Goal: Contribute content: Contribute content

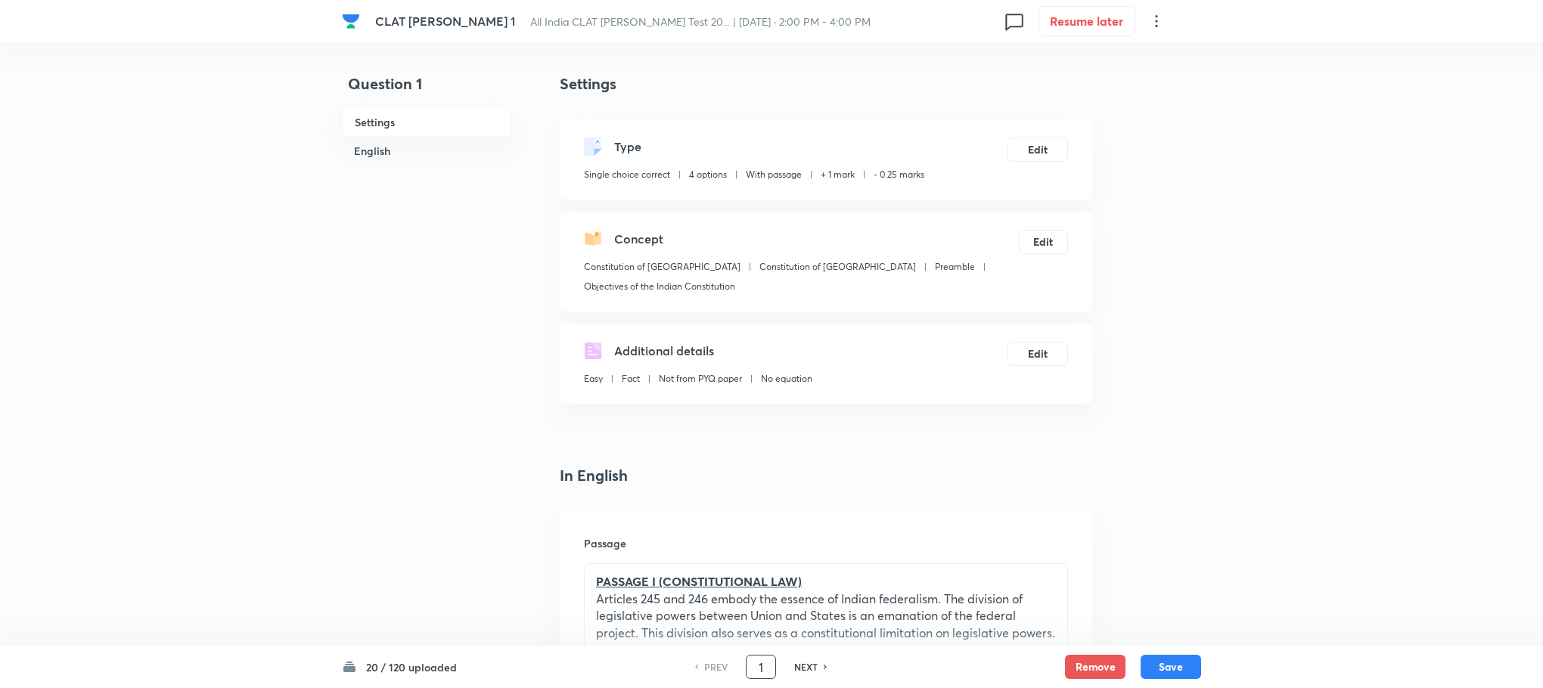
click at [765, 661] on input "1" at bounding box center [761, 667] width 29 height 26
type input "20"
checkbox input "false"
checkbox input "true"
click at [818, 669] on div "NEXT" at bounding box center [808, 667] width 40 height 14
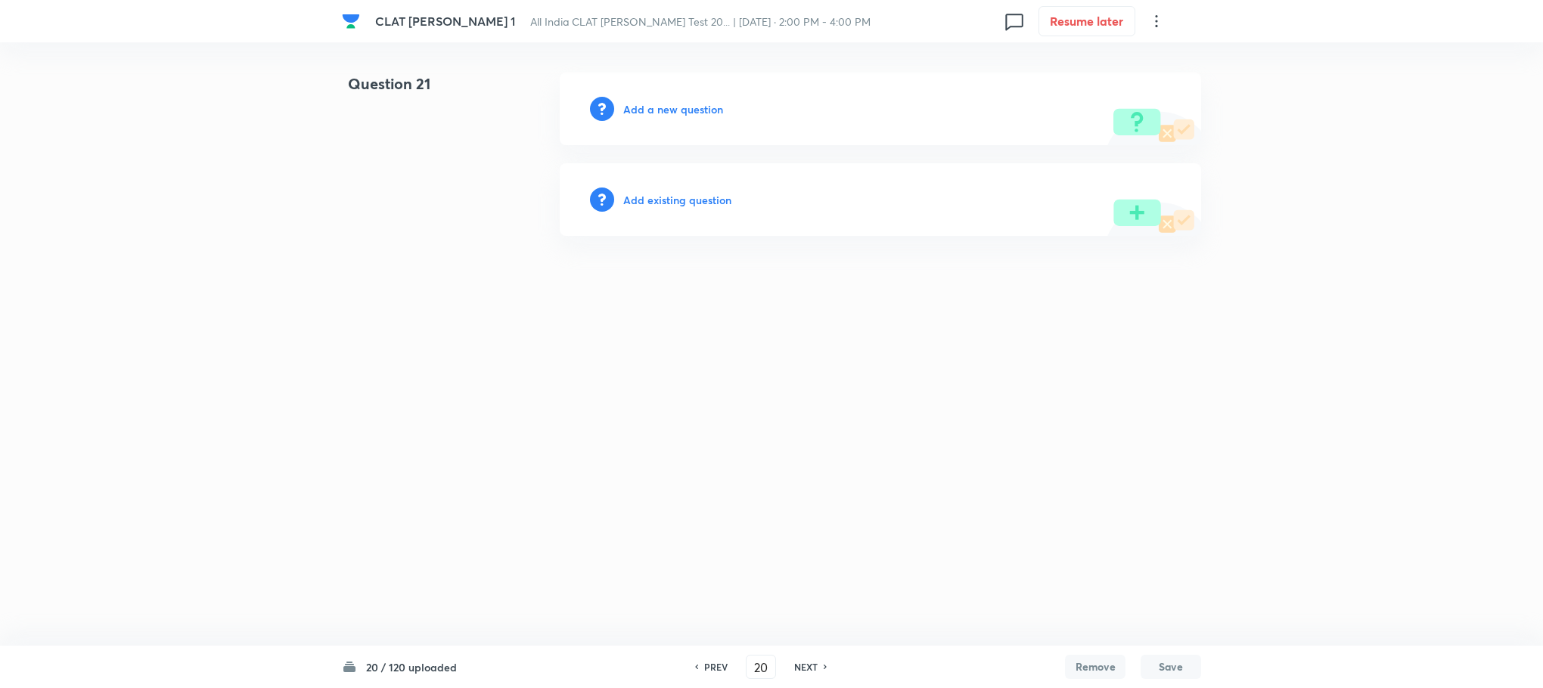
type input "21"
click at [684, 111] on h6 "Add a new question" at bounding box center [677, 109] width 100 height 16
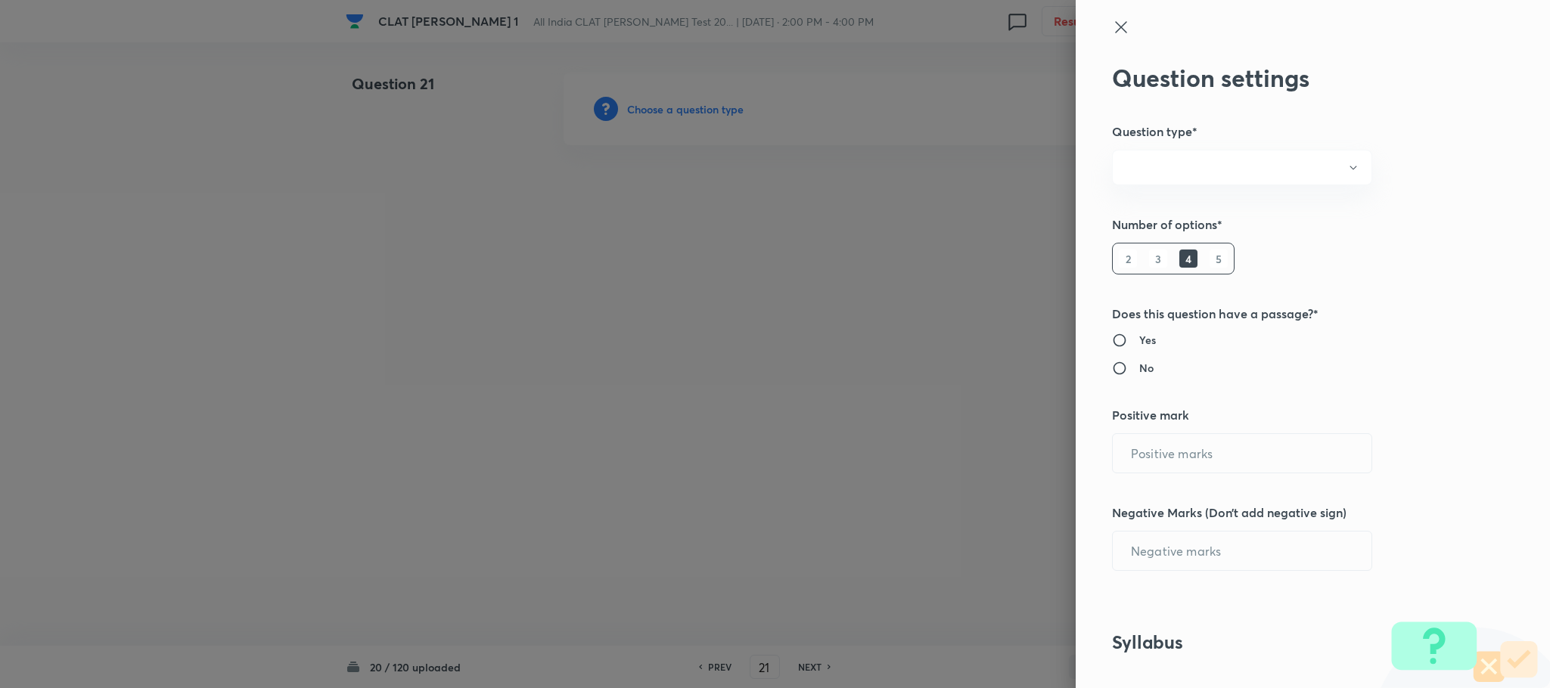
radio input "true"
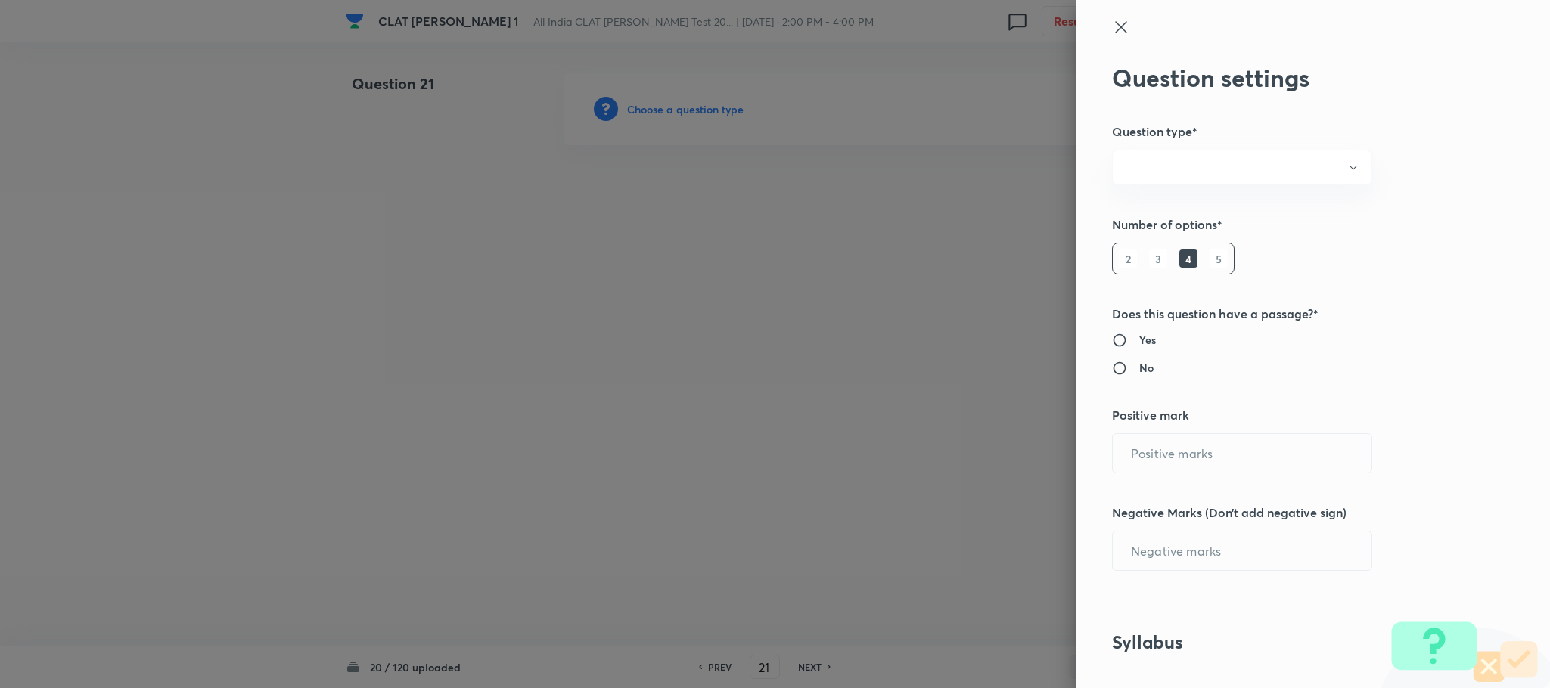
radio input "true"
type input "1"
type input "0.25"
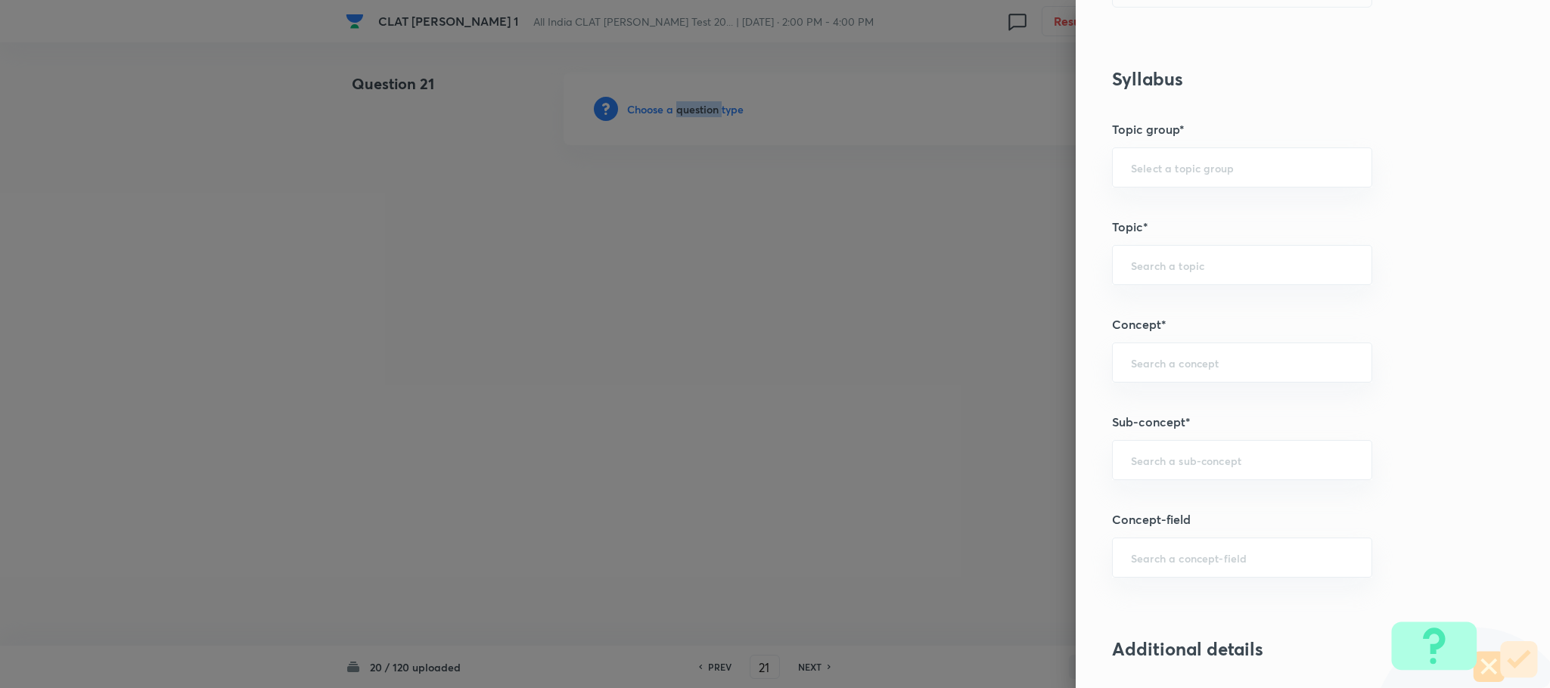
scroll to position [681, 0]
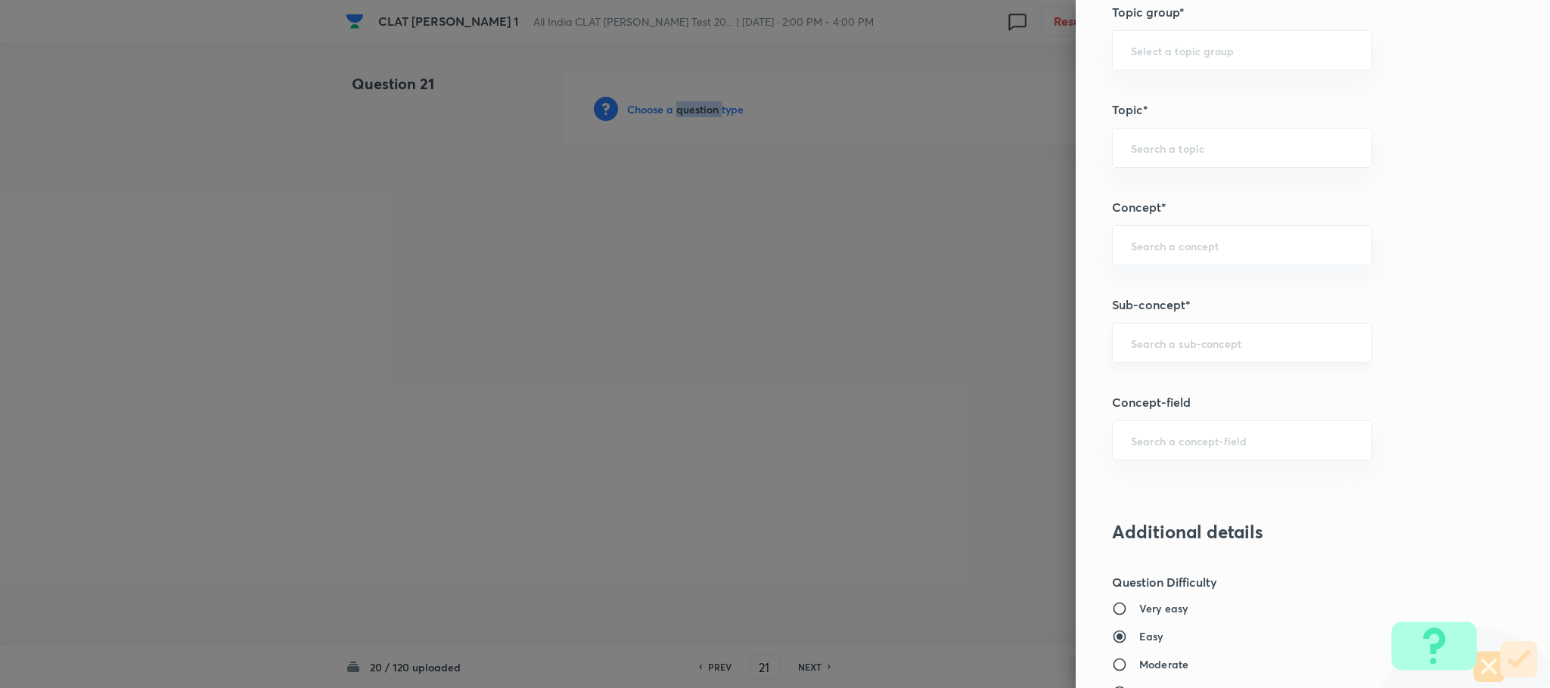
click at [1128, 336] on div "​" at bounding box center [1242, 343] width 260 height 40
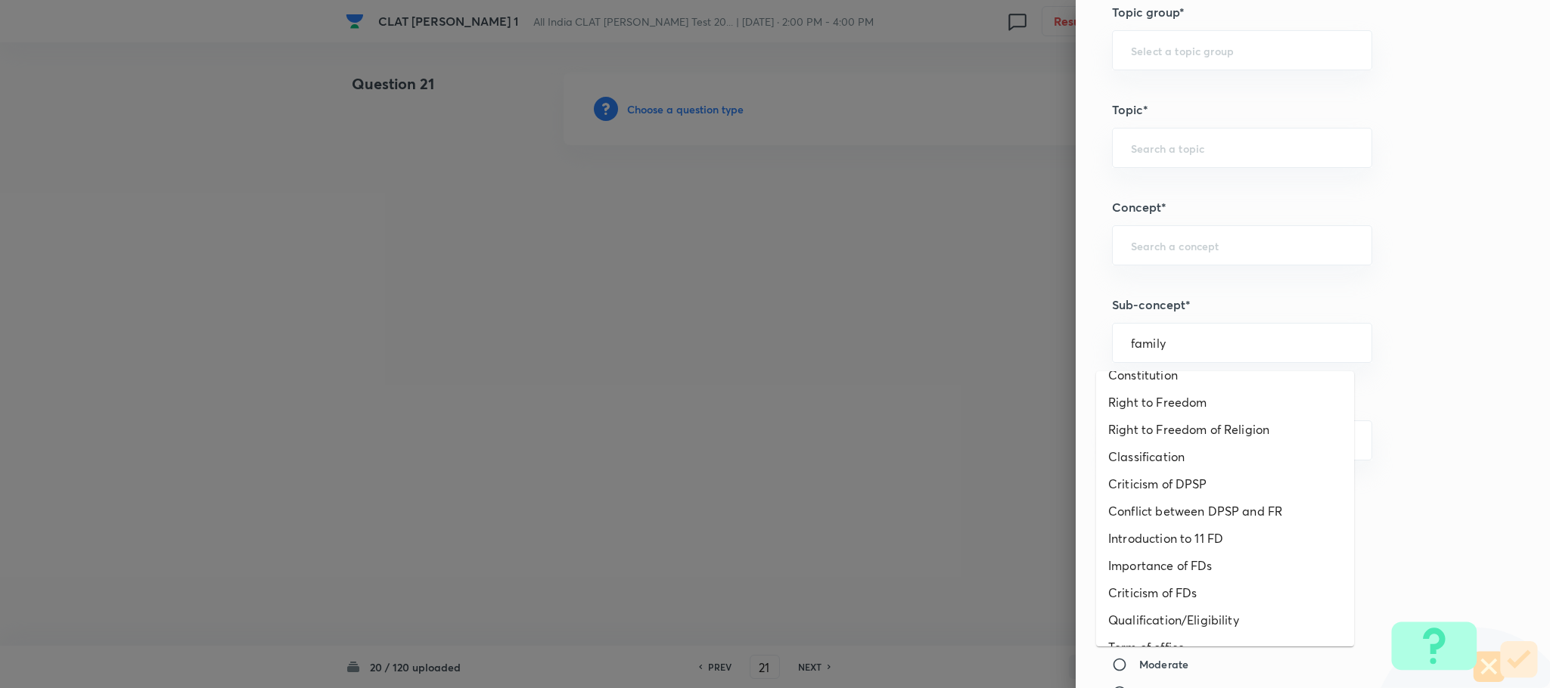
scroll to position [0, 0]
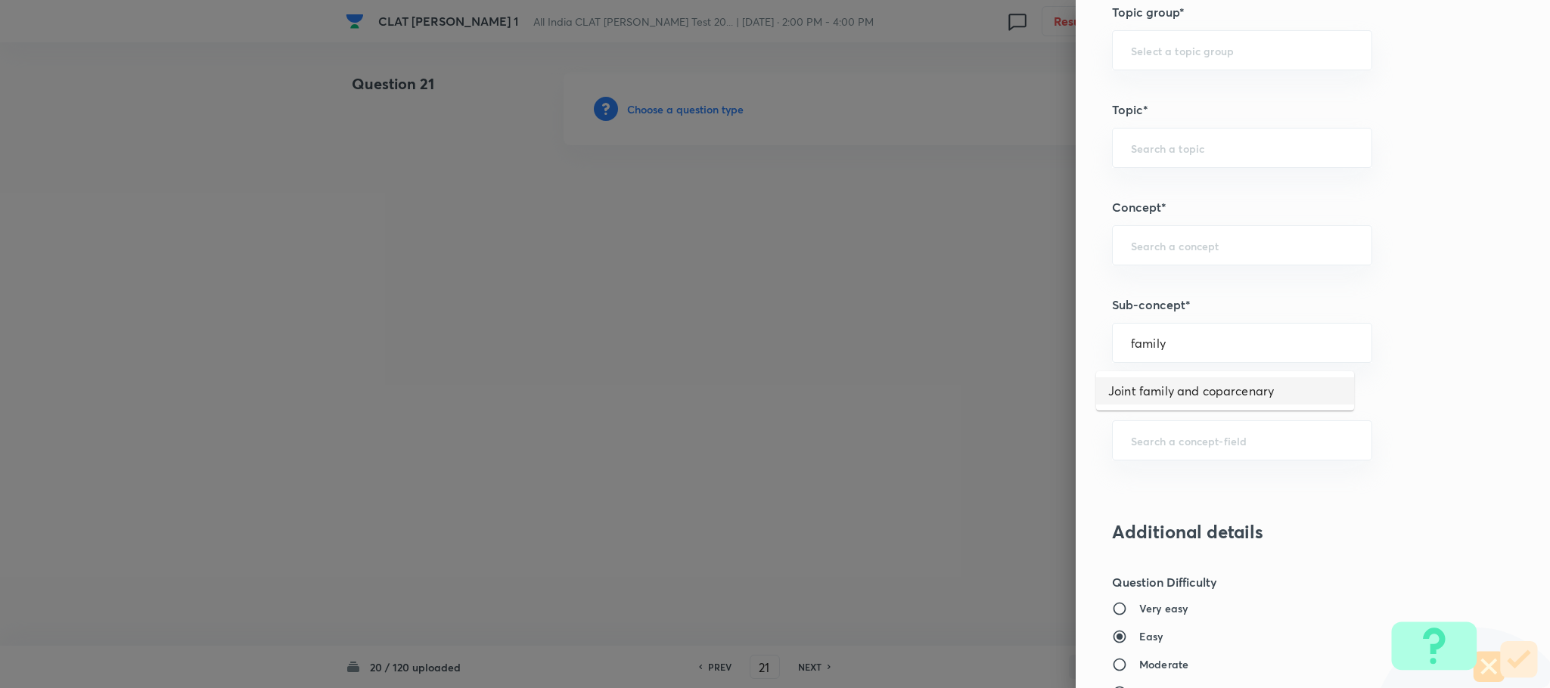
click at [1156, 389] on li "Joint family and coparcenary" at bounding box center [1225, 390] width 258 height 27
type input "Joint family and coparcenary"
type input "Family Law and others"
type input "Family Law and Other Imp. Laws"
type input "Family Law II"
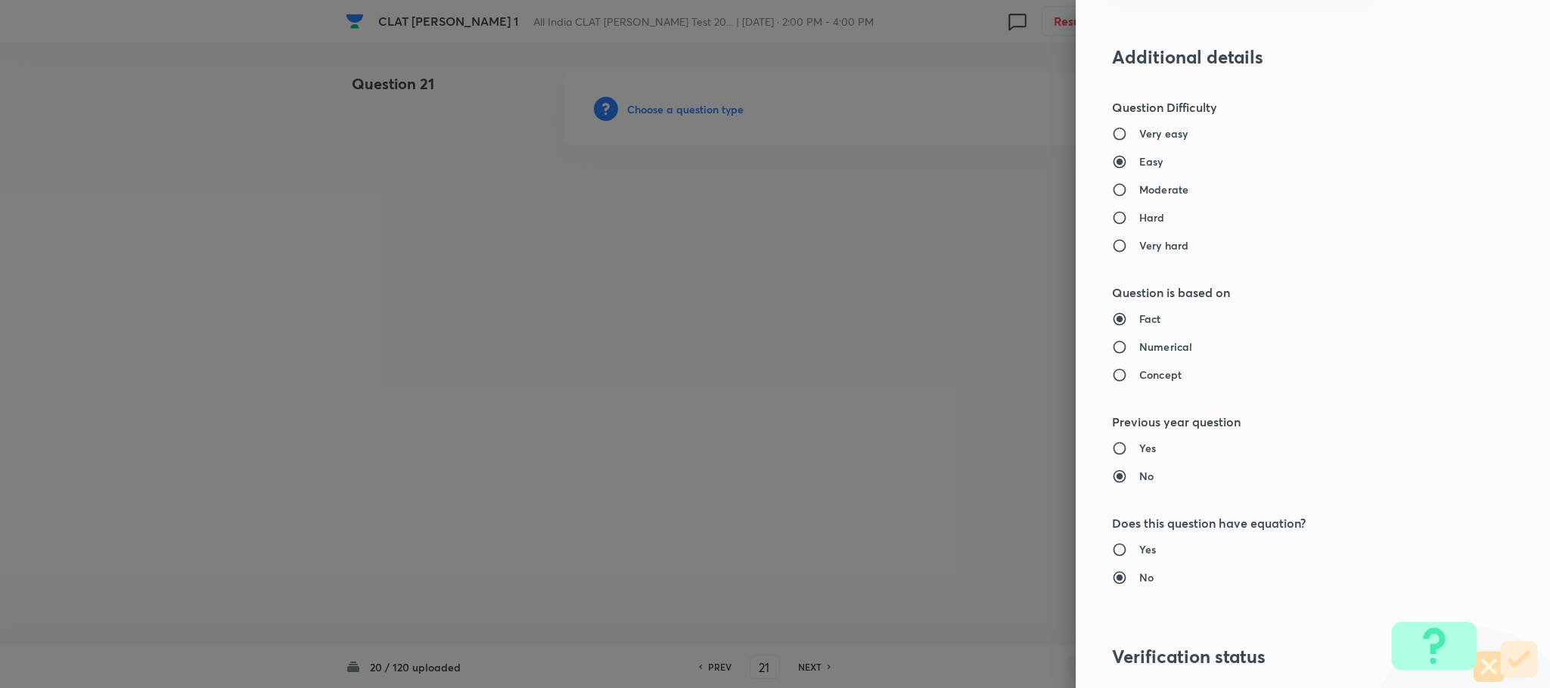
scroll to position [1378, 0]
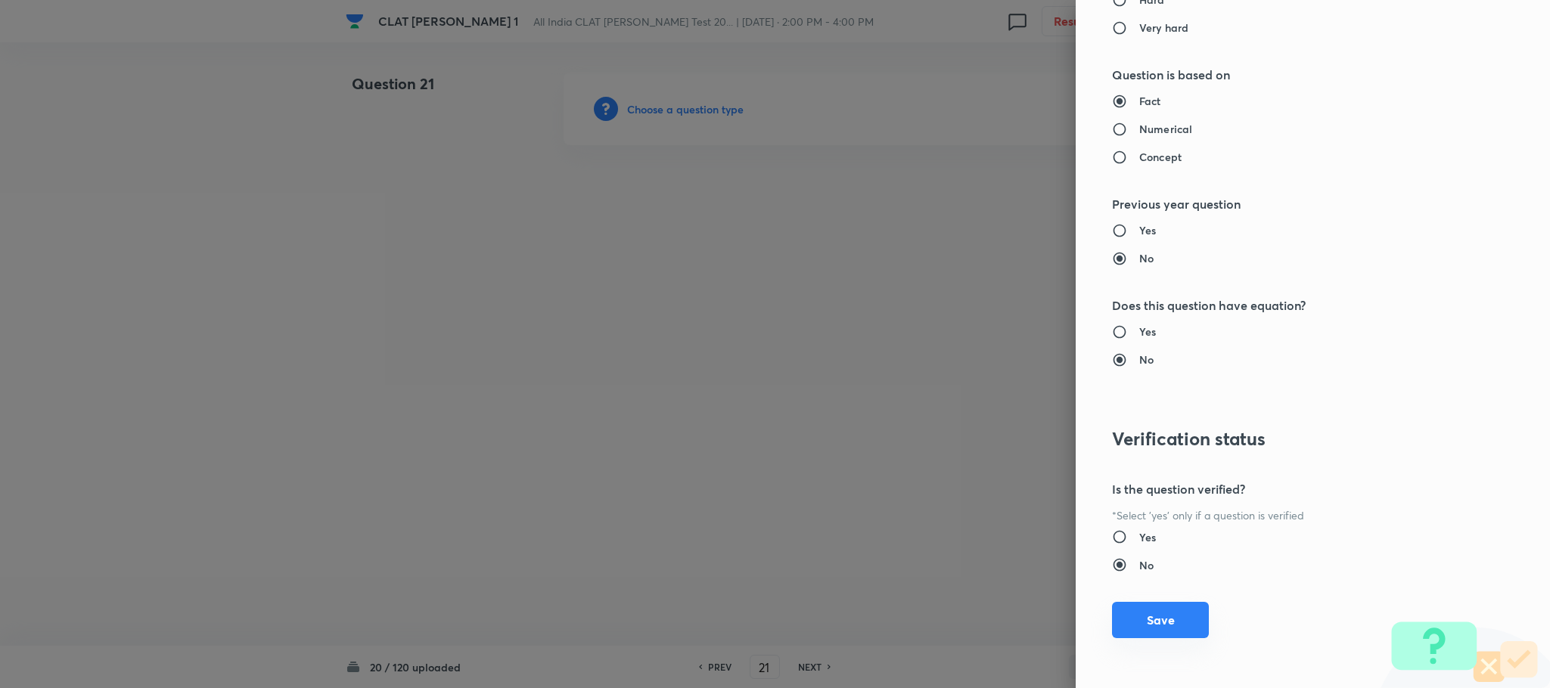
click at [1153, 619] on button "Save" at bounding box center [1160, 620] width 97 height 36
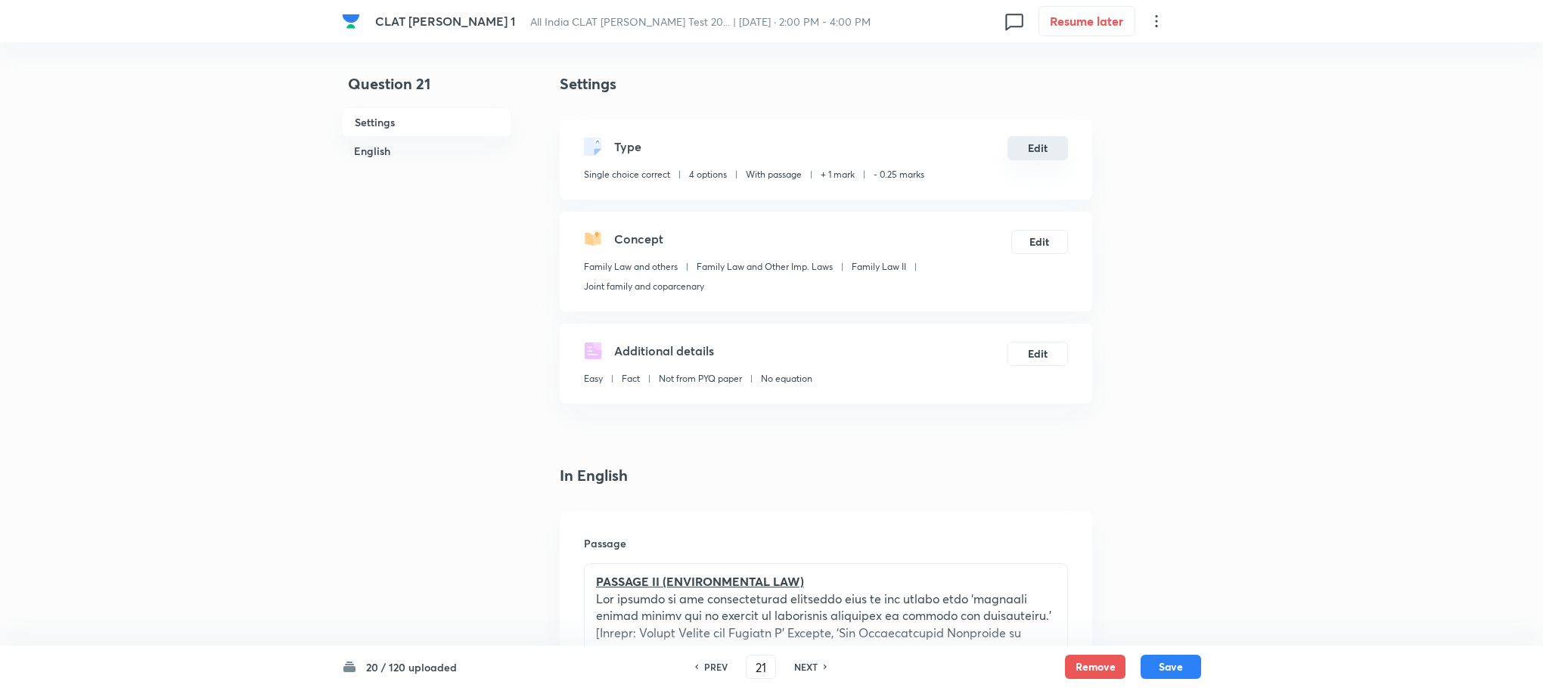
click at [1044, 148] on button "Edit" at bounding box center [1037, 148] width 61 height 24
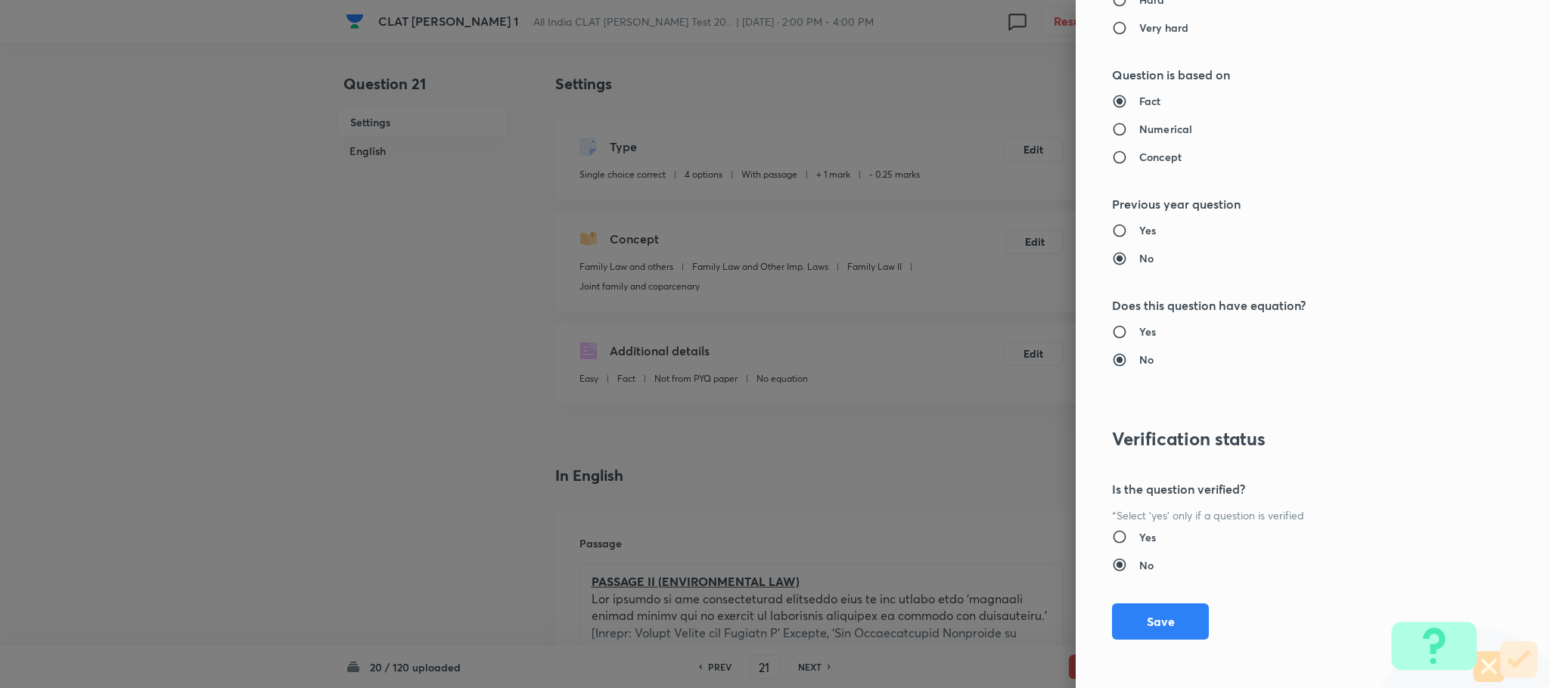
click at [1139, 534] on h6 "Yes" at bounding box center [1147, 537] width 17 height 16
click at [1130, 534] on input "Yes" at bounding box center [1125, 536] width 27 height 15
radio input "true"
radio input "false"
click at [1113, 609] on button "Save" at bounding box center [1160, 620] width 97 height 36
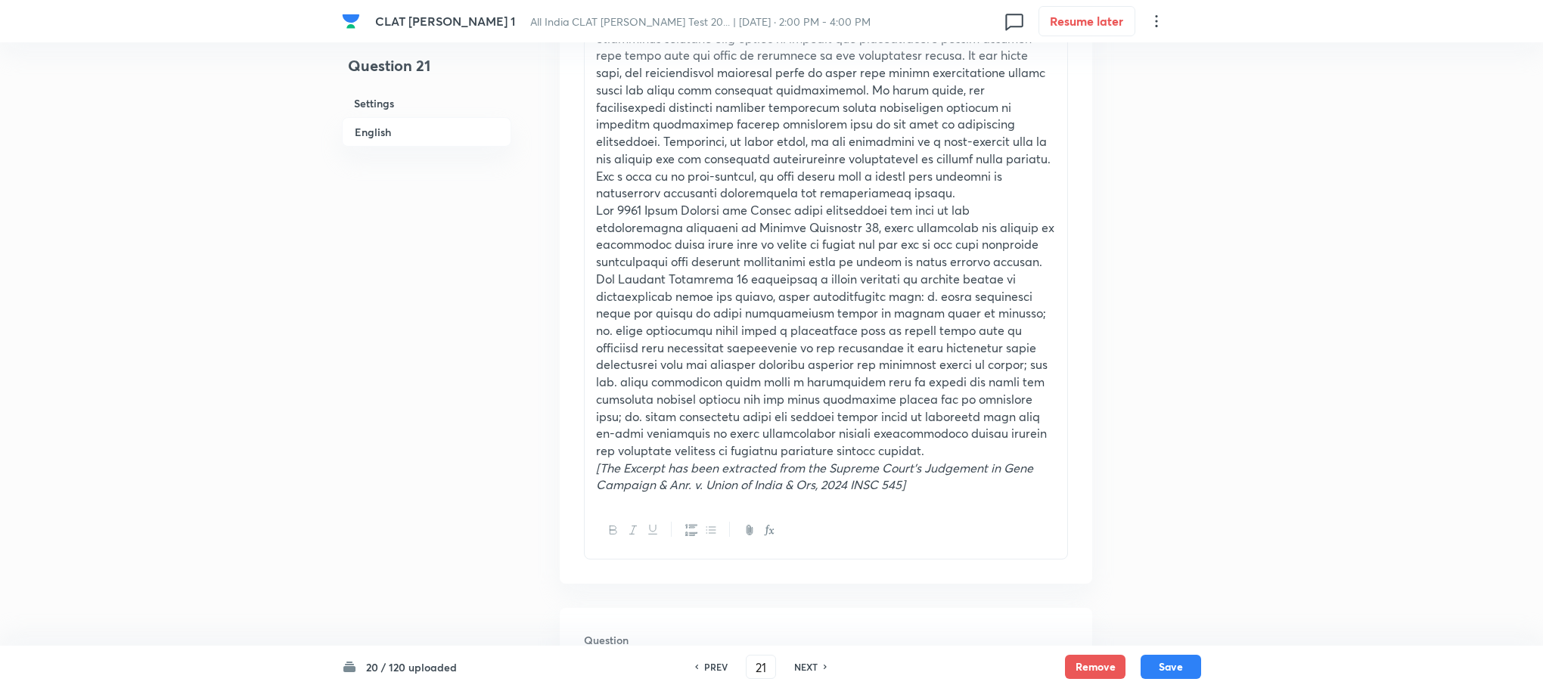
scroll to position [794, 0]
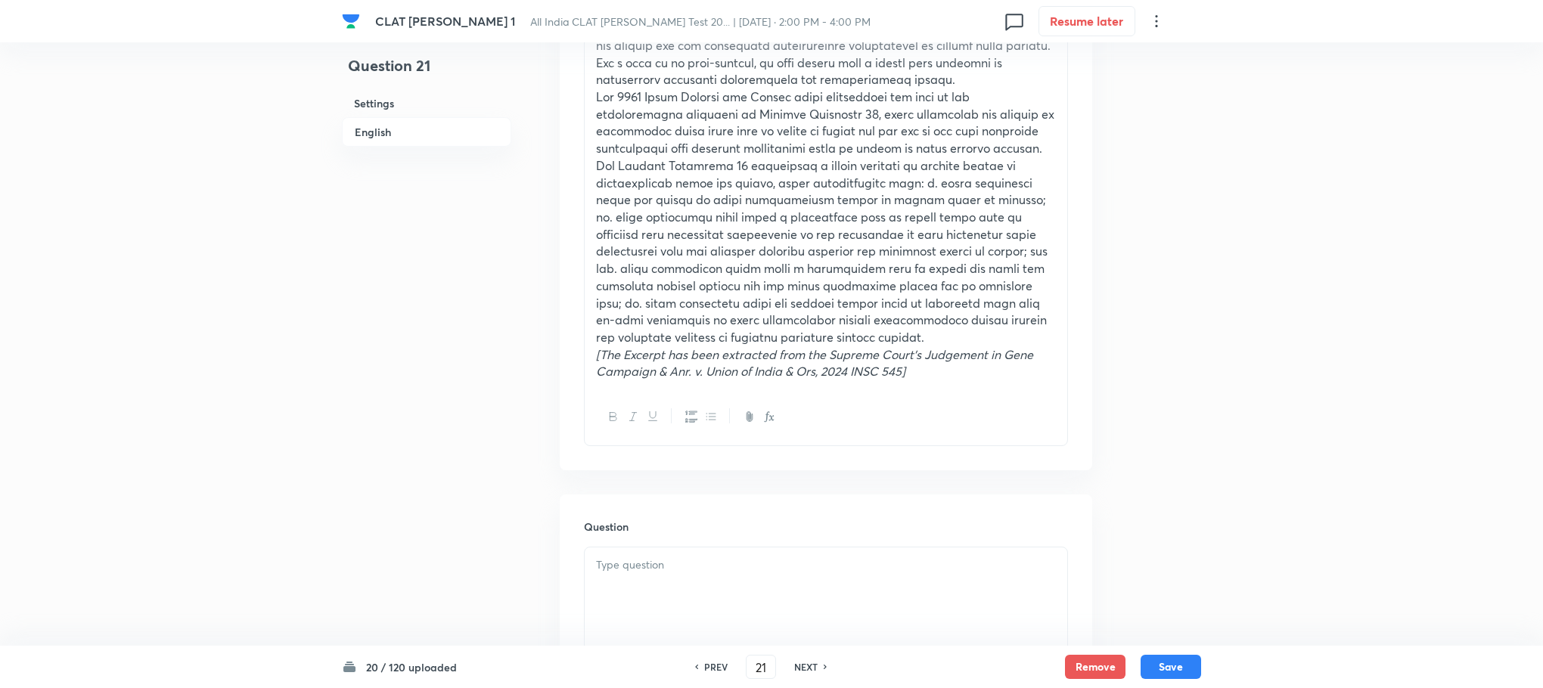
click at [644, 390] on div at bounding box center [826, 417] width 483 height 55
click at [644, 368] on em "[The Excerpt has been extracted from the Supreme Court’s Judgement in Gene Camp…" at bounding box center [814, 362] width 437 height 33
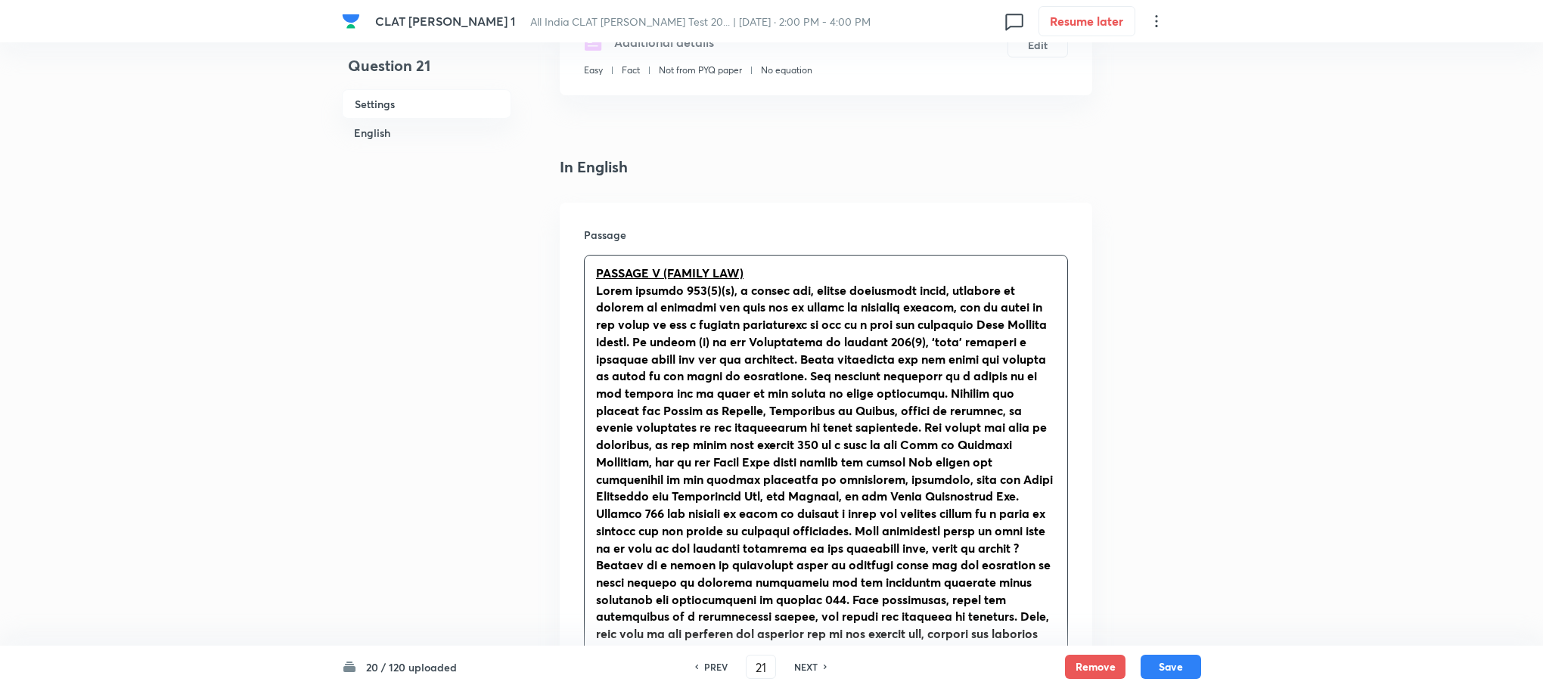
scroll to position [340, 0]
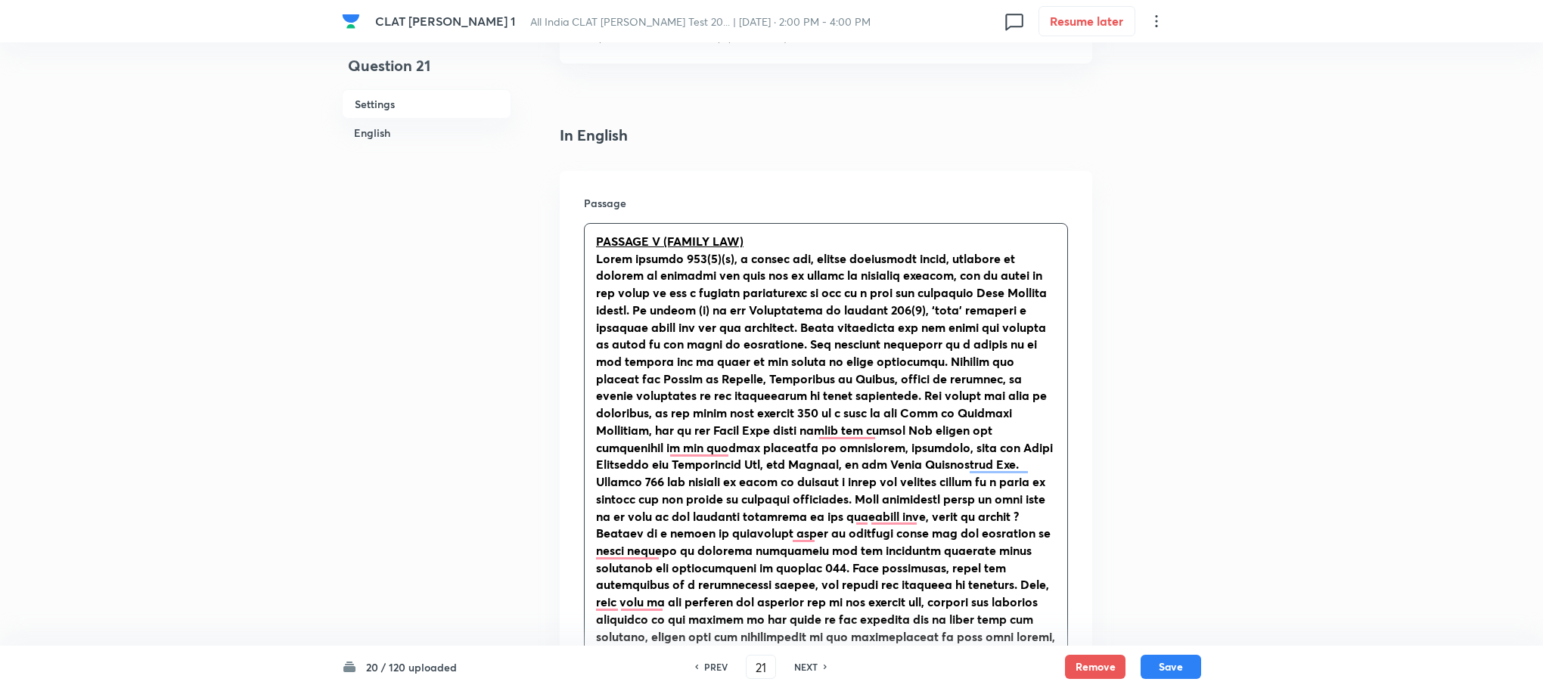
click at [658, 239] on u "PASSAGE V (FAMILY LAW)" at bounding box center [669, 241] width 147 height 16
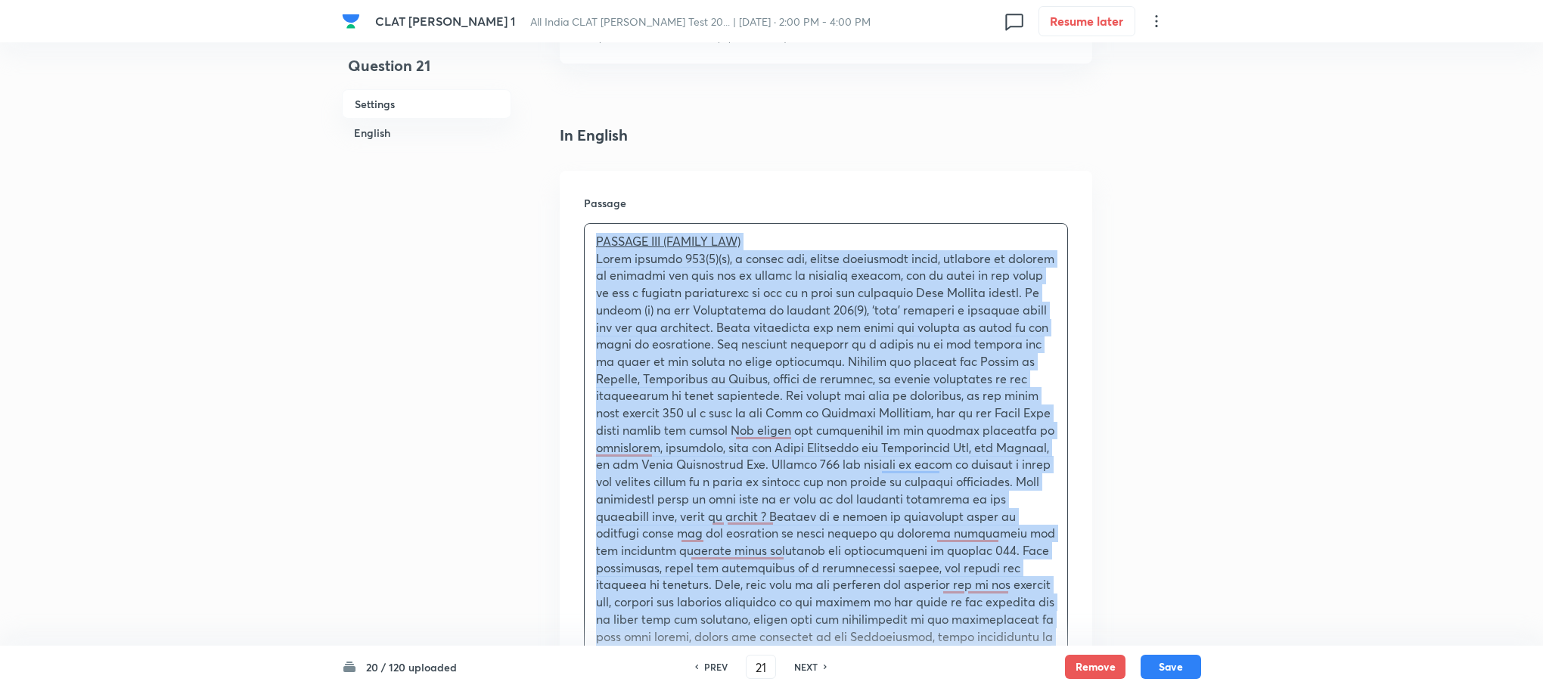
click at [753, 247] on p "PASSAGE III (FAMILY LAW)" at bounding box center [826, 241] width 460 height 17
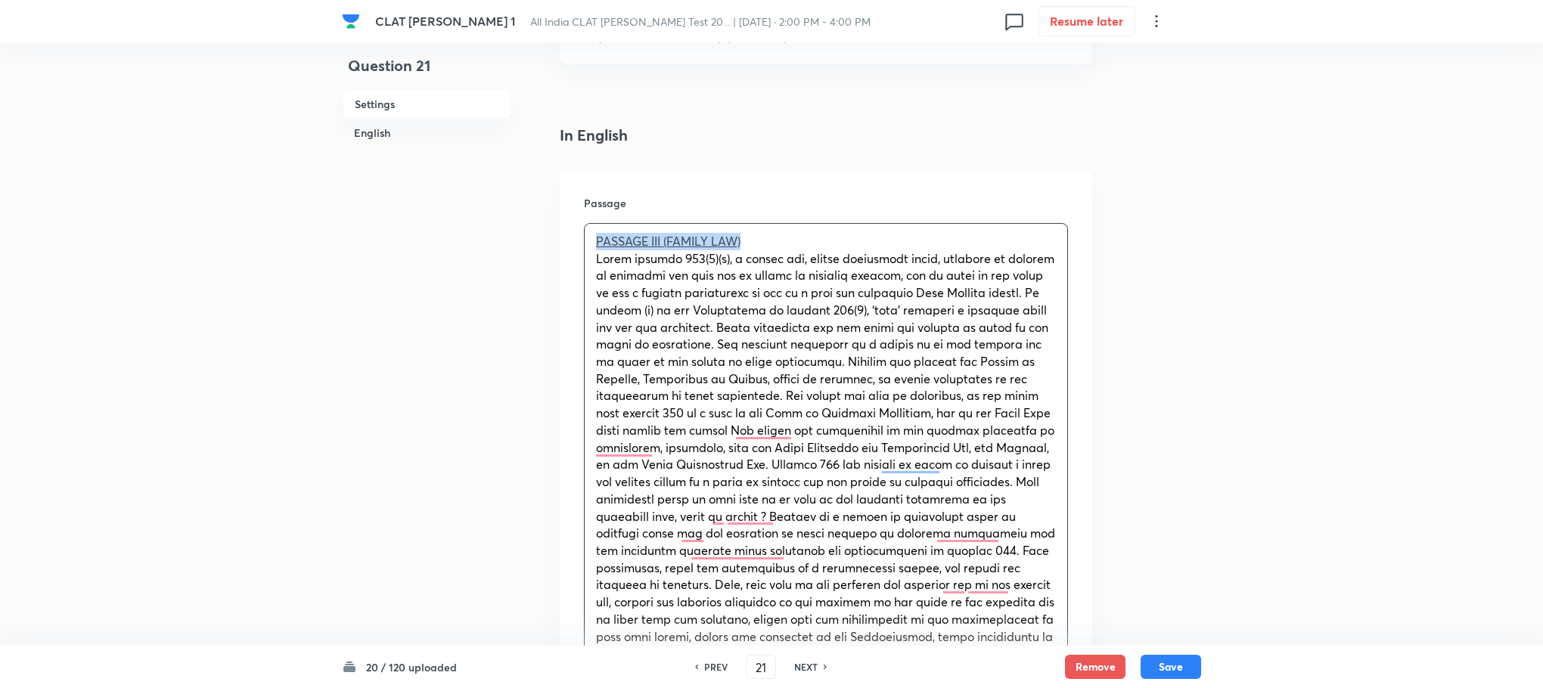
drag, startPoint x: 753, startPoint y: 236, endPoint x: 567, endPoint y: 234, distance: 186.1
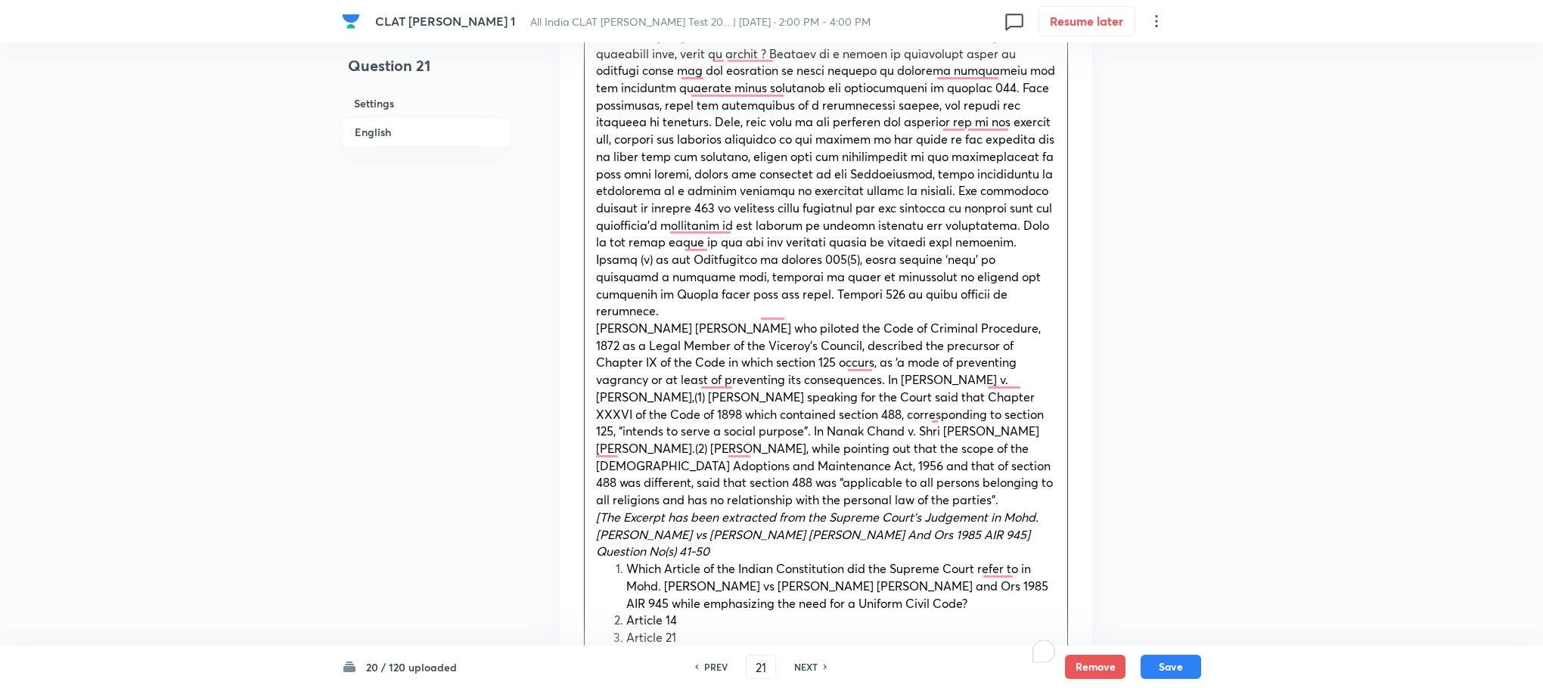
scroll to position [908, 0]
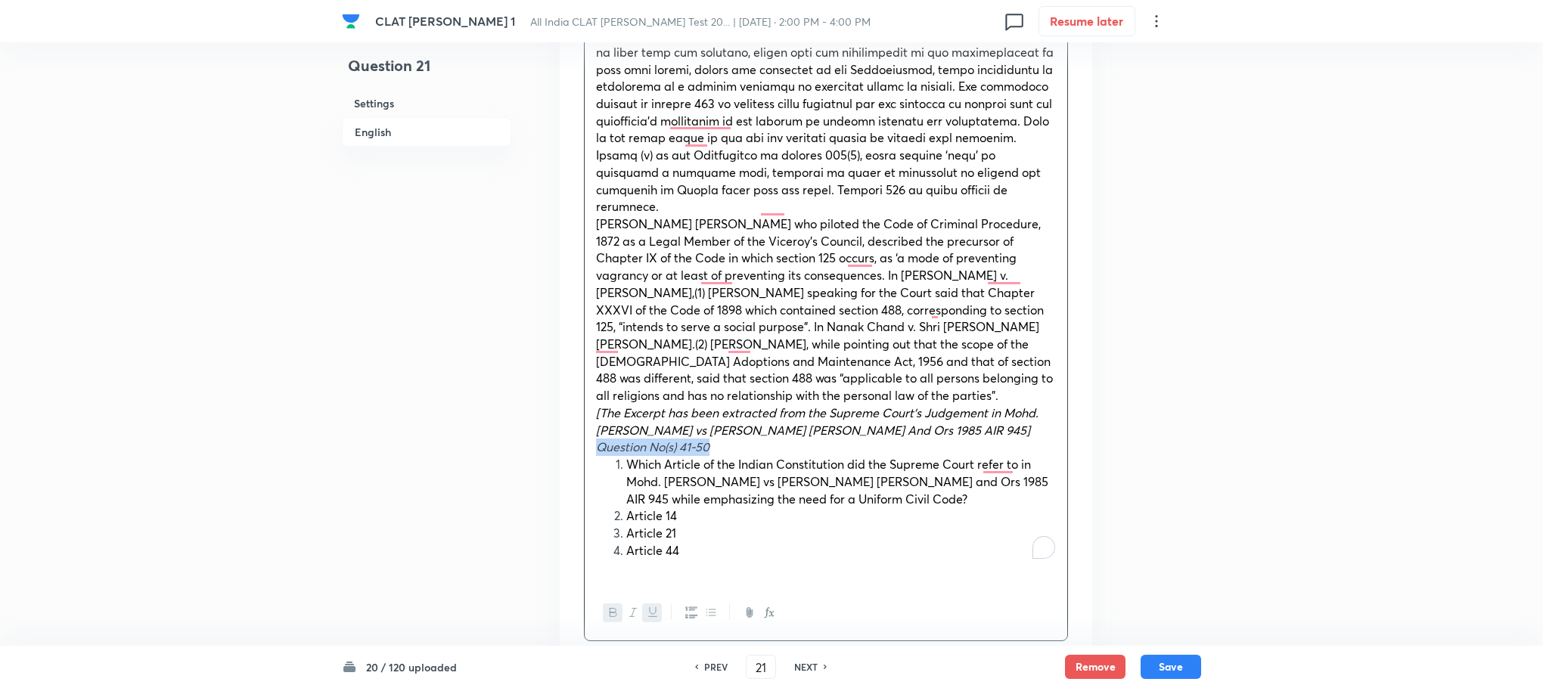
drag, startPoint x: 599, startPoint y: 431, endPoint x: 743, endPoint y: 432, distance: 143.7
click at [743, 439] on p "Question No(s) 41-50" at bounding box center [826, 447] width 460 height 17
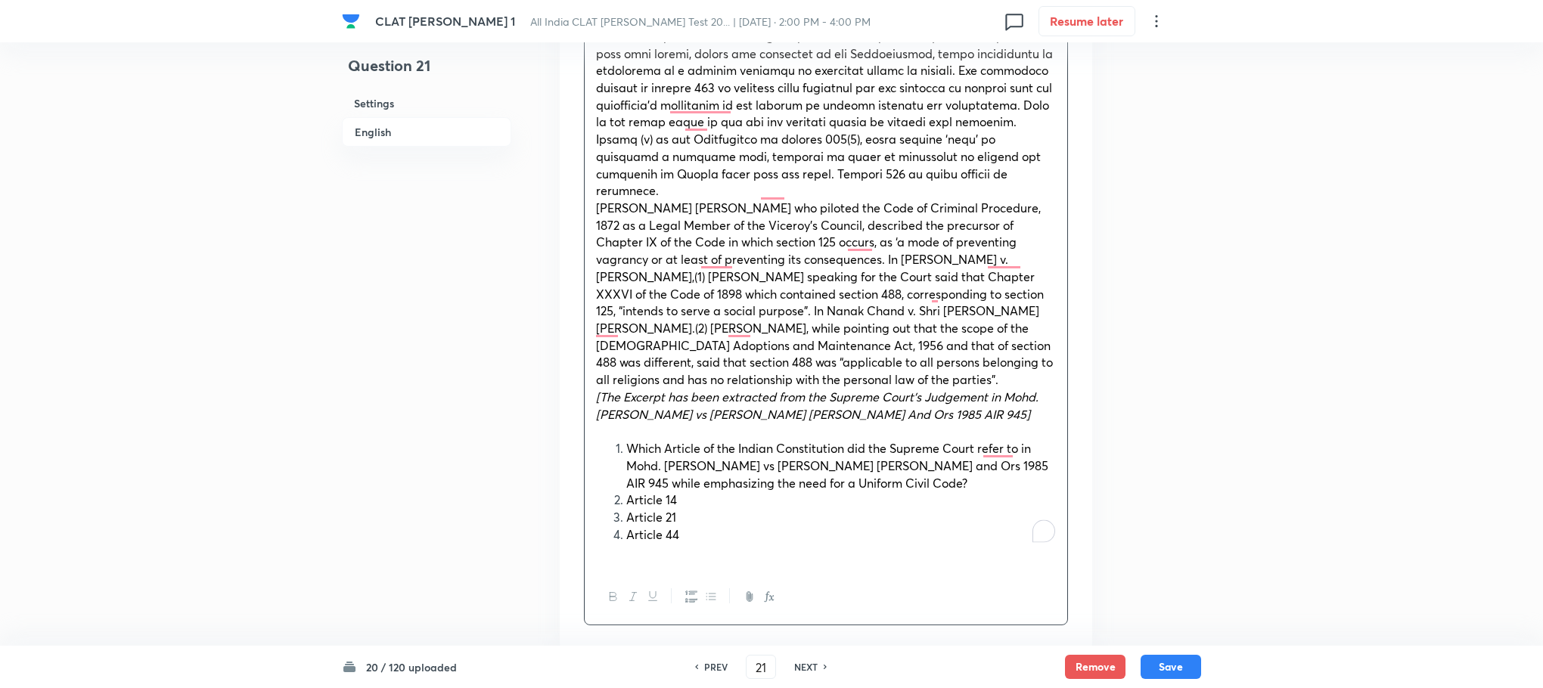
scroll to position [1021, 0]
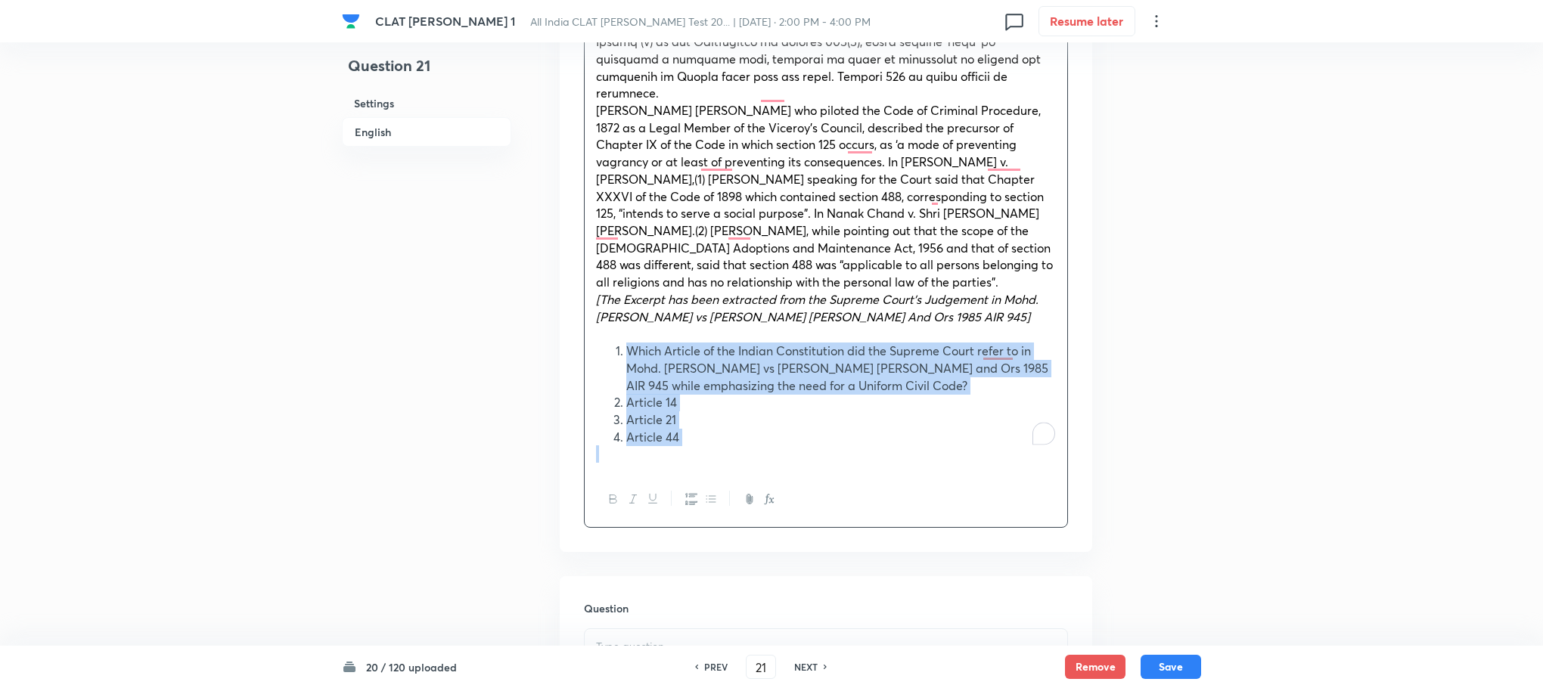
drag, startPoint x: 625, startPoint y: 334, endPoint x: 740, endPoint y: 480, distance: 185.2
click at [740, 480] on div "PASSAGE III (FAMILY LAW) Sir James FitzJames Stephen who piloted the Code of Cr…" at bounding box center [826, 35] width 484 height 986
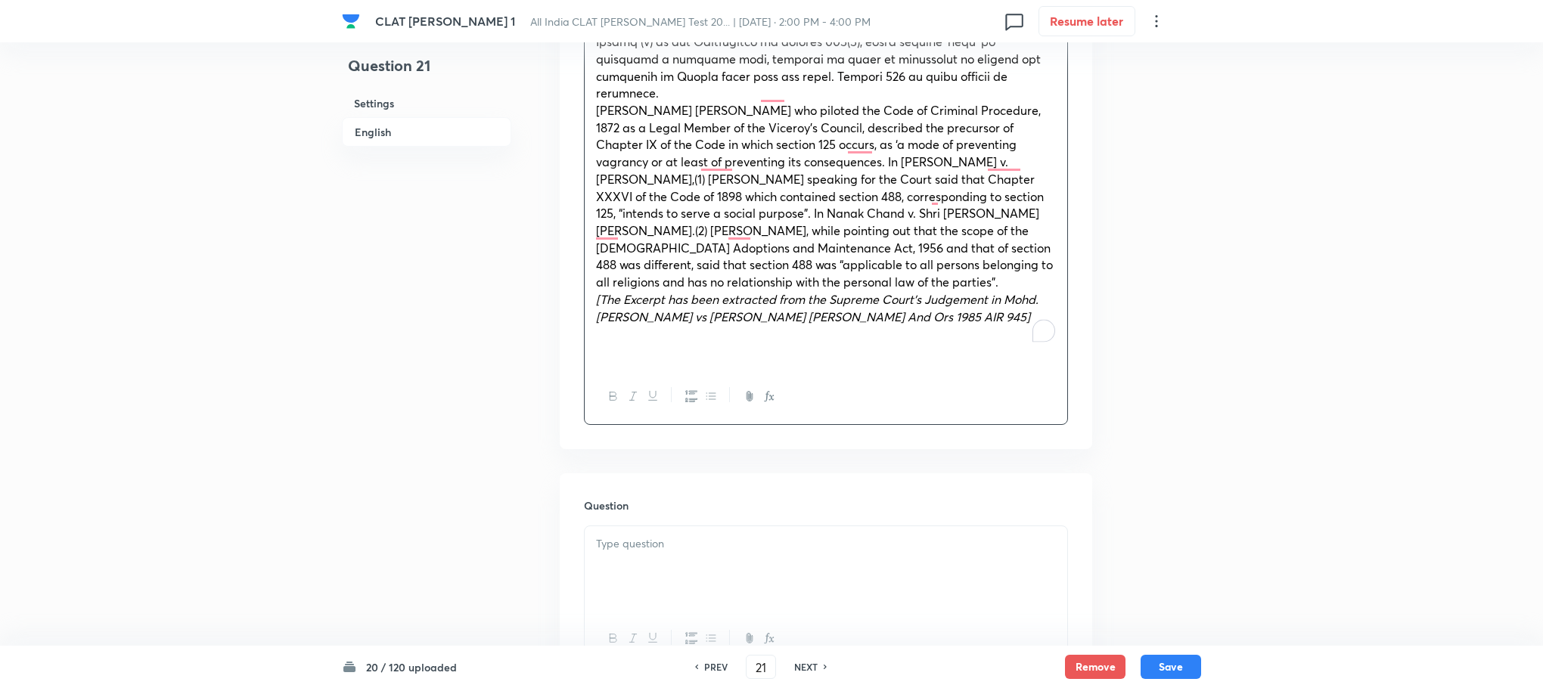
scroll to position [1248, 0]
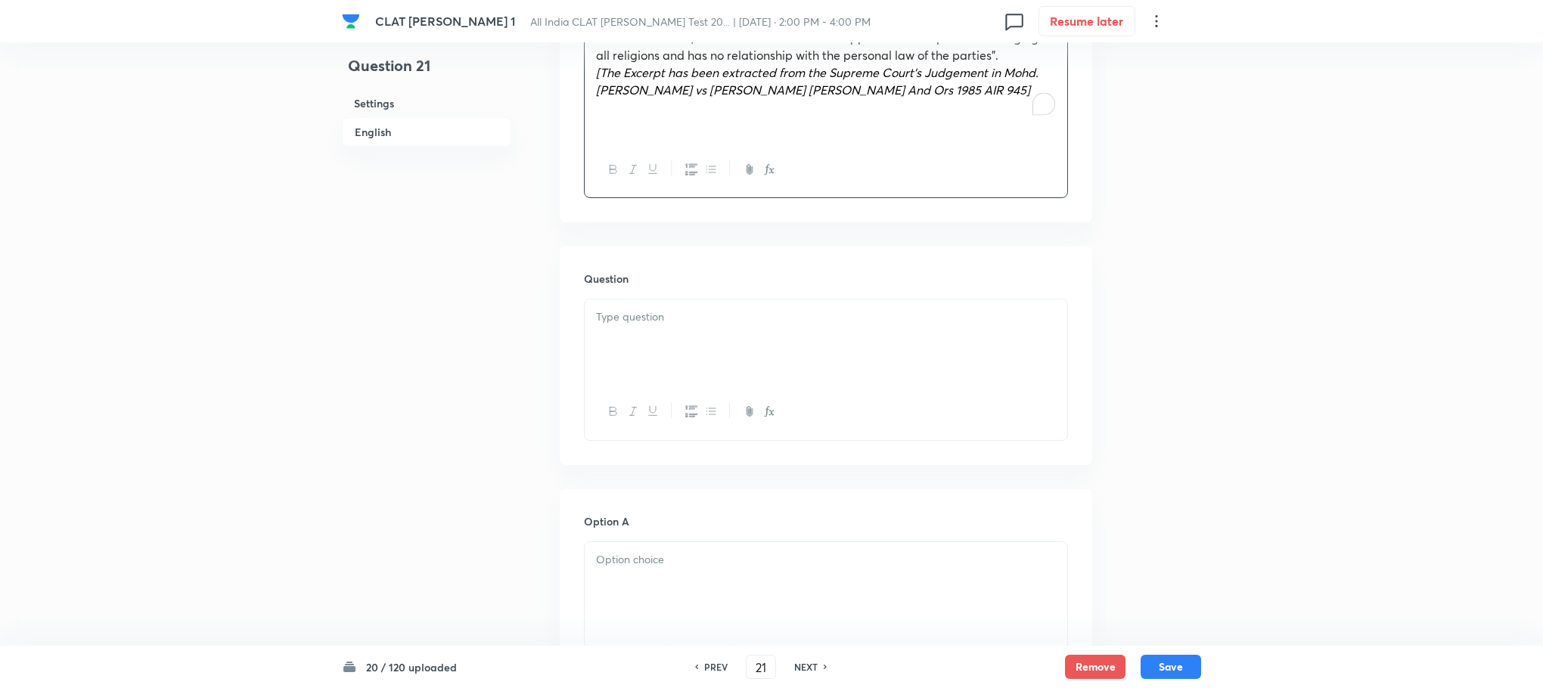
click at [617, 346] on div at bounding box center [826, 342] width 483 height 85
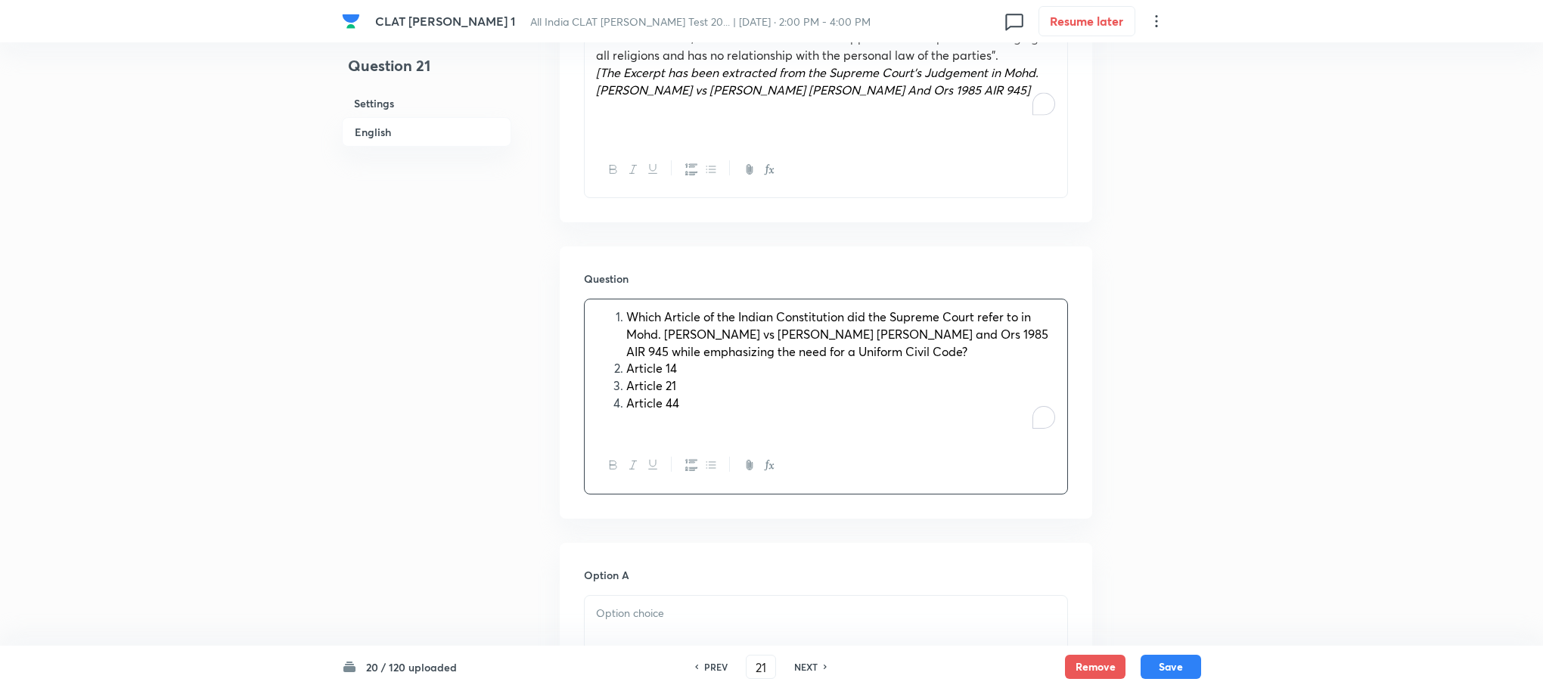
click at [626, 309] on li "Which Article of the Indian Constitution did the Supreme Court refer to in Mohd…" at bounding box center [841, 334] width 430 height 51
drag, startPoint x: 624, startPoint y: 352, endPoint x: 734, endPoint y: 405, distance: 121.5
click at [734, 405] on div "Which Article of the Indian Constitution did the Supreme Court refer to in Mohd…" at bounding box center [826, 369] width 483 height 138
click at [692, 459] on icon "button" at bounding box center [691, 465] width 12 height 12
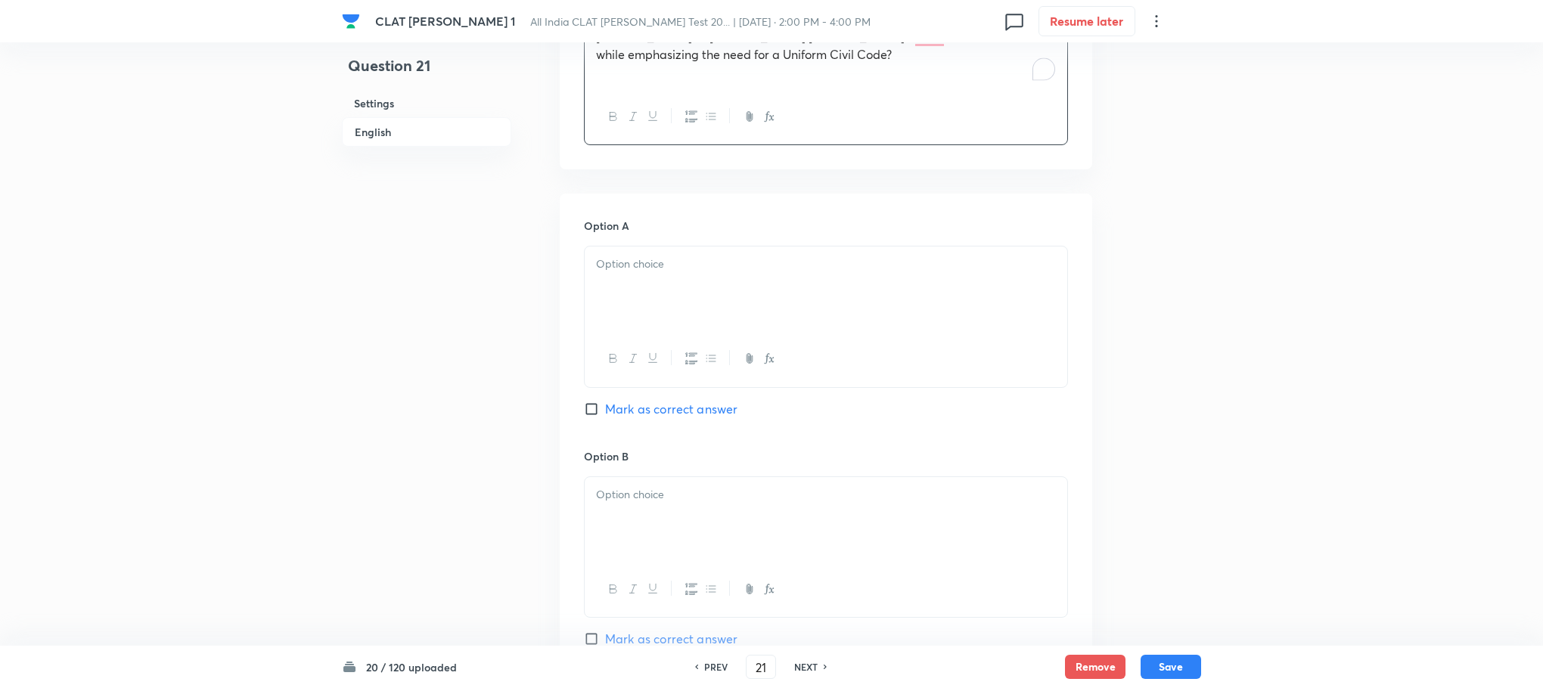
scroll to position [1588, 0]
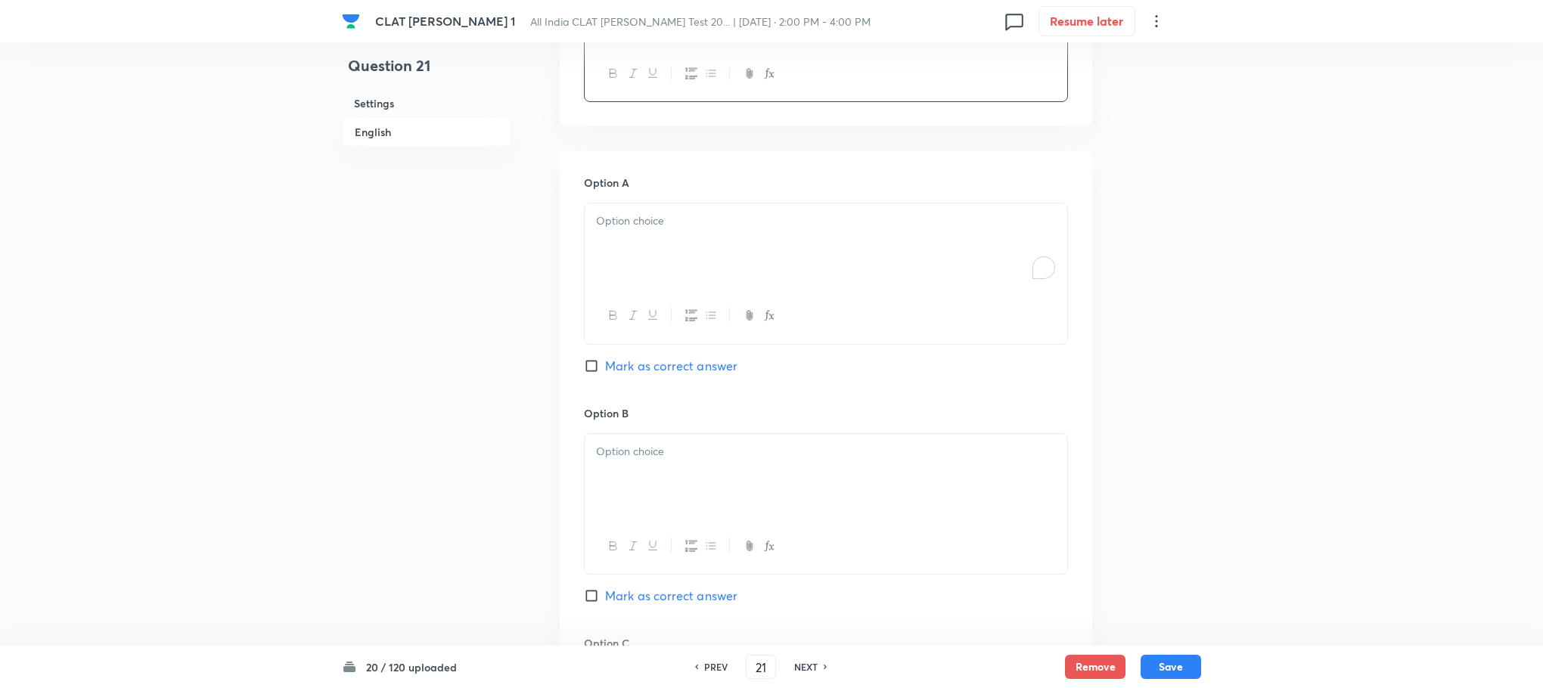
click at [619, 216] on div "To enrich screen reader interactions, please activate Accessibility in Grammarl…" at bounding box center [826, 245] width 483 height 85
drag, startPoint x: 588, startPoint y: 228, endPoint x: 702, endPoint y: 266, distance: 120.5
click at [702, 266] on div "Article 14 Article 21 Article 44" at bounding box center [826, 245] width 483 height 85
click at [626, 466] on div "To enrich screen reader interactions, please activate Accessibility in Grammarl…" at bounding box center [826, 476] width 483 height 85
drag, startPoint x: 592, startPoint y: 461, endPoint x: 711, endPoint y: 473, distance: 119.3
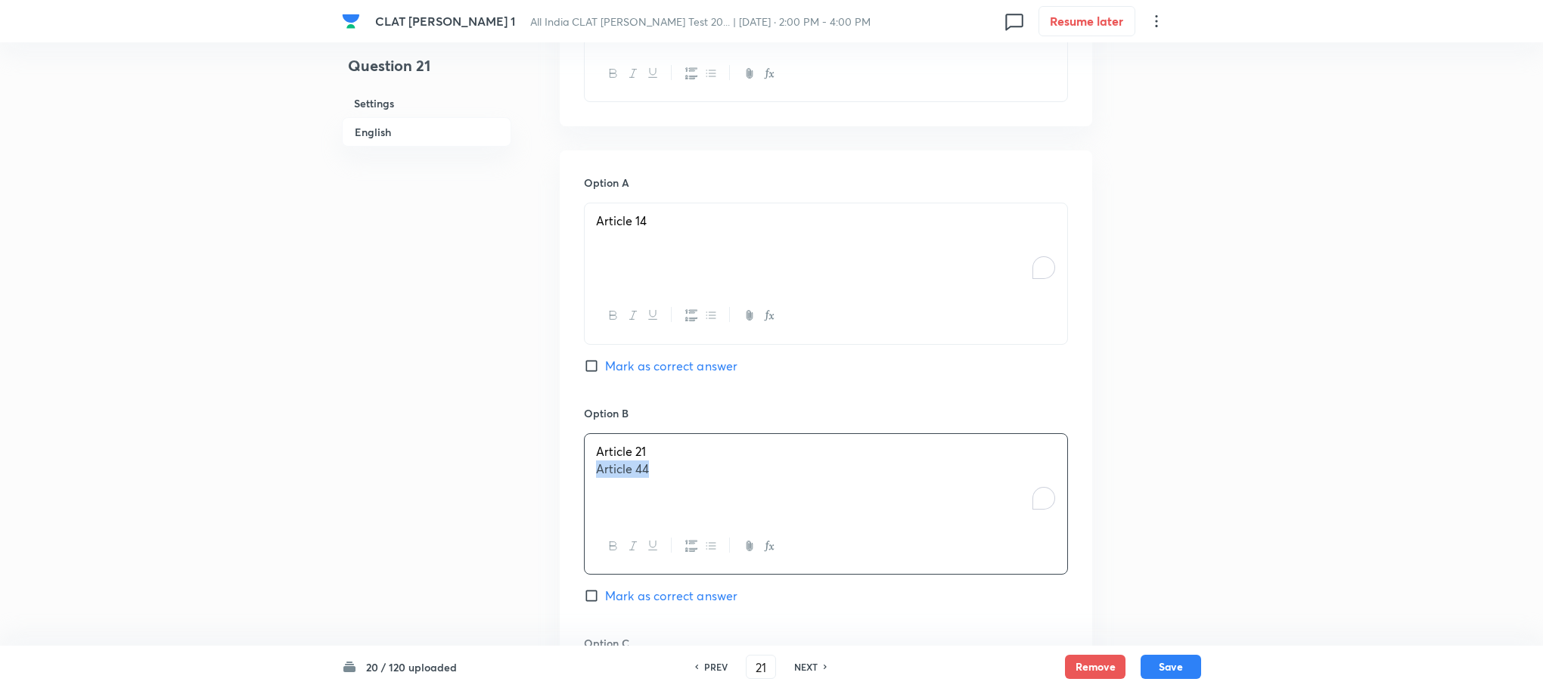
click at [711, 473] on div "Article 21 Article 44" at bounding box center [826, 476] width 483 height 85
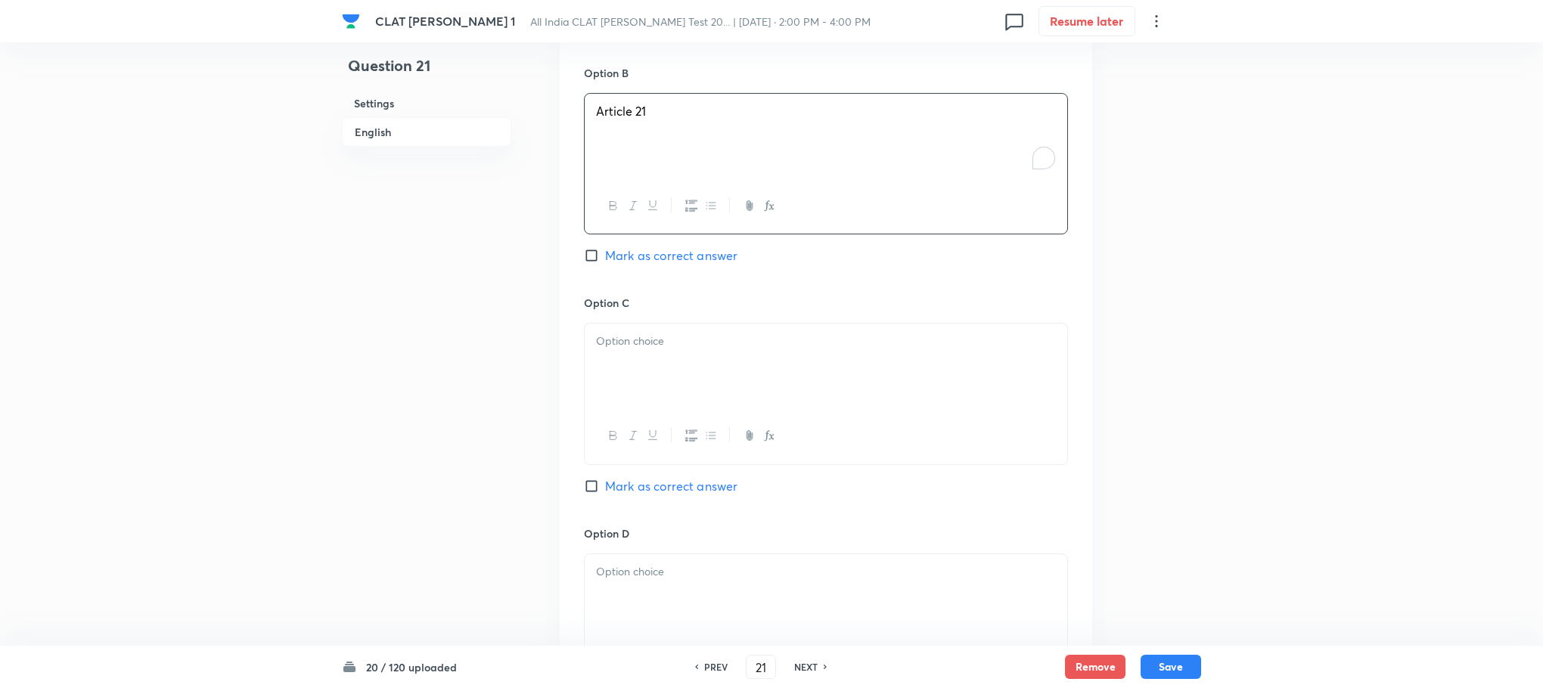
click at [633, 345] on div at bounding box center [826, 366] width 483 height 85
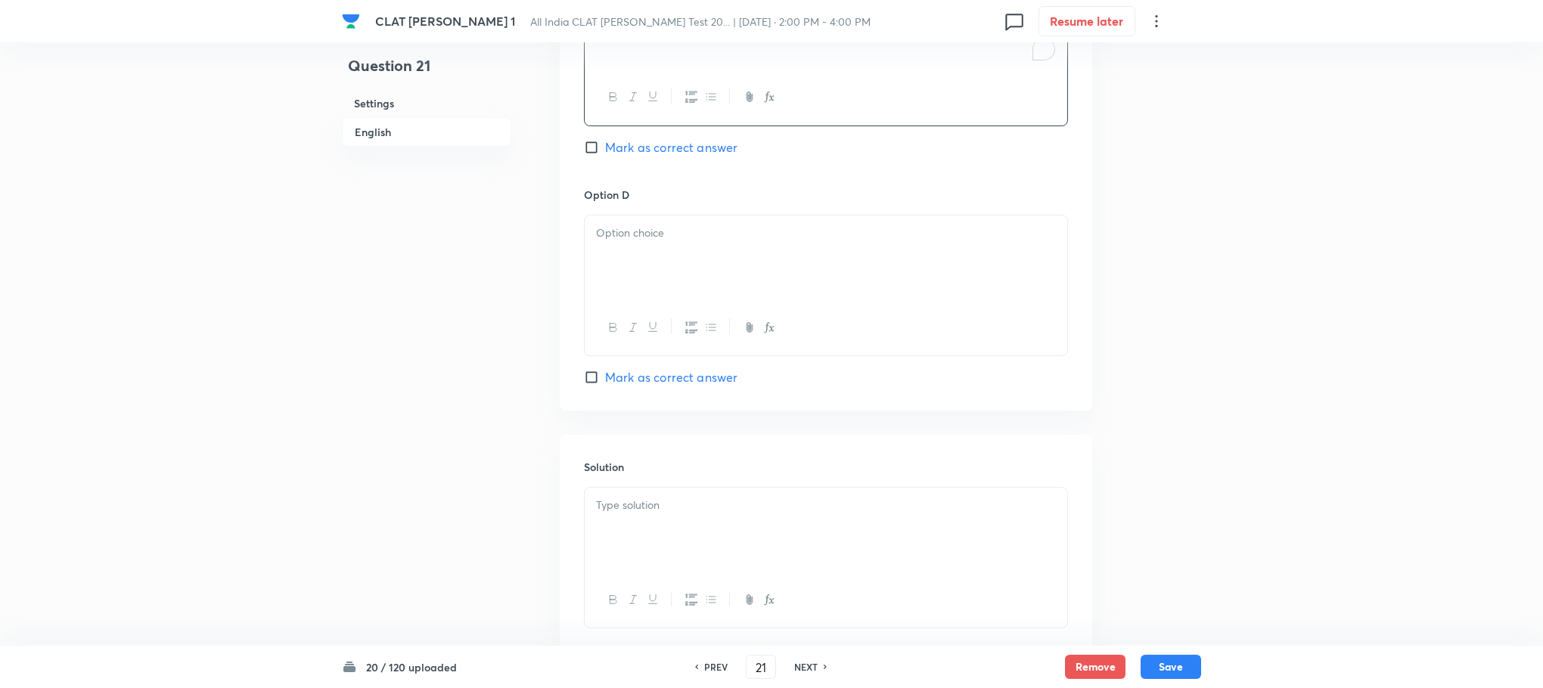
scroll to position [2269, 0]
click at [649, 281] on div "To enrich screen reader interactions, please activate Accessibility in Grammarl…" at bounding box center [826, 256] width 483 height 85
paste div "To enrich screen reader interactions, please activate Accessibility in Grammarl…"
drag, startPoint x: 728, startPoint y: 468, endPoint x: 722, endPoint y: 481, distance: 14.2
click at [722, 481] on div "Solution" at bounding box center [826, 542] width 532 height 218
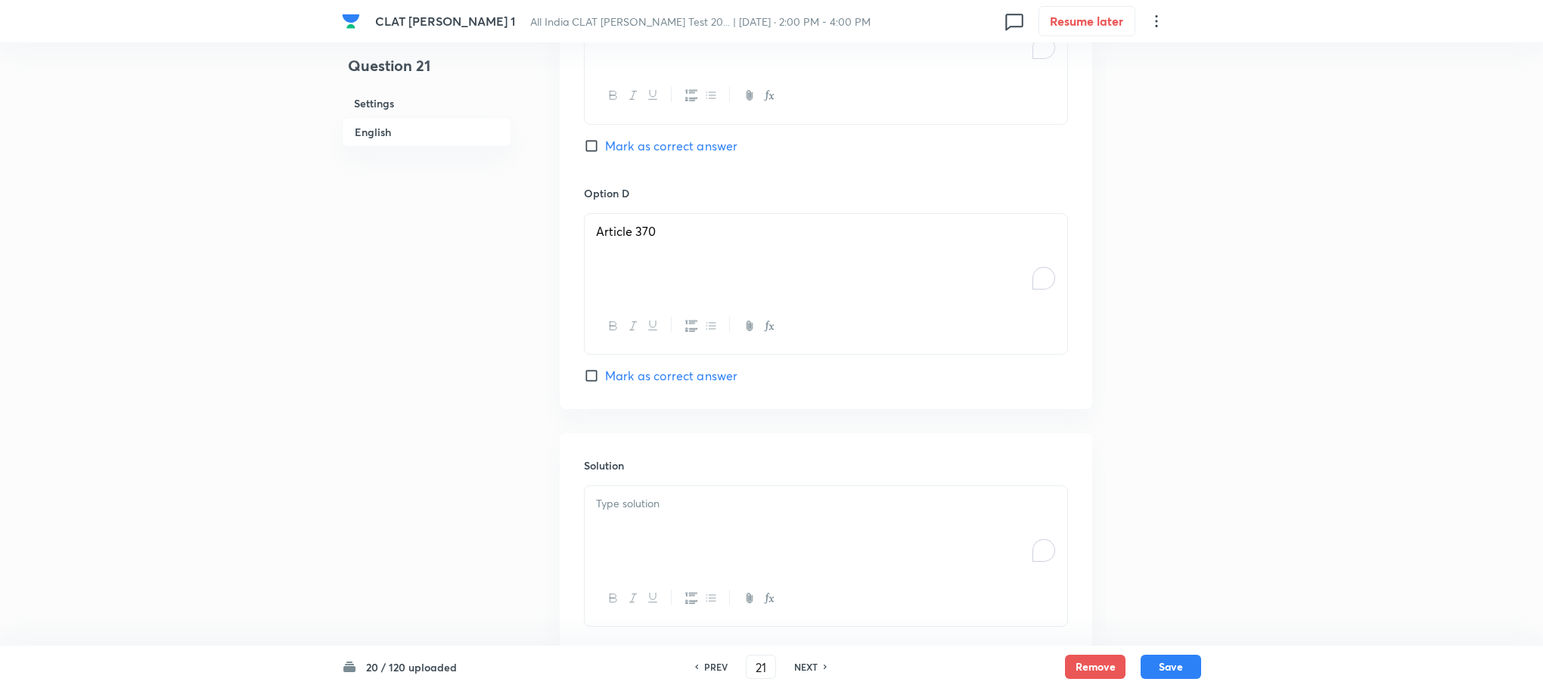
click at [700, 511] on div "To enrich screen reader interactions, please activate Accessibility in Grammarl…" at bounding box center [826, 528] width 483 height 85
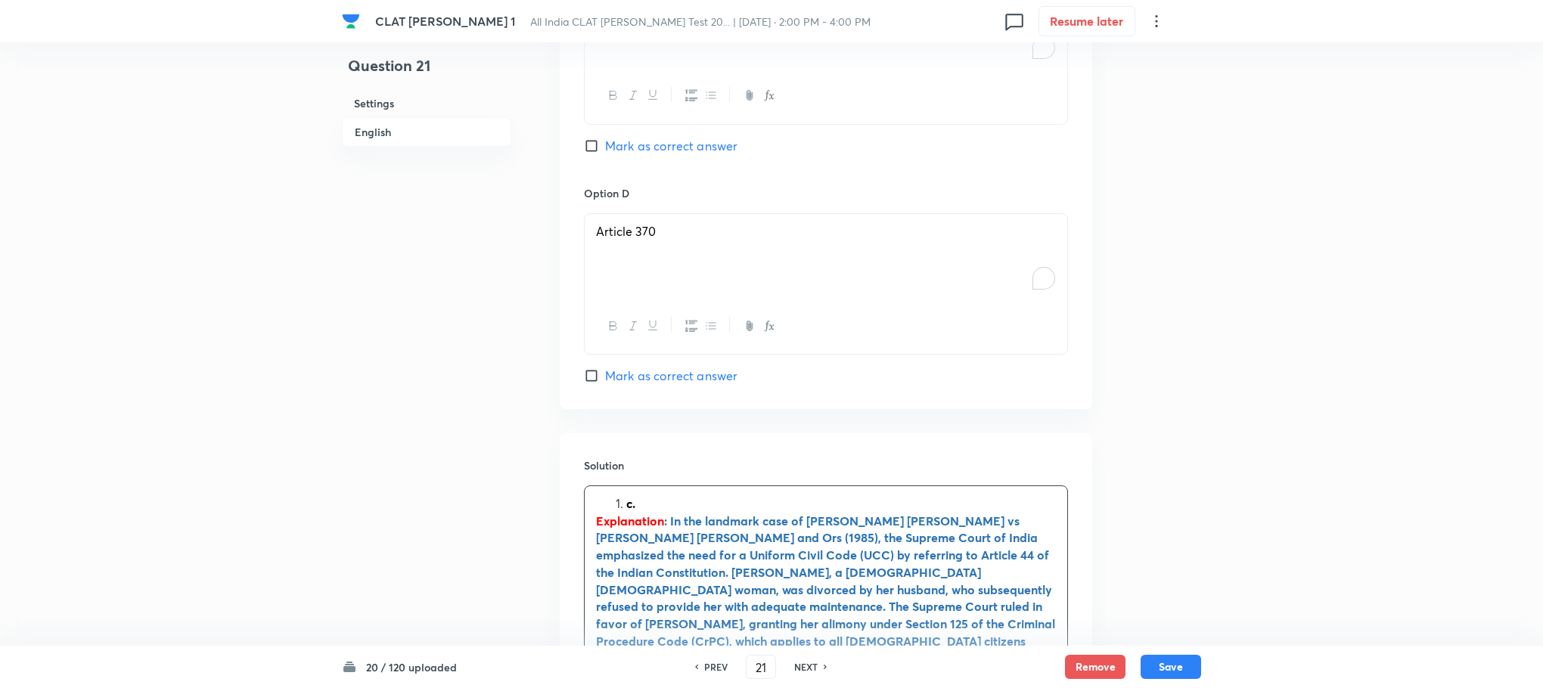
click at [626, 495] on li "c." at bounding box center [841, 503] width 430 height 17
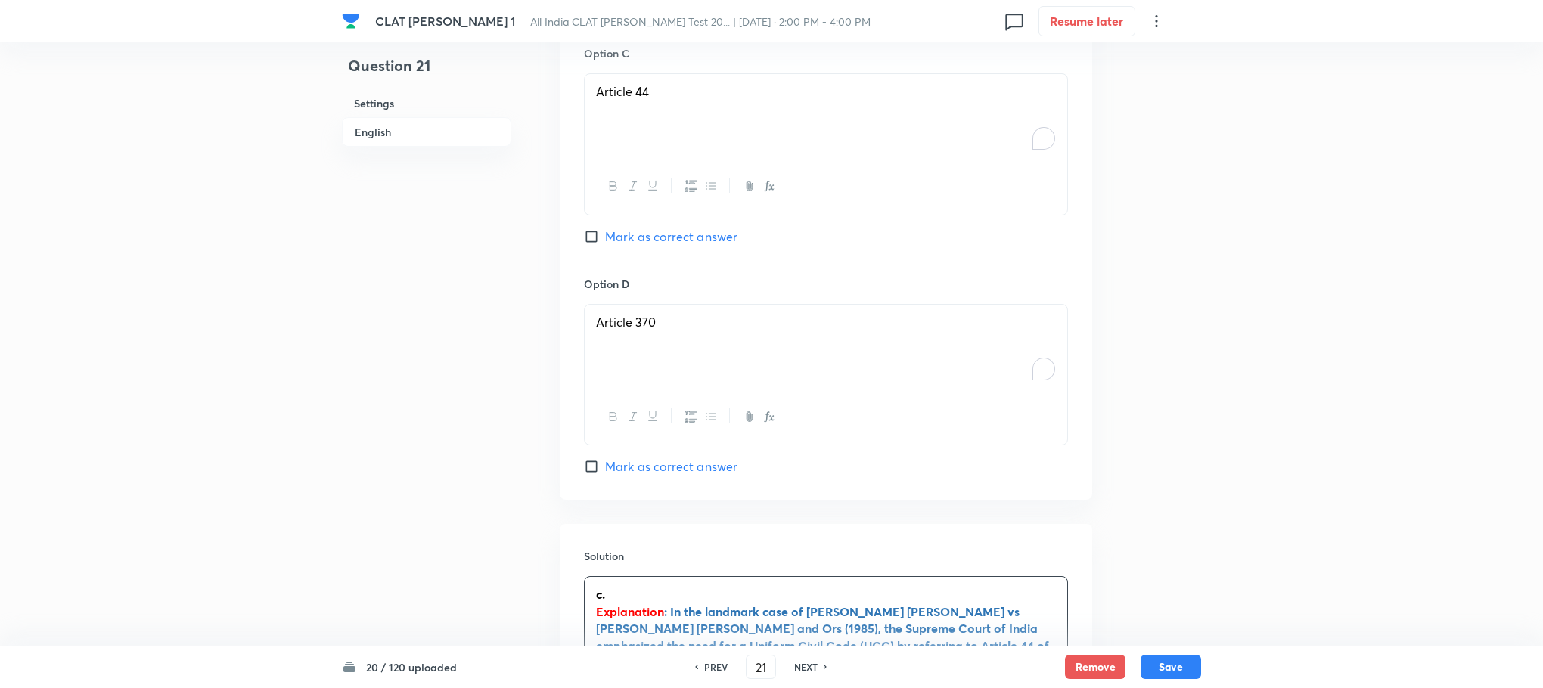
scroll to position [2156, 0]
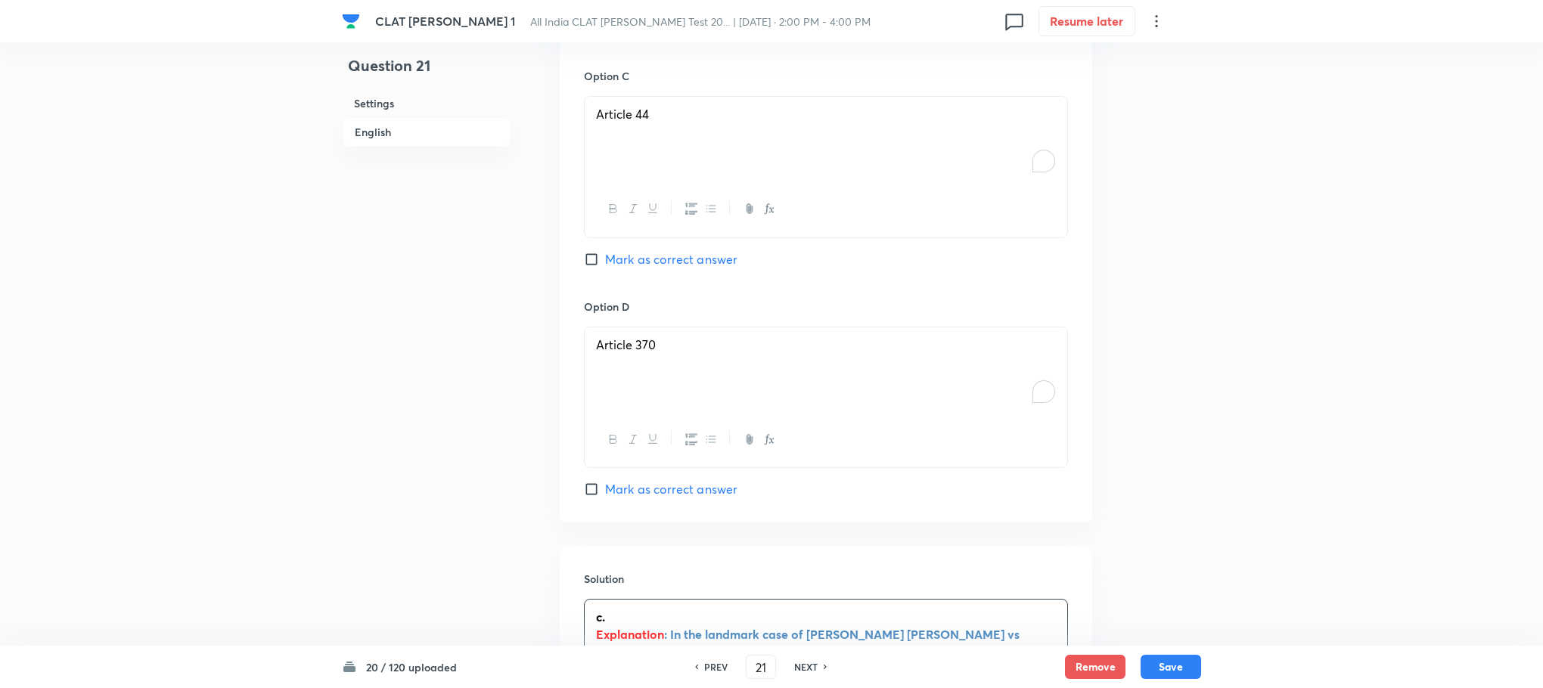
click at [690, 250] on span "Mark as correct answer" at bounding box center [671, 259] width 132 height 18
click at [605, 252] on input "Mark as correct answer" at bounding box center [594, 259] width 21 height 15
checkbox input "true"
click at [1183, 669] on button "Save" at bounding box center [1171, 665] width 61 height 24
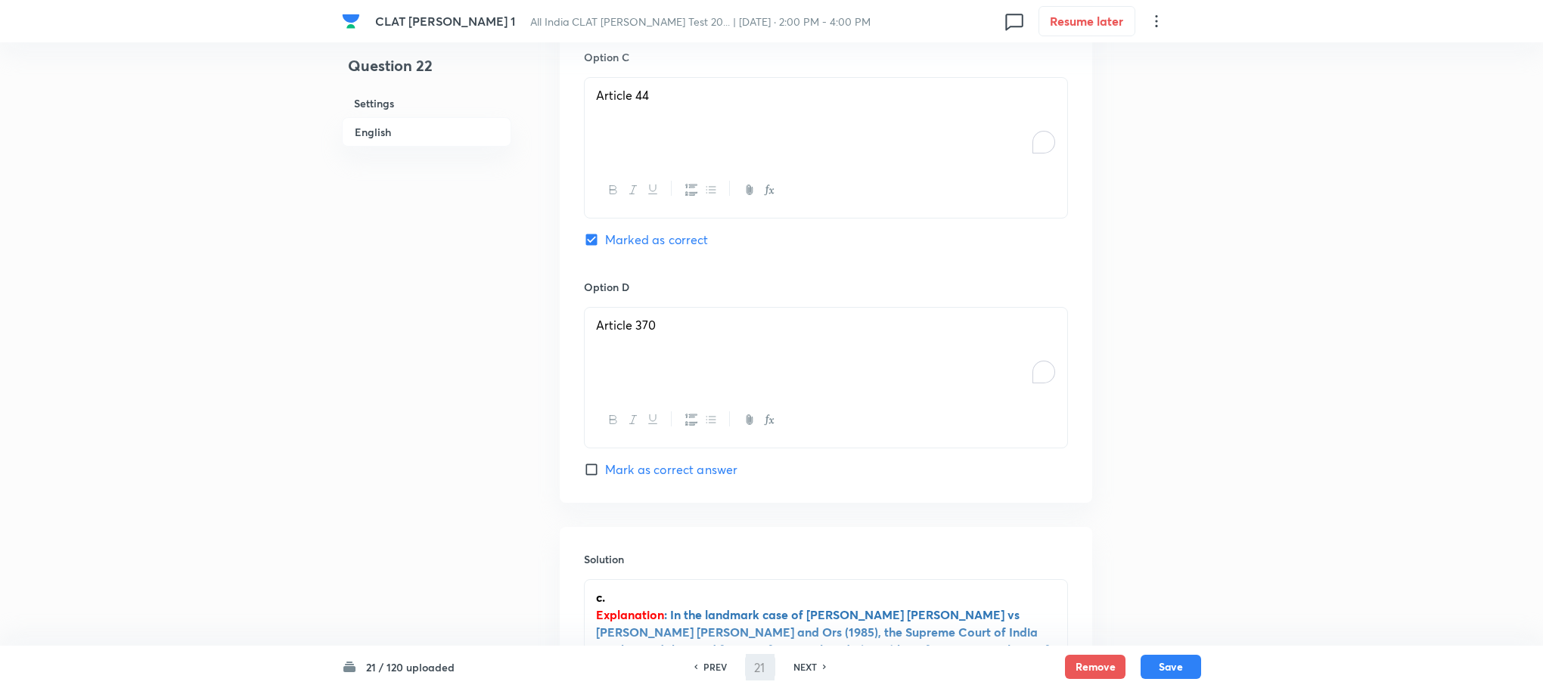
type input "22"
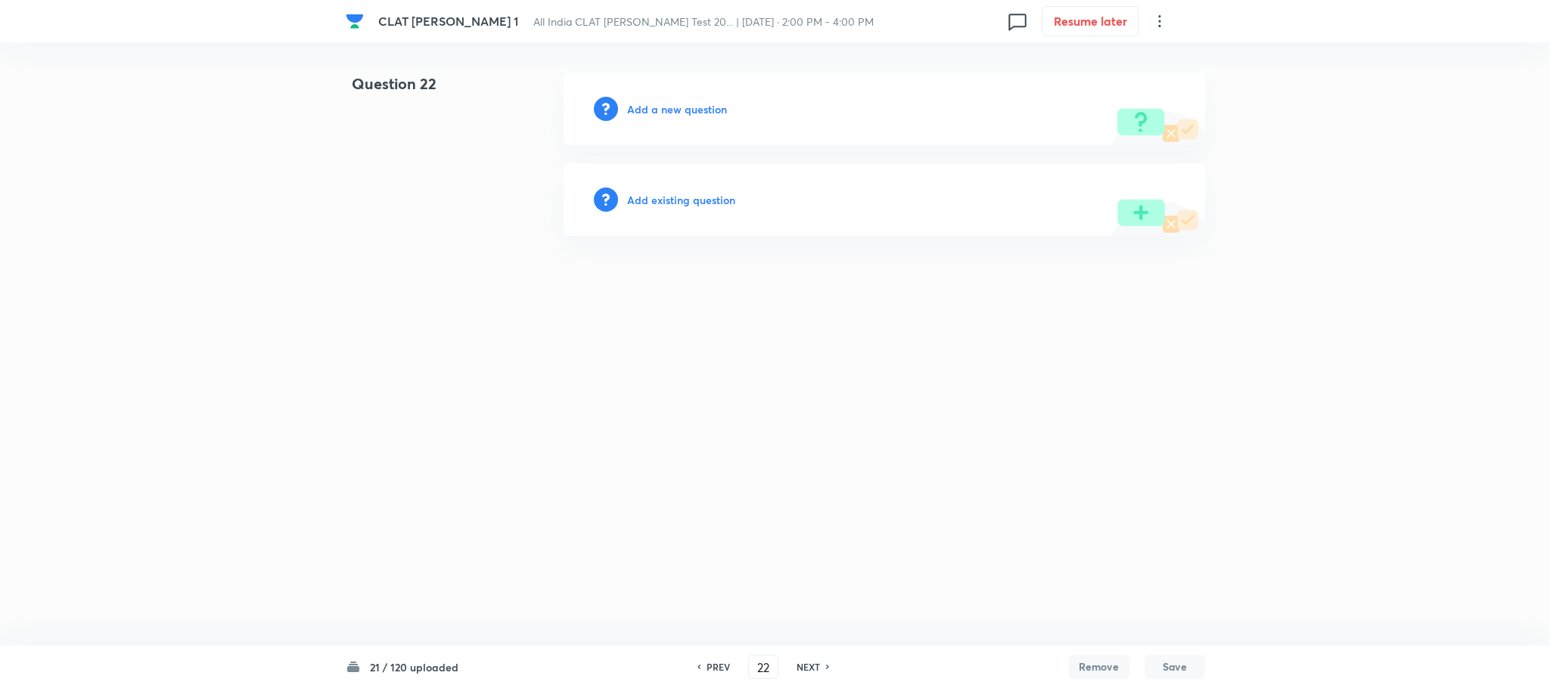
click at [676, 104] on h6 "Add a new question" at bounding box center [677, 109] width 100 height 16
click at [676, 104] on h6 "Choose a question type" at bounding box center [685, 109] width 116 height 16
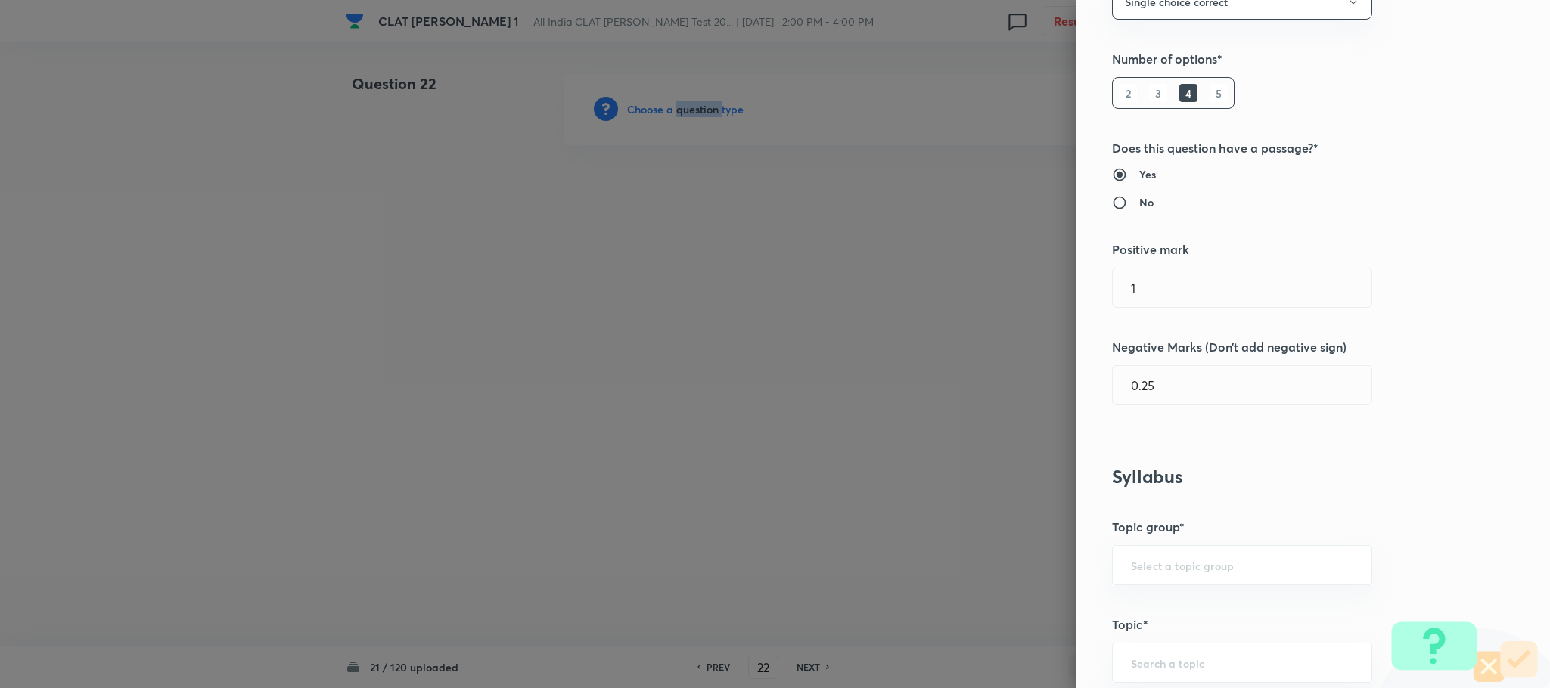
scroll to position [567, 0]
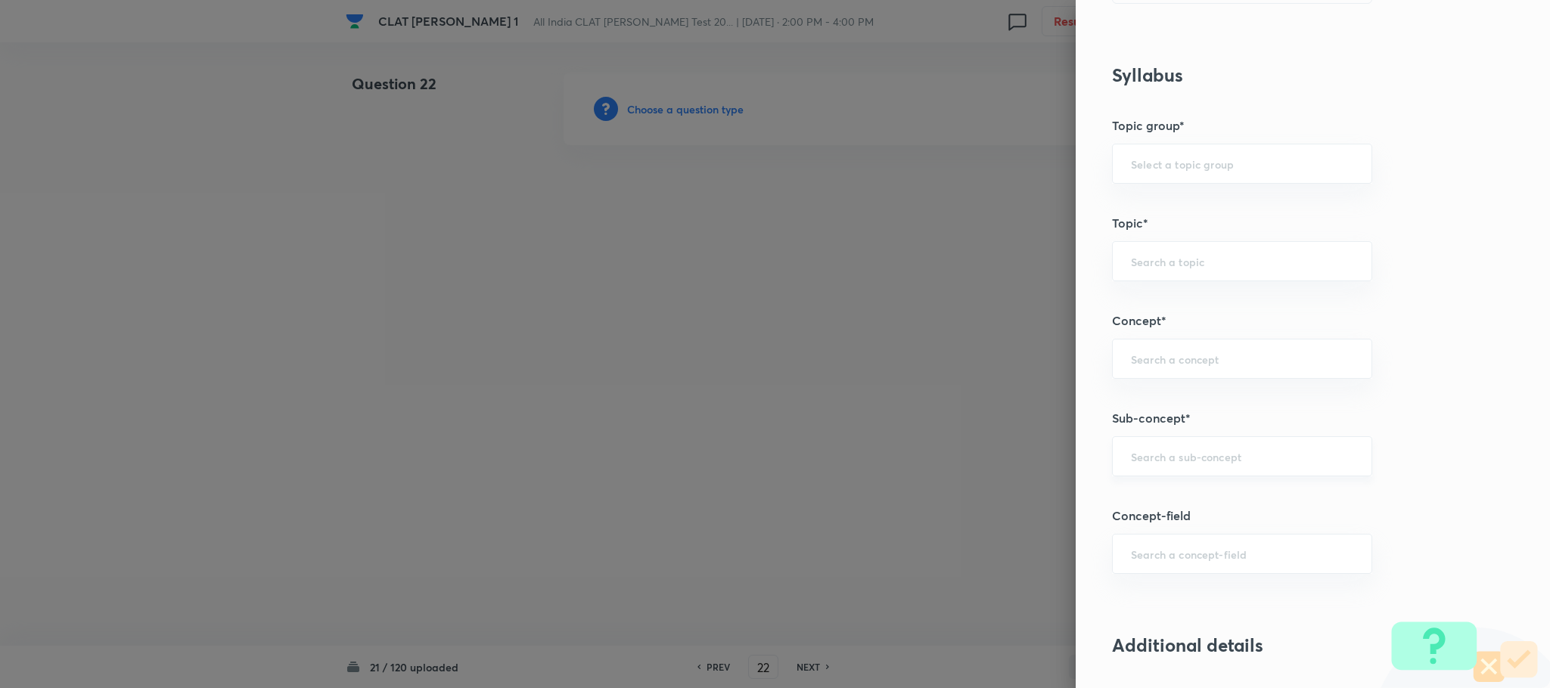
click at [1144, 459] on input "text" at bounding box center [1242, 456] width 222 height 14
type input "d"
type input "r"
click at [1135, 511] on li "Joint family and coparcenary" at bounding box center [1225, 504] width 258 height 27
type input "Joint family and coparcenary"
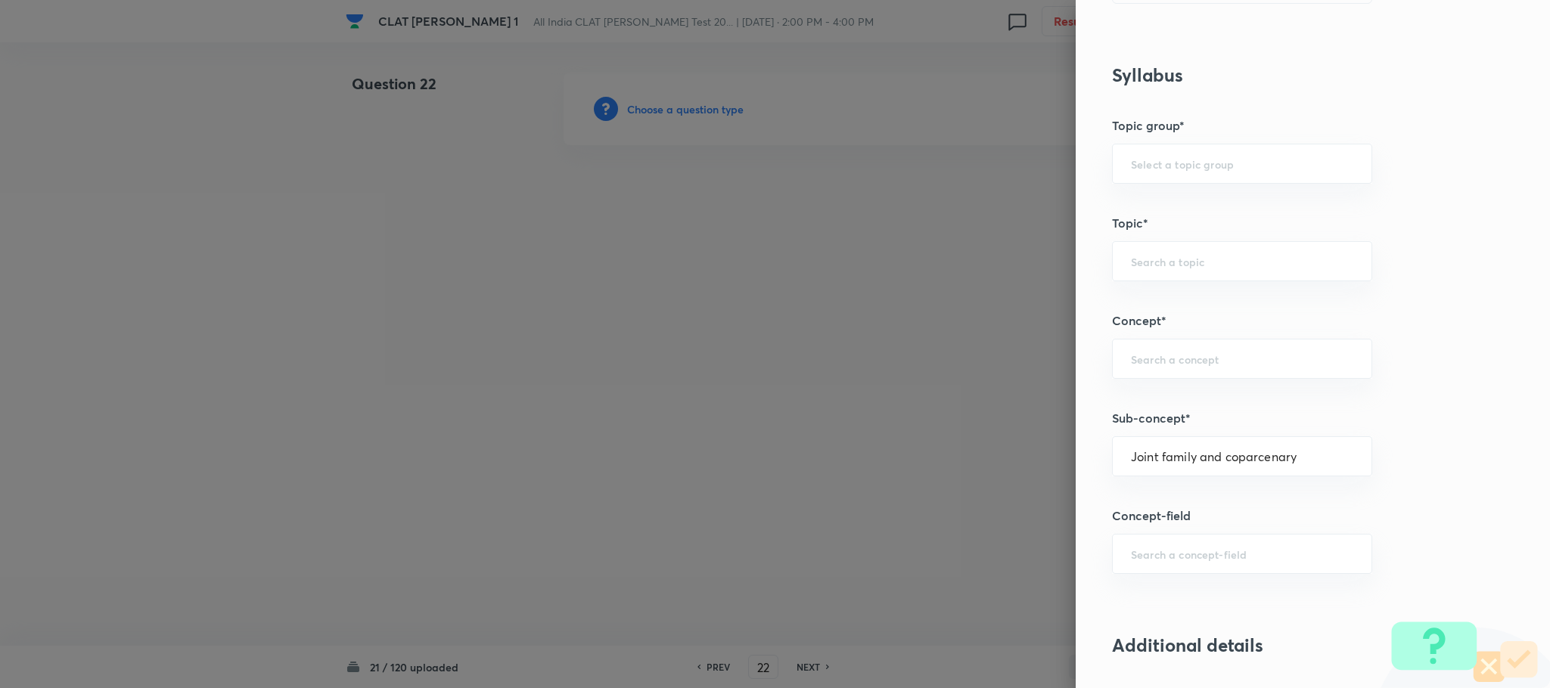
type input "Family Law and others"
type input "Family Law and Other Imp. Laws"
type input "Family Law II"
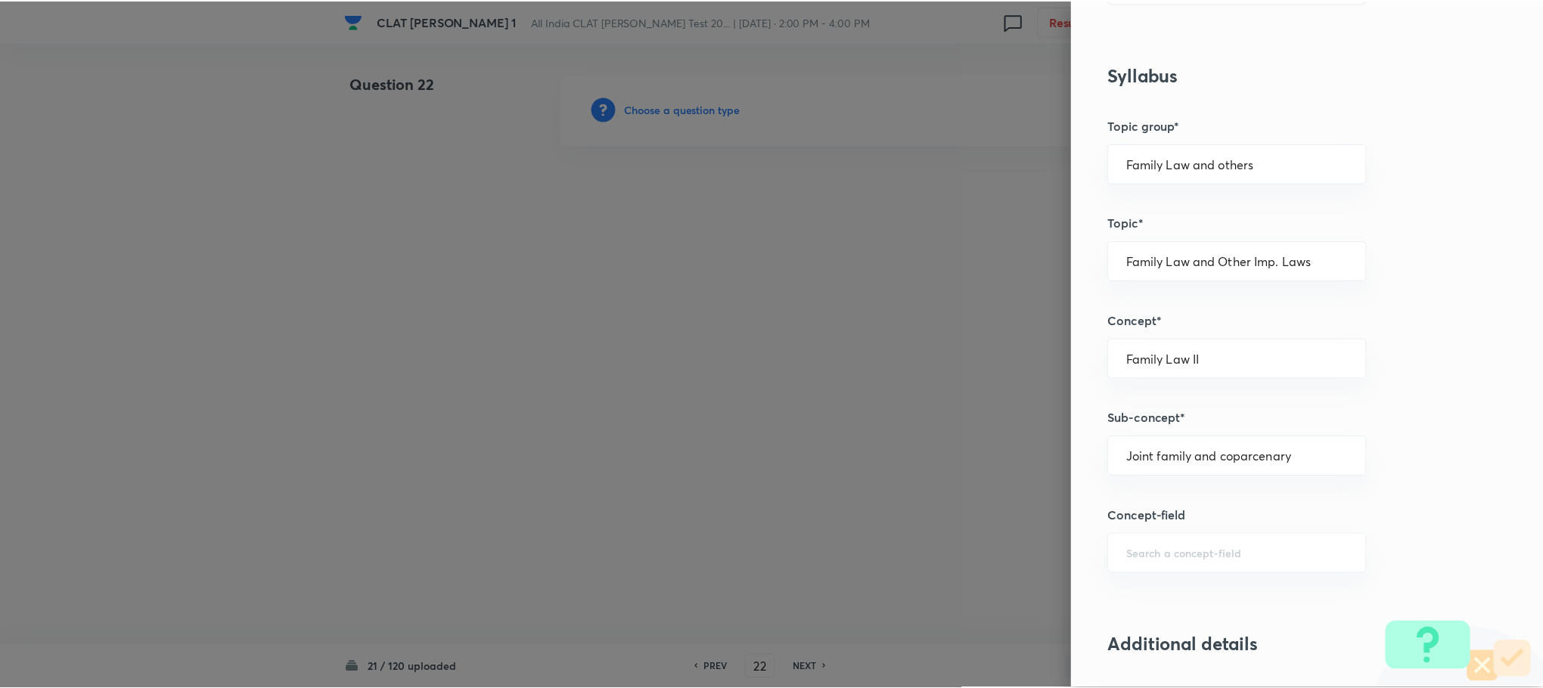
scroll to position [1378, 0]
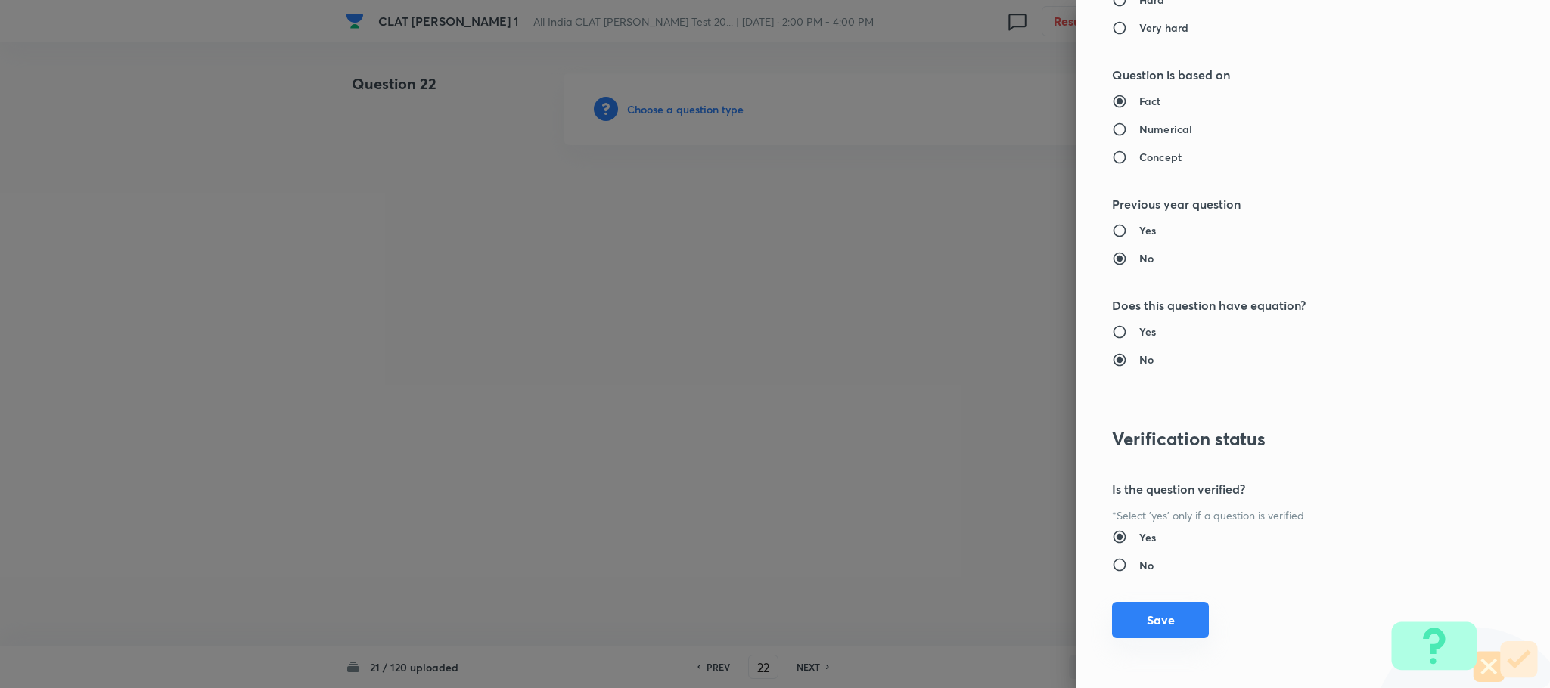
click at [1125, 619] on button "Save" at bounding box center [1160, 620] width 97 height 36
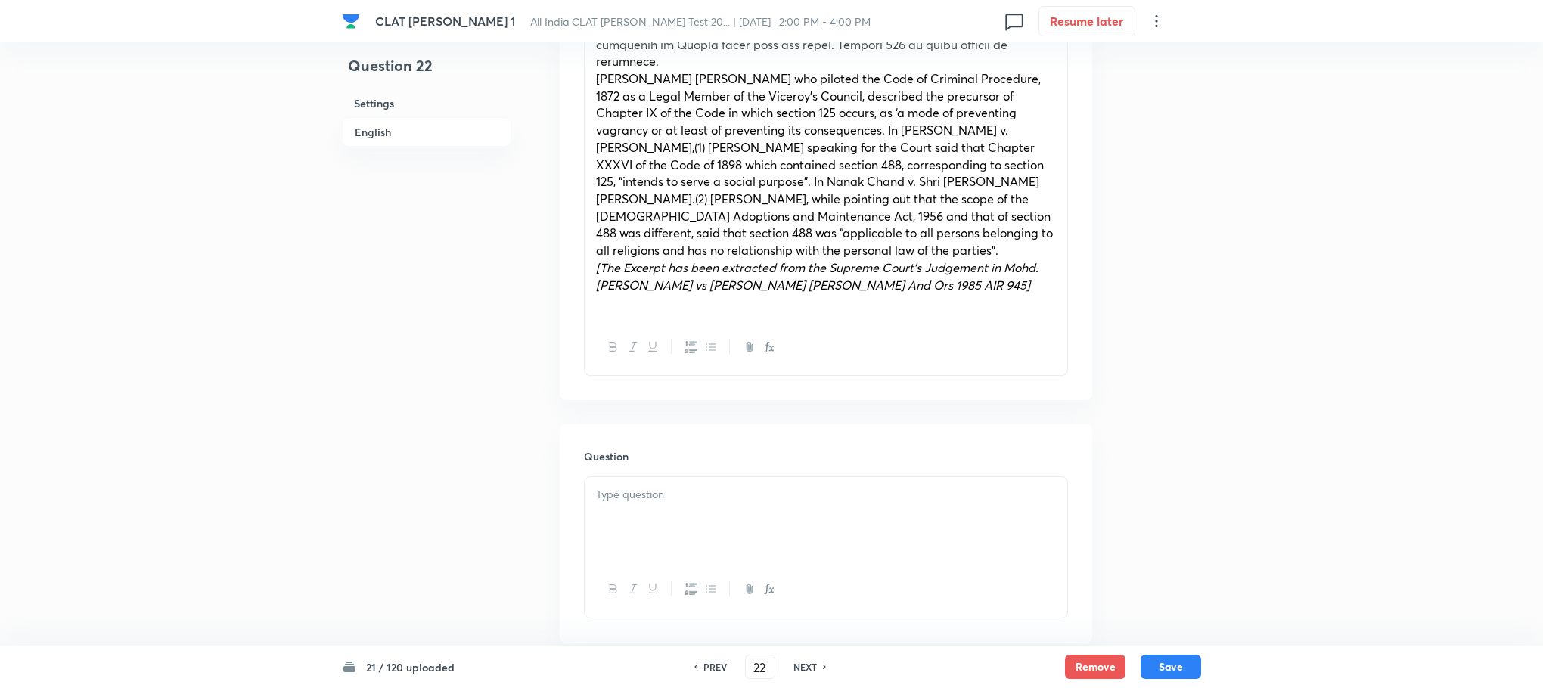
scroll to position [1248, 0]
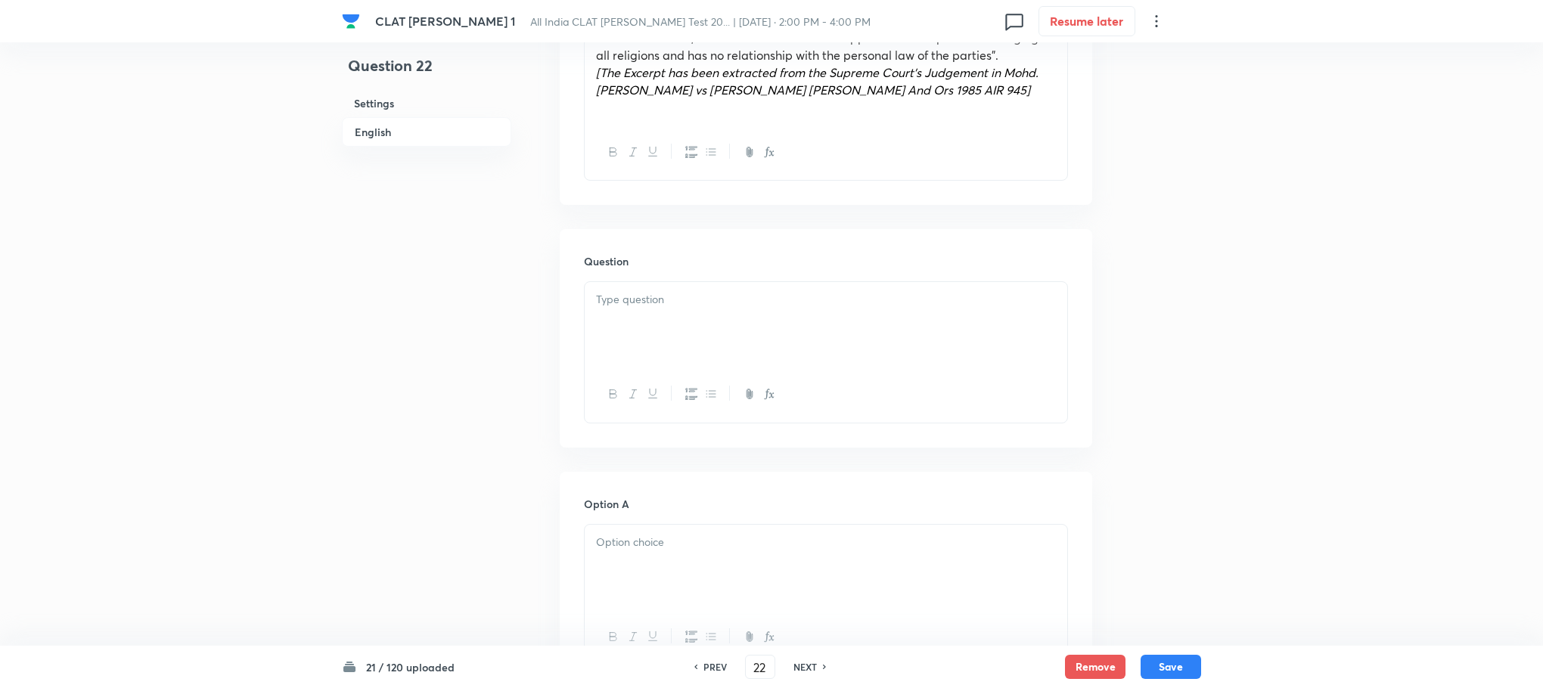
click at [641, 334] on div at bounding box center [826, 324] width 483 height 85
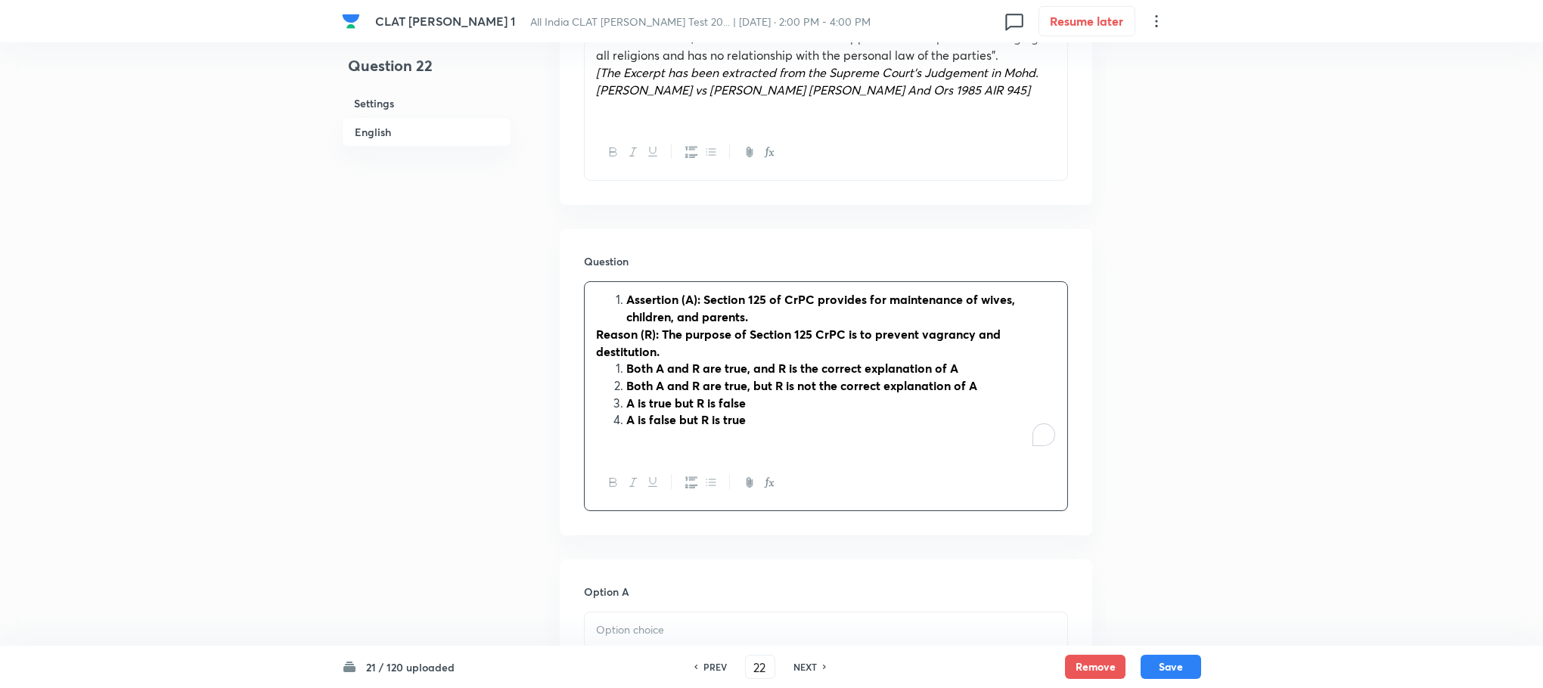
click at [627, 291] on strong "Assertion (A): Section 125 of CrPC provides for maintenance of wives, children,…" at bounding box center [820, 307] width 389 height 33
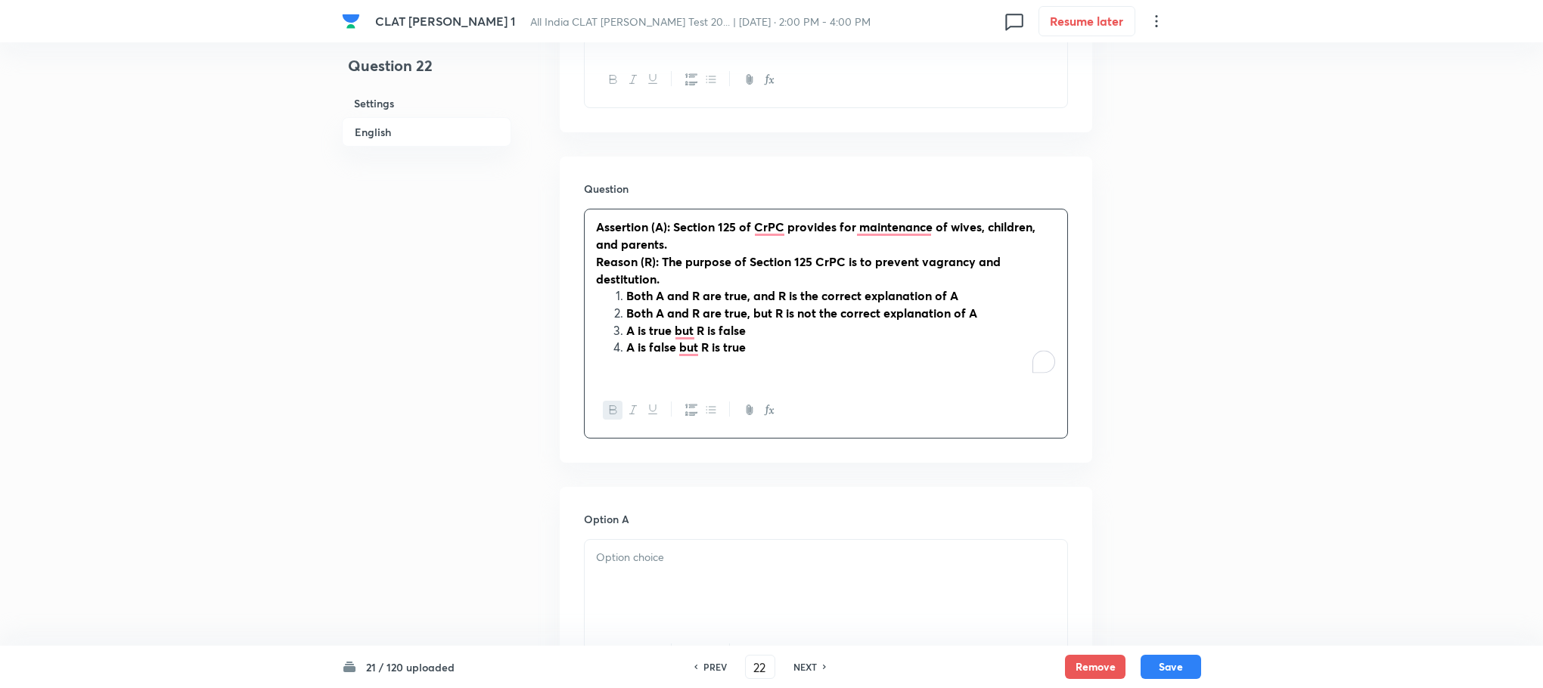
scroll to position [1361, 0]
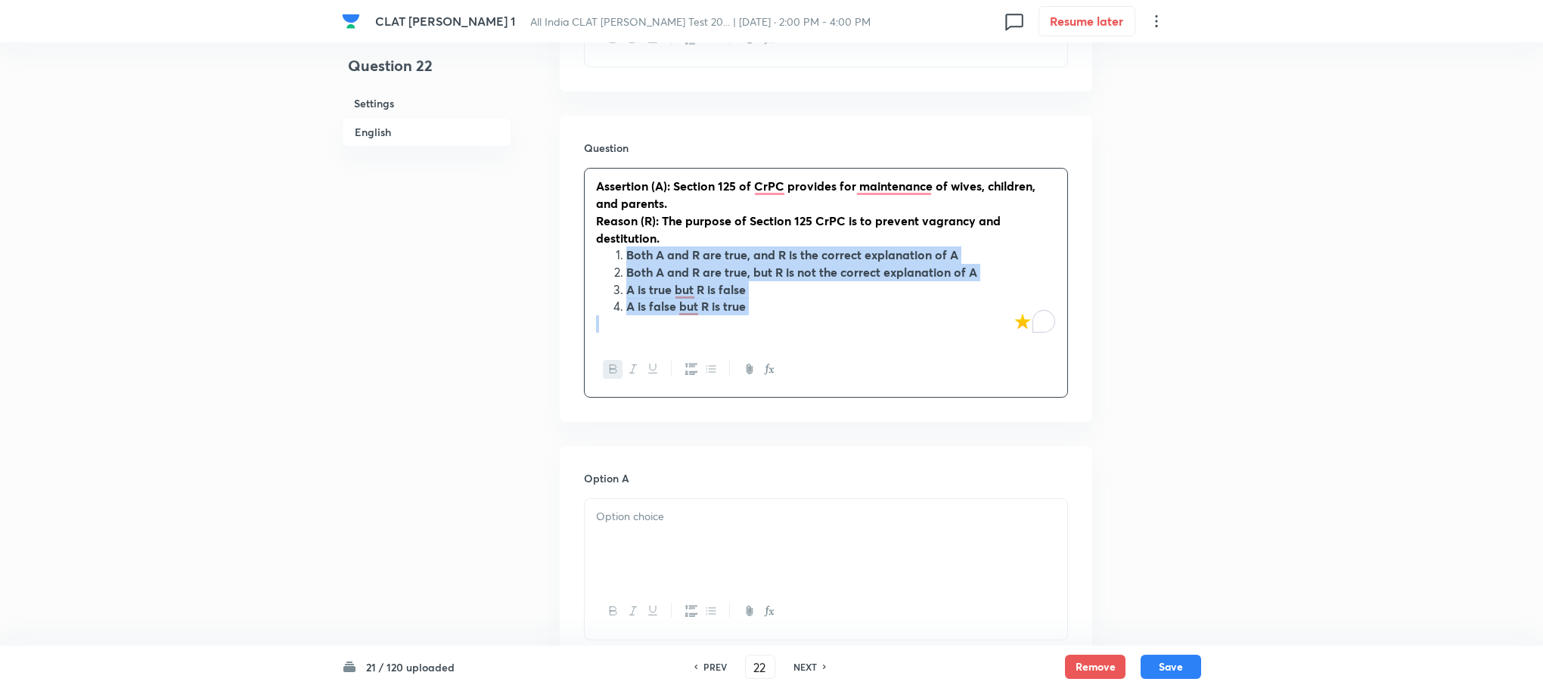
drag, startPoint x: 622, startPoint y: 241, endPoint x: 752, endPoint y: 316, distance: 149.8
click at [752, 316] on div "Assertion (A): Section 125 of CrPC provides for maintenance of wives, children,…" at bounding box center [826, 255] width 483 height 172
click at [683, 360] on button "button" at bounding box center [691, 369] width 20 height 19
click at [617, 363] on icon "button" at bounding box center [613, 369] width 12 height 12
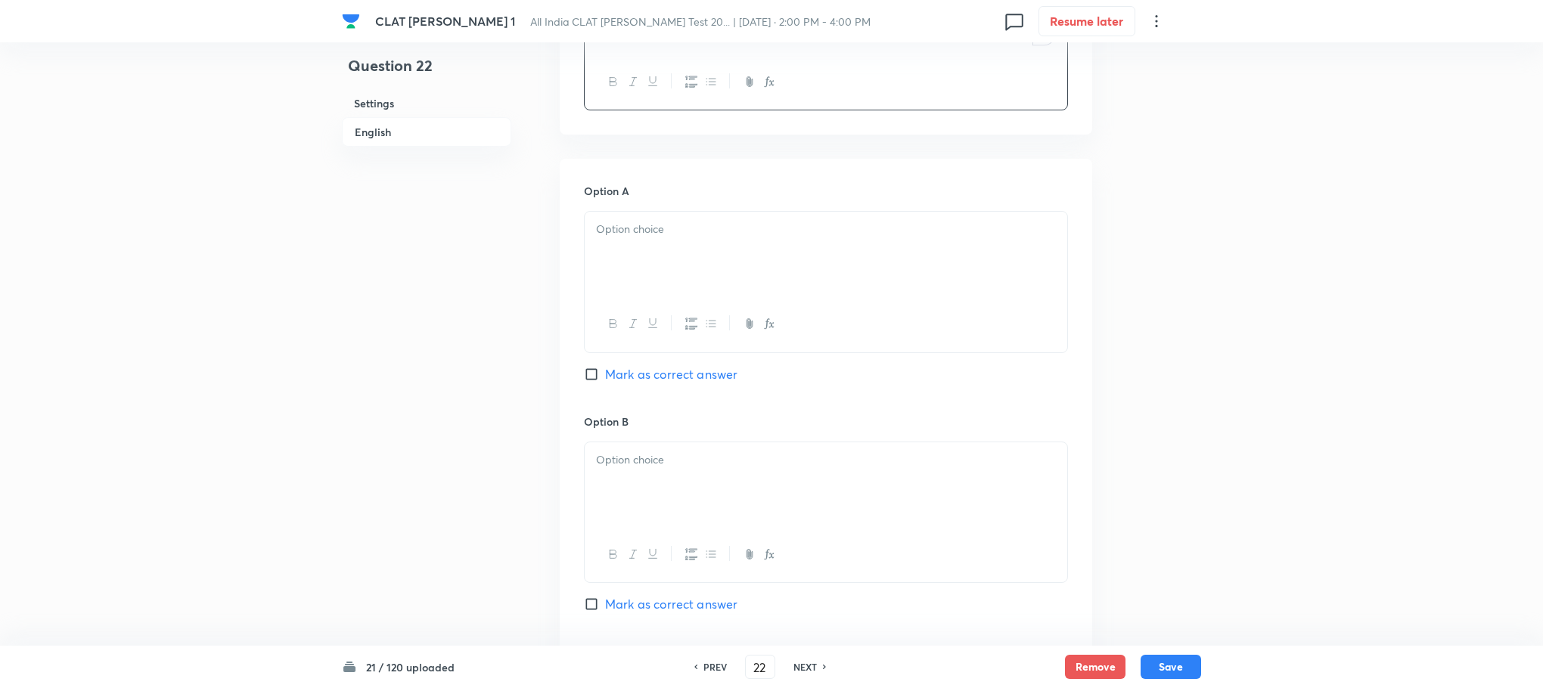
scroll to position [1588, 0]
click at [615, 250] on div at bounding box center [826, 245] width 483 height 85
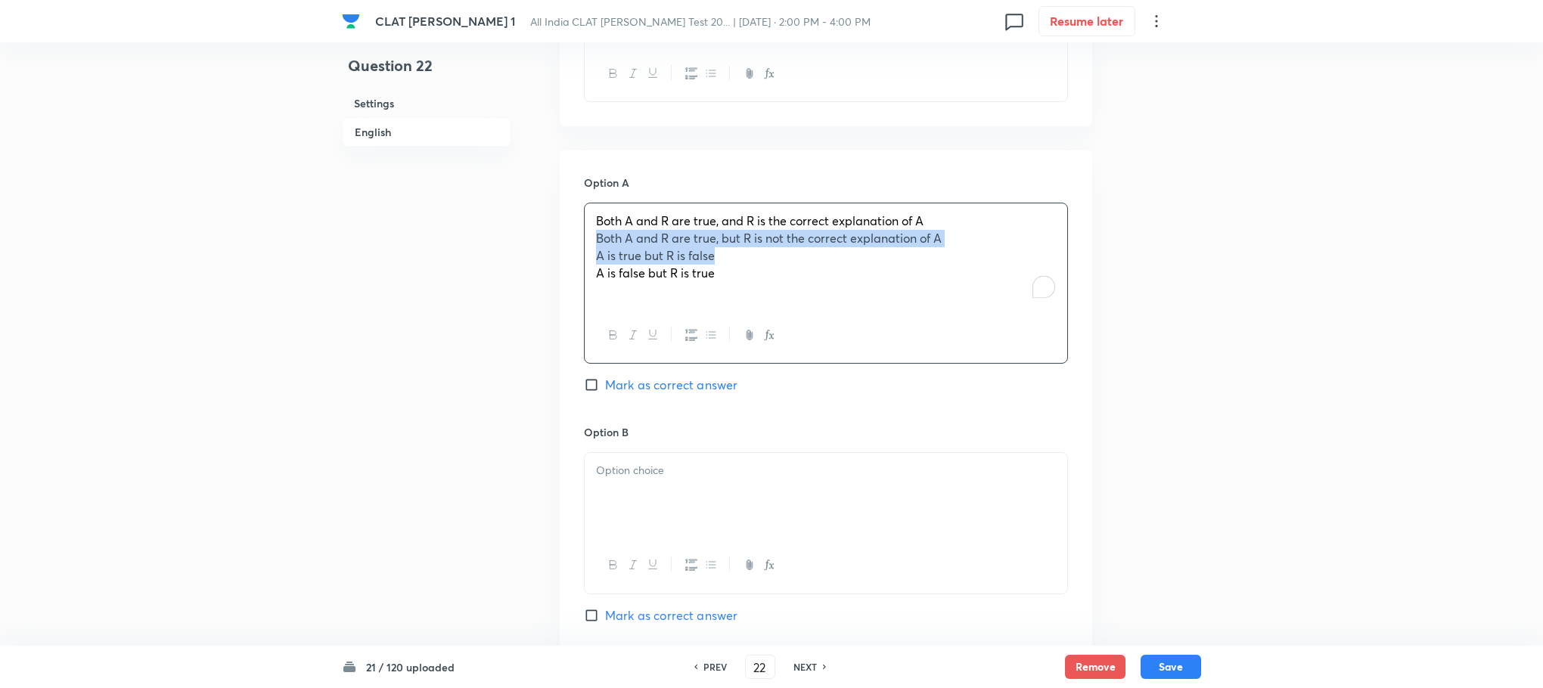
drag, startPoint x: 586, startPoint y: 221, endPoint x: 777, endPoint y: 245, distance: 192.1
click at [777, 245] on div "Both A and R are true, and R is the correct explanation of A Both A and R are t…" at bounding box center [826, 255] width 483 height 104
click at [601, 230] on span "Both A and R are true, but R is not the correct explanation of A" at bounding box center [769, 238] width 346 height 16
drag, startPoint x: 591, startPoint y: 225, endPoint x: 824, endPoint y: 298, distance: 244.2
click at [824, 298] on div "Both A and R are true, and R is the correct explanation of A Both A and R are t…" at bounding box center [826, 283] width 484 height 161
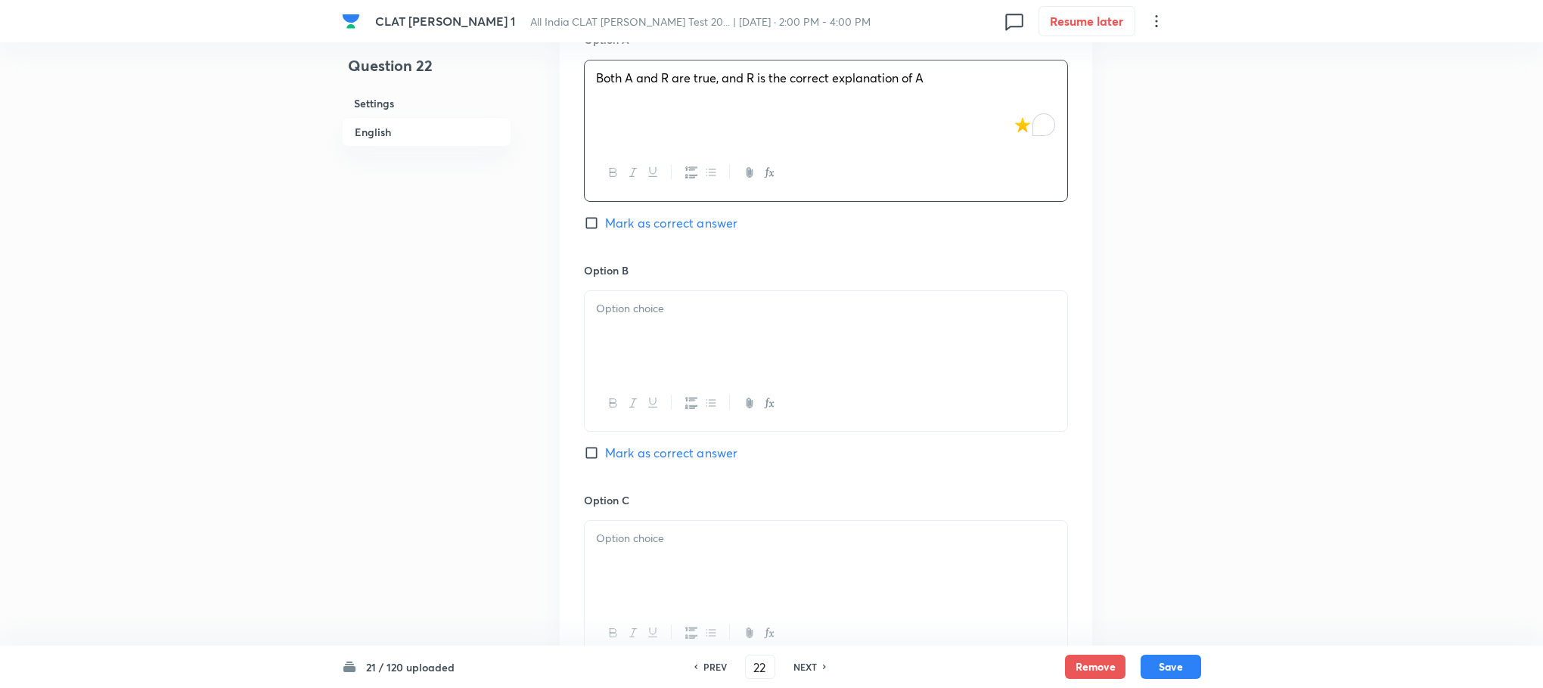
scroll to position [1815, 0]
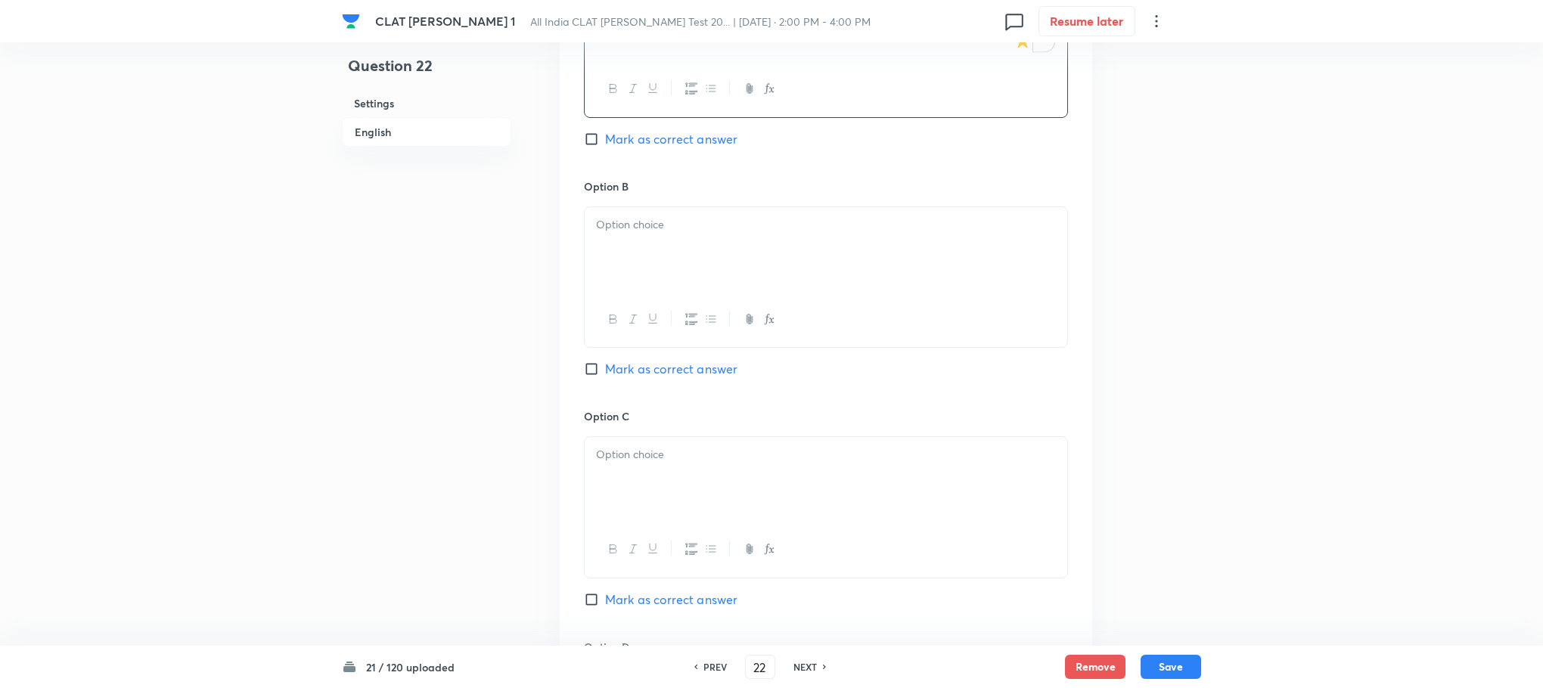
click at [608, 216] on p at bounding box center [826, 224] width 460 height 17
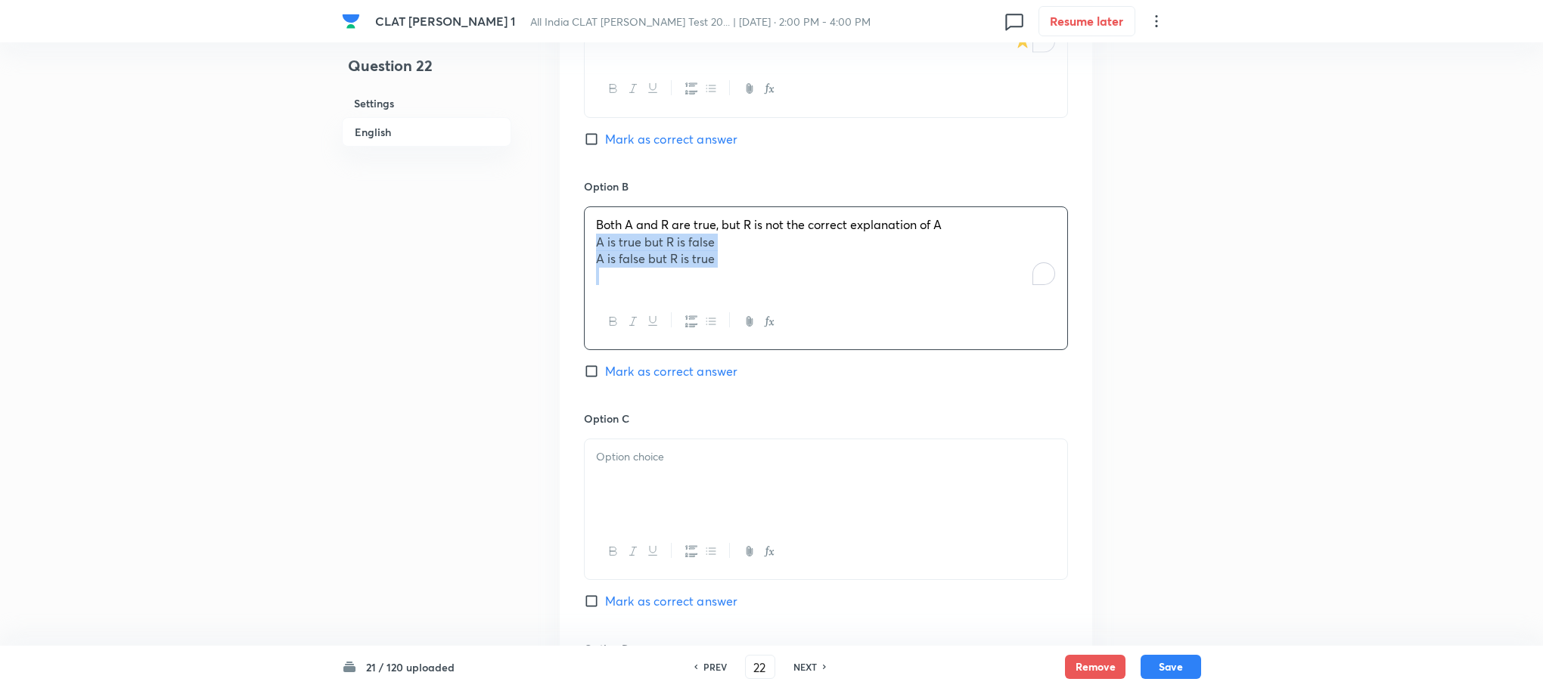
drag, startPoint x: 592, startPoint y: 232, endPoint x: 803, endPoint y: 268, distance: 214.1
click at [803, 268] on div "Both A and R are true, but R is not the correct explanation of A A is true but …" at bounding box center [826, 250] width 483 height 87
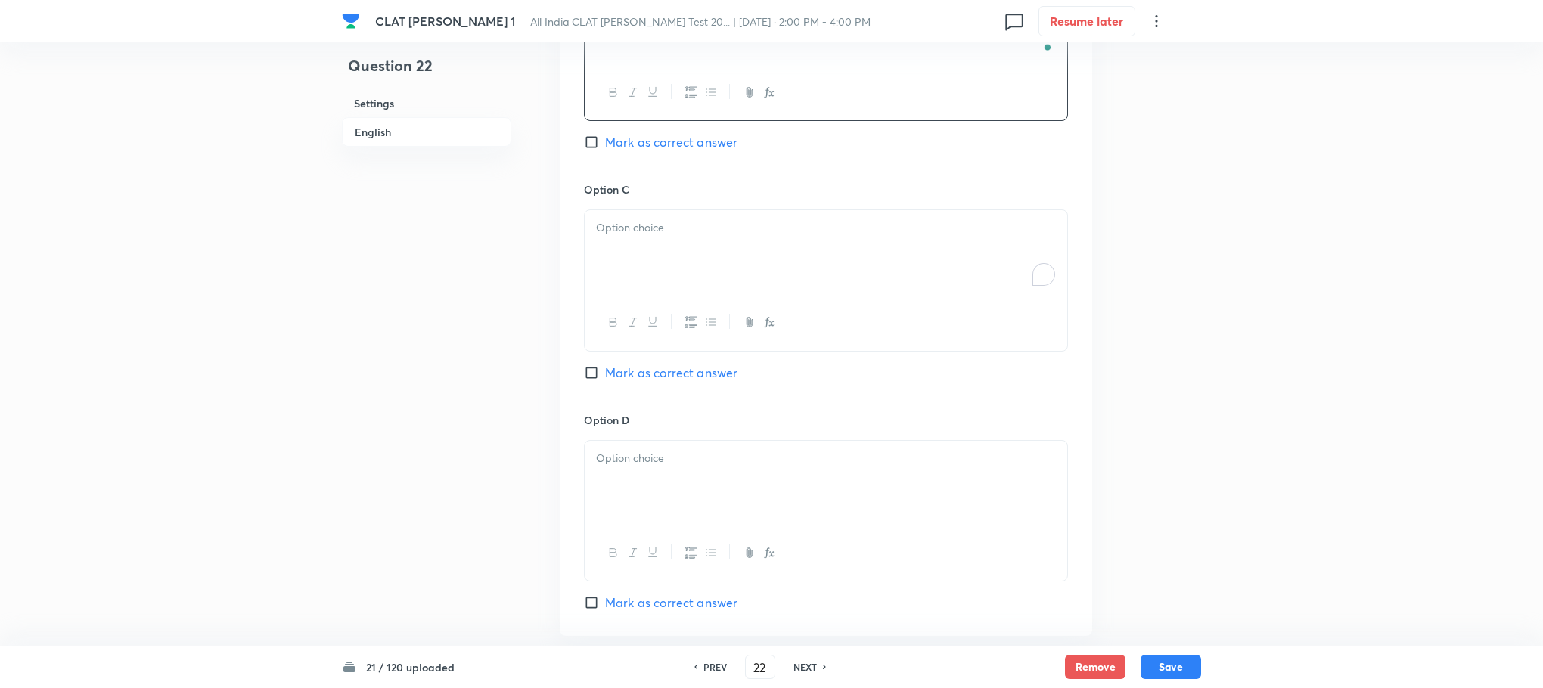
click at [610, 245] on div "To enrich screen reader interactions, please activate Accessibility in Grammarl…" at bounding box center [826, 252] width 483 height 85
drag, startPoint x: 599, startPoint y: 234, endPoint x: 758, endPoint y: 253, distance: 160.0
click at [758, 253] on div "A is true but R is false A is false but R is true" at bounding box center [826, 252] width 483 height 85
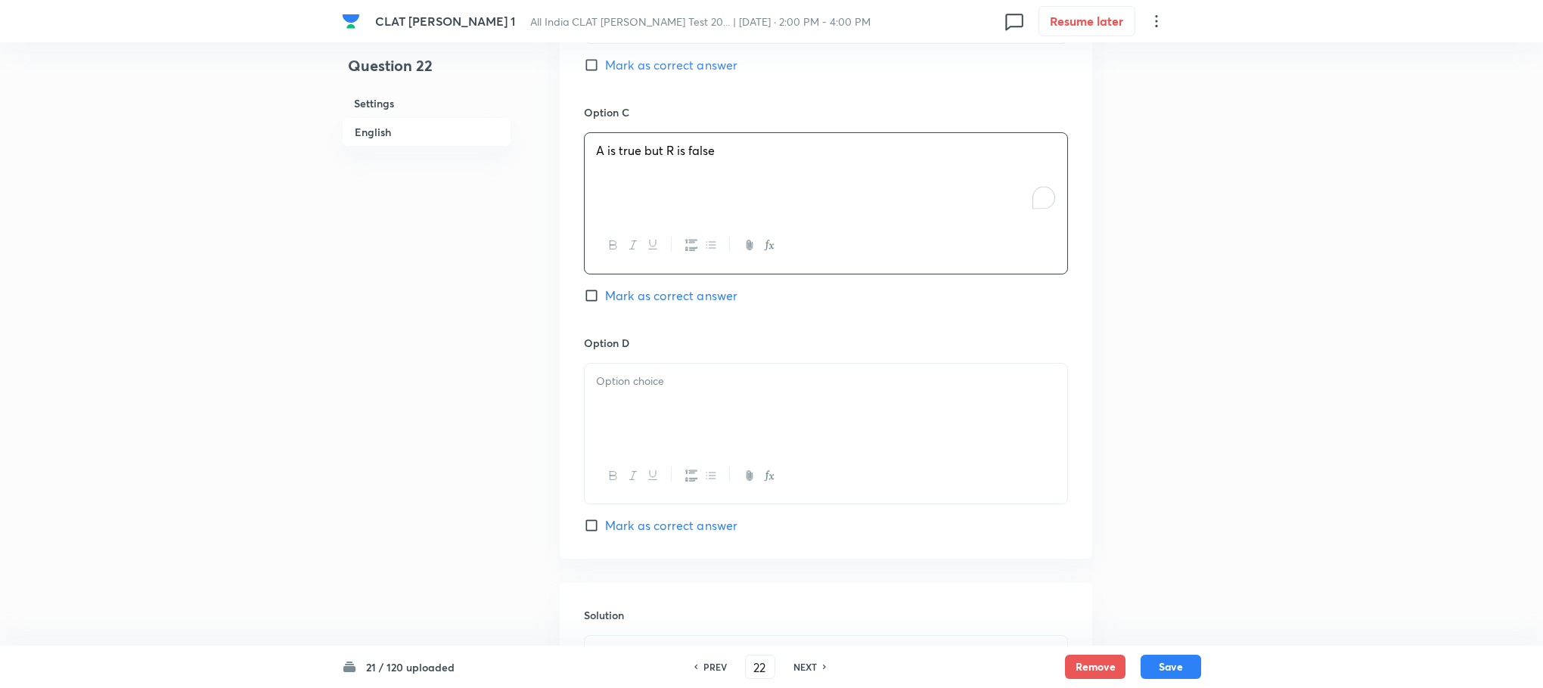
scroll to position [2269, 0]
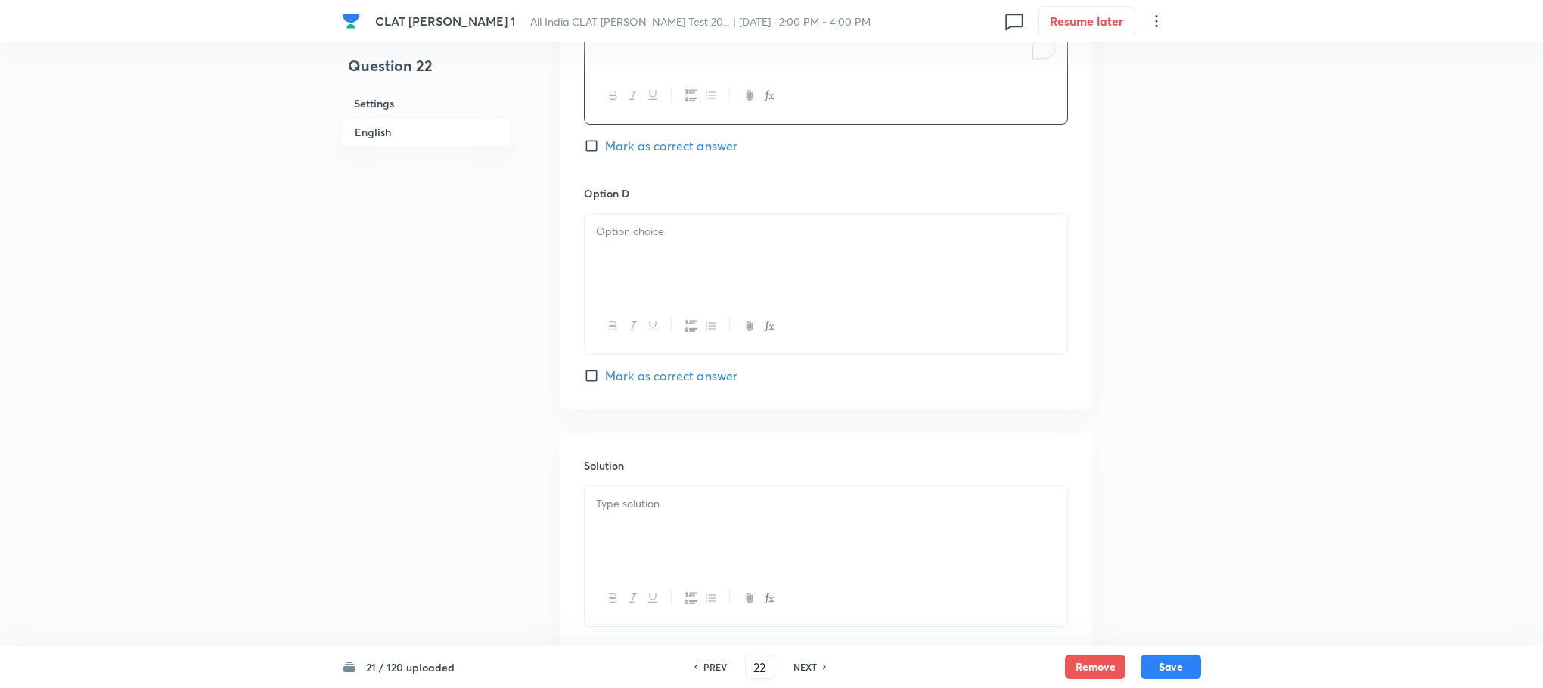
click at [627, 229] on div at bounding box center [826, 256] width 483 height 85
click at [688, 527] on div "To enrich screen reader interactions, please activate Accessibility in Grammarl…" at bounding box center [826, 528] width 483 height 85
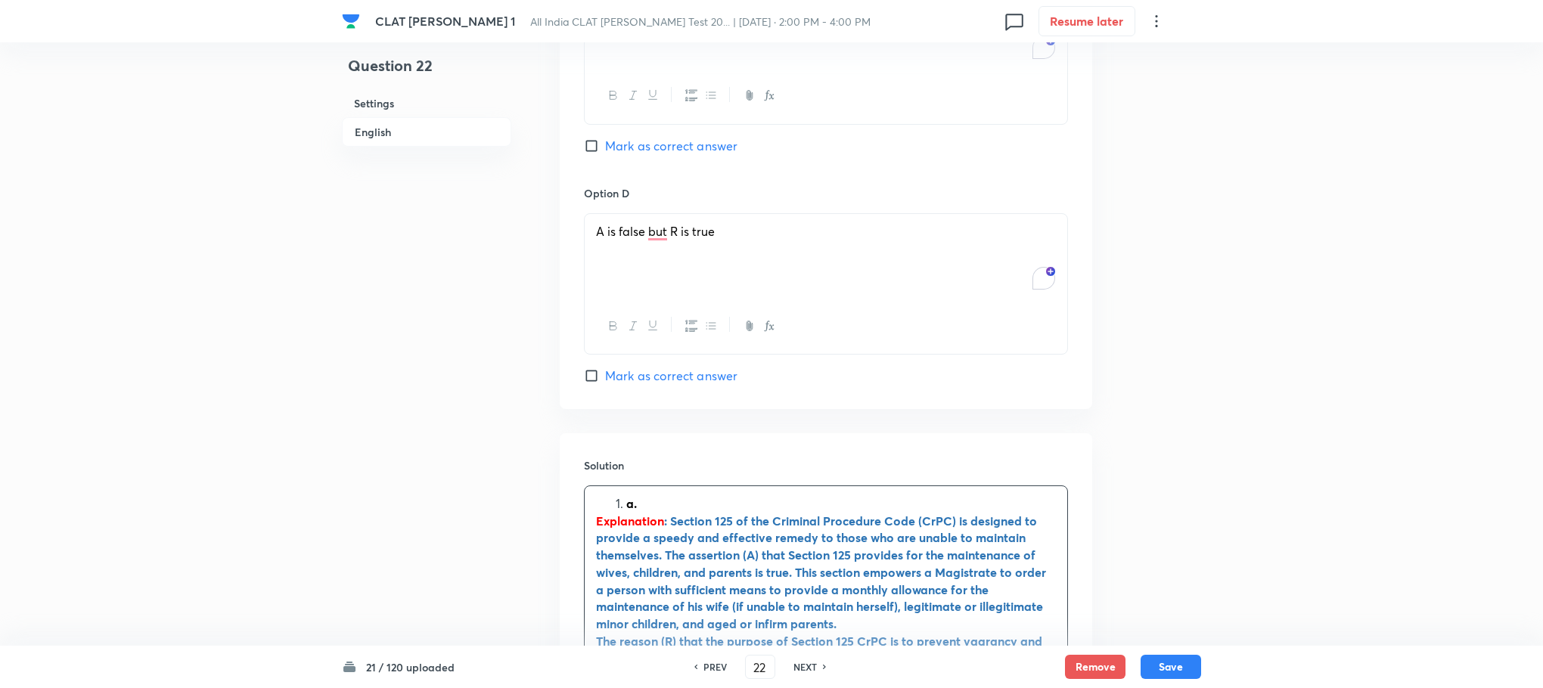
click at [613, 495] on ol "a." at bounding box center [826, 503] width 460 height 17
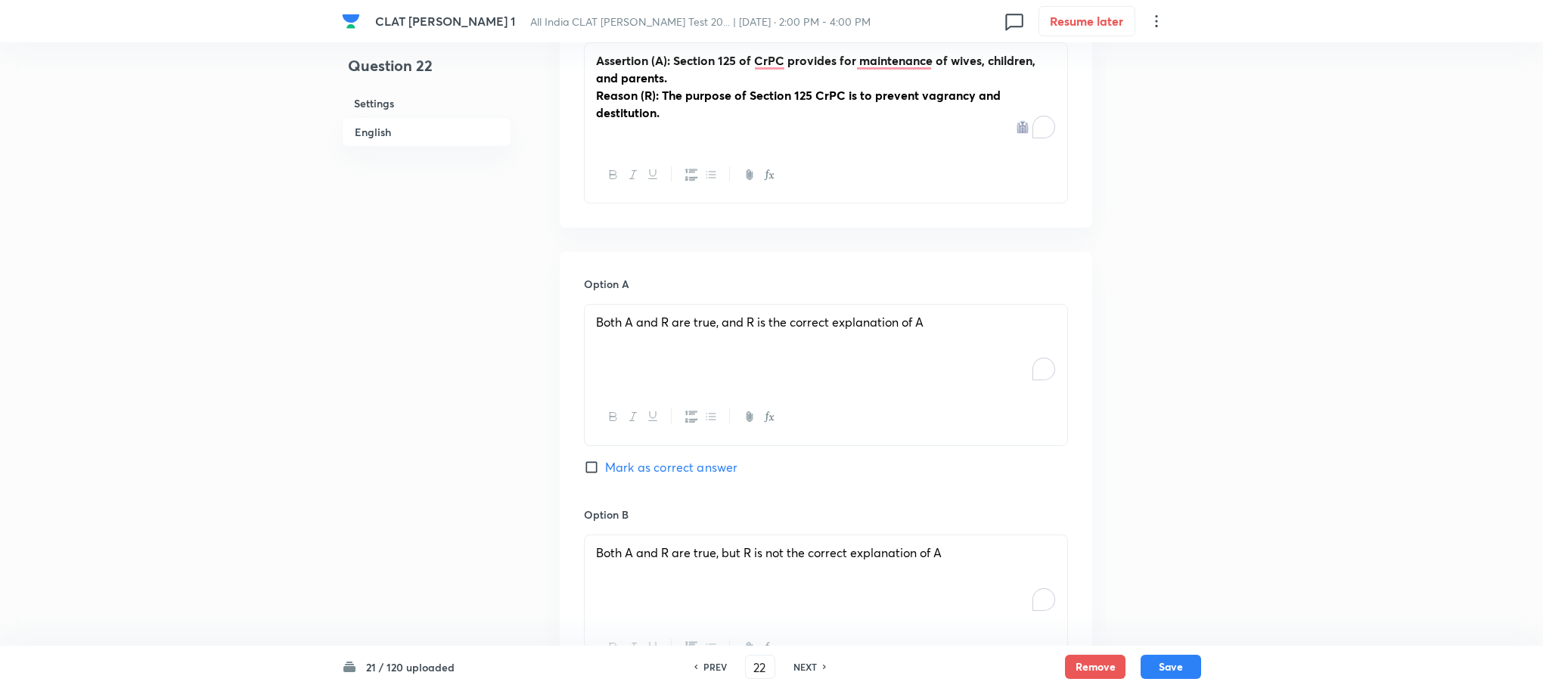
scroll to position [1475, 0]
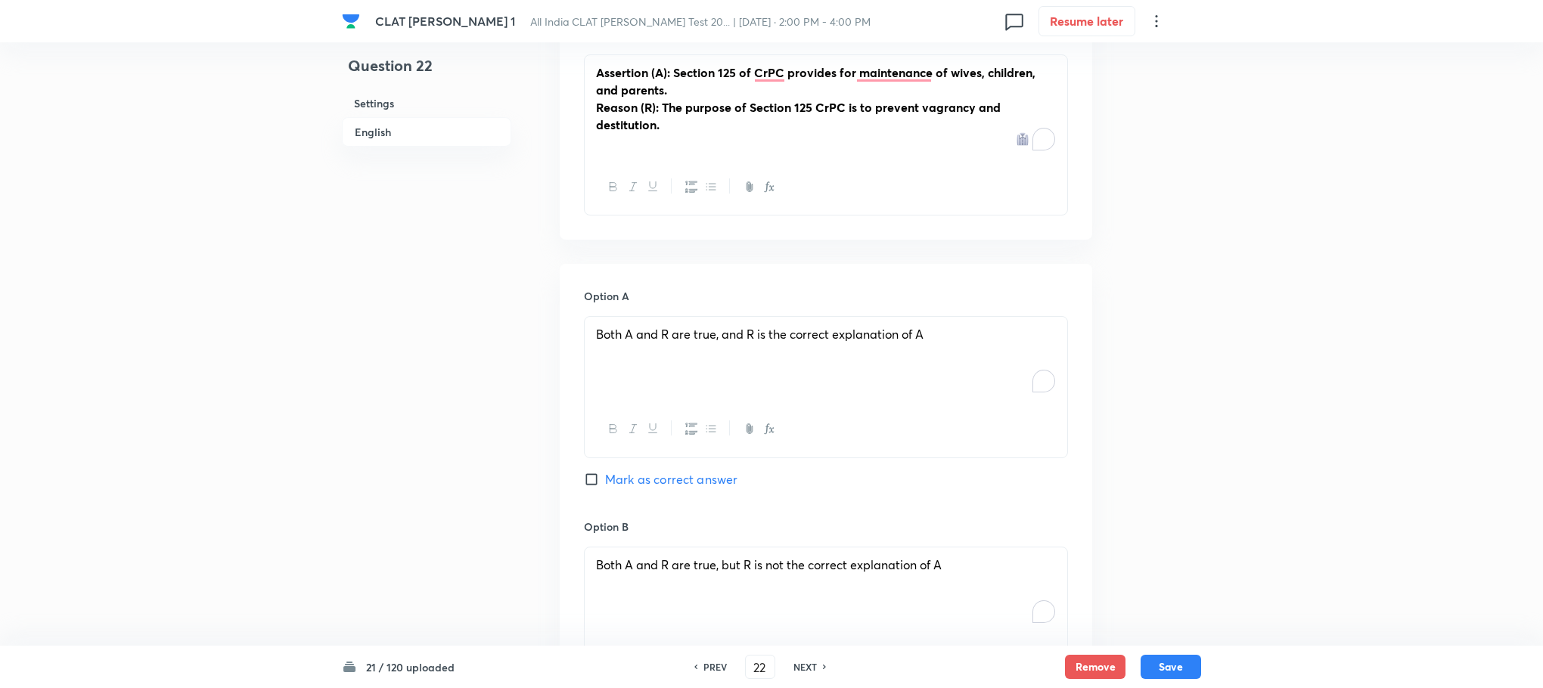
click at [663, 470] on span "Mark as correct answer" at bounding box center [671, 479] width 132 height 18
click at [605, 472] on input "Mark as correct answer" at bounding box center [594, 479] width 21 height 15
checkbox input "true"
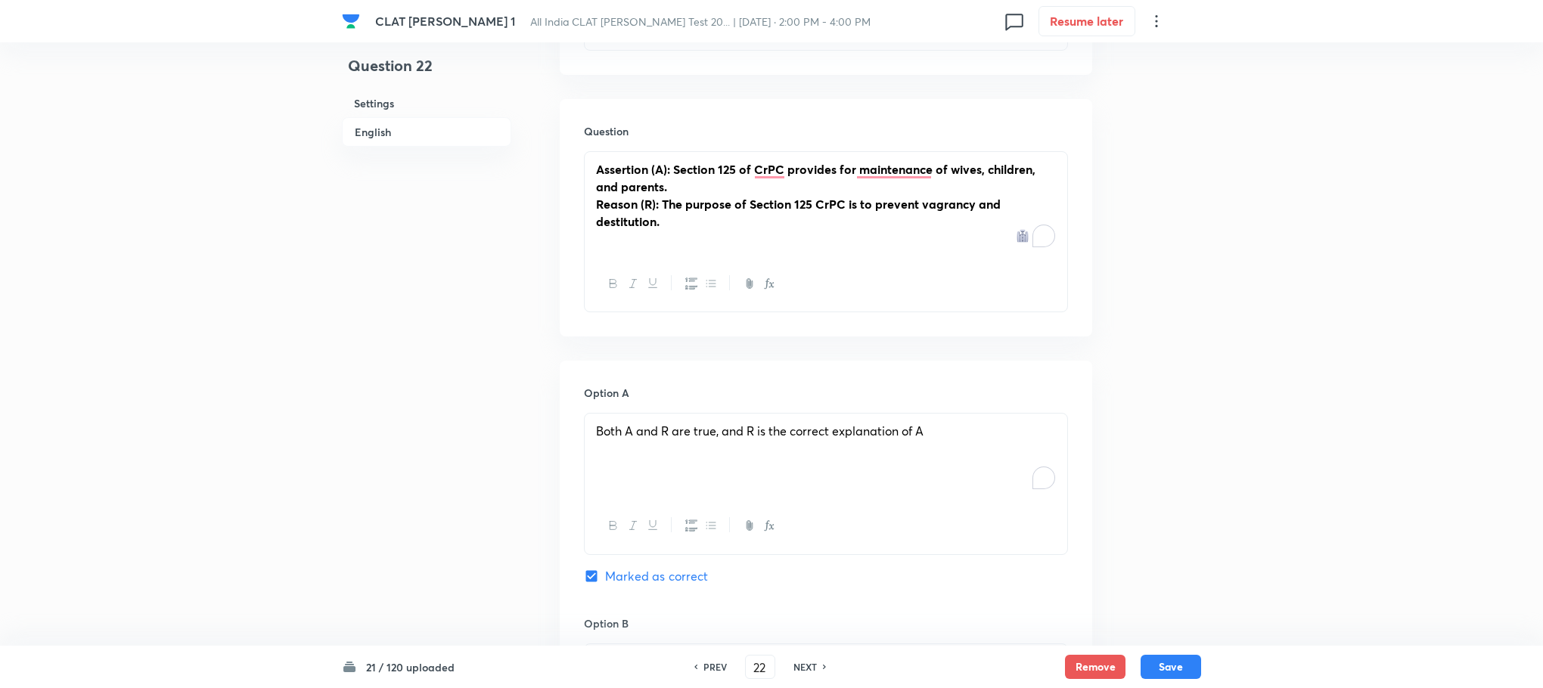
scroll to position [1248, 0]
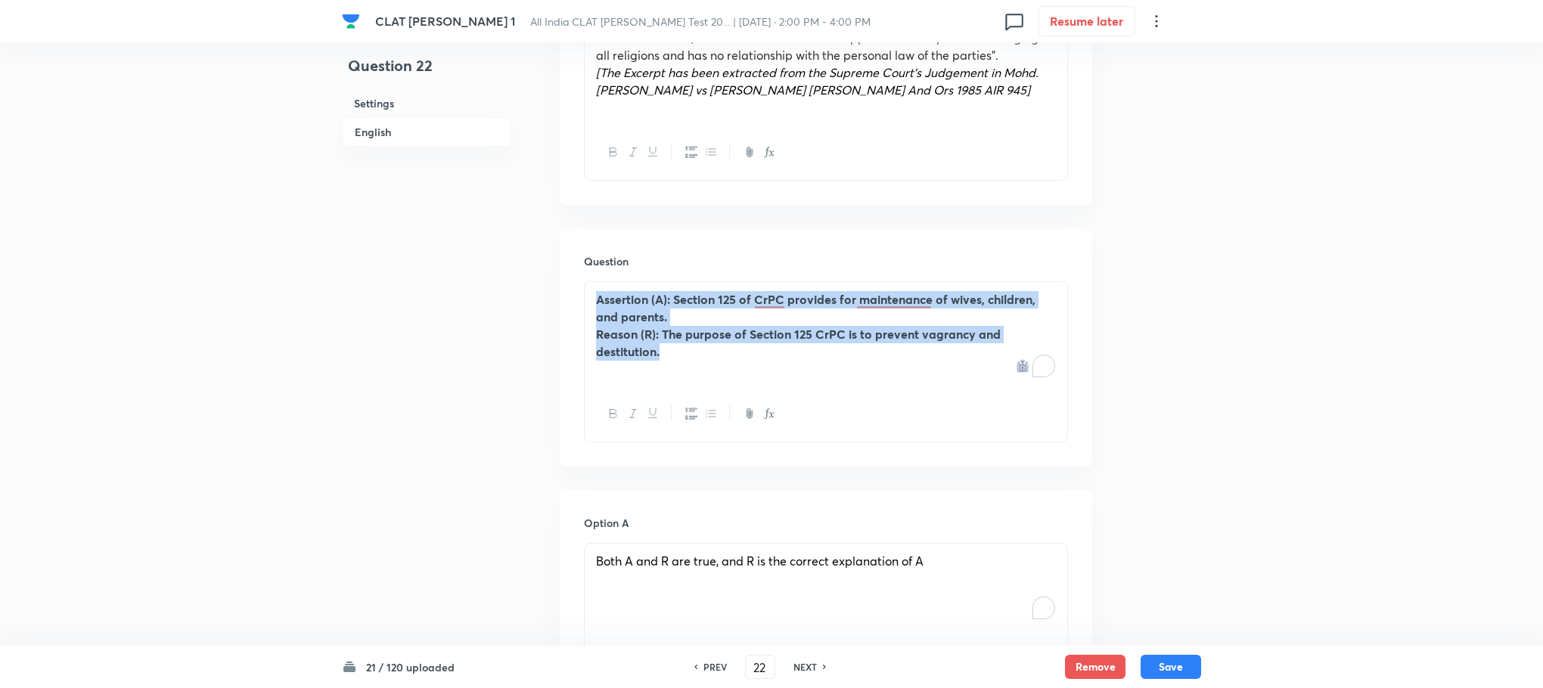
drag, startPoint x: 670, startPoint y: 341, endPoint x: 570, endPoint y: 239, distance: 142.8
click at [570, 239] on div "Question Assertion (A): Section 125 of CrPC provides for maintenance of wives, …" at bounding box center [826, 347] width 532 height 237
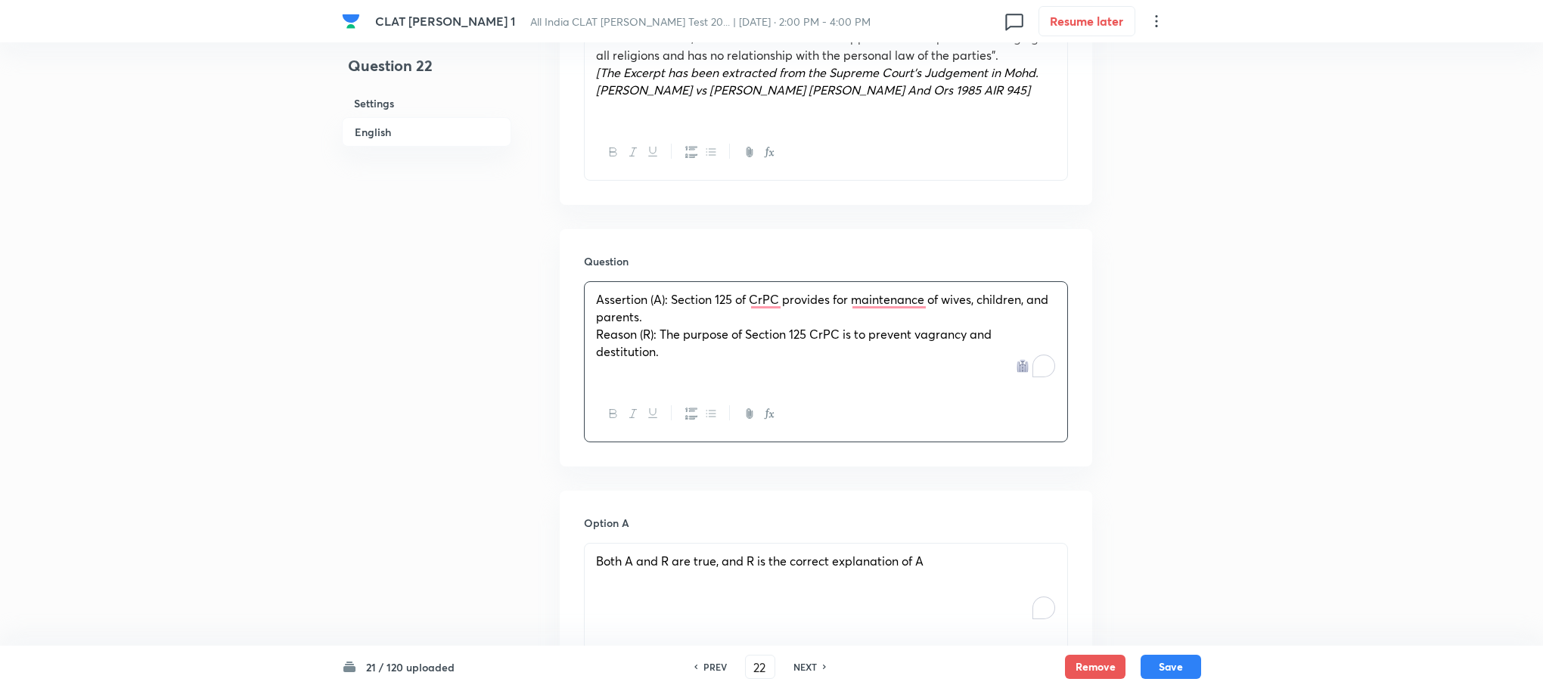
click at [1156, 454] on div "Question 22 Settings English Settings Type Single choice correct 4 options With…" at bounding box center [771, 392] width 859 height 3134
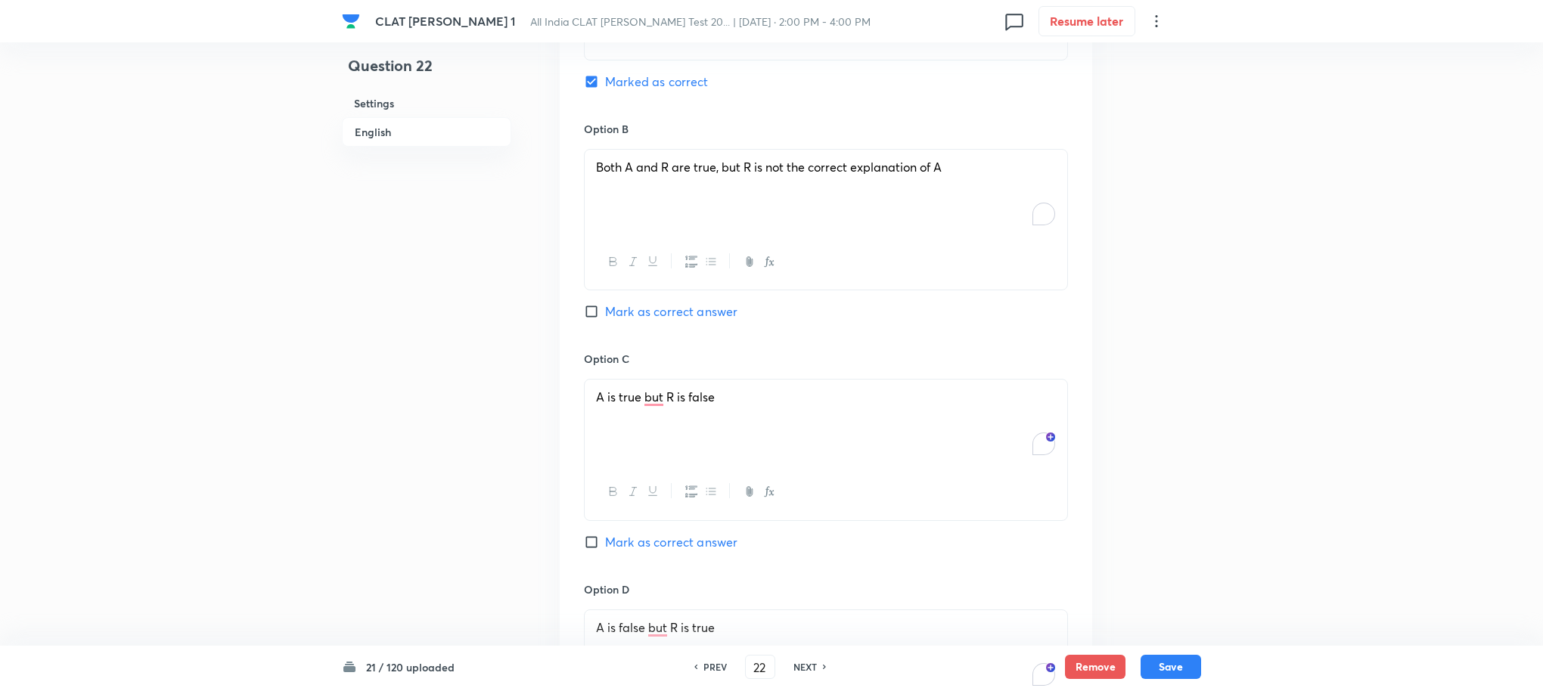
scroll to position [2496, 0]
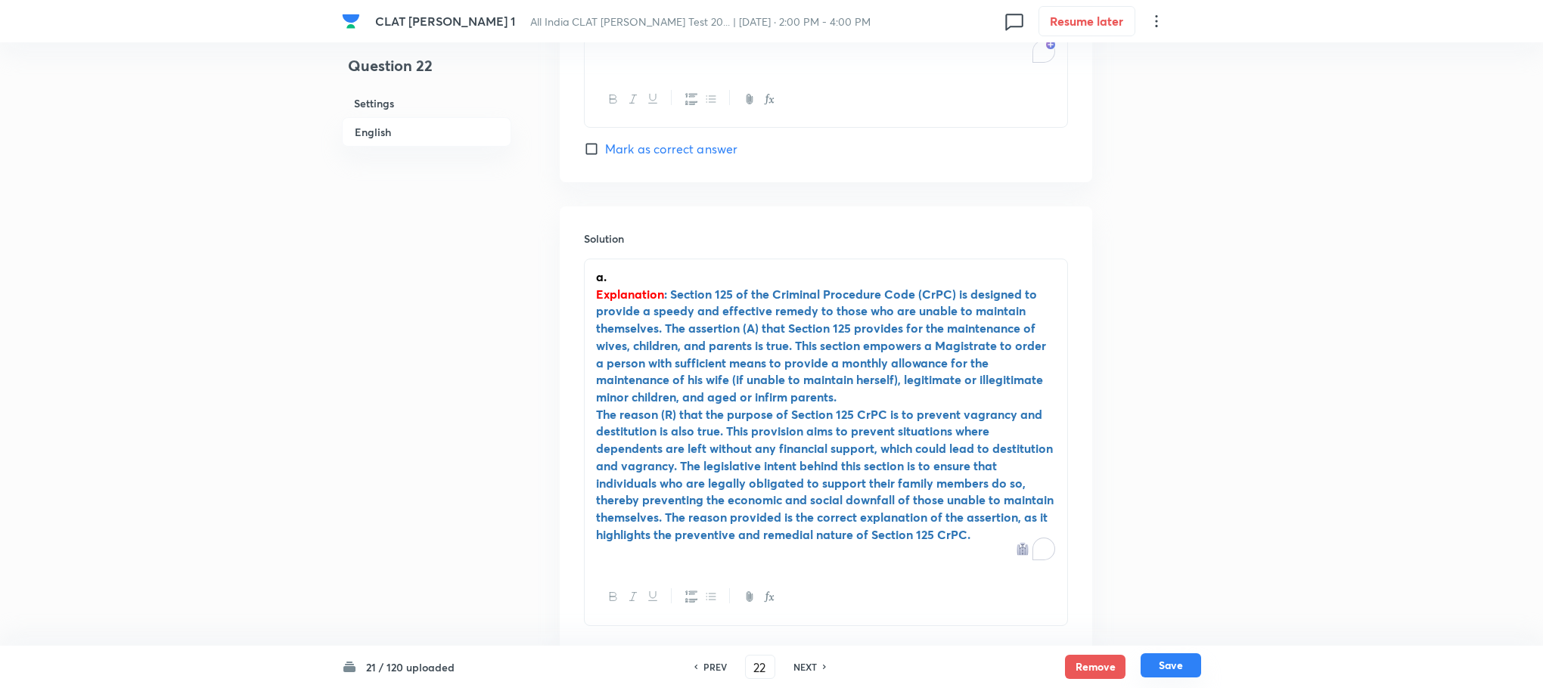
click at [1178, 667] on button "Save" at bounding box center [1171, 665] width 61 height 24
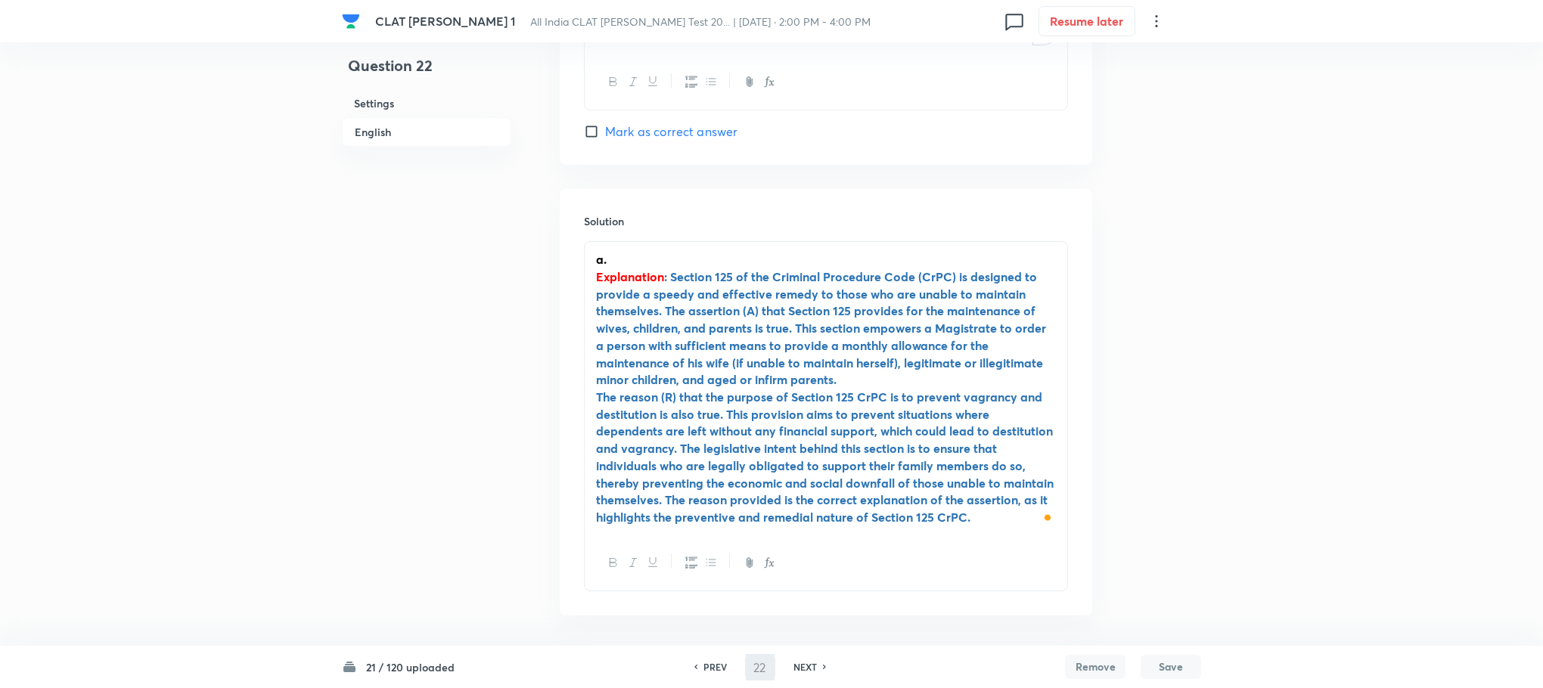
type input "23"
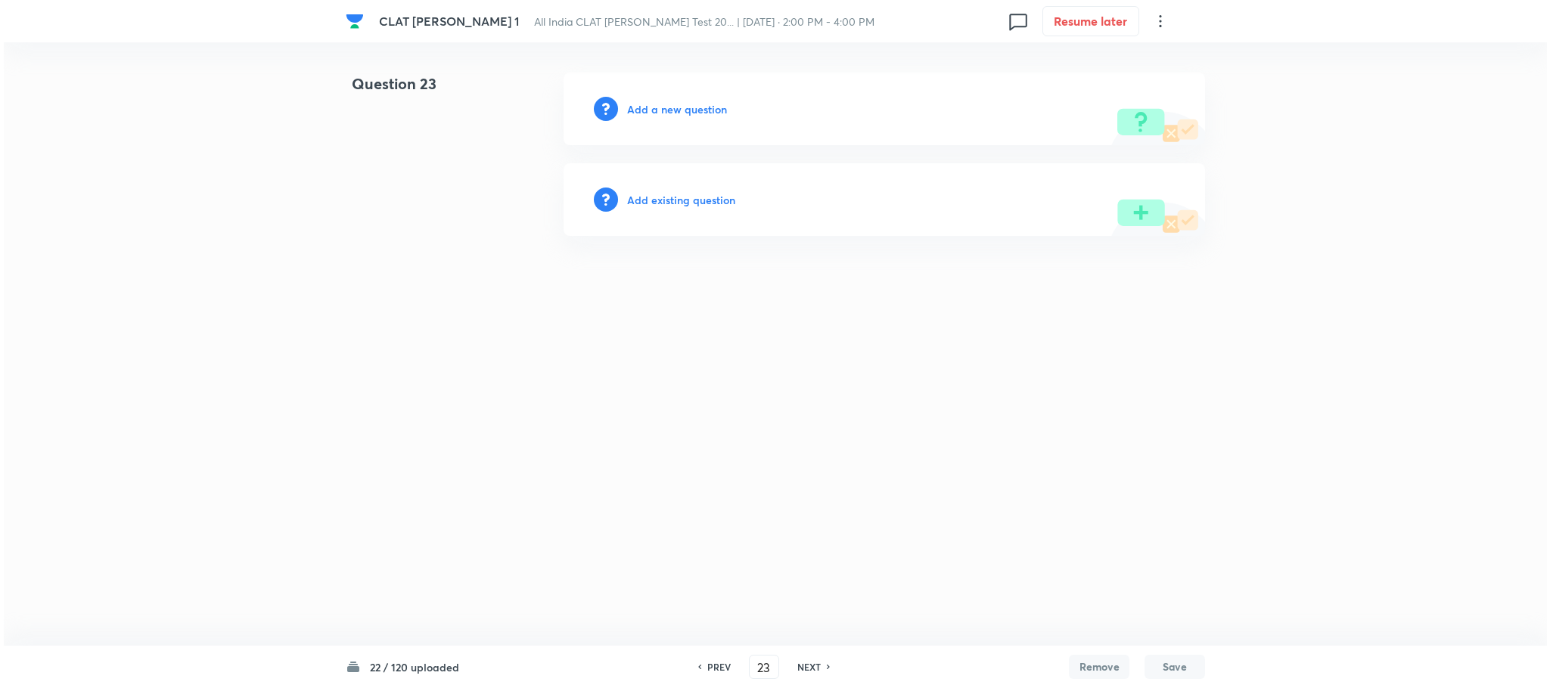
scroll to position [0, 0]
click at [681, 103] on h6 "Add a new question" at bounding box center [677, 109] width 100 height 16
click at [681, 103] on h6 "Choose a question type" at bounding box center [685, 109] width 116 height 16
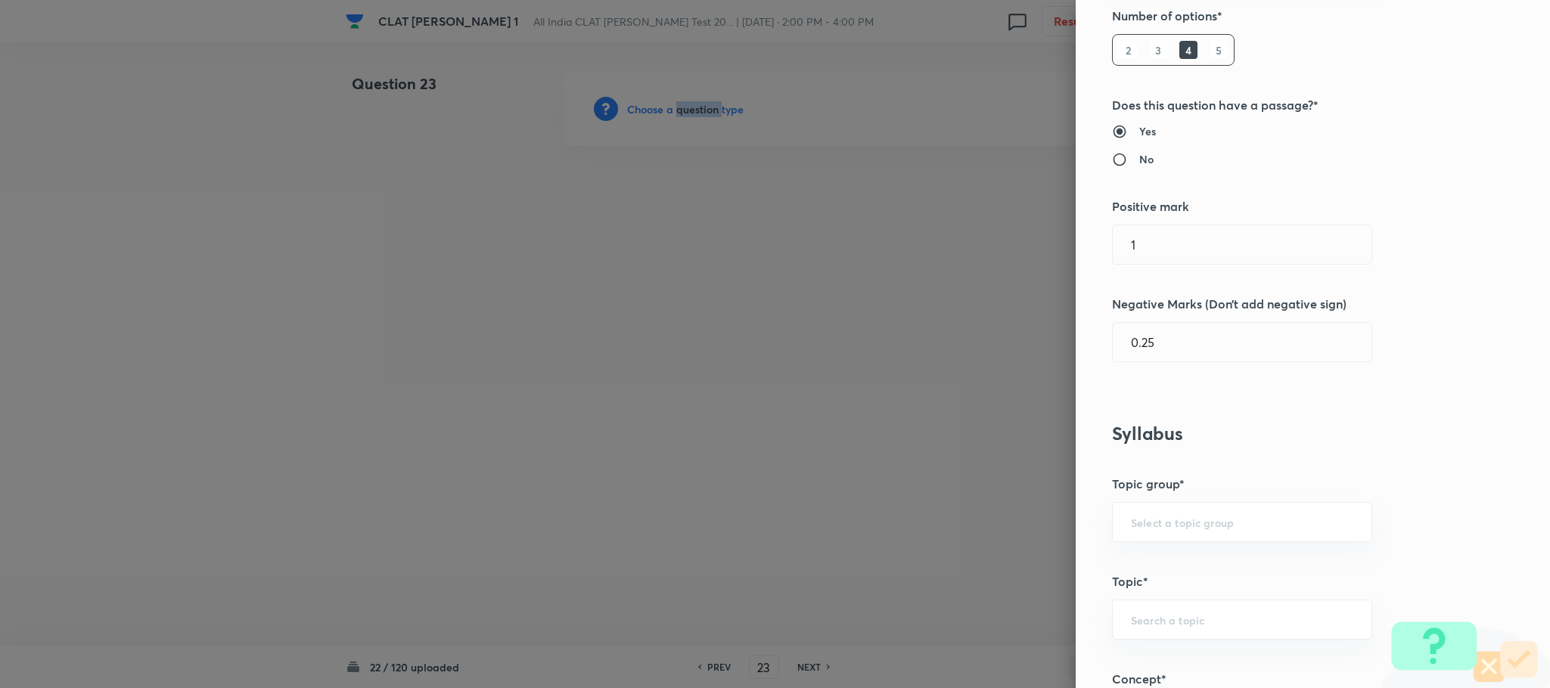
scroll to position [681, 0]
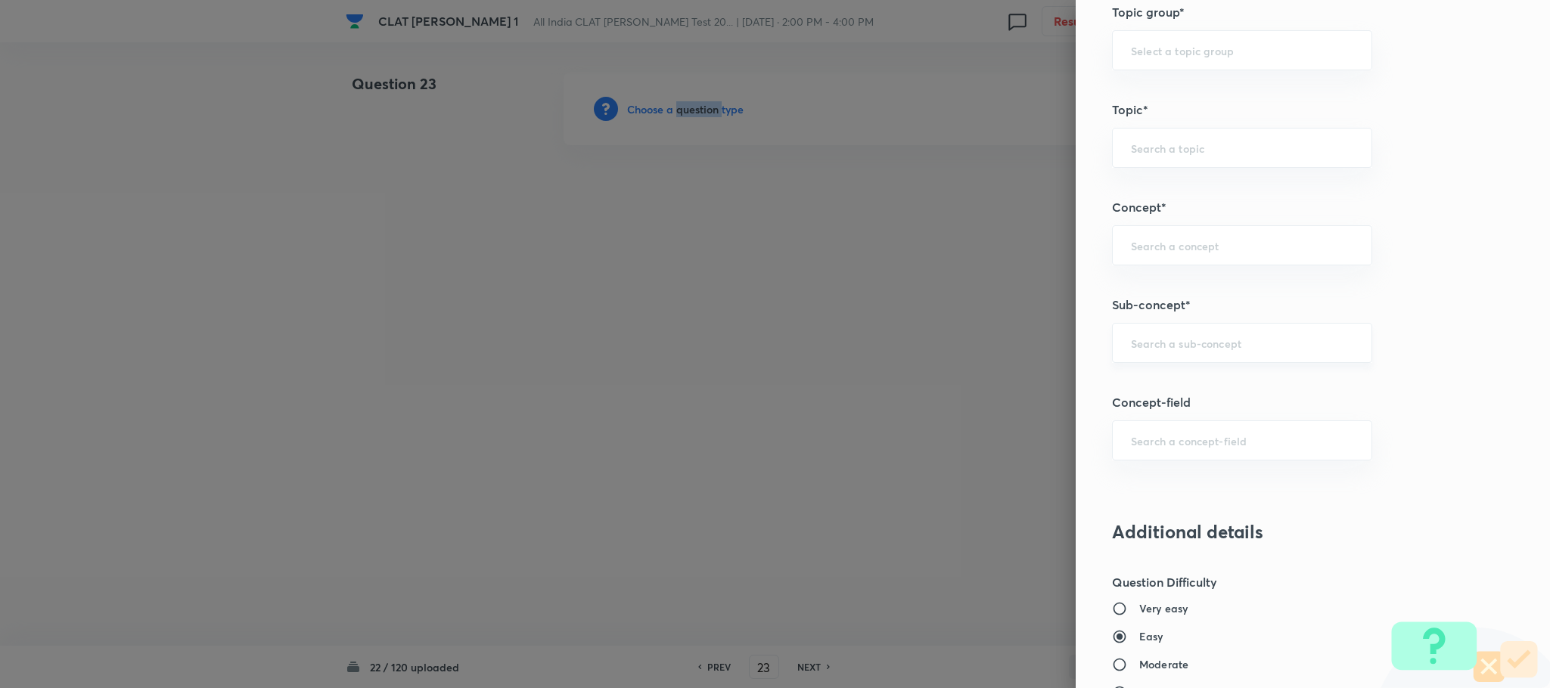
click at [1150, 337] on div "​" at bounding box center [1242, 343] width 260 height 40
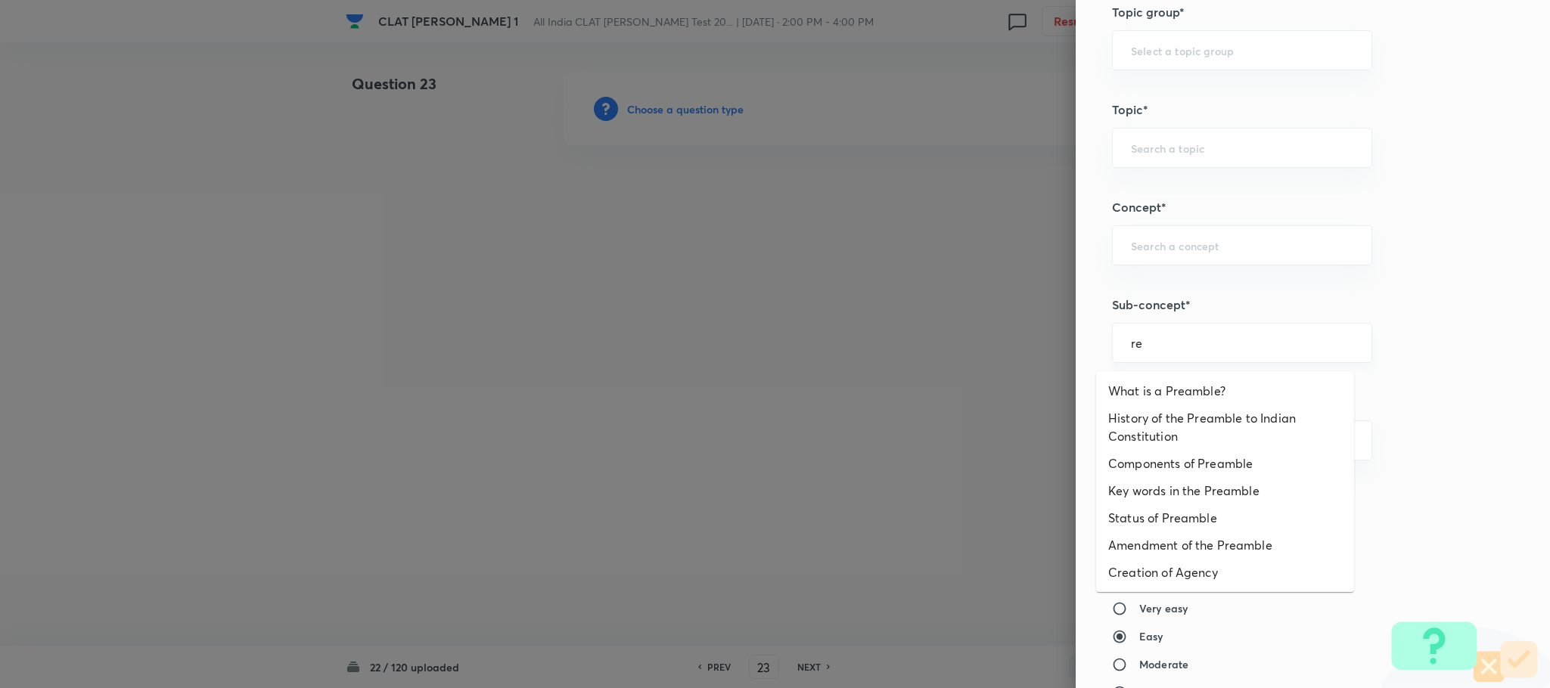
type input "r"
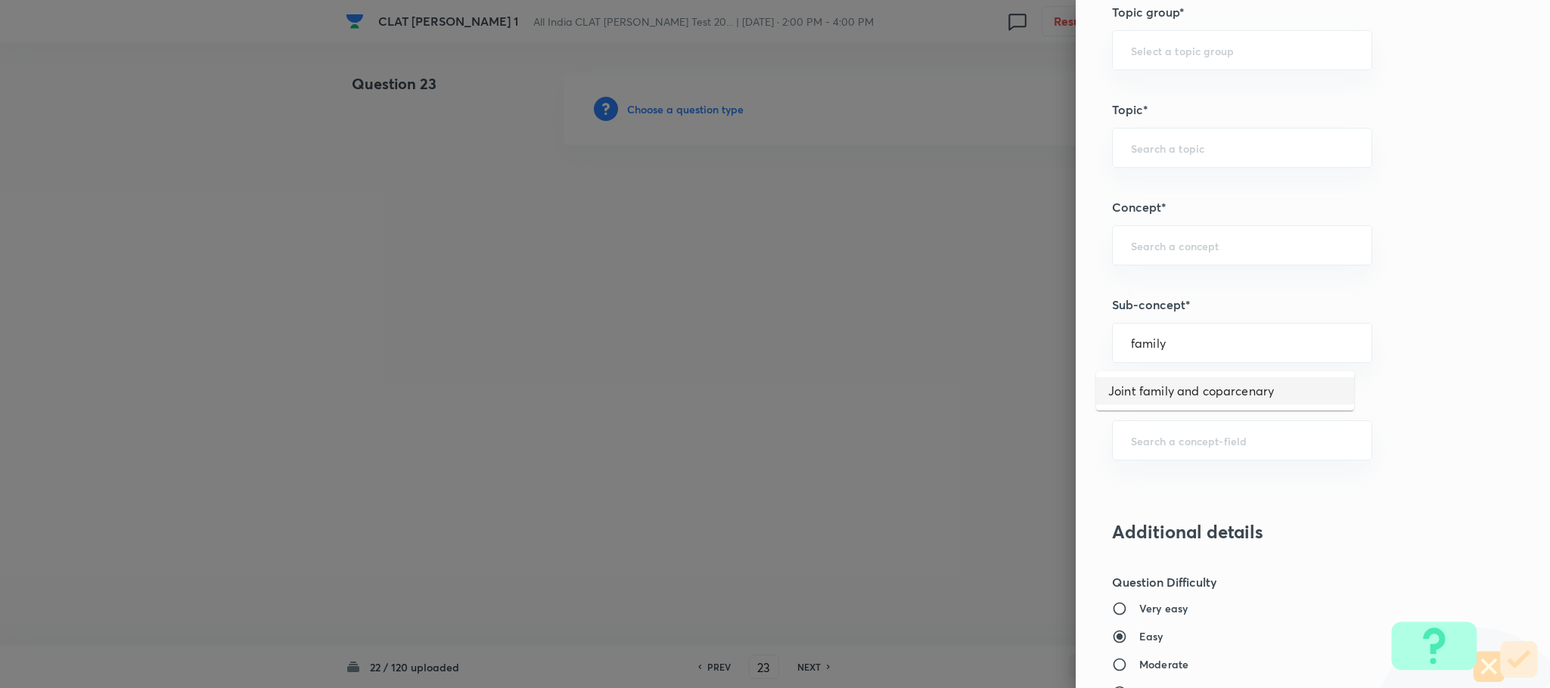
click at [1141, 386] on li "Joint family and coparcenary" at bounding box center [1225, 390] width 258 height 27
type input "Joint family and coparcenary"
type input "Family Law and others"
type input "Family Law and Other Imp. Laws"
type input "Family Law II"
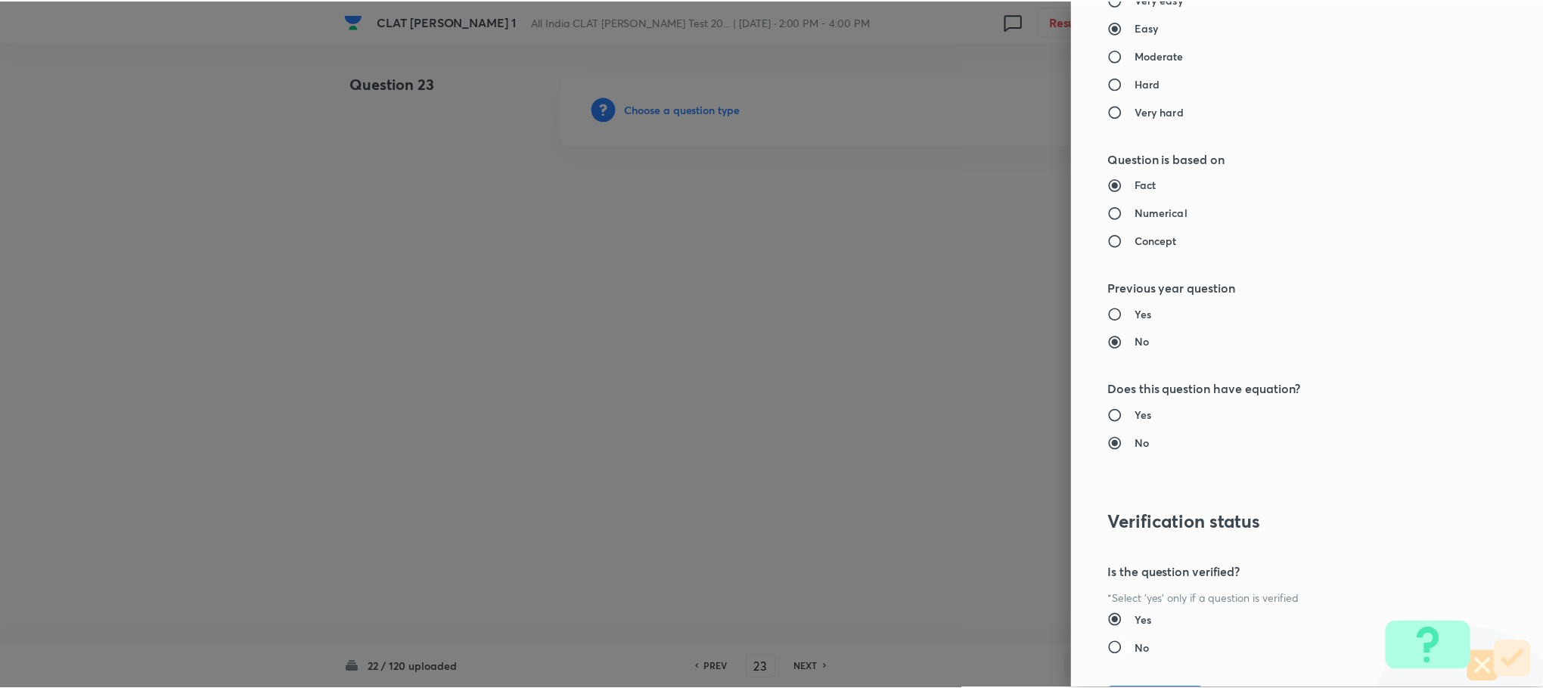
scroll to position [1378, 0]
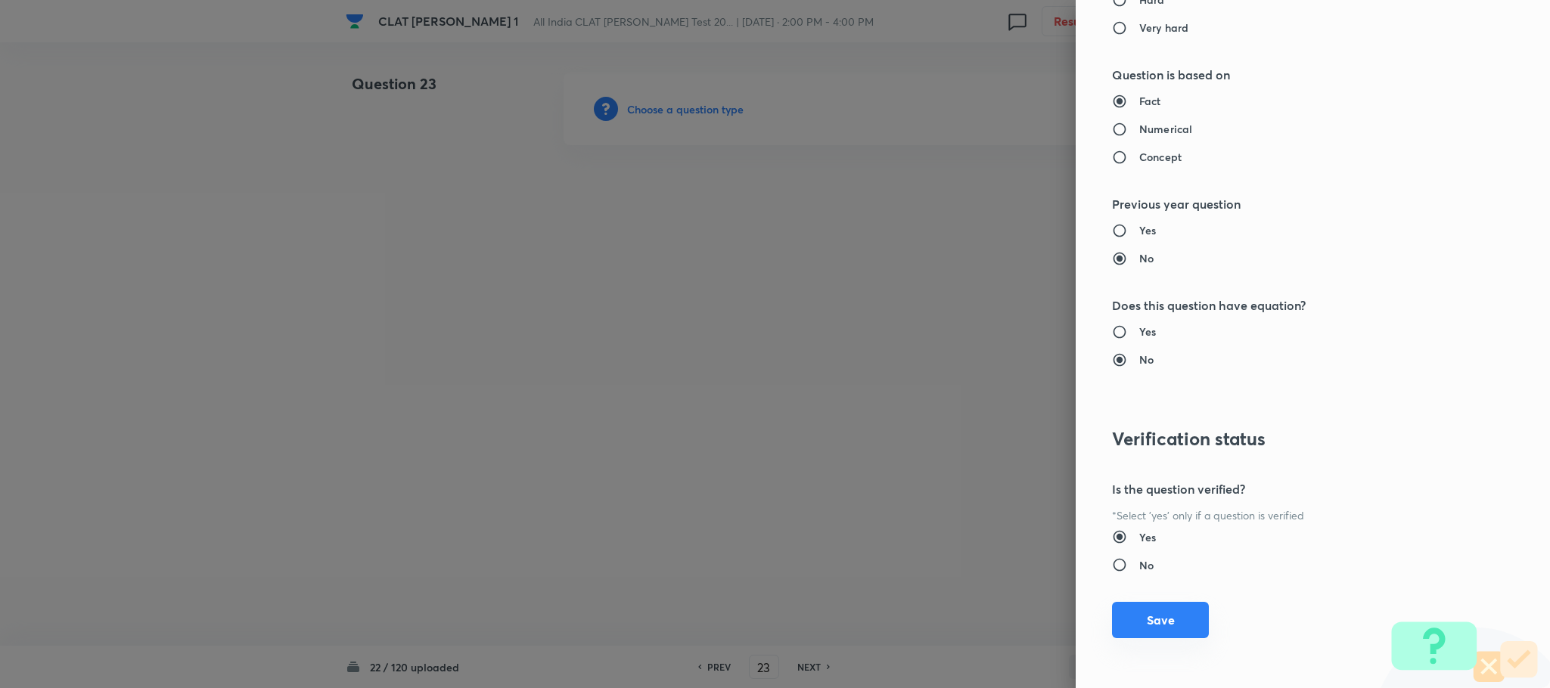
click at [1117, 625] on button "Save" at bounding box center [1160, 620] width 97 height 36
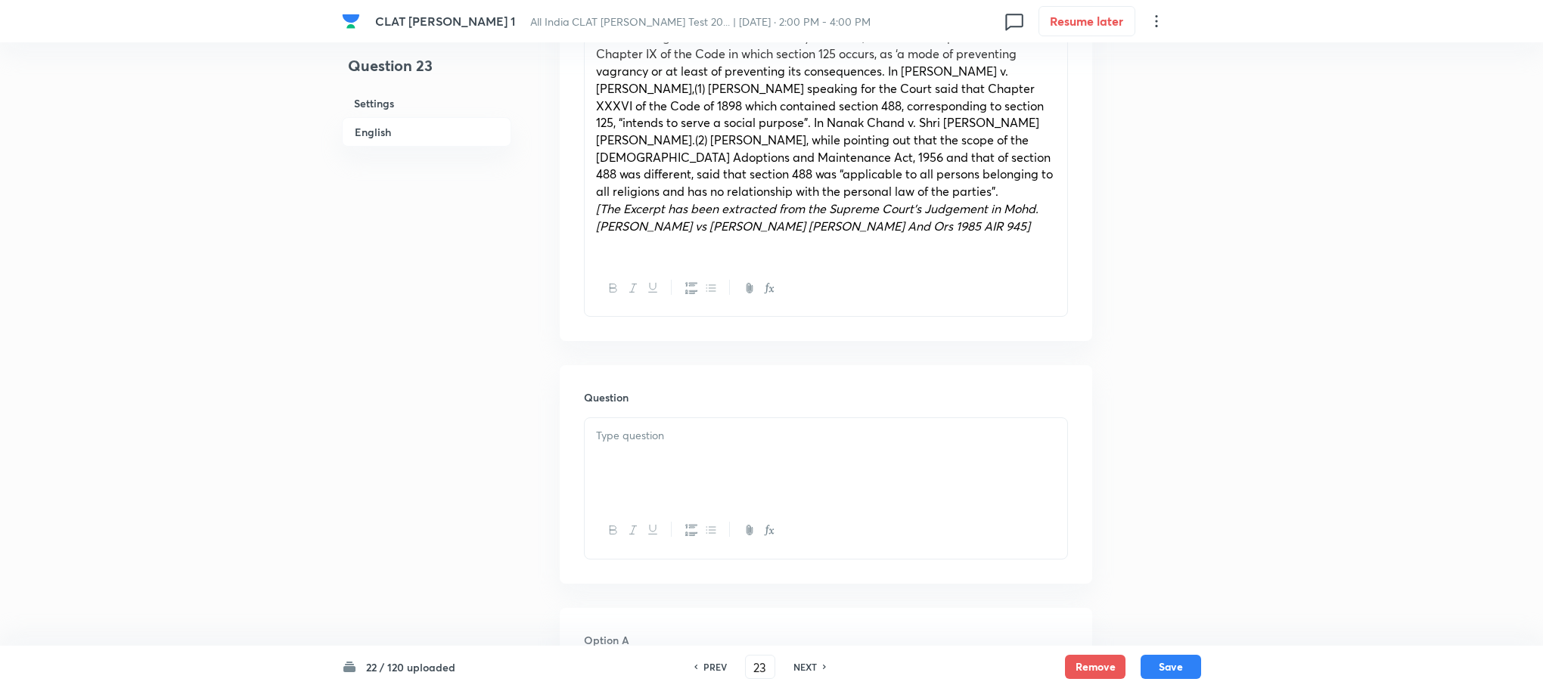
scroll to position [1135, 0]
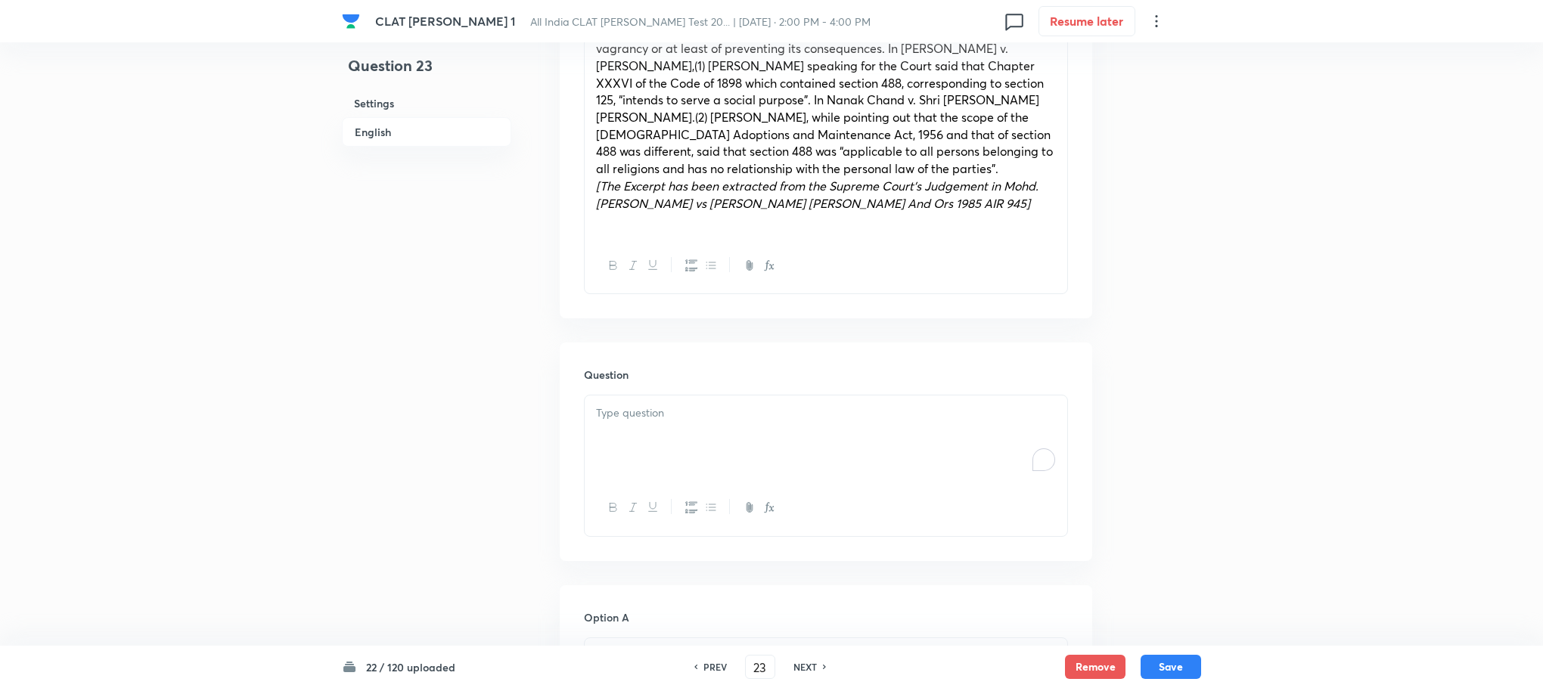
click at [629, 405] on p "To enrich screen reader interactions, please activate Accessibility in Grammarl…" at bounding box center [826, 413] width 460 height 17
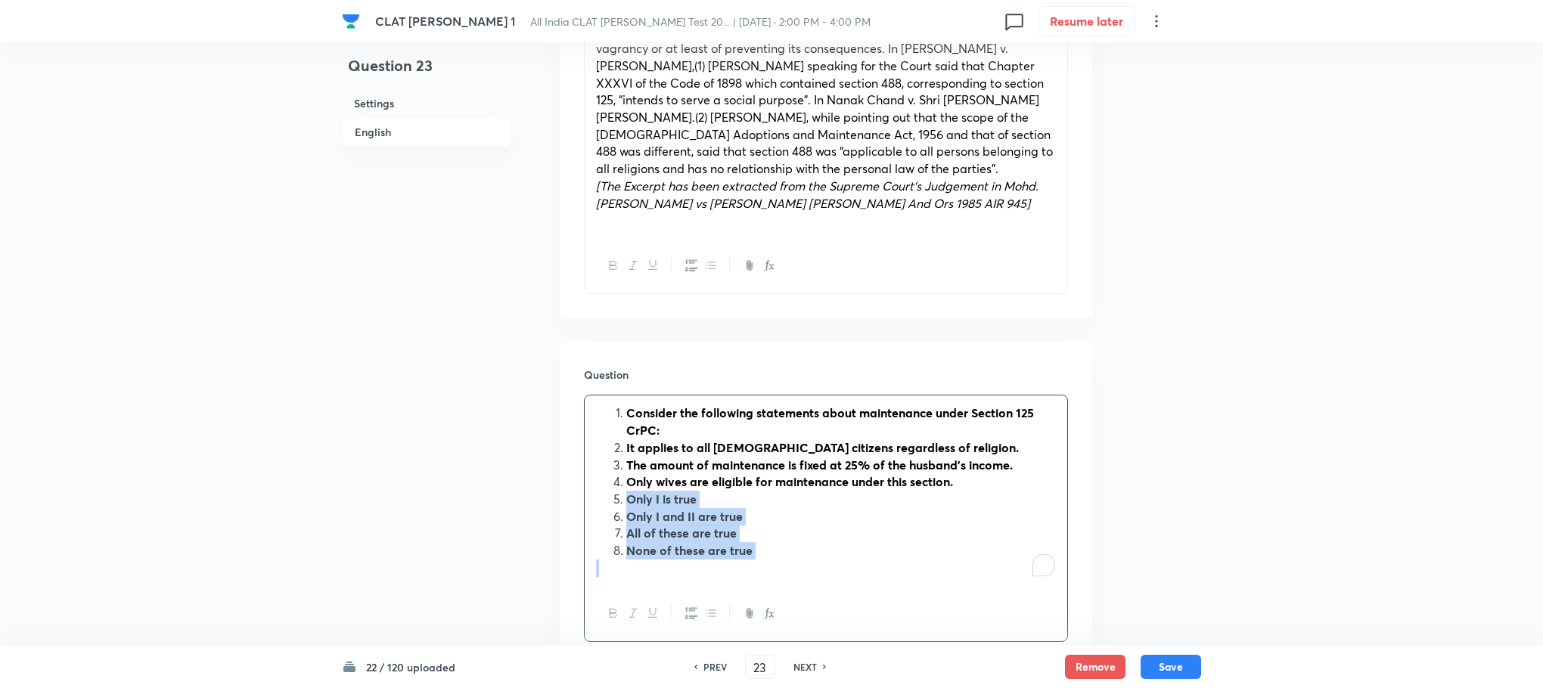
drag, startPoint x: 624, startPoint y: 483, endPoint x: 787, endPoint y: 557, distance: 179.1
click at [794, 554] on div "Consider the following statements about maintenance under Section 125 CrPC: It …" at bounding box center [826, 491] width 483 height 190
click at [684, 604] on button "button" at bounding box center [691, 613] width 20 height 19
click at [619, 607] on icon "button" at bounding box center [613, 613] width 12 height 12
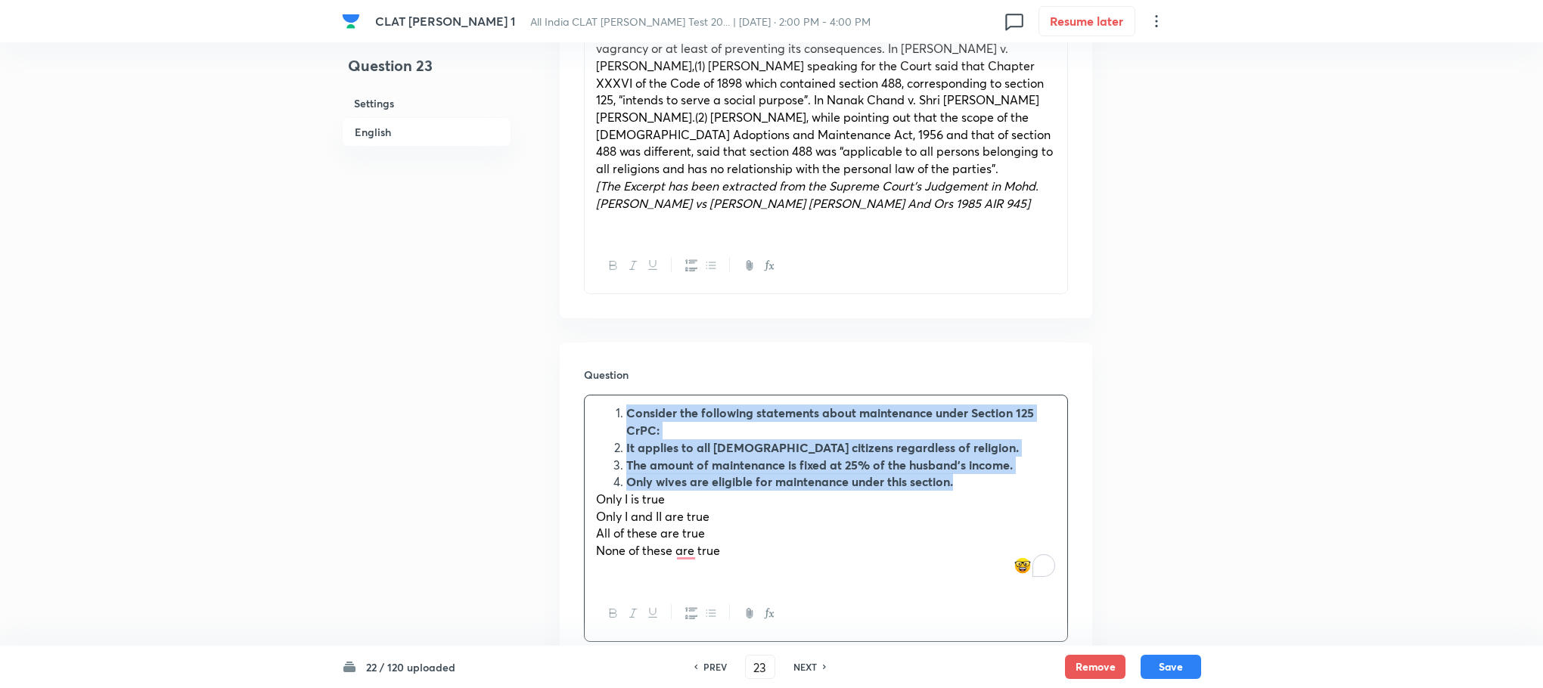
drag, startPoint x: 622, startPoint y: 400, endPoint x: 956, endPoint y: 458, distance: 338.6
click at [956, 458] on ol "Consider the following statements about maintenance under Section 125 CrPC: It …" at bounding box center [826, 448] width 460 height 86
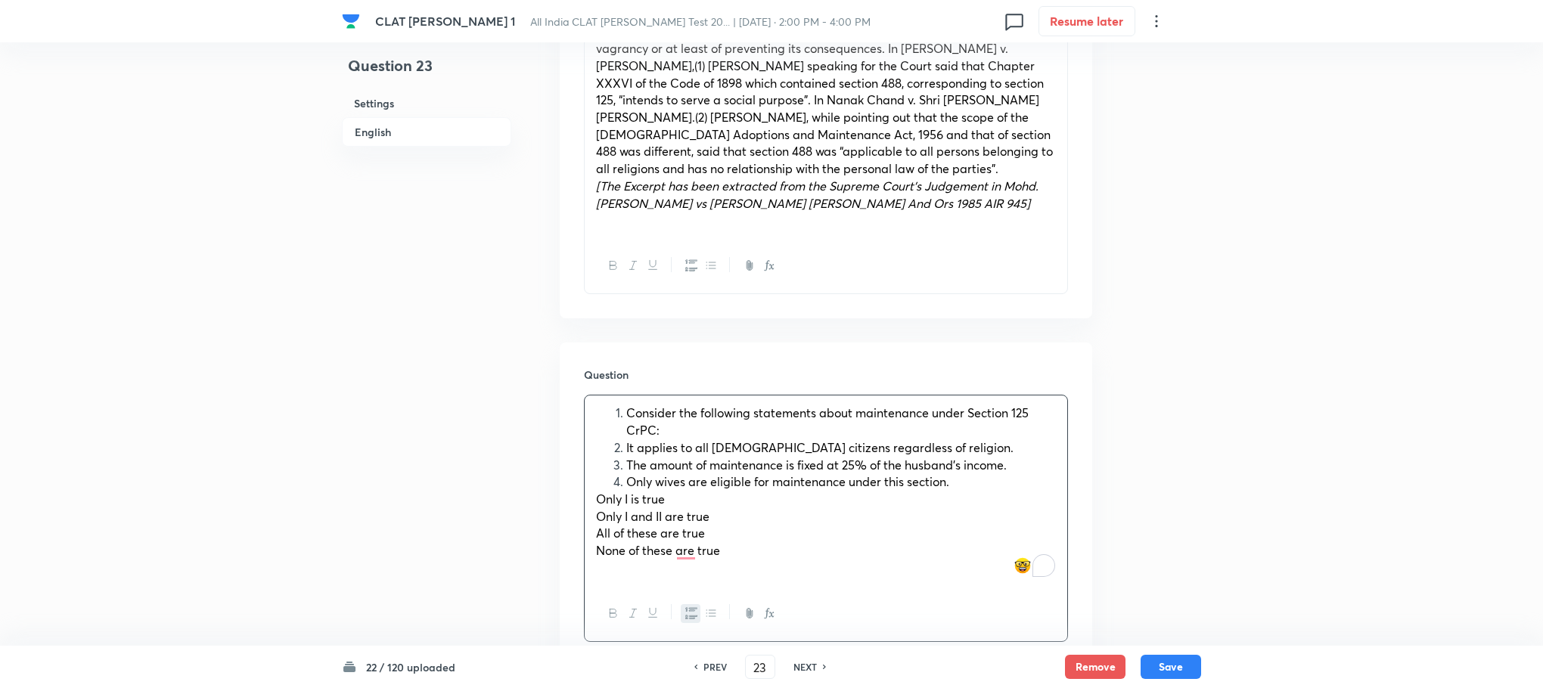
click at [626, 405] on li "Consider the following statements about maintenance under Section 125 CrPC:" at bounding box center [841, 422] width 430 height 34
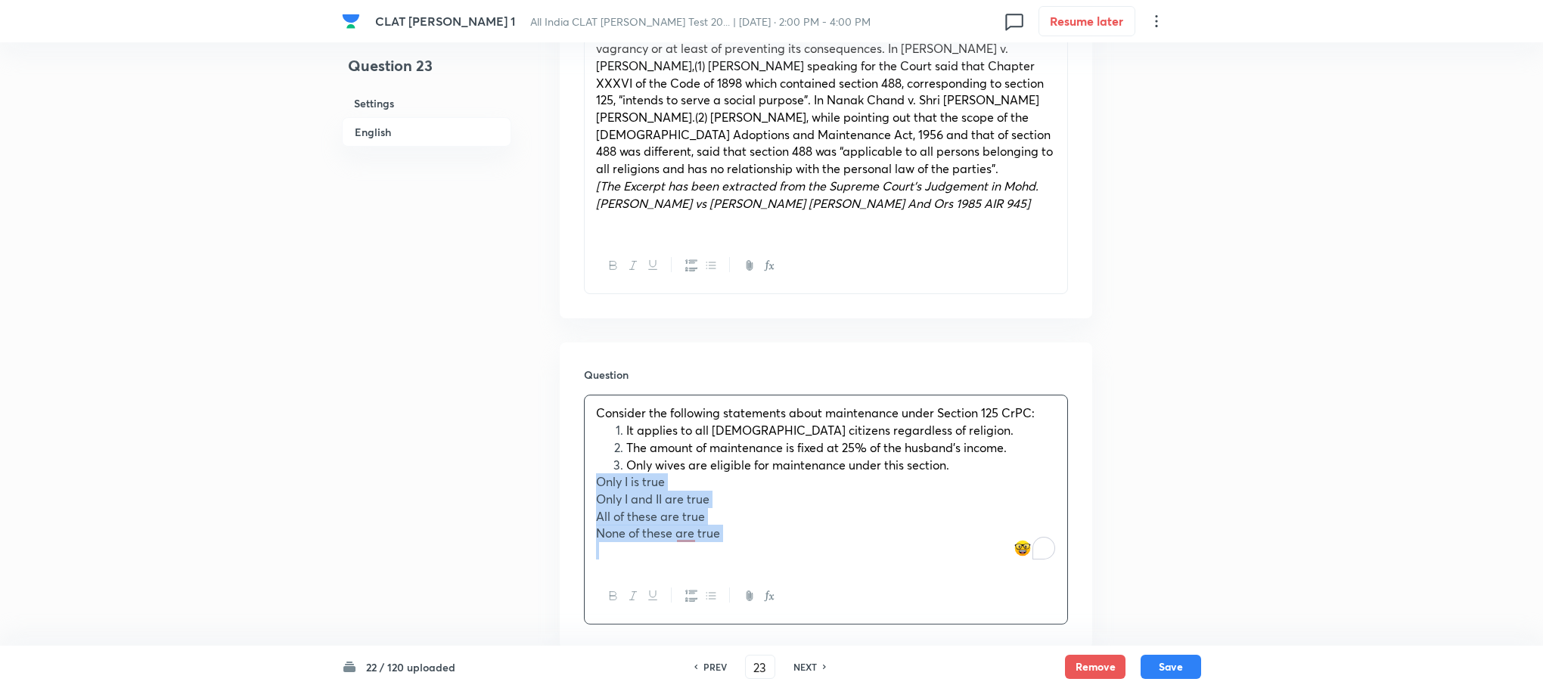
drag, startPoint x: 591, startPoint y: 470, endPoint x: 756, endPoint y: 540, distance: 179.7
click at [756, 540] on div "Consider the following statements about maintenance under Section 125 CrPC: It …" at bounding box center [826, 482] width 483 height 172
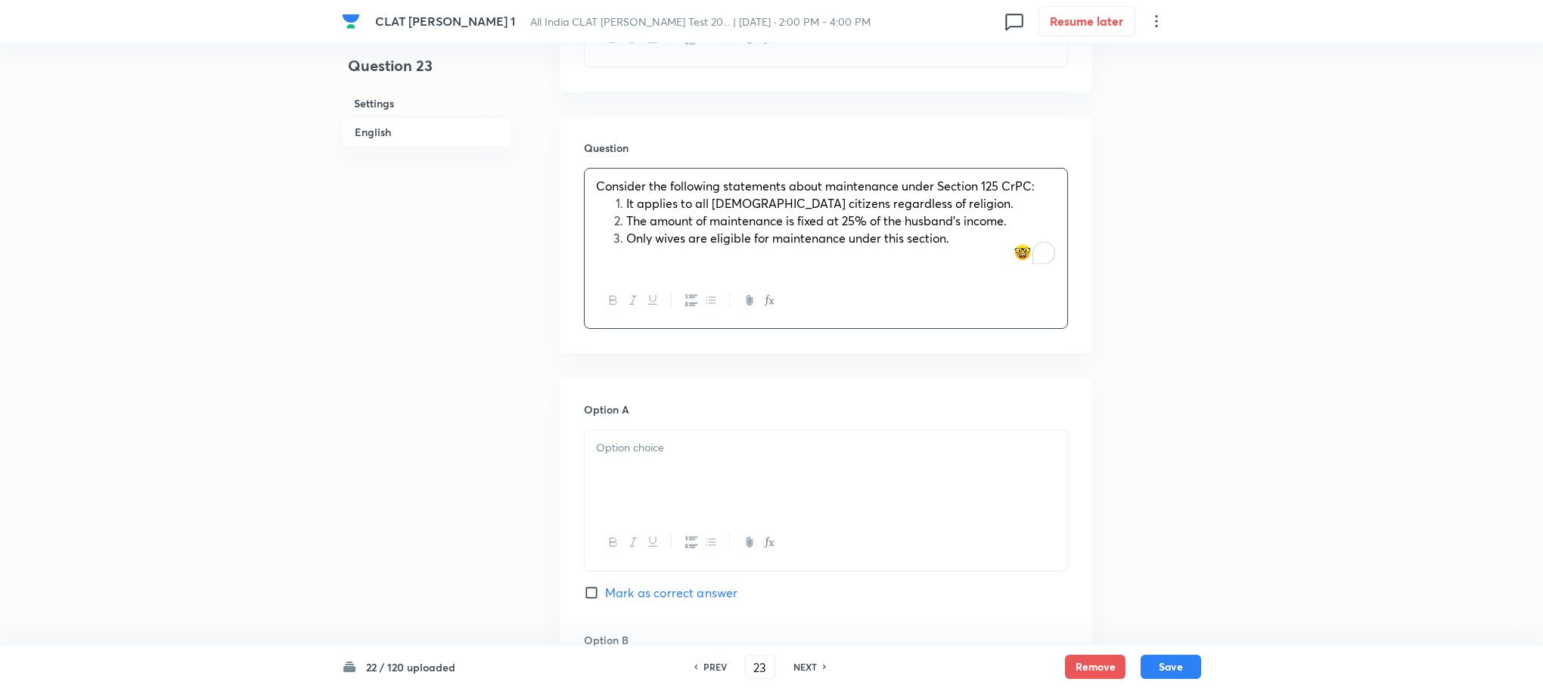
click at [633, 439] on p at bounding box center [826, 447] width 460 height 17
drag, startPoint x: 583, startPoint y: 449, endPoint x: 616, endPoint y: 454, distance: 32.8
click at [616, 454] on div "Only I is true Only I and II are true All of these are true None of these are t…" at bounding box center [826, 510] width 484 height 161
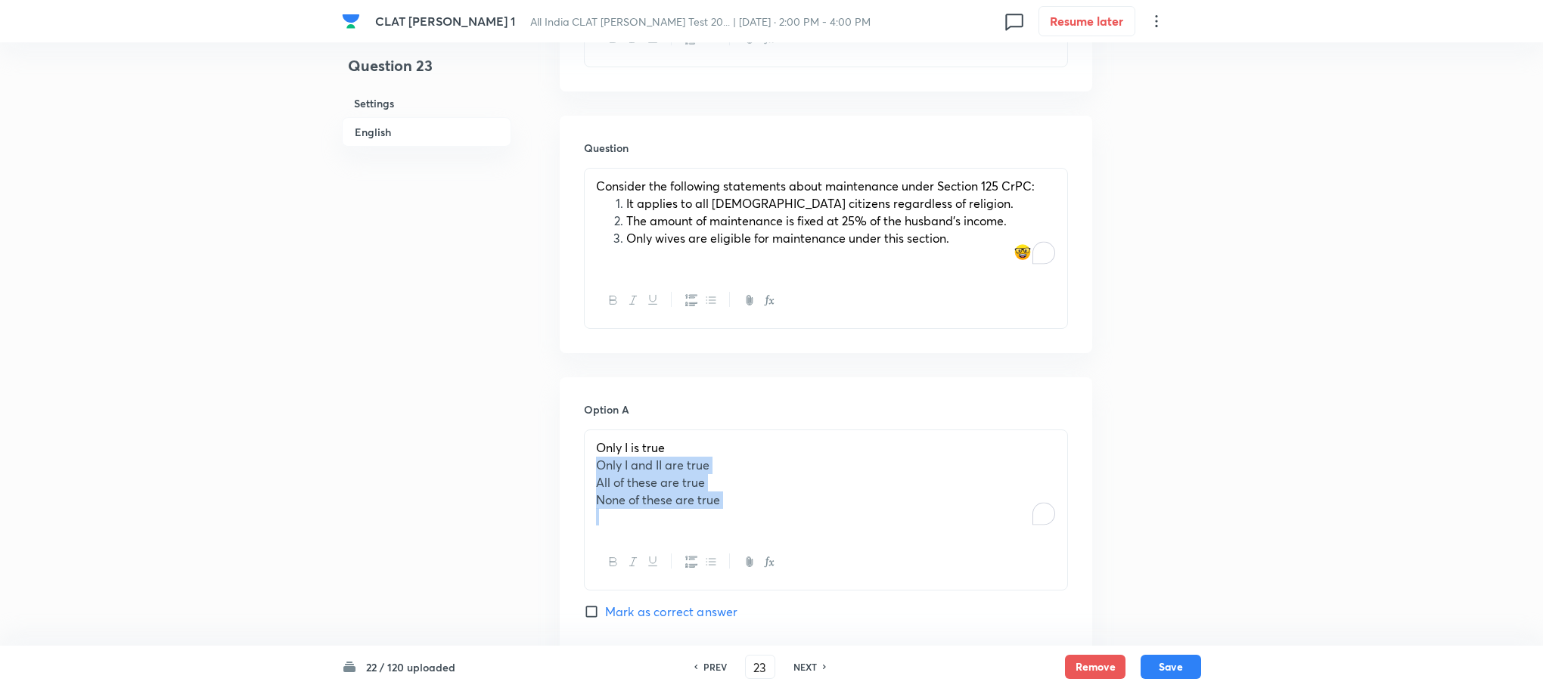
drag, startPoint x: 592, startPoint y: 454, endPoint x: 826, endPoint y: 547, distance: 251.5
click at [826, 548] on div "Only I is true Only I and II are true All of these are true None of these are t…" at bounding box center [826, 510] width 484 height 161
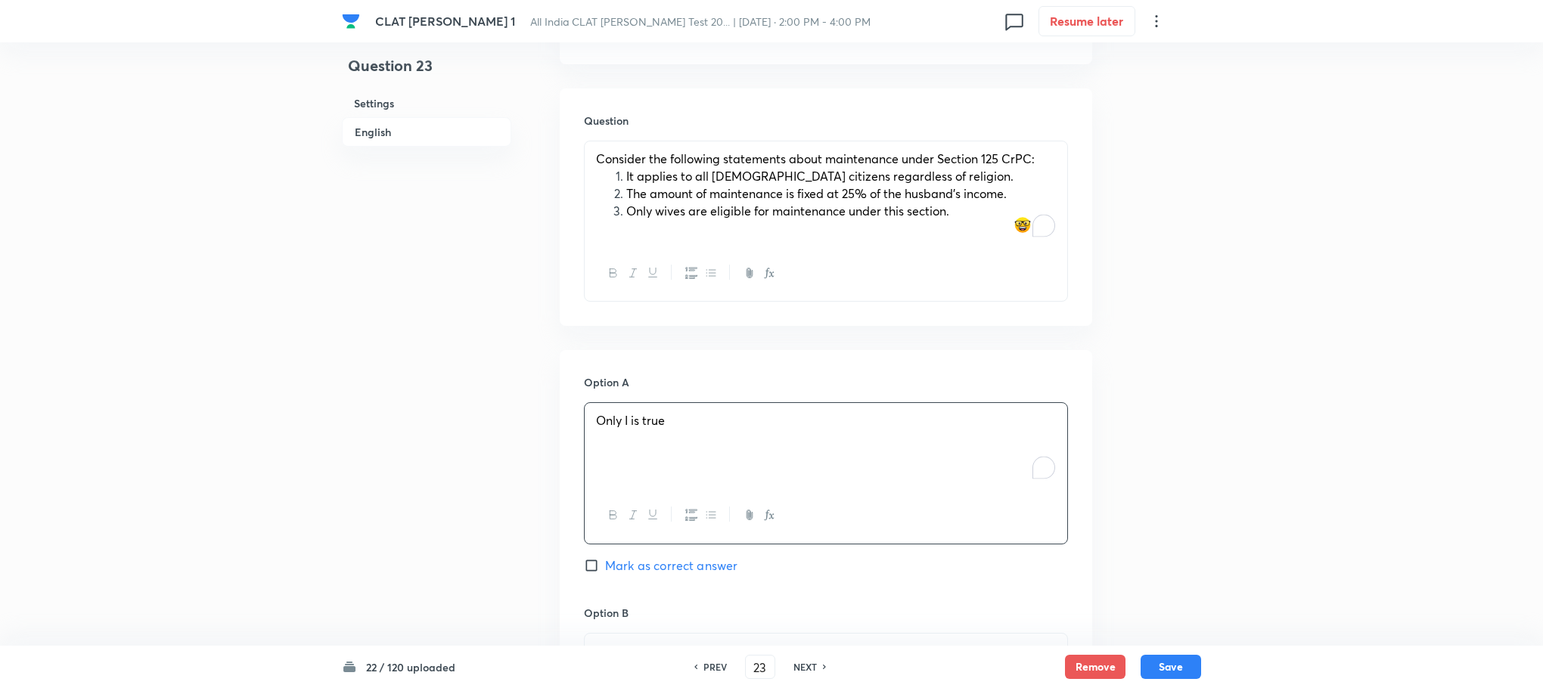
scroll to position [1702, 0]
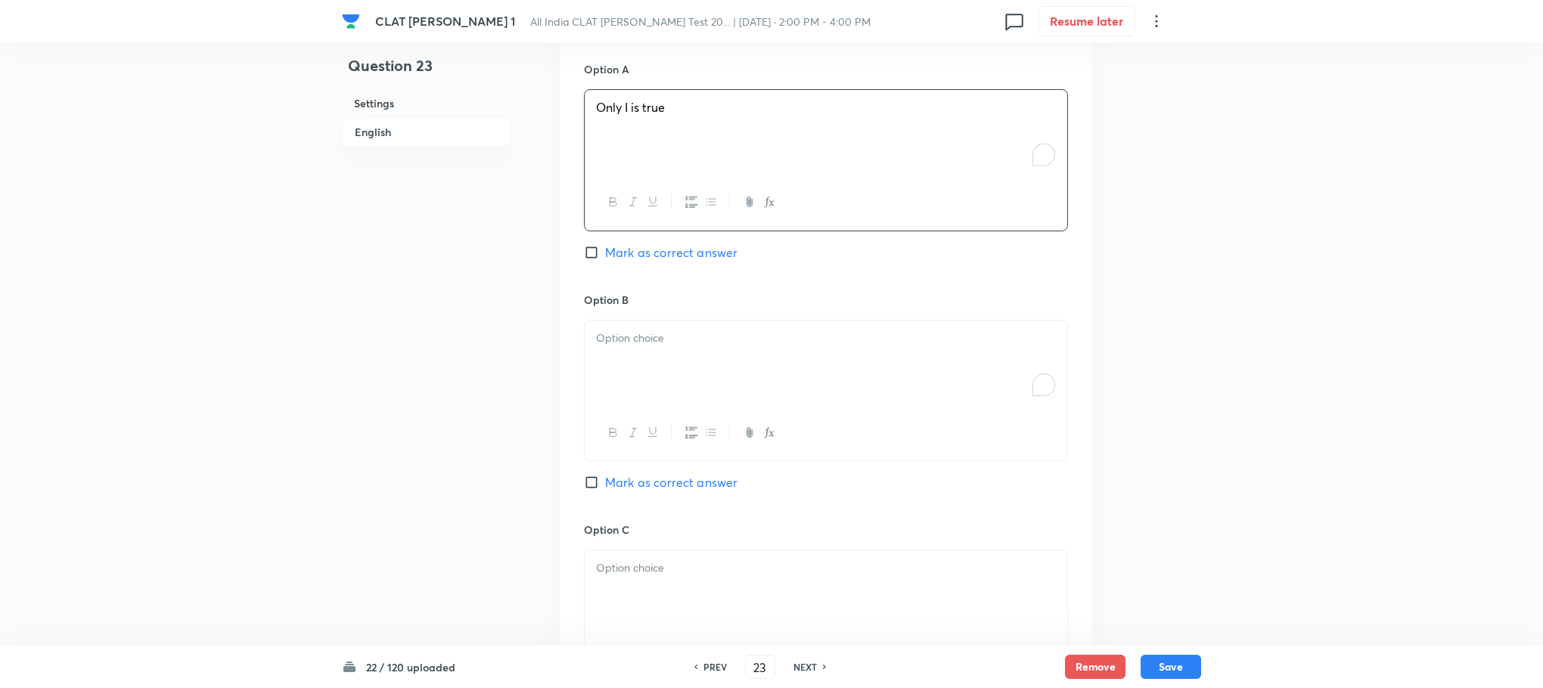
click at [618, 380] on div "To enrich screen reader interactions, please activate Accessibility in Grammarl…" at bounding box center [826, 363] width 483 height 85
drag, startPoint x: 590, startPoint y: 340, endPoint x: 765, endPoint y: 384, distance: 180.1
click at [765, 384] on div "Only I and II are true All of these are true None of these are true" at bounding box center [826, 364] width 483 height 87
click at [620, 570] on div at bounding box center [826, 593] width 483 height 85
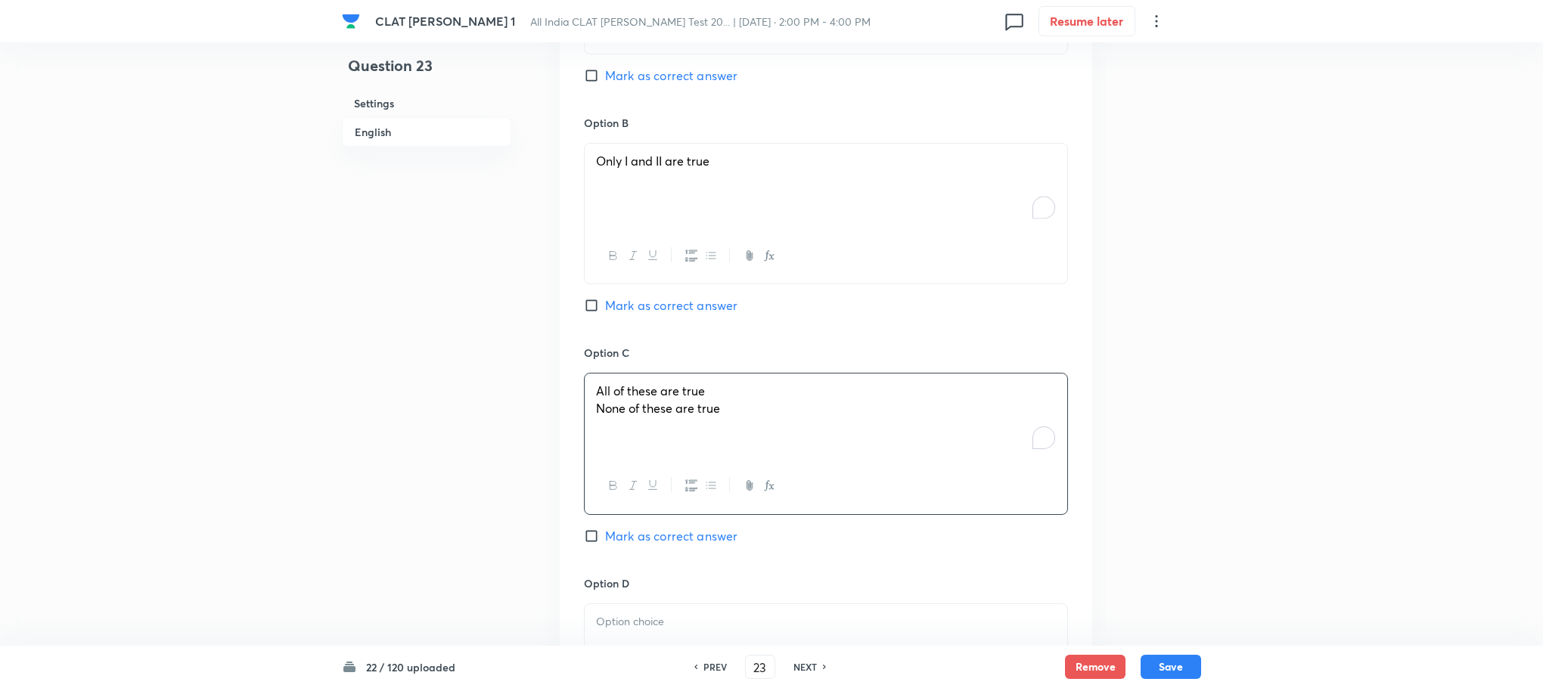
scroll to position [2042, 0]
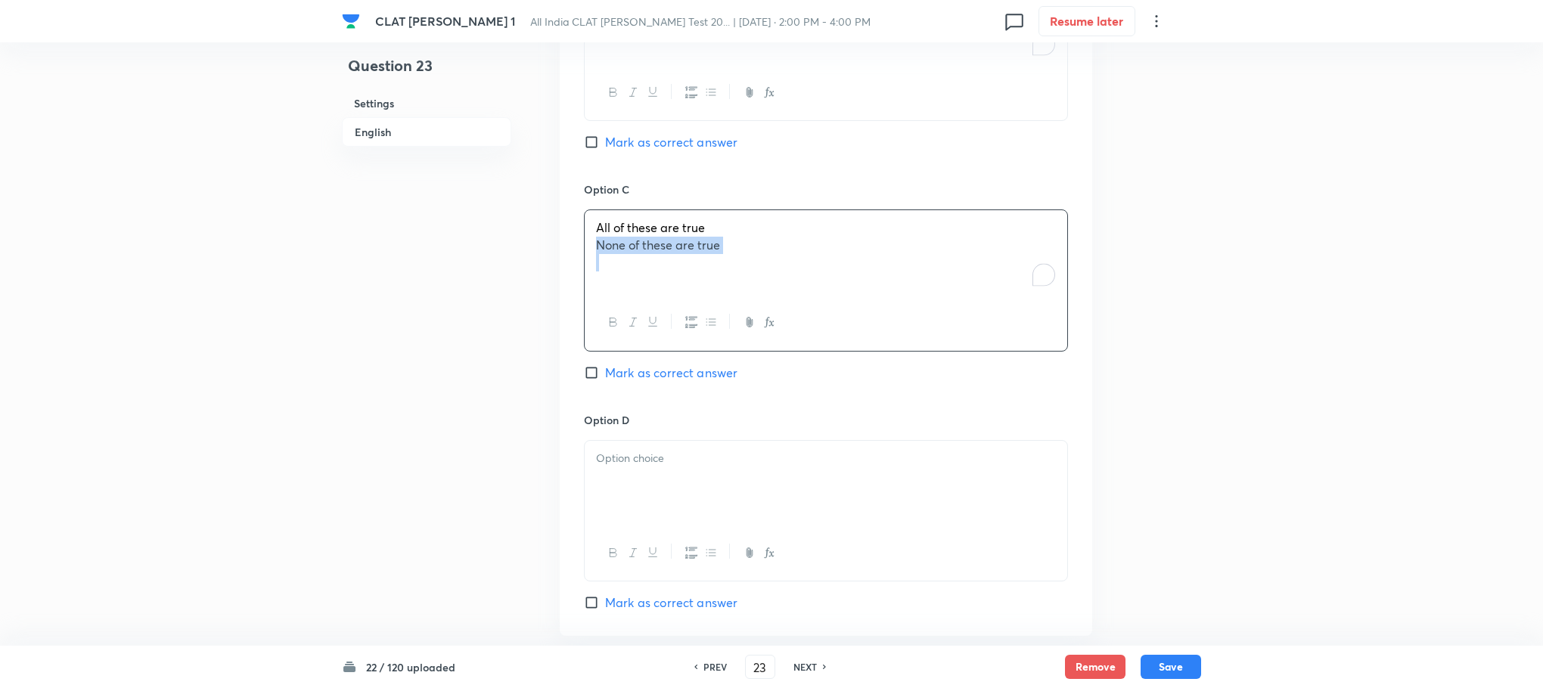
drag, startPoint x: 594, startPoint y: 227, endPoint x: 851, endPoint y: 296, distance: 265.5
click at [851, 296] on div "All of these are true None of these are true" at bounding box center [826, 280] width 484 height 141
click at [695, 489] on div at bounding box center [826, 483] width 483 height 85
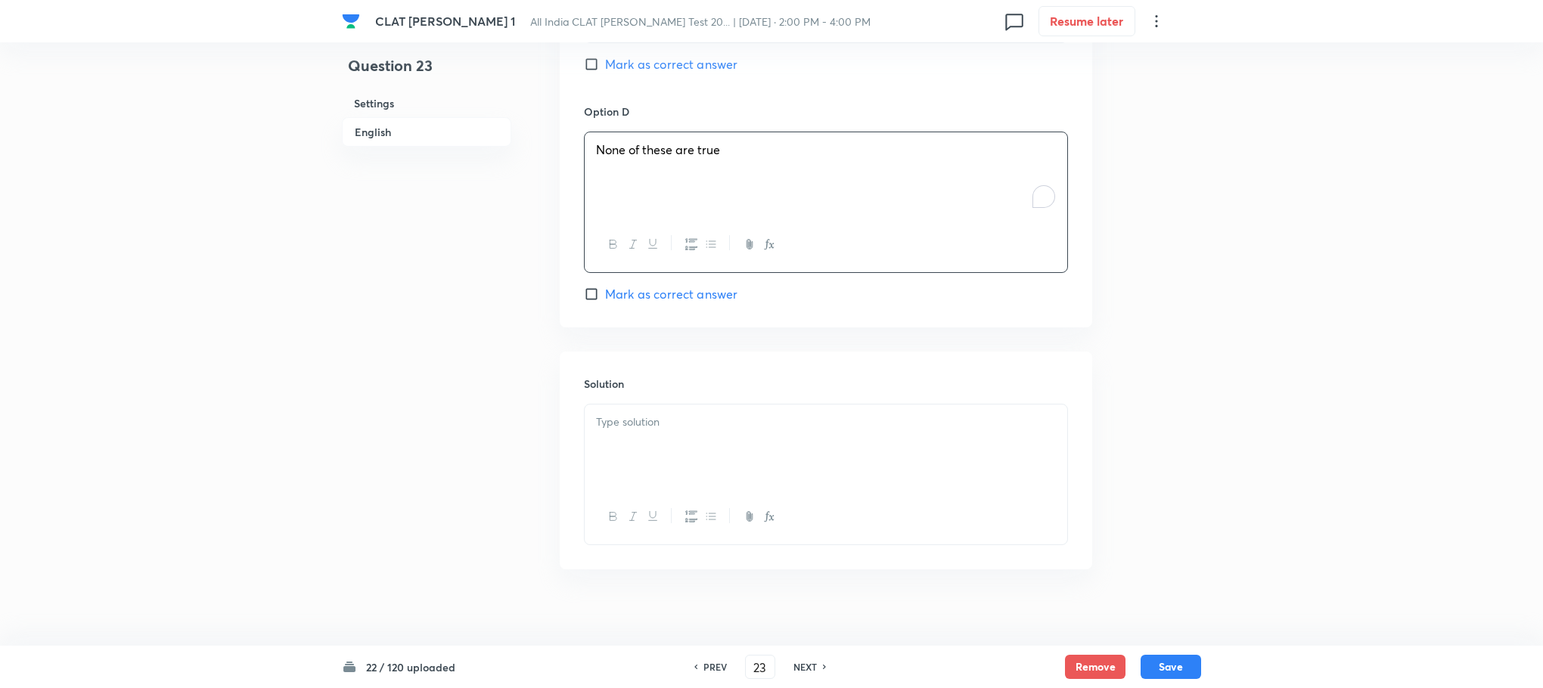
scroll to position [2351, 0]
click at [697, 449] on div at bounding box center [826, 446] width 483 height 85
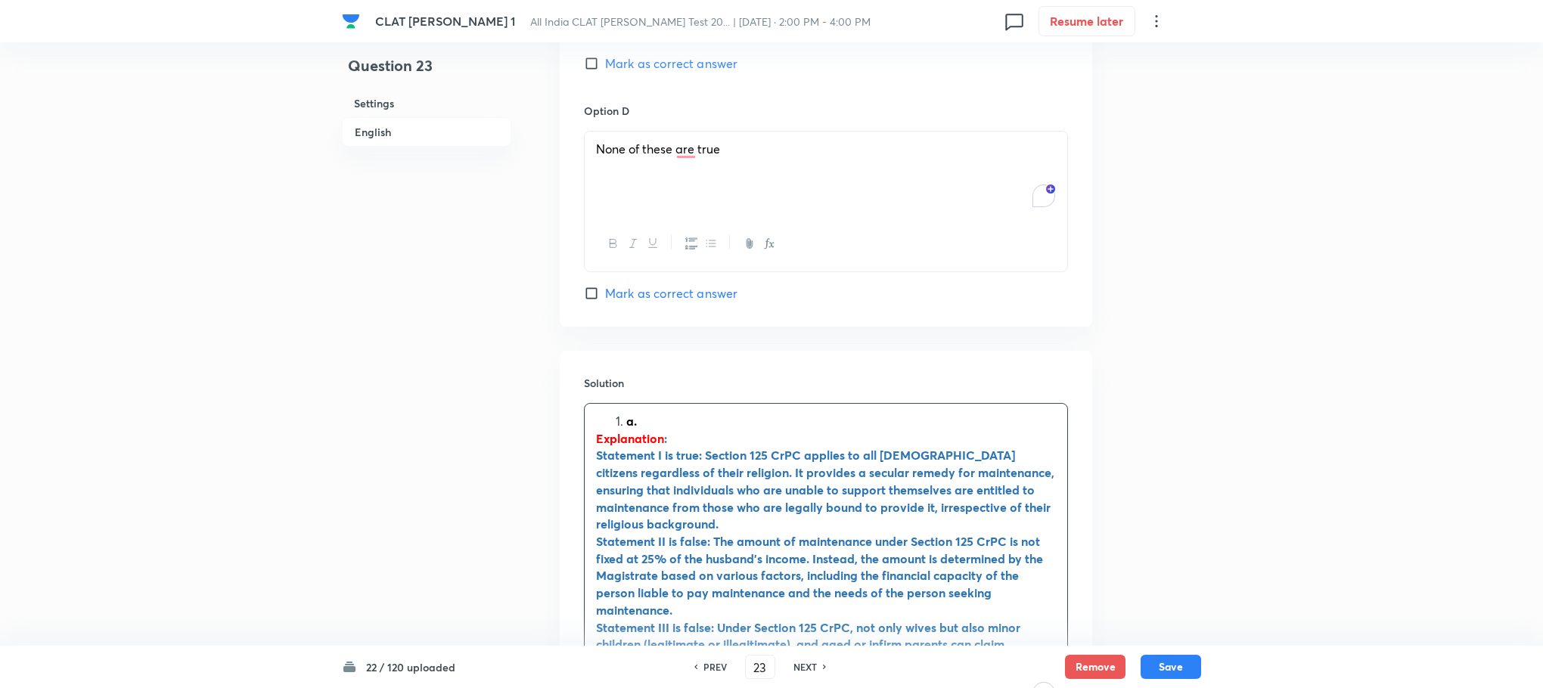
click at [632, 413] on strong "a." at bounding box center [631, 421] width 11 height 16
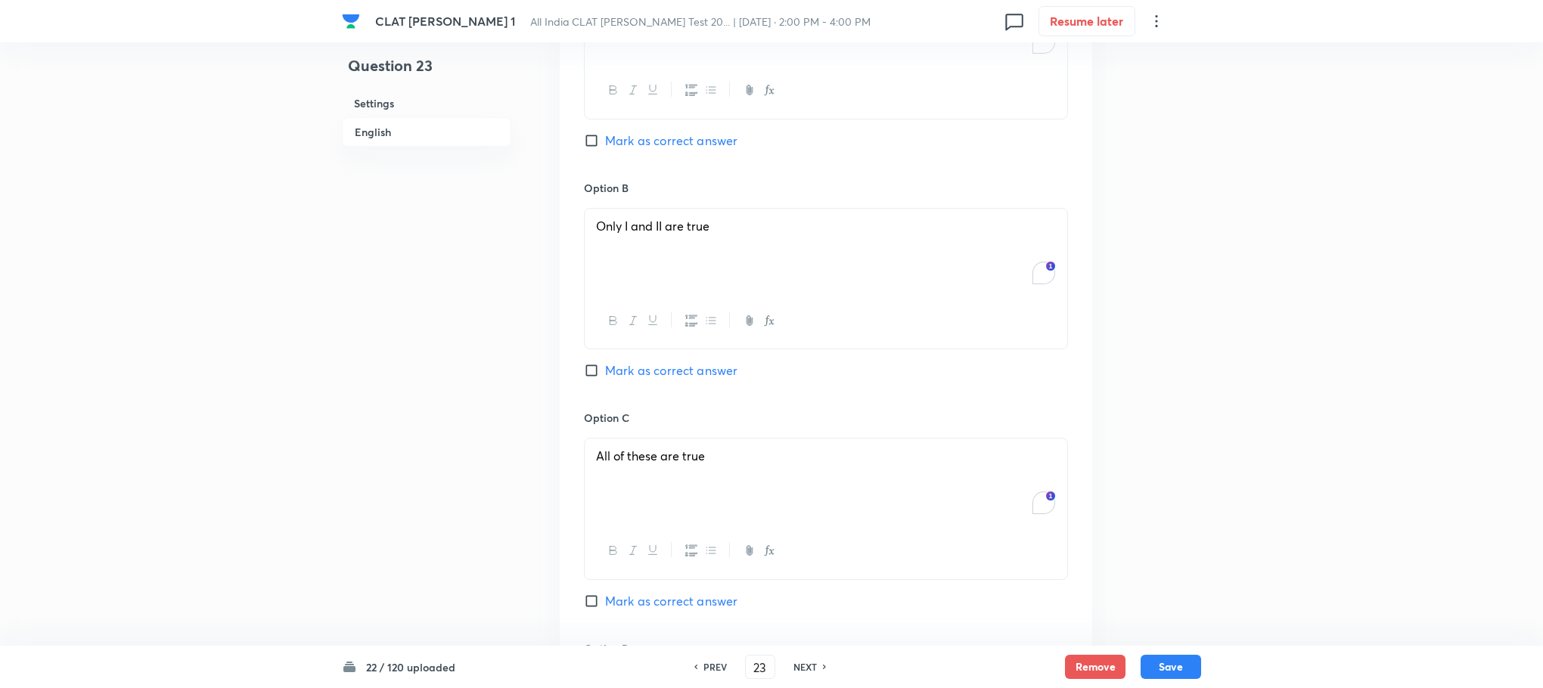
scroll to position [1671, 0]
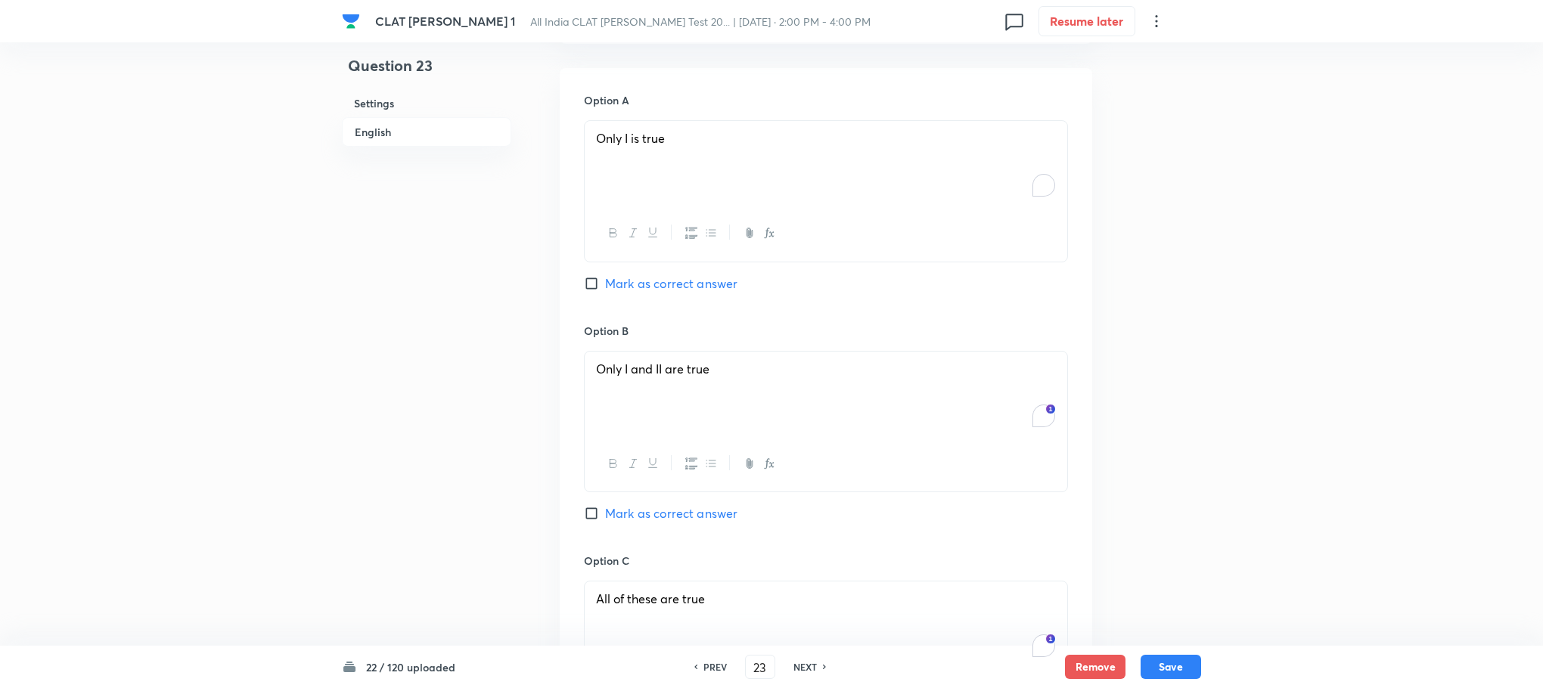
click at [665, 254] on div "Option A Only I is true Mark as correct answer" at bounding box center [826, 207] width 484 height 230
click at [665, 275] on span "Mark as correct answer" at bounding box center [671, 284] width 132 height 18
click at [605, 276] on input "Mark as correct answer" at bounding box center [594, 283] width 21 height 15
checkbox input "true"
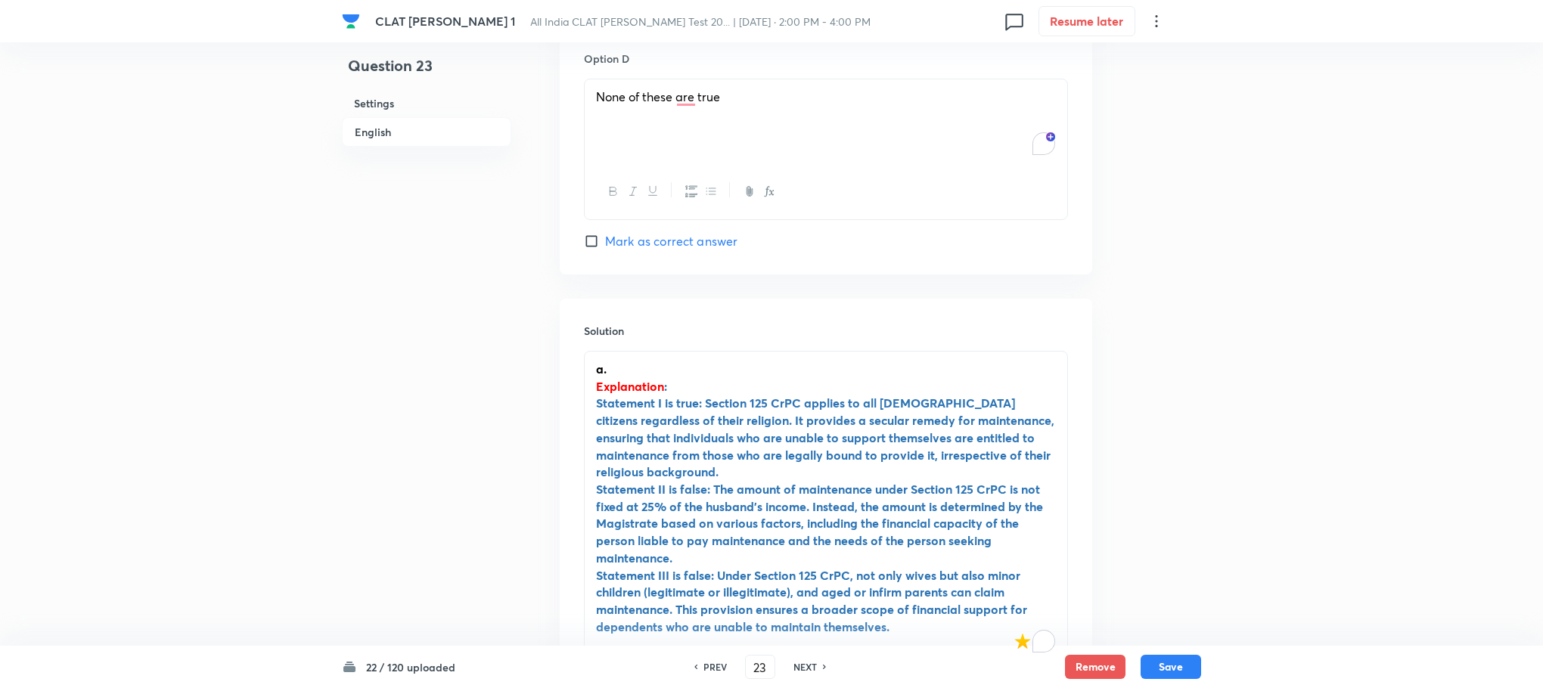
scroll to position [2465, 0]
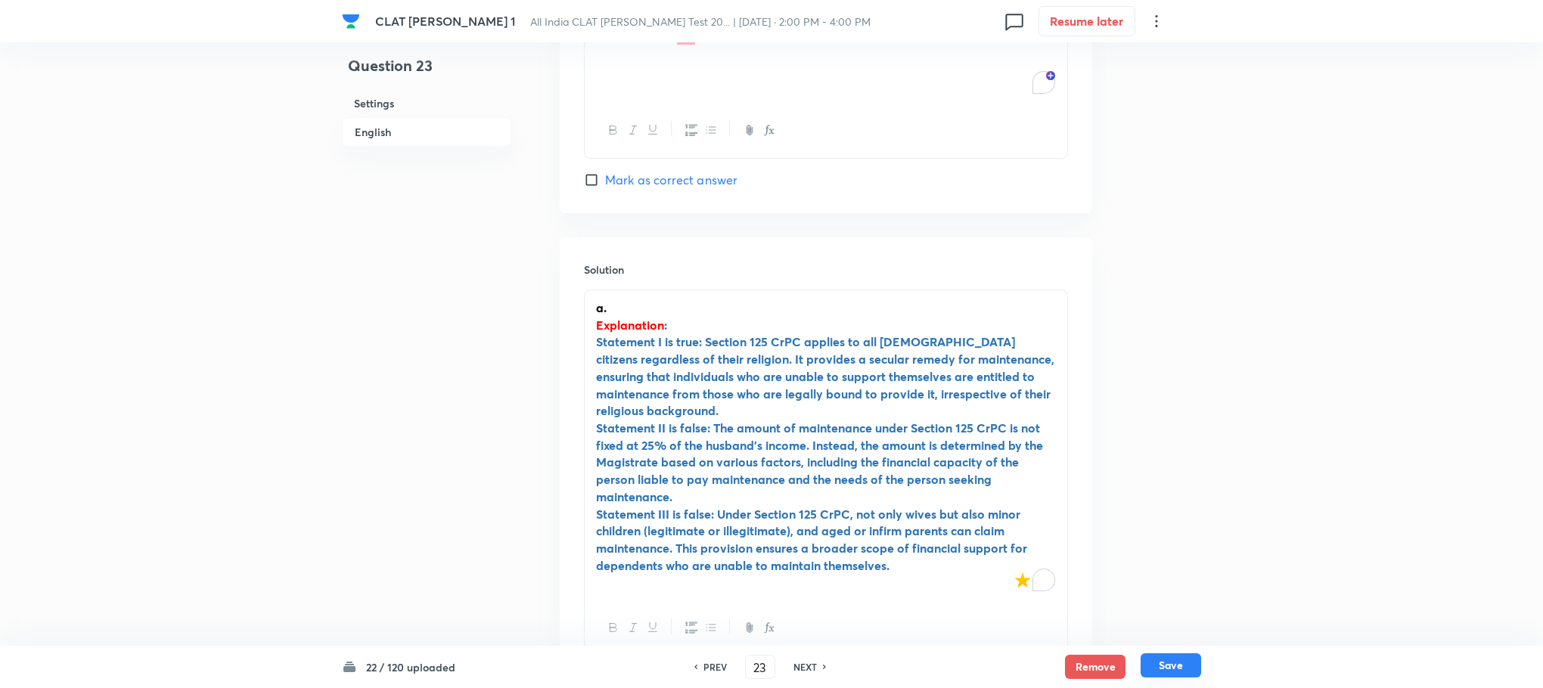
click at [1172, 667] on button "Save" at bounding box center [1171, 665] width 61 height 24
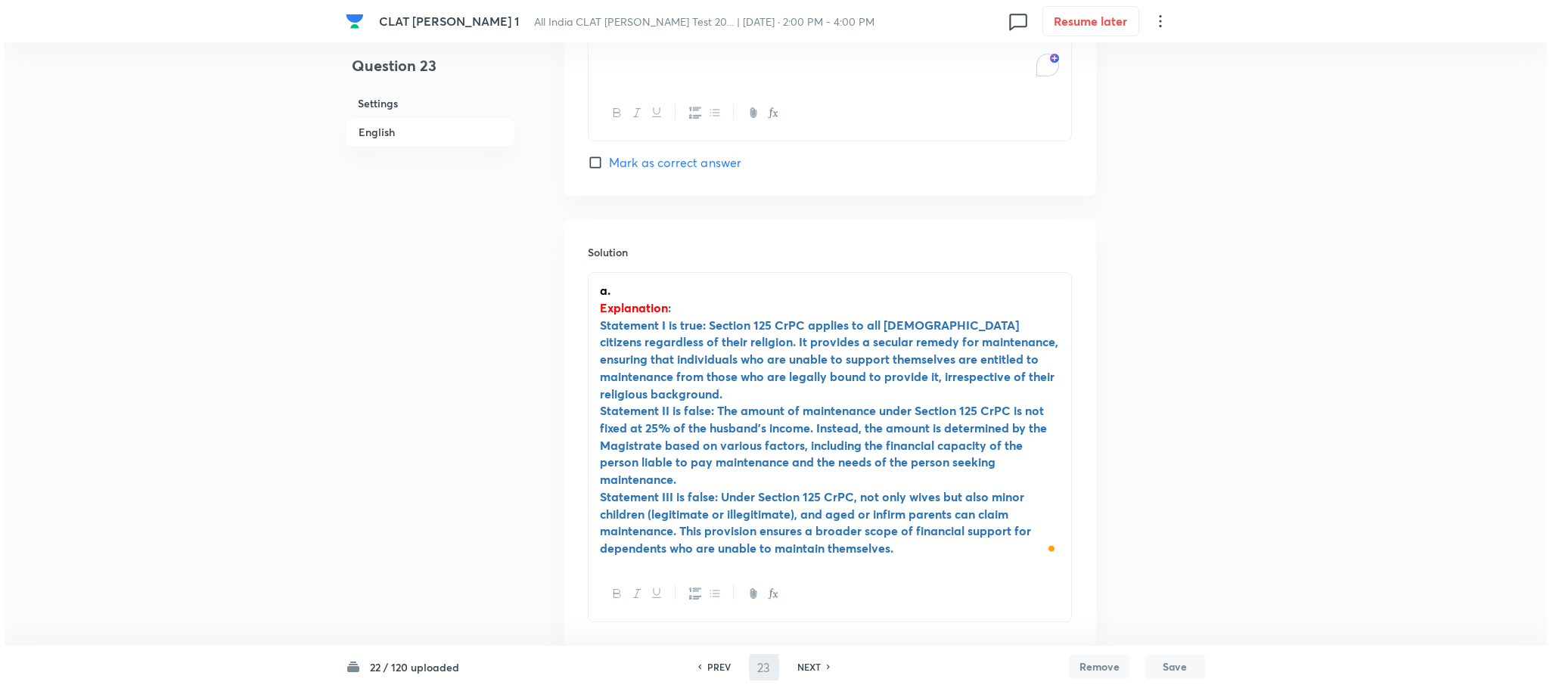
scroll to position [0, 0]
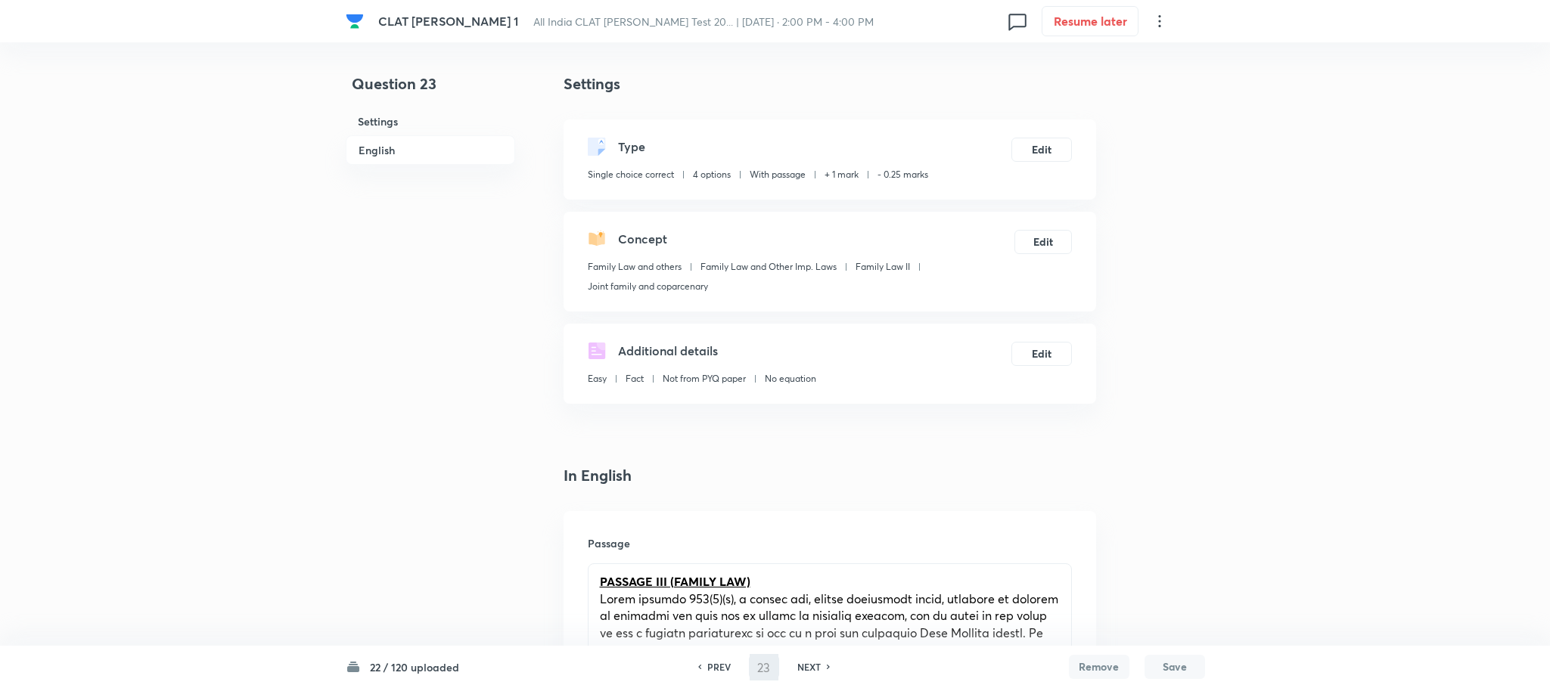
type input "24"
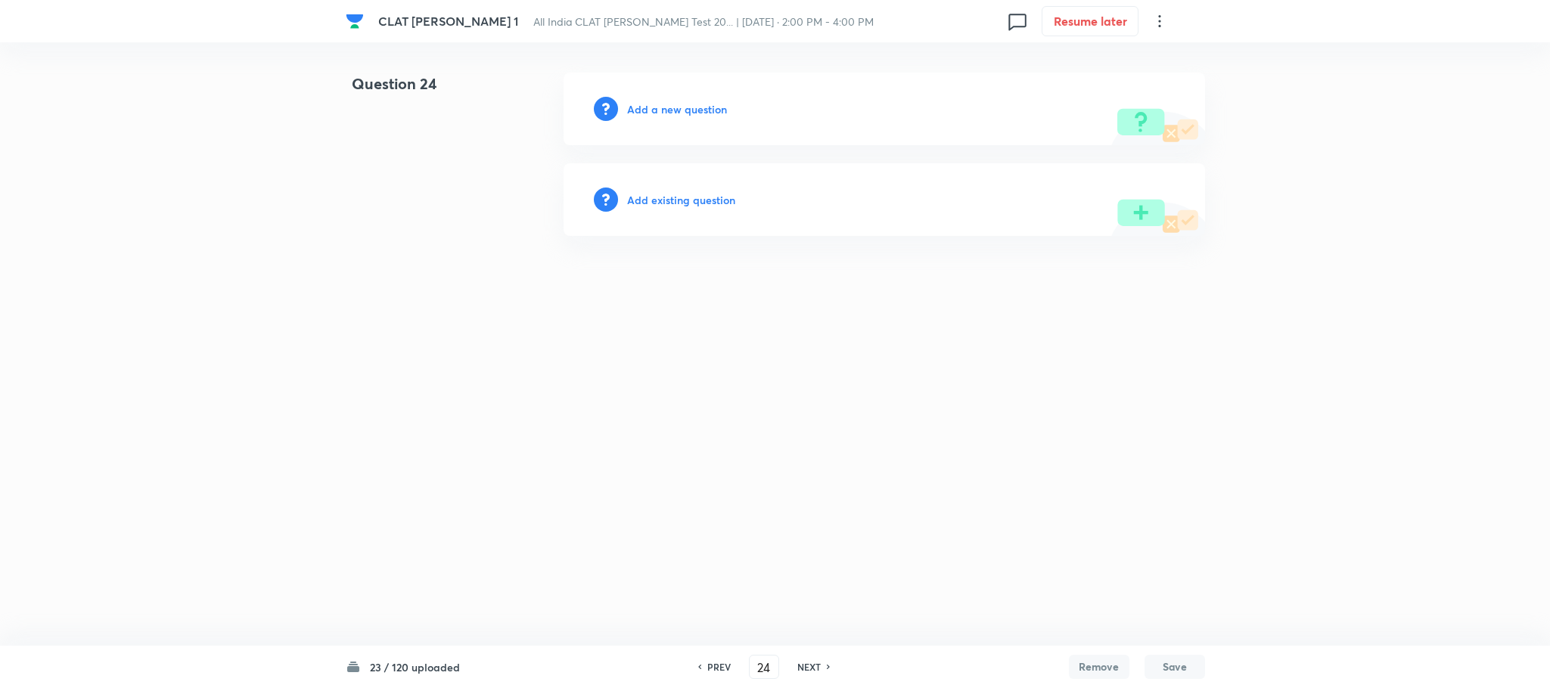
click at [677, 111] on h6 "Add a new question" at bounding box center [677, 109] width 100 height 16
click at [677, 111] on h6 "Choose a question type" at bounding box center [685, 109] width 116 height 16
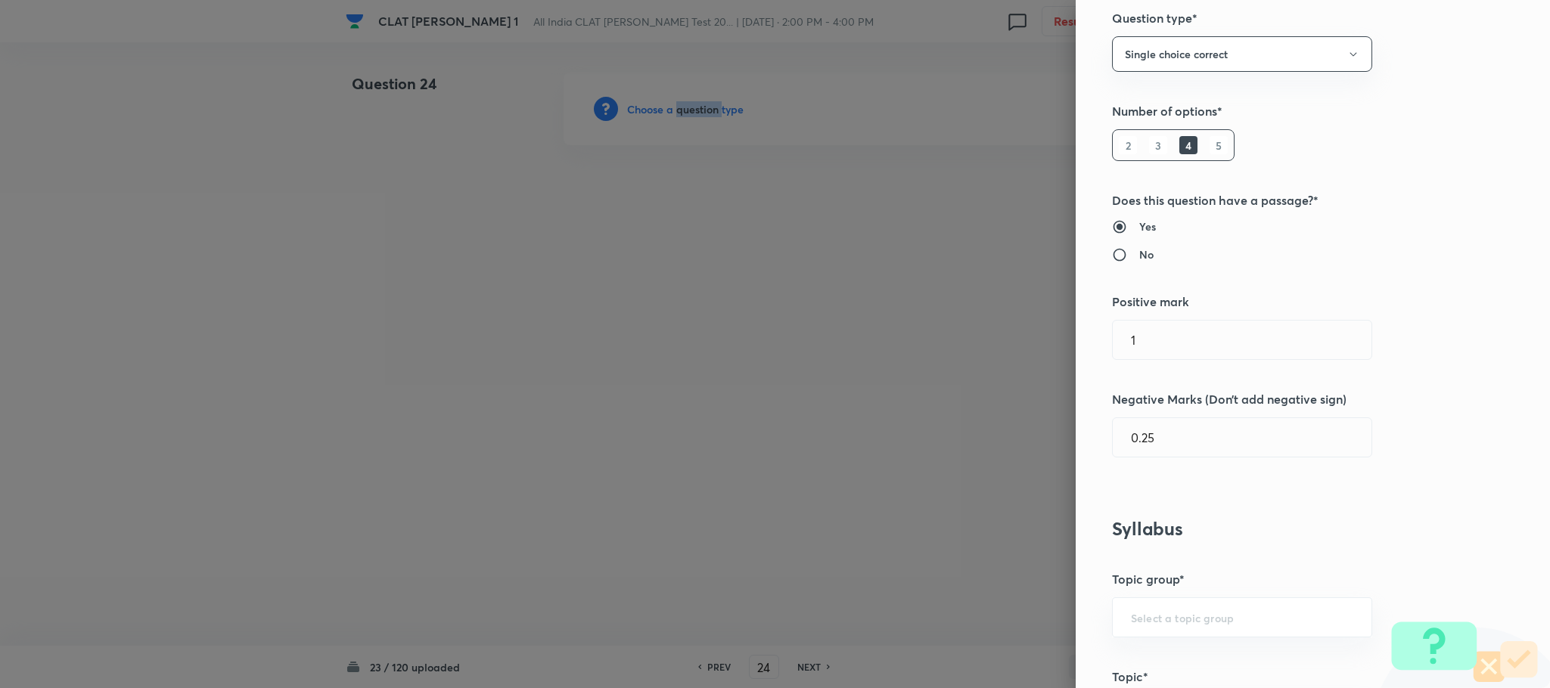
scroll to position [681, 0]
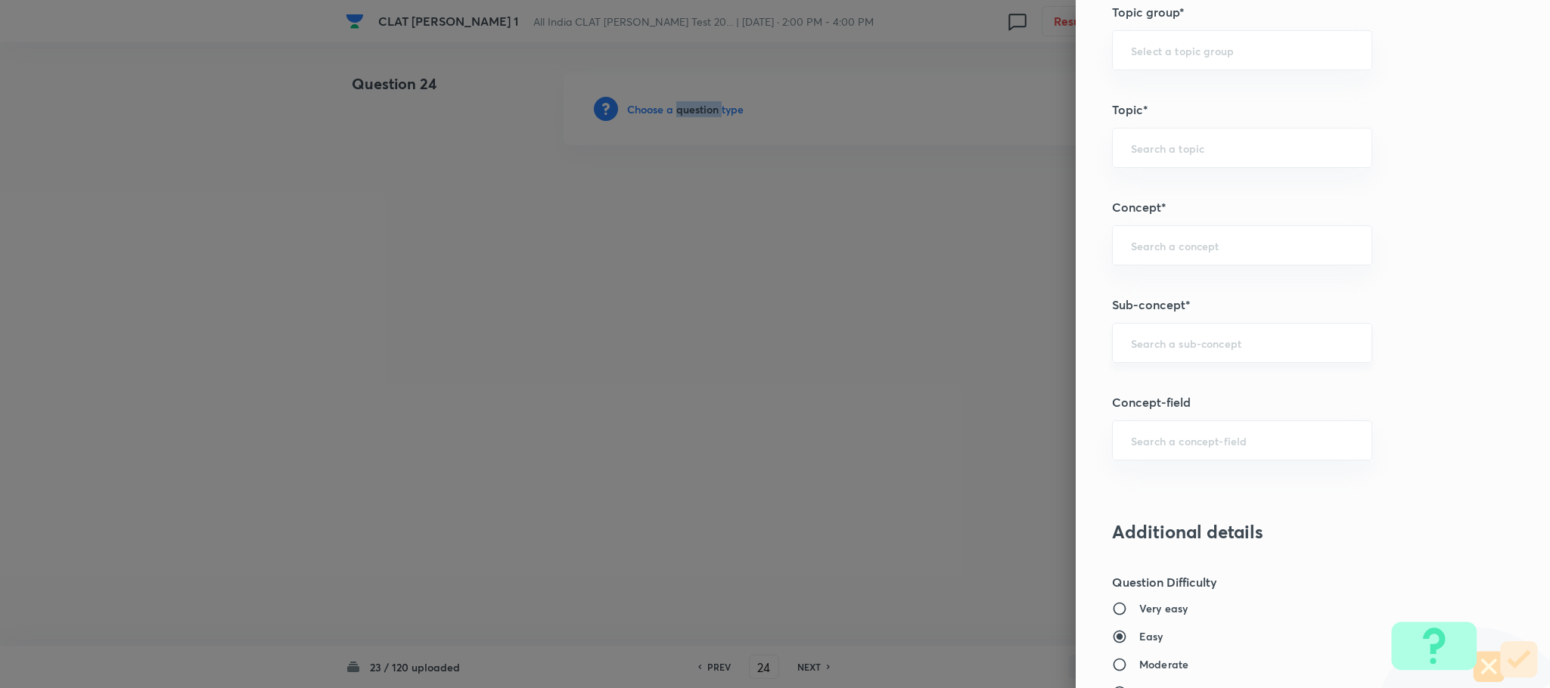
click at [1153, 355] on div "​" at bounding box center [1242, 343] width 260 height 40
click at [1142, 381] on li "Joint family and coparcenary" at bounding box center [1225, 390] width 258 height 27
type input "Joint family and coparcenary"
type input "Family Law and others"
type input "Family Law and Other Imp. Laws"
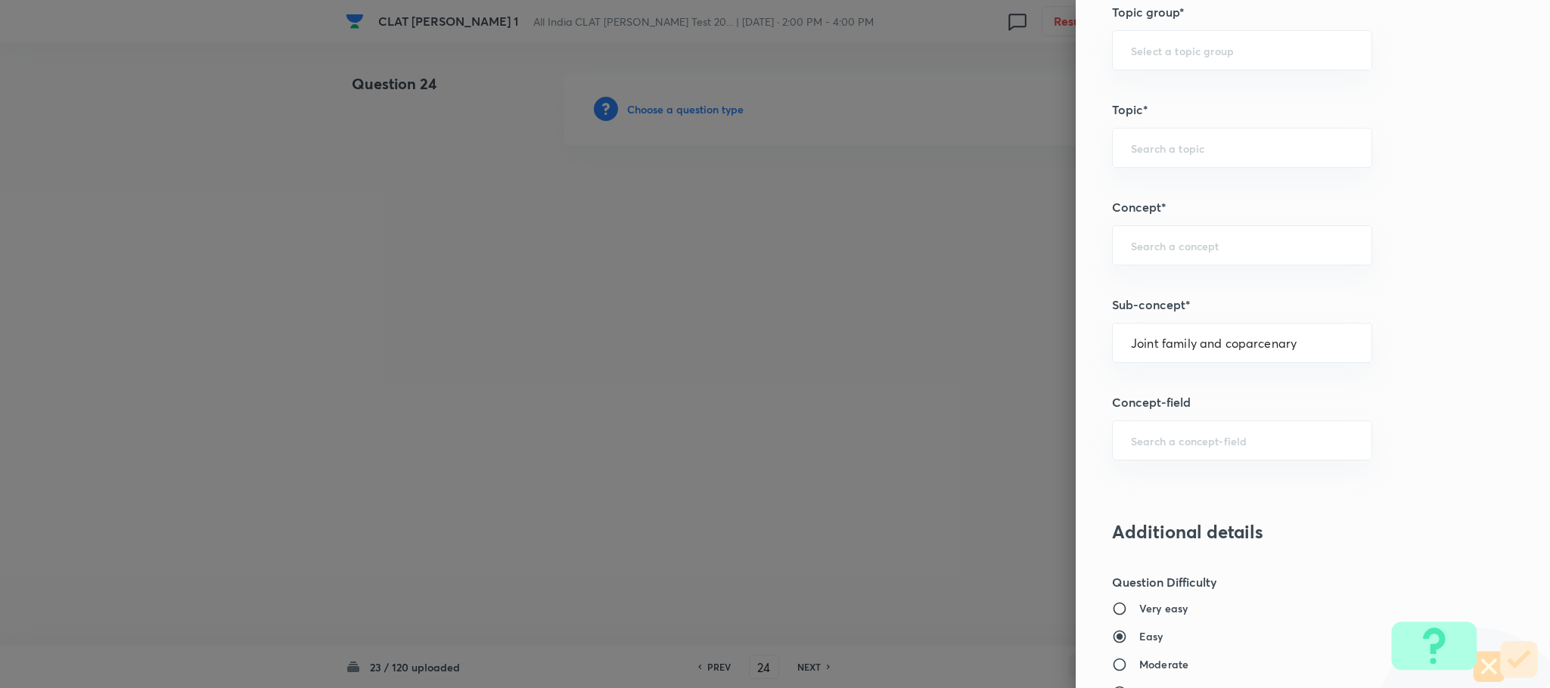
type input "Family Law II"
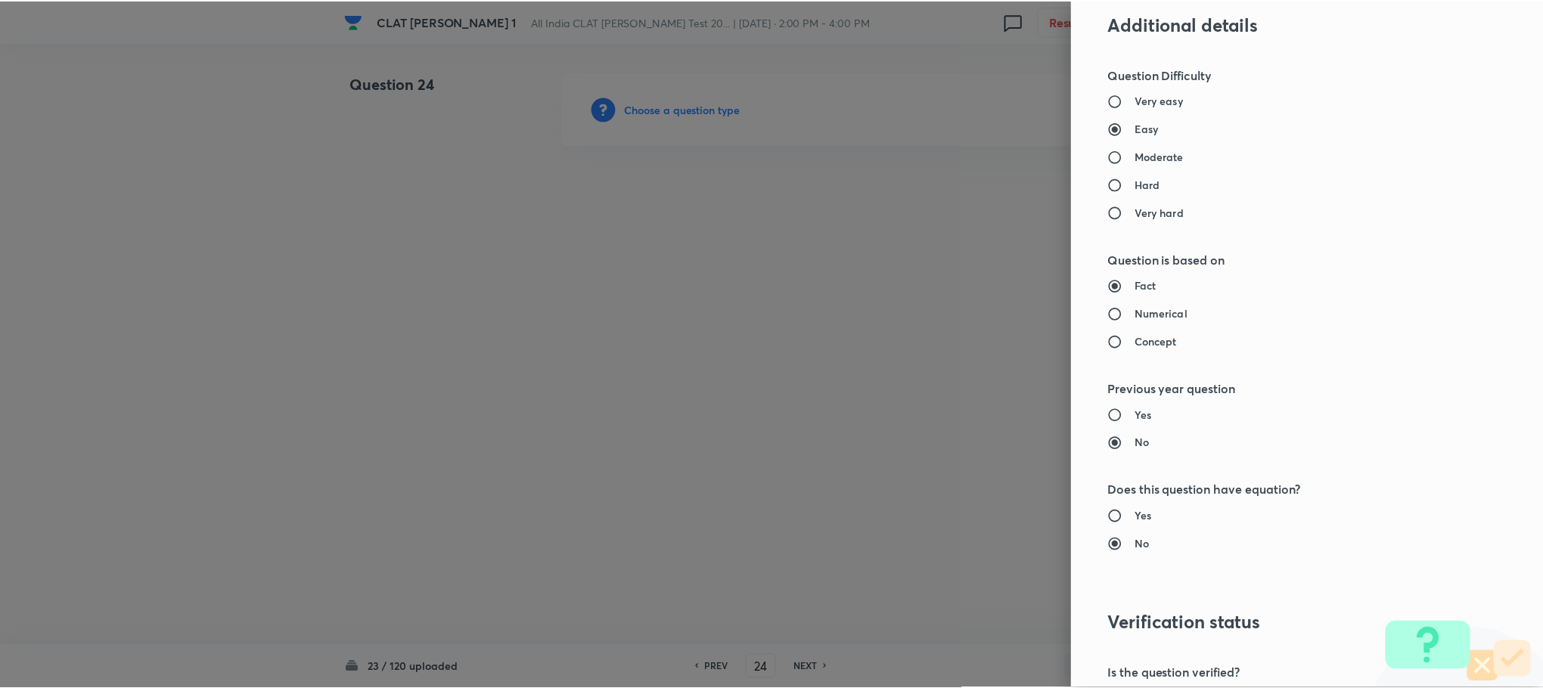
scroll to position [1361, 0]
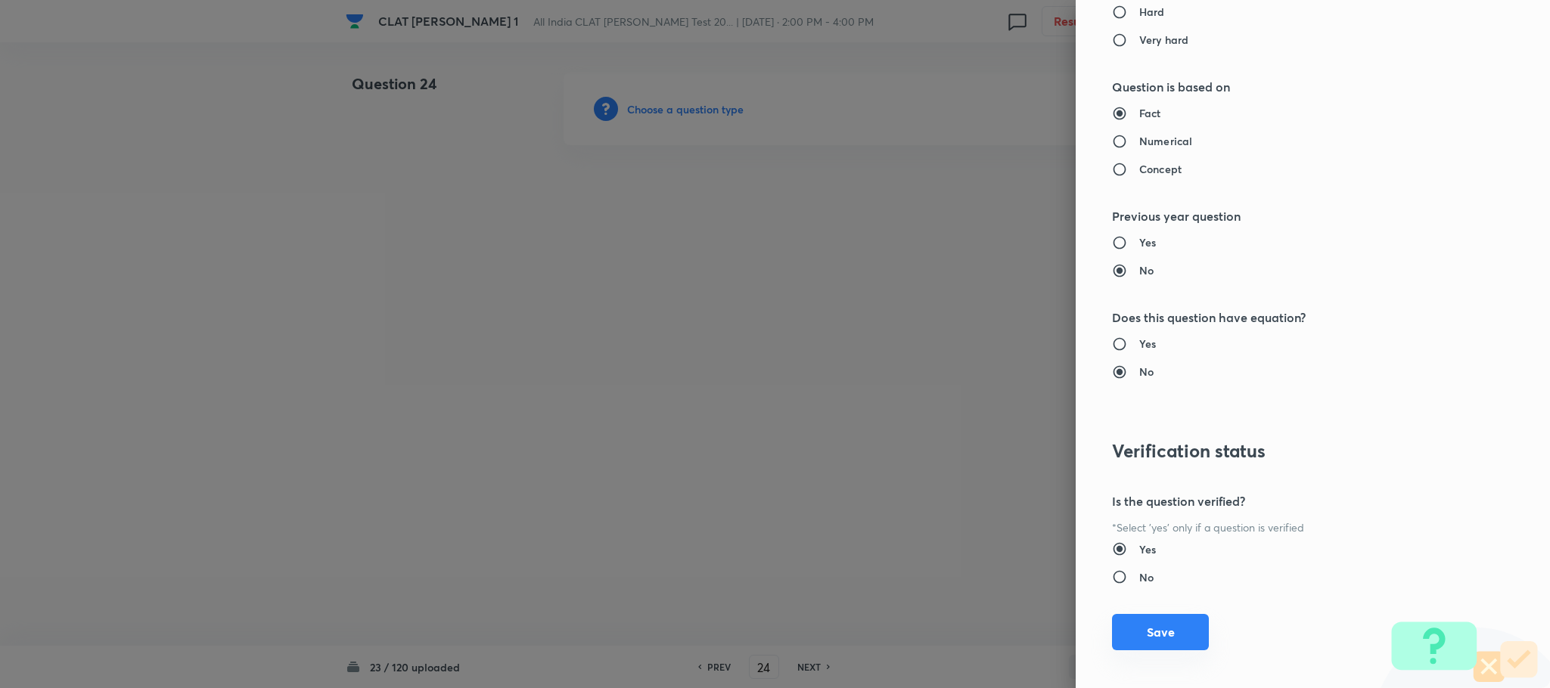
click at [1158, 645] on button "Save" at bounding box center [1160, 632] width 97 height 36
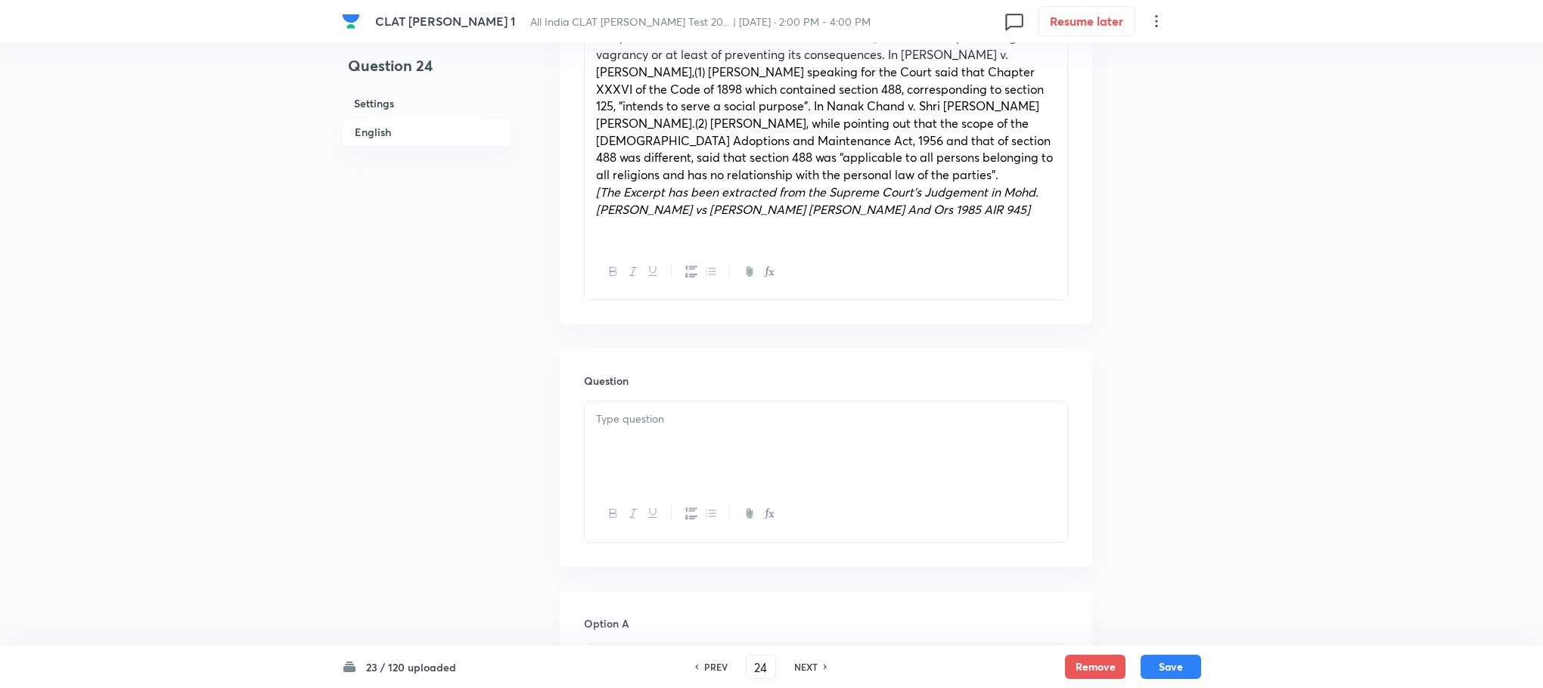
scroll to position [1135, 0]
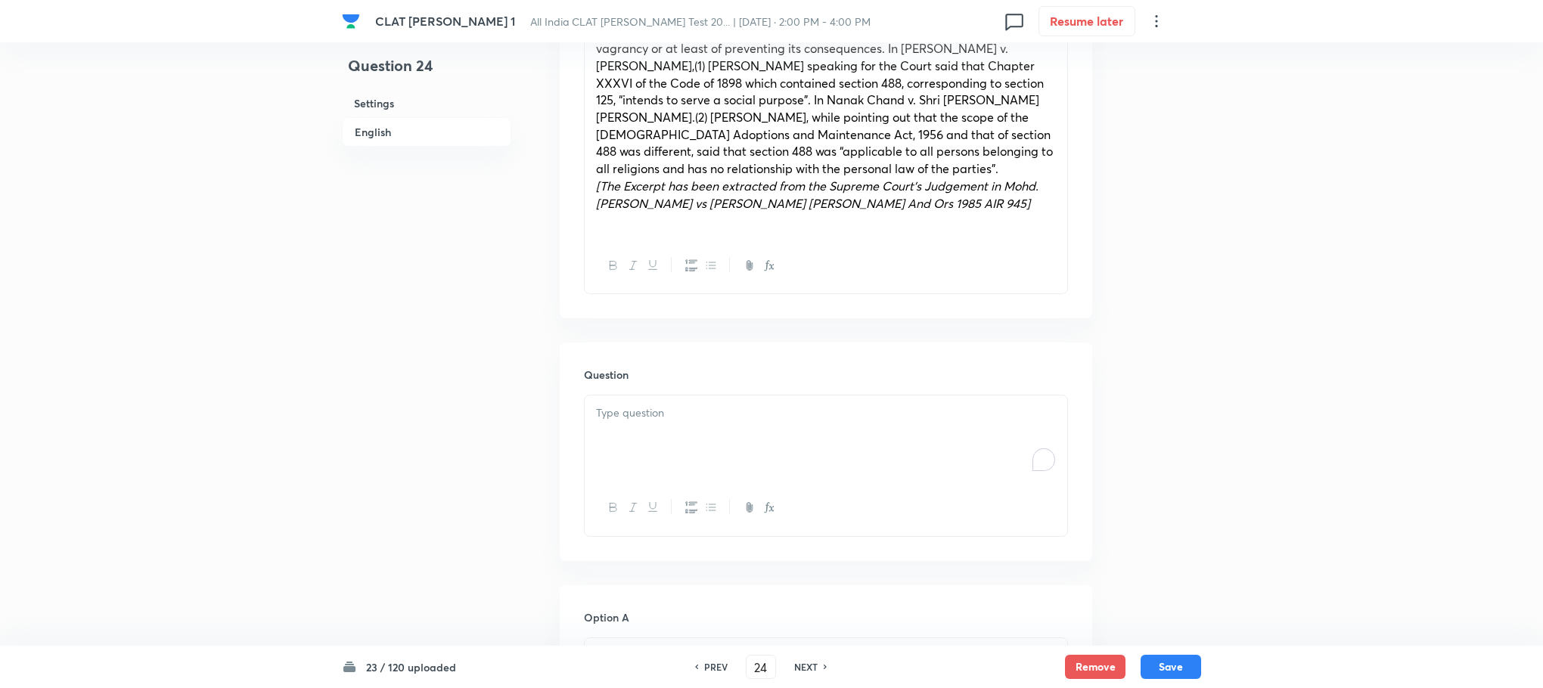
click at [638, 409] on div "To enrich screen reader interactions, please activate Accessibility in Grammarl…" at bounding box center [826, 438] width 483 height 85
click at [702, 454] on div "To enrich screen reader interactions, please activate Accessibility in Grammarl…" at bounding box center [826, 438] width 483 height 85
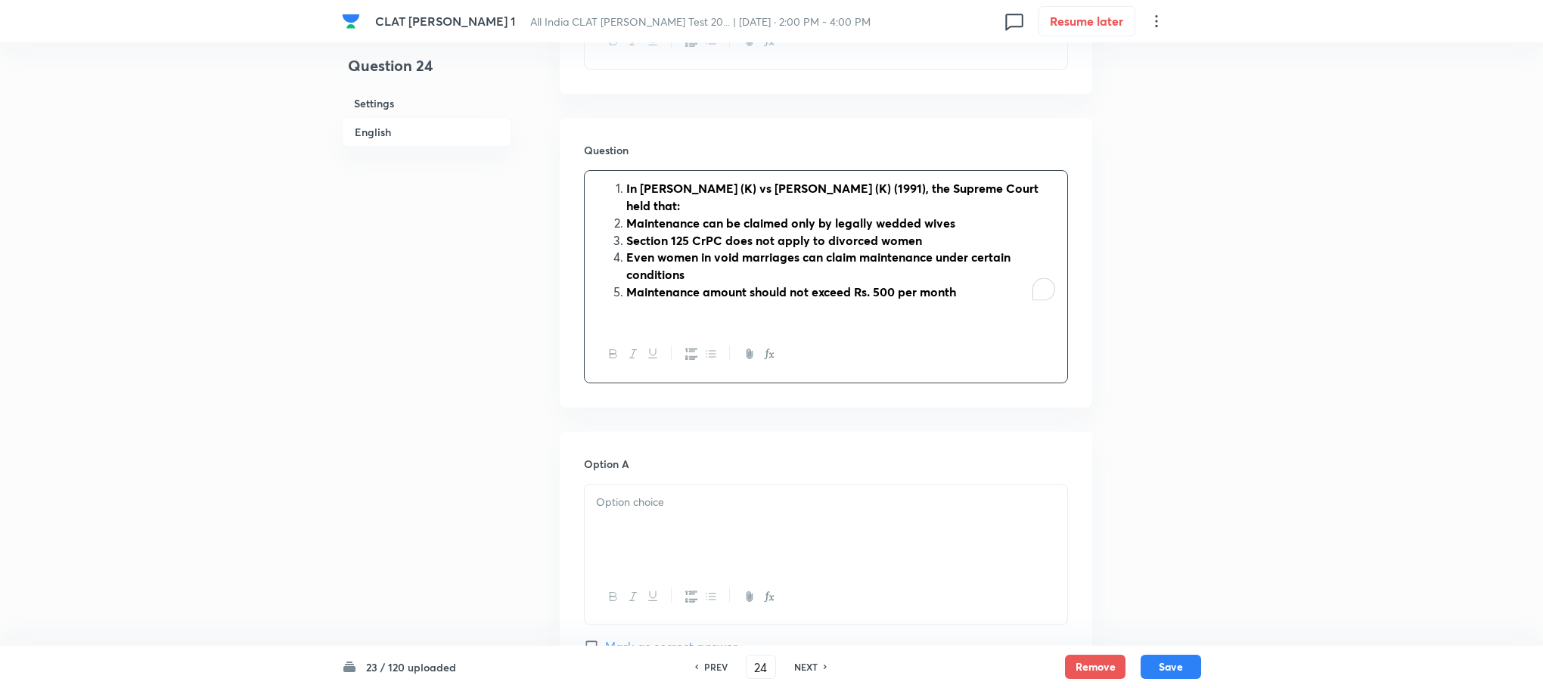
scroll to position [1361, 0]
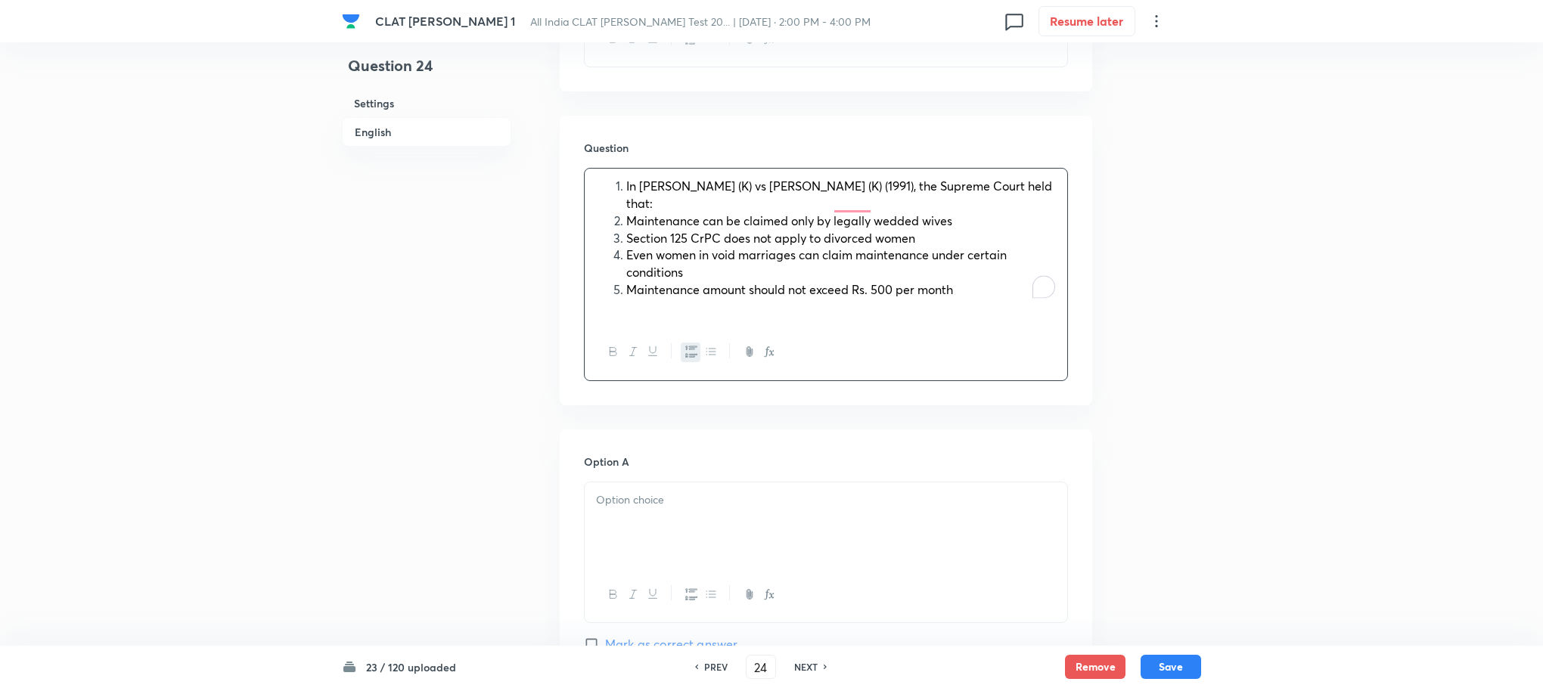
click at [626, 178] on li "In Vimala (K) vs Veeraswamy (K) (1991), the Supreme Court held that:" at bounding box center [841, 195] width 430 height 34
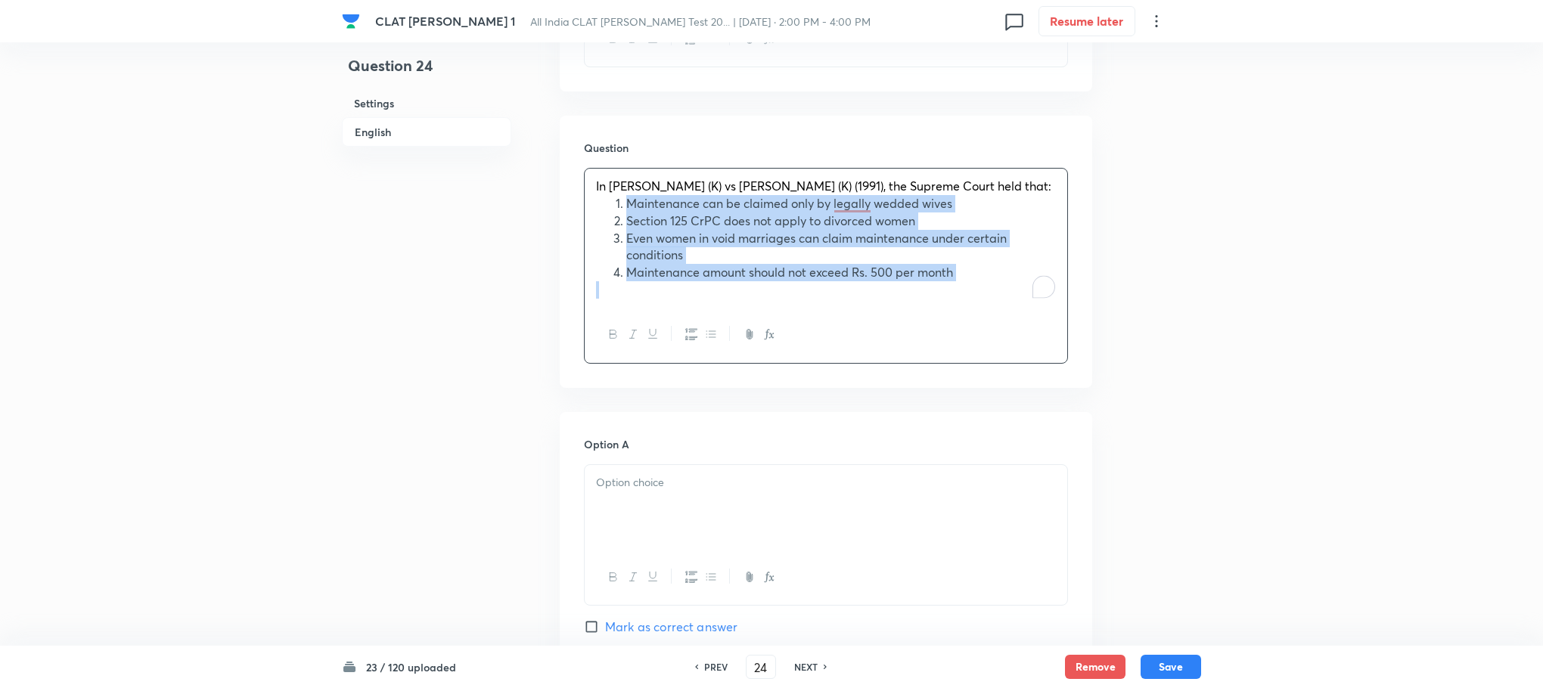
drag, startPoint x: 624, startPoint y: 188, endPoint x: 936, endPoint y: 282, distance: 325.4
click at [936, 282] on div "In Vimala (K) vs Veeraswamy (K) (1991), the Supreme Court held that: Maintenanc…" at bounding box center [826, 238] width 483 height 138
click at [695, 328] on icon "button" at bounding box center [691, 334] width 12 height 12
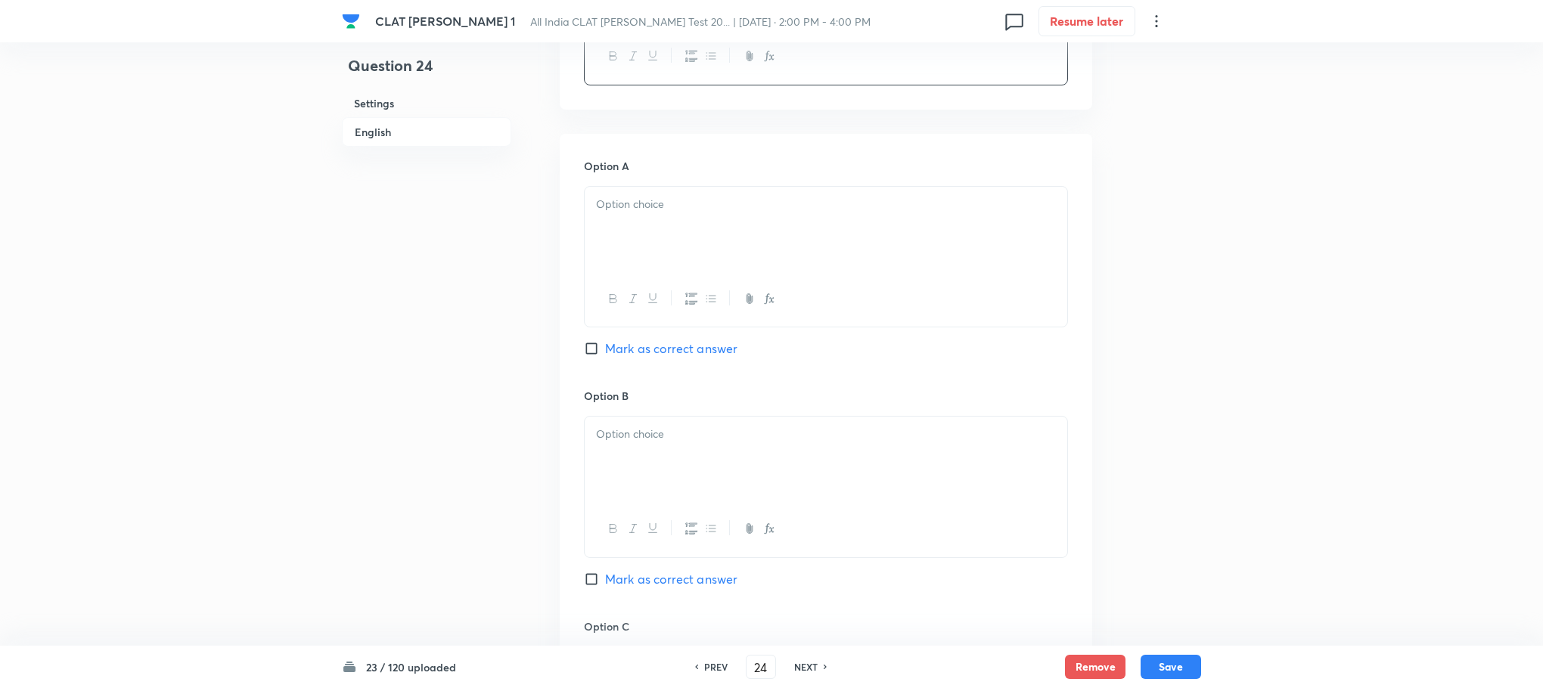
scroll to position [1588, 0]
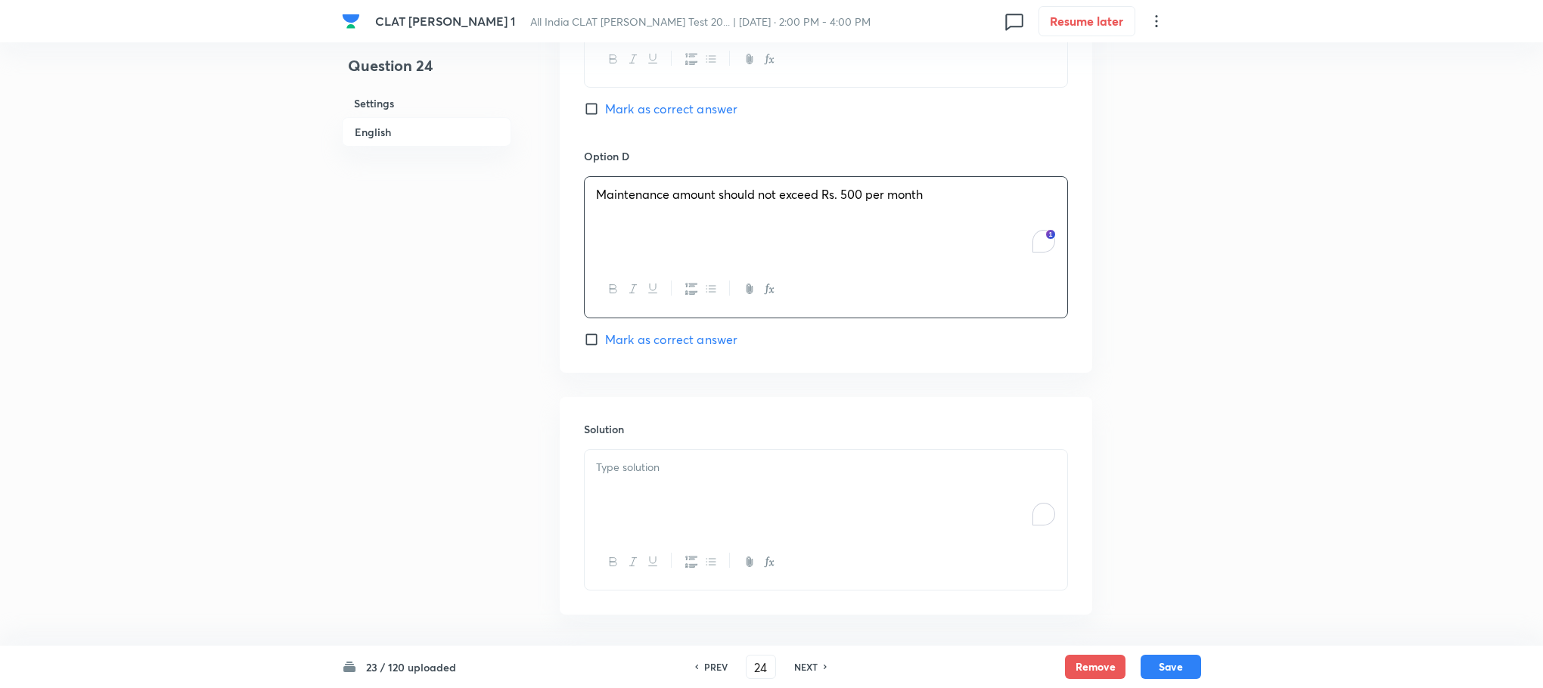
click at [636, 514] on div "To enrich screen reader interactions, please activate Accessibility in Grammarl…" at bounding box center [826, 492] width 483 height 85
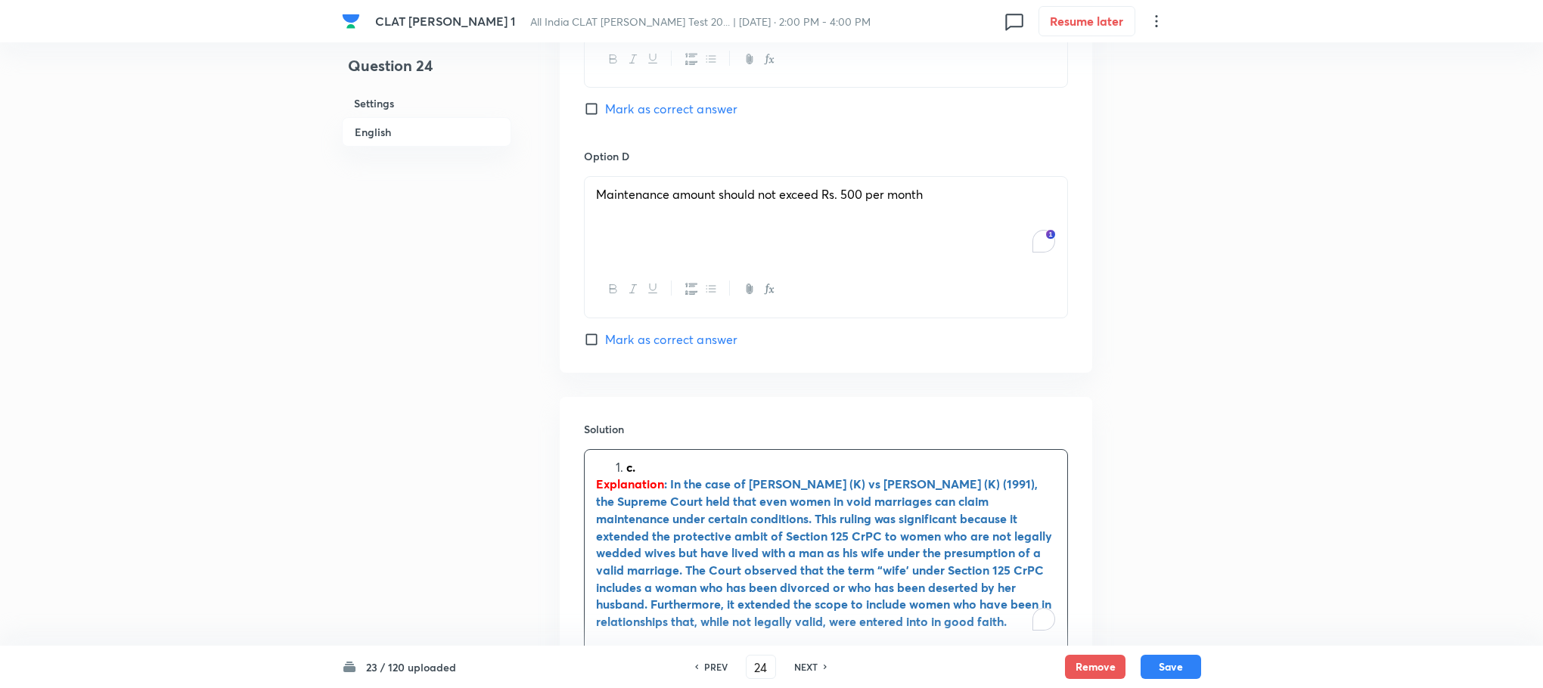
click at [622, 457] on div "c. Explanation : In the case of [PERSON_NAME] (K) vs [PERSON_NAME] (K) (1991), …" at bounding box center [826, 545] width 483 height 190
click at [692, 105] on span "Mark as correct answer" at bounding box center [671, 109] width 132 height 18
click at [605, 105] on input "Mark as correct answer" at bounding box center [594, 108] width 21 height 15
checkbox input "true"
click at [1178, 670] on button "Save" at bounding box center [1171, 665] width 61 height 24
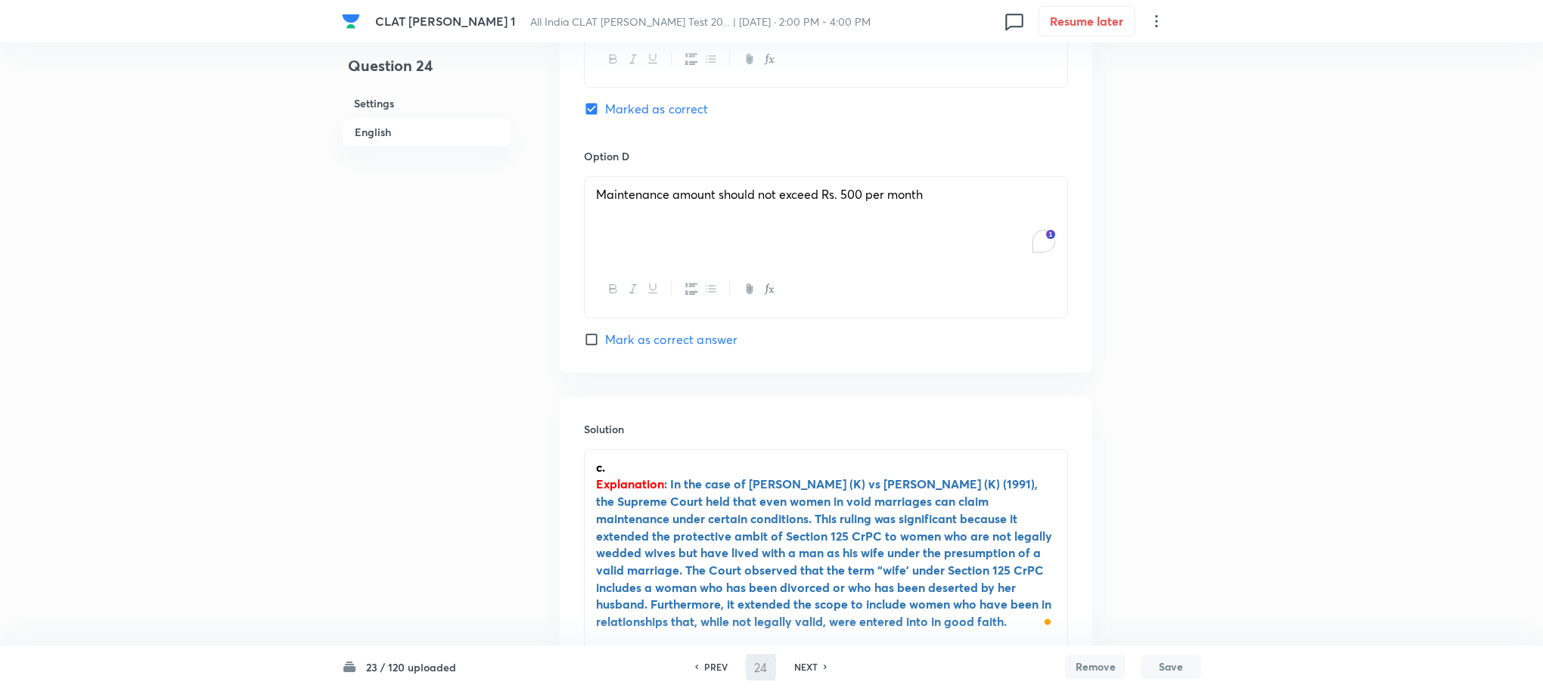
type input "25"
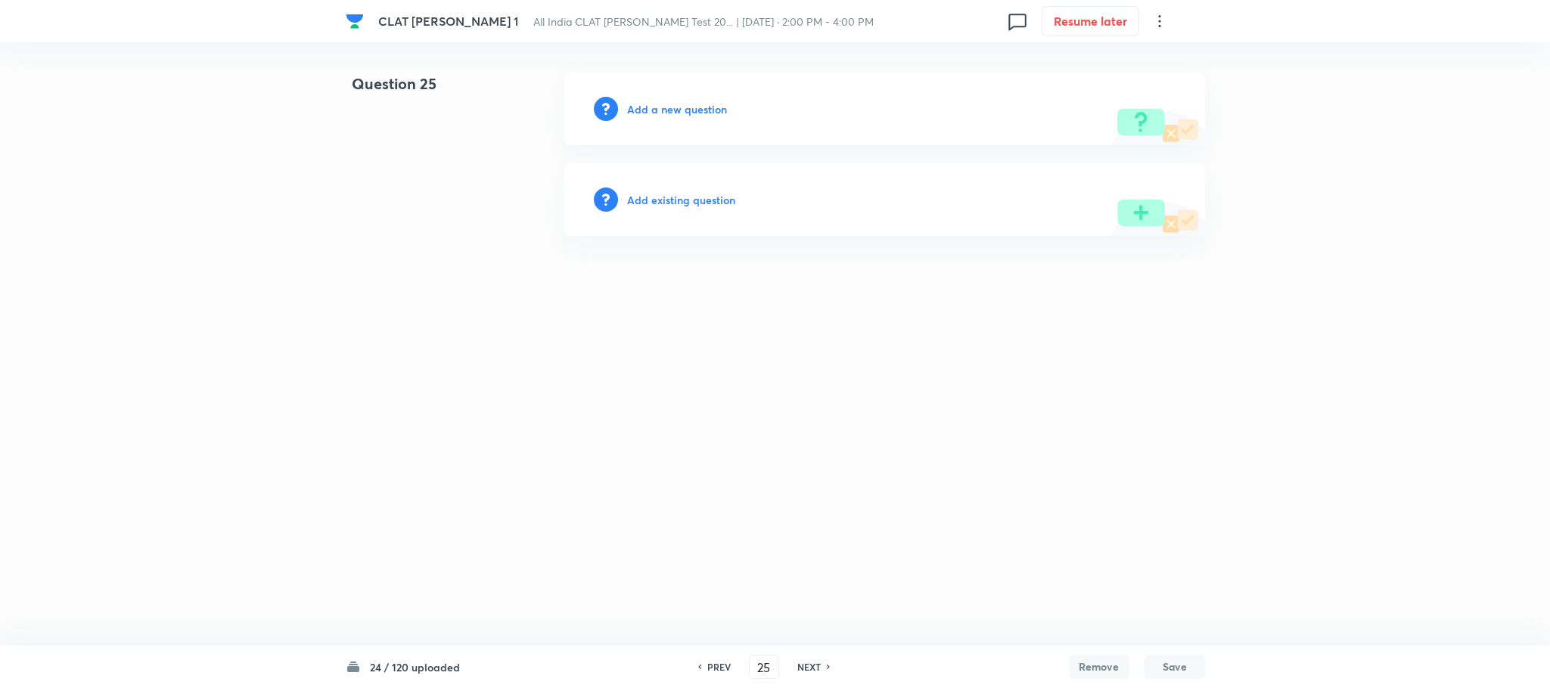
click at [672, 102] on h6 "Add a new question" at bounding box center [677, 109] width 100 height 16
click at [672, 102] on h6 "Choose a question type" at bounding box center [685, 109] width 116 height 16
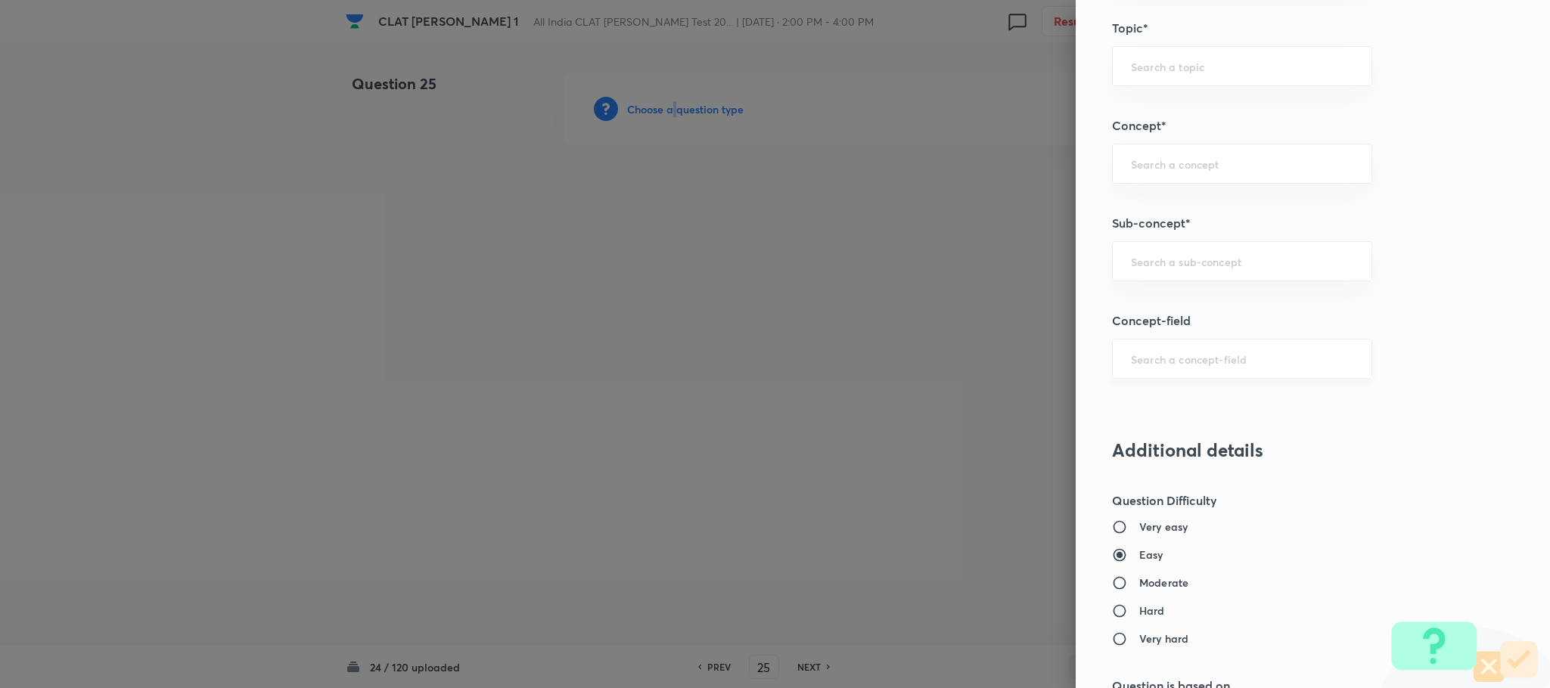
scroll to position [794, 0]
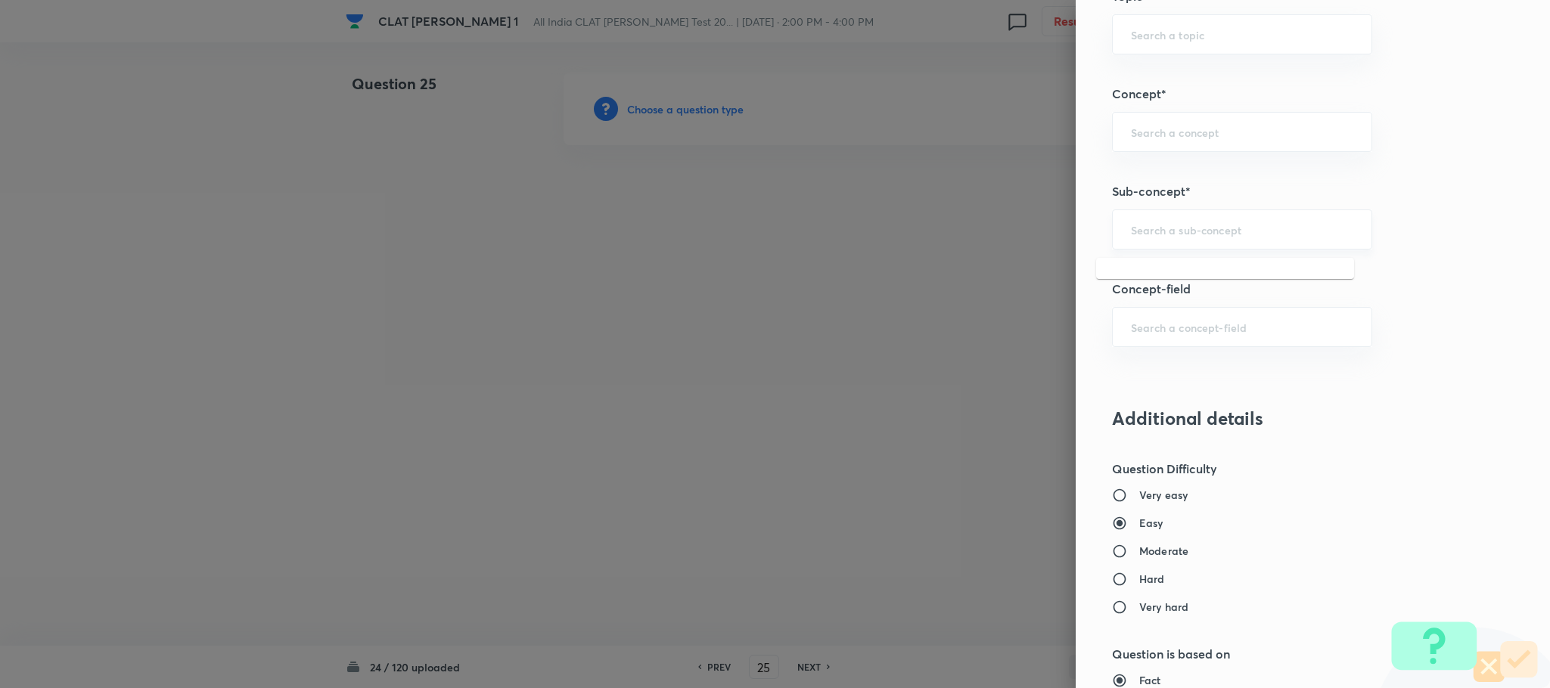
click at [1146, 236] on input "text" at bounding box center [1242, 229] width 222 height 14
type input "r"
type input "family"
click at [1144, 284] on h5 "Concept-field" at bounding box center [1287, 289] width 351 height 18
click at [1151, 230] on input "text" at bounding box center [1242, 229] width 222 height 14
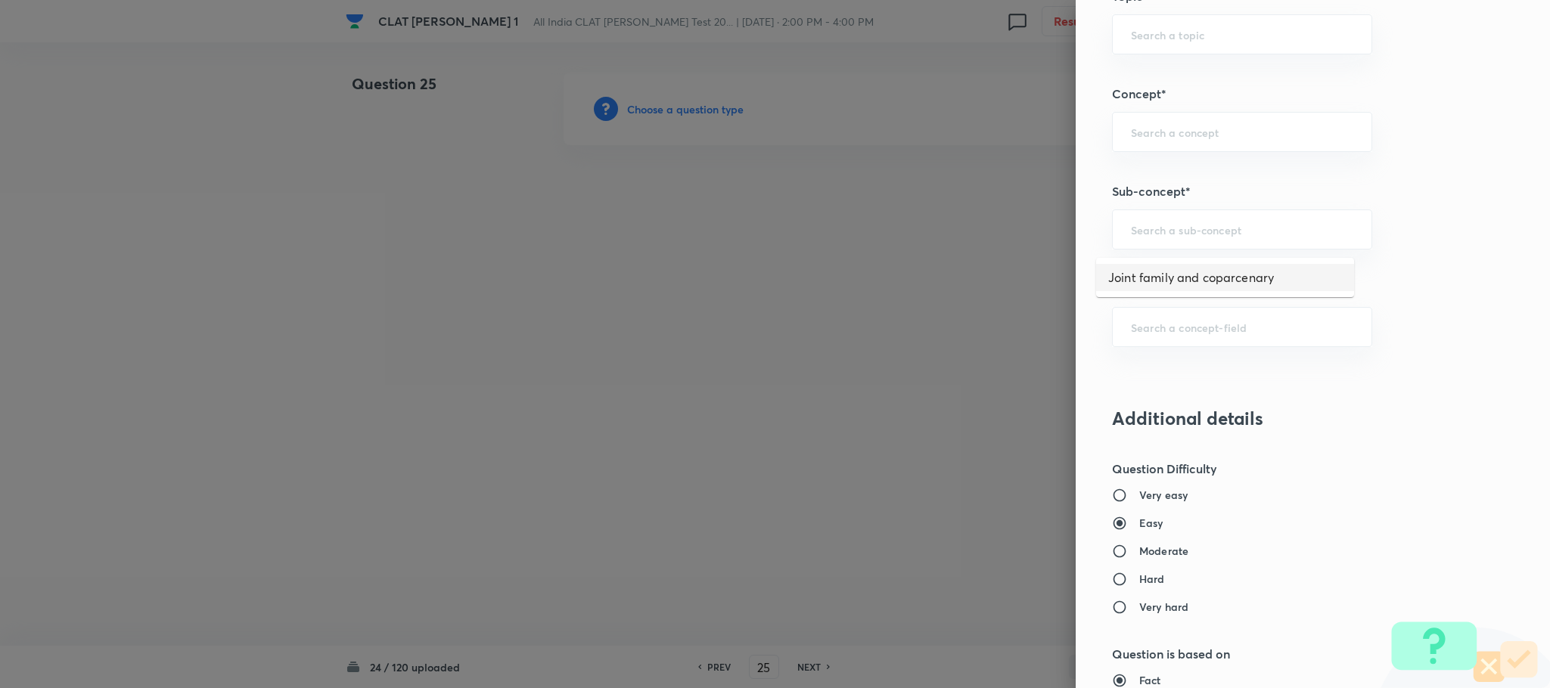
click at [1126, 279] on li "Joint family and coparcenary" at bounding box center [1225, 277] width 258 height 27
type input "Joint family and coparcenary"
type input "Family Law and others"
type input "Family Law and Other Imp. Laws"
type input "Family Law II"
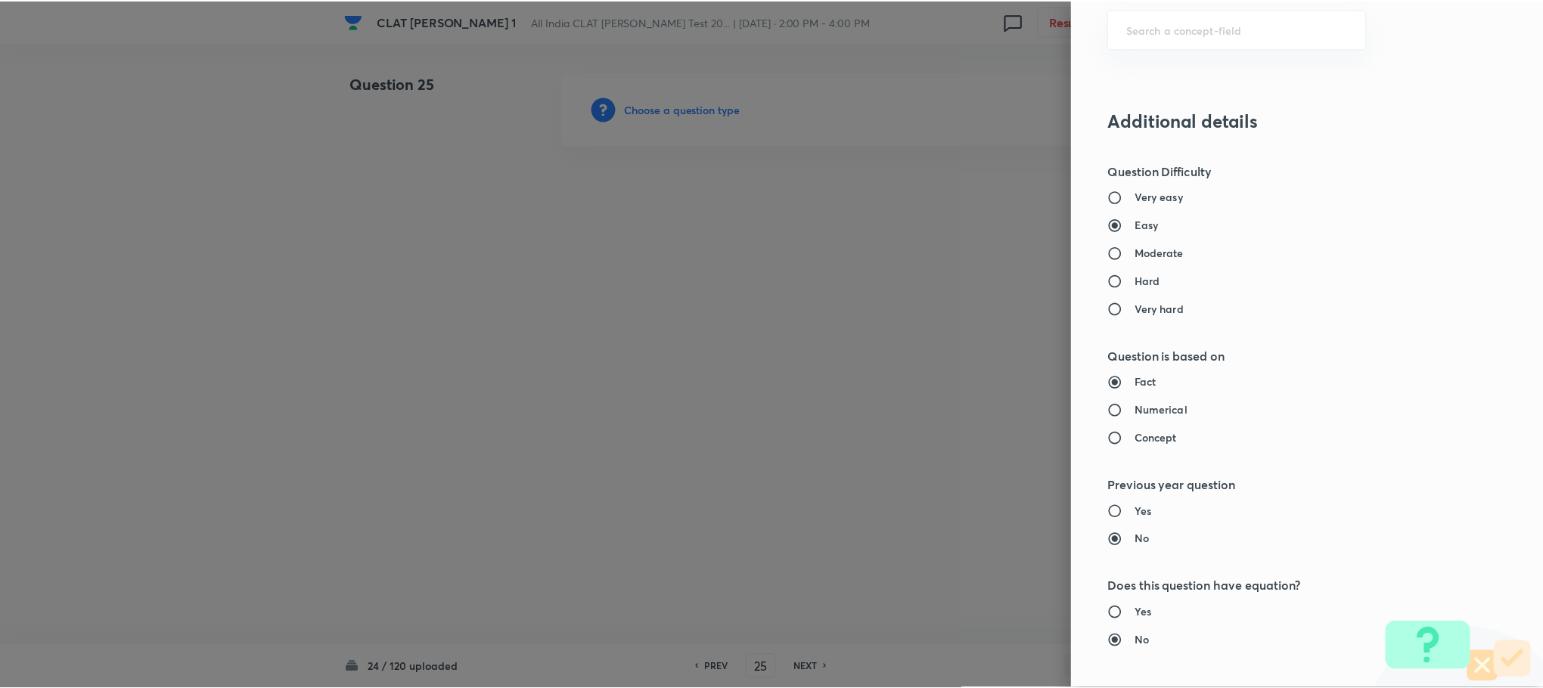
scroll to position [1378, 0]
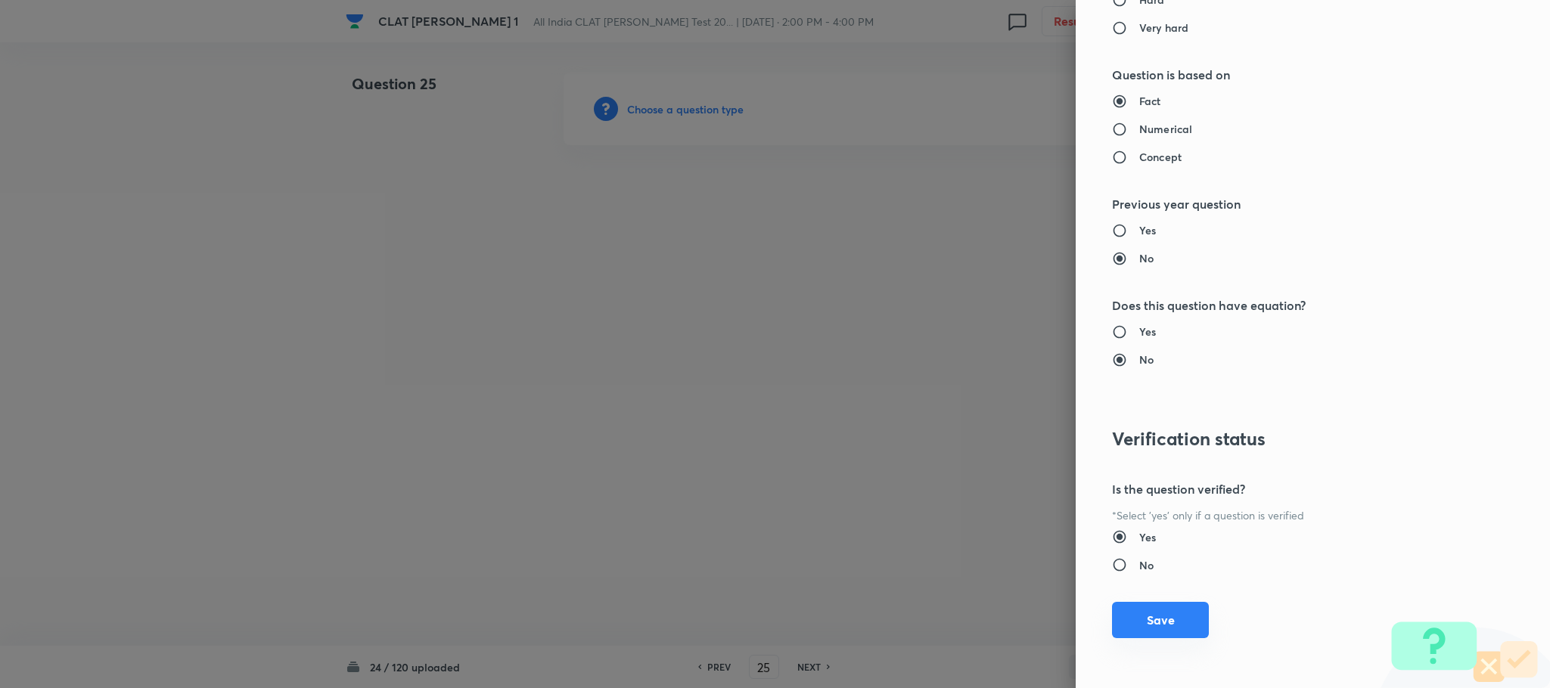
click at [1135, 609] on button "Save" at bounding box center [1160, 620] width 97 height 36
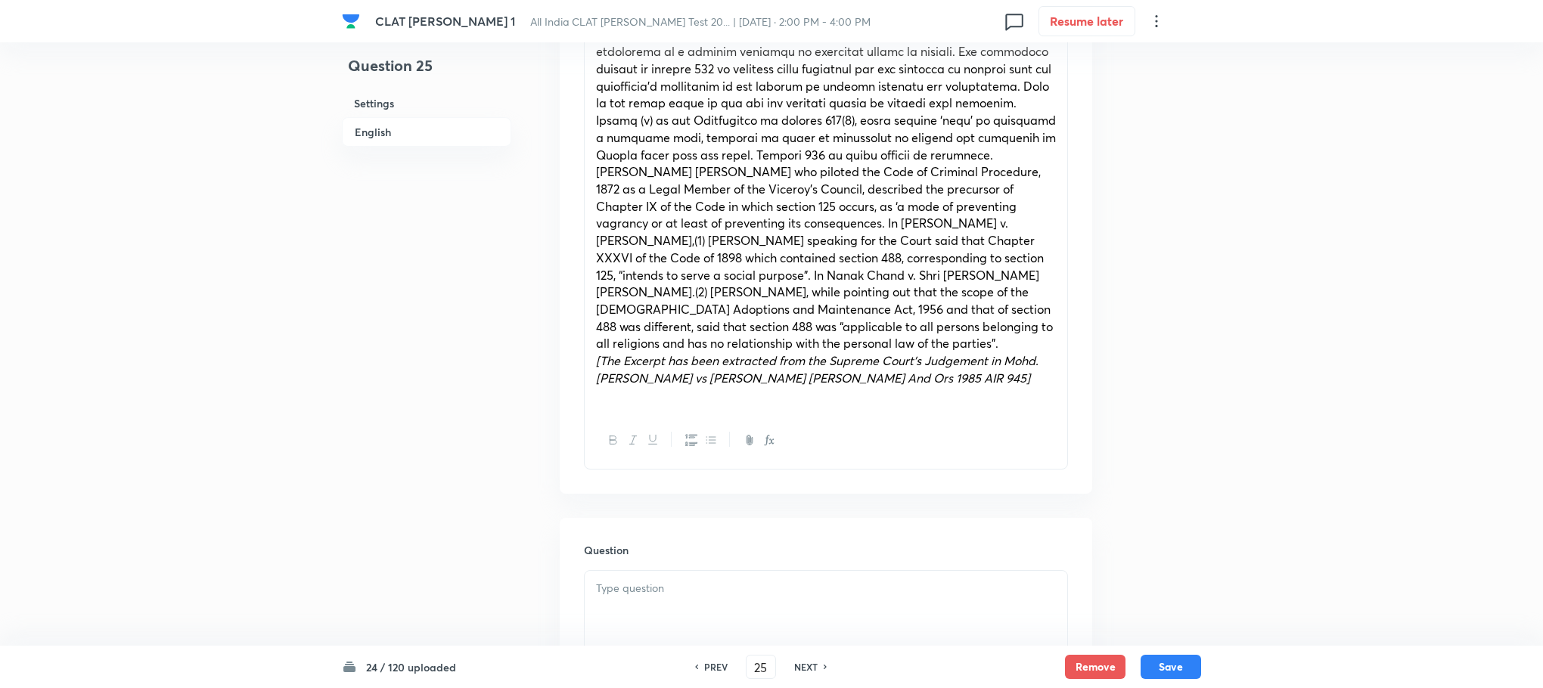
scroll to position [1021, 0]
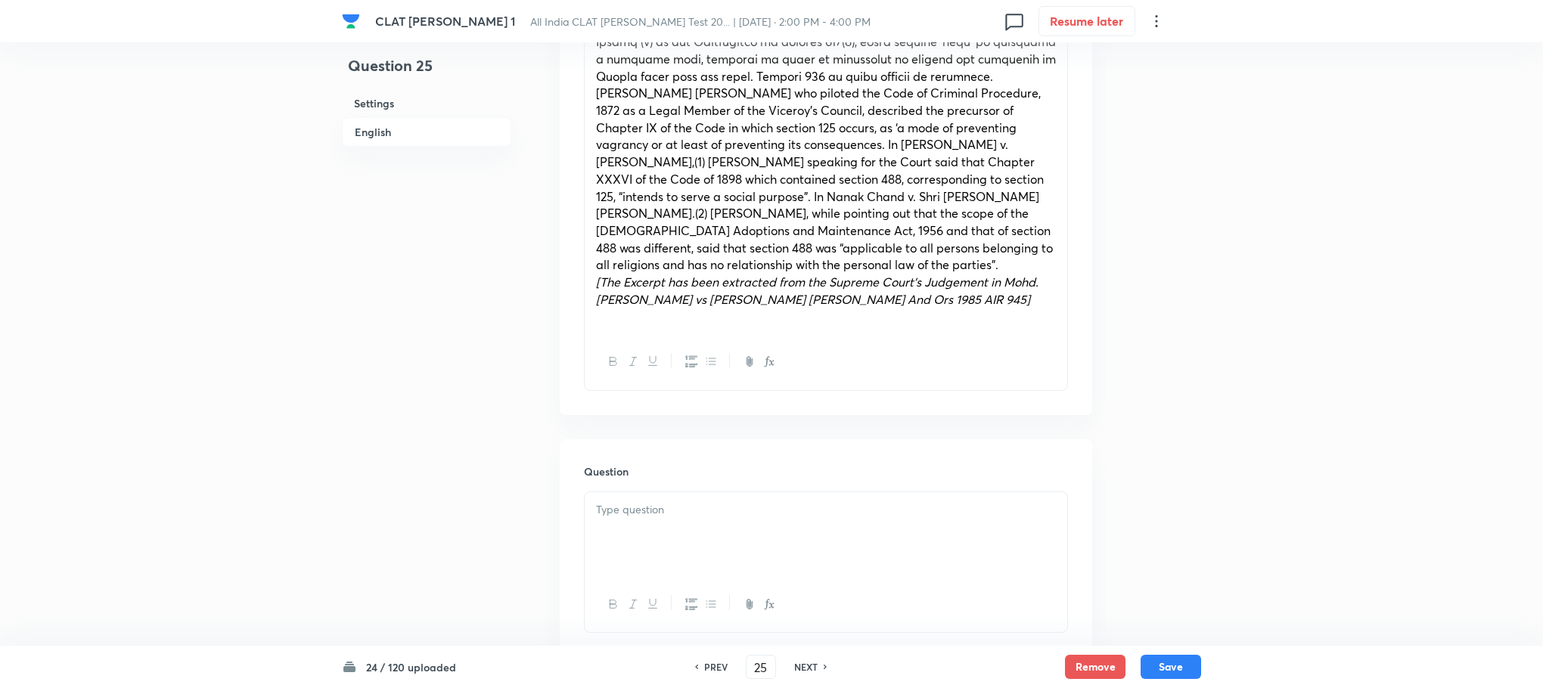
click at [632, 520] on div at bounding box center [826, 534] width 483 height 85
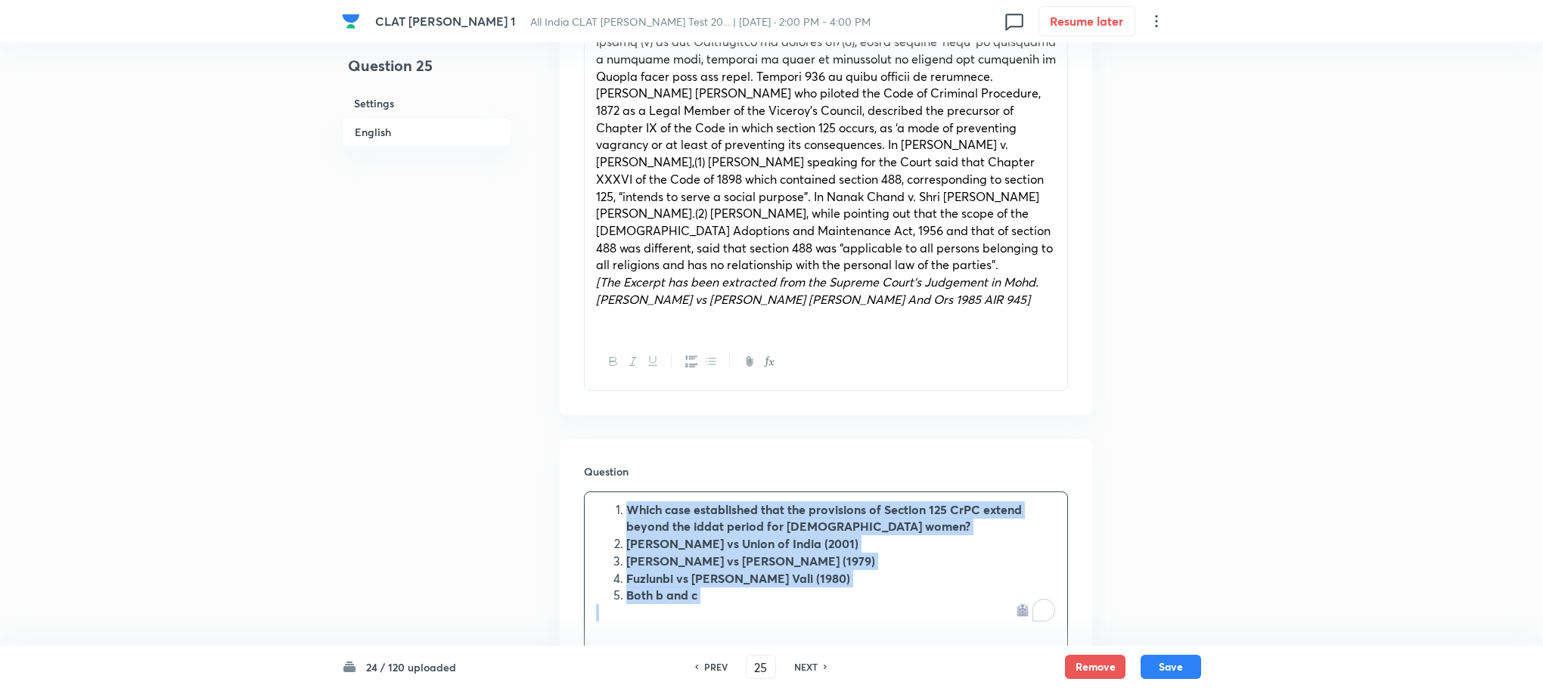
drag, startPoint x: 627, startPoint y: 509, endPoint x: 747, endPoint y: 625, distance: 166.9
click at [747, 625] on div "Which case established that the provisions of Section 125 CrPC extend beyond th…" at bounding box center [826, 561] width 483 height 138
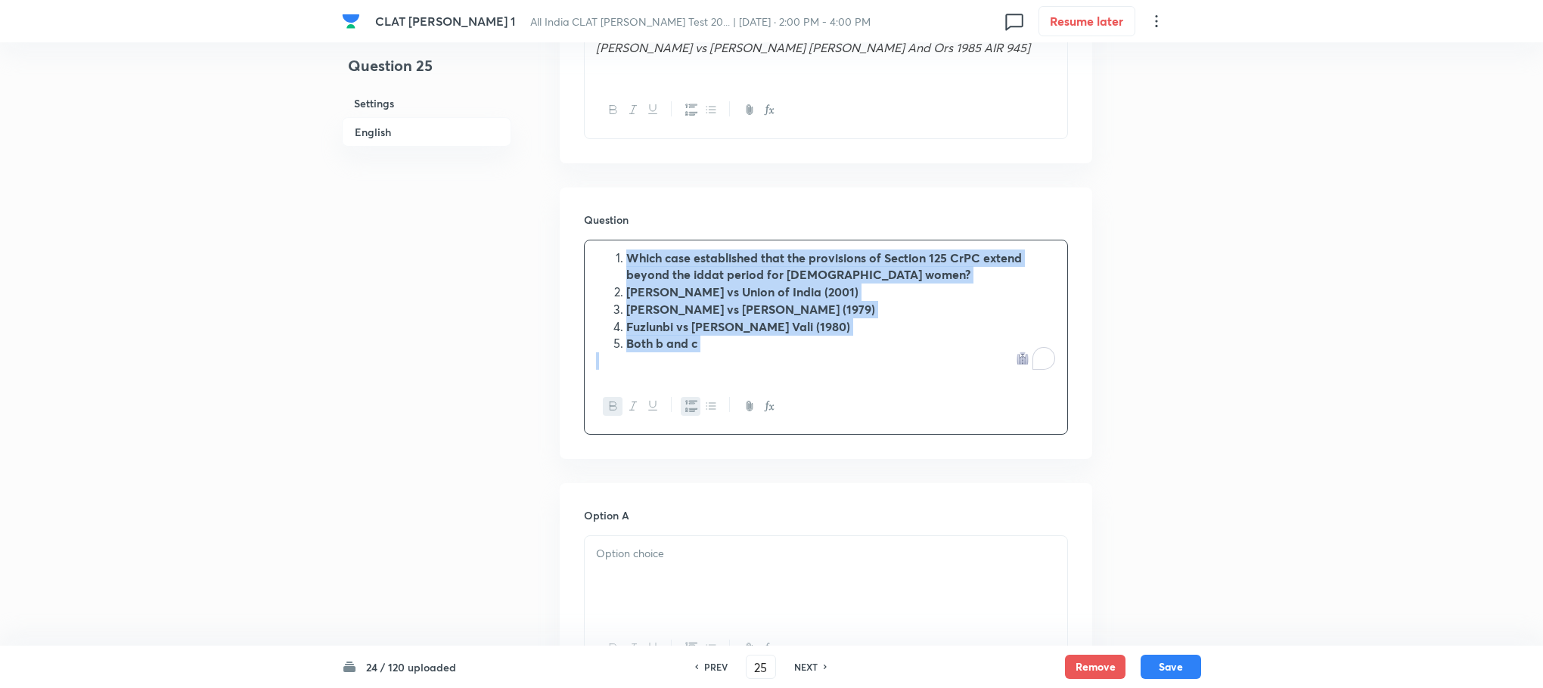
scroll to position [1361, 0]
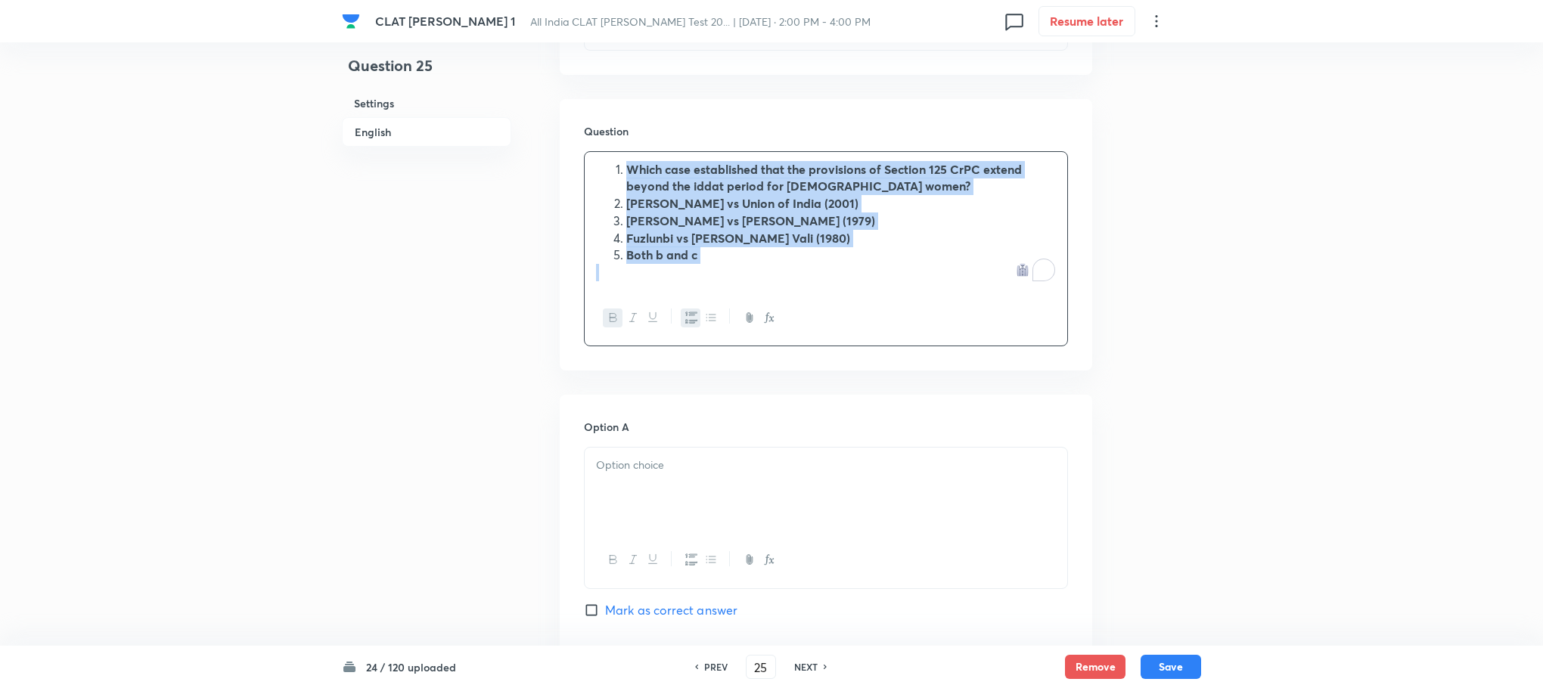
click at [686, 315] on icon "button" at bounding box center [691, 317] width 12 height 11
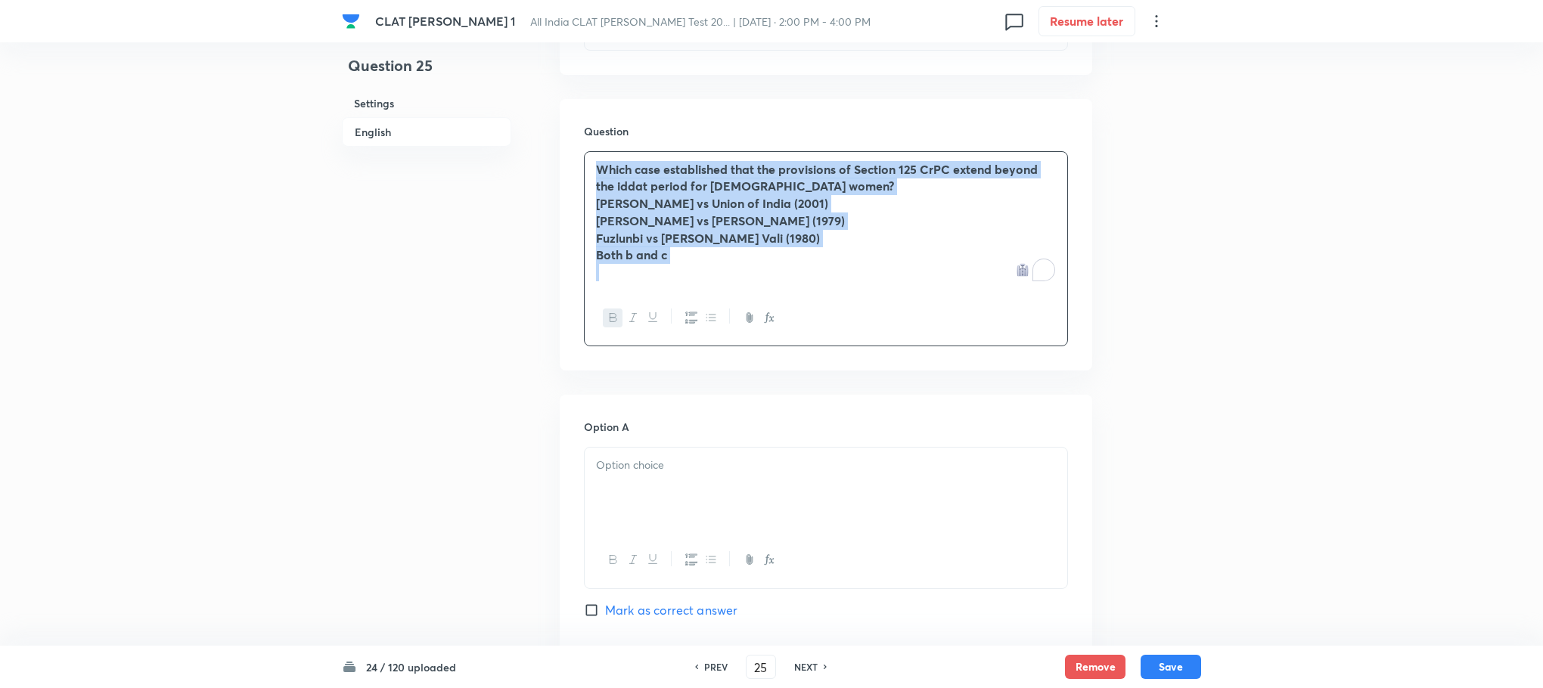
click at [604, 318] on button "button" at bounding box center [613, 318] width 20 height 19
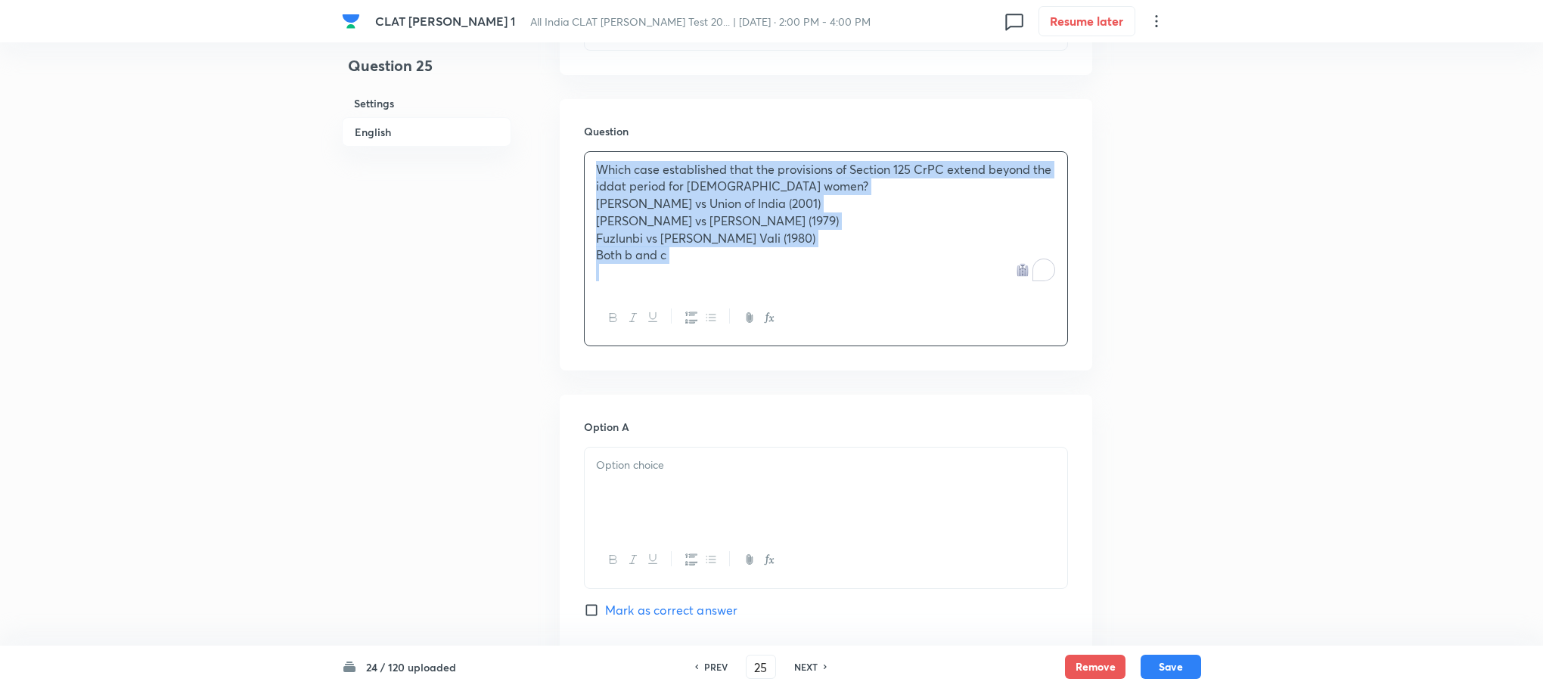
click at [593, 204] on div "Which case established that the provisions of Section 125 CrPC extend beyond th…" at bounding box center [826, 221] width 483 height 138
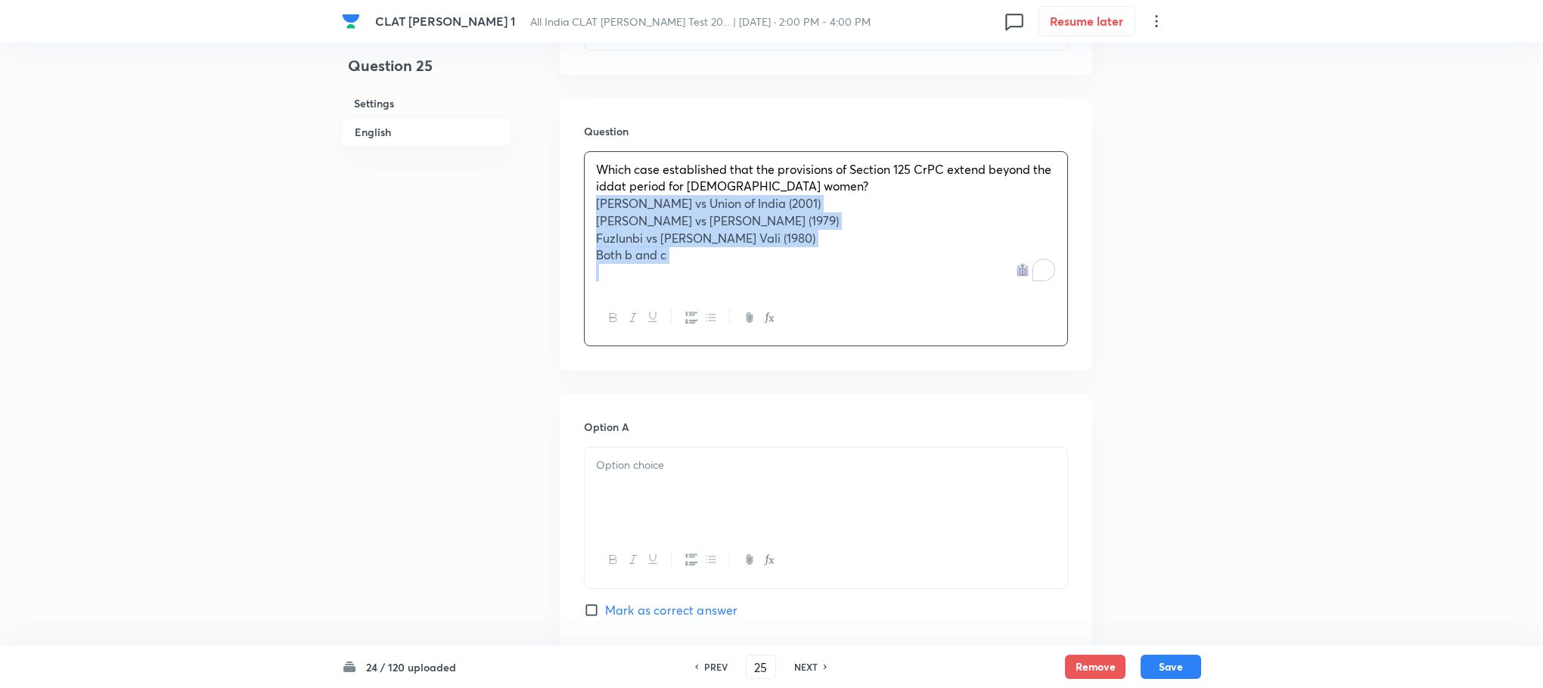
drag, startPoint x: 593, startPoint y: 204, endPoint x: 690, endPoint y: 261, distance: 112.2
click at [690, 261] on div "Which case established that the provisions of Section 125 CrPC extend beyond th…" at bounding box center [826, 221] width 483 height 138
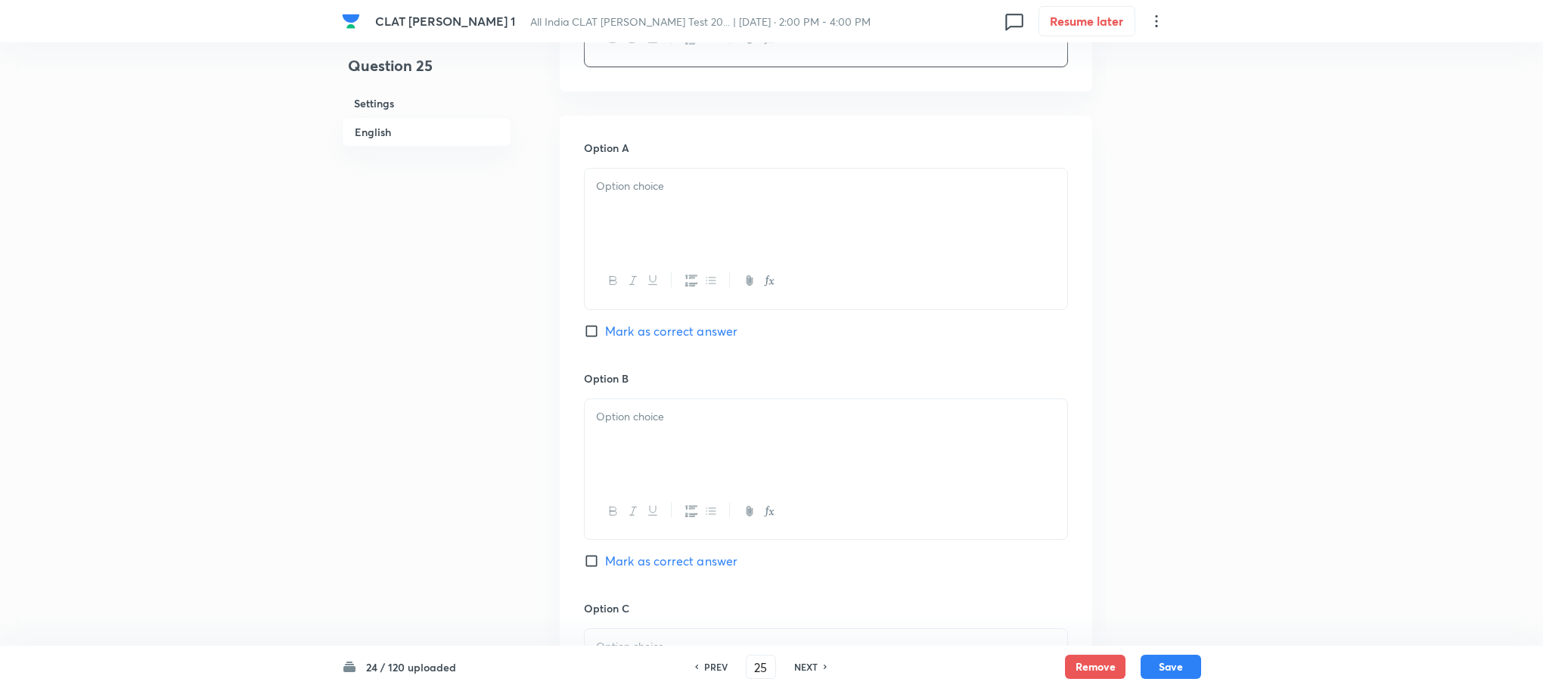
scroll to position [1588, 0]
click at [616, 237] on div at bounding box center [826, 209] width 483 height 85
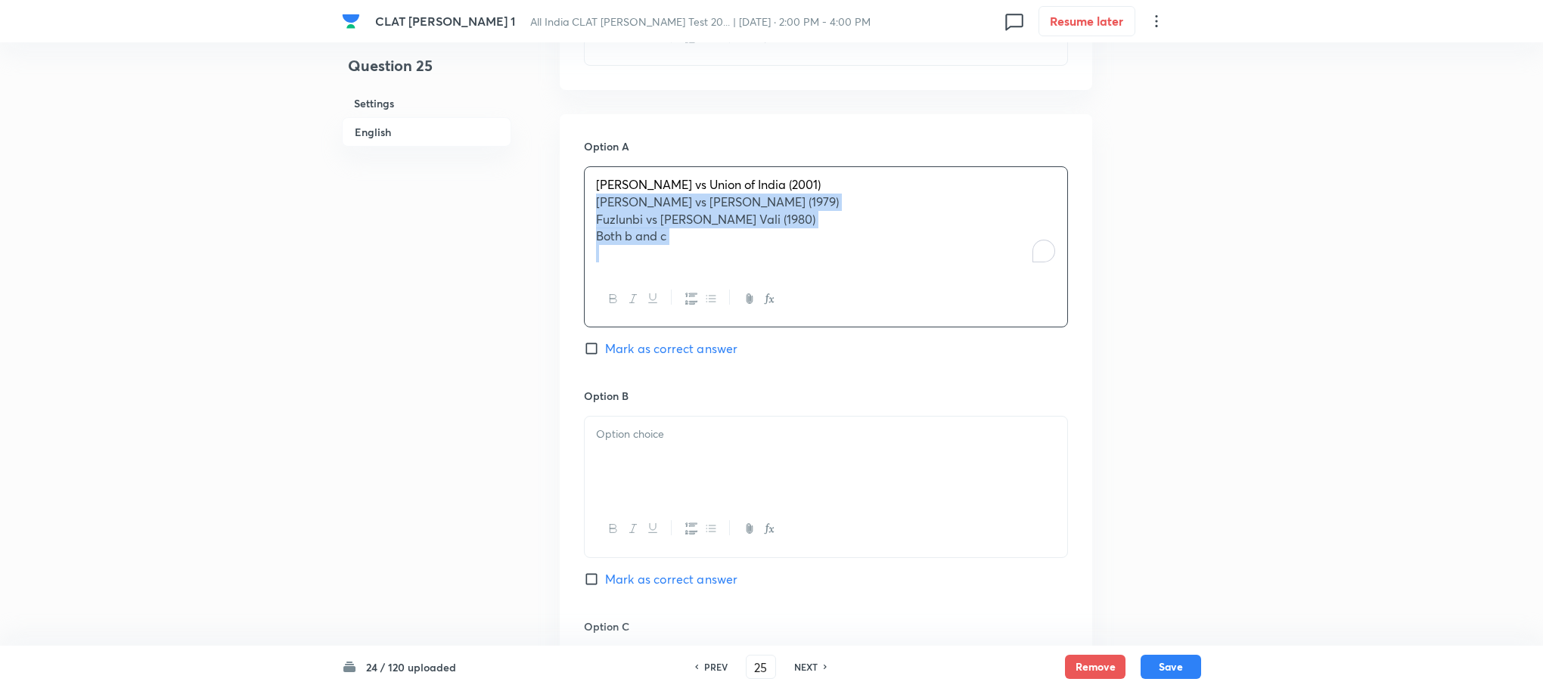
drag, startPoint x: 597, startPoint y: 207, endPoint x: 694, endPoint y: 253, distance: 107.6
click at [694, 253] on div "Danial Latifi vs Union of India (2001) Bai Tahira vs Ali Hussain Fissalli Choth…" at bounding box center [826, 219] width 483 height 104
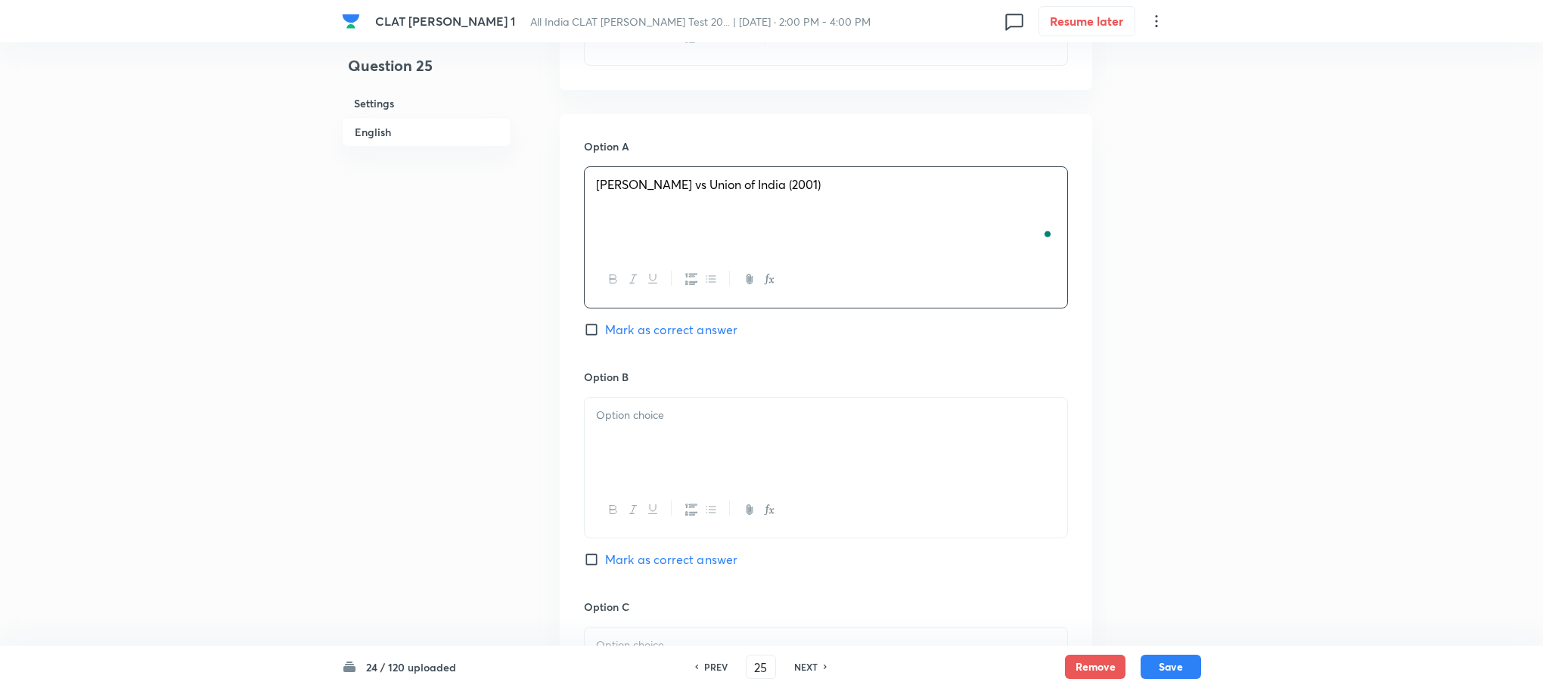
click at [647, 411] on p at bounding box center [826, 415] width 460 height 17
drag, startPoint x: 592, startPoint y: 430, endPoint x: 760, endPoint y: 474, distance: 173.7
click at [760, 474] on div "Bai Tahira vs Ali Hussain Fissalli Chothia (1979) Fuzlunbi vs K. Khader Vali (1…" at bounding box center [826, 441] width 483 height 87
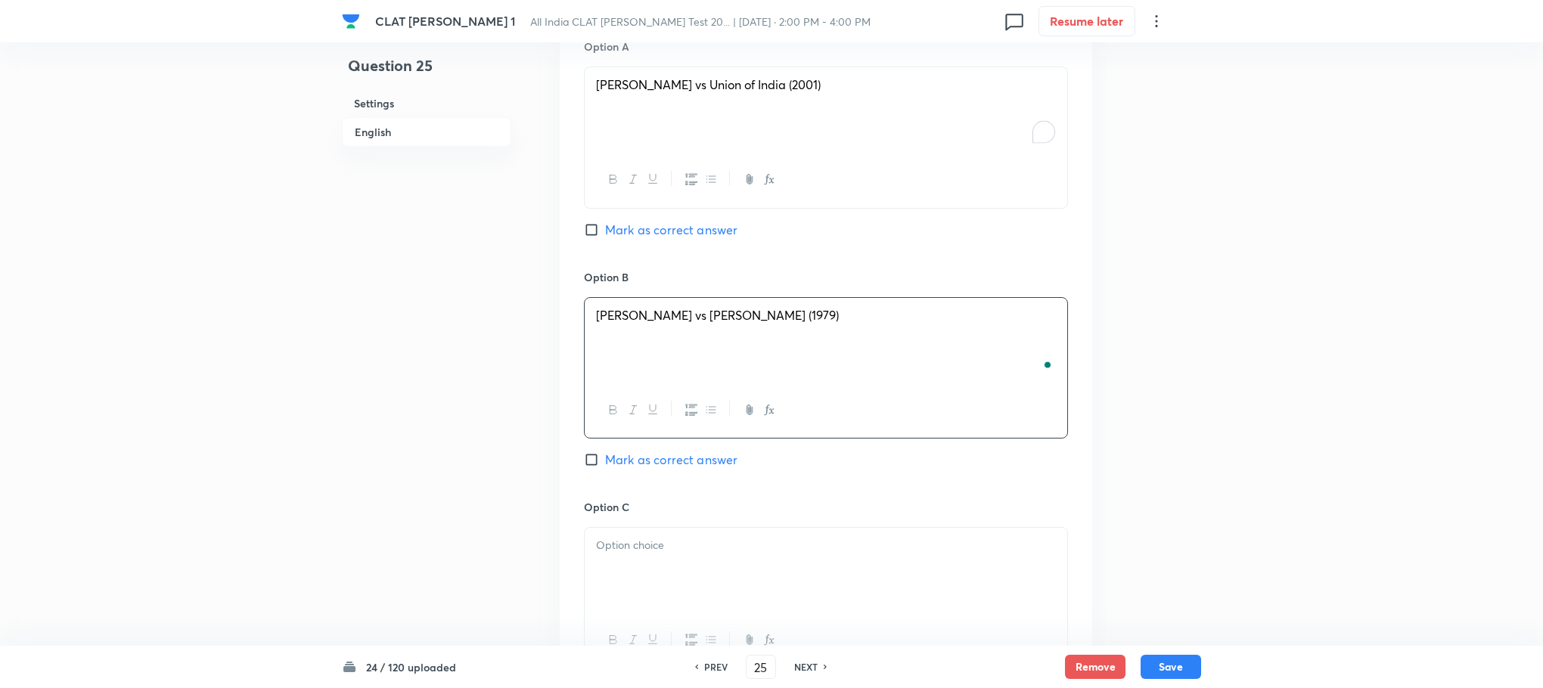
scroll to position [1929, 0]
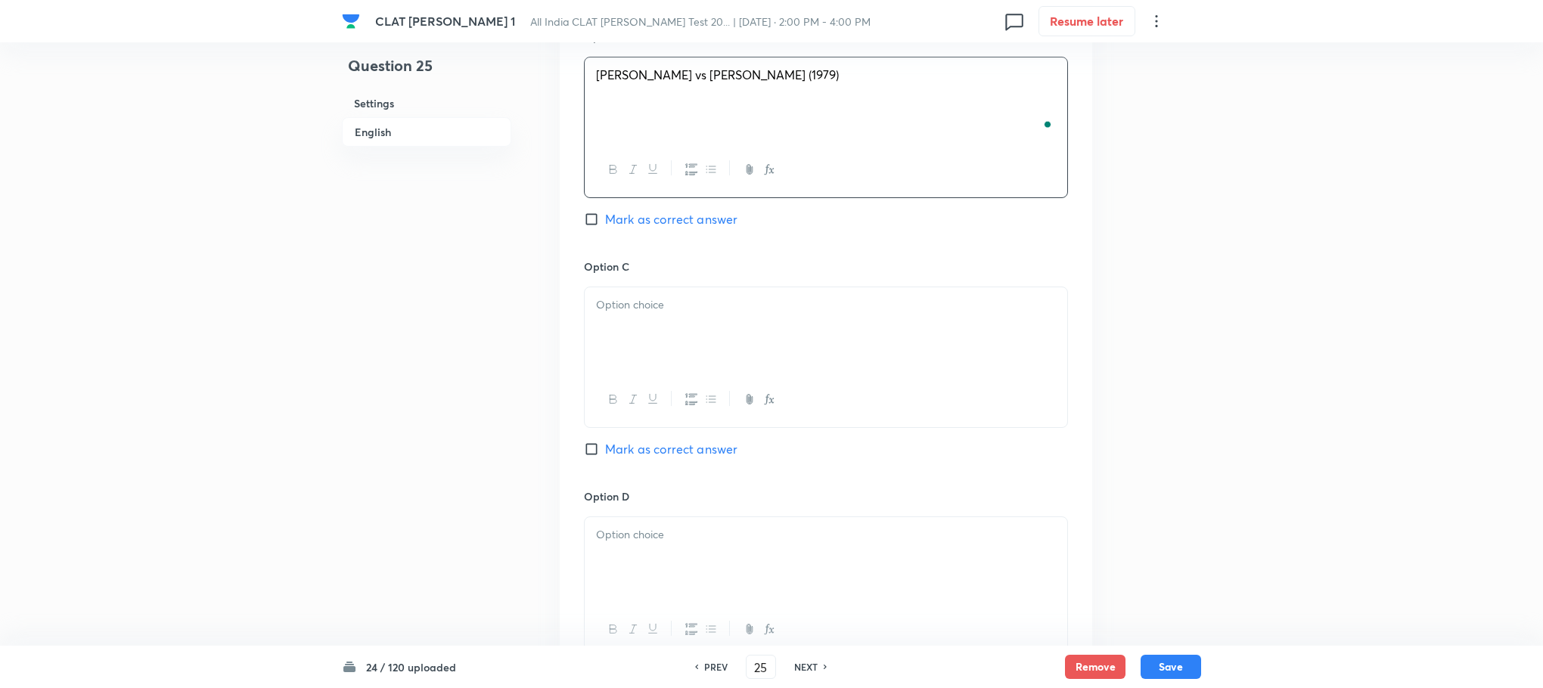
drag, startPoint x: 636, startPoint y: 270, endPoint x: 636, endPoint y: 318, distance: 47.6
click at [636, 275] on h6 "Option C" at bounding box center [826, 267] width 484 height 16
click at [636, 318] on div "To enrich screen reader interactions, please activate Accessibility in Grammarl…" at bounding box center [826, 329] width 483 height 85
drag, startPoint x: 593, startPoint y: 327, endPoint x: 754, endPoint y: 334, distance: 161.2
click at [754, 334] on div "Fuzlunbi vs K. Khader Vali (1980) Both b and c" at bounding box center [826, 329] width 483 height 85
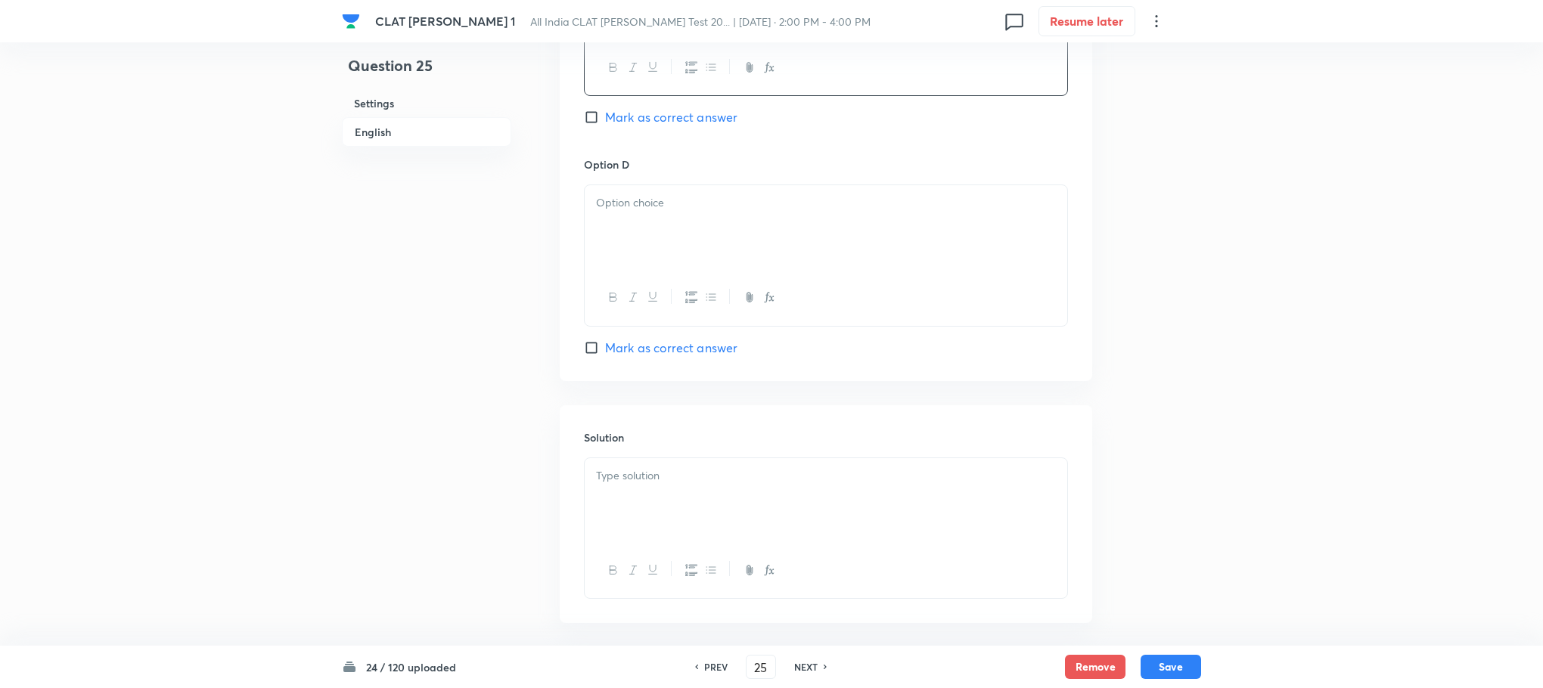
scroll to position [2269, 0]
click at [625, 210] on div at bounding box center [826, 219] width 483 height 85
click at [670, 511] on div "To enrich screen reader interactions, please activate Accessibility in Grammarl…" at bounding box center [826, 492] width 483 height 85
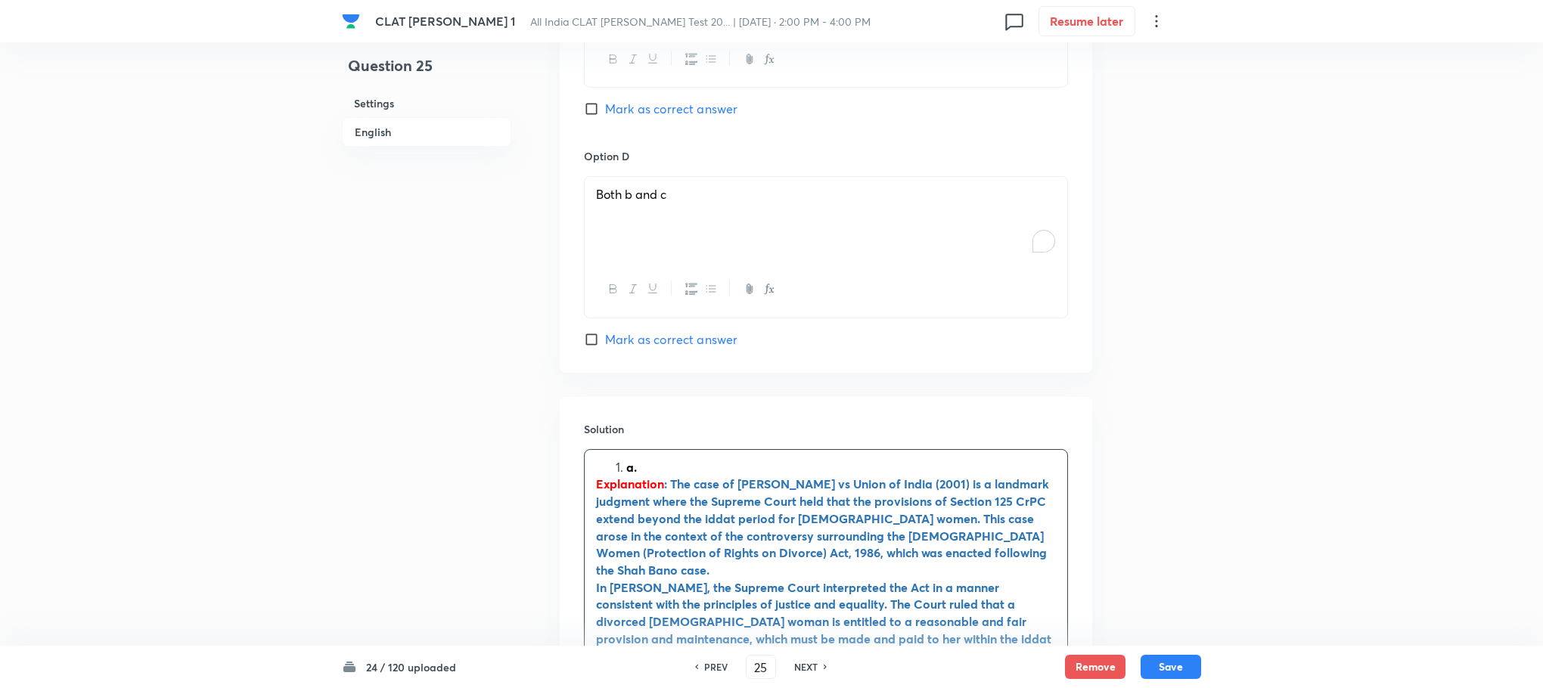
click at [625, 480] on strong "Explanation" at bounding box center [630, 484] width 68 height 16
click at [626, 464] on li "a." at bounding box center [841, 467] width 430 height 17
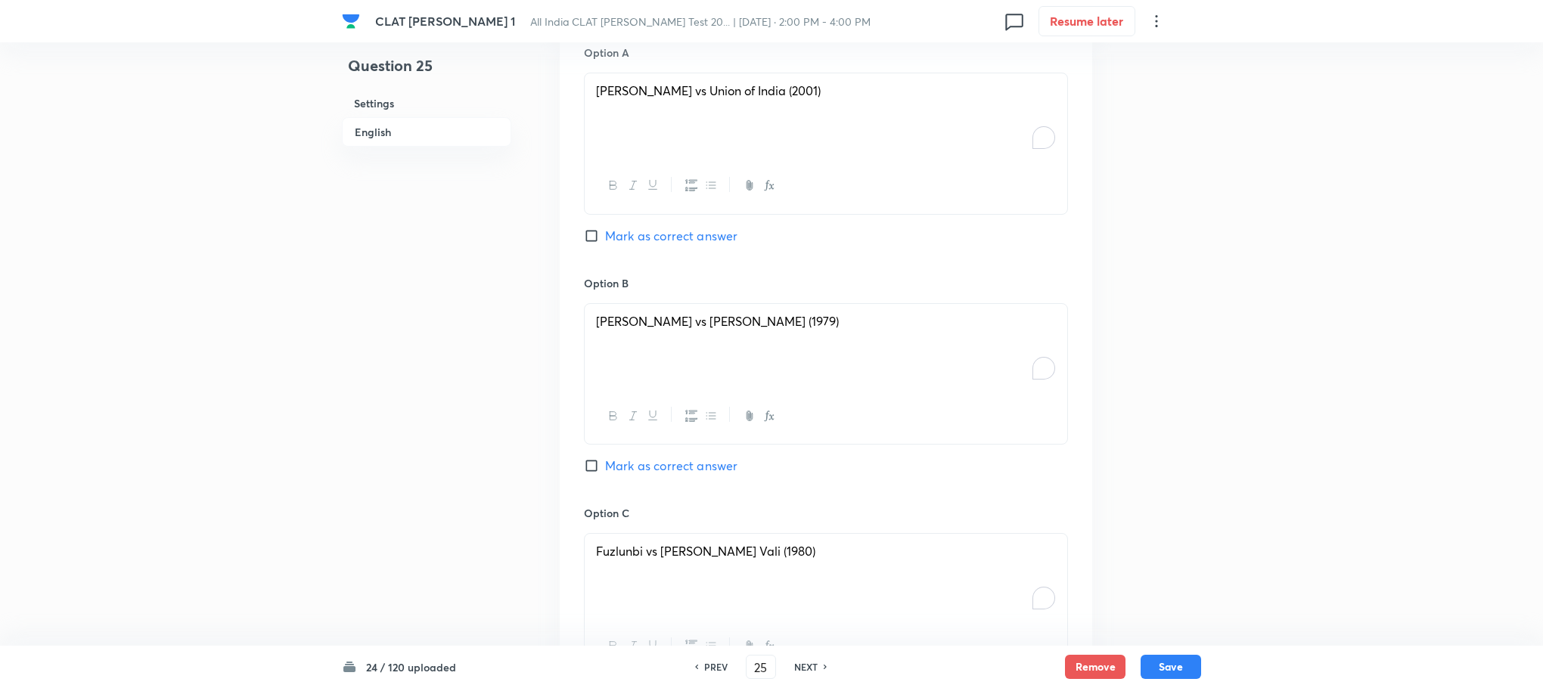
scroll to position [1588, 0]
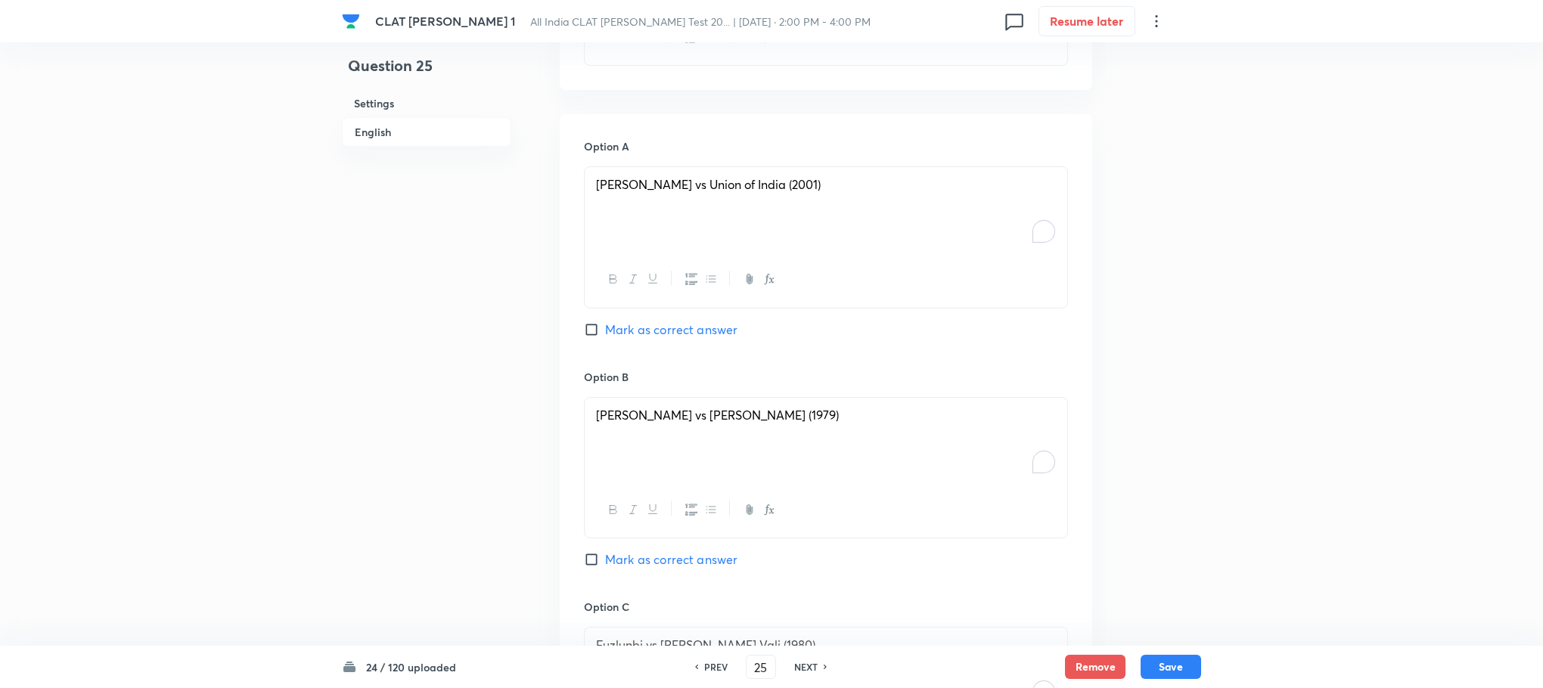
click at [667, 339] on span "Mark as correct answer" at bounding box center [671, 330] width 132 height 18
click at [605, 337] on input "Mark as correct answer" at bounding box center [594, 329] width 21 height 15
checkbox input "true"
click at [1164, 666] on button "Save" at bounding box center [1171, 665] width 61 height 24
type input "26"
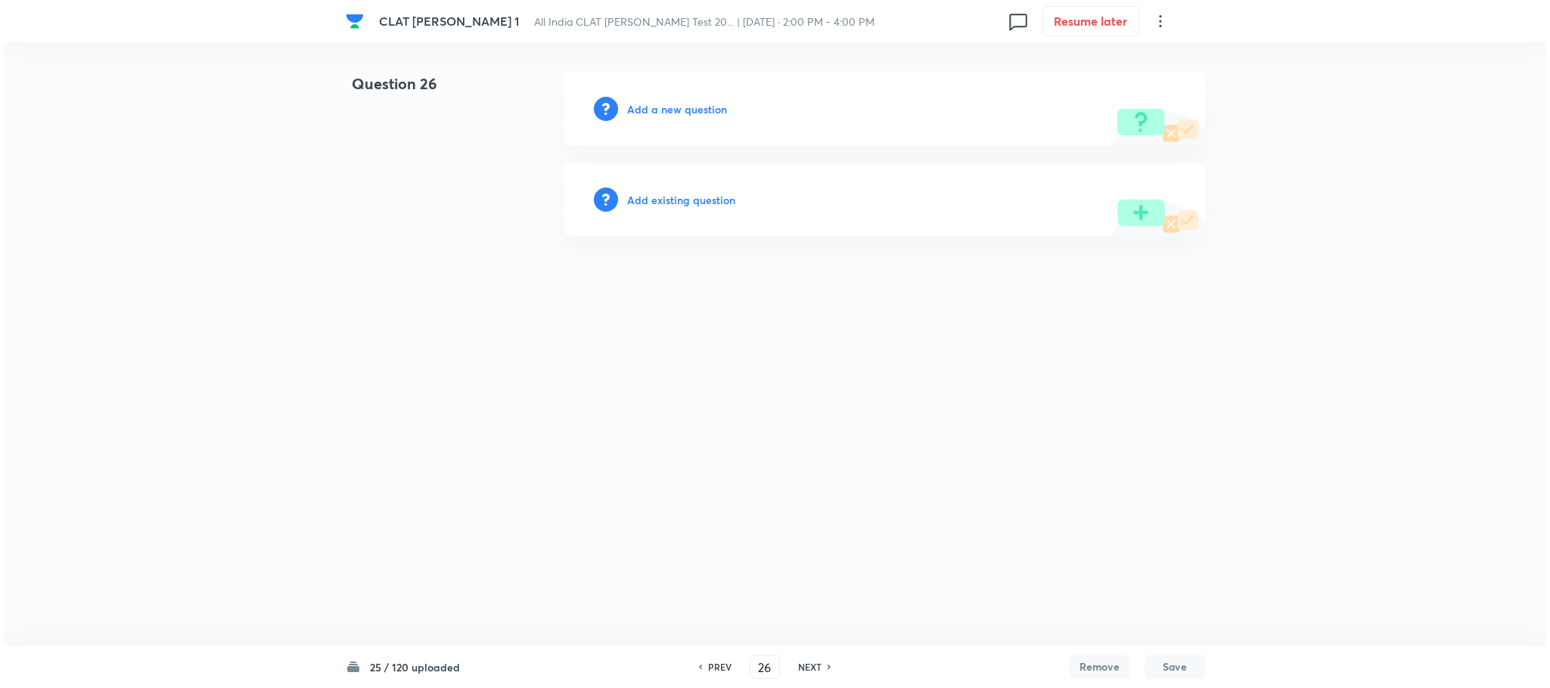
scroll to position [0, 0]
click at [677, 111] on h6 "Add a new question" at bounding box center [677, 109] width 100 height 16
click at [677, 111] on h6 "Choose a question type" at bounding box center [685, 109] width 116 height 16
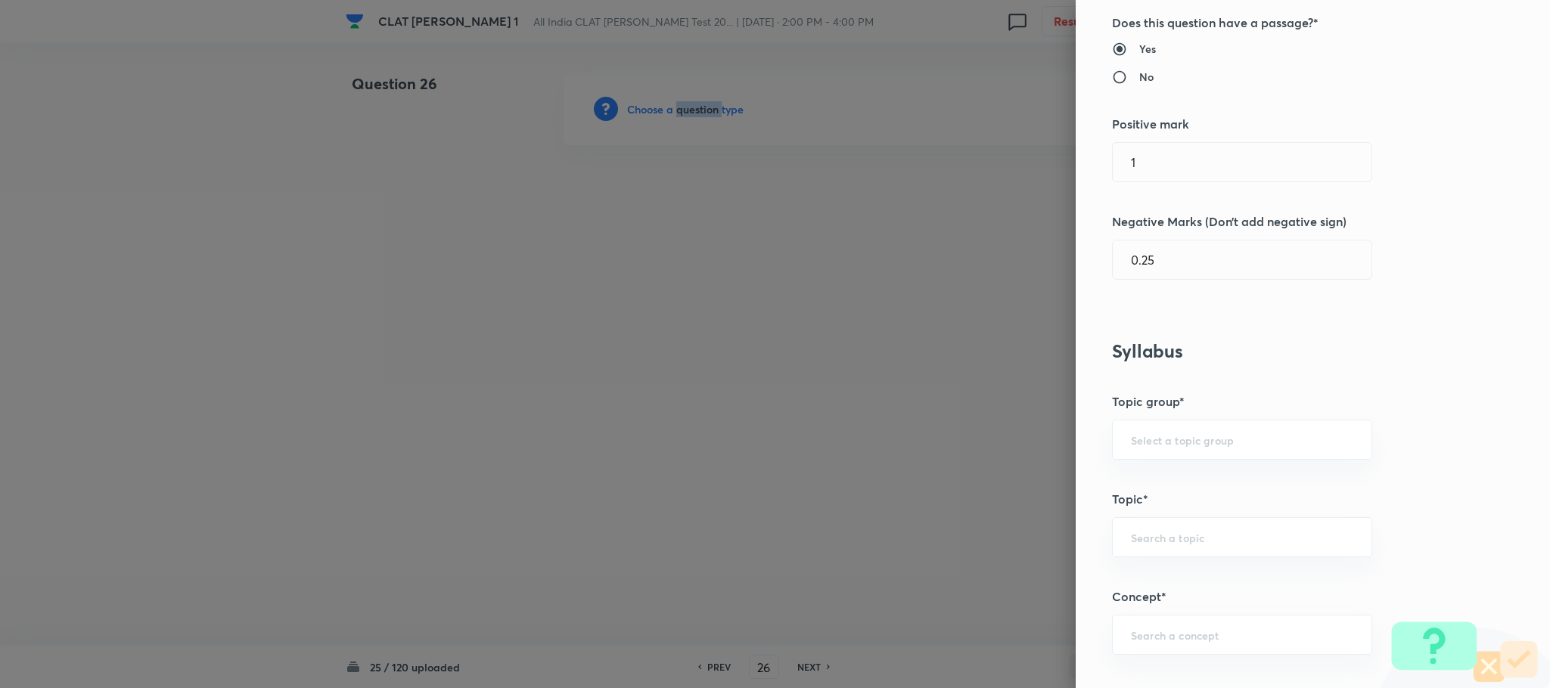
scroll to position [681, 0]
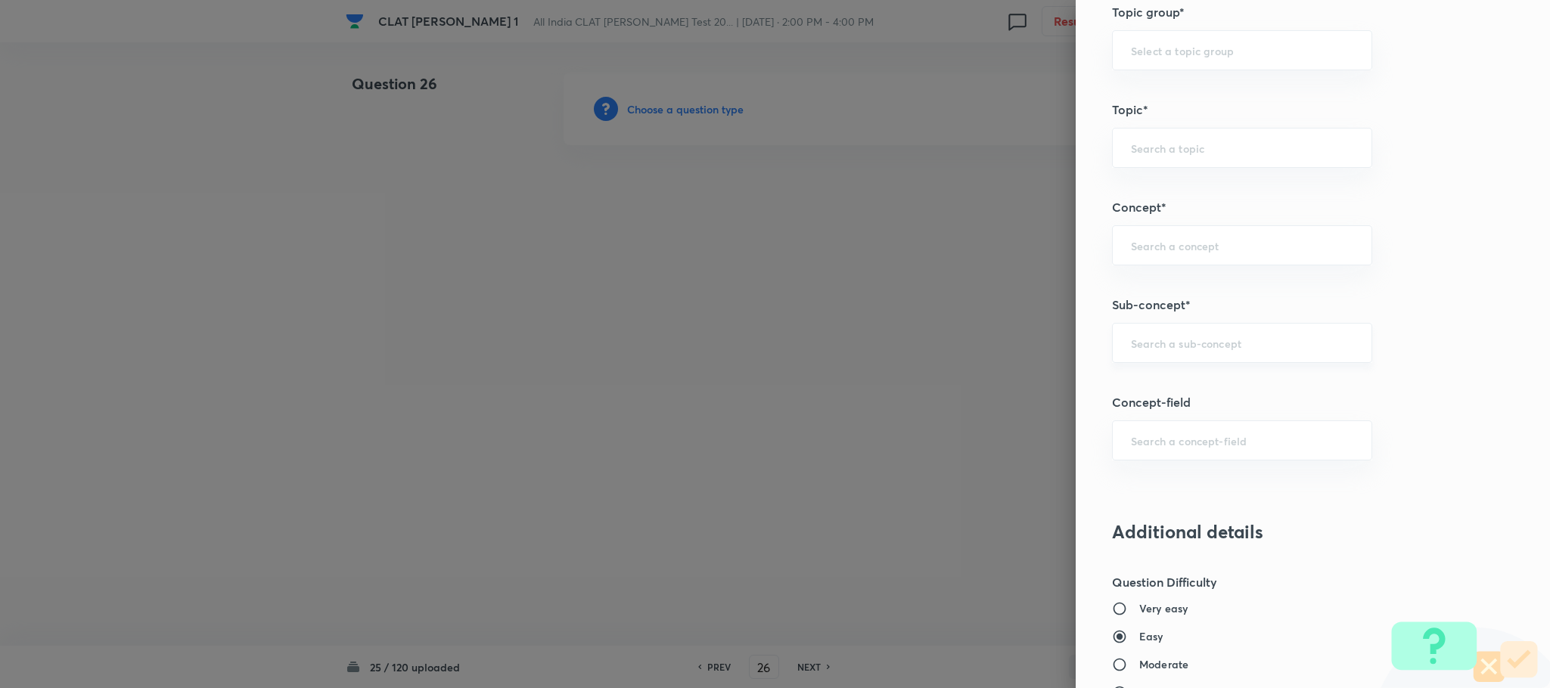
click at [1131, 350] on input "text" at bounding box center [1242, 343] width 222 height 14
click at [1138, 350] on input "text" at bounding box center [1242, 343] width 222 height 14
click at [1144, 384] on li "Joint family and coparcenary" at bounding box center [1225, 390] width 258 height 27
type input "Joint family and coparcenary"
type input "Family Law and others"
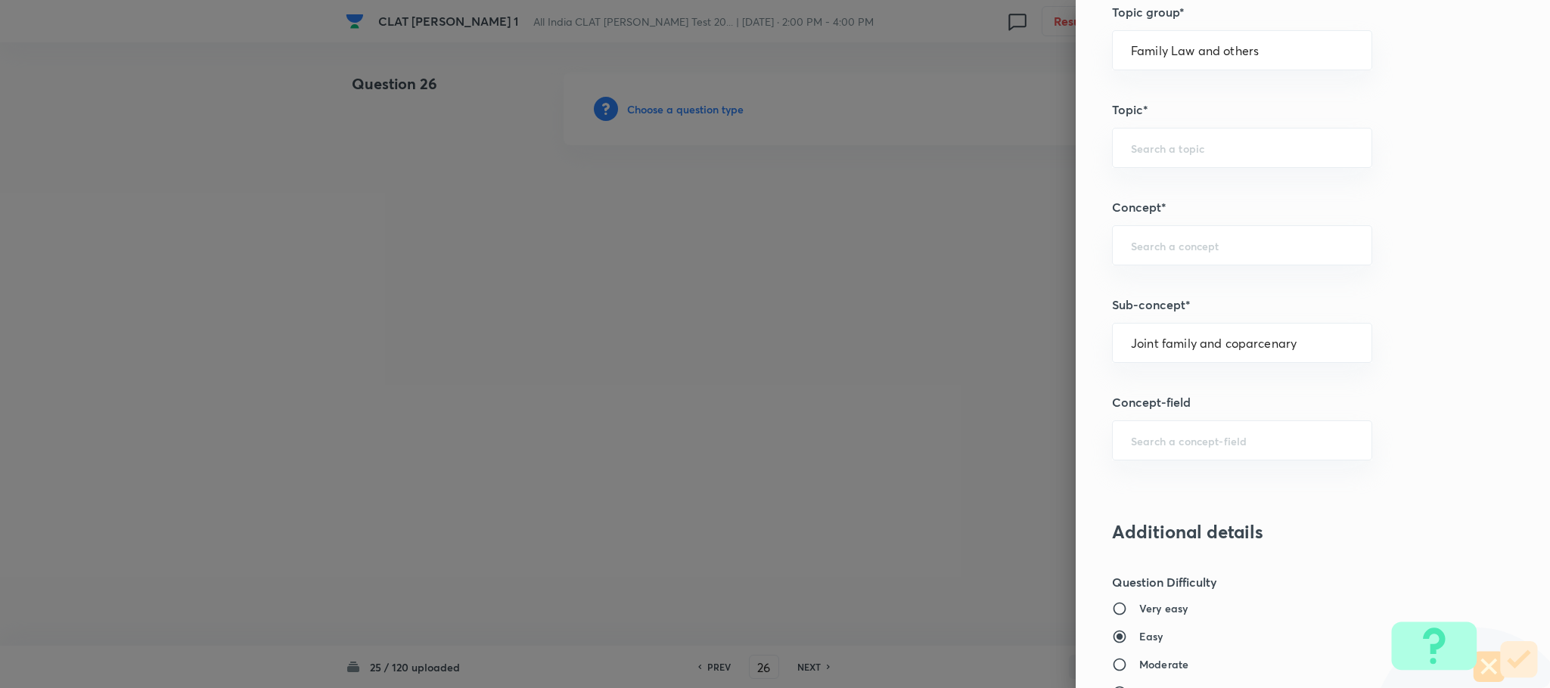
type input "Family Law and Other Imp. Laws"
type input "Family Law II"
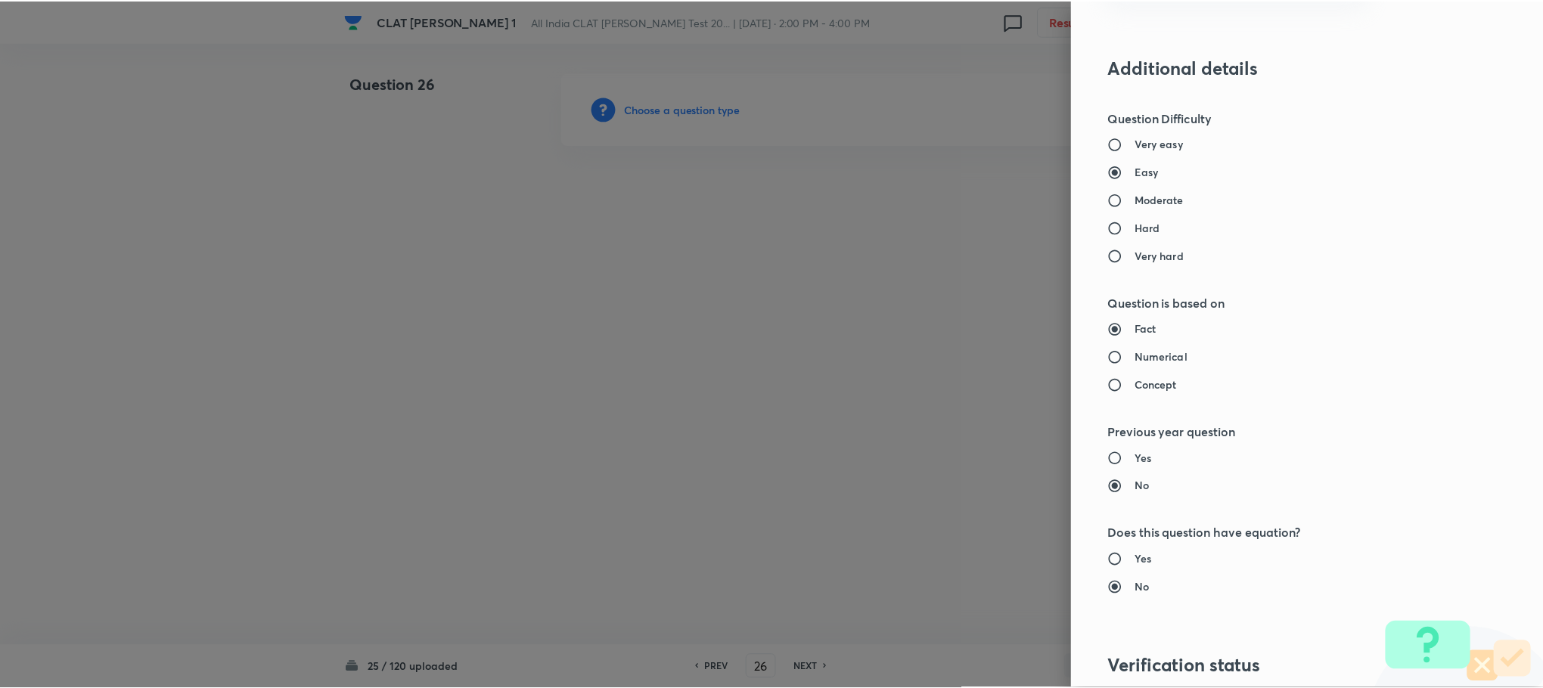
scroll to position [1378, 0]
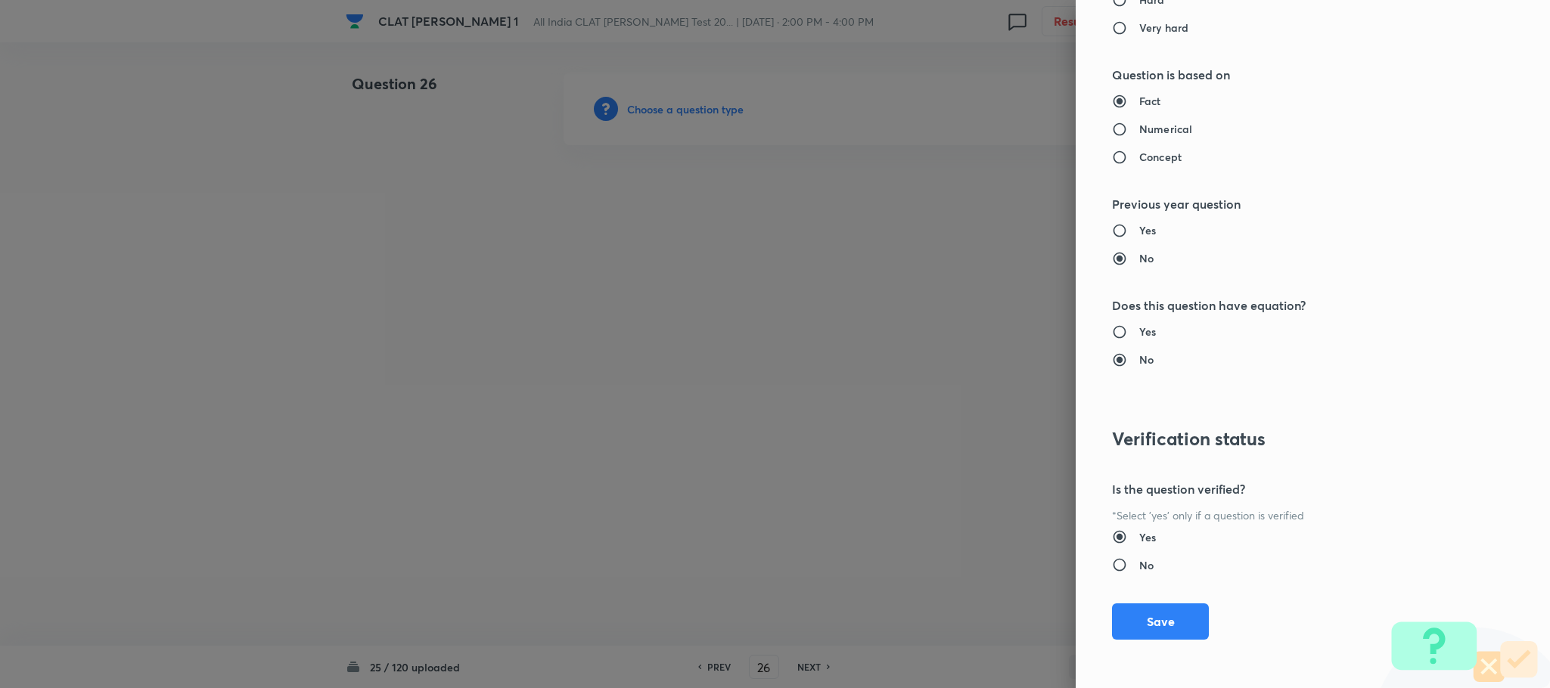
click at [1121, 597] on div "Question settings Question type* Single choice correct Number of options* 2 3 4…" at bounding box center [1313, 344] width 474 height 688
click at [1121, 613] on button "Save" at bounding box center [1160, 620] width 97 height 36
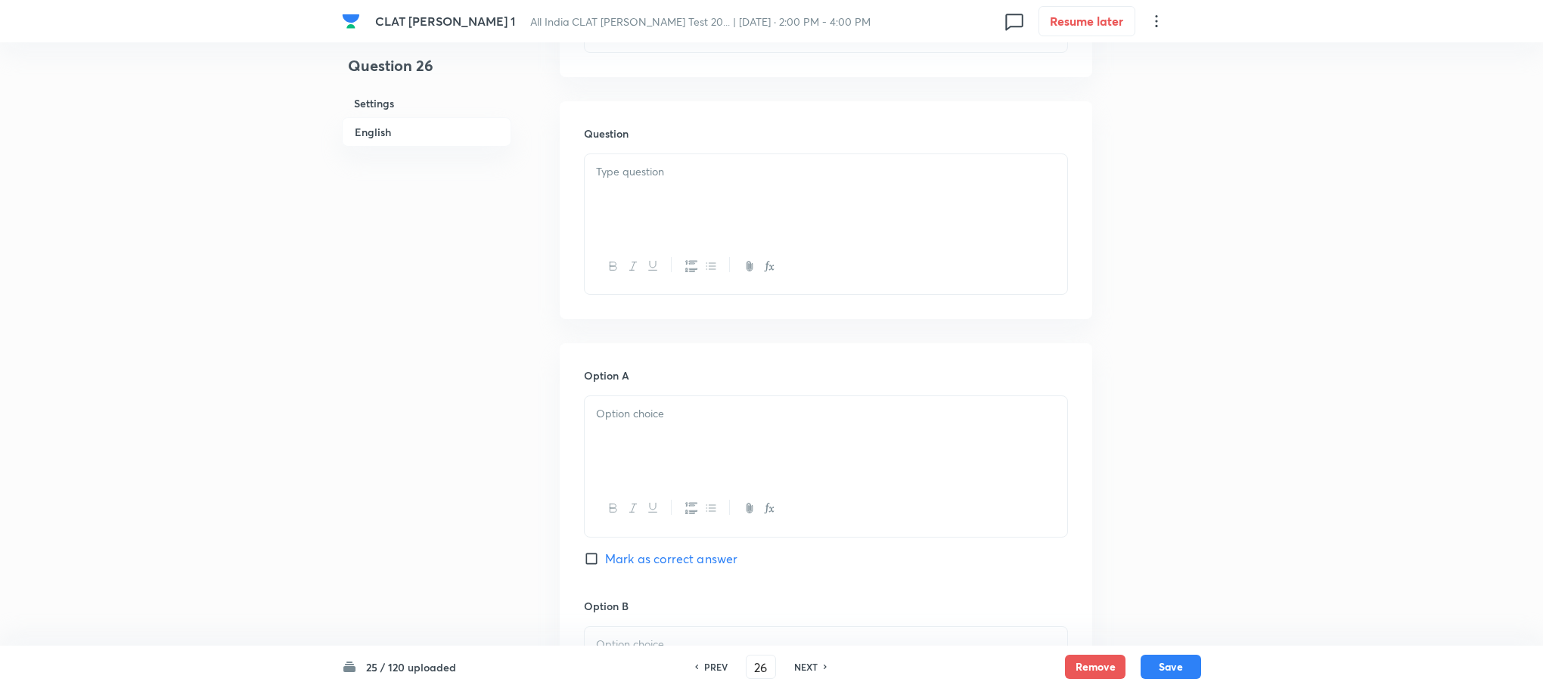
scroll to position [1361, 0]
click at [638, 216] on div "To enrich screen reader interactions, please activate Accessibility in Grammarl…" at bounding box center [826, 194] width 483 height 85
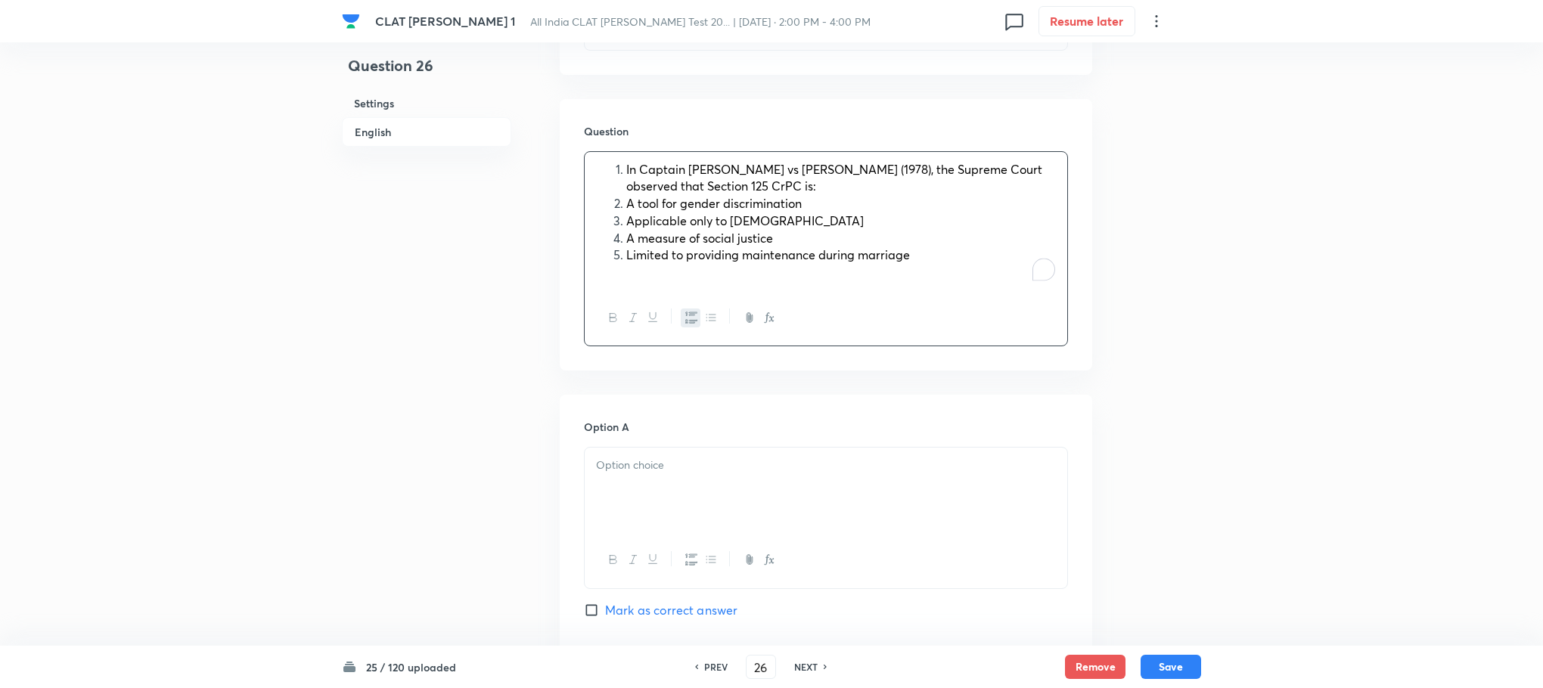
click at [626, 188] on span "In Captain Ramesh Chander Kaushal vs Veena Kaushal (1978), the Supreme Court ob…" at bounding box center [834, 177] width 416 height 33
click at [626, 173] on span "In Captain Ramesh Chander Kaushal vs Veena Kaushal (1978), the Supreme Court ob…" at bounding box center [834, 177] width 416 height 33
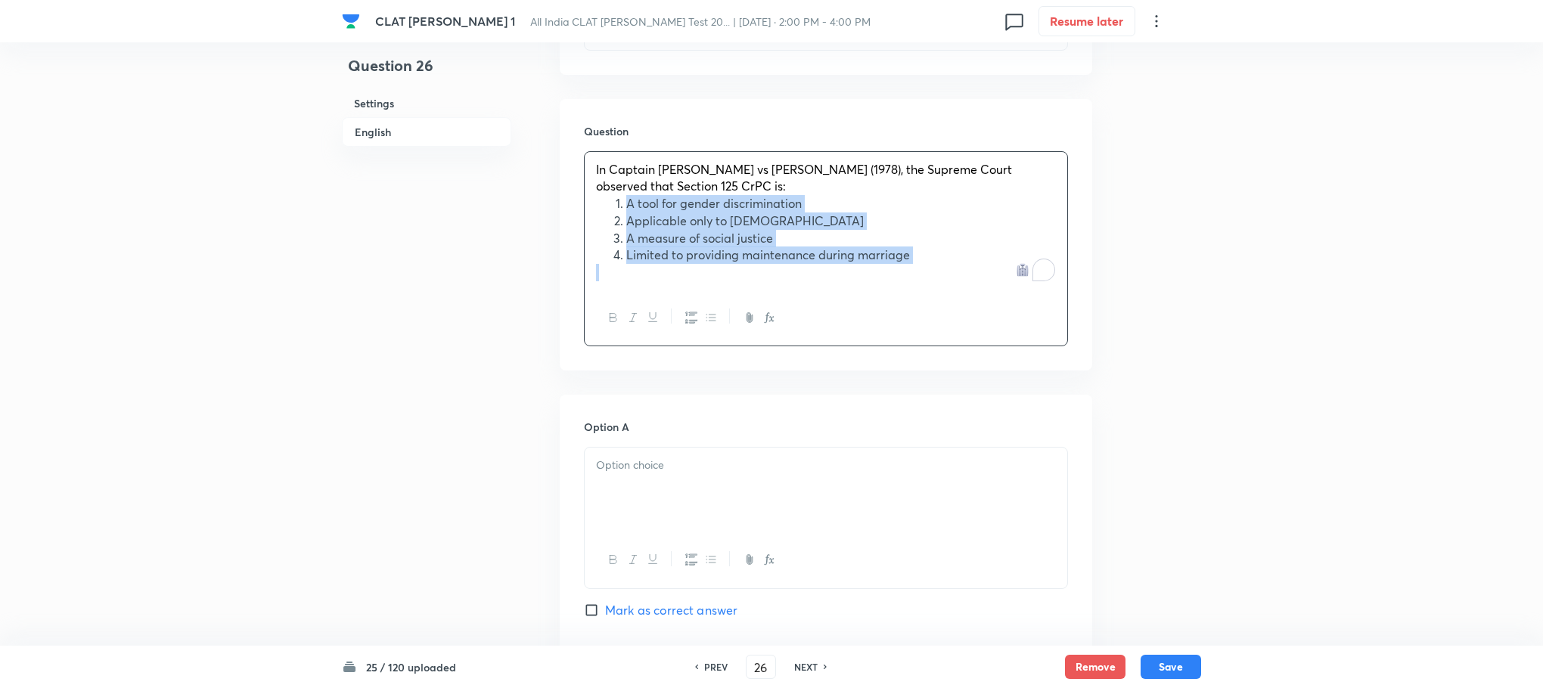
drag, startPoint x: 618, startPoint y: 204, endPoint x: 917, endPoint y: 297, distance: 312.9
click at [917, 297] on div "In Captain Ramesh Chander Kaushal vs Veena Kaushal (1978), the Supreme Court ob…" at bounding box center [826, 248] width 484 height 195
click at [695, 321] on icon "button" at bounding box center [691, 318] width 12 height 12
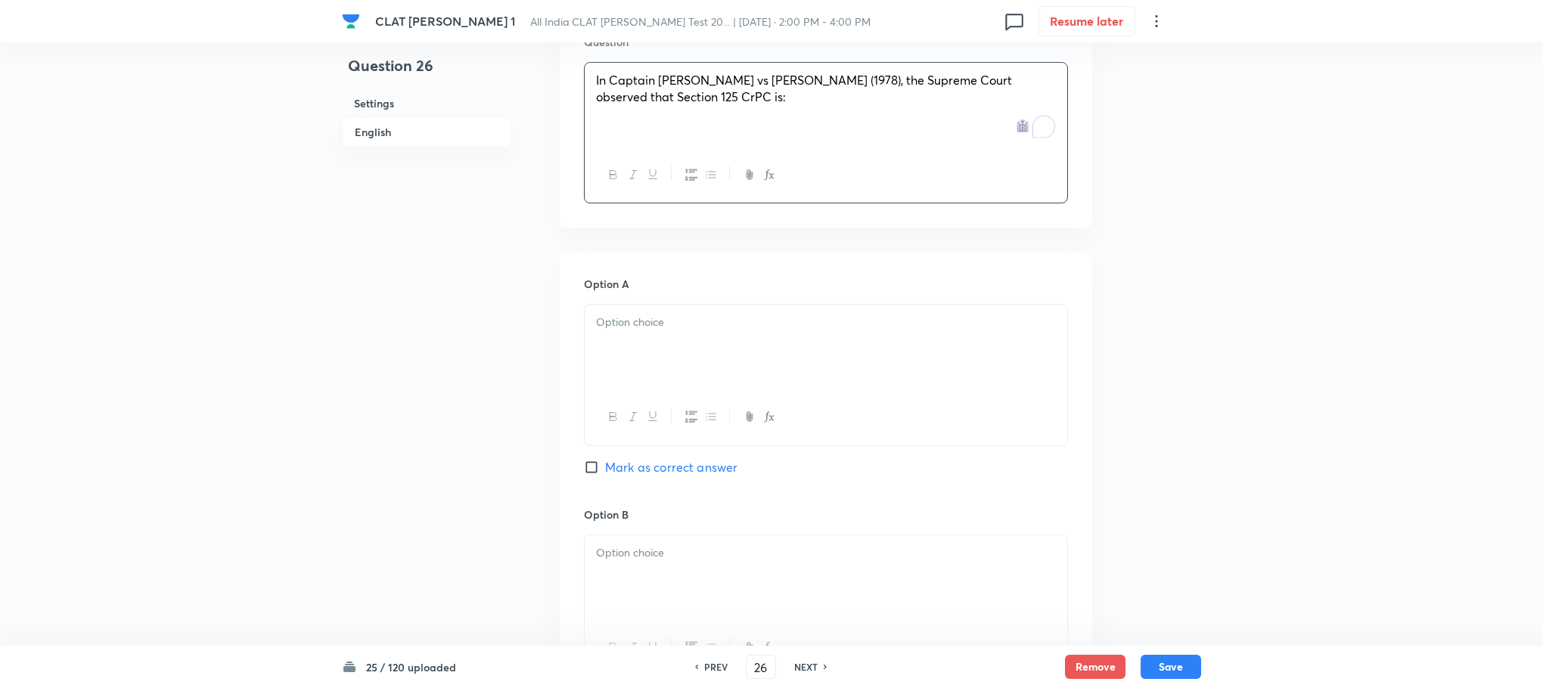
scroll to position [1588, 0]
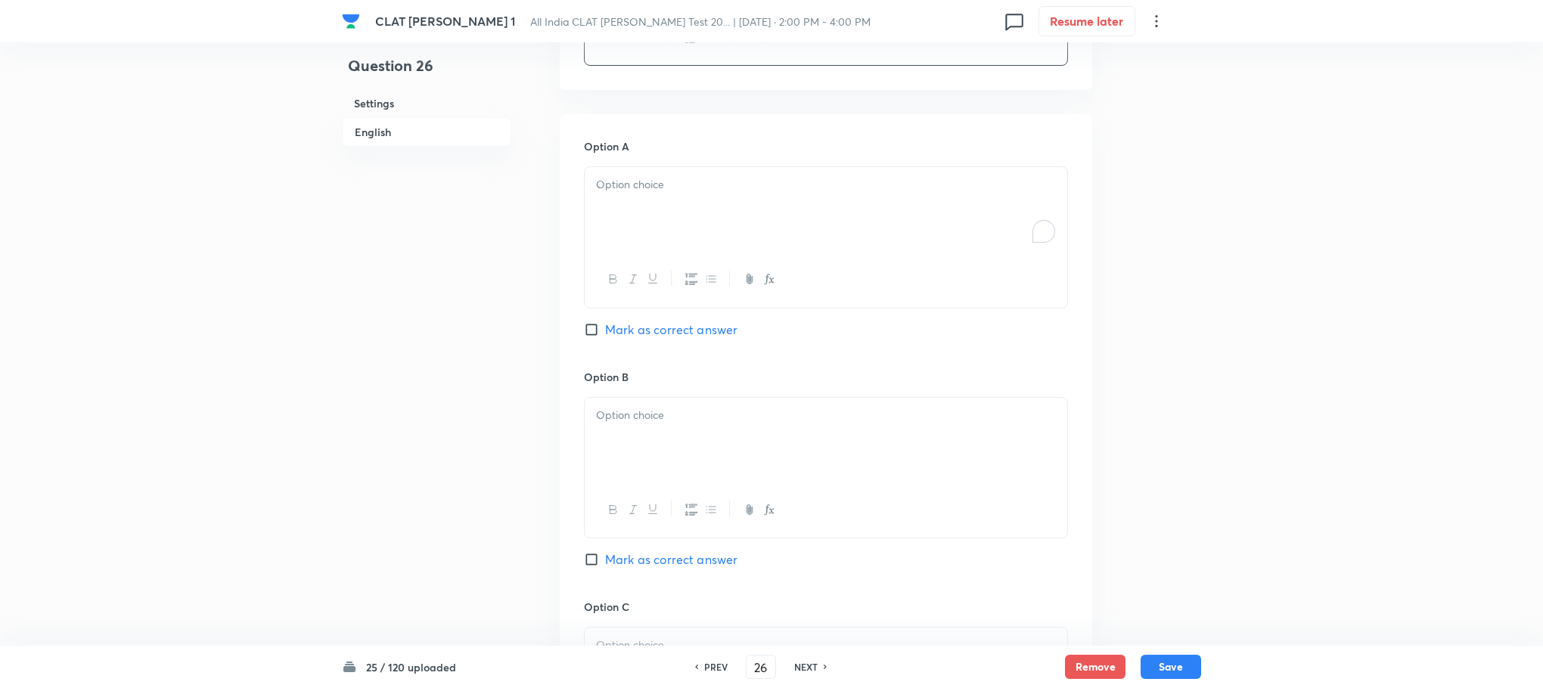
click at [616, 204] on div "To enrich screen reader interactions, please activate Accessibility in Grammarl…" at bounding box center [826, 209] width 483 height 85
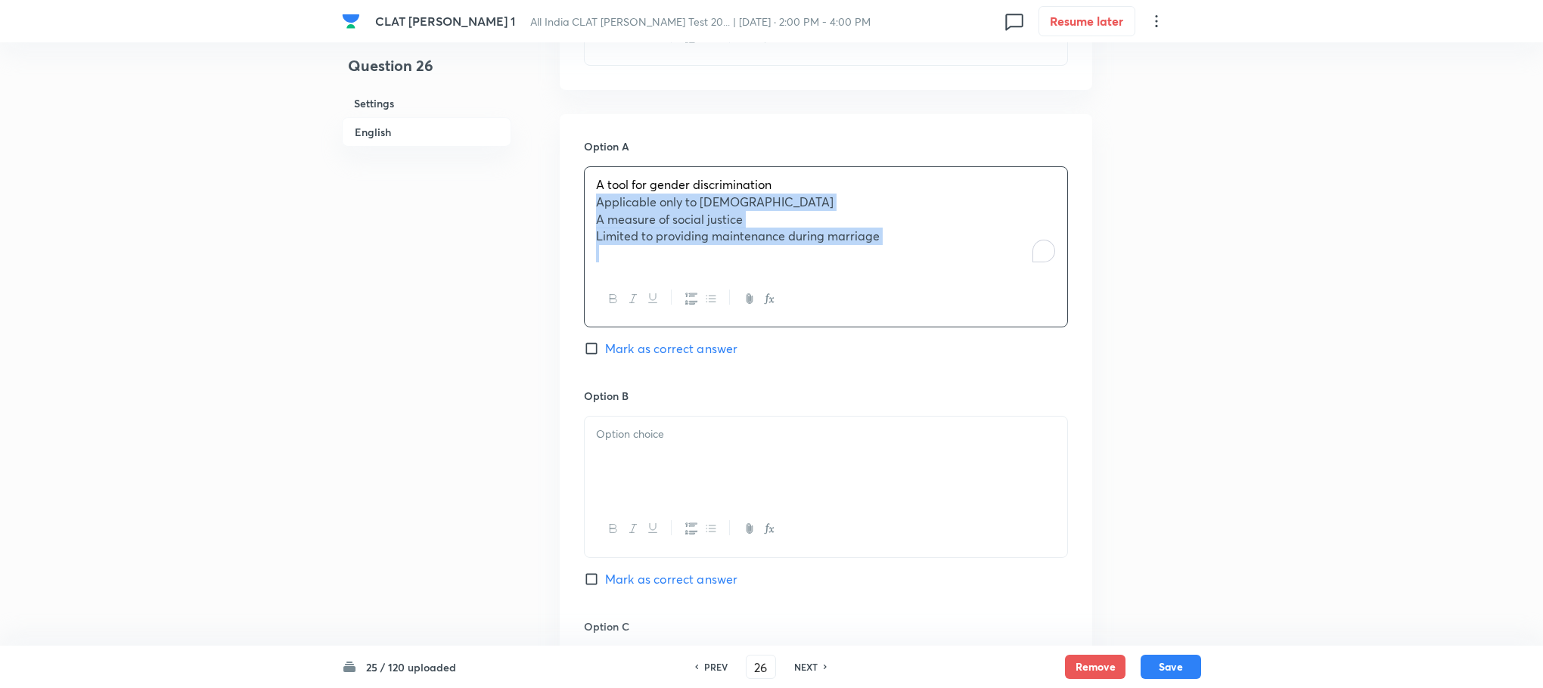
drag, startPoint x: 597, startPoint y: 198, endPoint x: 1046, endPoint y: 300, distance: 460.7
click at [1046, 300] on div "A tool for gender discrimination Applicable only to Hindus A measure of social …" at bounding box center [826, 246] width 484 height 161
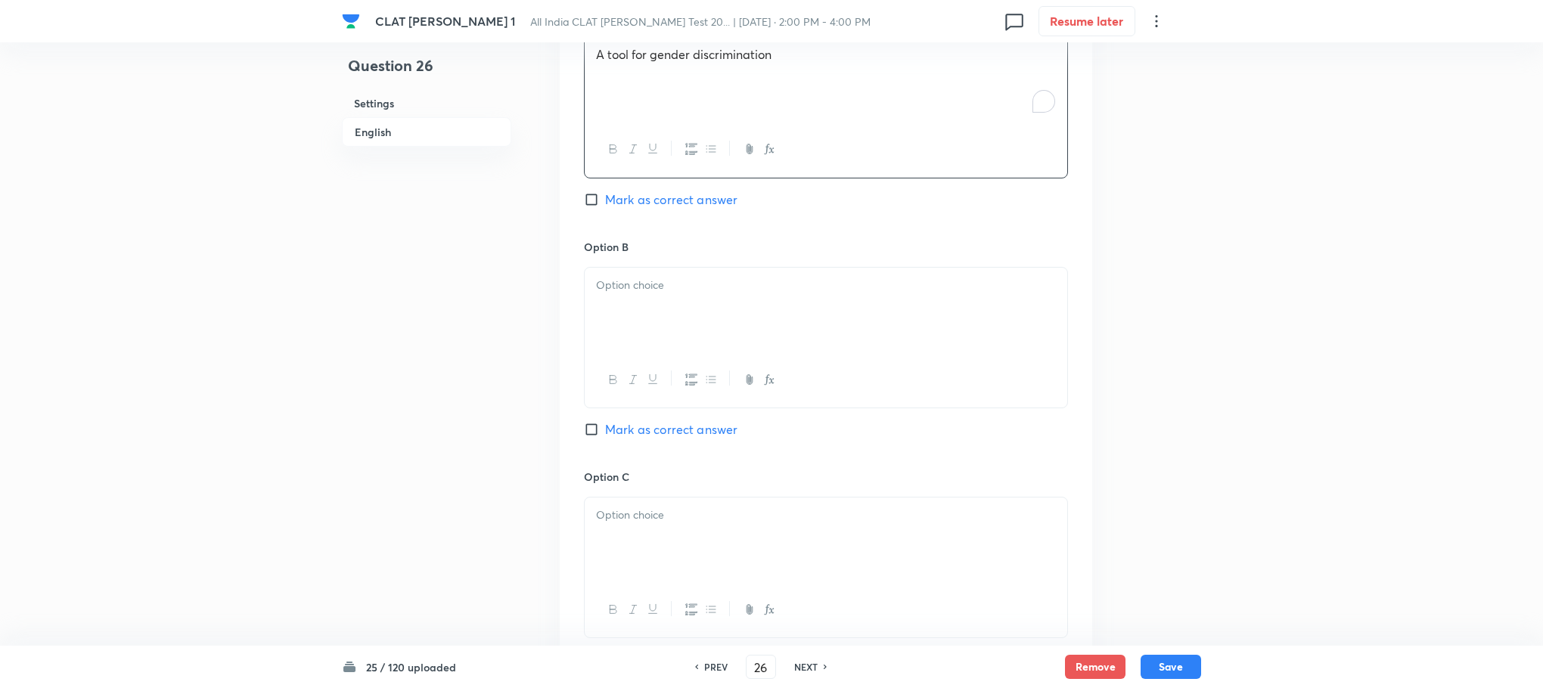
scroll to position [1815, 0]
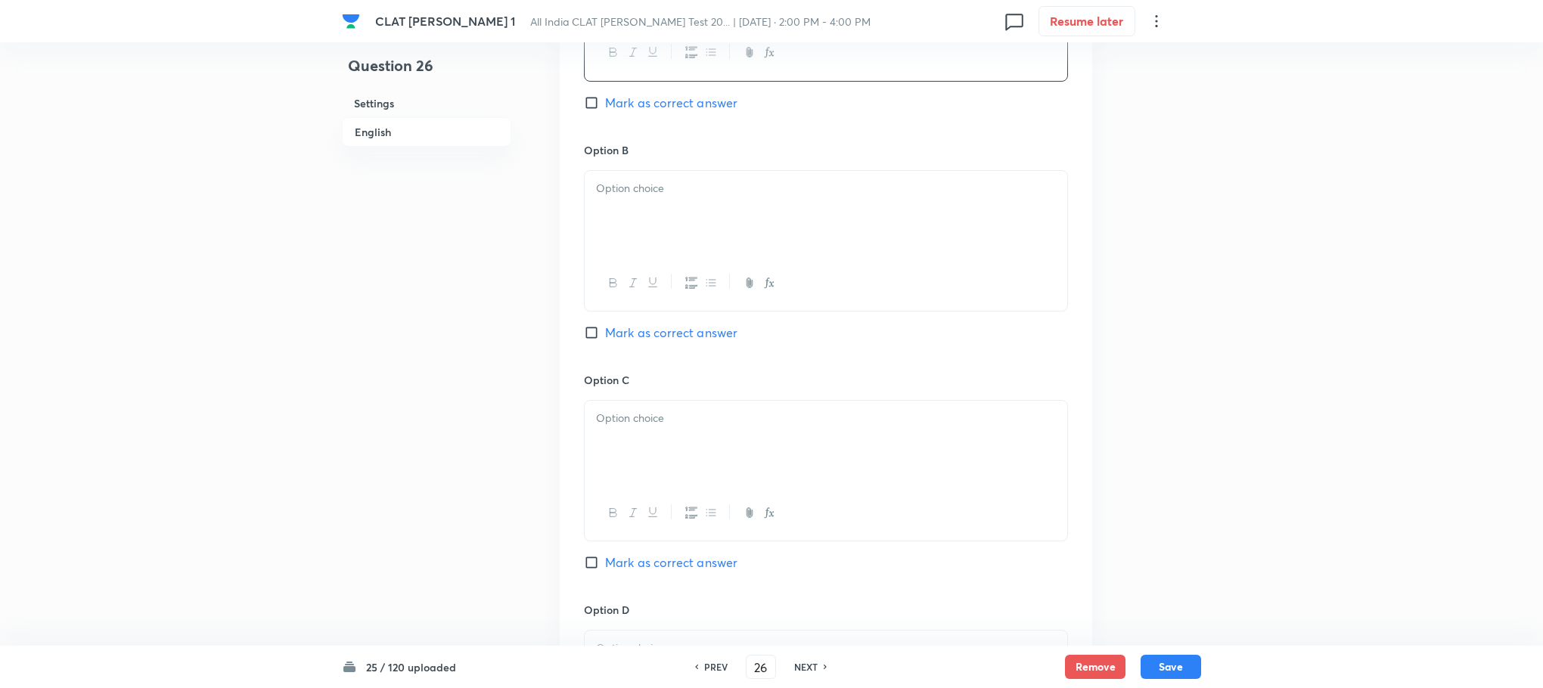
click at [613, 191] on p at bounding box center [826, 188] width 460 height 17
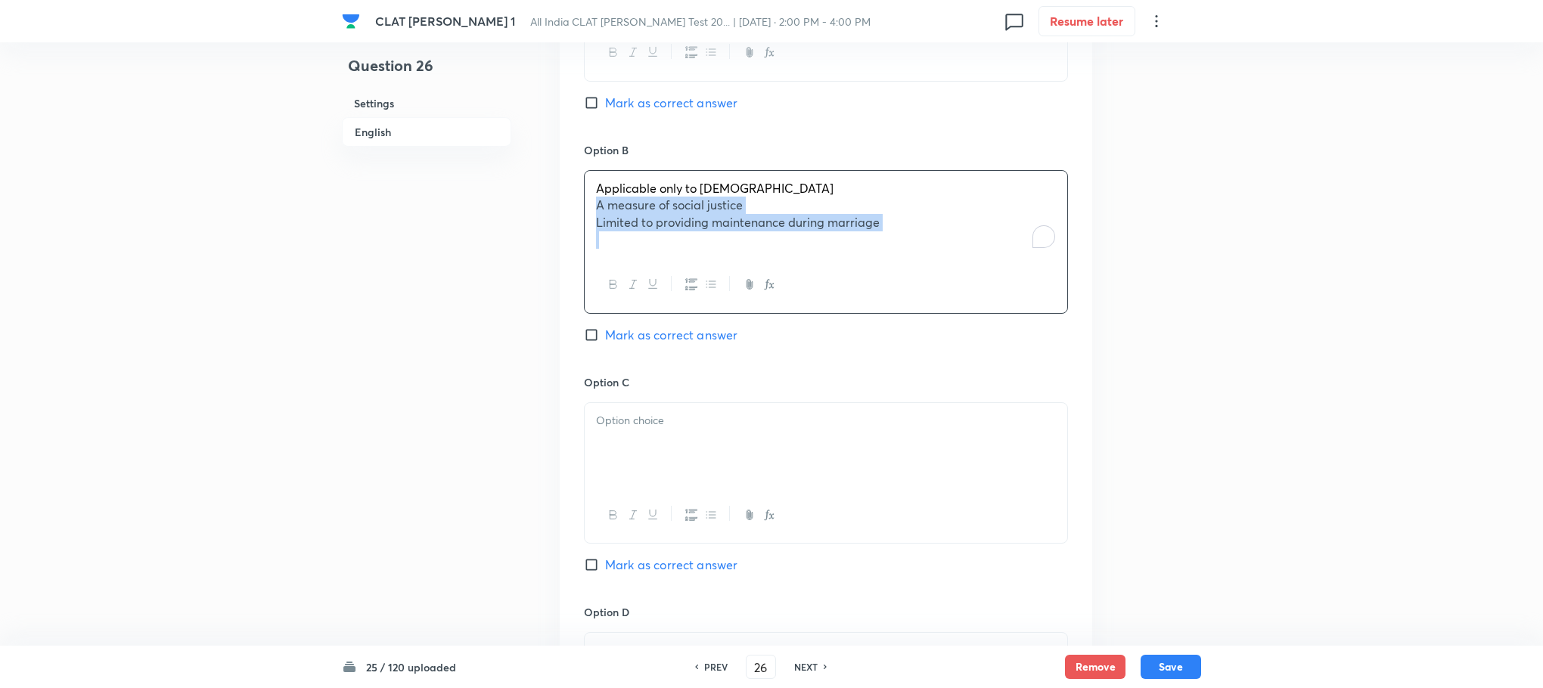
drag, startPoint x: 592, startPoint y: 200, endPoint x: 994, endPoint y: 287, distance: 410.8
click at [994, 287] on div "Applicable only to Hindus A measure of social justice Limited to providing main…" at bounding box center [826, 242] width 484 height 144
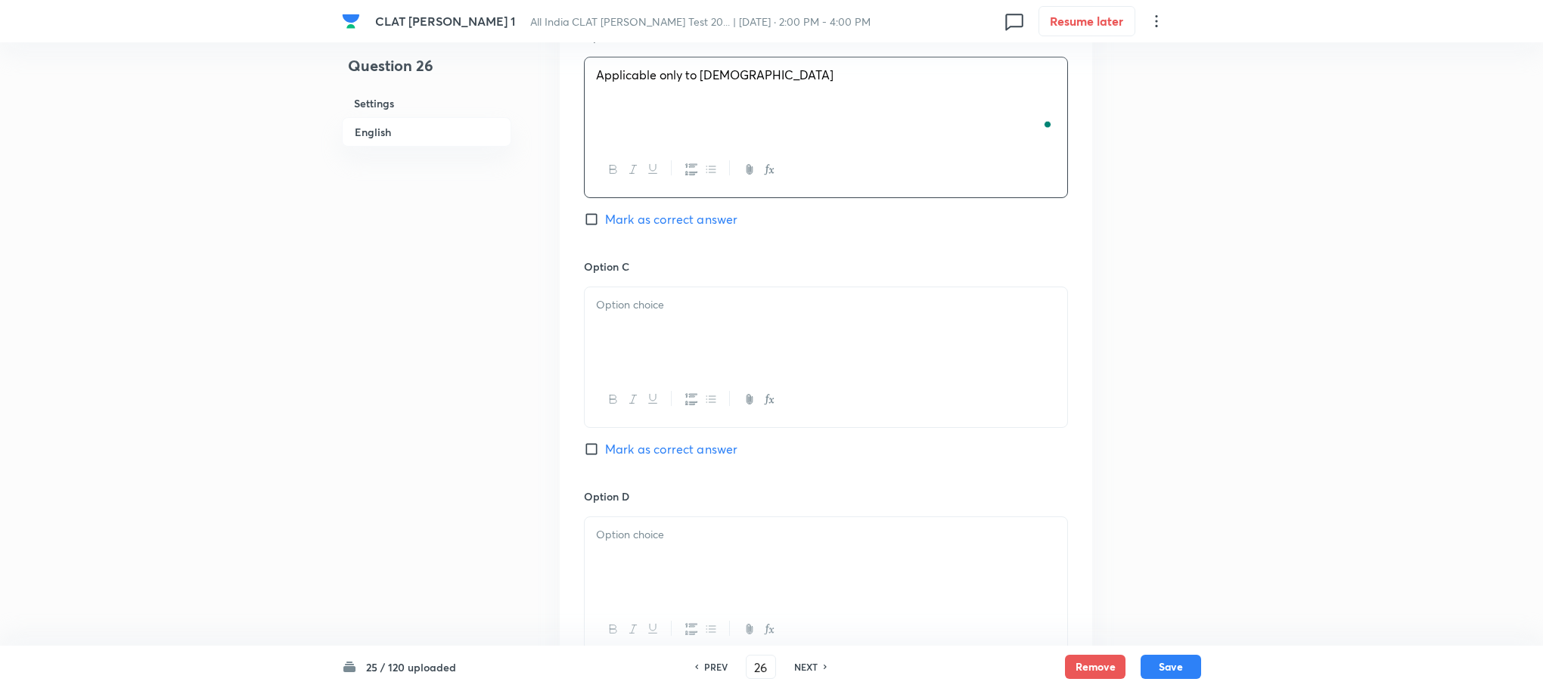
click at [635, 318] on div at bounding box center [826, 329] width 483 height 85
drag, startPoint x: 586, startPoint y: 327, endPoint x: 1053, endPoint y: 395, distance: 471.5
click at [1053, 395] on div "A measure of social justice Limited to providing maintenance during marriage" at bounding box center [826, 357] width 484 height 141
click at [620, 321] on div at bounding box center [826, 332] width 483 height 85
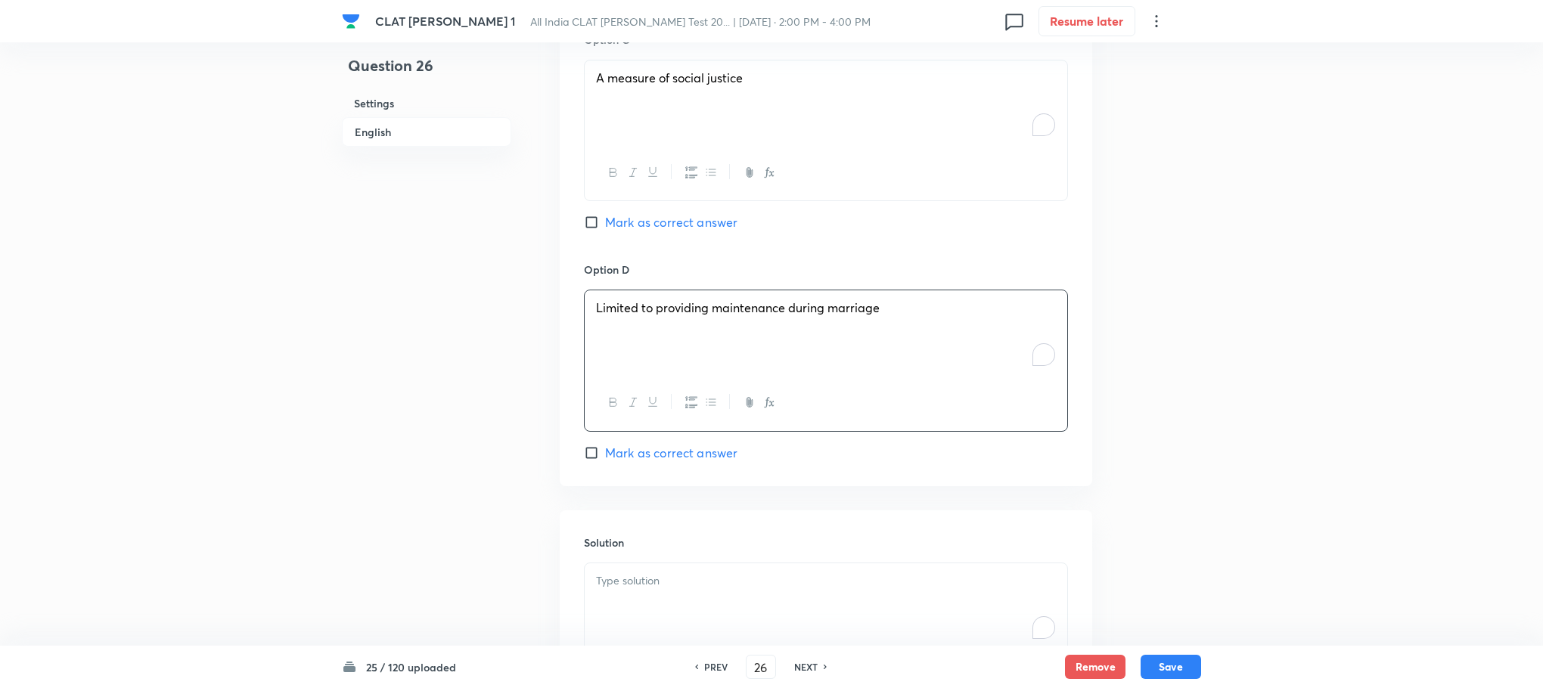
click at [677, 590] on p "To enrich screen reader interactions, please activate Accessibility in Grammarl…" at bounding box center [826, 581] width 460 height 17
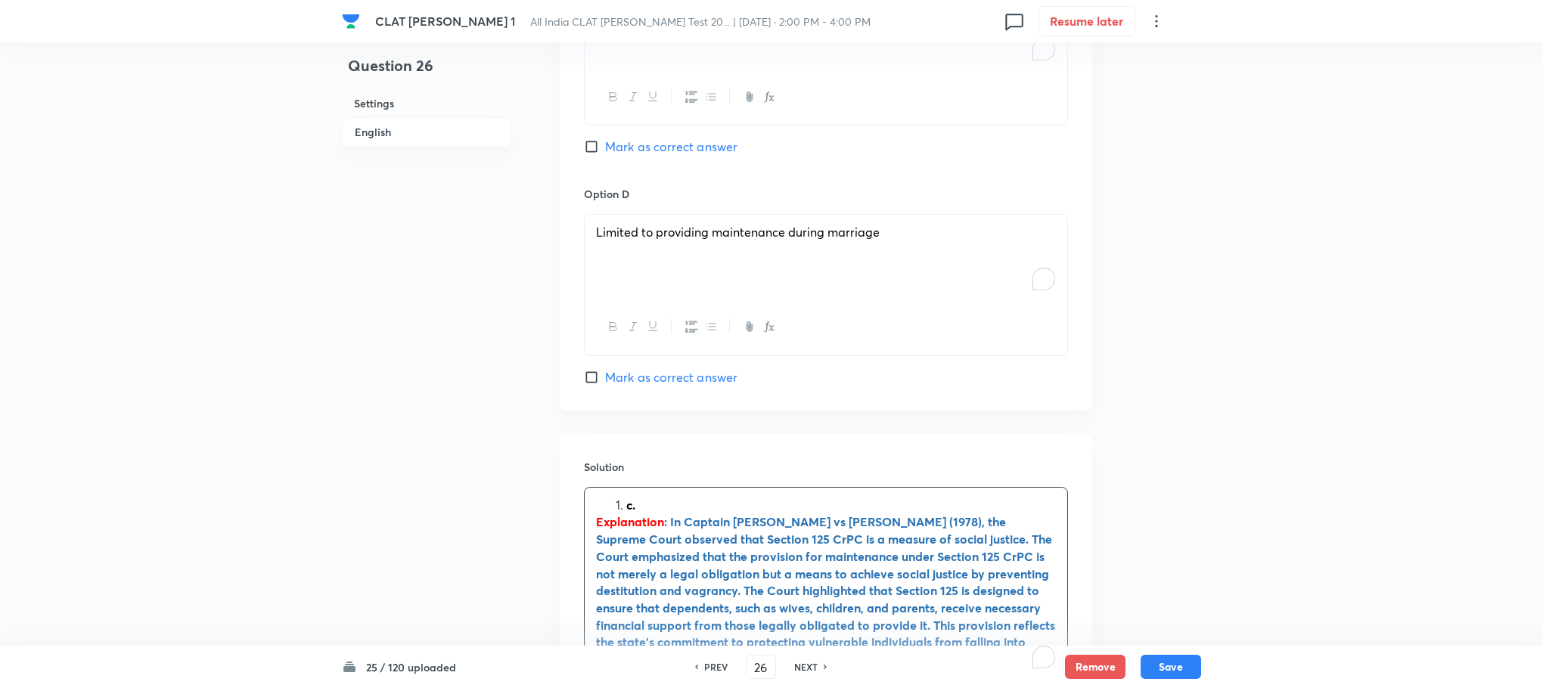
scroll to position [2382, 0]
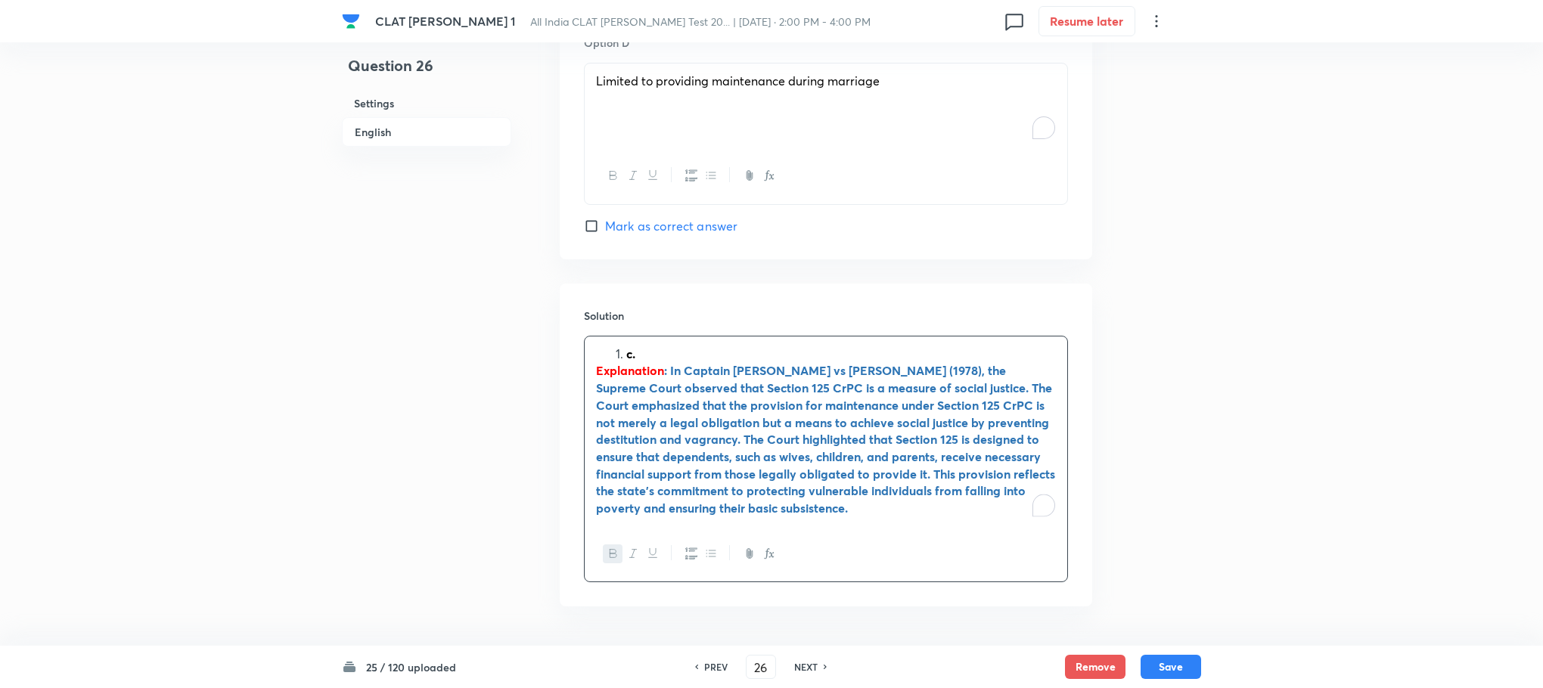
click at [626, 359] on li "c." at bounding box center [841, 354] width 430 height 17
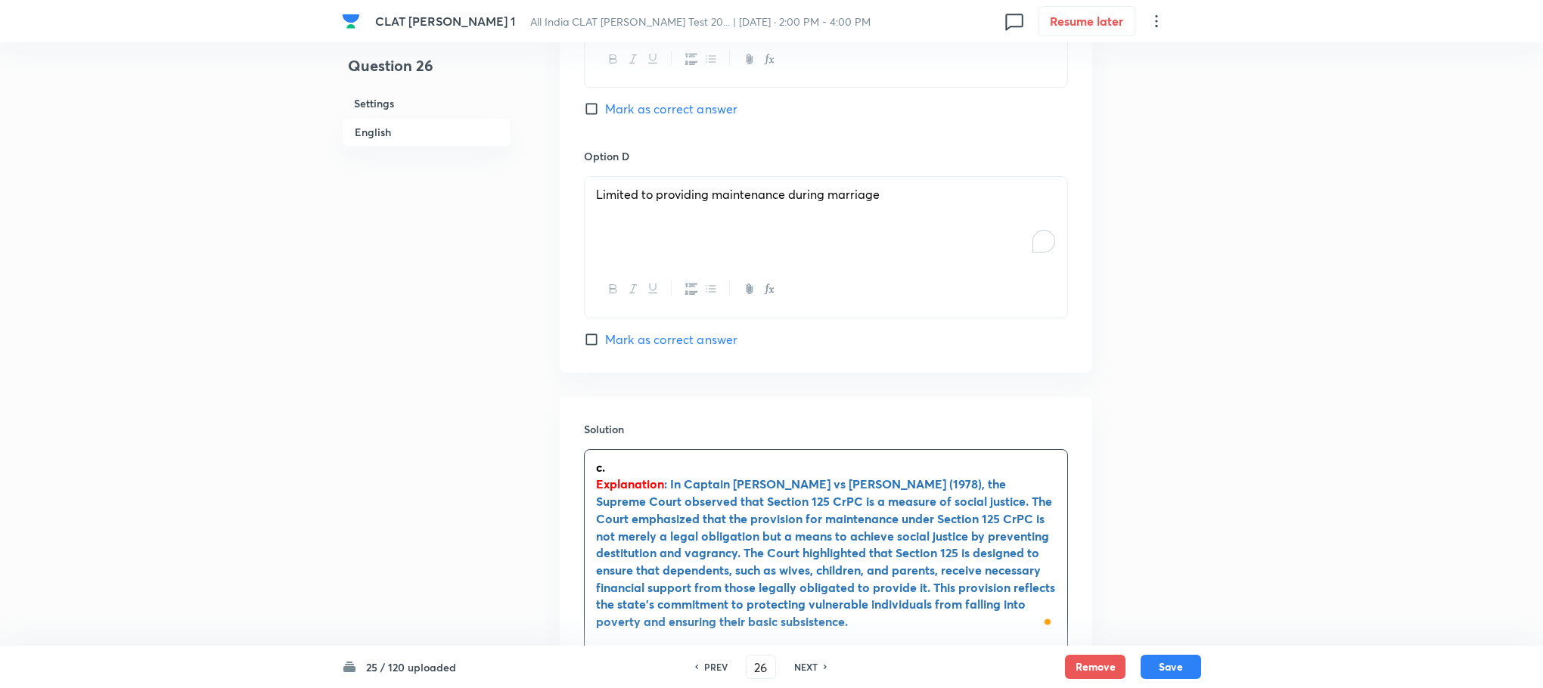
click at [650, 105] on span "Mark as correct answer" at bounding box center [671, 109] width 132 height 18
click at [605, 105] on input "Mark as correct answer" at bounding box center [594, 108] width 21 height 15
checkbox input "true"
click at [1162, 672] on button "Save" at bounding box center [1171, 665] width 61 height 24
type input "27"
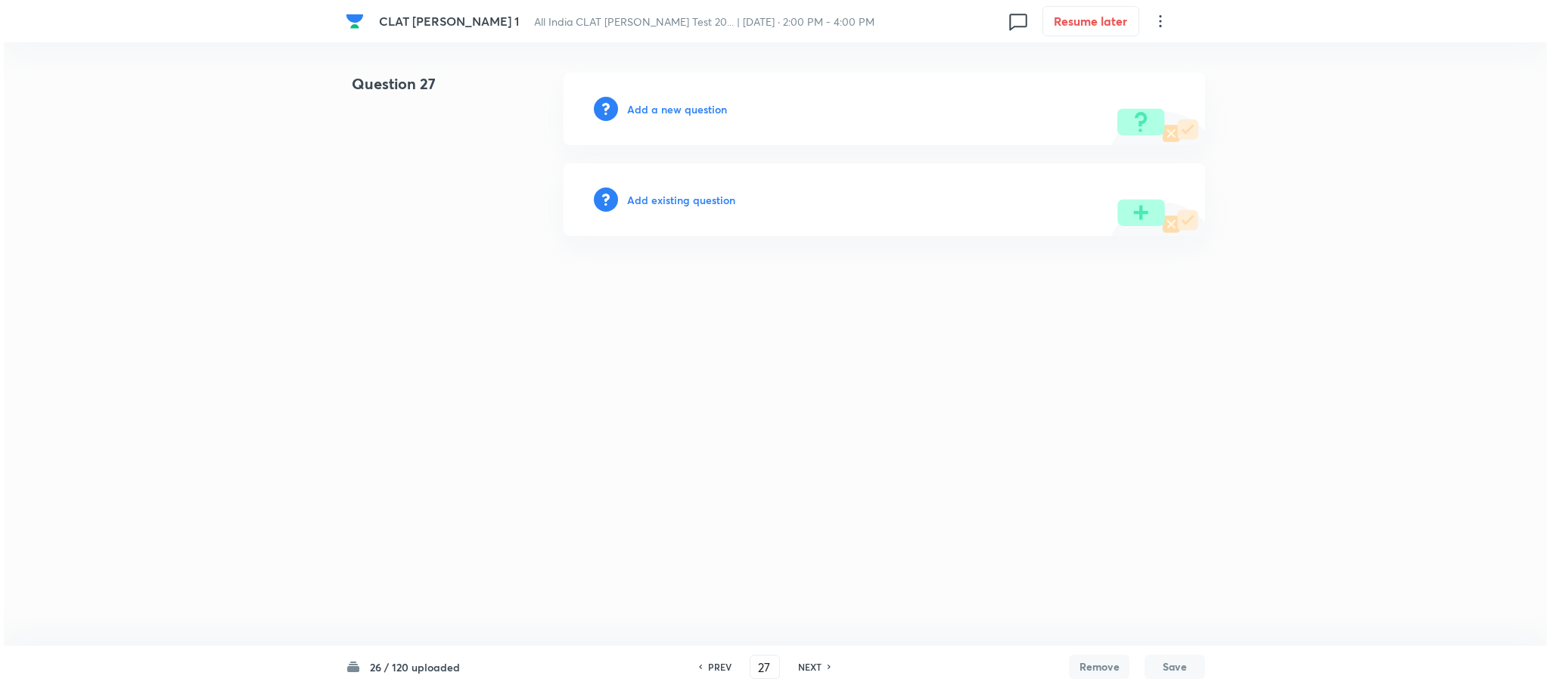
scroll to position [0, 0]
click at [665, 98] on div "Add a new question" at bounding box center [883, 109] width 641 height 73
click at [663, 111] on h6 "Add a new question" at bounding box center [677, 109] width 100 height 16
click at [663, 111] on h6 "Choose a question type" at bounding box center [685, 109] width 116 height 16
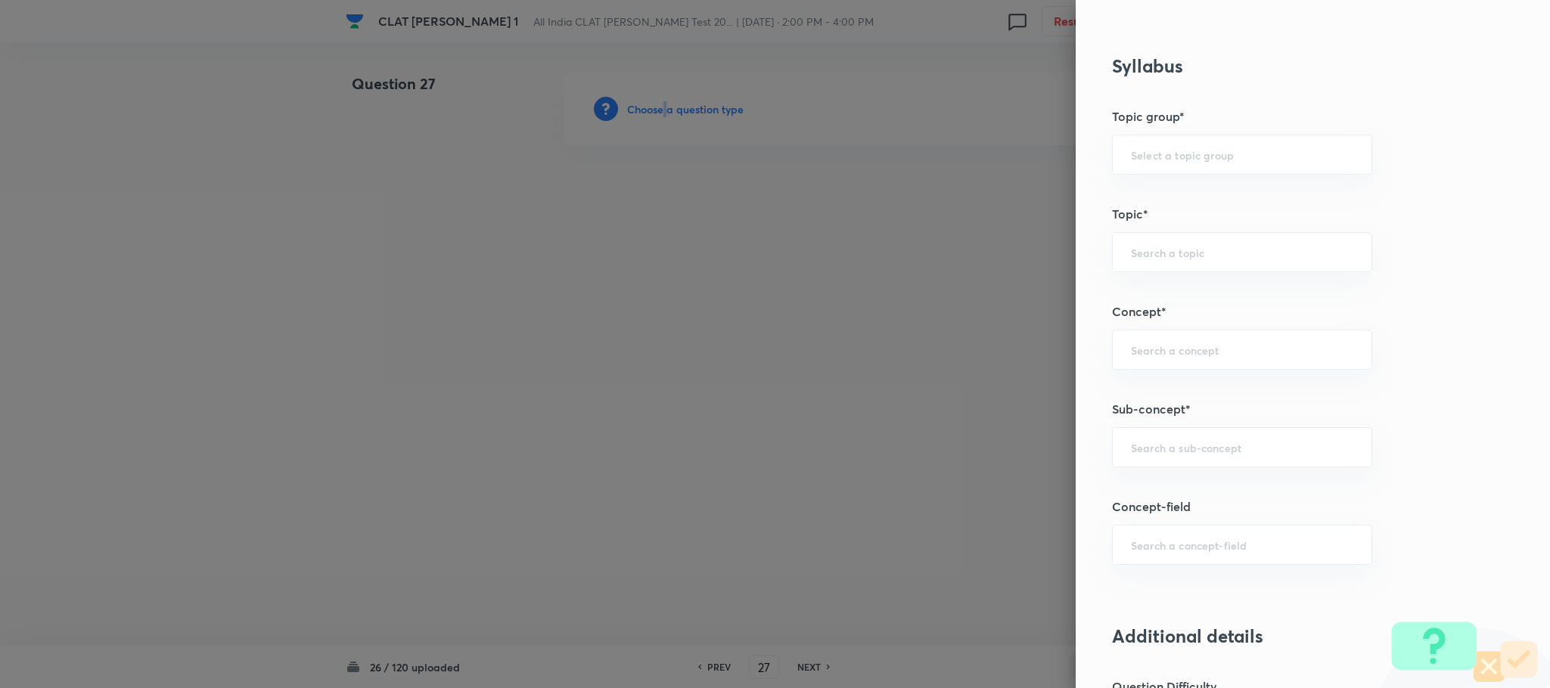
scroll to position [681, 0]
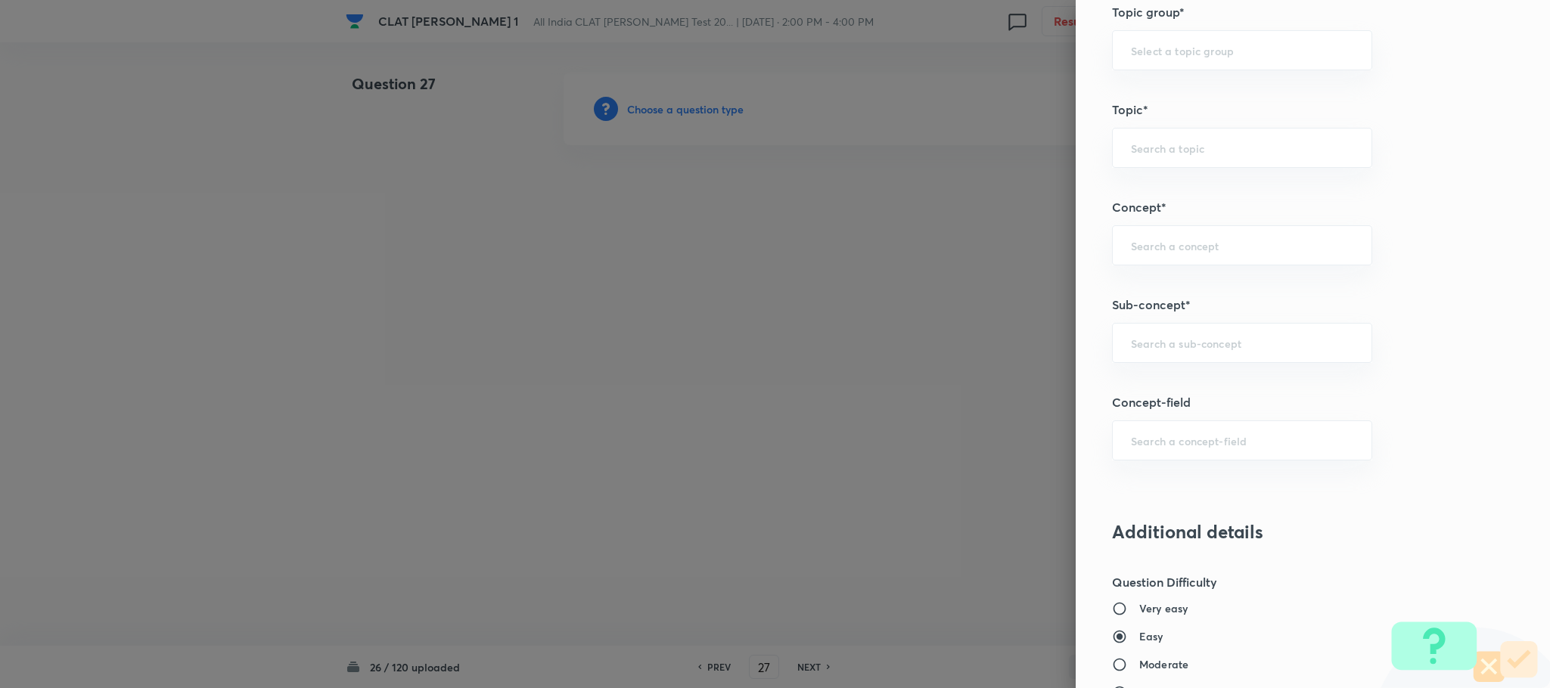
click at [1167, 368] on div "Question settings Question type* Single choice correct Number of options* 2 3 4…" at bounding box center [1313, 344] width 474 height 688
click at [1162, 349] on input "text" at bounding box center [1242, 343] width 222 height 14
type input "d"
click at [1156, 388] on li "Joint family and coparcenary" at bounding box center [1225, 390] width 258 height 27
type input "Joint family and coparcenary"
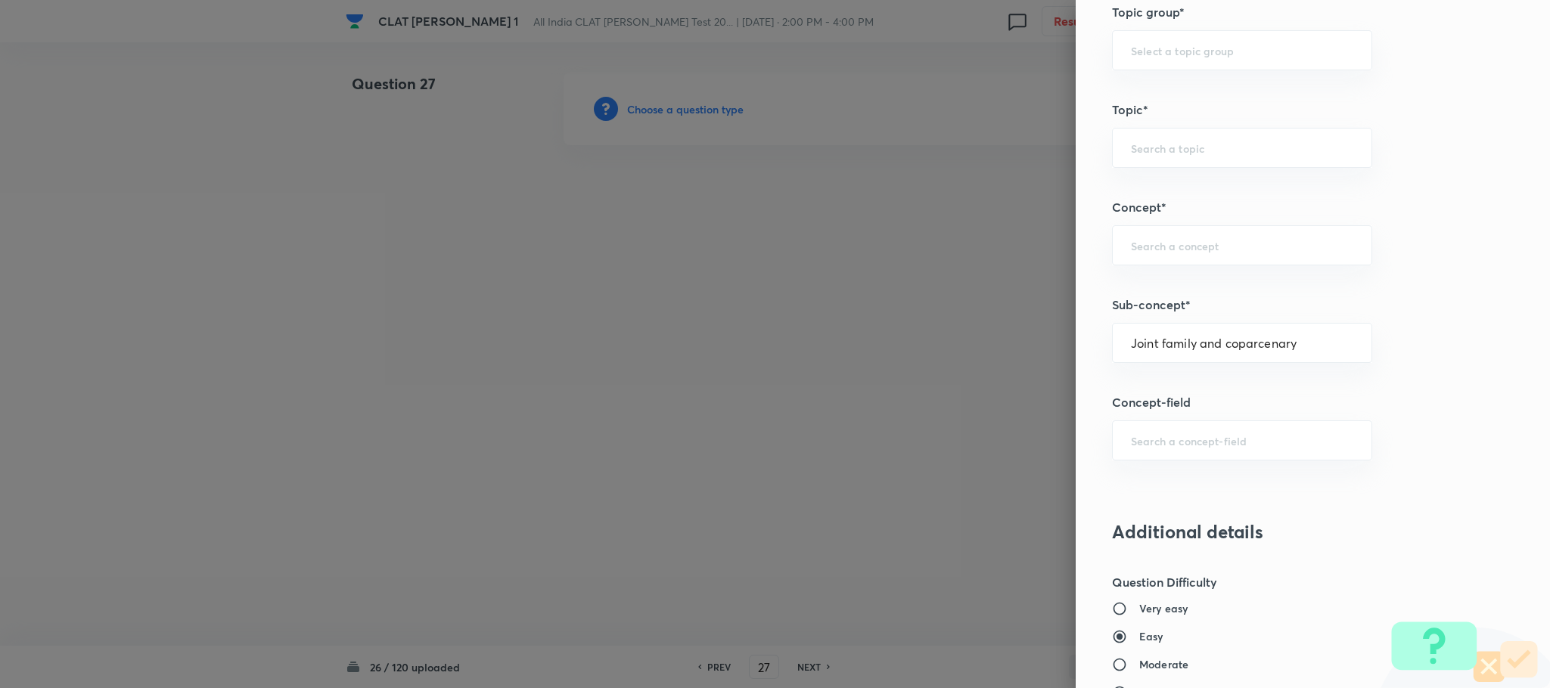
type input "Family Law and others"
type input "Family Law and Other Imp. Laws"
type input "Family Law II"
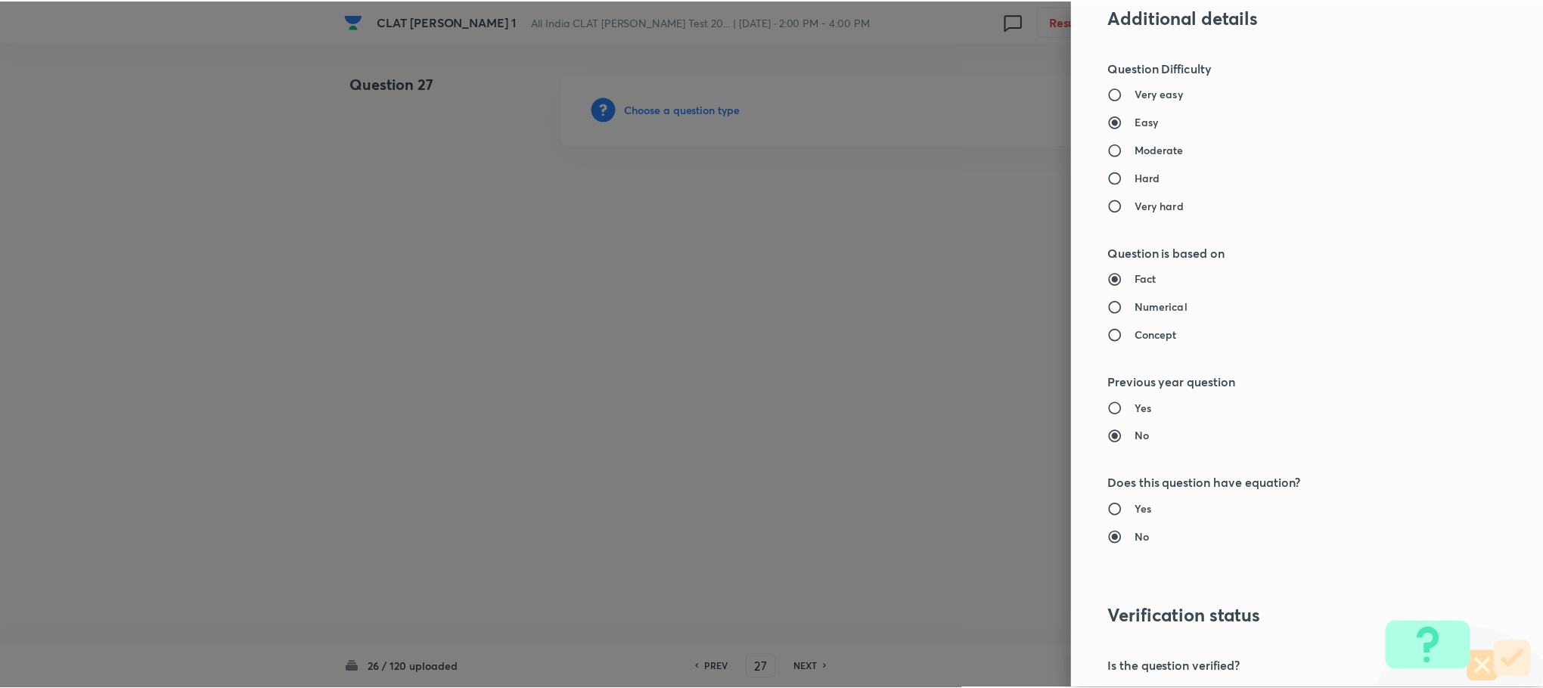
scroll to position [1378, 0]
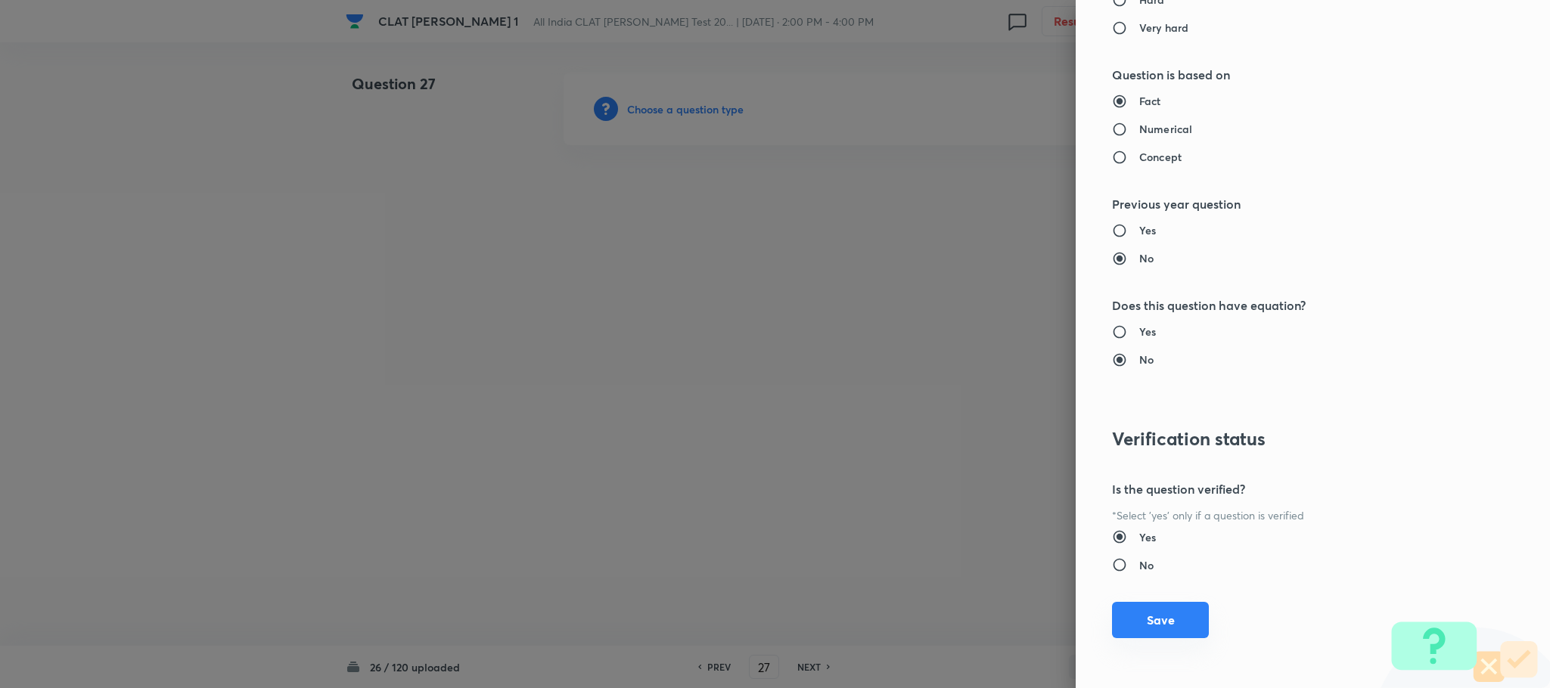
click at [1122, 632] on button "Save" at bounding box center [1160, 620] width 97 height 36
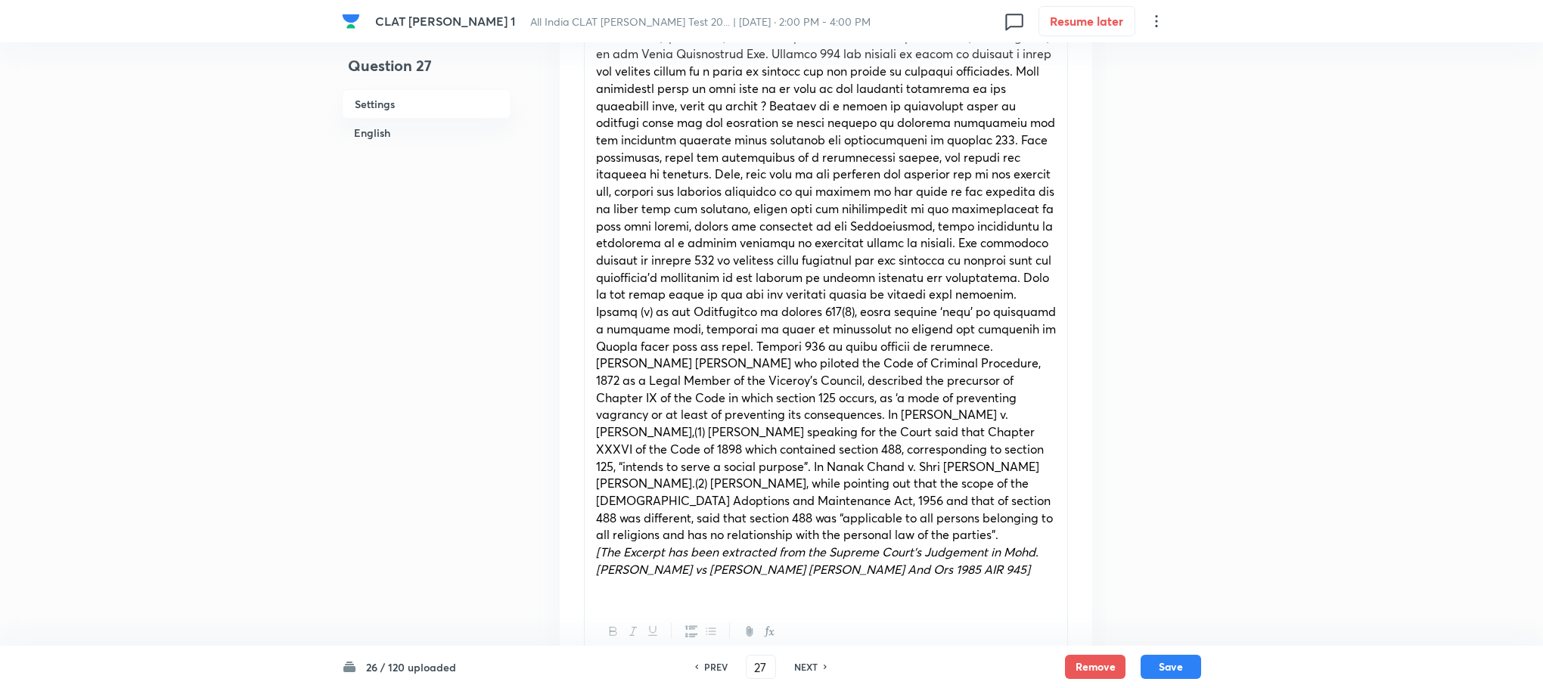
scroll to position [908, 0]
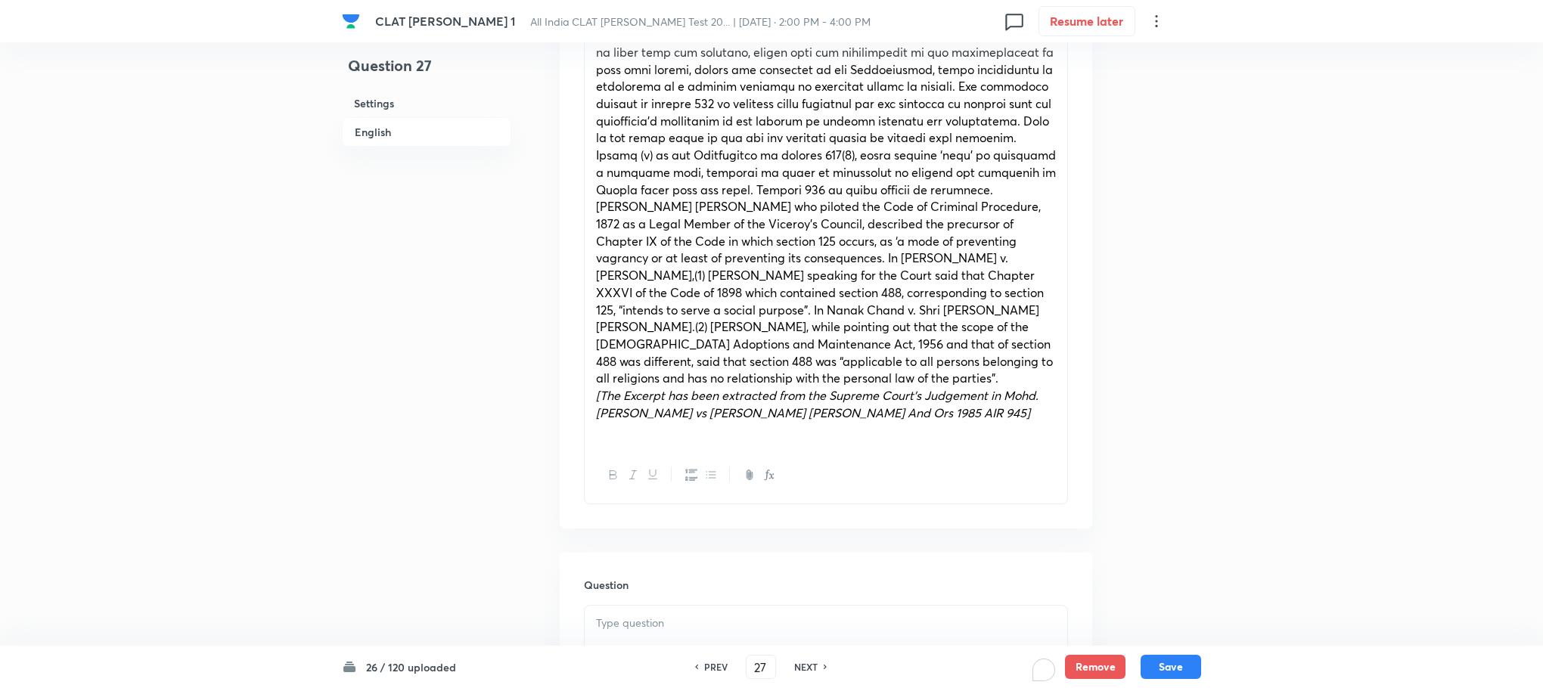
click at [629, 640] on div "To enrich screen reader interactions, please activate Accessibility in Grammarl…" at bounding box center [826, 648] width 483 height 85
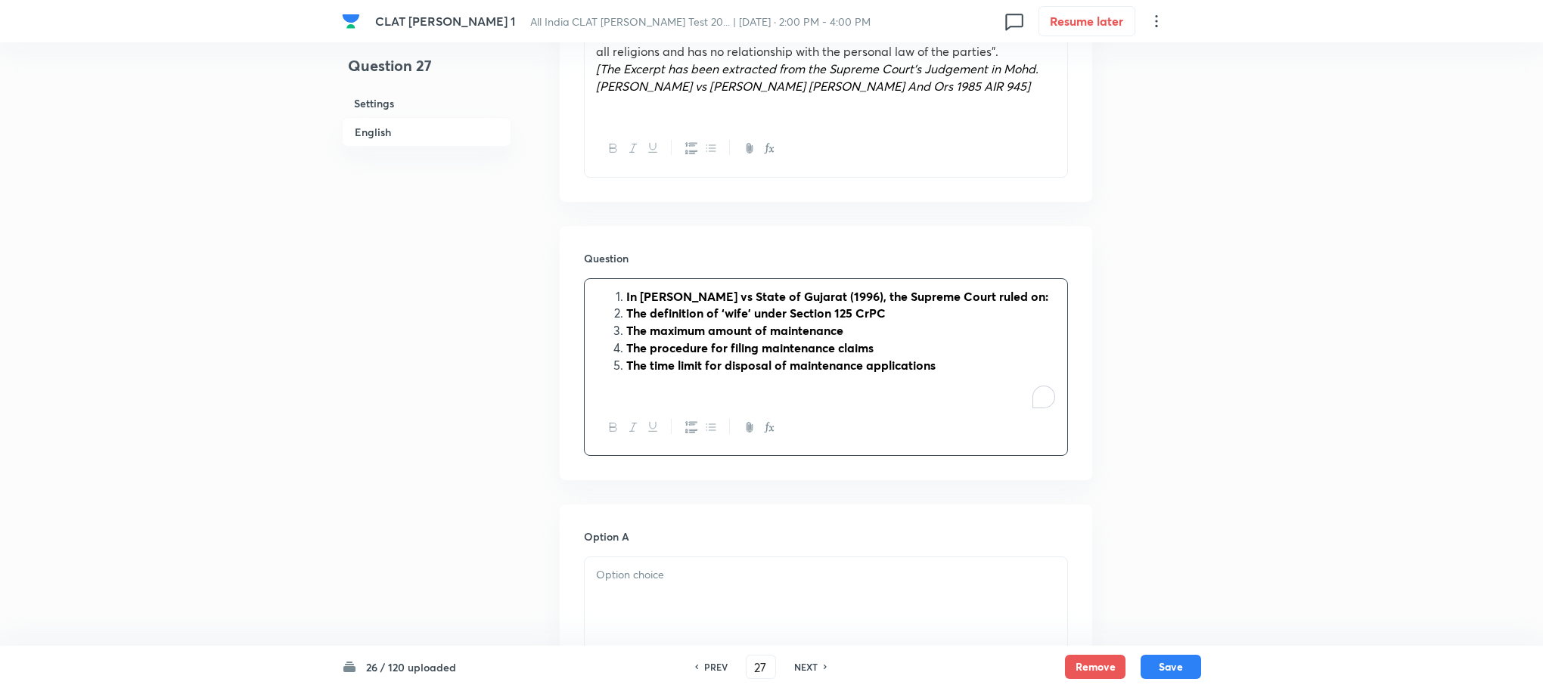
scroll to position [1248, 0]
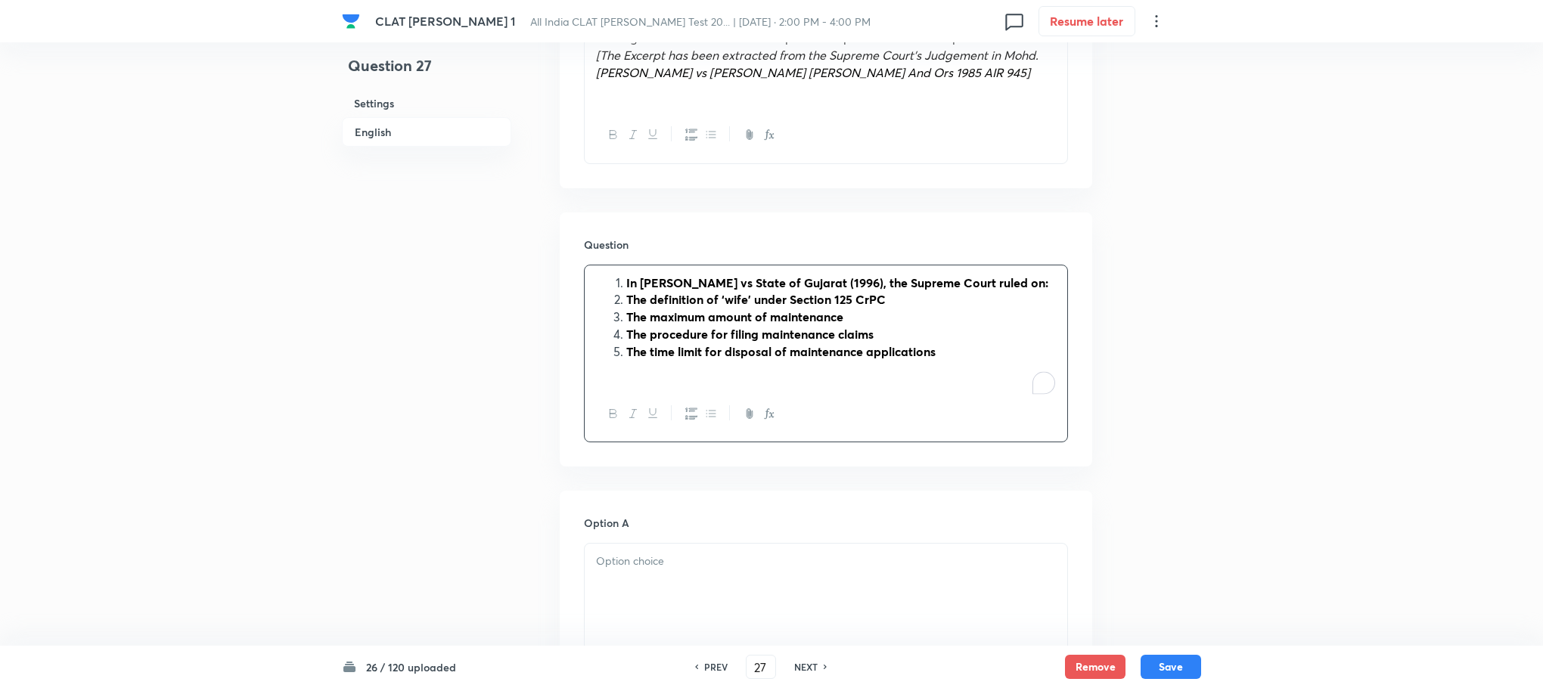
click at [626, 273] on div "In Kirtikant D. Vadodaria vs State of Gujarat (1996), the Supreme Court ruled o…" at bounding box center [826, 325] width 483 height 121
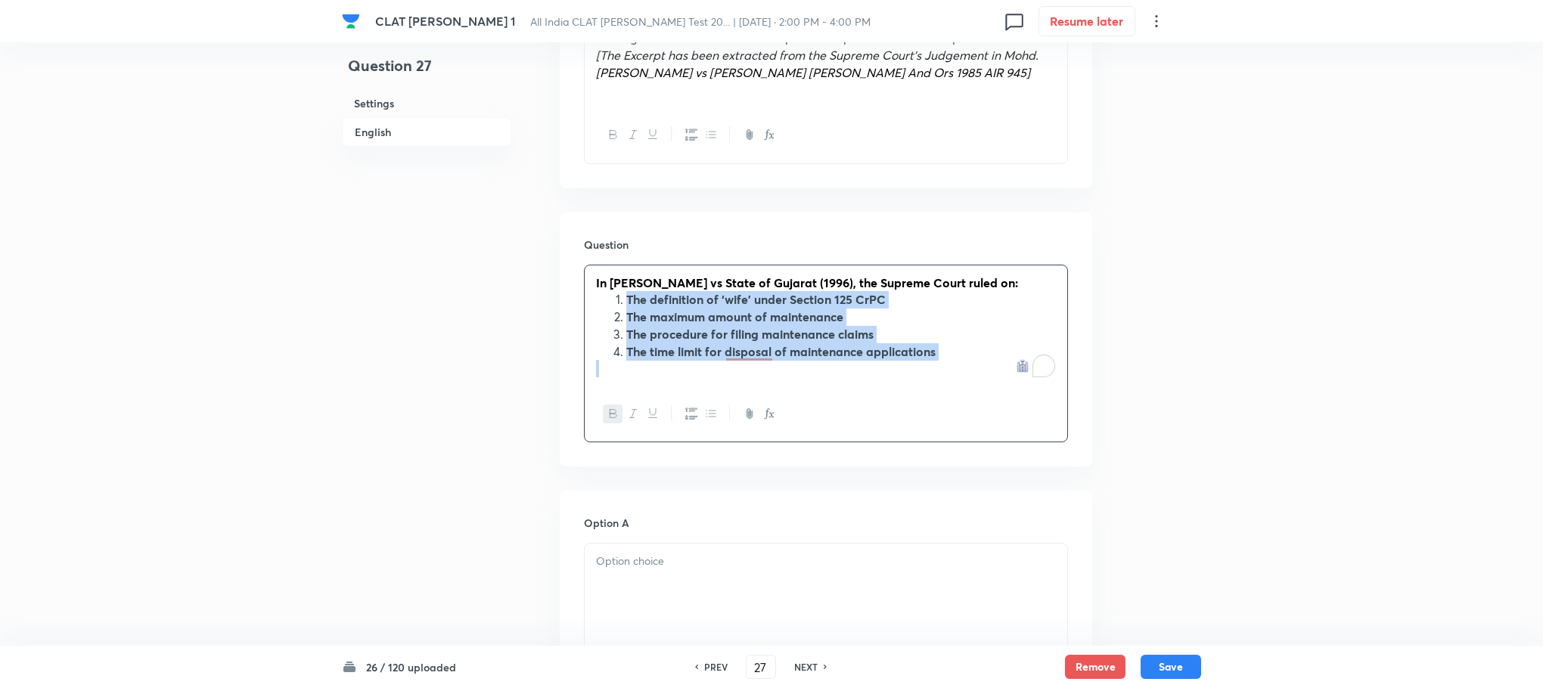
drag, startPoint x: 622, startPoint y: 306, endPoint x: 992, endPoint y: 400, distance: 381.6
click at [992, 400] on div "In Kirtikant D. Vadodaria vs State of Gujarat (1996), the Supreme Court ruled o…" at bounding box center [826, 354] width 484 height 178
click at [684, 418] on button "button" at bounding box center [691, 414] width 20 height 19
click at [611, 413] on icon "button" at bounding box center [613, 414] width 12 height 12
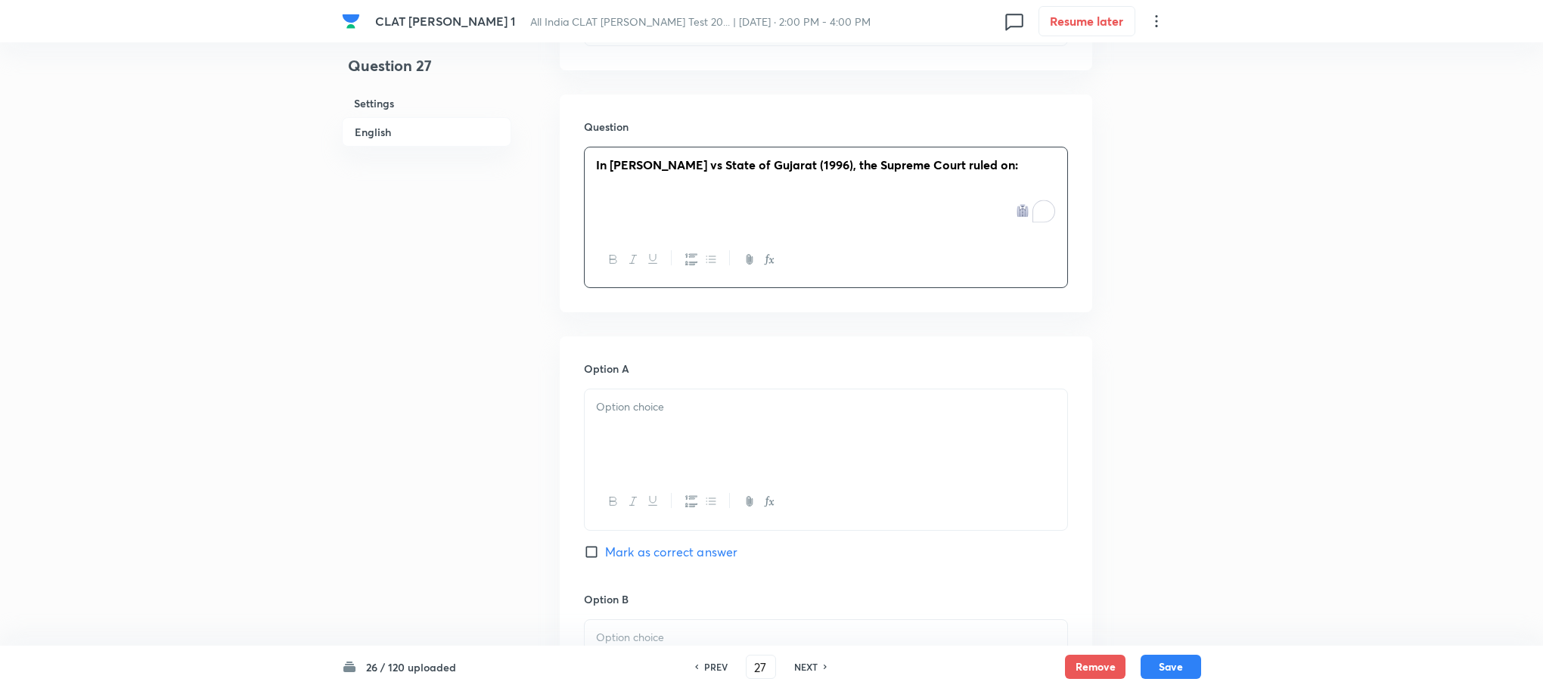
scroll to position [1588, 0]
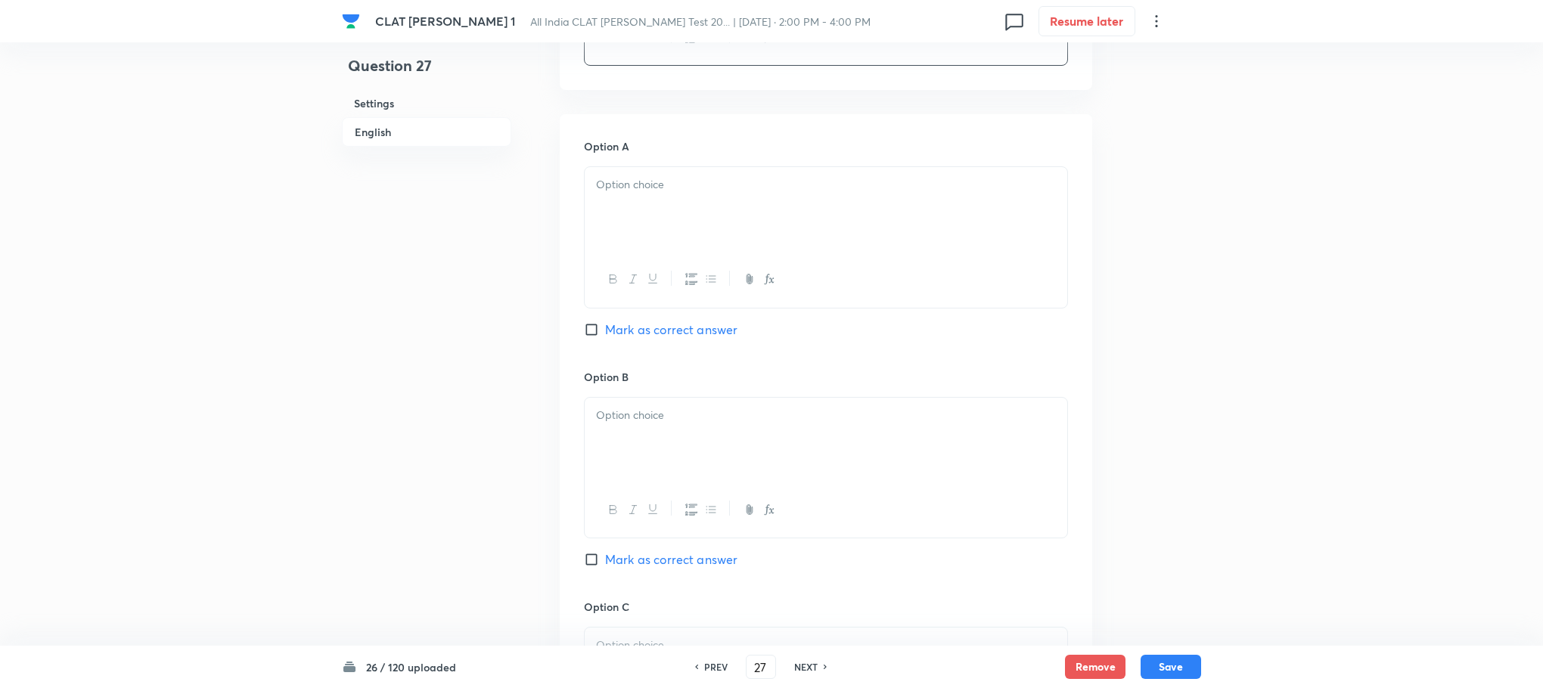
click at [600, 230] on div at bounding box center [826, 209] width 483 height 85
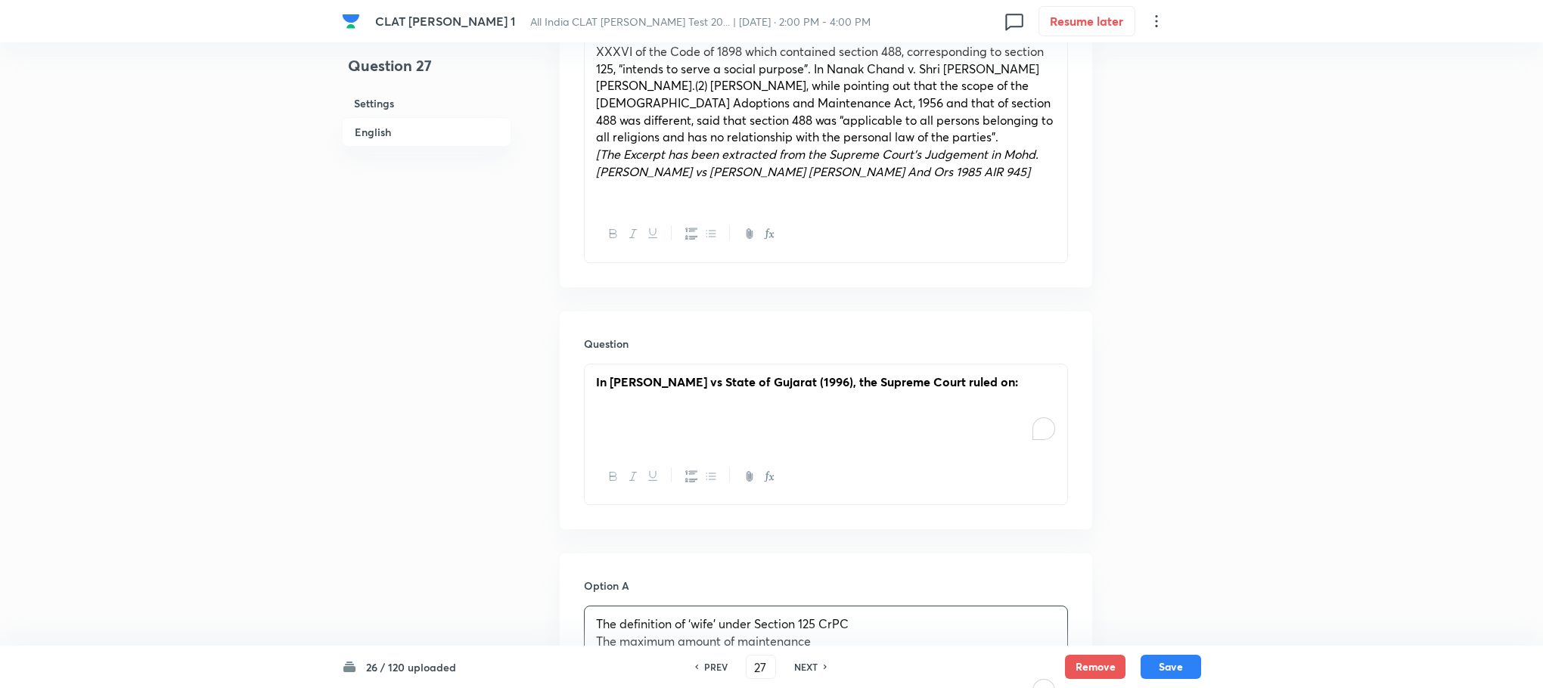
scroll to position [1135, 0]
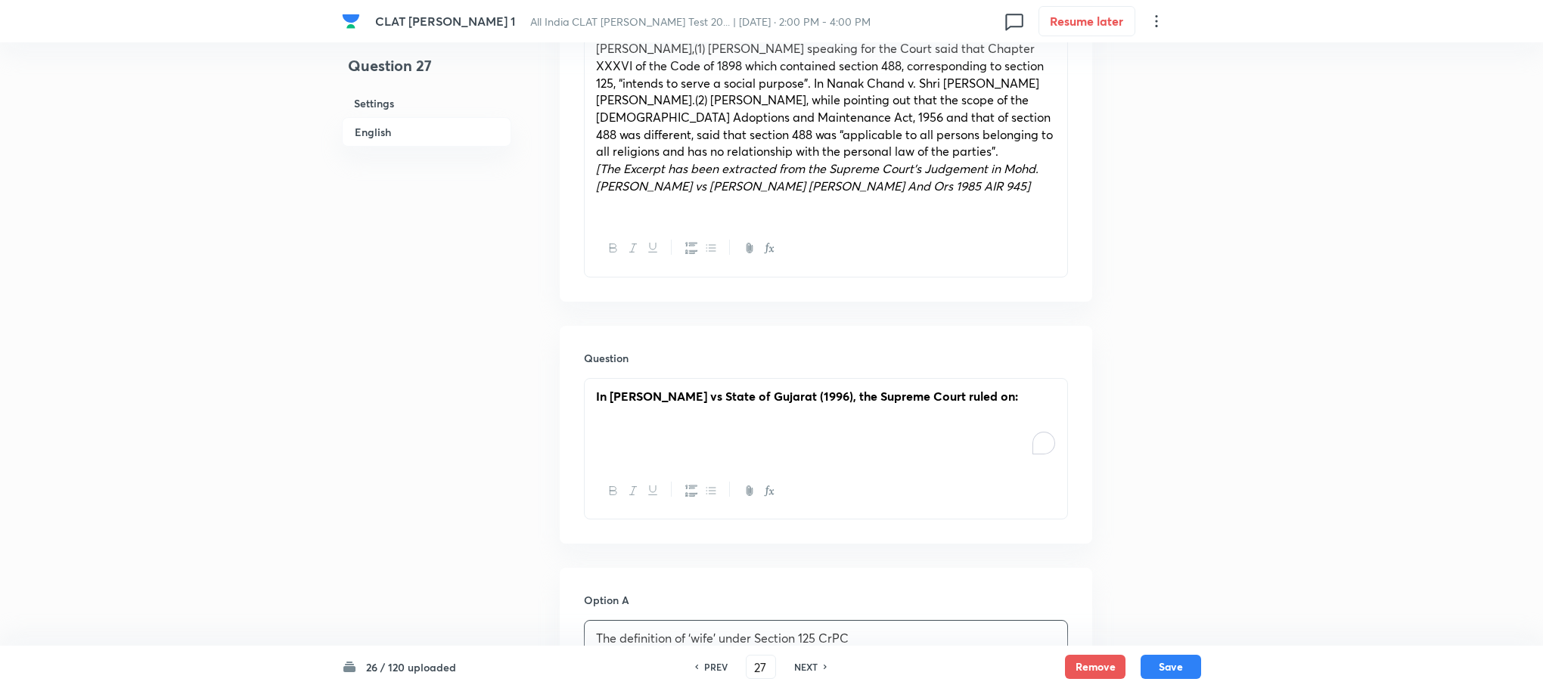
click at [581, 393] on div "Question In Kirtikant D. Vadodaria vs State of Gujarat (1996), the Supreme Cour…" at bounding box center [826, 435] width 532 height 218
drag, startPoint x: 588, startPoint y: 393, endPoint x: 1098, endPoint y: 418, distance: 510.4
click at [1098, 418] on div "Question 27 Settings English Settings Type Single choice correct 4 options With…" at bounding box center [771, 383] width 859 height 2891
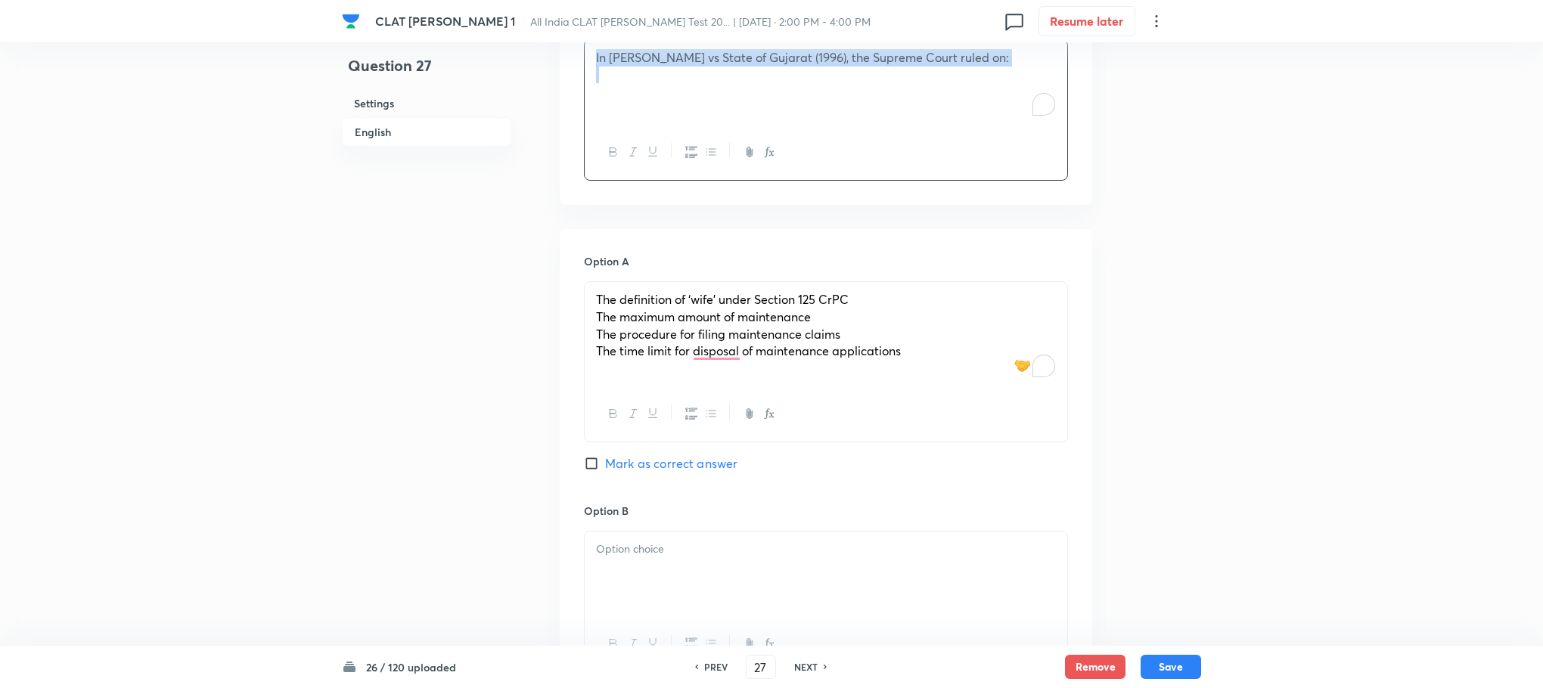
scroll to position [1475, 0]
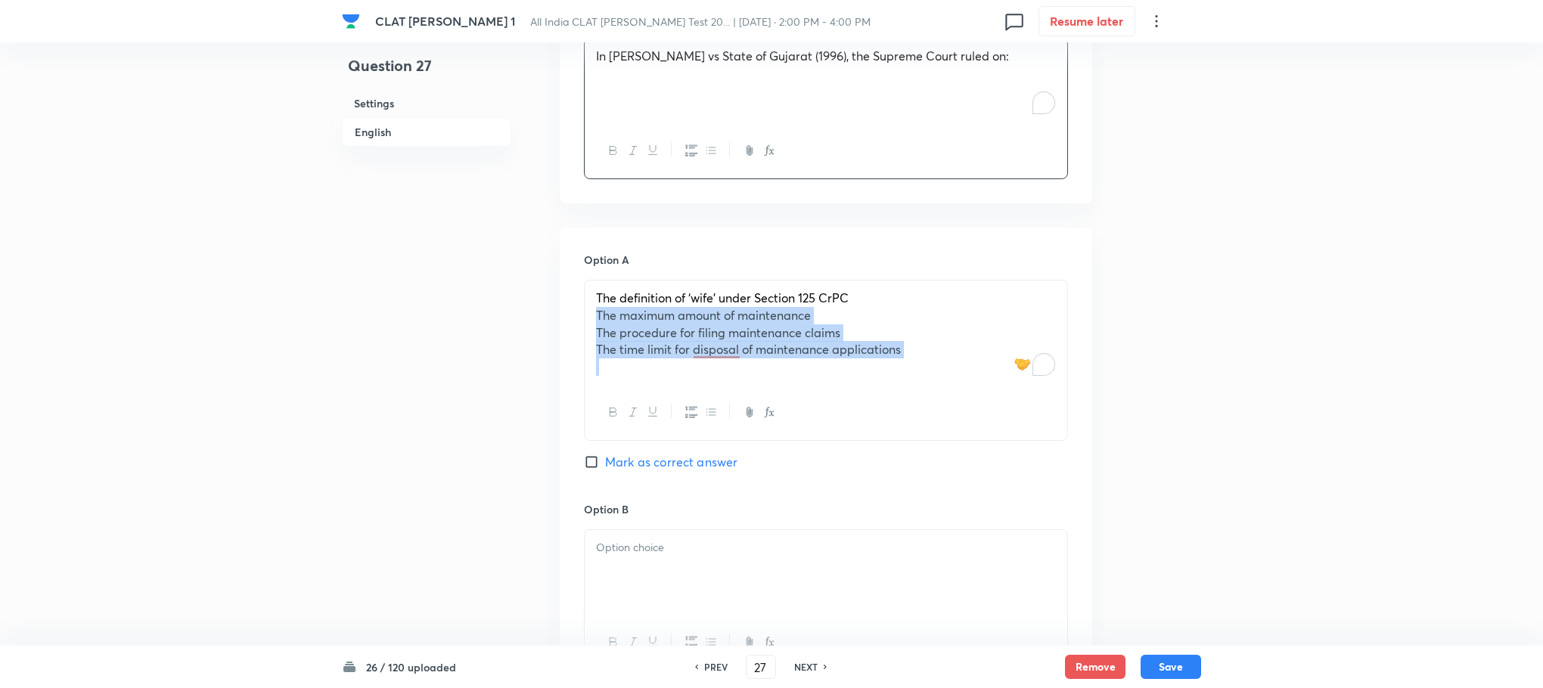
drag, startPoint x: 592, startPoint y: 318, endPoint x: 1057, endPoint y: 377, distance: 468.9
click at [1057, 377] on div "The definition of ‘wife’ under Section 125 CrPC The maximum amount of maintenan…" at bounding box center [826, 333] width 483 height 104
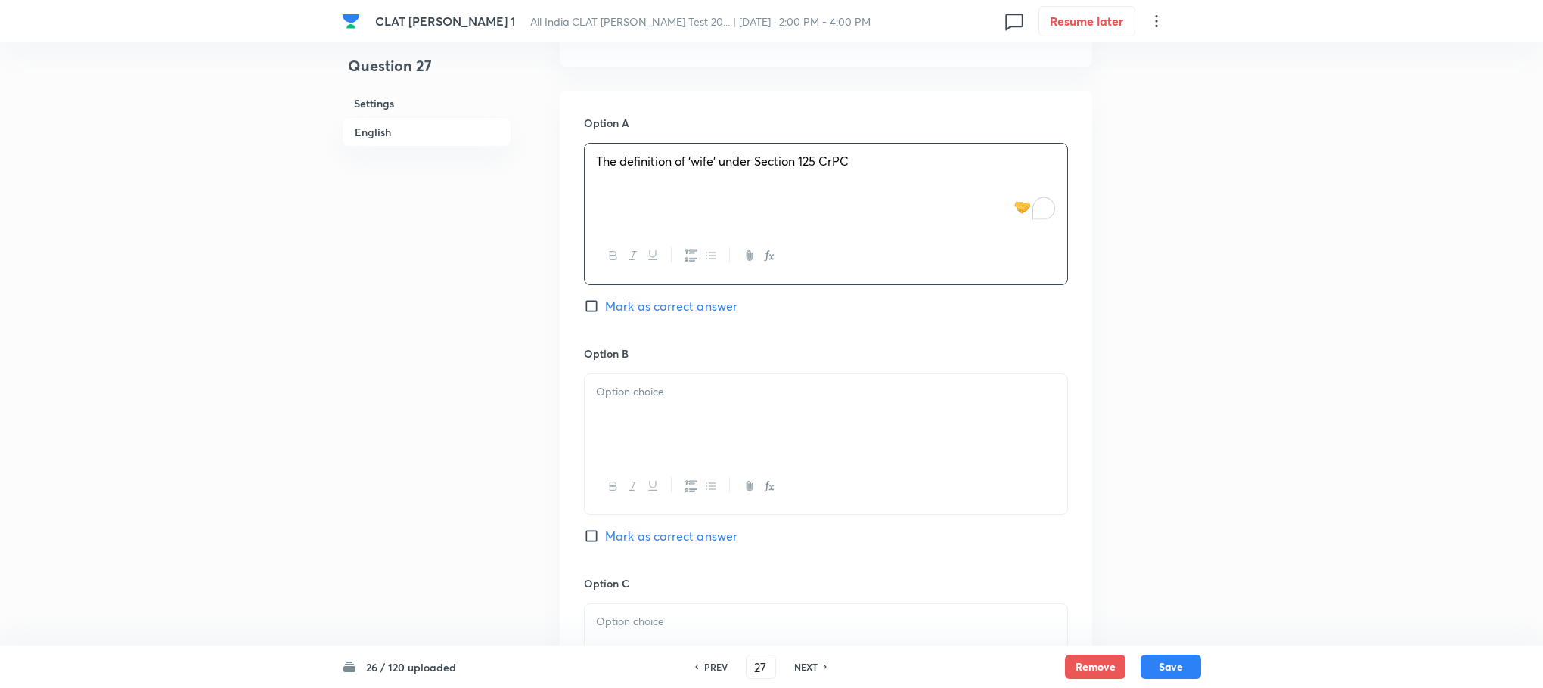
scroll to position [1702, 0]
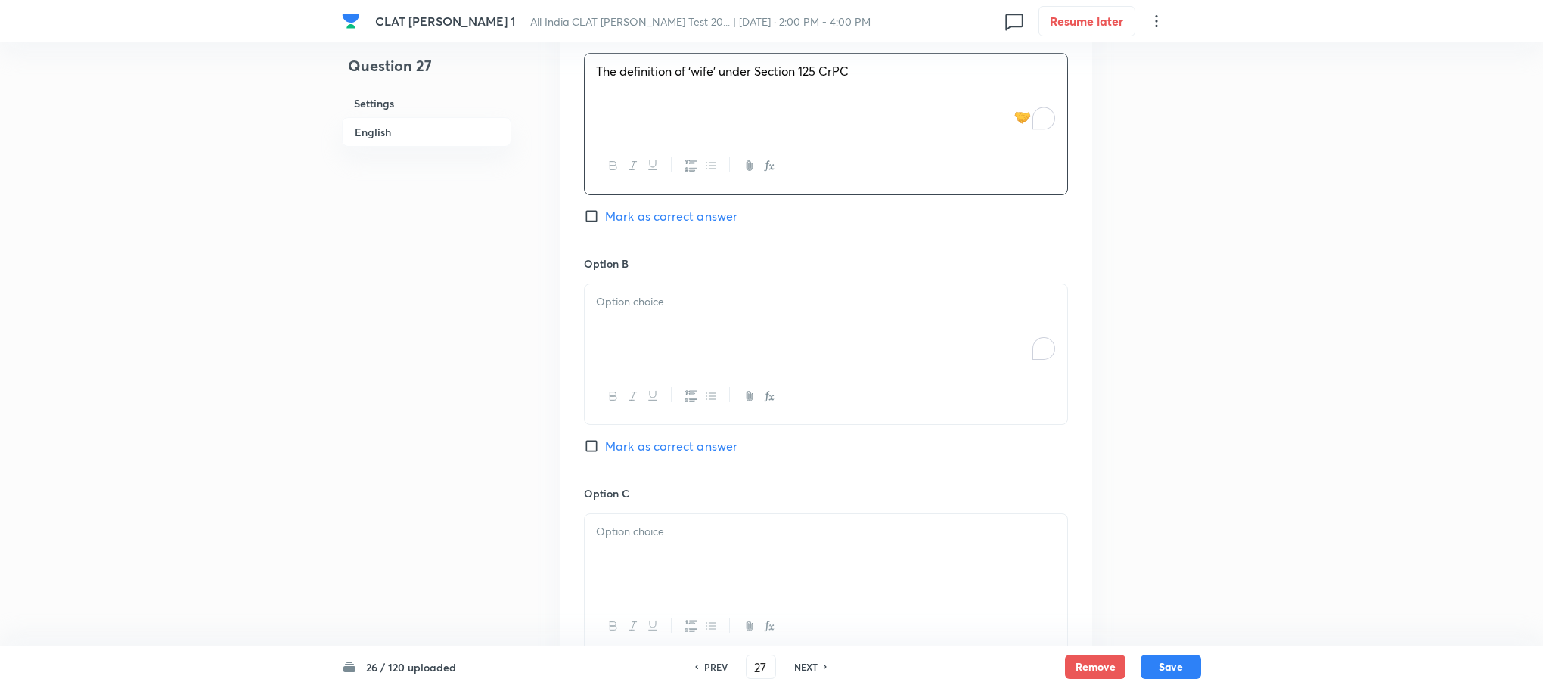
click at [622, 327] on div "To enrich screen reader interactions, please activate Accessibility in Grammarl…" at bounding box center [826, 326] width 483 height 85
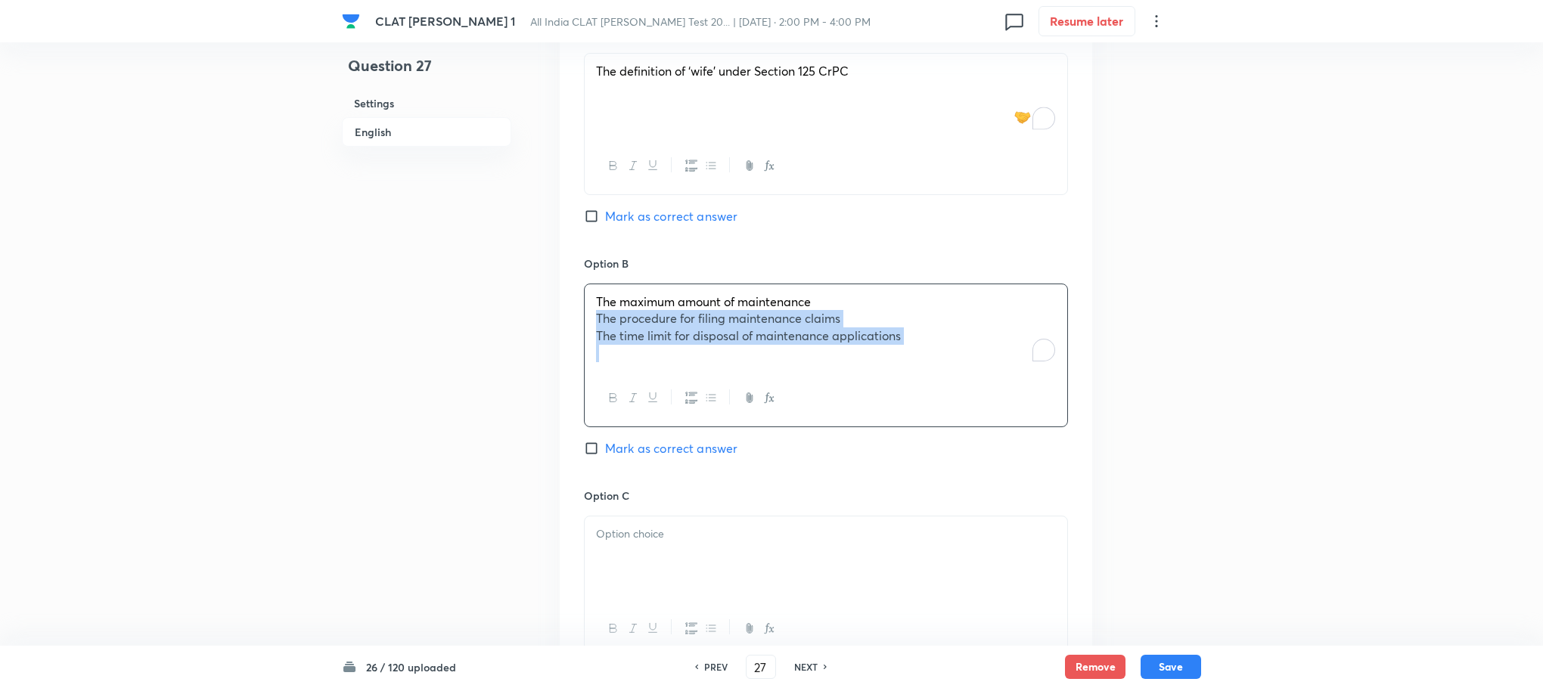
drag, startPoint x: 597, startPoint y: 323, endPoint x: 1010, endPoint y: 375, distance: 416.2
click at [1010, 375] on div "The maximum amount of maintenance The procedure for filing maintenance claims T…" at bounding box center [826, 356] width 484 height 144
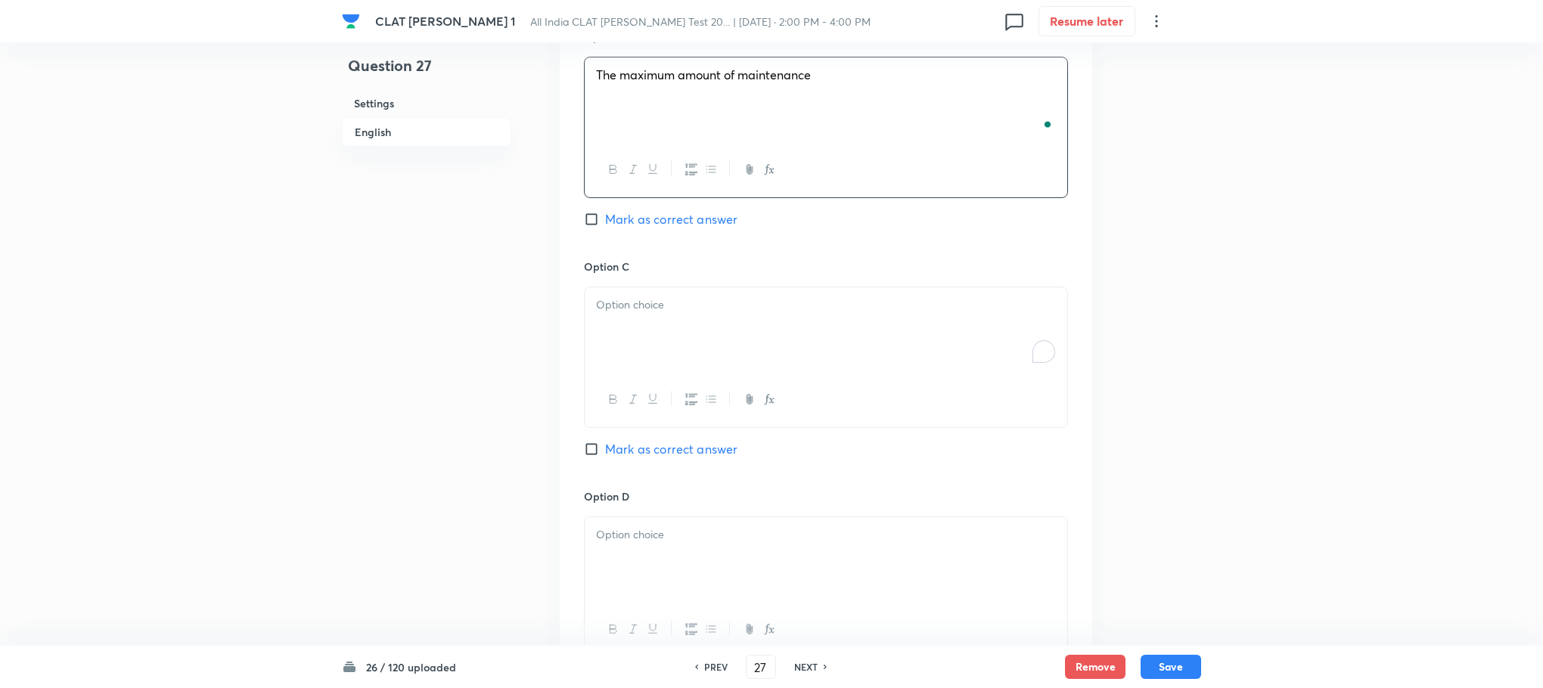
click at [653, 331] on div "To enrich screen reader interactions, please activate Accessibility in Grammarl…" at bounding box center [826, 329] width 483 height 85
drag, startPoint x: 597, startPoint y: 327, endPoint x: 1015, endPoint y: 352, distance: 419.0
click at [1015, 352] on div "The procedure for filing maintenance claims The time limit for disposal of main…" at bounding box center [826, 329] width 483 height 85
click at [604, 368] on div at bounding box center [826, 332] width 483 height 85
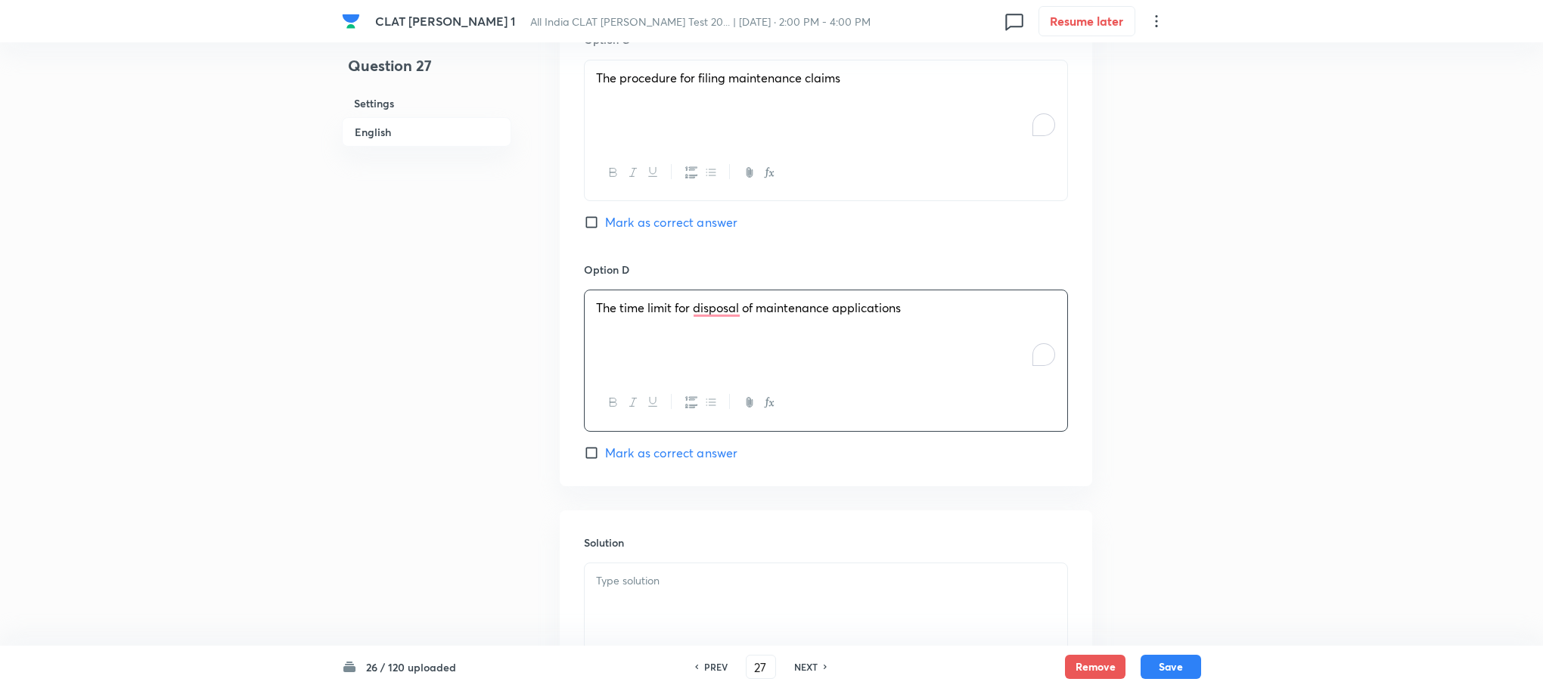
click at [608, 665] on div "26 / 120 uploaded PREV 27 ​ NEXT Remove Save" at bounding box center [771, 667] width 859 height 42
click at [607, 618] on div "To enrich screen reader interactions, please activate Accessibility in Grammarl…" at bounding box center [826, 605] width 483 height 85
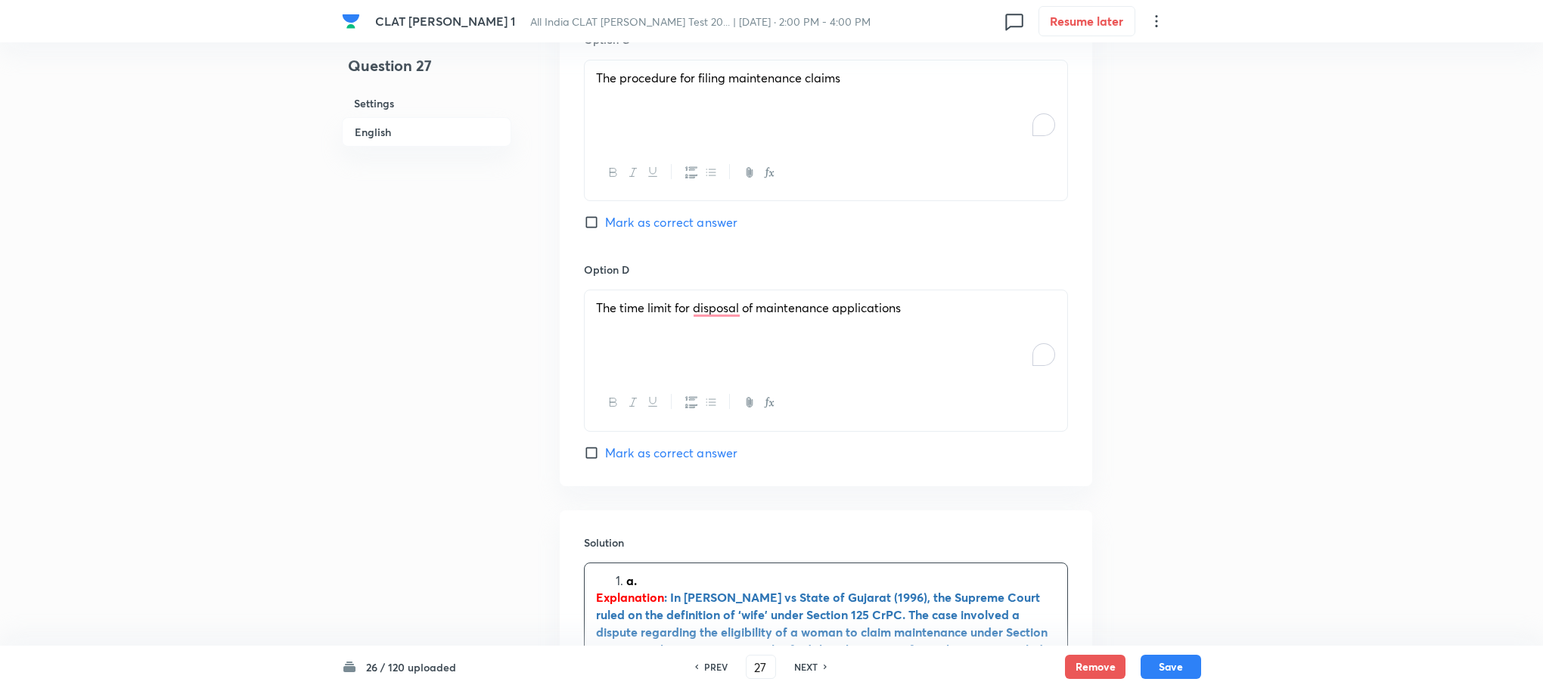
click at [626, 588] on li "a." at bounding box center [841, 581] width 430 height 17
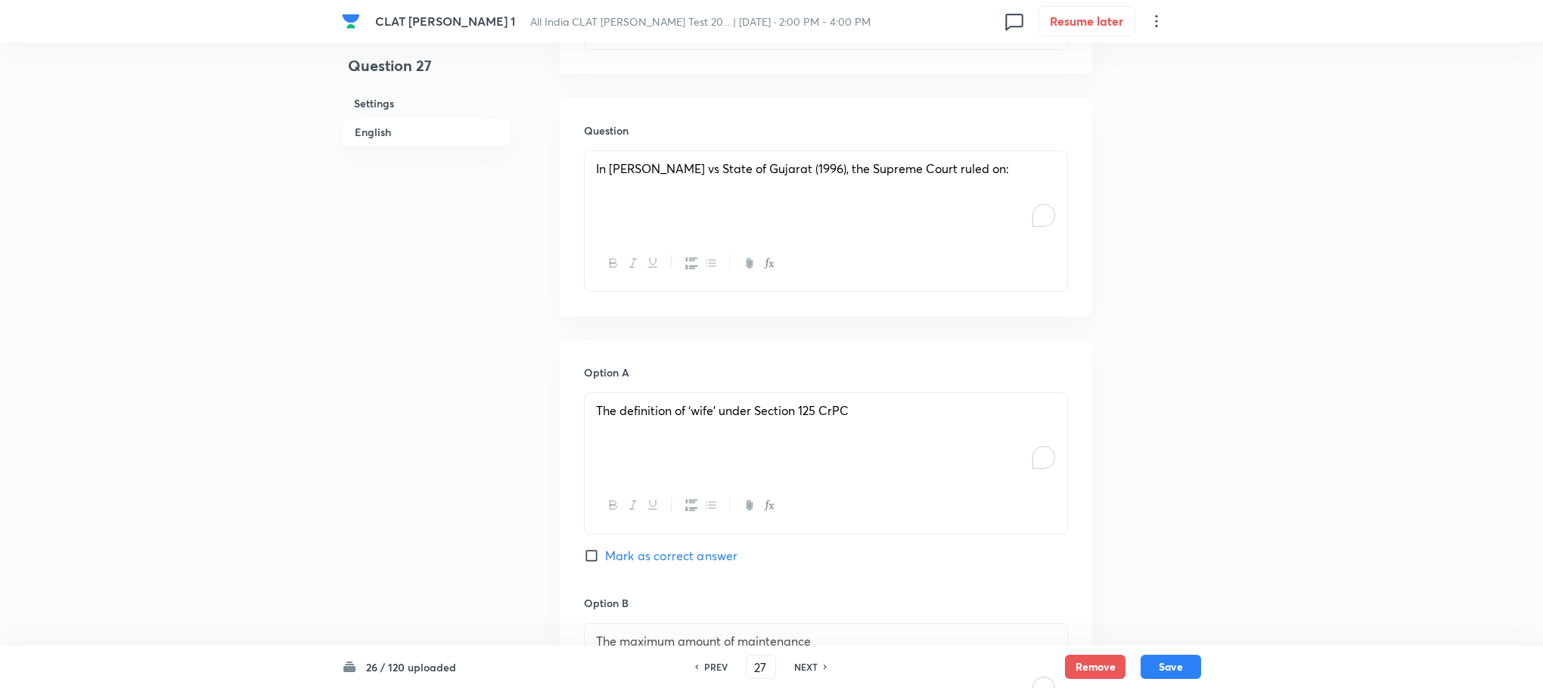
scroll to position [1361, 0]
click at [677, 561] on span "Mark as correct answer" at bounding box center [671, 557] width 132 height 18
click at [605, 561] on input "Mark as correct answer" at bounding box center [594, 556] width 21 height 15
checkbox input "true"
click at [1178, 663] on button "Save" at bounding box center [1171, 665] width 61 height 24
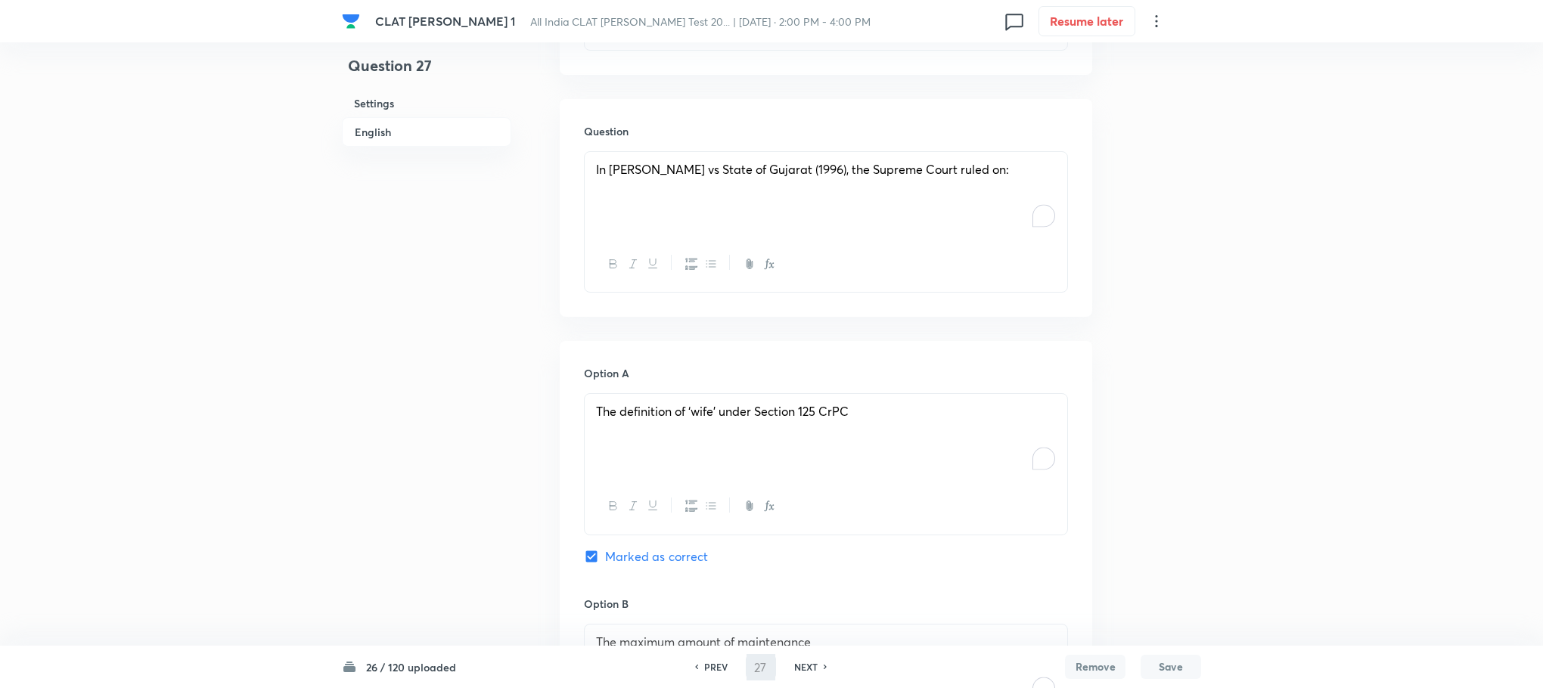
type input "28"
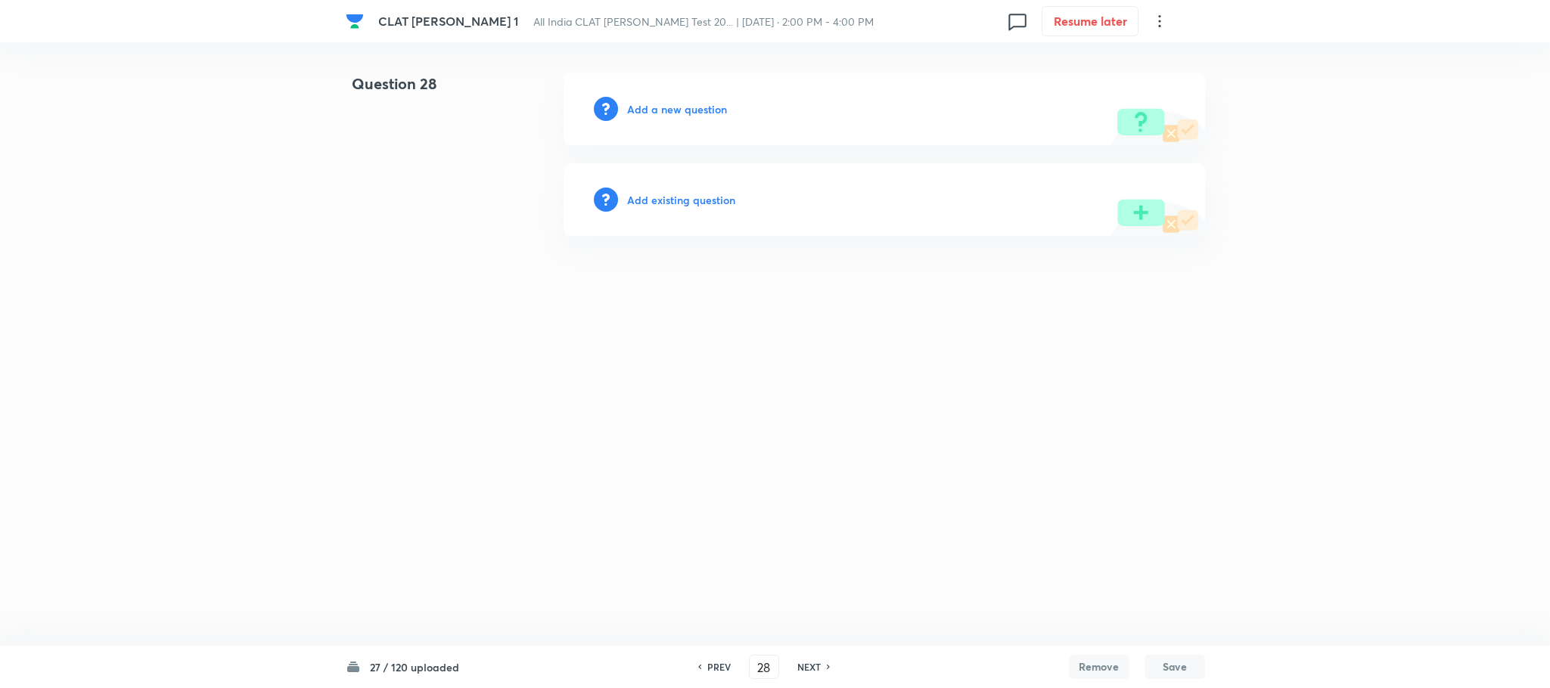
click at [700, 105] on h6 "Add a new question" at bounding box center [677, 109] width 100 height 16
click at [700, 105] on h6 "Choose a question type" at bounding box center [685, 109] width 116 height 16
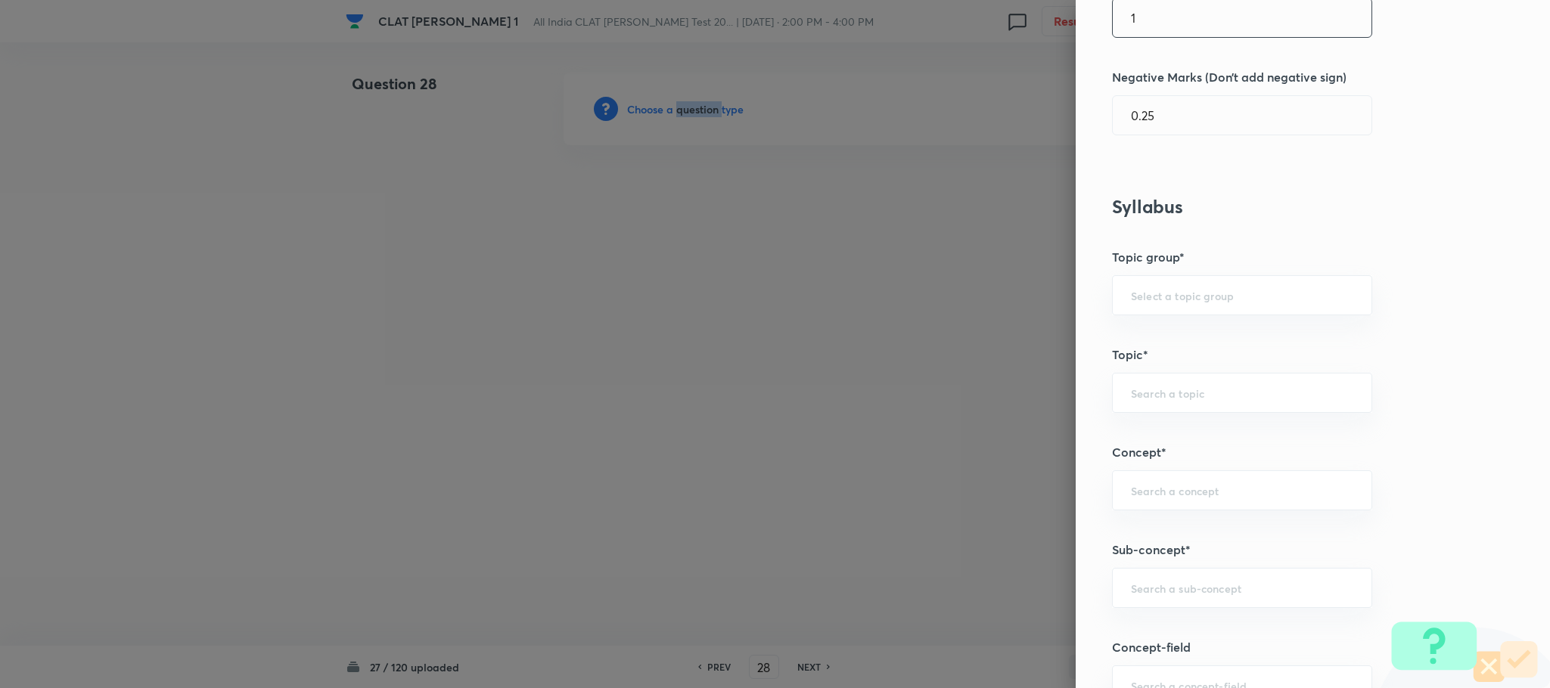
scroll to position [567, 0]
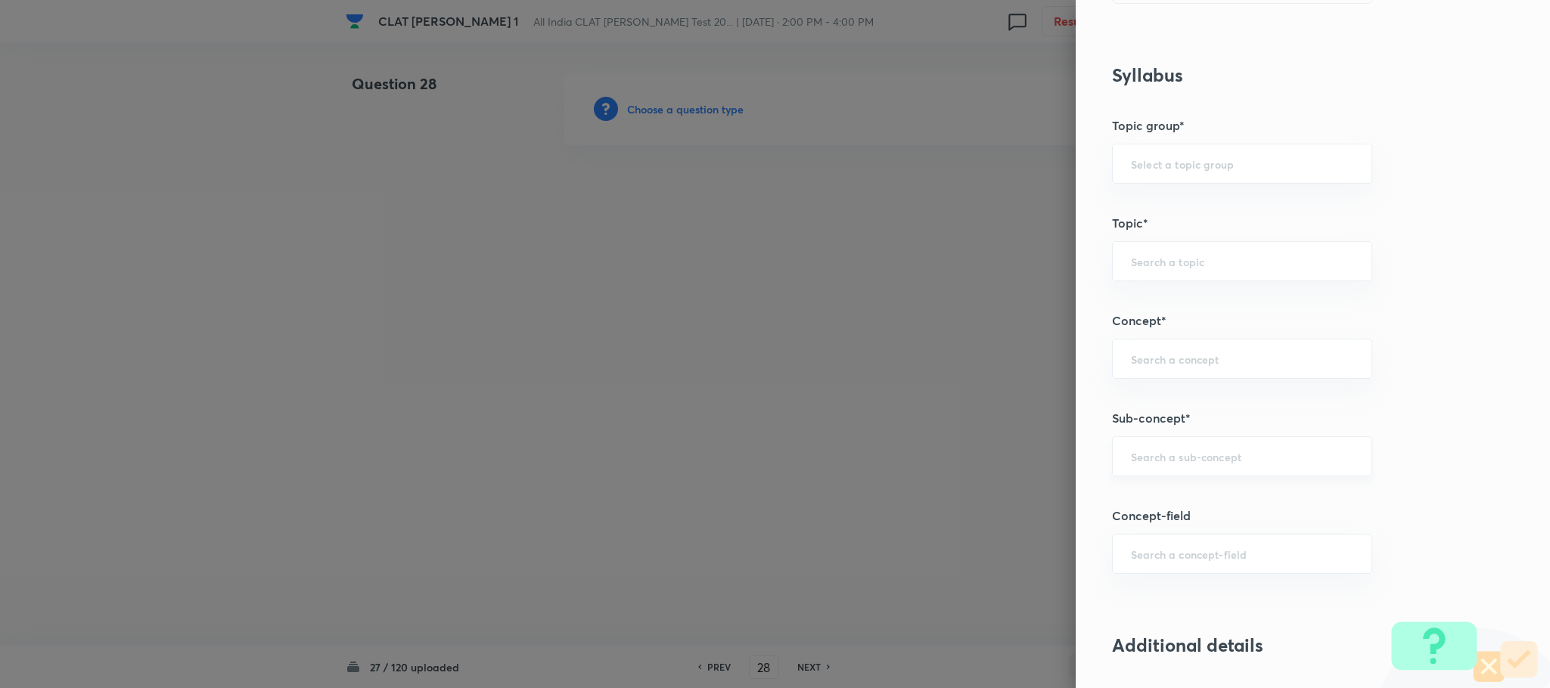
click at [1167, 454] on input "text" at bounding box center [1242, 456] width 222 height 14
click at [1164, 509] on li "Joint family and coparcenary" at bounding box center [1225, 504] width 258 height 27
type input "Joint family and coparcenary"
type input "Family Law and others"
type input "Family Law and Other Imp. Laws"
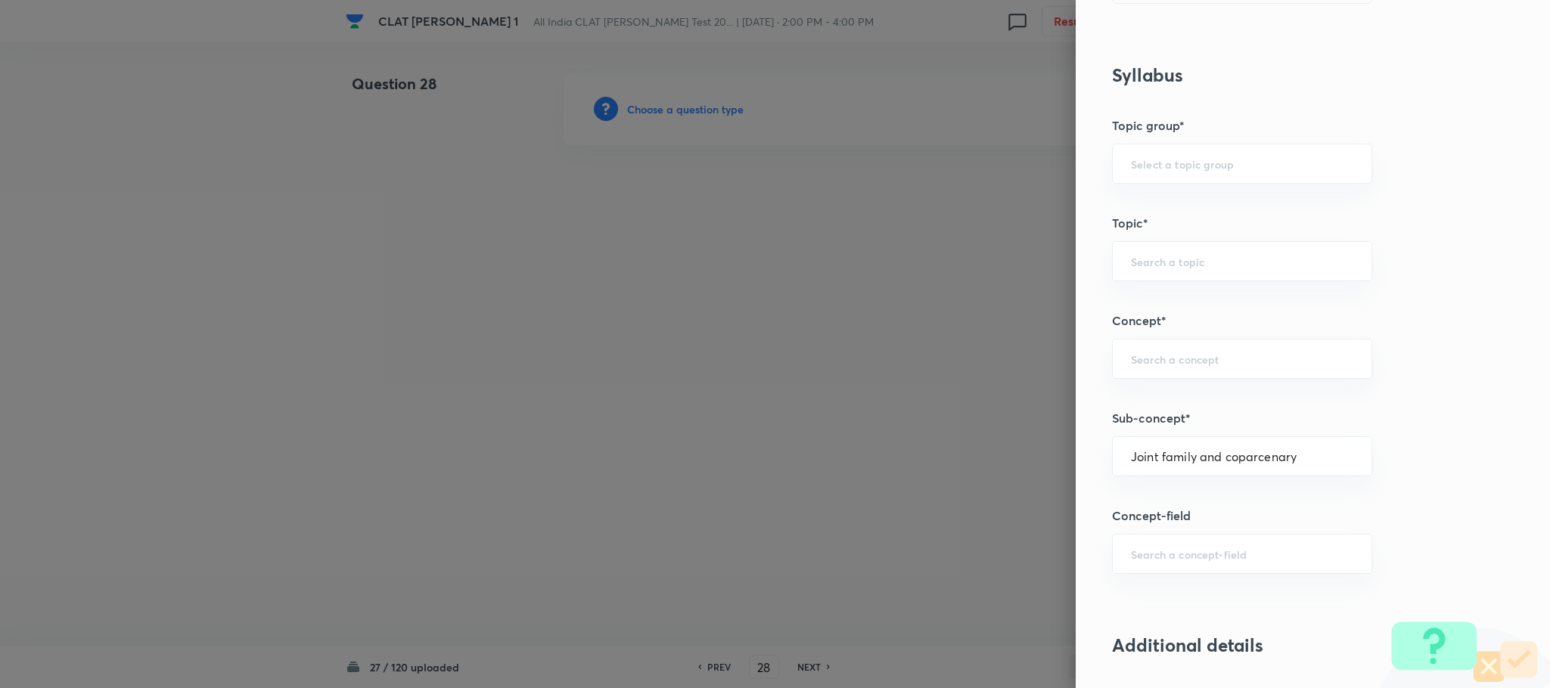
type input "Family Law II"
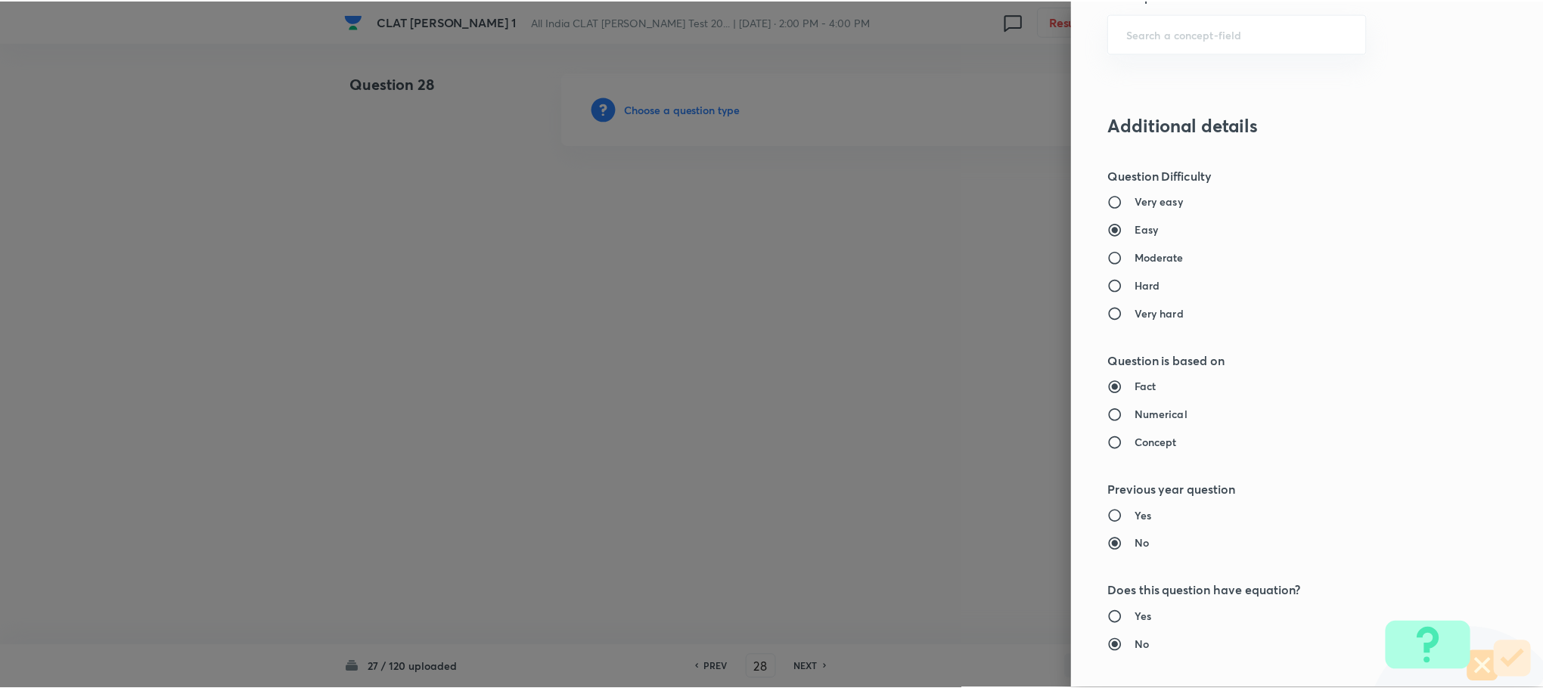
scroll to position [1378, 0]
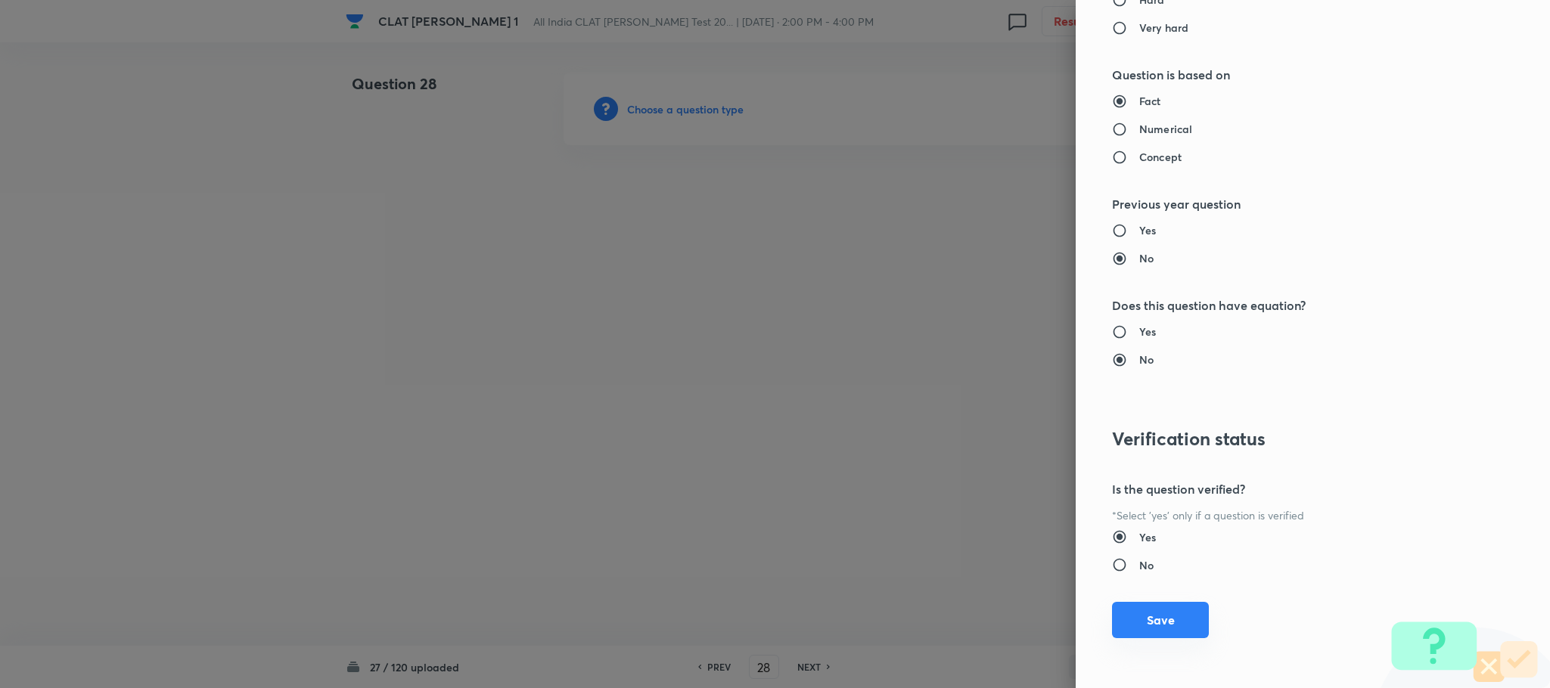
click at [1138, 627] on button "Save" at bounding box center [1160, 620] width 97 height 36
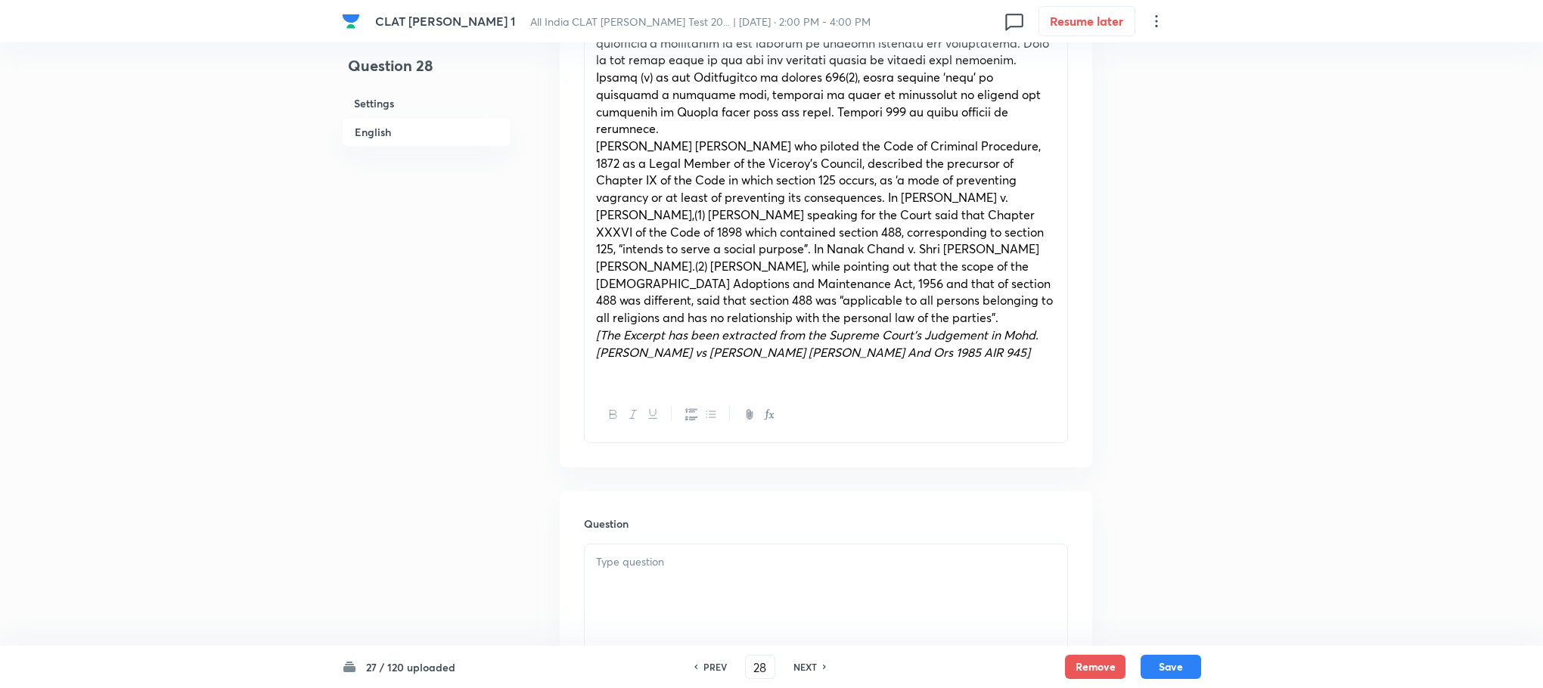
scroll to position [1248, 0]
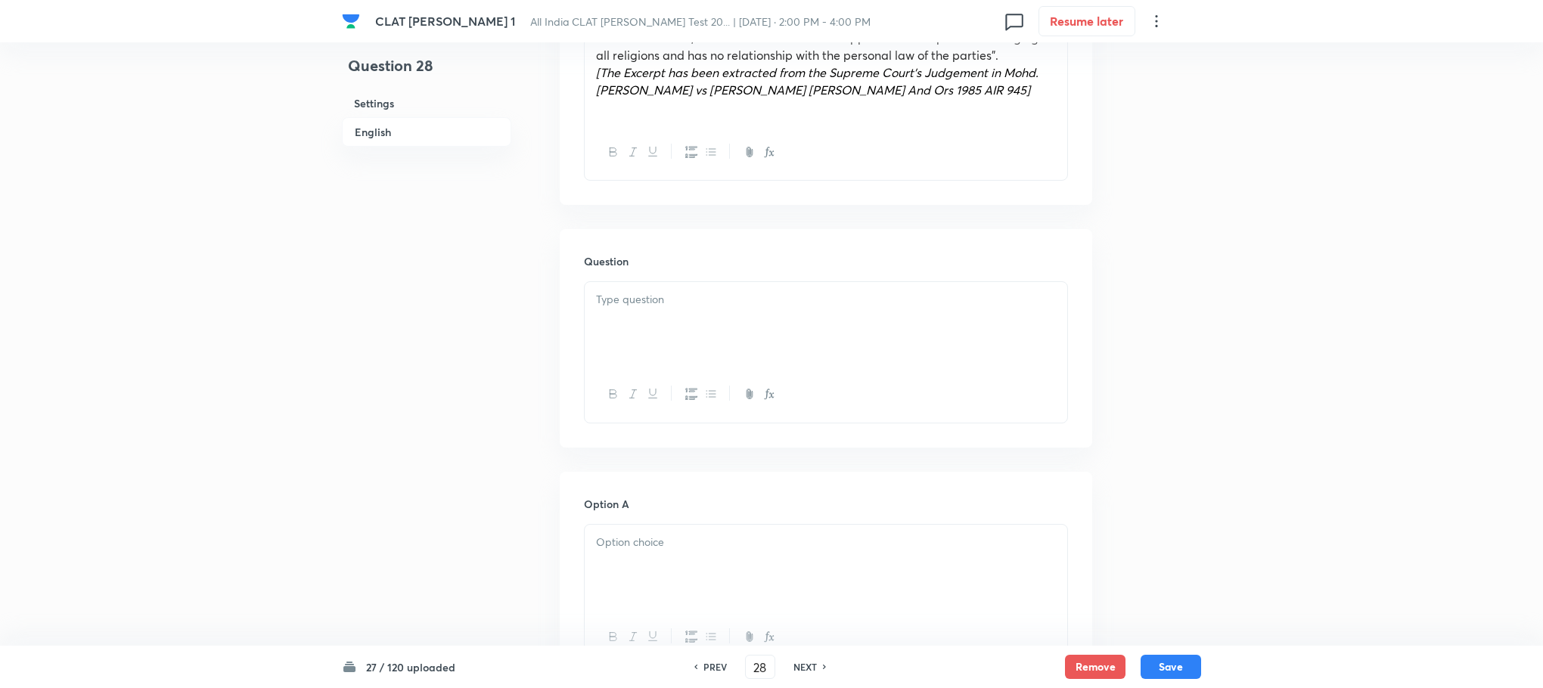
click at [626, 334] on div at bounding box center [826, 324] width 483 height 85
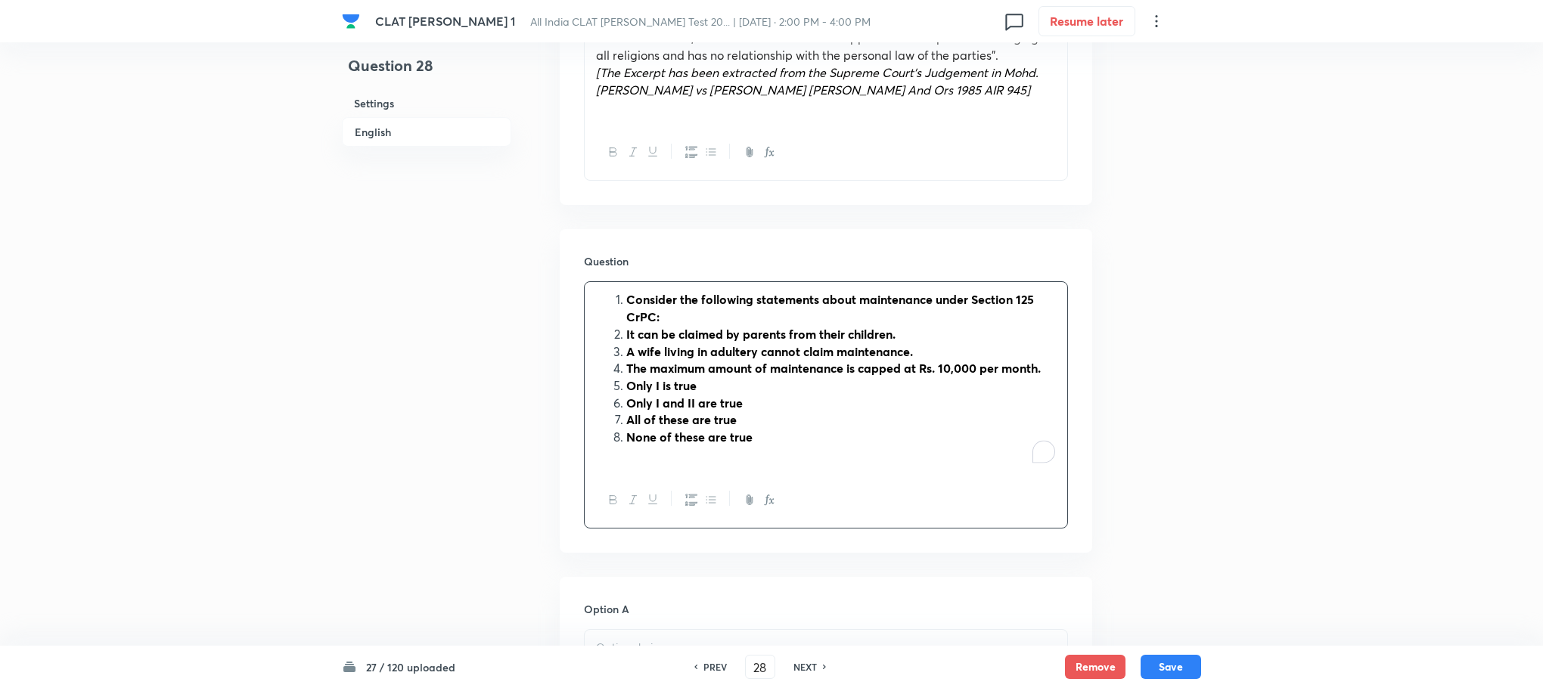
click at [626, 291] on li "Consider the following statements about maintenance under Section 125 CrPC:" at bounding box center [841, 308] width 430 height 34
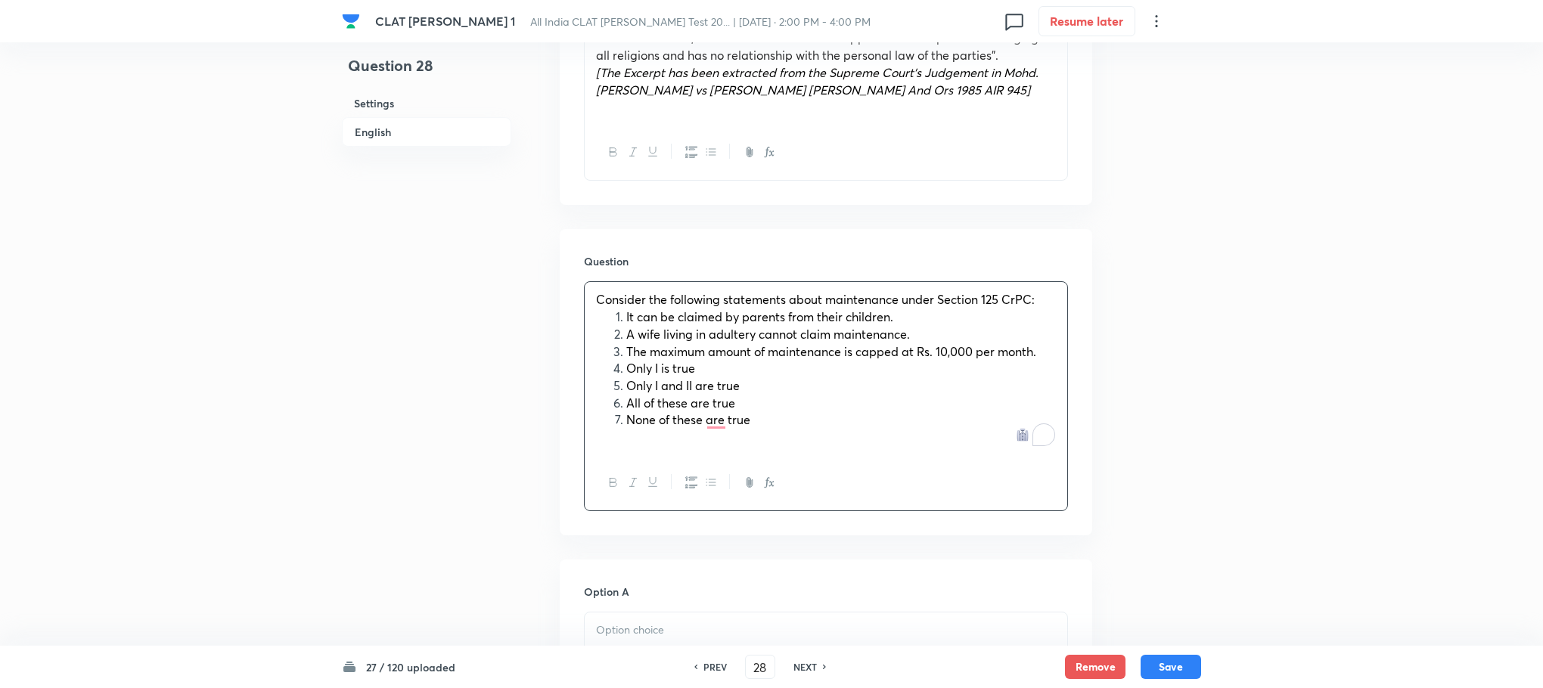
click at [626, 309] on li "It can be claimed by parents from their children." at bounding box center [841, 317] width 430 height 17
click at [626, 326] on li "A wife living in adultery cannot claim maintenance." at bounding box center [841, 334] width 430 height 17
click at [626, 343] on span "The maximum amount of maintenance is capped at Rs. 10,000 per month." at bounding box center [831, 351] width 410 height 16
drag, startPoint x: 625, startPoint y: 345, endPoint x: 771, endPoint y: 406, distance: 159.0
click at [771, 406] on ol "Only I is true Only I and II are true All of these are true None of these are t…" at bounding box center [826, 394] width 460 height 69
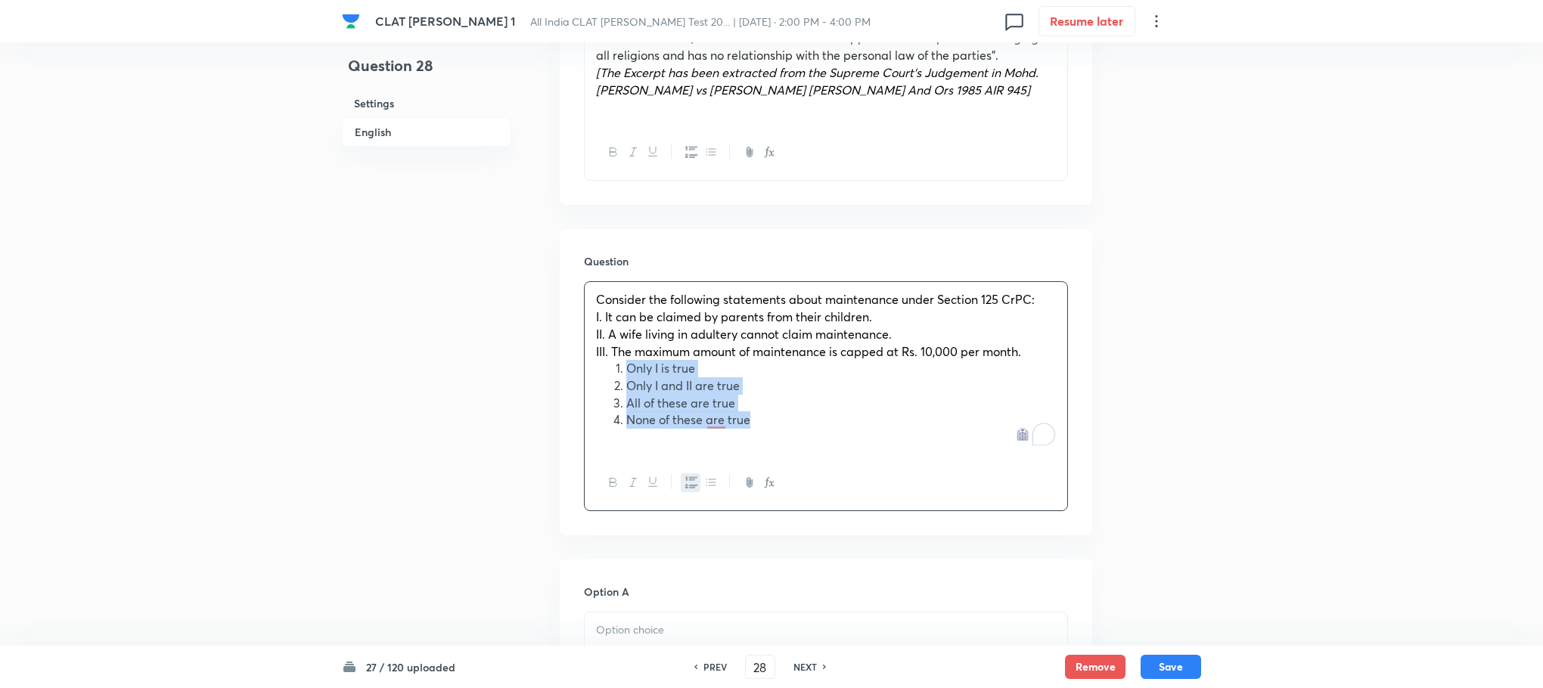
click at [683, 473] on button "button" at bounding box center [691, 482] width 20 height 19
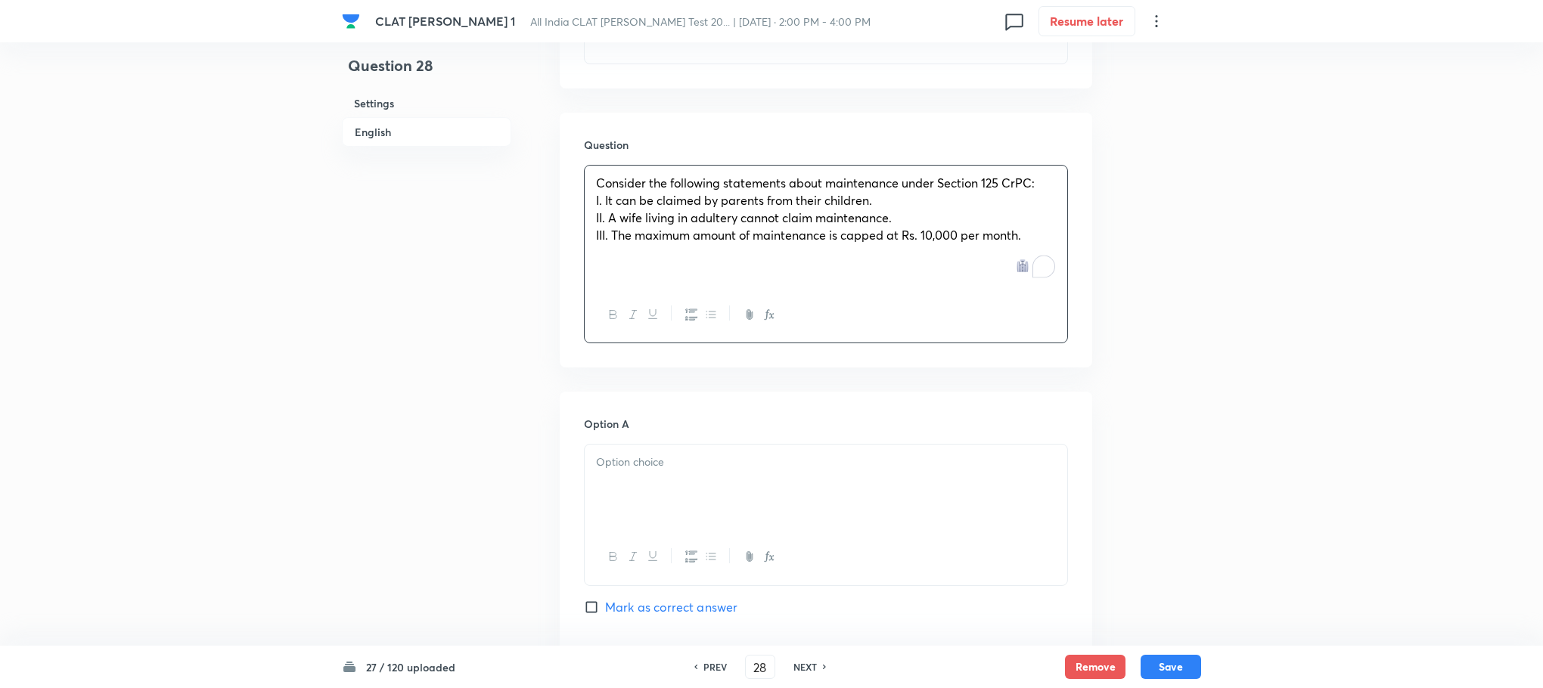
scroll to position [1475, 0]
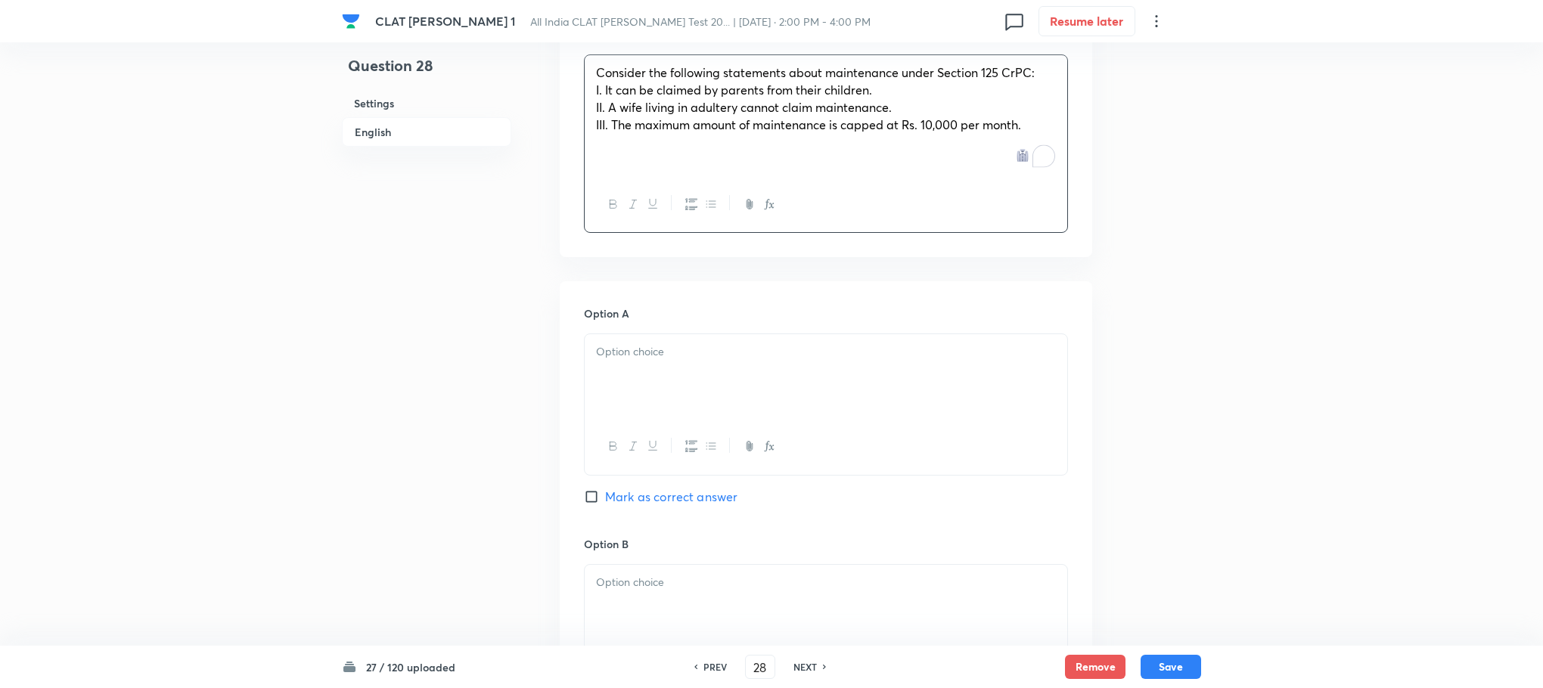
click at [643, 343] on p at bounding box center [826, 351] width 460 height 17
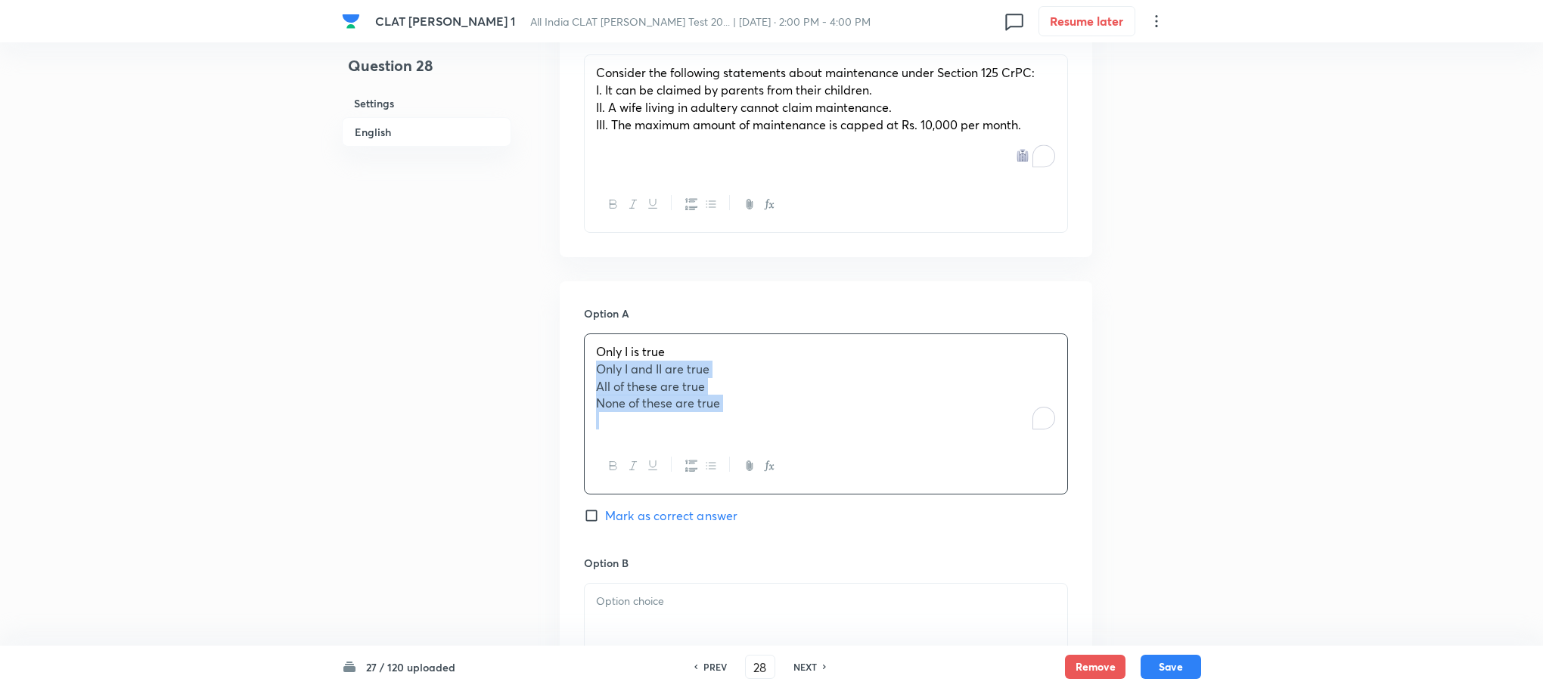
drag, startPoint x: 597, startPoint y: 359, endPoint x: 765, endPoint y: 405, distance: 174.1
click at [765, 405] on div "Only I is true Only I and II are true All of these are true None of these are t…" at bounding box center [826, 386] width 483 height 104
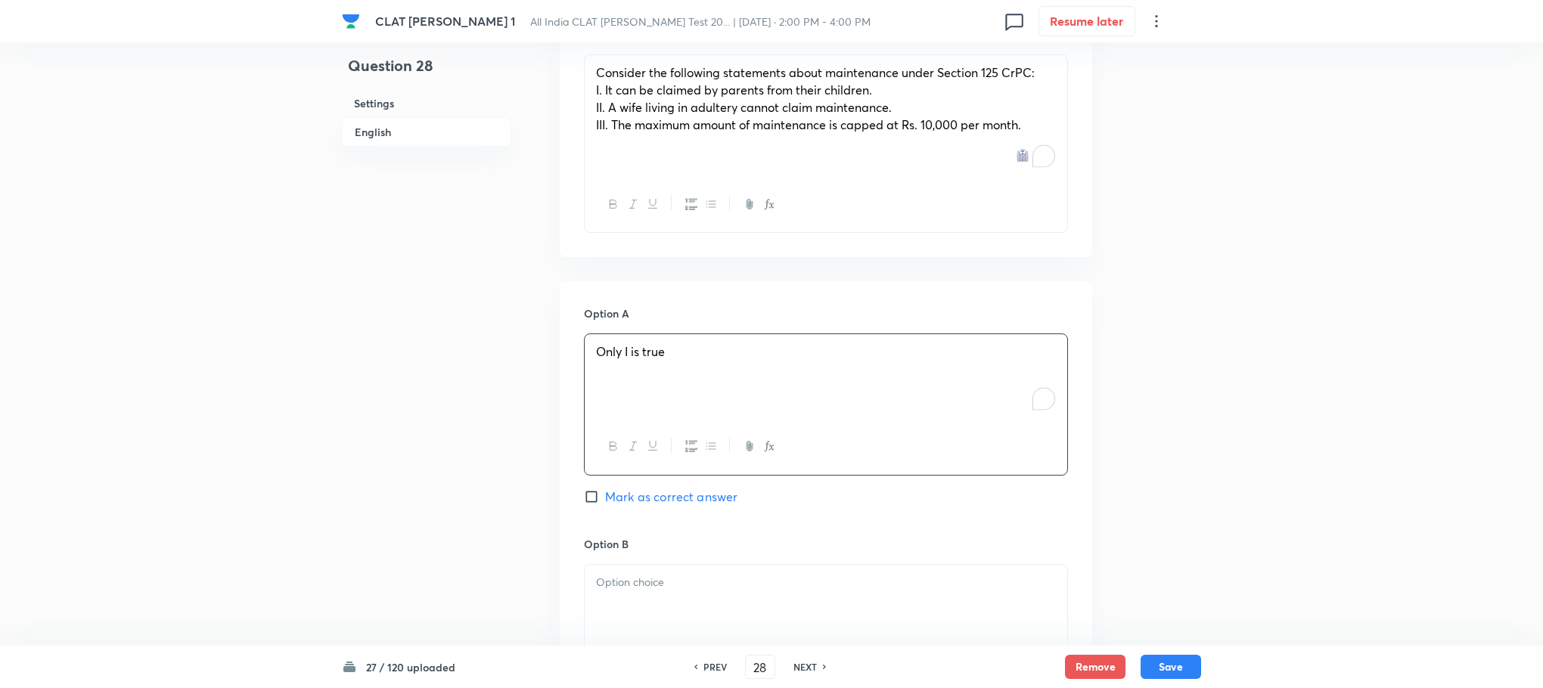
scroll to position [1702, 0]
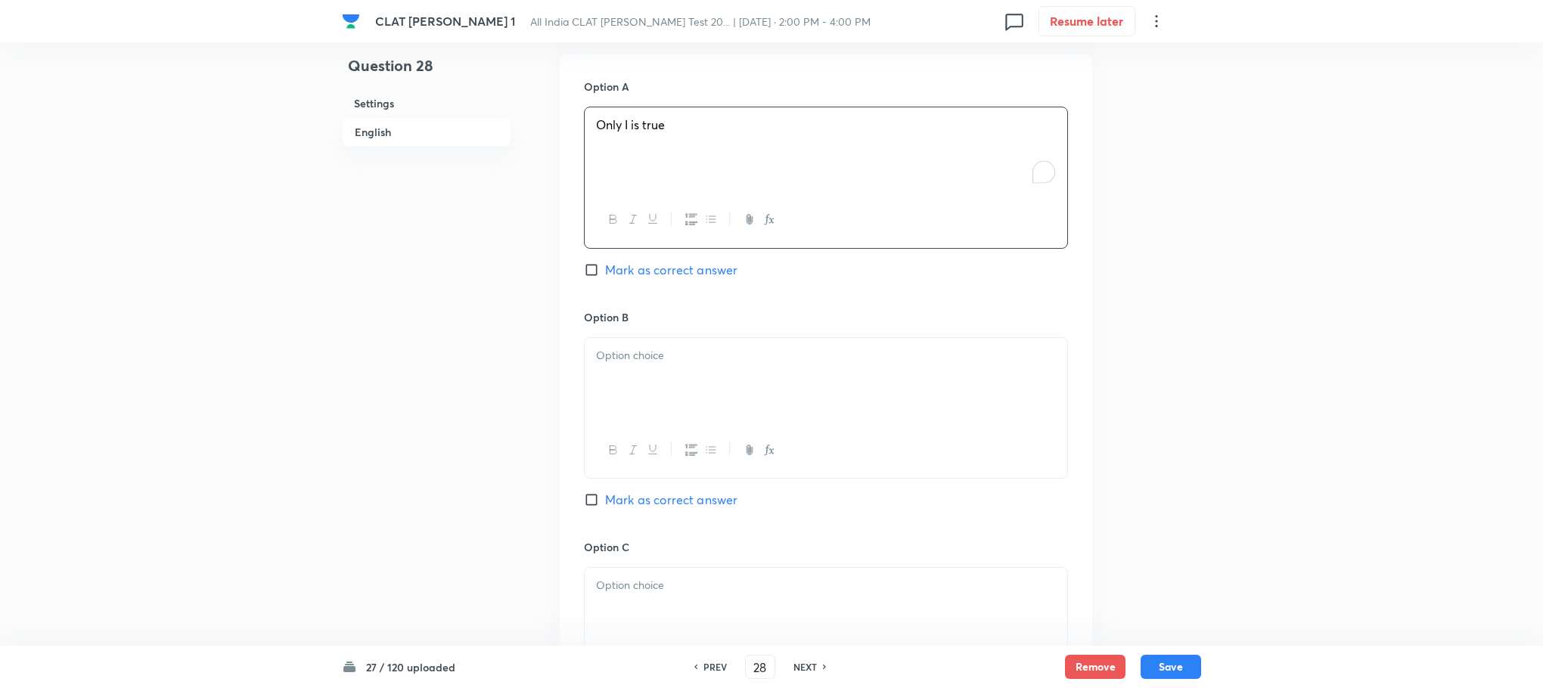
click at [629, 354] on div at bounding box center [826, 380] width 483 height 85
drag, startPoint x: 588, startPoint y: 359, endPoint x: 885, endPoint y: 411, distance: 301.9
click at [885, 411] on div "Only I and II are true All of these are true None of these are true" at bounding box center [826, 409] width 484 height 144
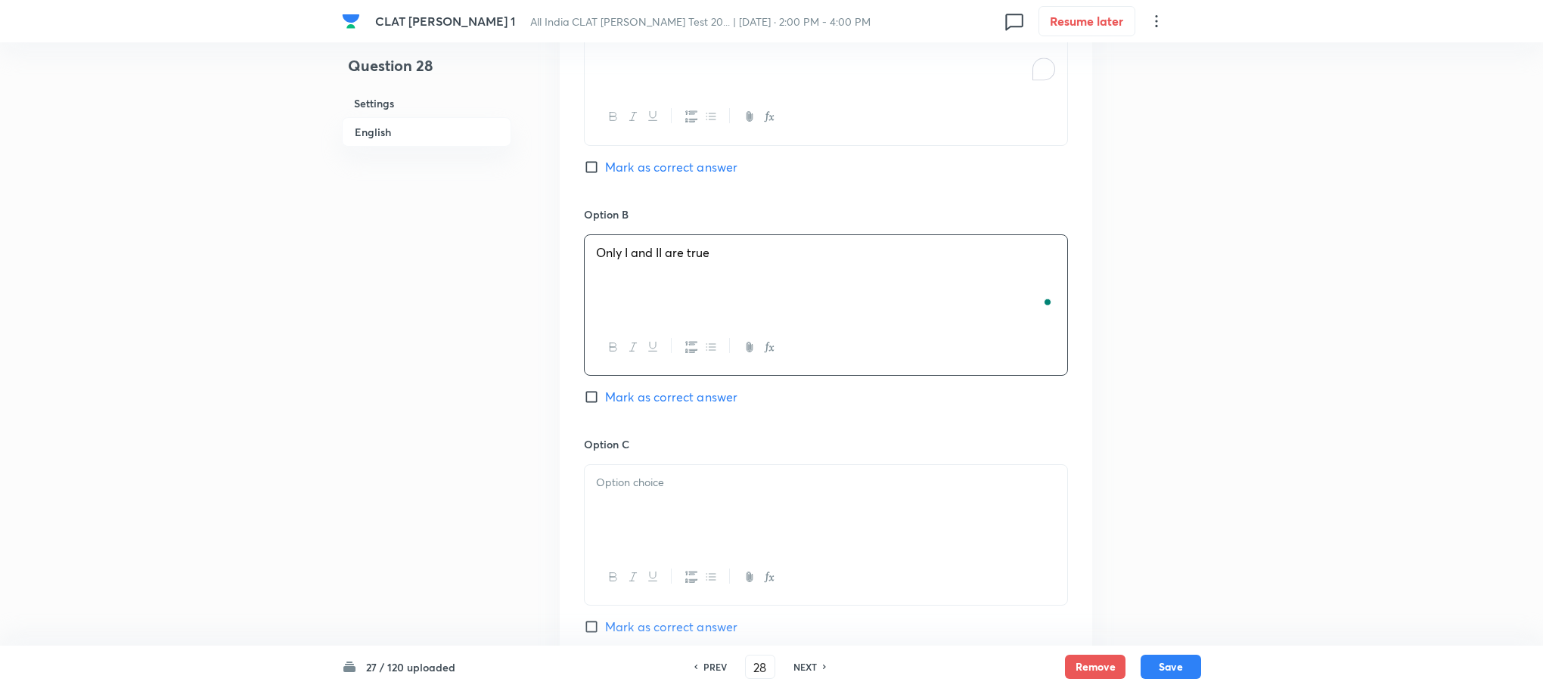
scroll to position [1929, 0]
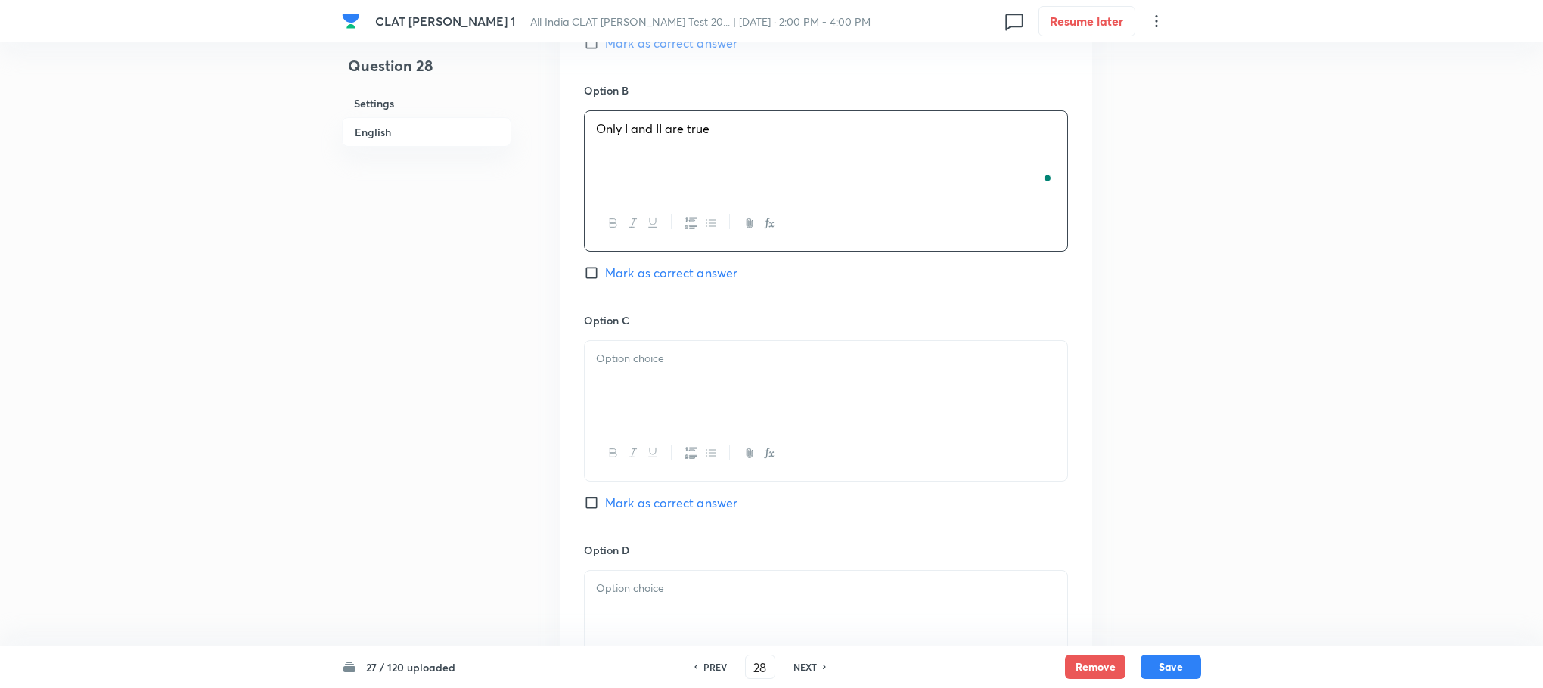
click at [627, 356] on div at bounding box center [826, 383] width 483 height 85
drag, startPoint x: 597, startPoint y: 359, endPoint x: 822, endPoint y: 388, distance: 227.3
click at [822, 388] on div "All of these are true None of these are true" at bounding box center [826, 383] width 483 height 85
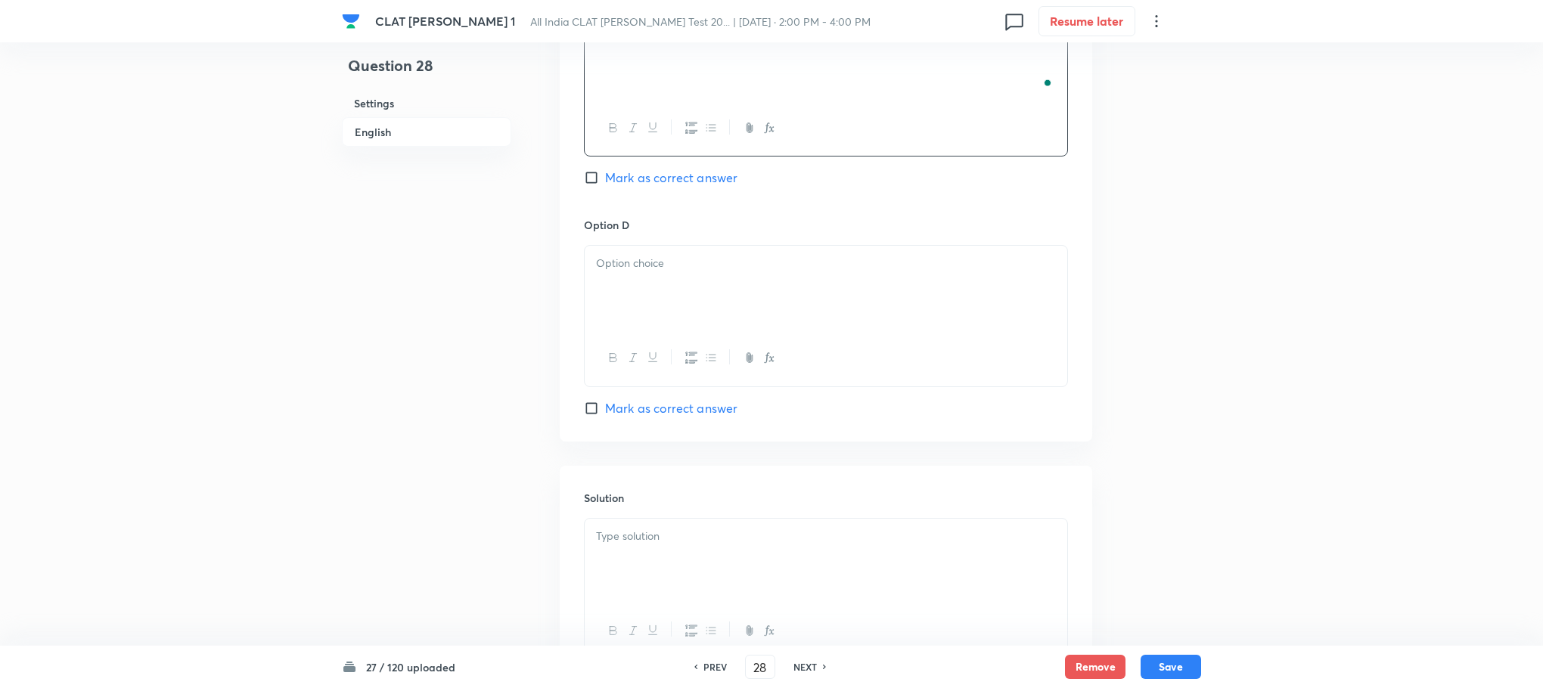
scroll to position [2269, 0]
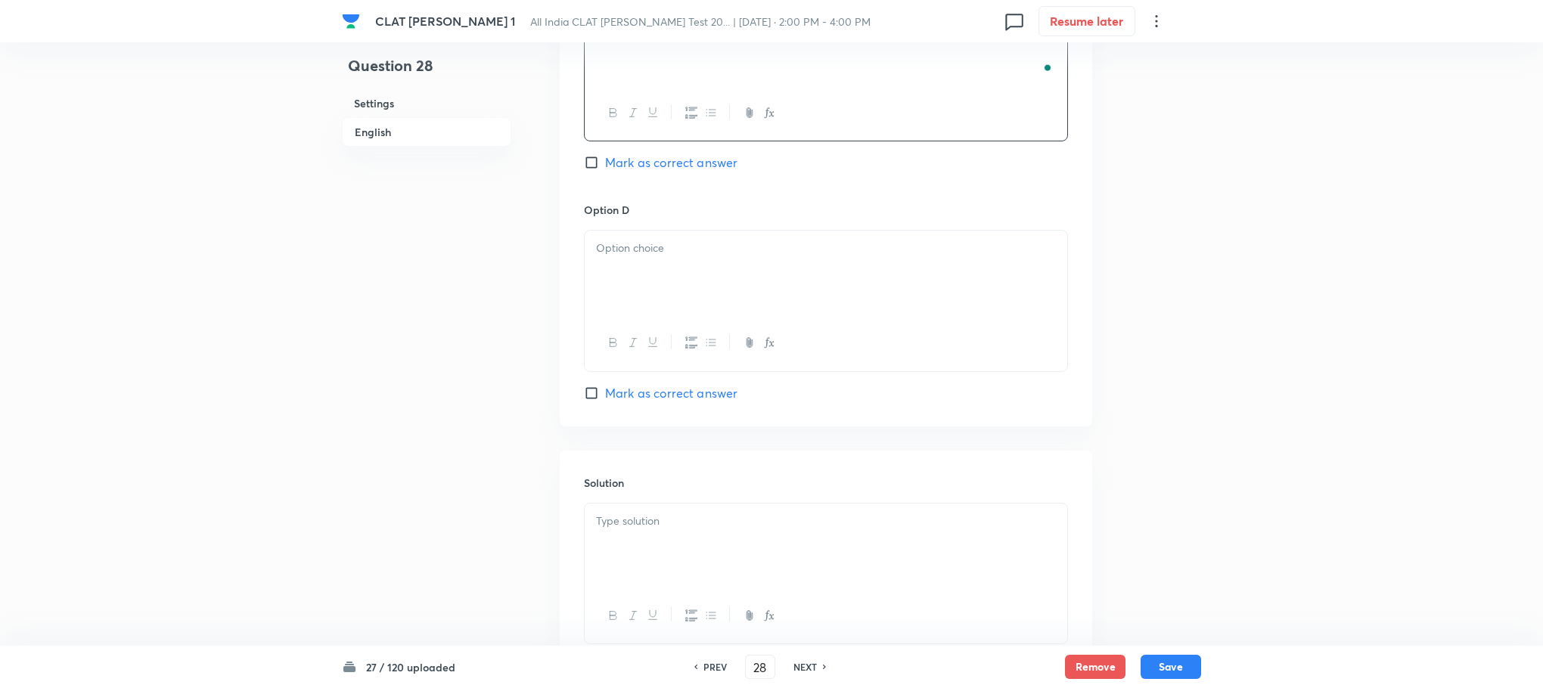
click at [626, 268] on div at bounding box center [826, 273] width 483 height 85
click at [636, 550] on div "To enrich screen reader interactions, please activate Accessibility in Grammarl…" at bounding box center [826, 546] width 483 height 85
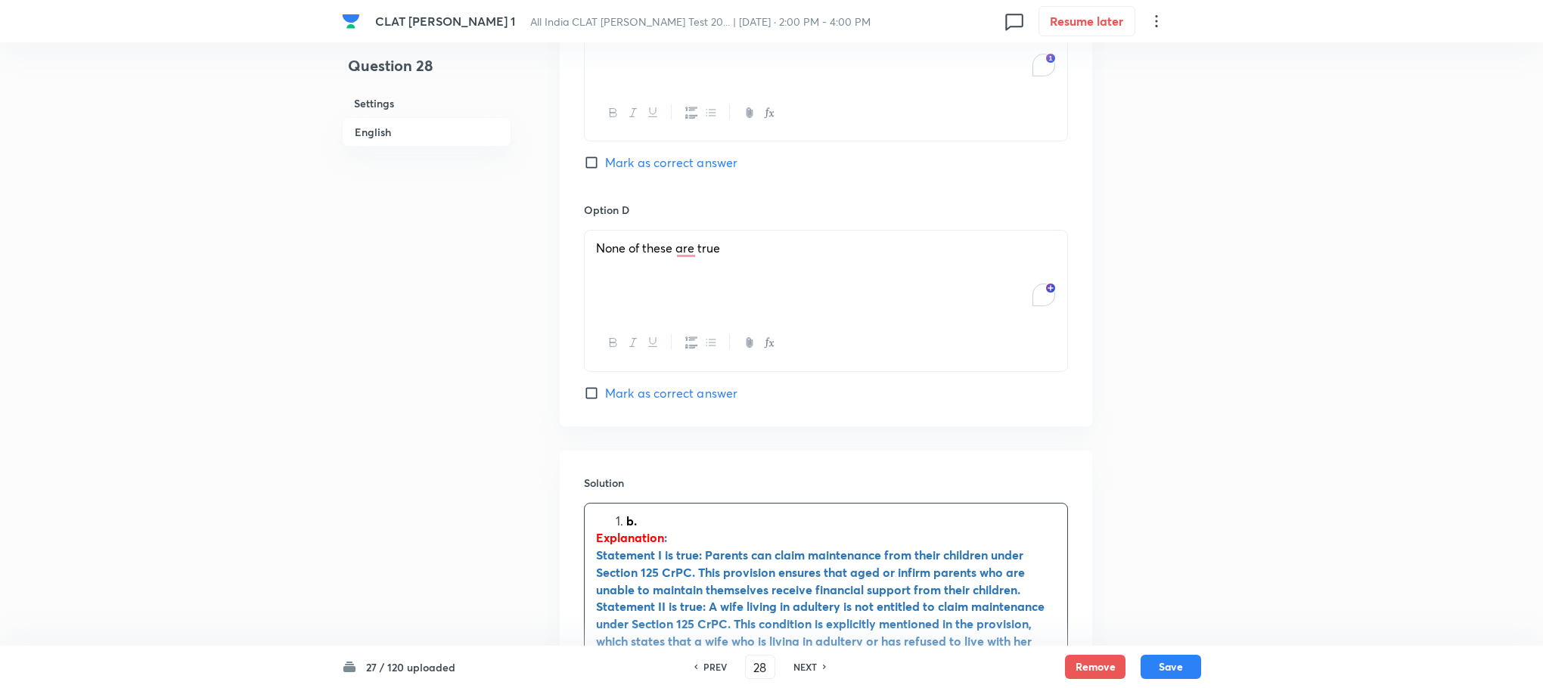
click at [622, 529] on strong "Explanation" at bounding box center [630, 537] width 68 height 16
click at [626, 513] on li "b." at bounding box center [841, 521] width 430 height 17
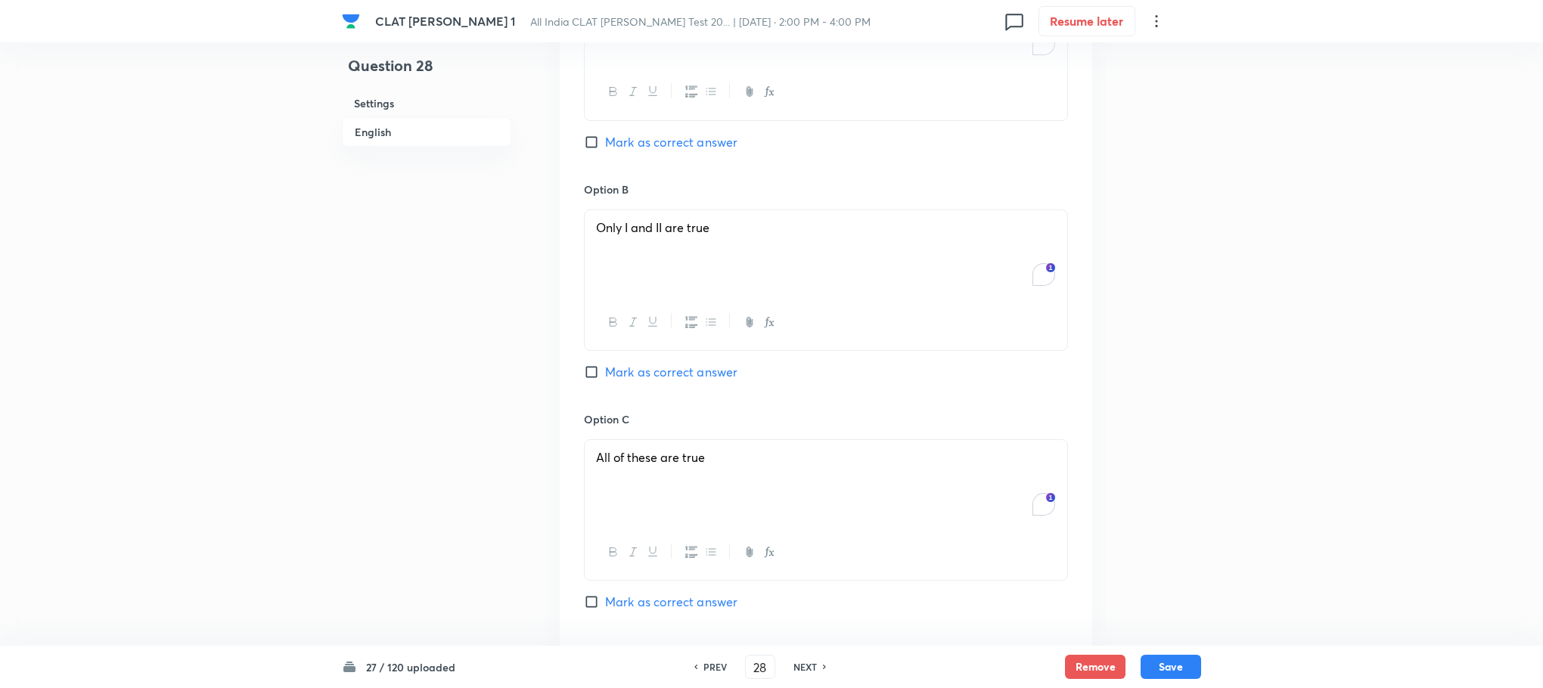
scroll to position [1815, 0]
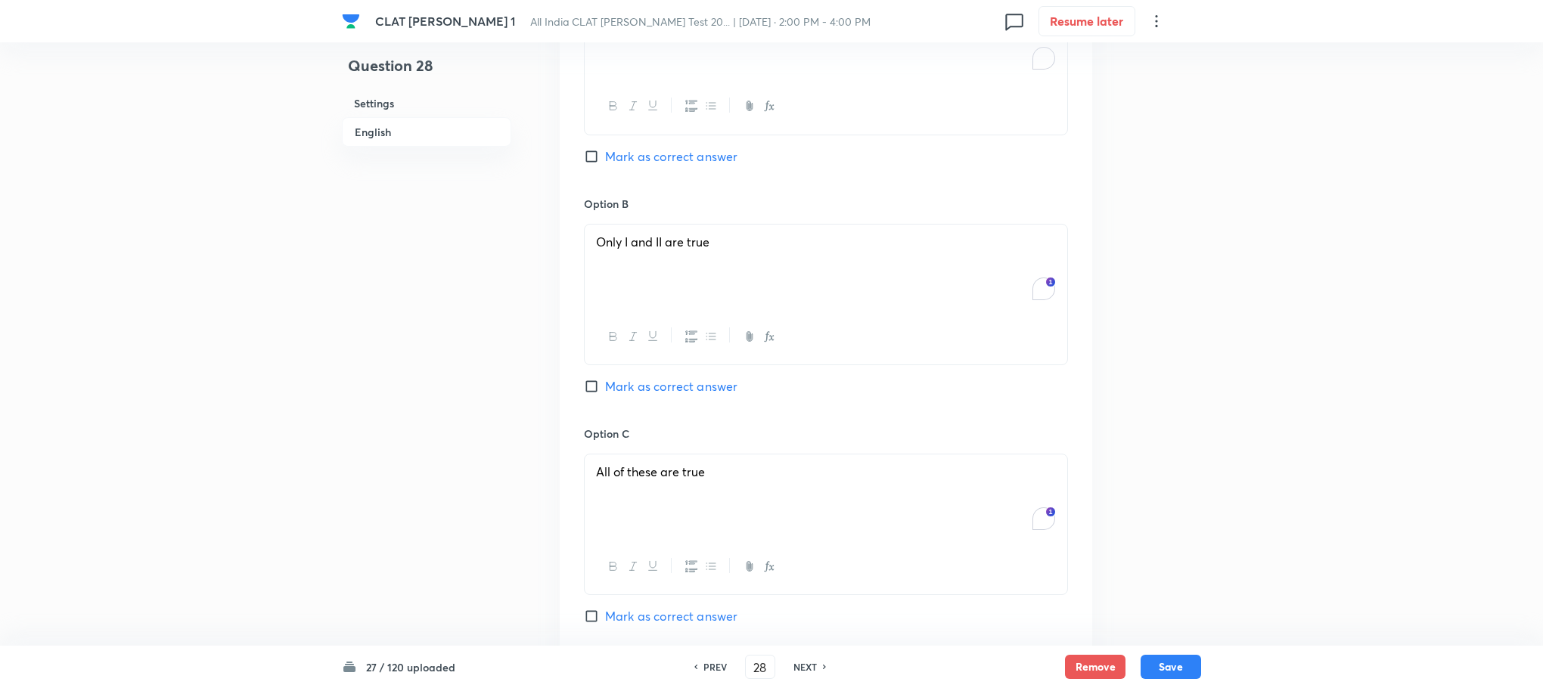
click at [668, 377] on span "Mark as correct answer" at bounding box center [671, 386] width 132 height 18
click at [605, 379] on input "Mark as correct answer" at bounding box center [594, 386] width 21 height 15
checkbox input "true"
click at [1178, 663] on button "Save" at bounding box center [1171, 665] width 61 height 24
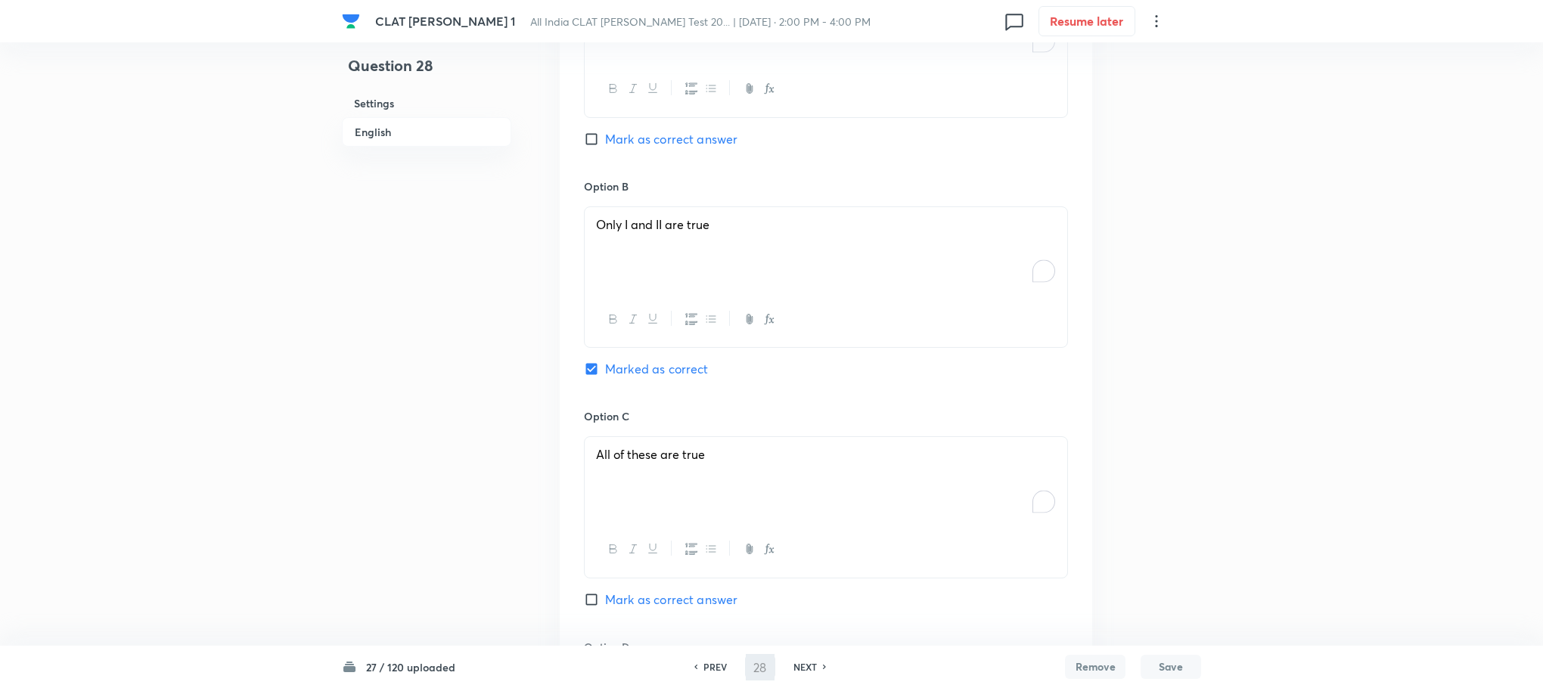
type input "29"
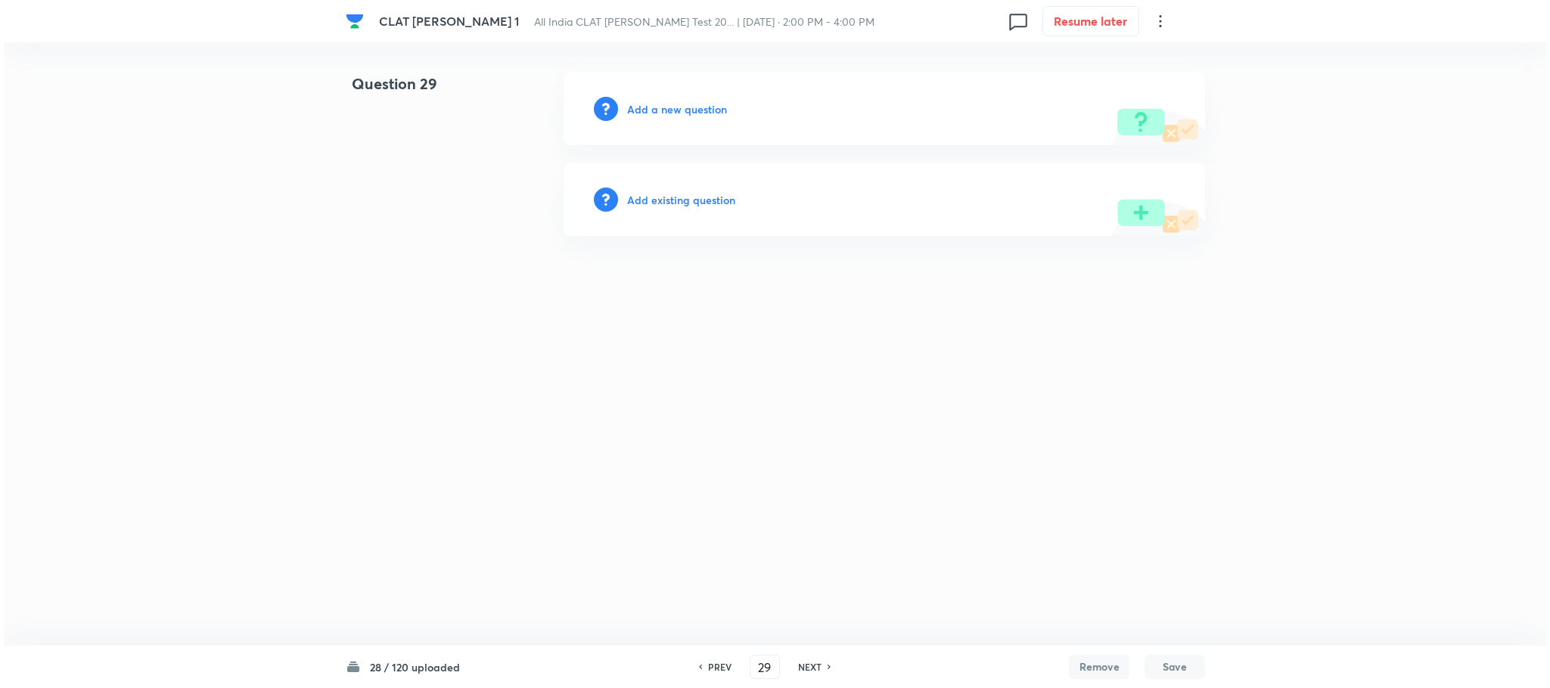
scroll to position [0, 0]
click at [697, 114] on h6 "Add a new question" at bounding box center [677, 109] width 100 height 16
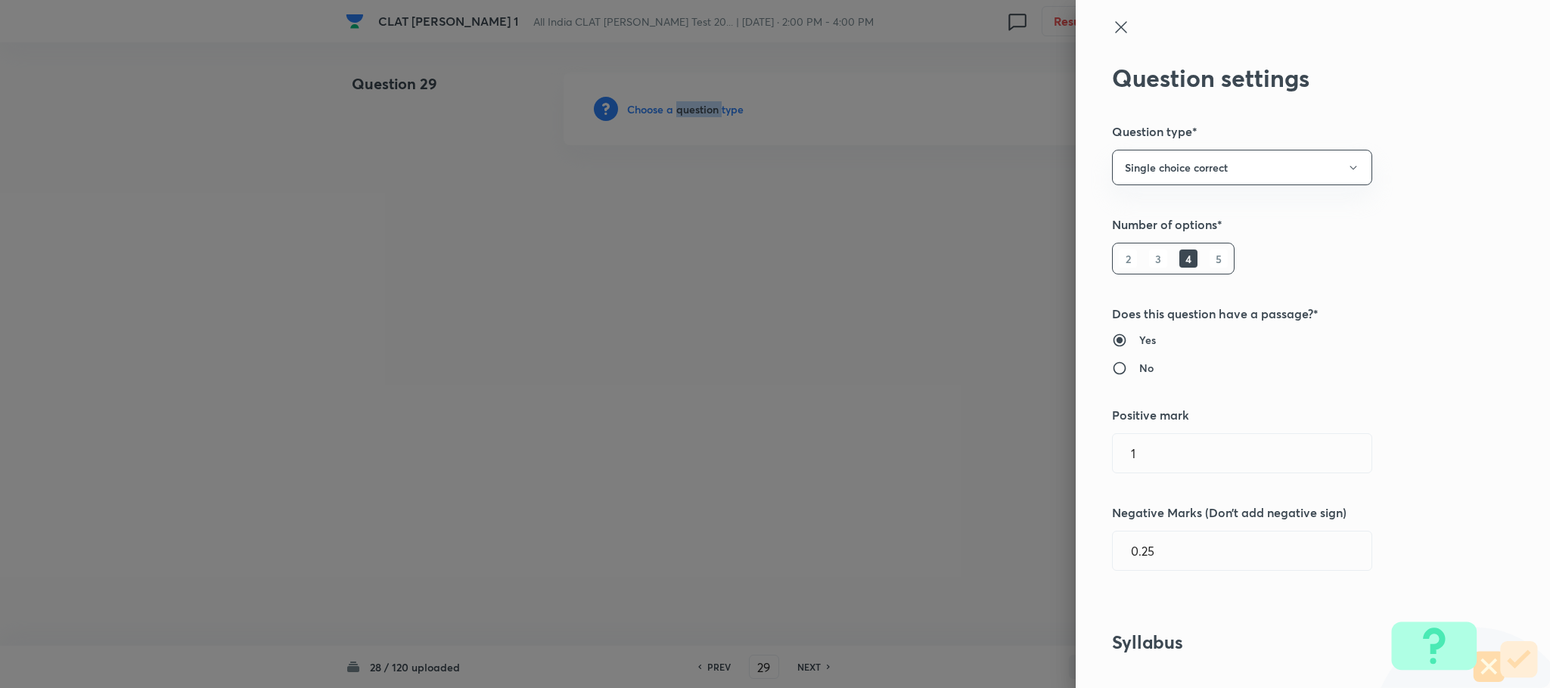
scroll to position [681, 0]
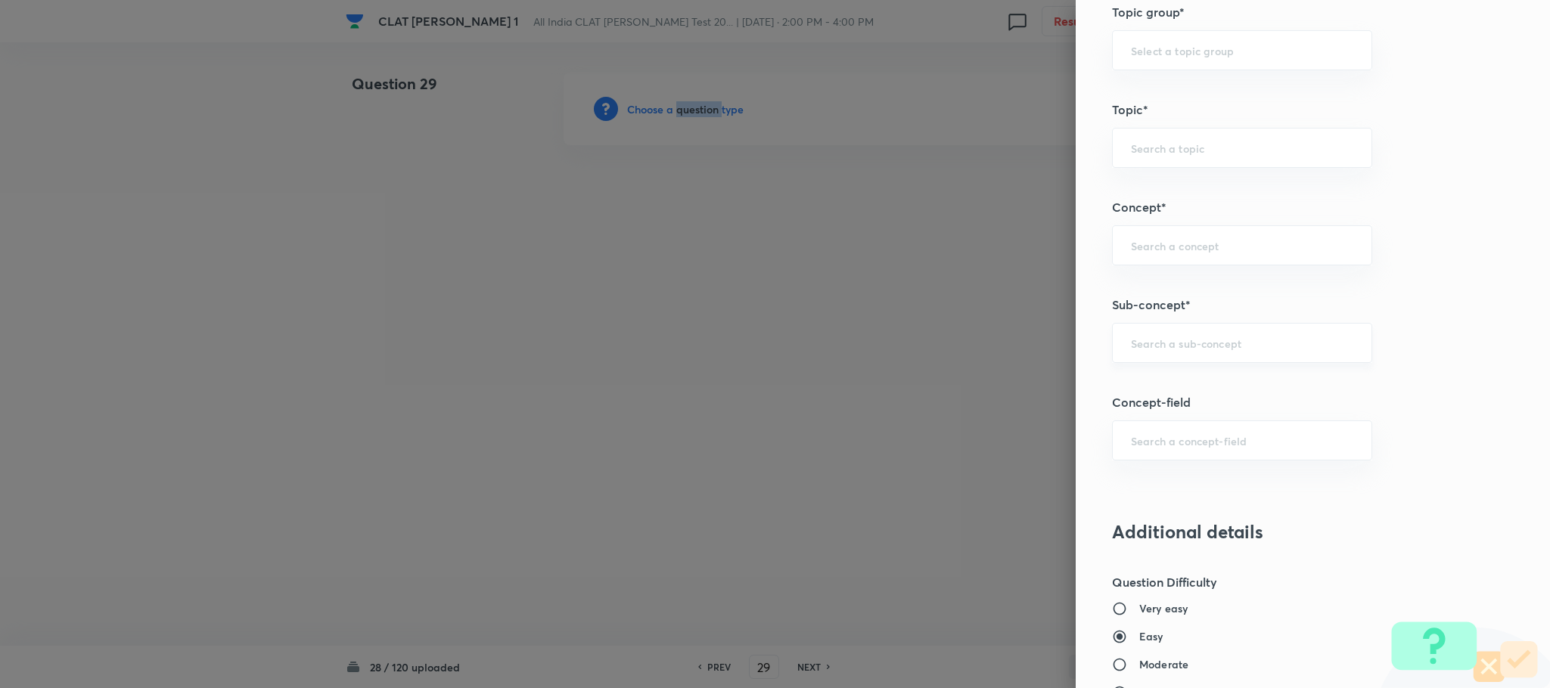
click at [1144, 332] on div "​" at bounding box center [1242, 343] width 260 height 40
click at [1150, 398] on li "Joint family and coparcenary" at bounding box center [1225, 390] width 258 height 27
type input "Joint family and coparcenary"
type input "Family Law and others"
type input "Family Law and Other Imp. Laws"
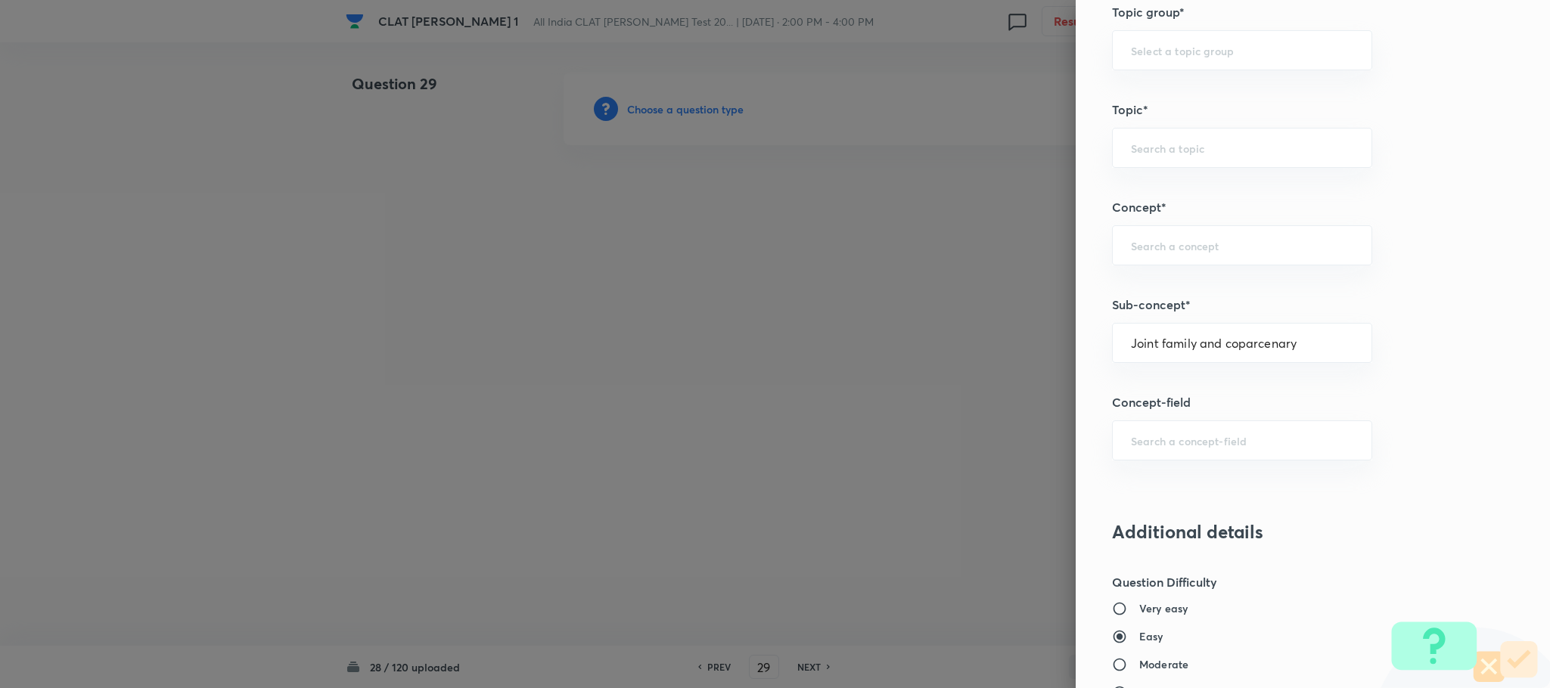
type input "Family Law II"
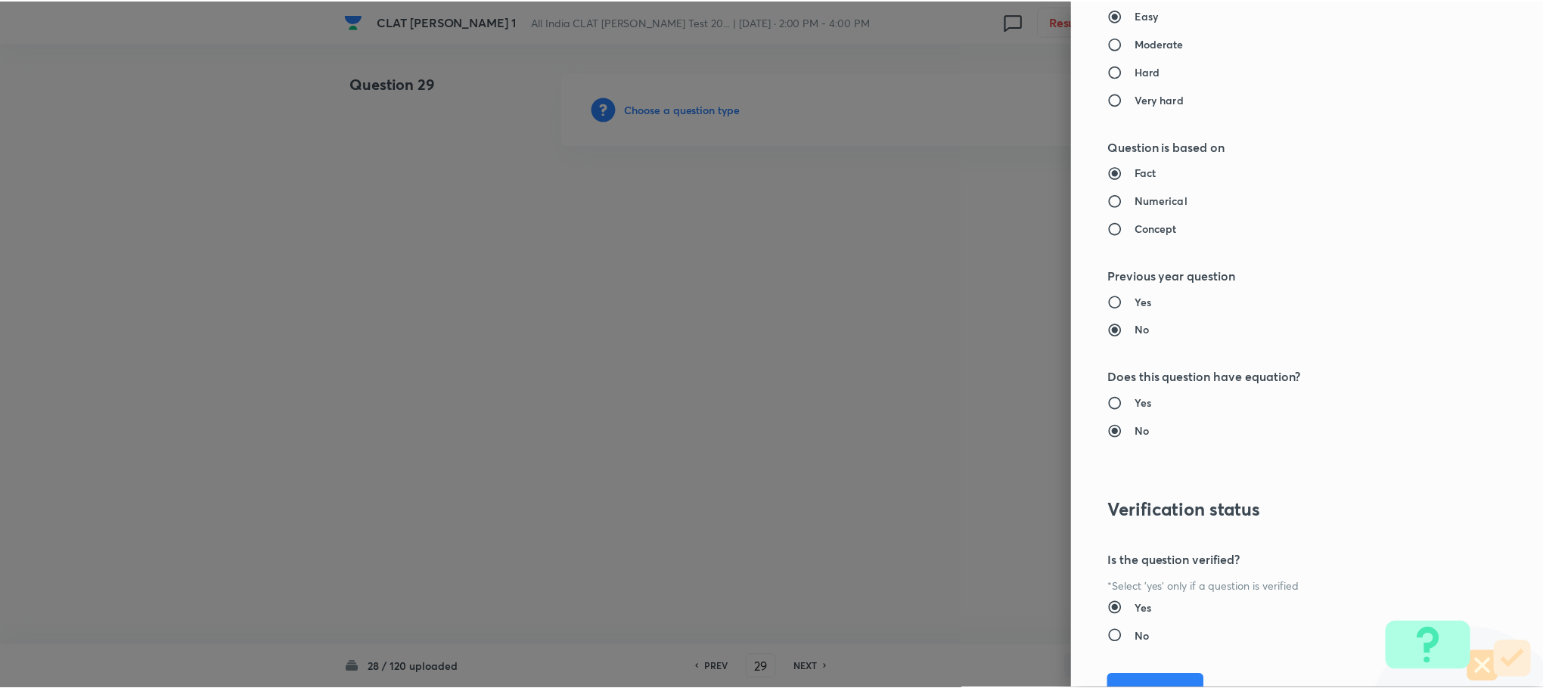
scroll to position [1378, 0]
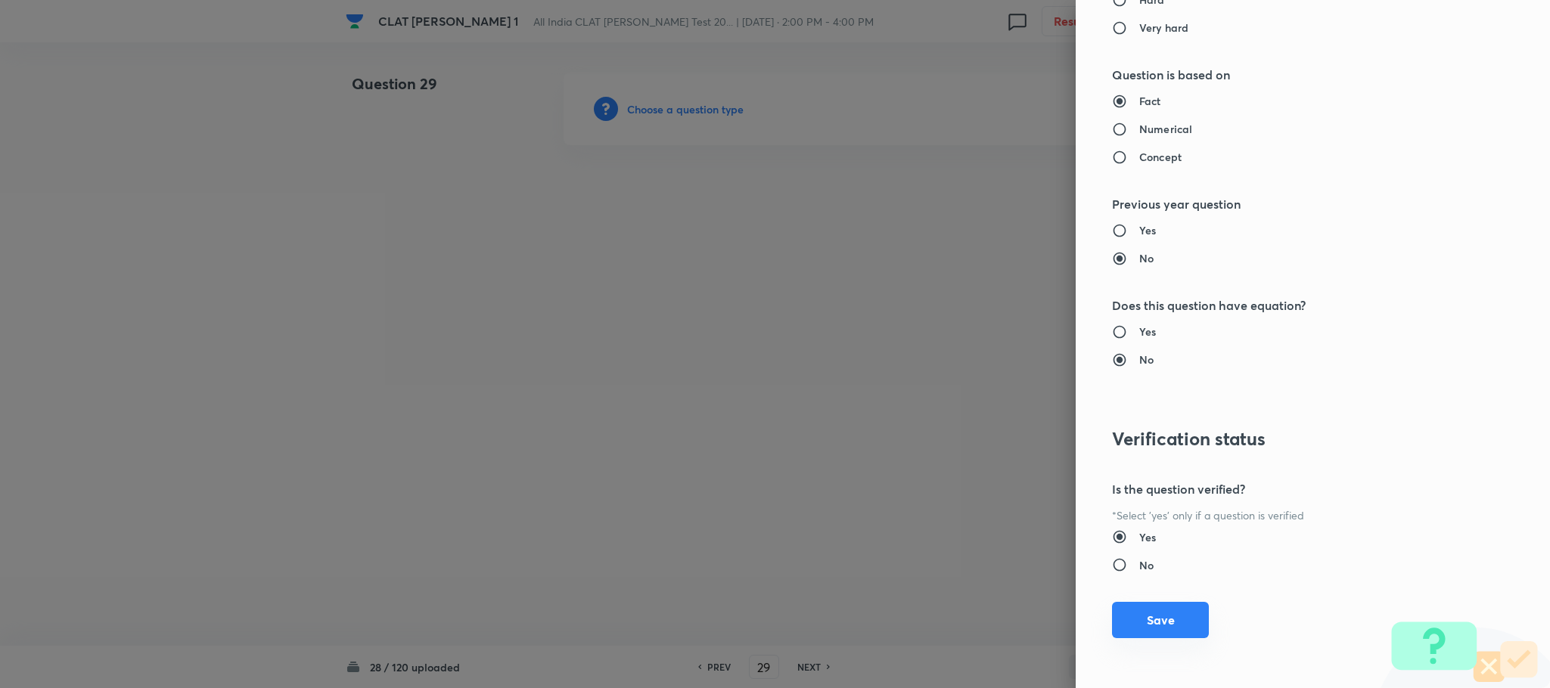
click at [1133, 613] on button "Save" at bounding box center [1160, 620] width 97 height 36
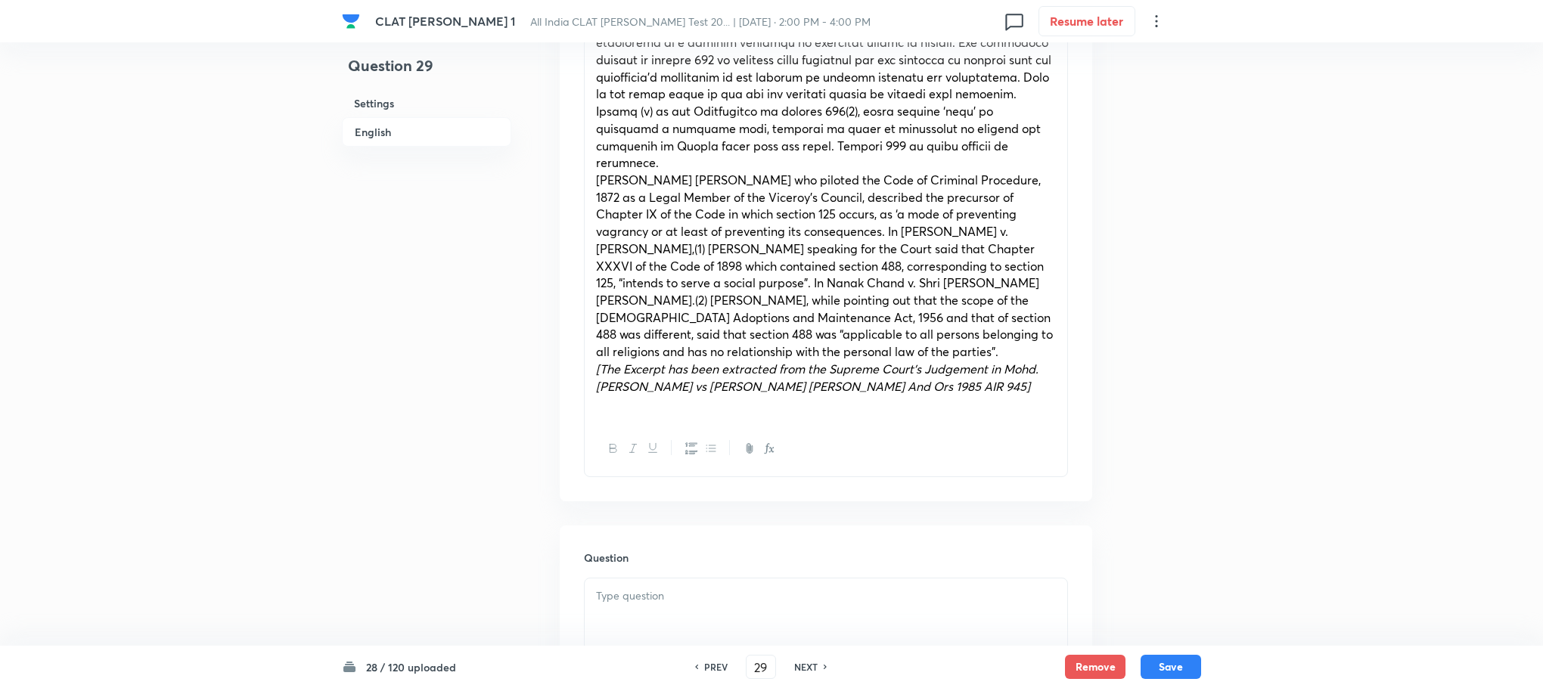
scroll to position [1361, 0]
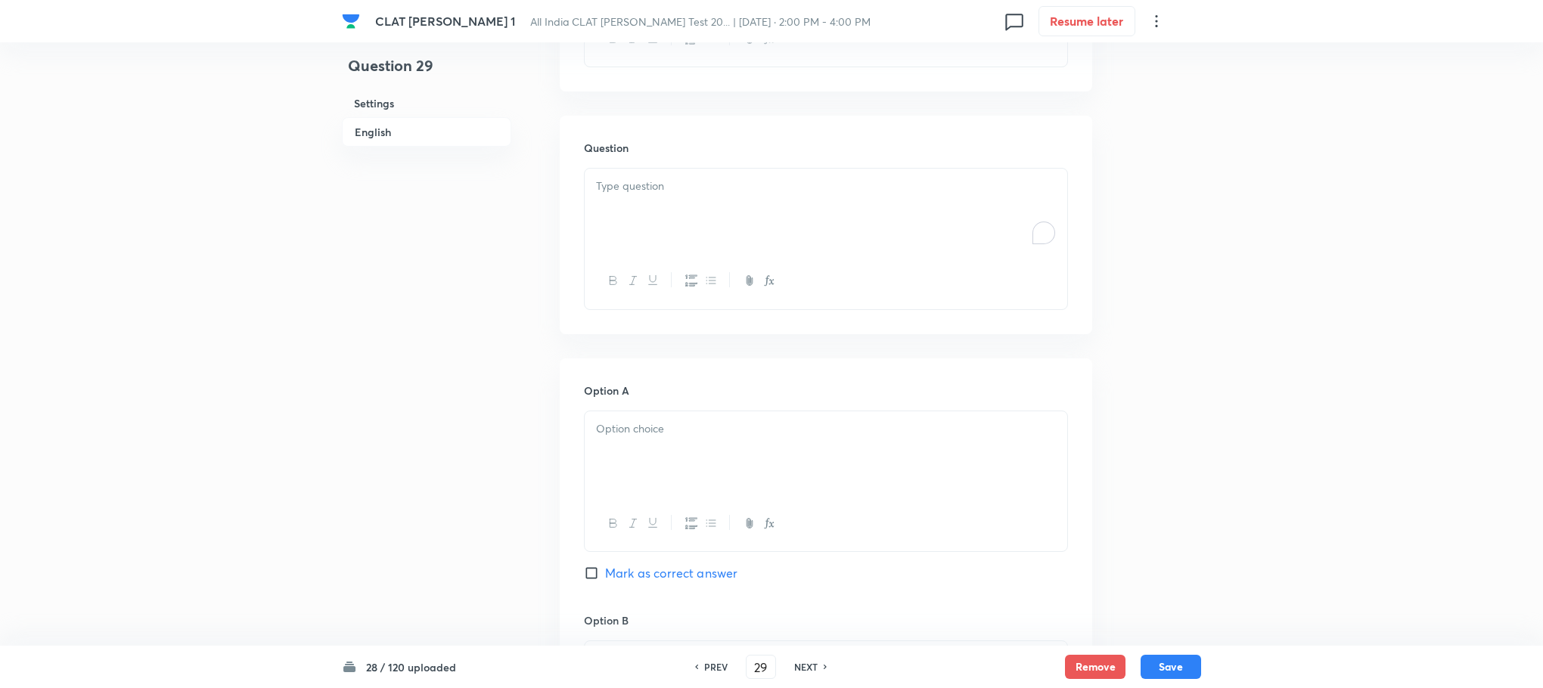
click at [629, 189] on div "To enrich screen reader interactions, please activate Accessibility in Grammarl…" at bounding box center [826, 211] width 483 height 85
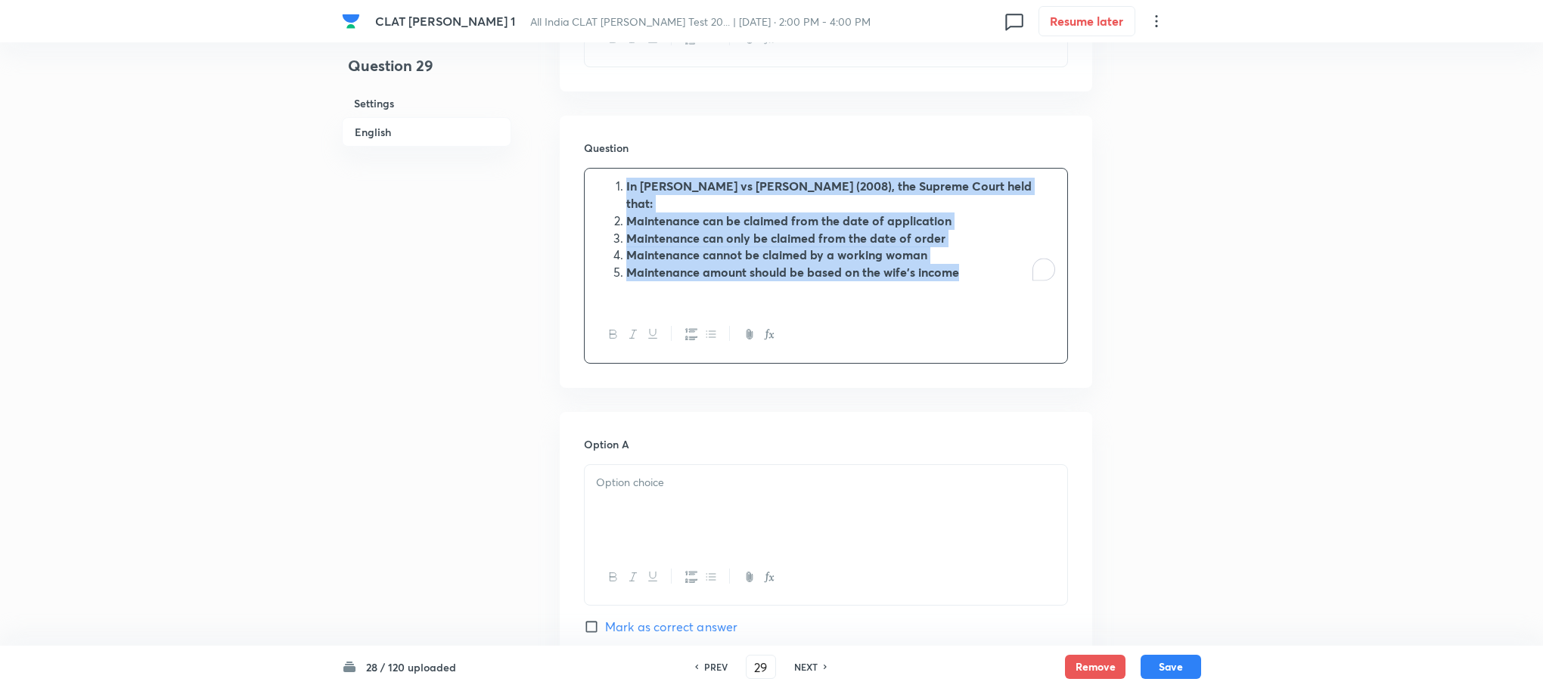
drag, startPoint x: 626, startPoint y: 166, endPoint x: 964, endPoint y: 244, distance: 346.9
click at [964, 244] on ol "In Chaturbhuj vs Sita Bai (2008), the Supreme Court held that: Maintenance can …" at bounding box center [826, 229] width 460 height 103
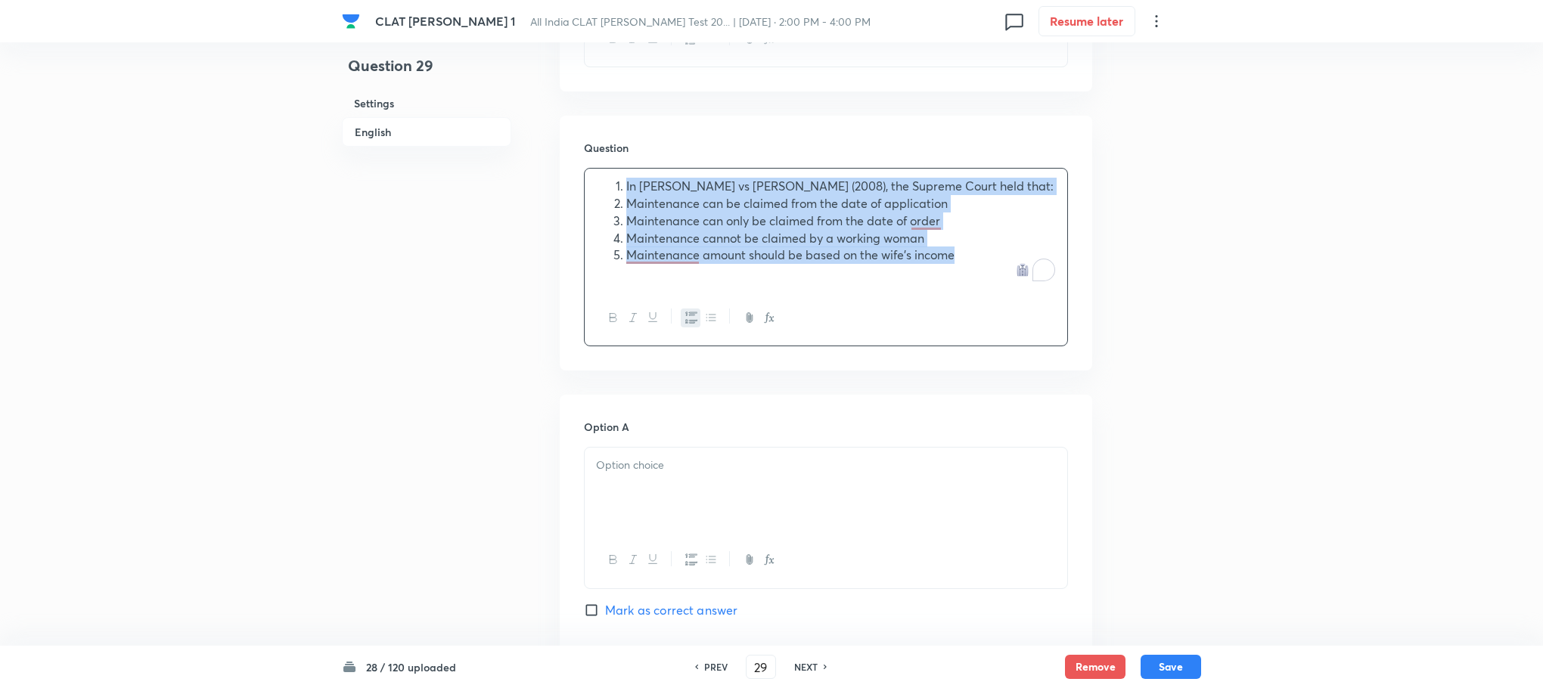
click at [690, 312] on icon "button" at bounding box center [691, 318] width 12 height 12
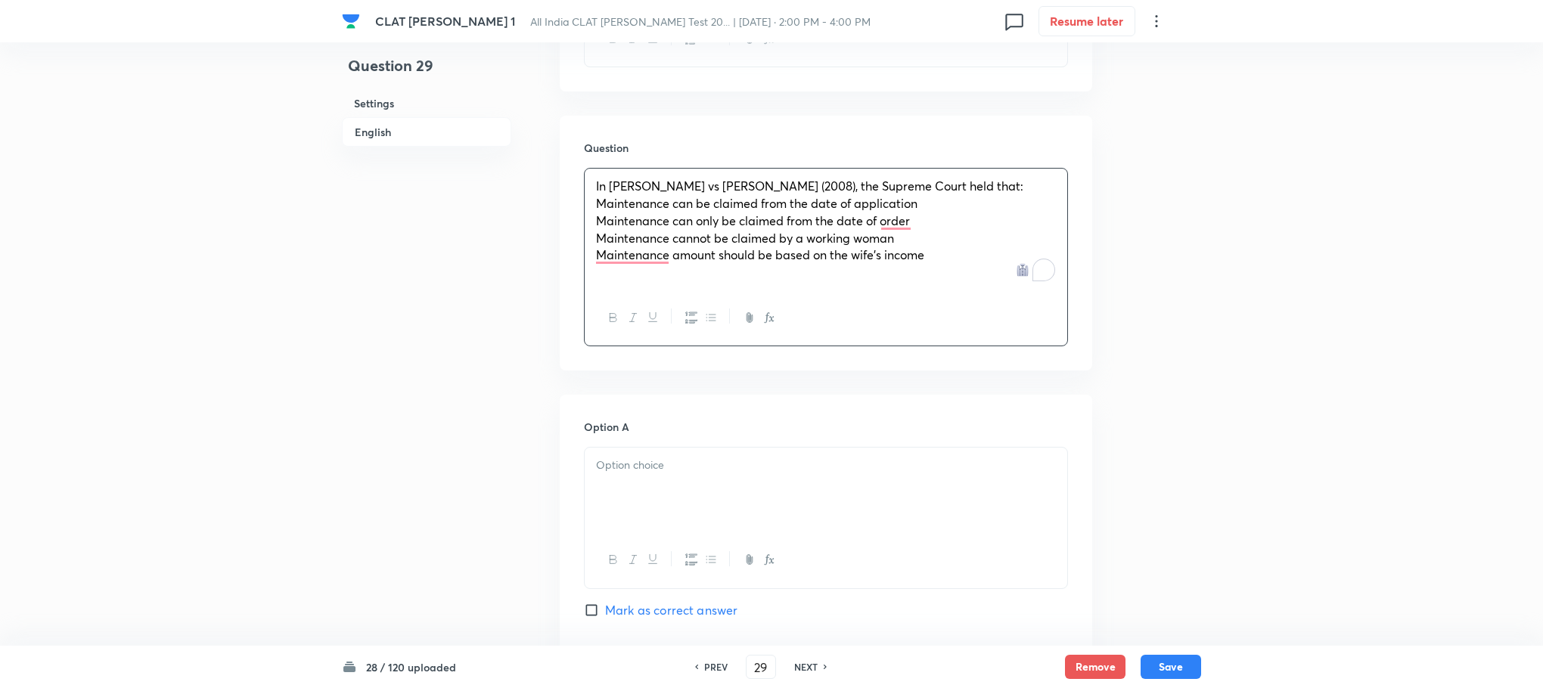
click at [576, 180] on div "Question In Chaturbhuj vs Sita Bai (2008), the Supreme Court held that: Mainten…" at bounding box center [826, 243] width 532 height 255
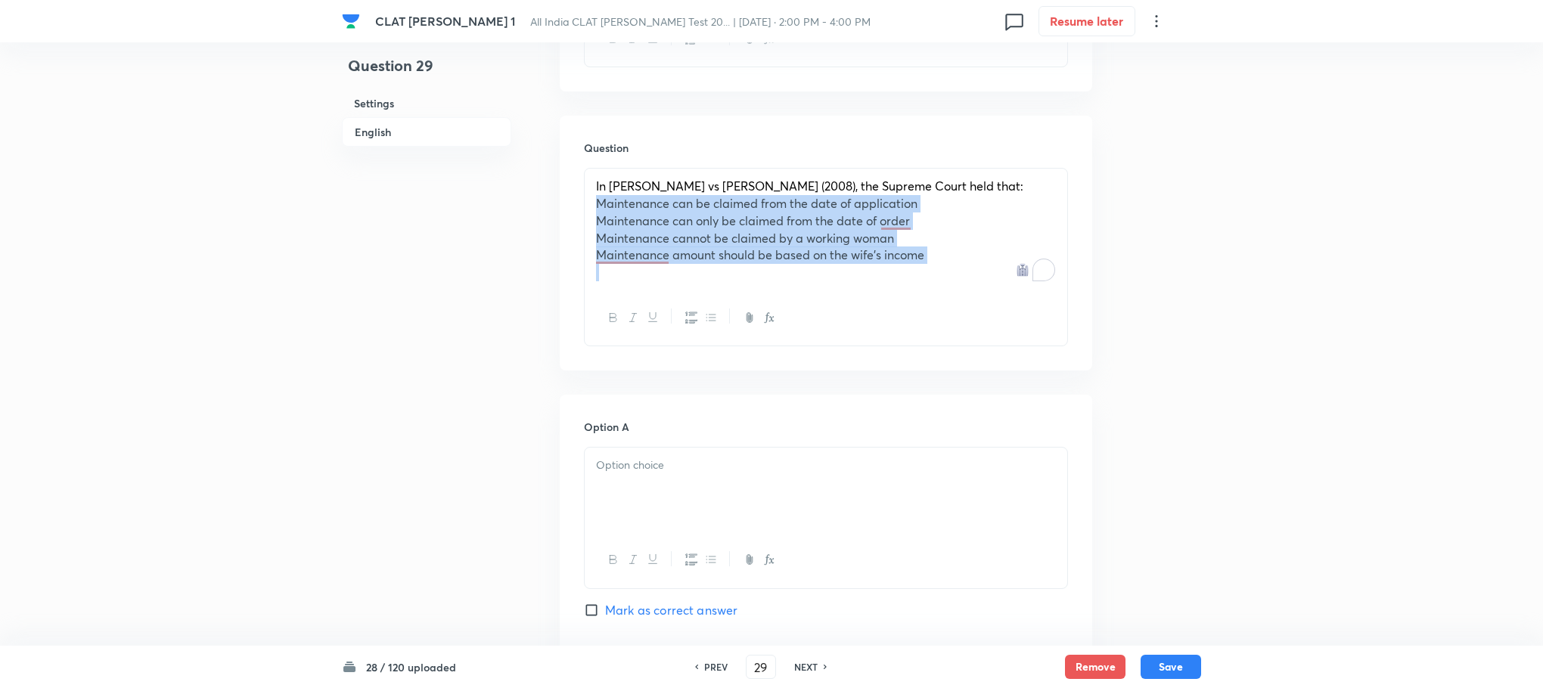
drag, startPoint x: 588, startPoint y: 184, endPoint x: 1031, endPoint y: 273, distance: 452.1
click at [1031, 273] on div "In Chaturbhuj vs Sita Bai (2008), the Supreme Court held that: Maintenance can …" at bounding box center [826, 229] width 483 height 121
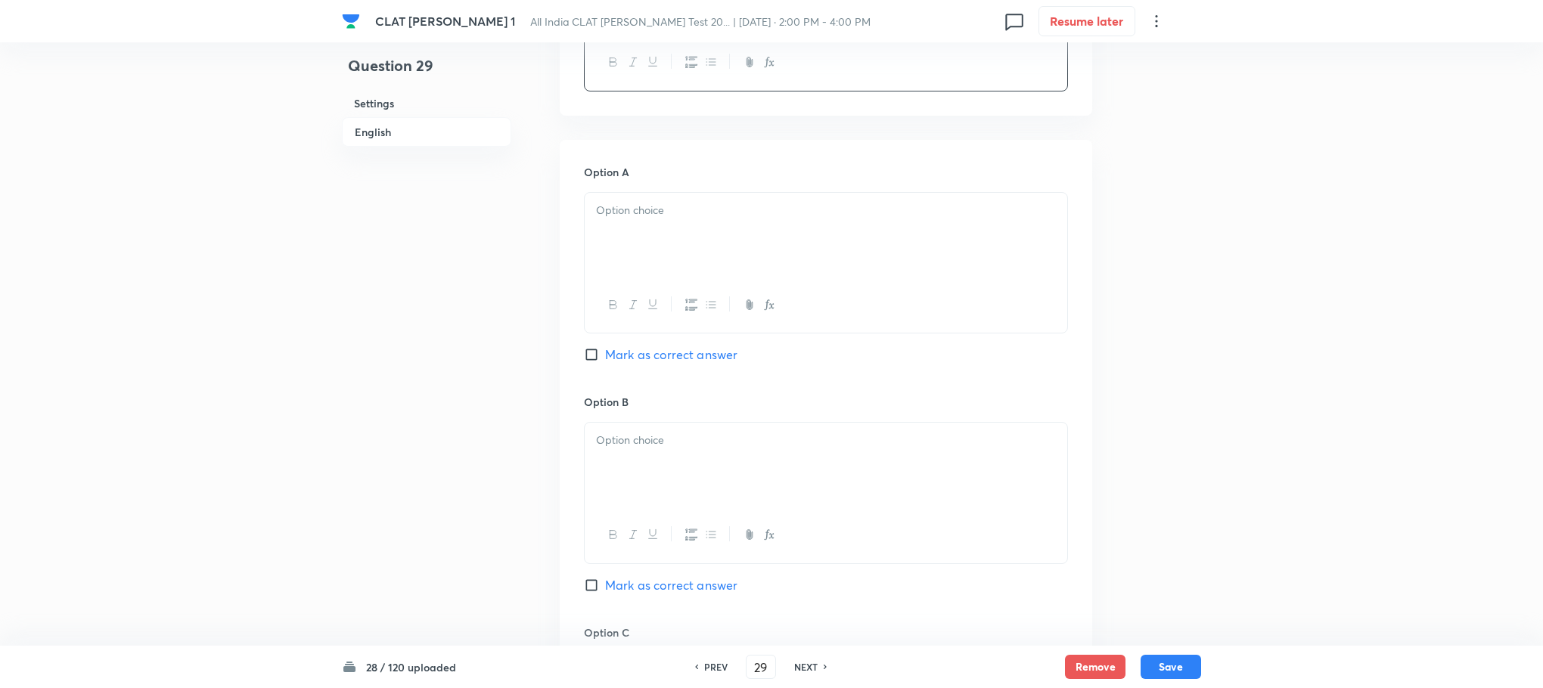
scroll to position [1588, 0]
click at [617, 290] on icon "button" at bounding box center [613, 296] width 12 height 12
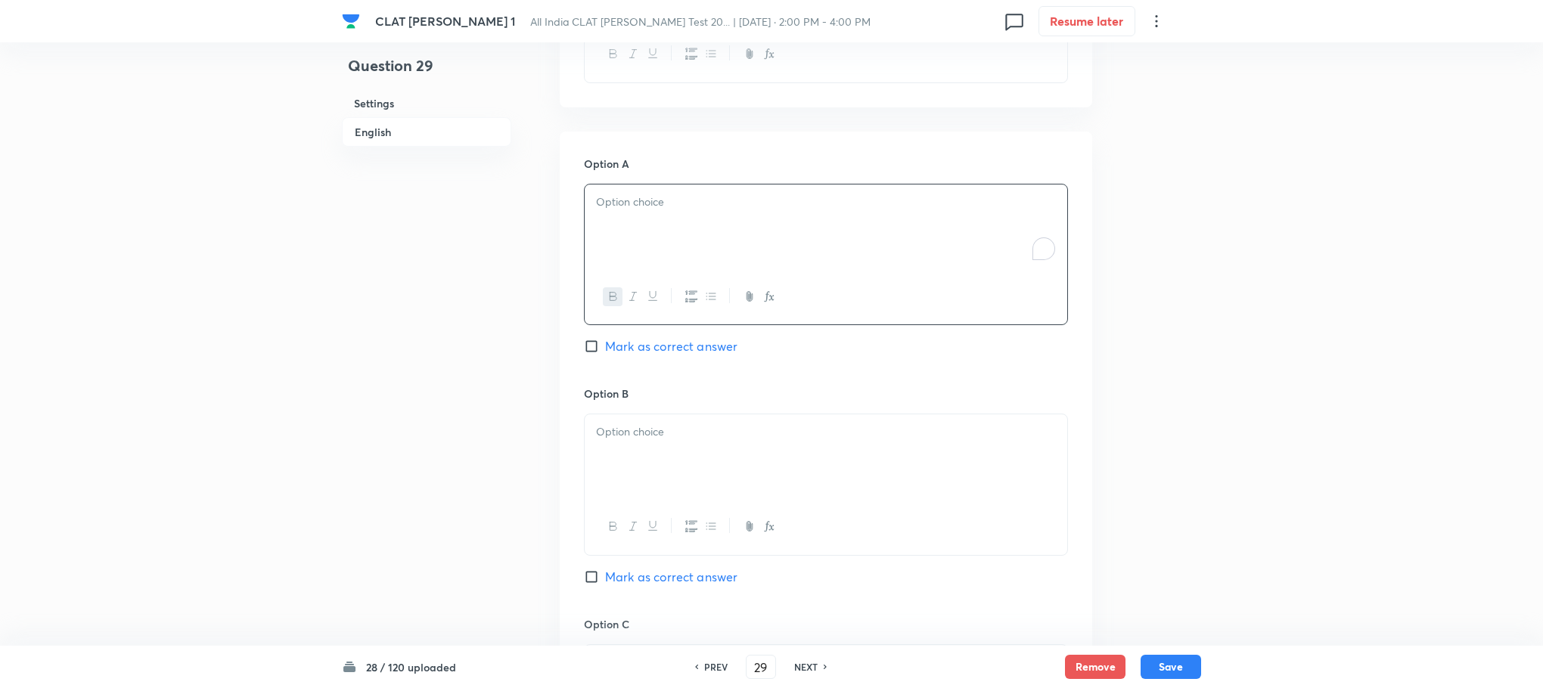
click at [590, 185] on div "﻿" at bounding box center [826, 227] width 483 height 85
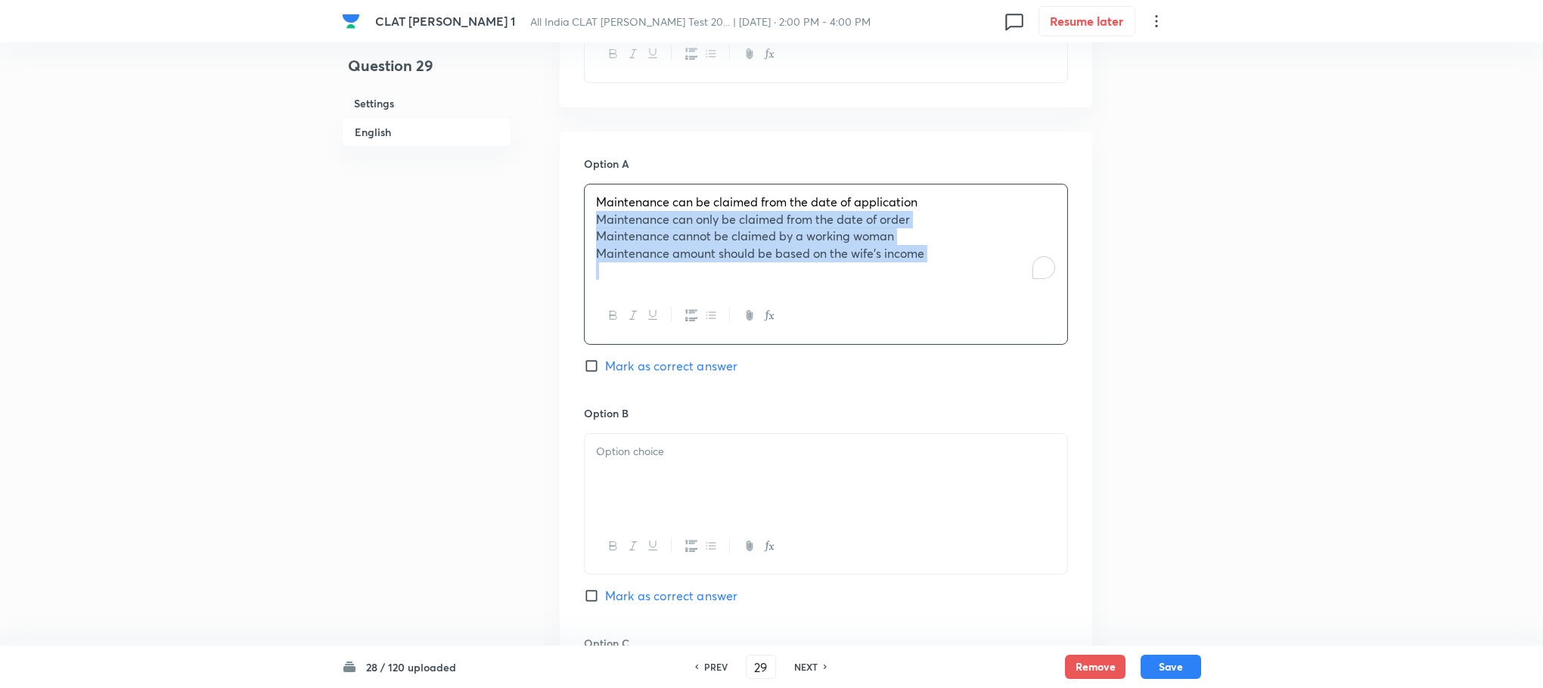
drag, startPoint x: 585, startPoint y: 206, endPoint x: 1079, endPoint y: 284, distance: 499.1
click at [1079, 284] on div "Option A Maintenance can be claimed from the date of application Maintenance ca…" at bounding box center [826, 611] width 532 height 958
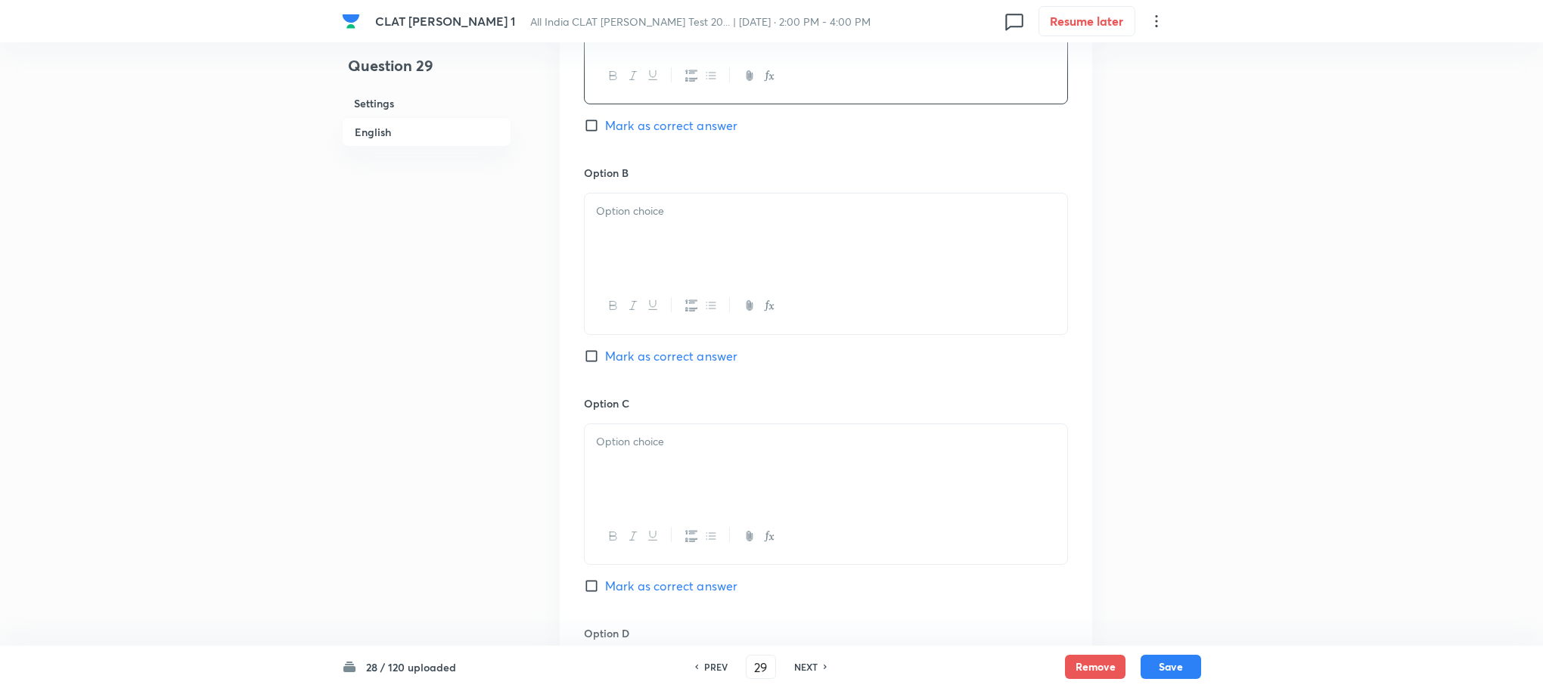
scroll to position [1815, 0]
click at [643, 290] on button "button" at bounding box center [652, 299] width 20 height 19
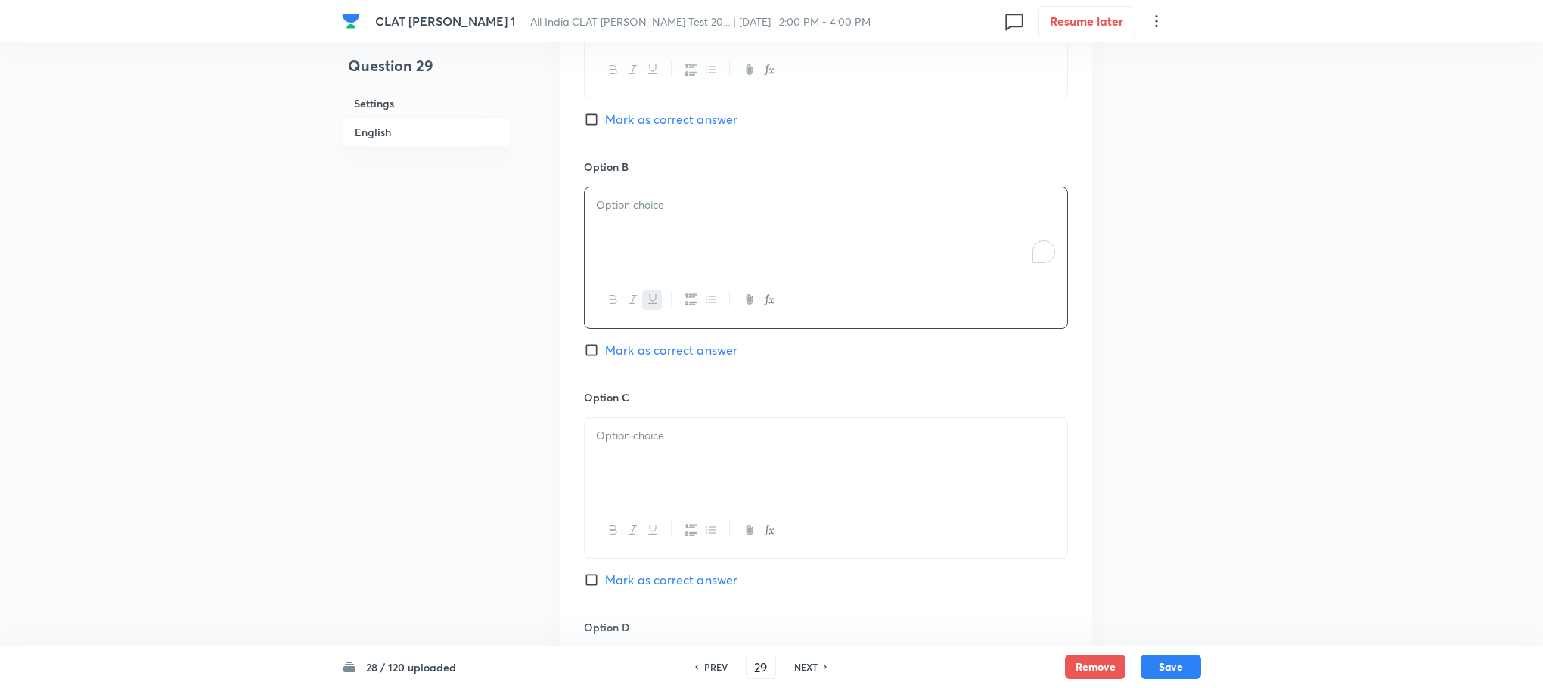
click at [611, 214] on div "﻿" at bounding box center [826, 230] width 483 height 85
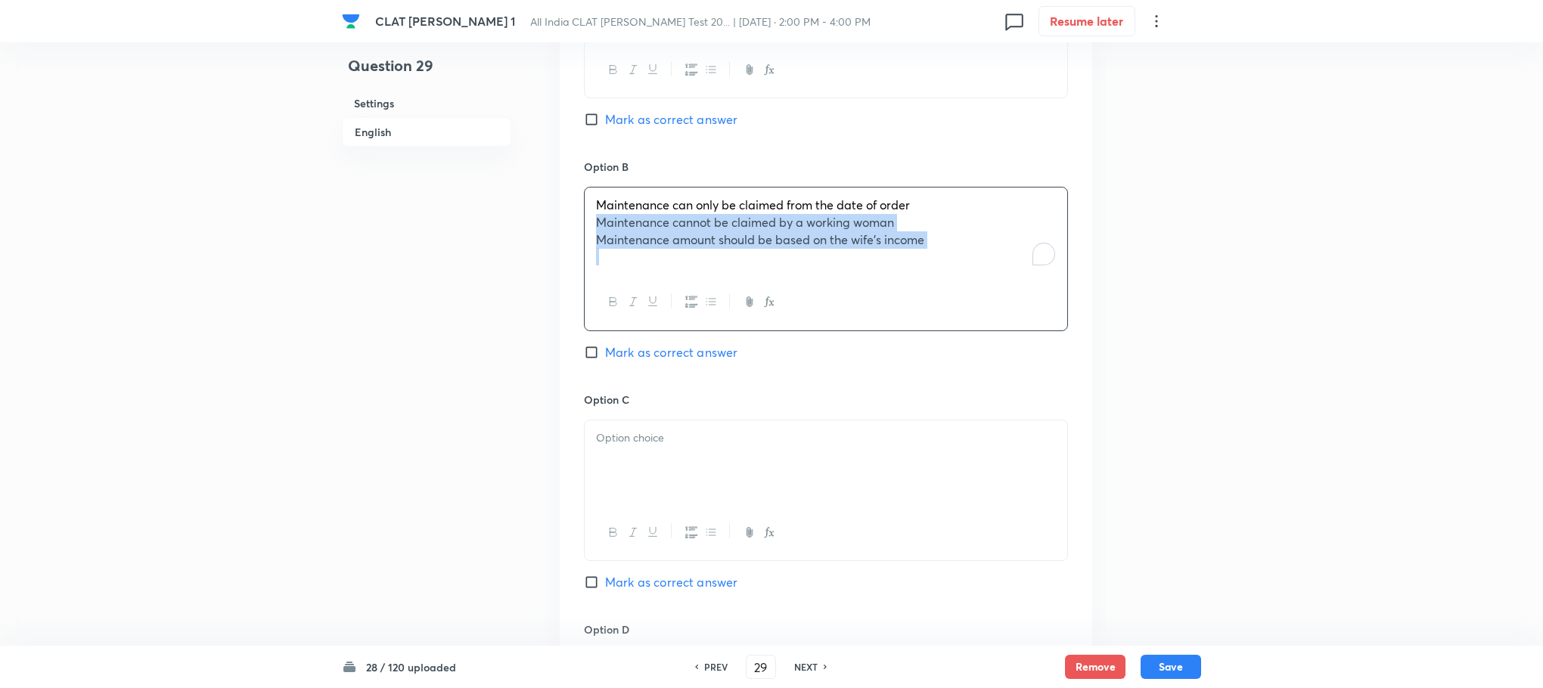
drag, startPoint x: 595, startPoint y: 207, endPoint x: 1080, endPoint y: 268, distance: 488.7
click at [1080, 268] on div "Option A Maintenance can be claimed from the date of application Mark as correc…" at bounding box center [826, 375] width 532 height 941
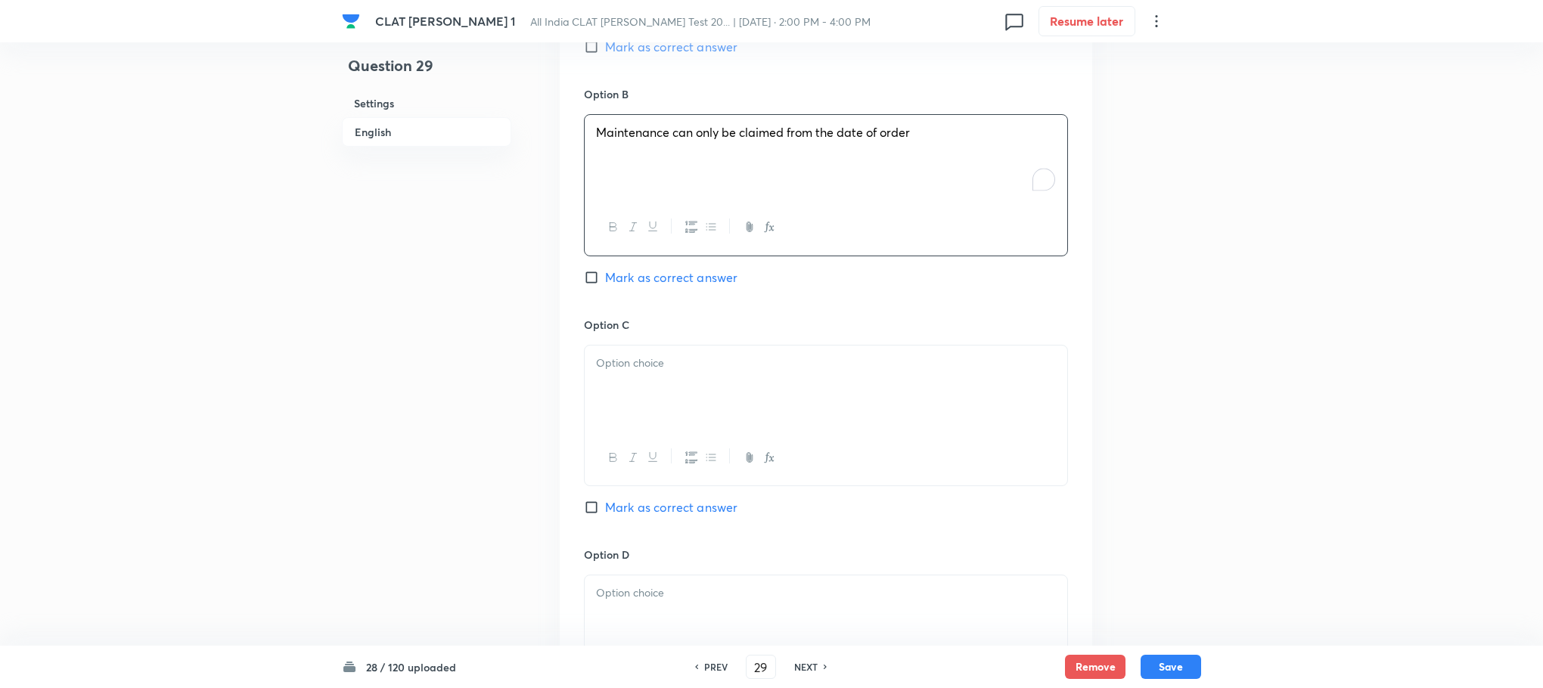
scroll to position [1929, 0]
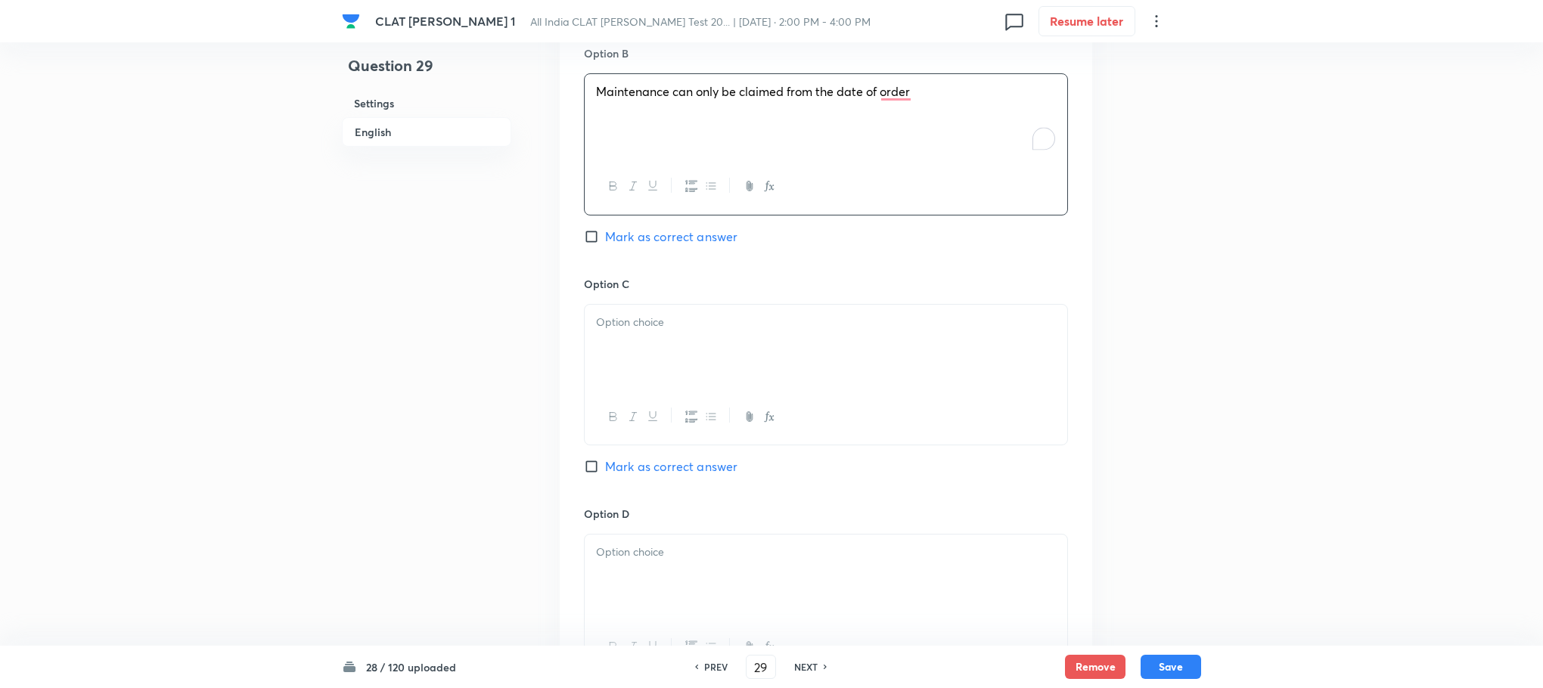
click at [644, 305] on div at bounding box center [826, 347] width 483 height 85
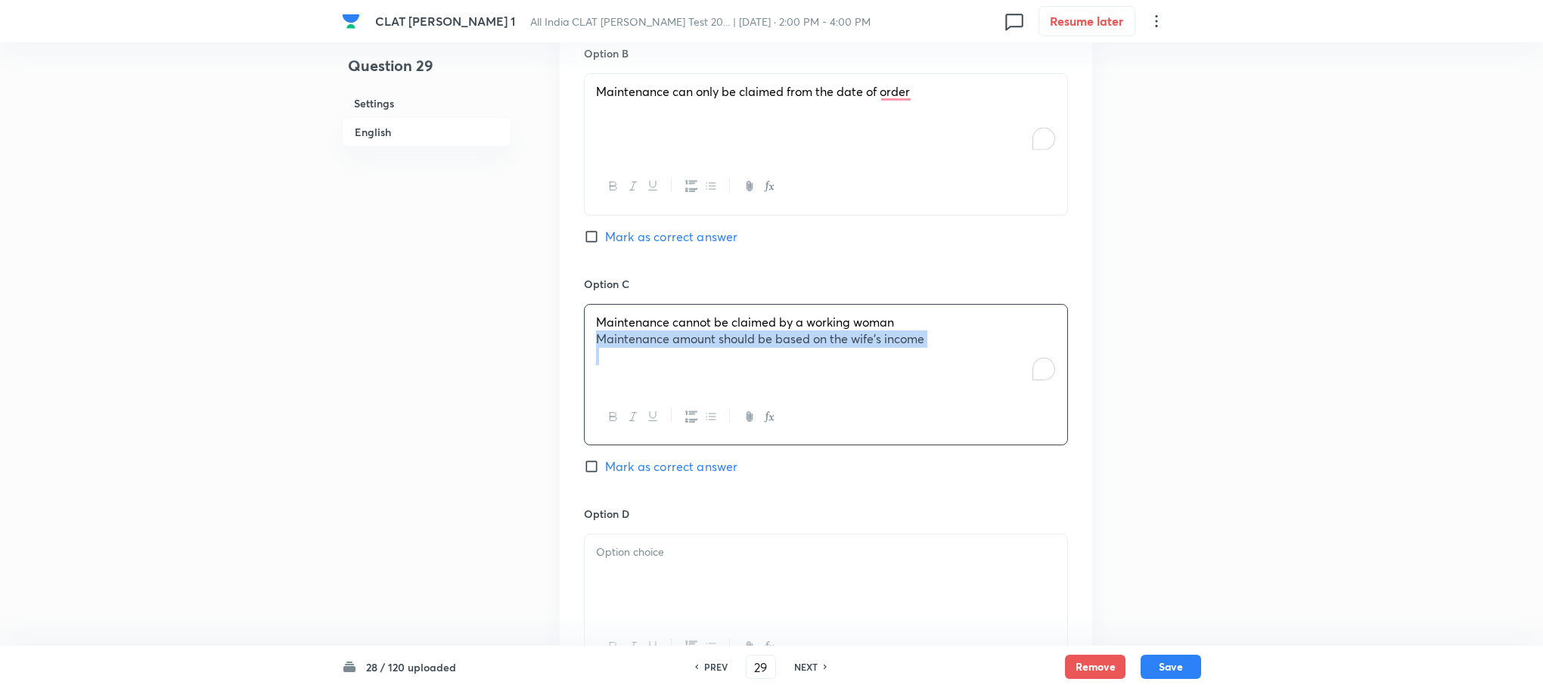
drag, startPoint x: 595, startPoint y: 316, endPoint x: 869, endPoint y: 352, distance: 276.1
click at [869, 352] on div "Maintenance cannot be claimed by a working woman Maintenance amount should be b…" at bounding box center [826, 347] width 483 height 85
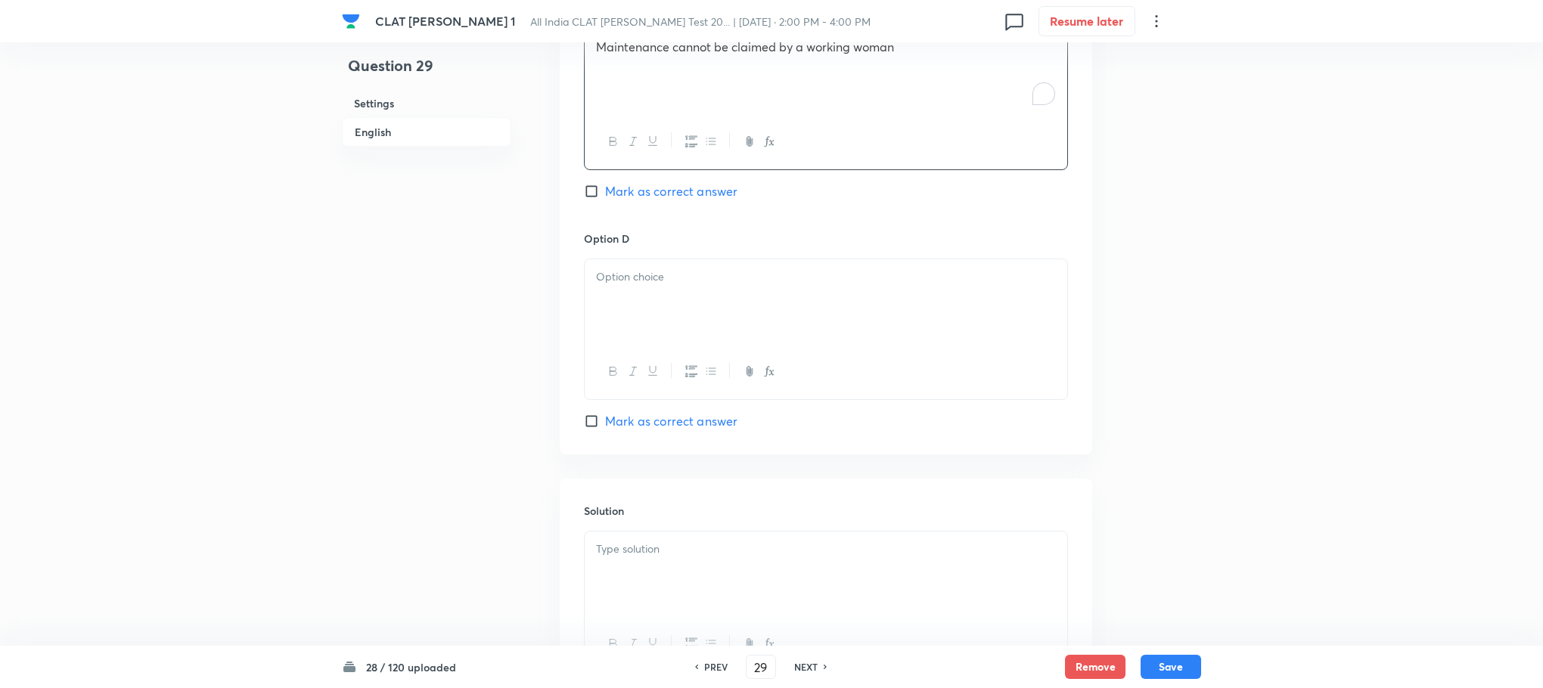
scroll to position [2269, 0]
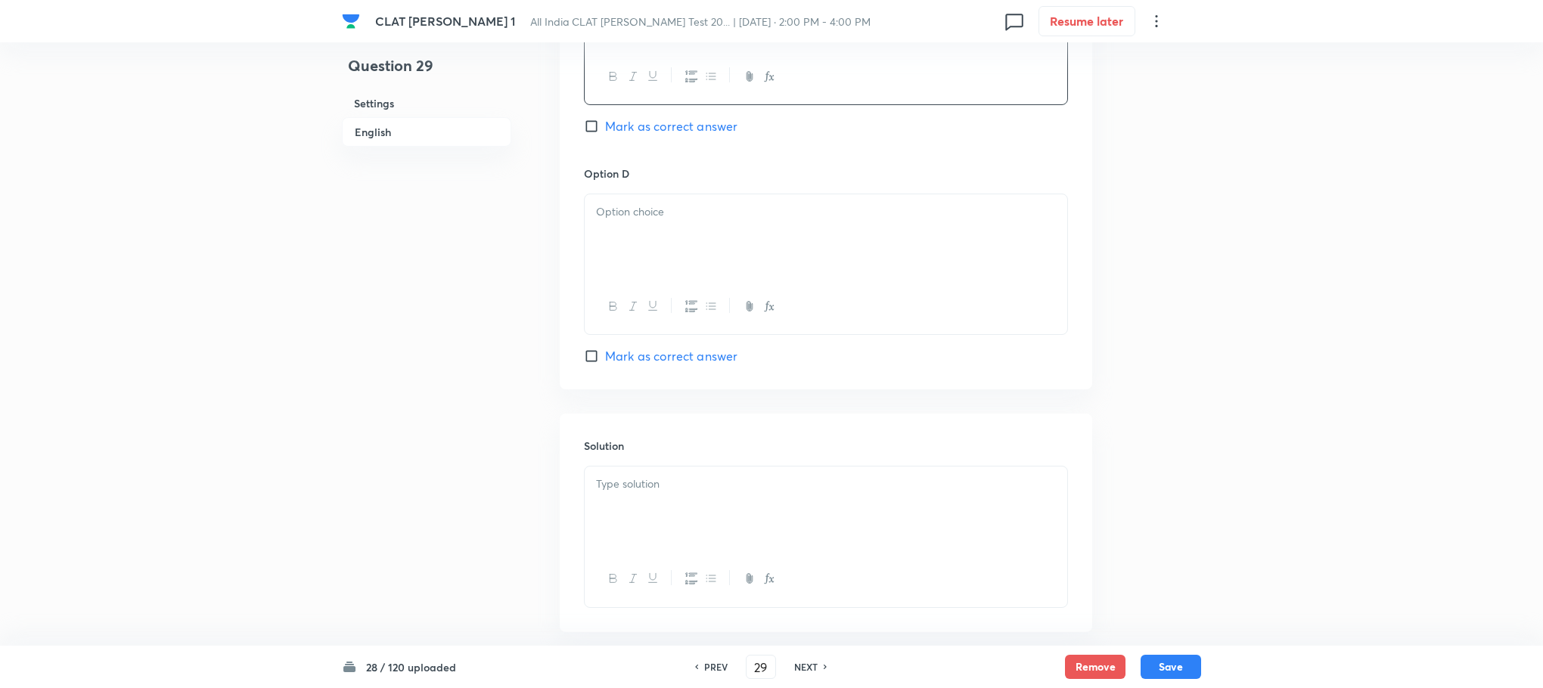
click at [604, 222] on div at bounding box center [826, 236] width 483 height 85
click at [679, 493] on div "To enrich screen reader interactions, please activate Accessibility in Grammarl…" at bounding box center [826, 509] width 483 height 85
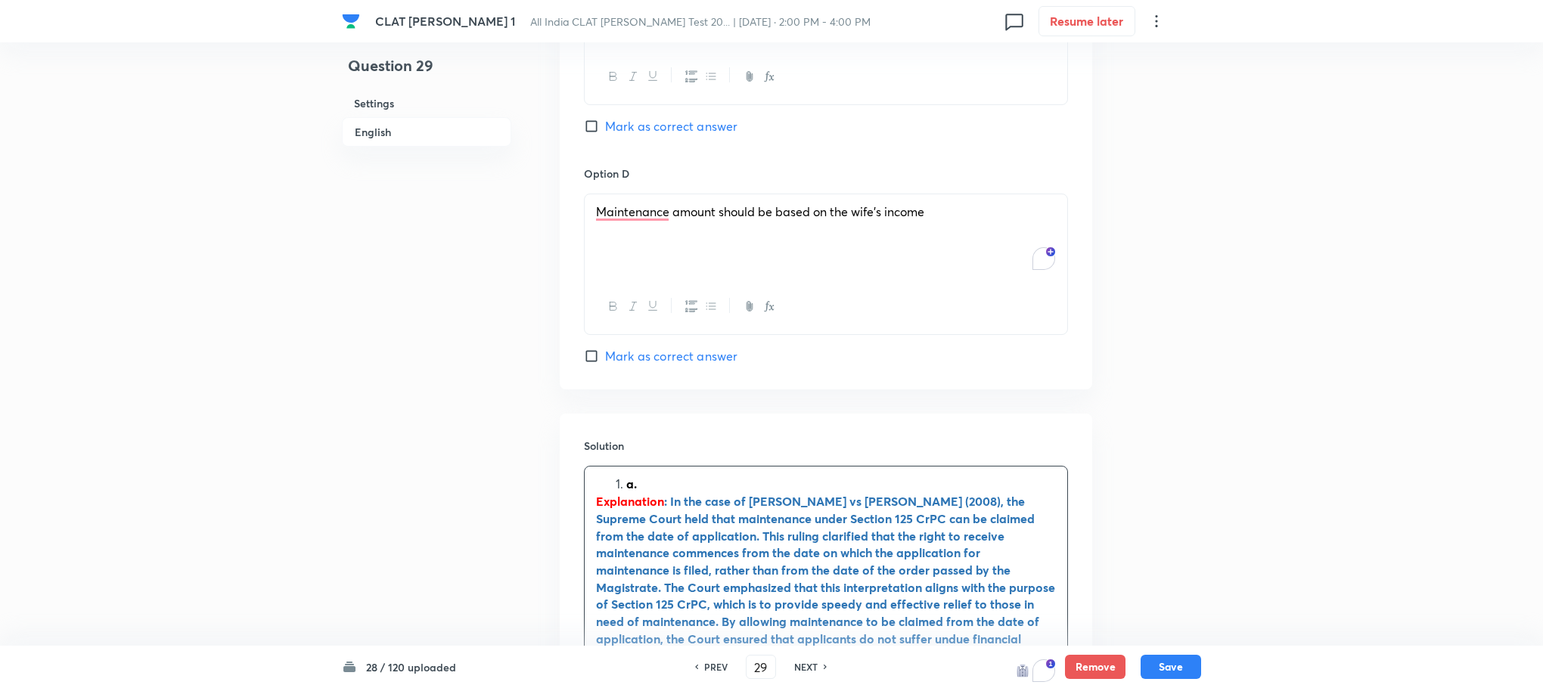
drag, startPoint x: 627, startPoint y: 461, endPoint x: 502, endPoint y: 465, distance: 124.9
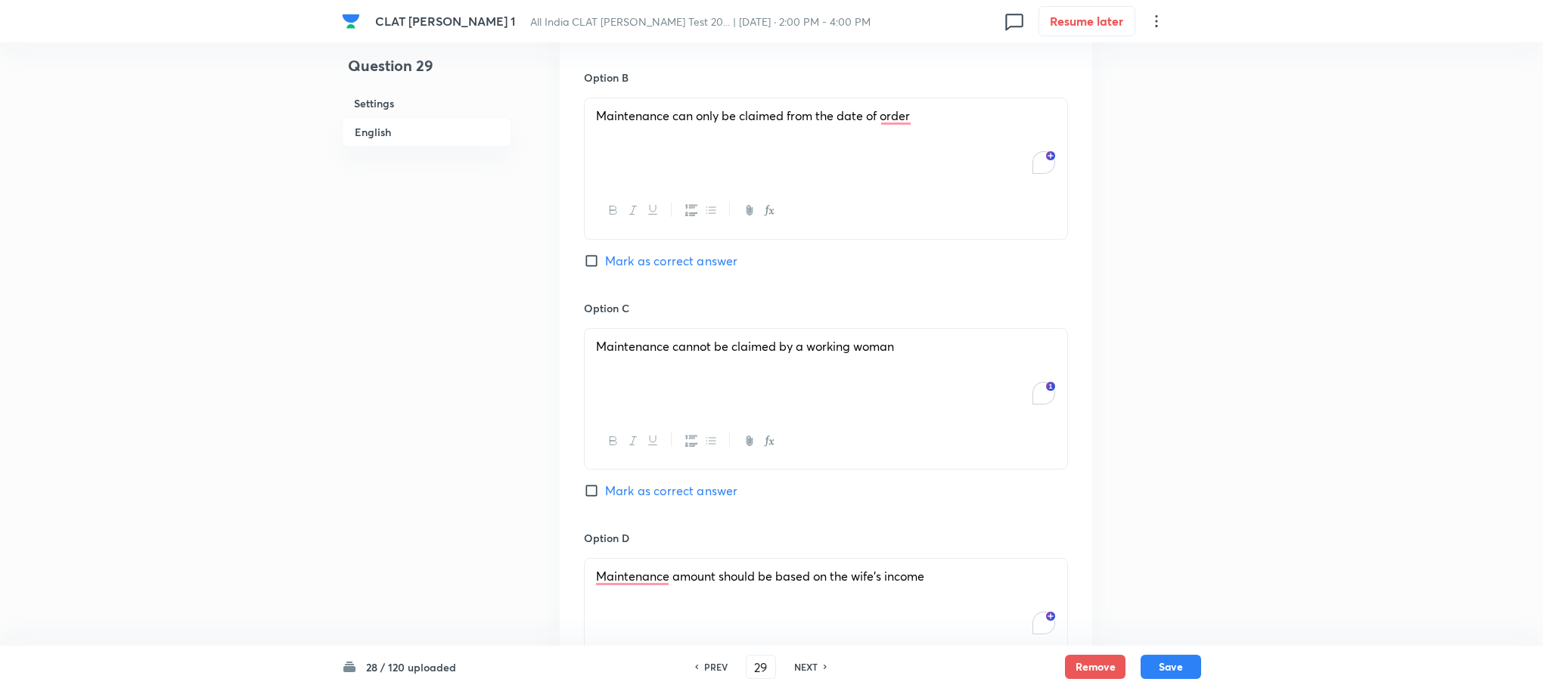
scroll to position [1815, 0]
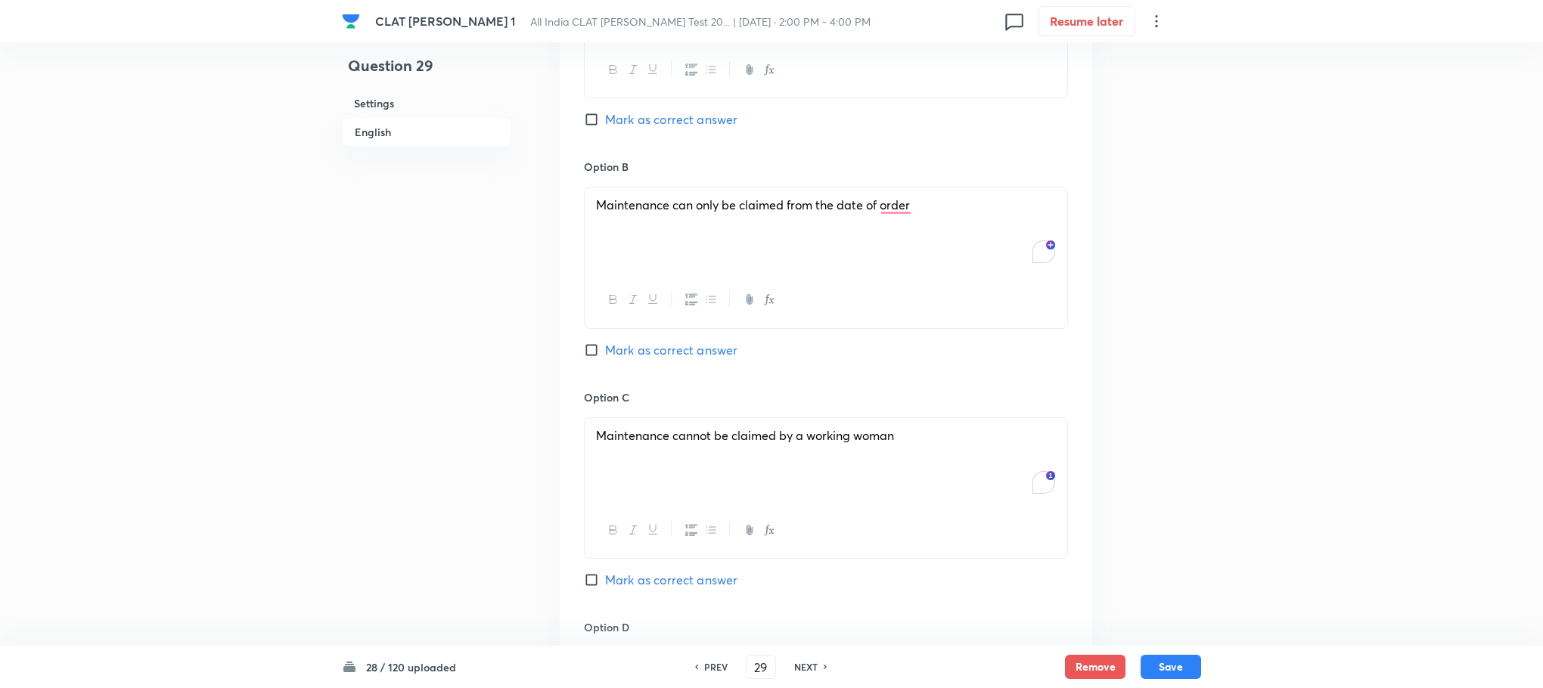
click at [656, 110] on span "Mark as correct answer" at bounding box center [671, 119] width 132 height 18
click at [605, 112] on input "Mark as correct answer" at bounding box center [594, 119] width 21 height 15
checkbox input "true"
click at [1182, 672] on button "Save" at bounding box center [1171, 665] width 61 height 24
type input "30"
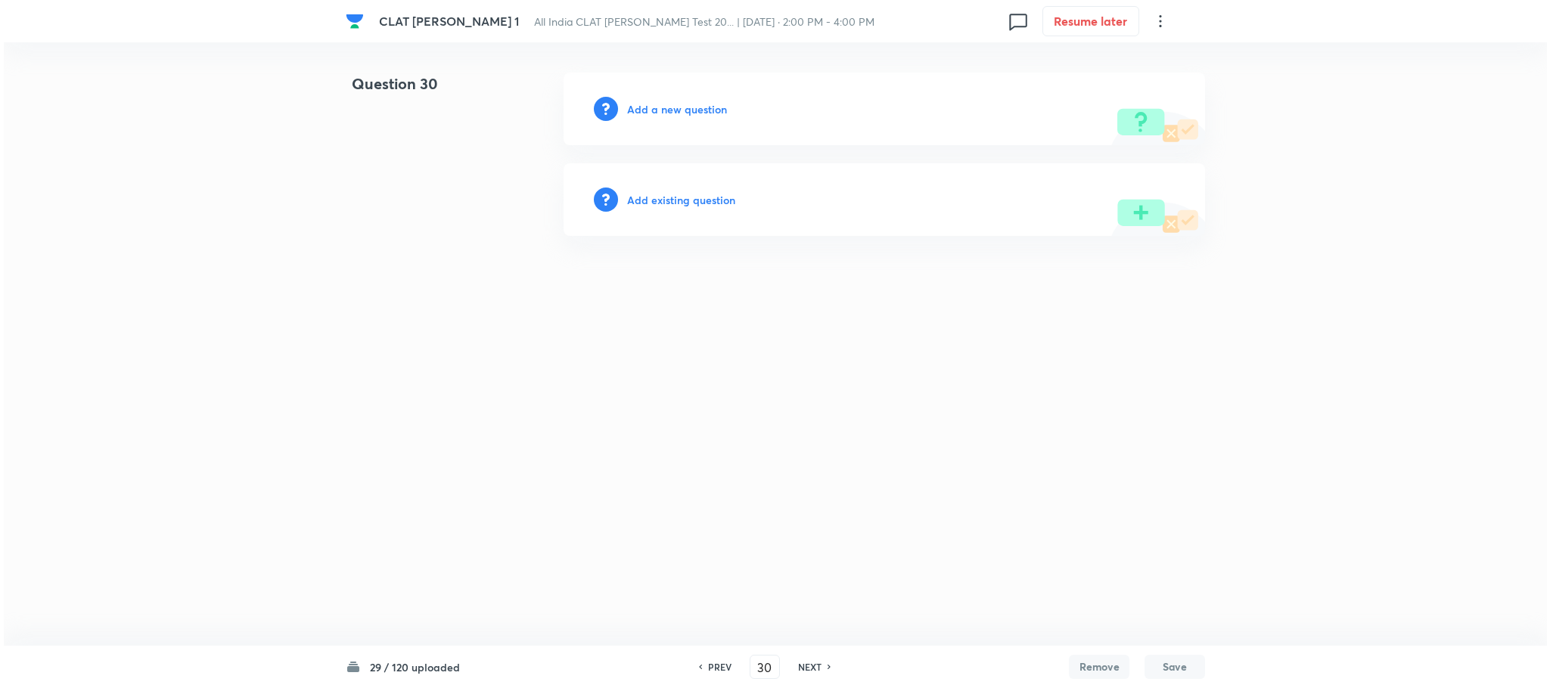
scroll to position [0, 0]
click at [663, 93] on div "Add a new question" at bounding box center [883, 109] width 641 height 73
click at [658, 104] on h6 "Add a new question" at bounding box center [677, 109] width 100 height 16
click at [658, 104] on h6 "Choose a question type" at bounding box center [685, 109] width 116 height 16
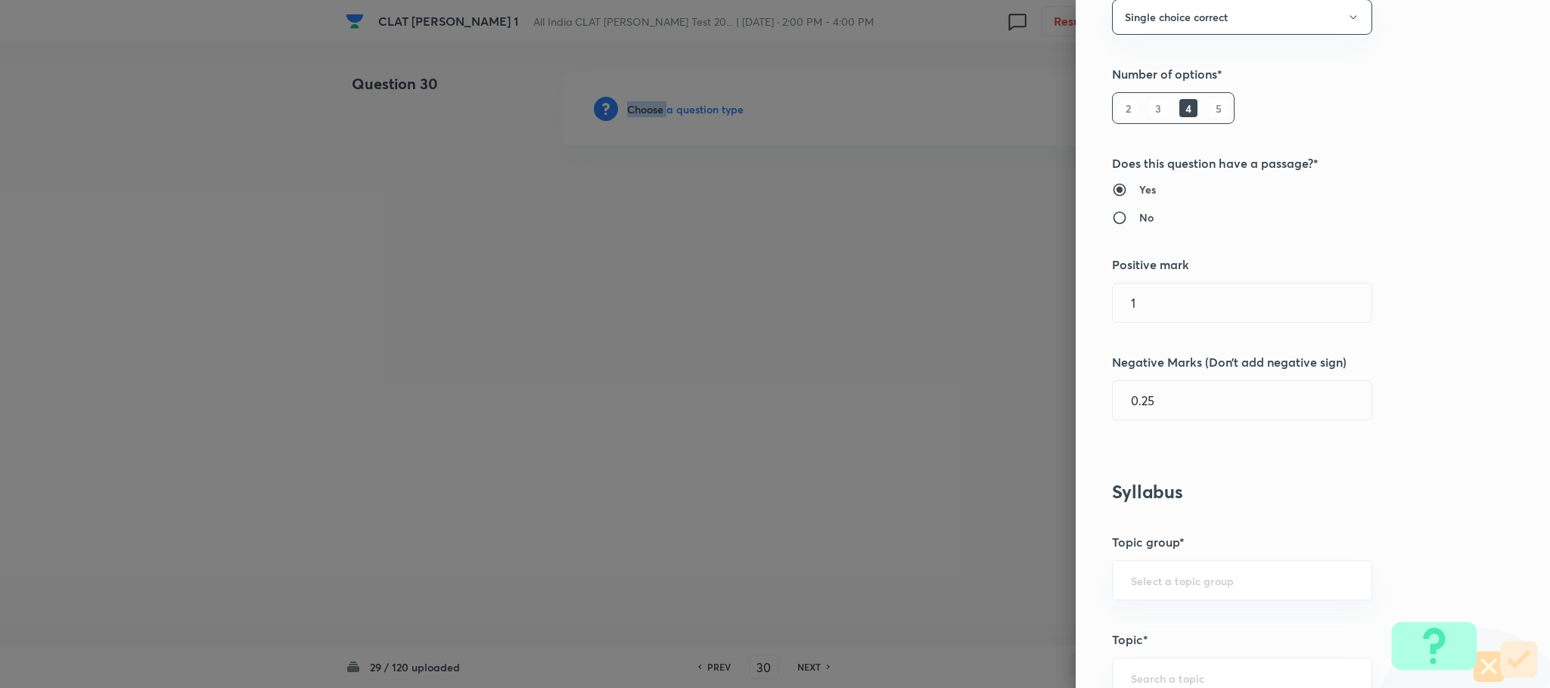
scroll to position [681, 0]
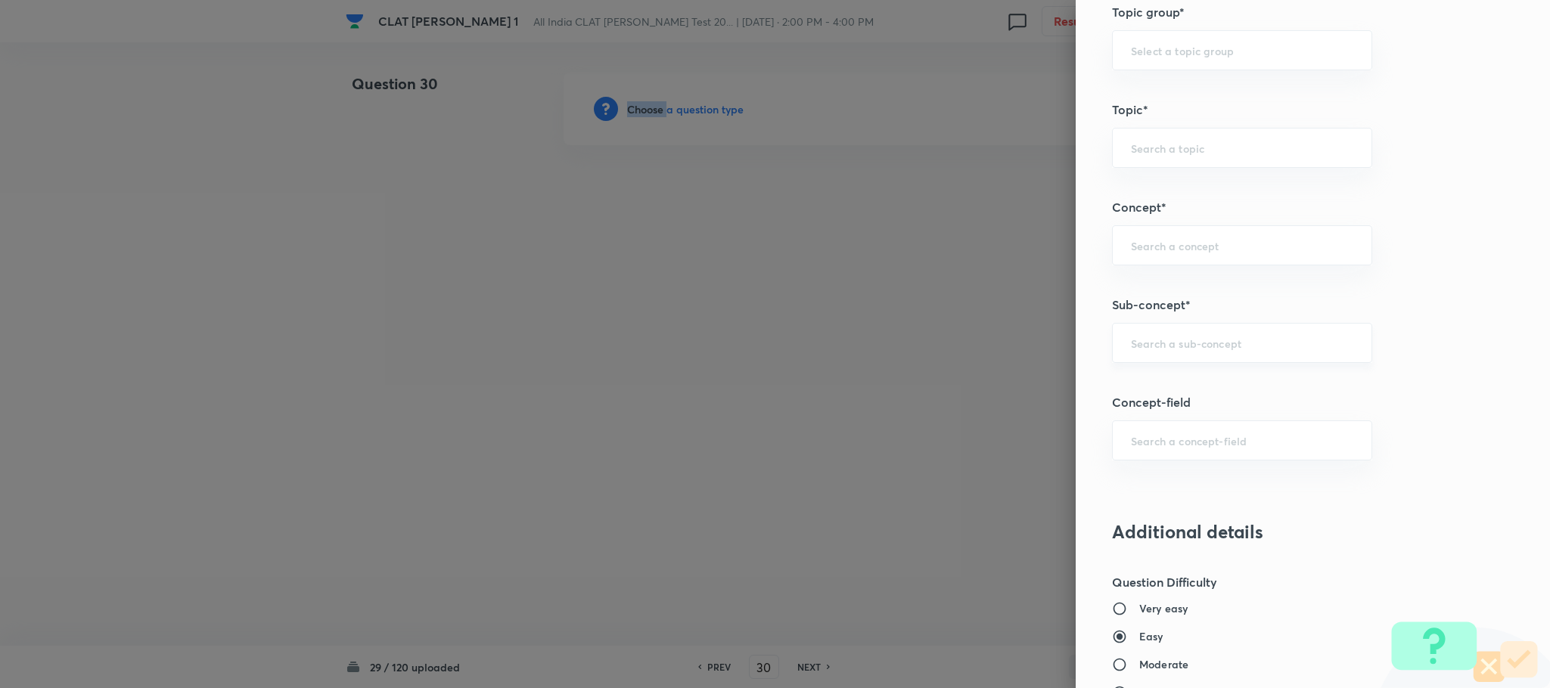
click at [1153, 356] on div "​" at bounding box center [1242, 343] width 260 height 40
click at [1153, 383] on li "Joint family and coparcenary" at bounding box center [1225, 390] width 258 height 27
type input "Joint family and coparcenary"
type input "Family Law and others"
type input "Family Law and Other Imp. Laws"
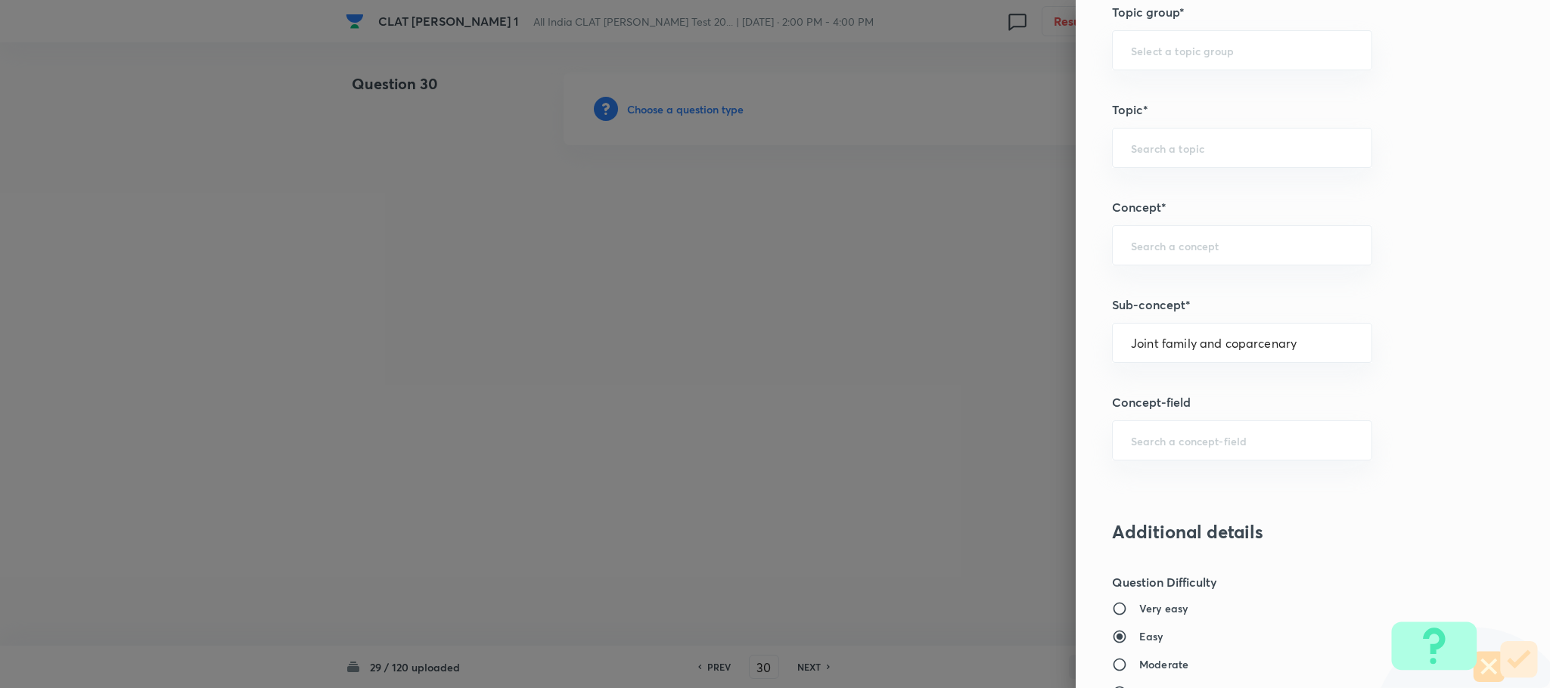
type input "Family Law II"
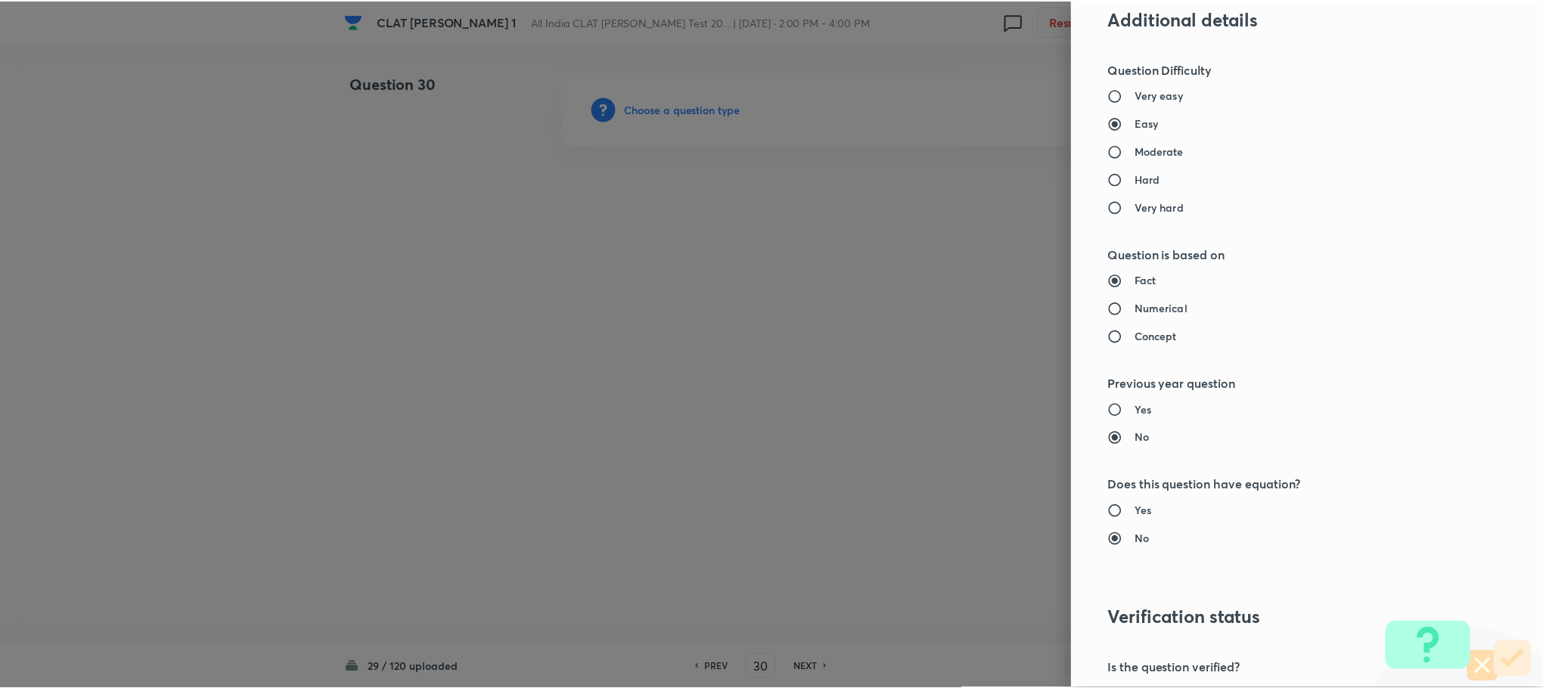
scroll to position [1378, 0]
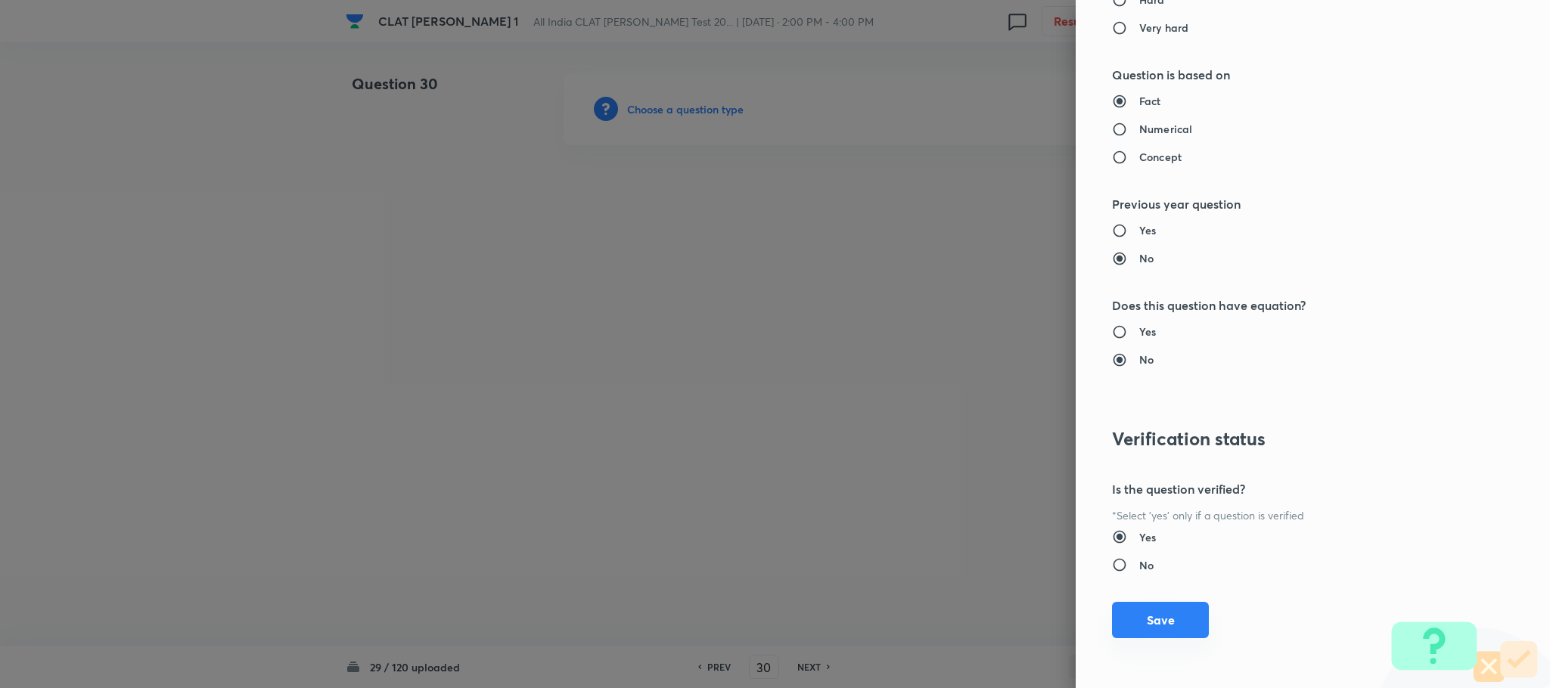
click at [1130, 626] on button "Save" at bounding box center [1160, 620] width 97 height 36
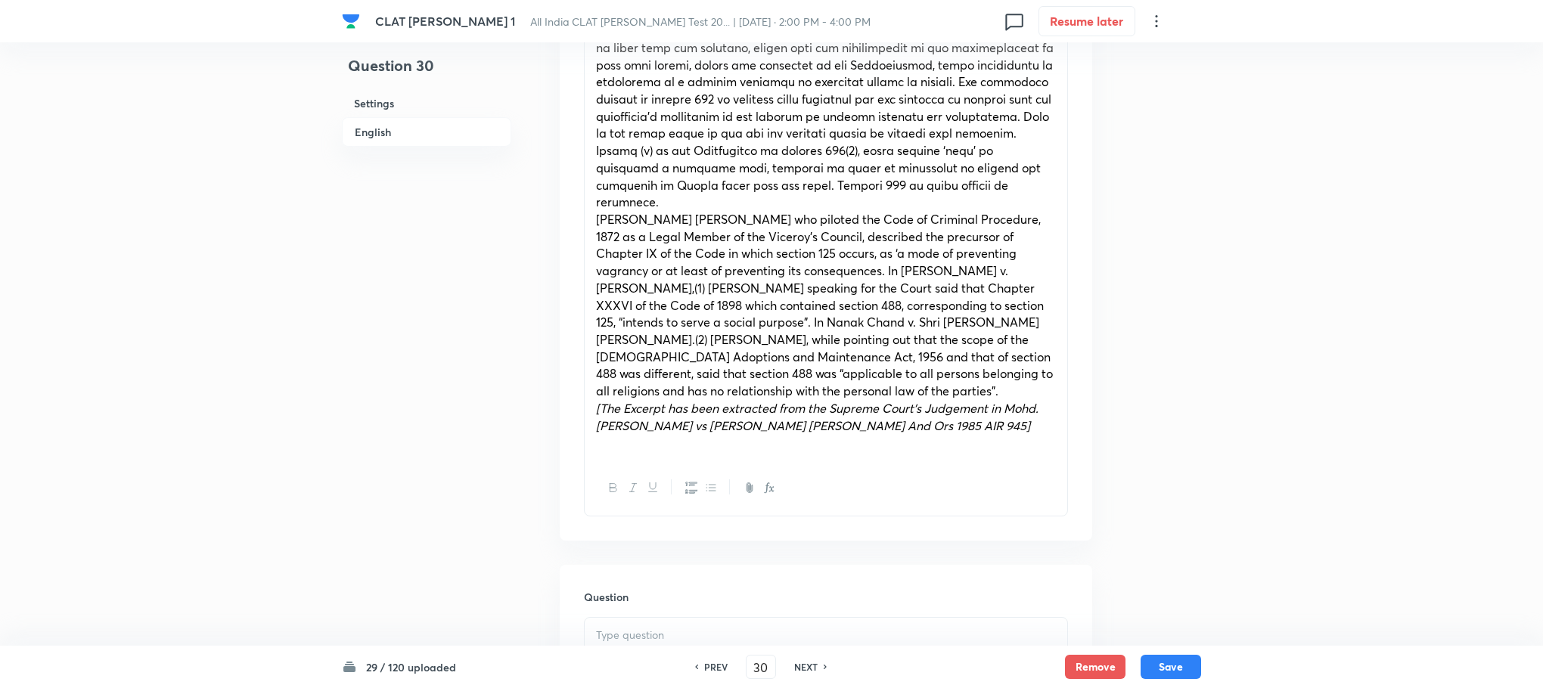
scroll to position [1135, 0]
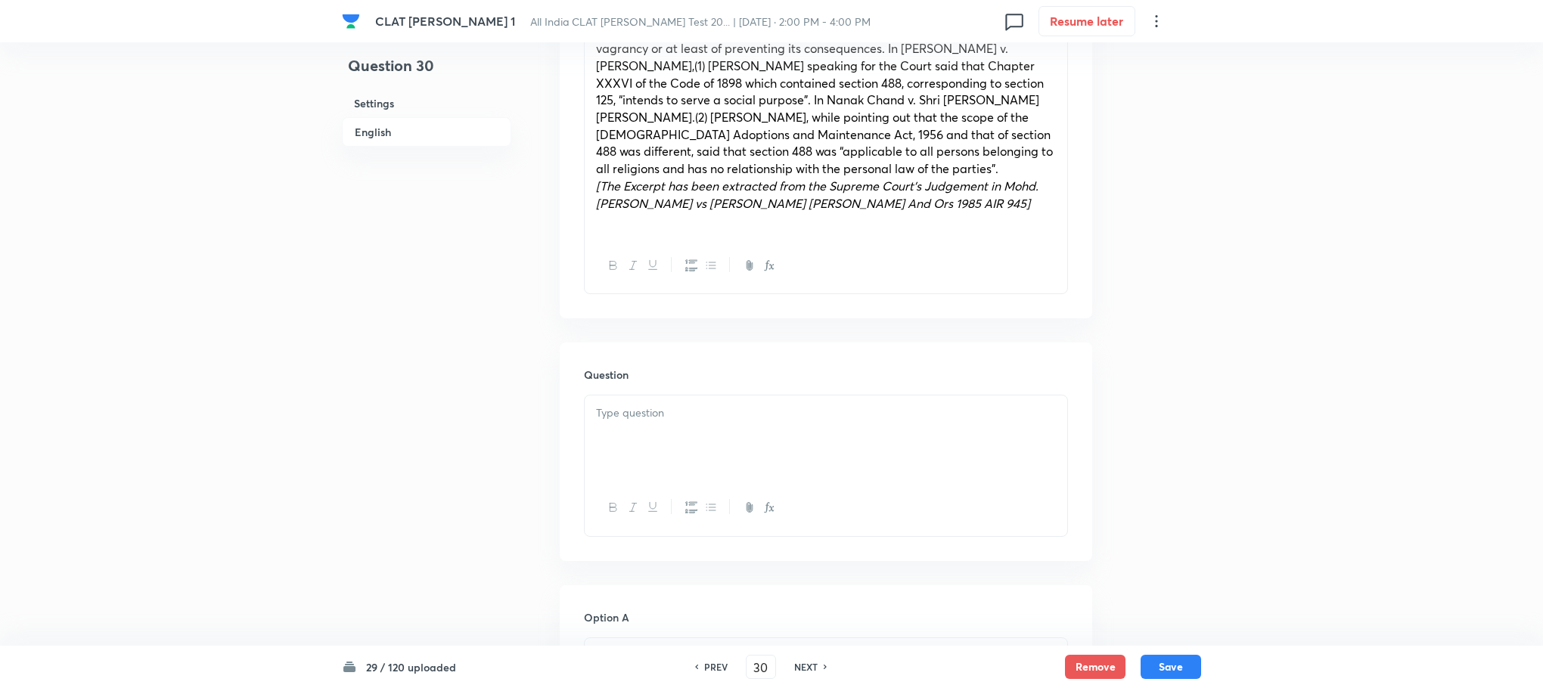
click at [643, 408] on div at bounding box center [826, 438] width 483 height 85
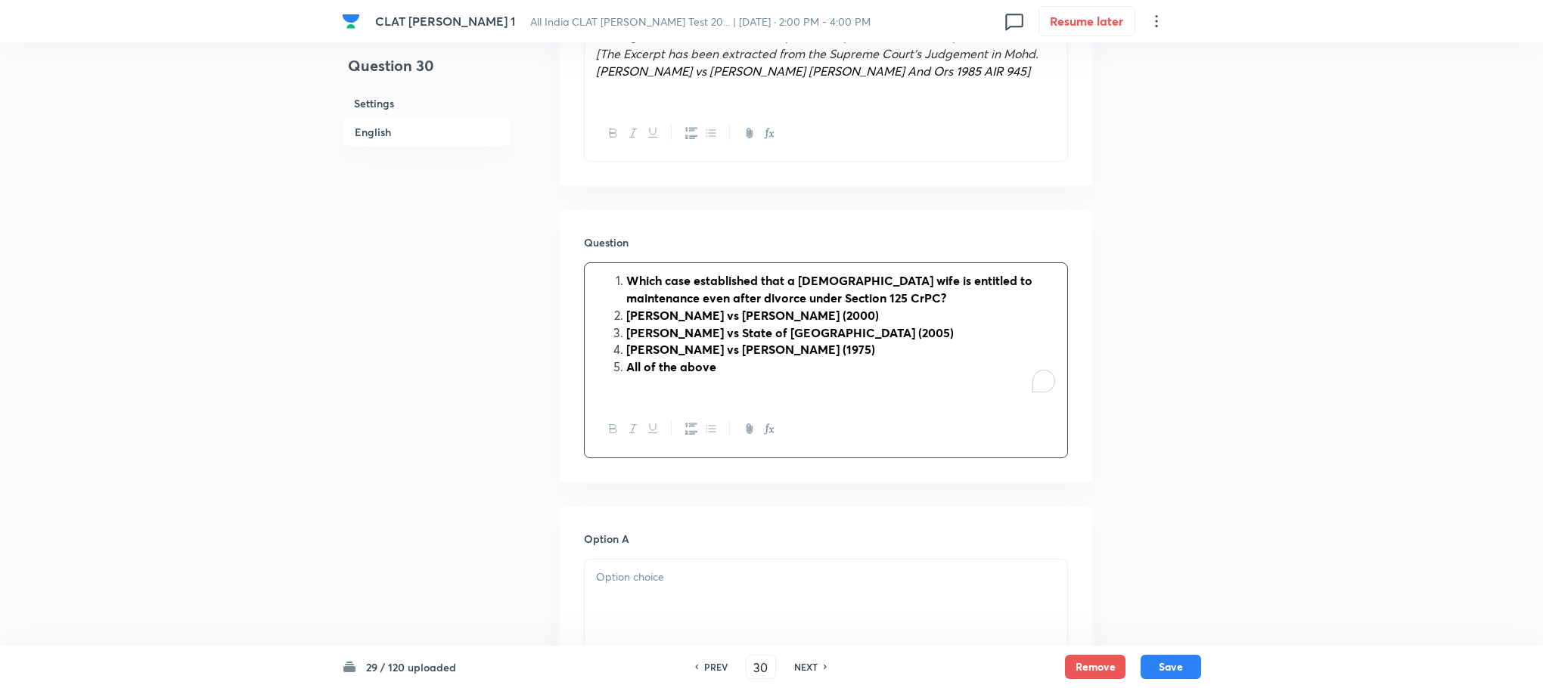
scroll to position [1475, 0]
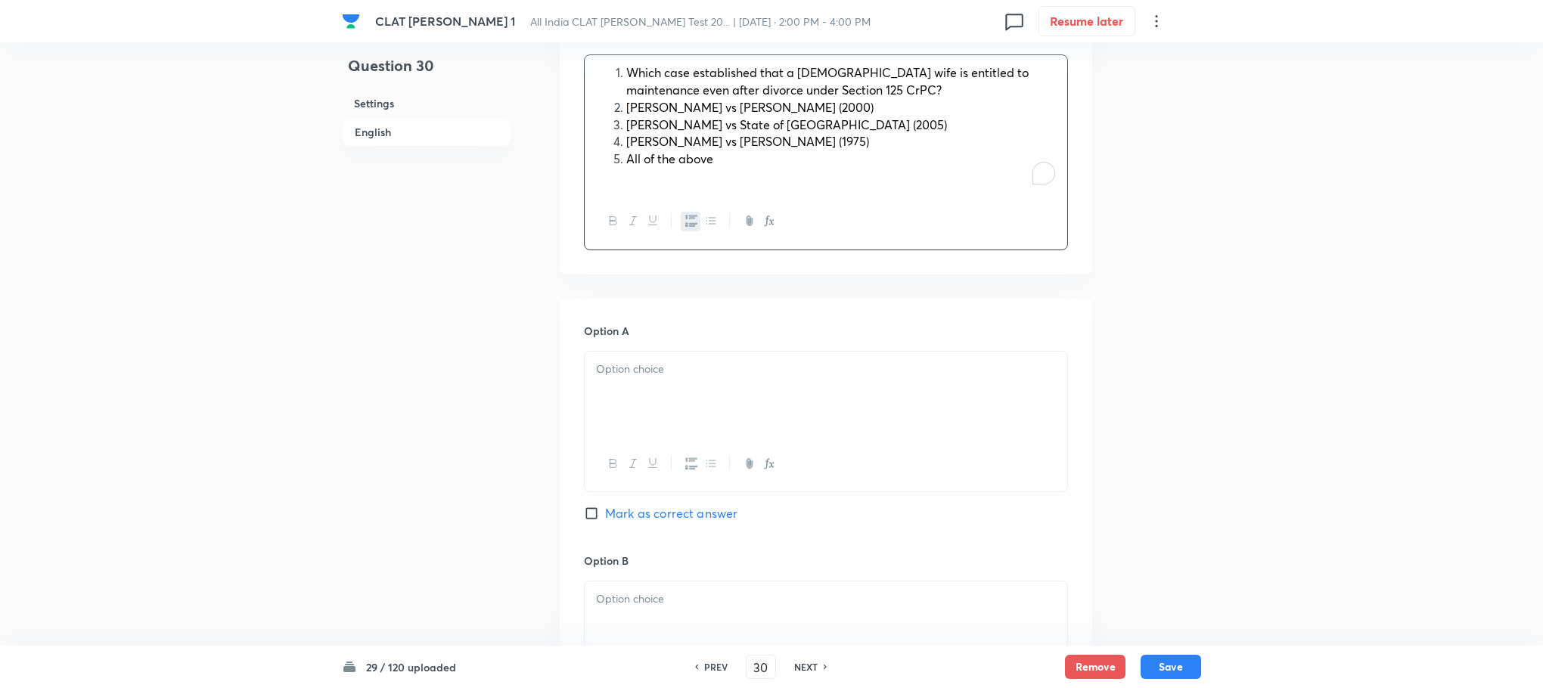
click at [626, 99] on li "Rohtash Singh vs Ramendri (2000)" at bounding box center [841, 107] width 430 height 17
click at [626, 64] on li "Which case established that a Hindu wife is entitled to maintenance even after …" at bounding box center [841, 81] width 430 height 34
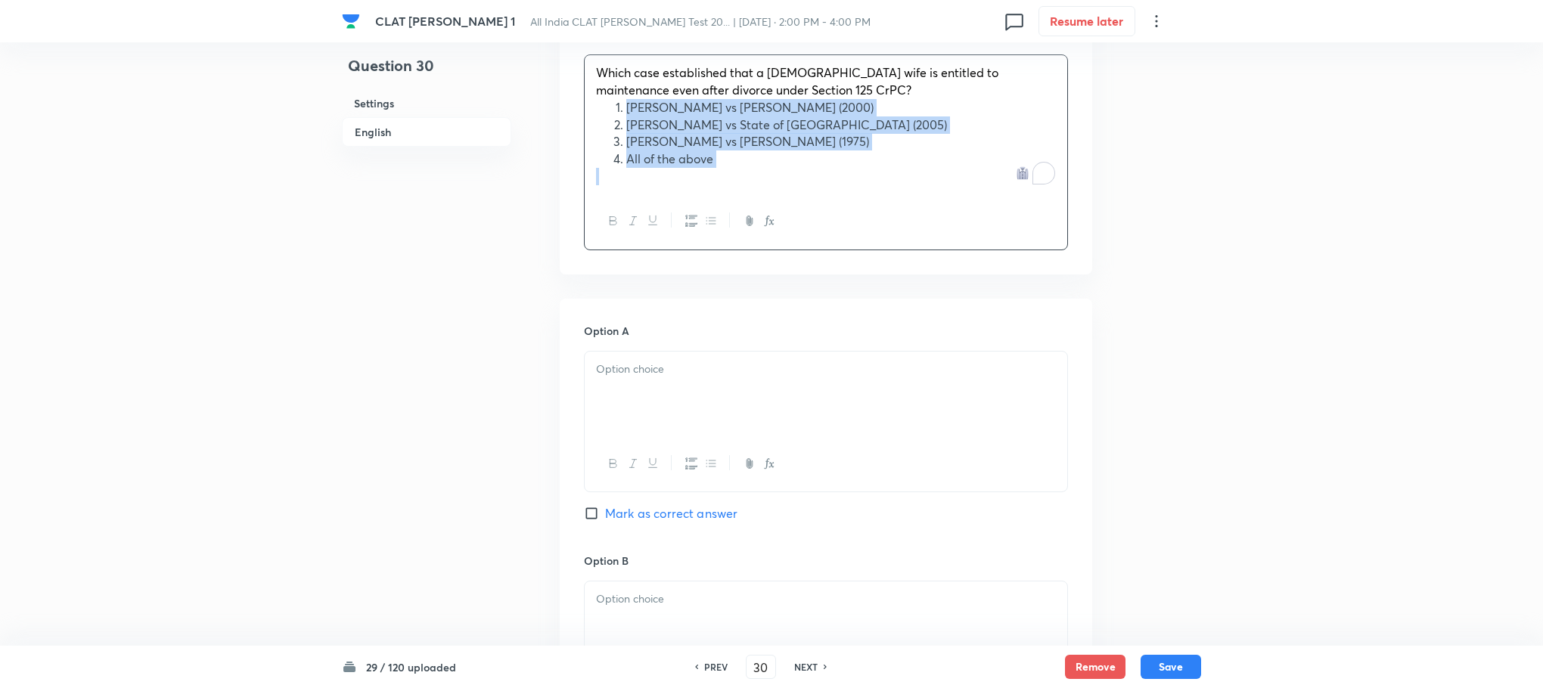
drag, startPoint x: 625, startPoint y: 96, endPoint x: 725, endPoint y: 159, distance: 117.9
click at [725, 159] on div "Which case established that a Hindu wife is entitled to maintenance even after …" at bounding box center [826, 124] width 483 height 138
click at [693, 215] on icon "button" at bounding box center [691, 221] width 12 height 12
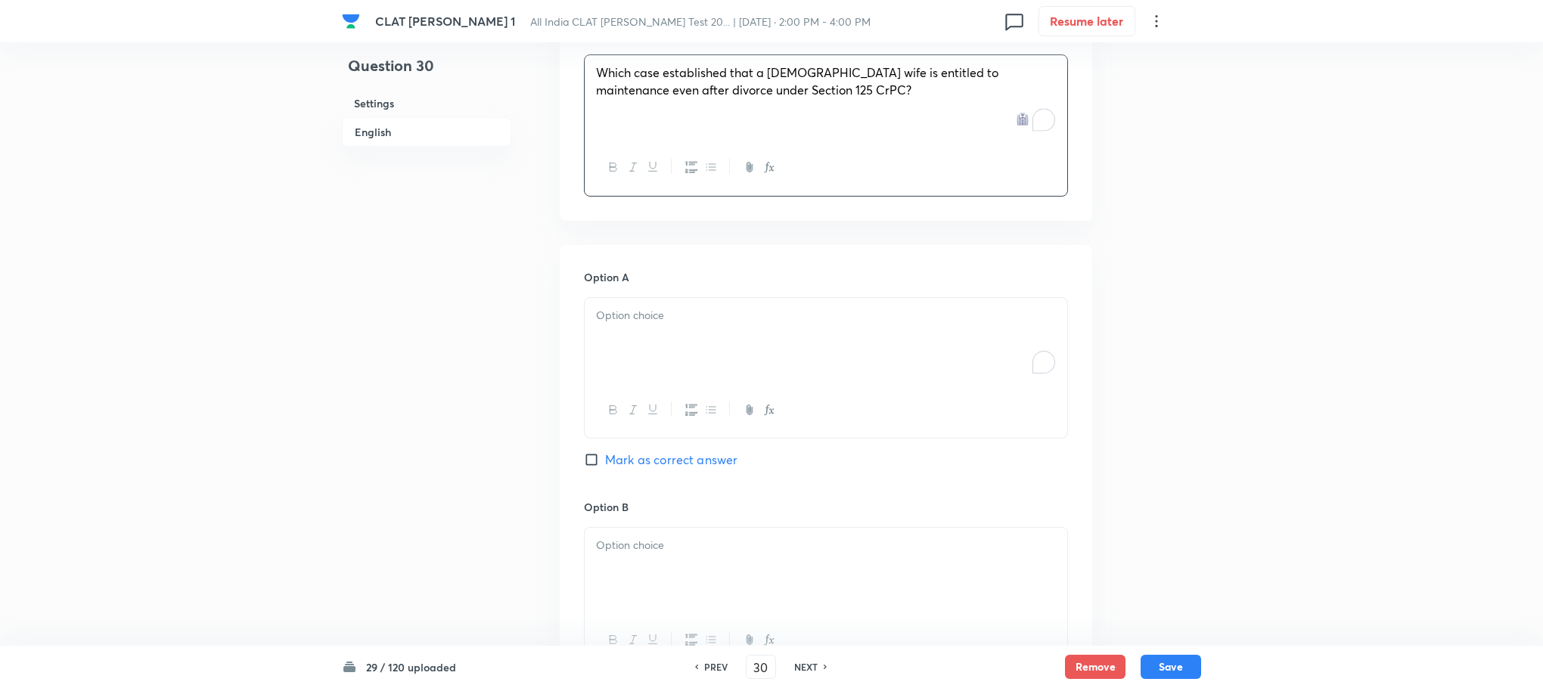
click at [626, 320] on div "To enrich screen reader interactions, please activate Accessibility in Grammarl…" at bounding box center [826, 340] width 483 height 85
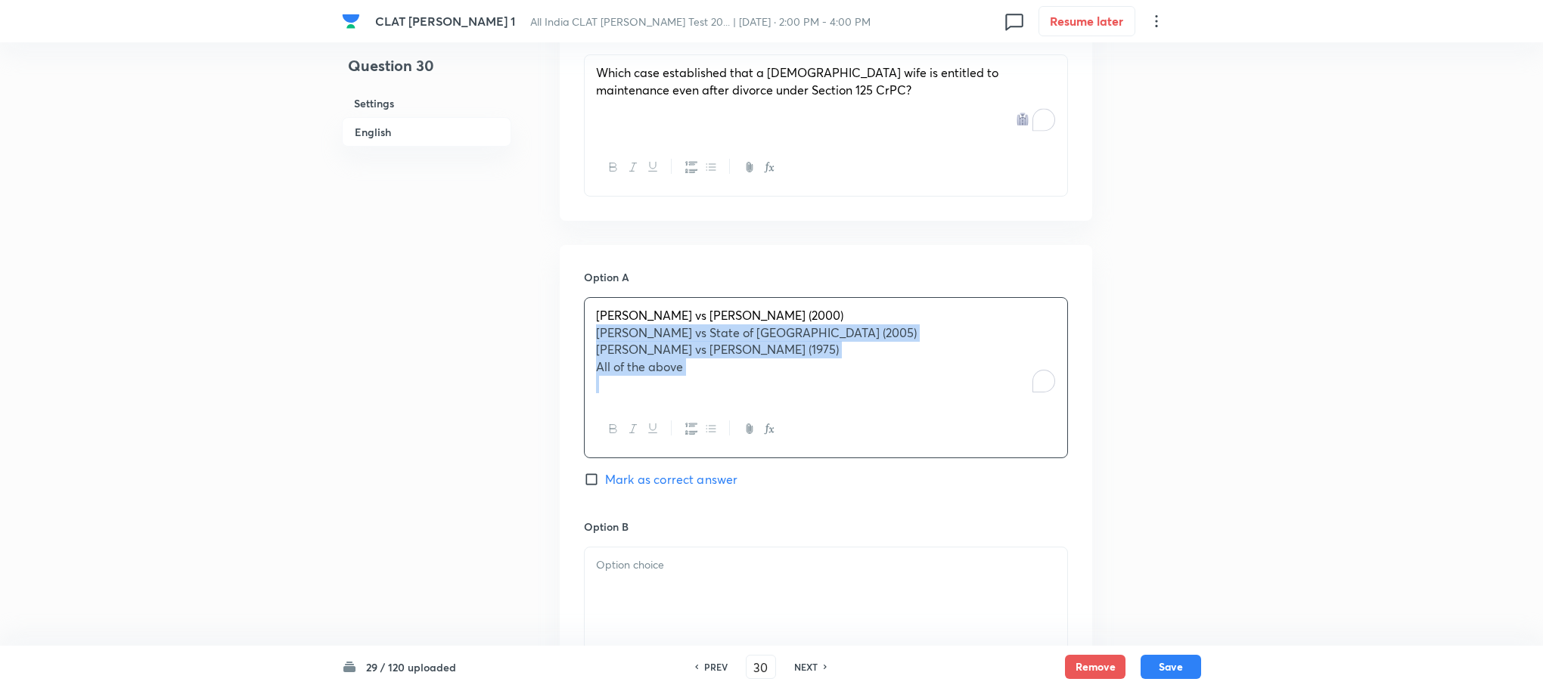
drag, startPoint x: 599, startPoint y: 322, endPoint x: 747, endPoint y: 379, distance: 158.0
click at [747, 379] on div "Rohtash Singh vs Ramendri (2000) Savitaben Somabhai Bhatiya vs State of Gujarat…" at bounding box center [826, 350] width 483 height 104
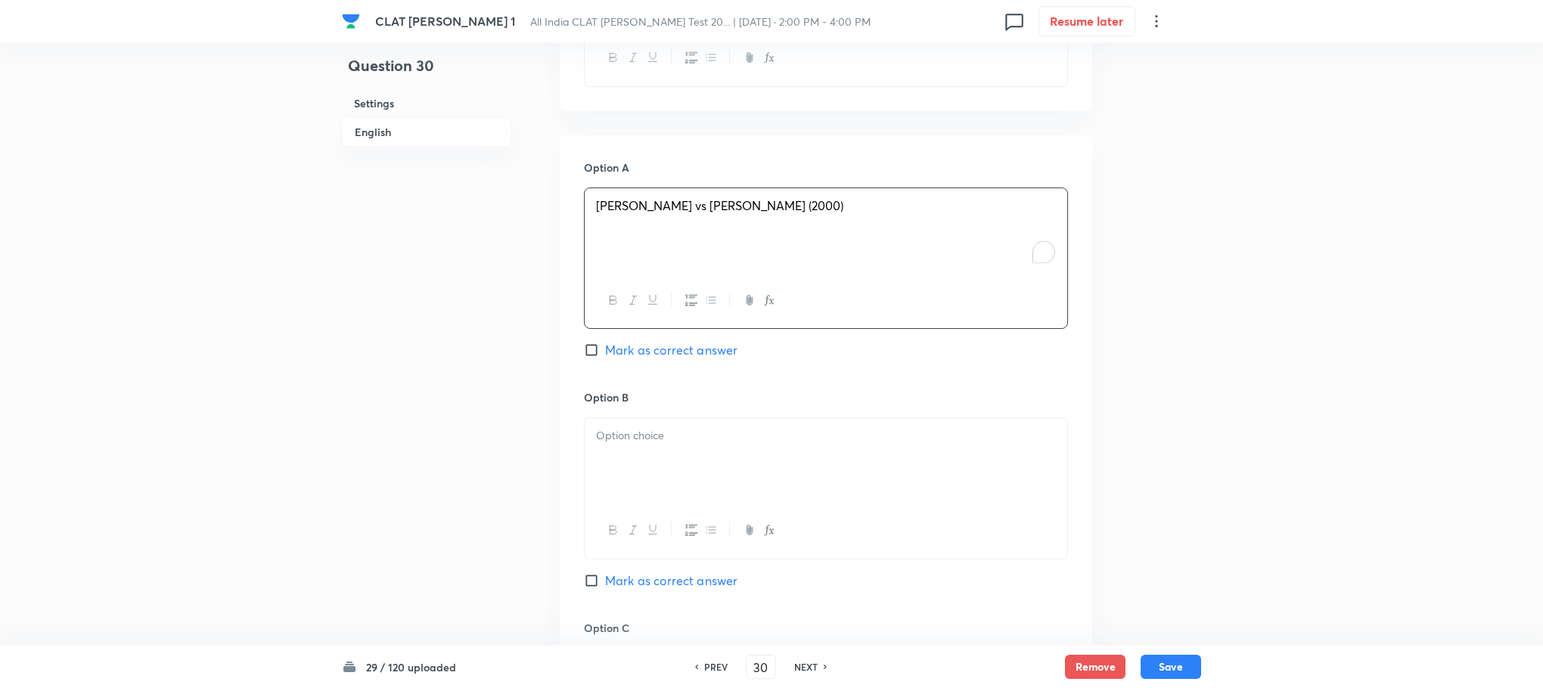
scroll to position [1702, 0]
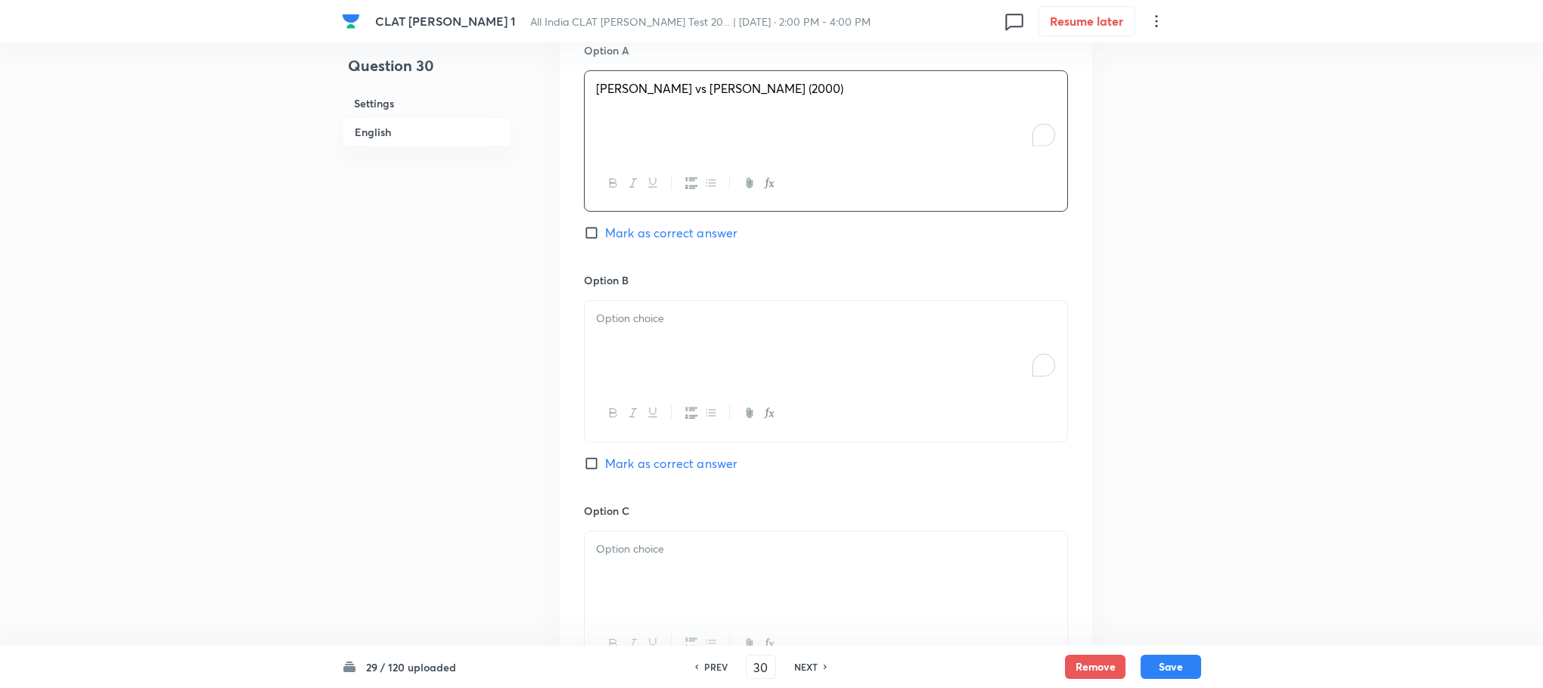
click at [638, 322] on div "To enrich screen reader interactions, please activate Accessibility in Grammarl…" at bounding box center [826, 343] width 483 height 85
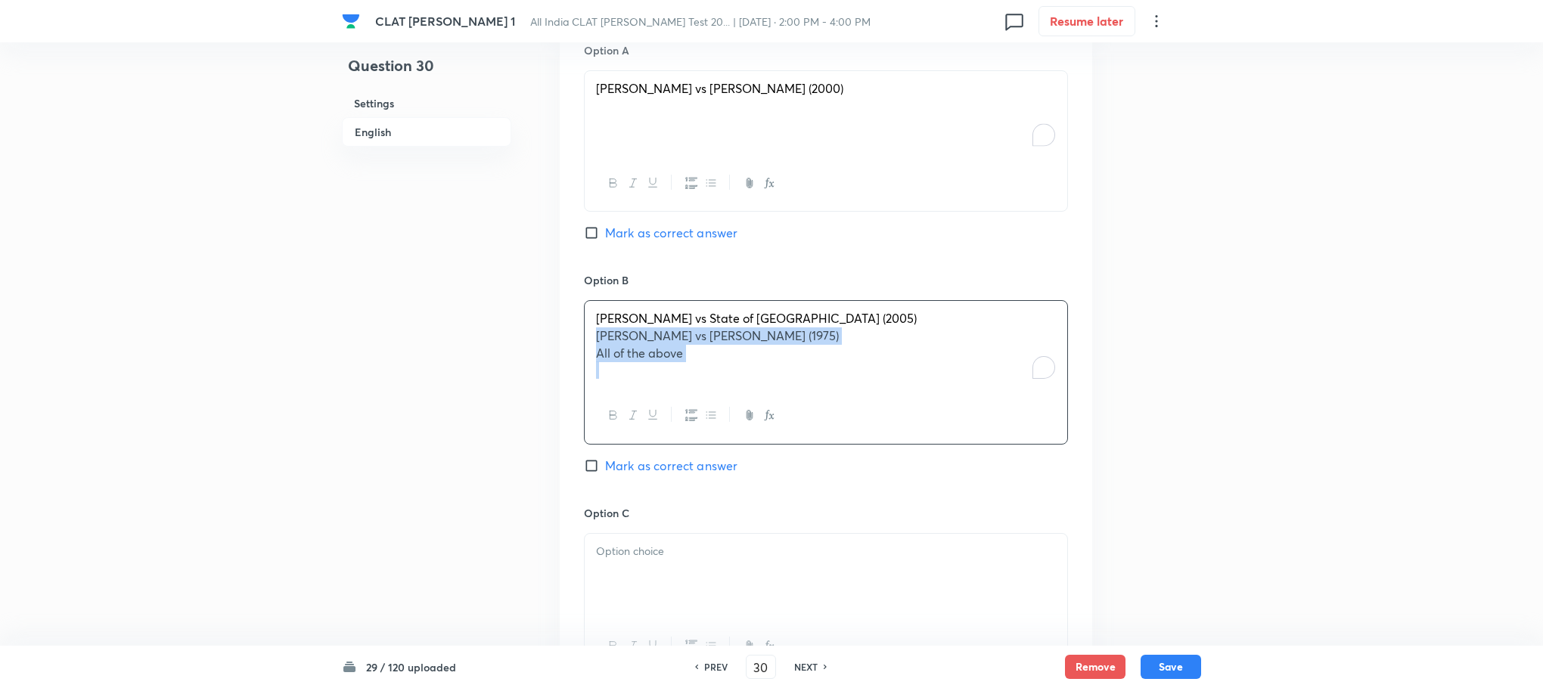
drag, startPoint x: 597, startPoint y: 321, endPoint x: 719, endPoint y: 356, distance: 127.6
click at [719, 356] on div "Savitaben Somabhai Bhatiya vs State of Gujarat (2005) Bhagwan Dutt vs Kamla Dev…" at bounding box center [826, 344] width 483 height 87
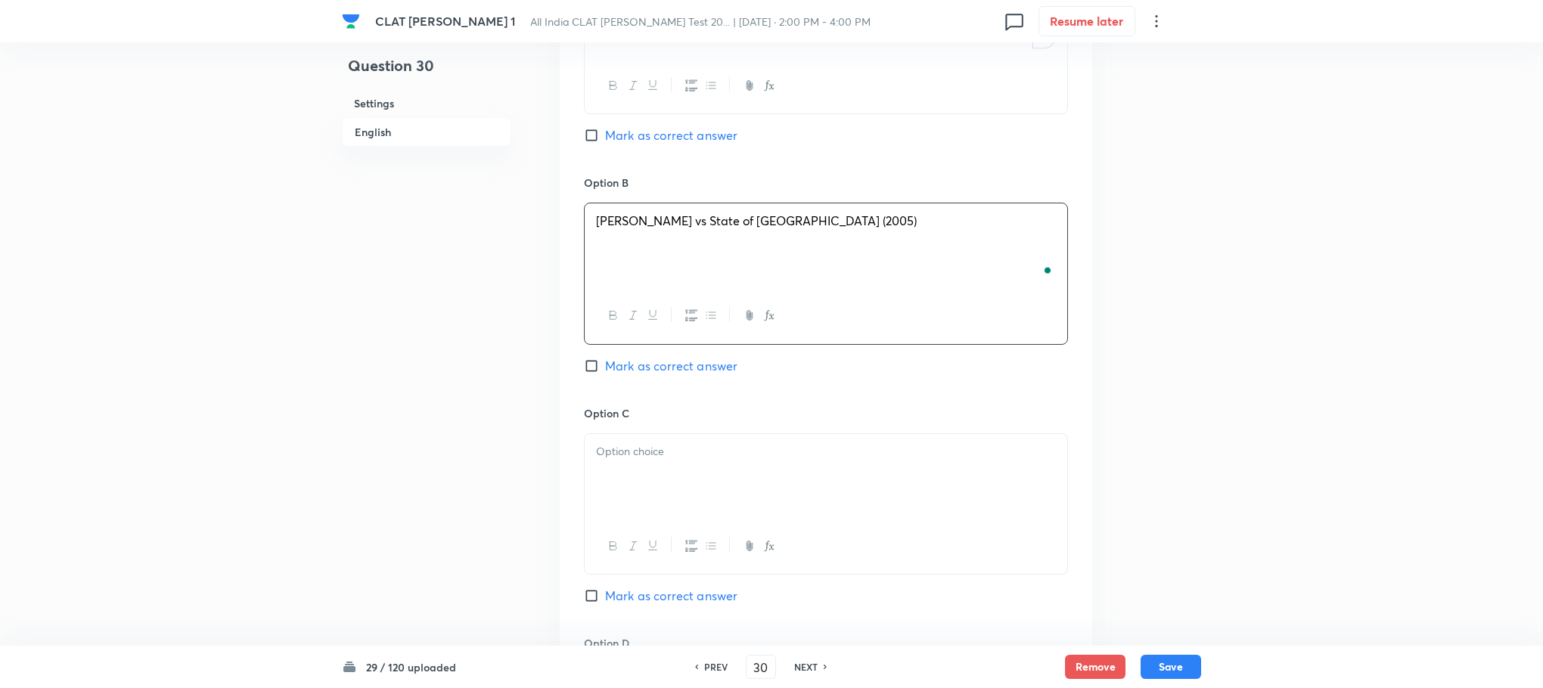
scroll to position [2042, 0]
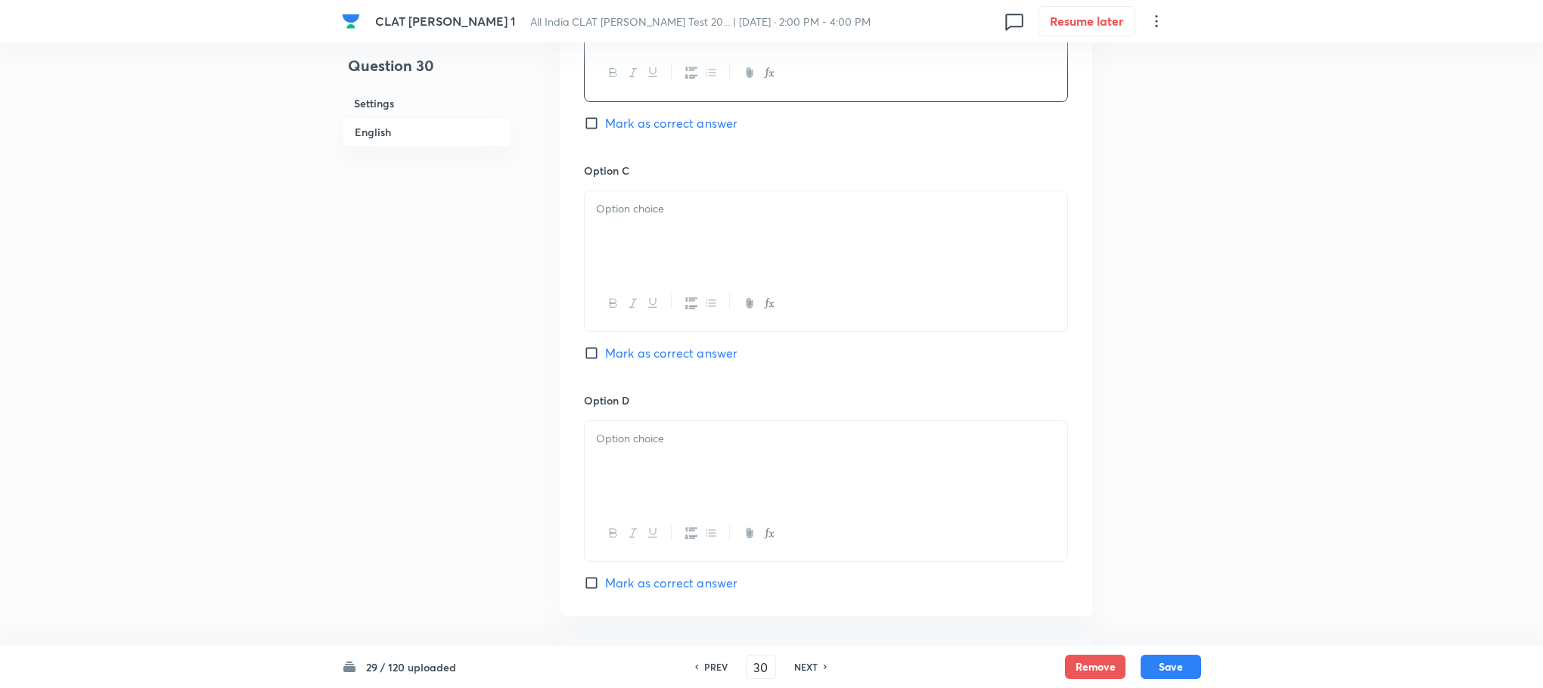
click at [619, 191] on div at bounding box center [826, 233] width 483 height 85
drag, startPoint x: 593, startPoint y: 204, endPoint x: 752, endPoint y: 232, distance: 161.3
click at [752, 232] on div "Bhagwan Dutt vs Kamla Devi (1975) All of the above" at bounding box center [826, 233] width 483 height 85
click at [649, 399] on div "Option D Mark as correct answer" at bounding box center [826, 493] width 484 height 200
click at [647, 431] on p at bounding box center [826, 438] width 460 height 17
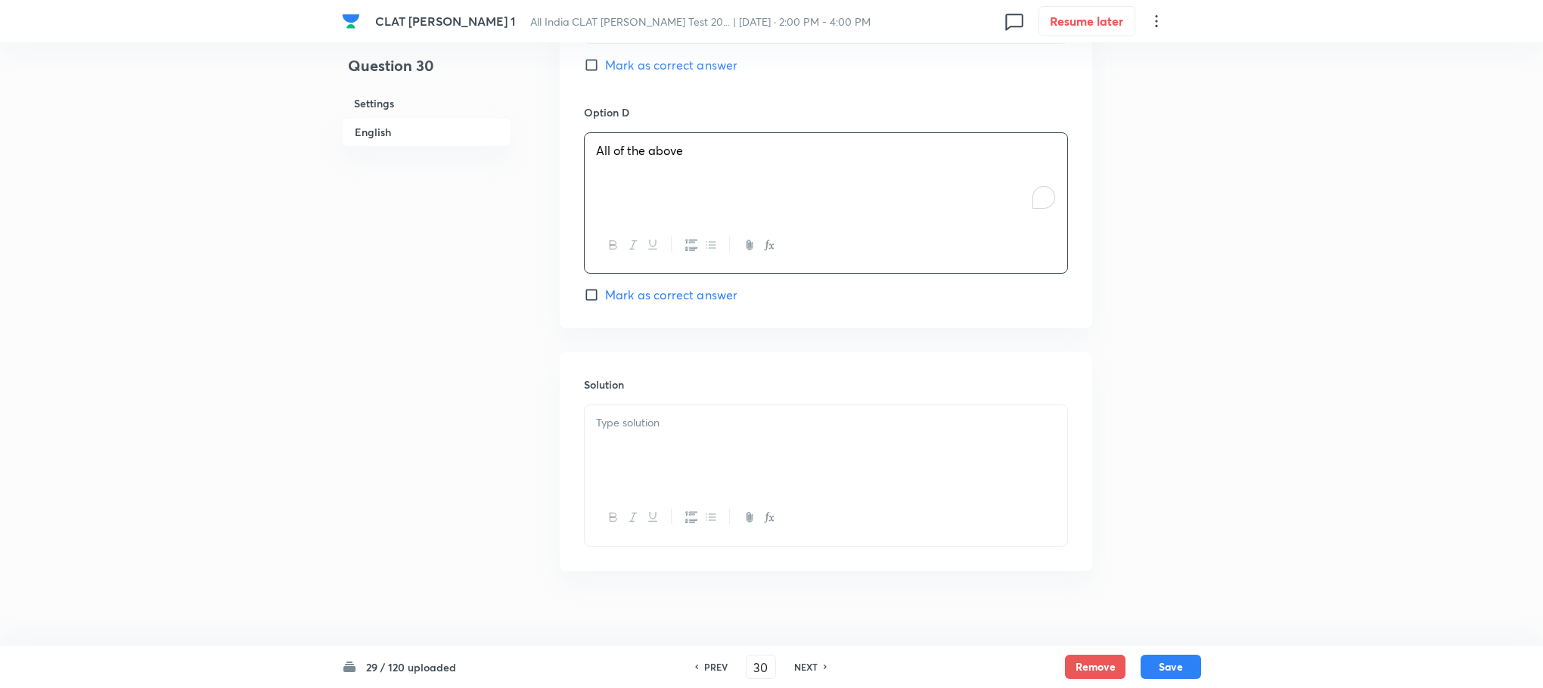
scroll to position [2333, 0]
click at [760, 448] on div at bounding box center [826, 445] width 483 height 85
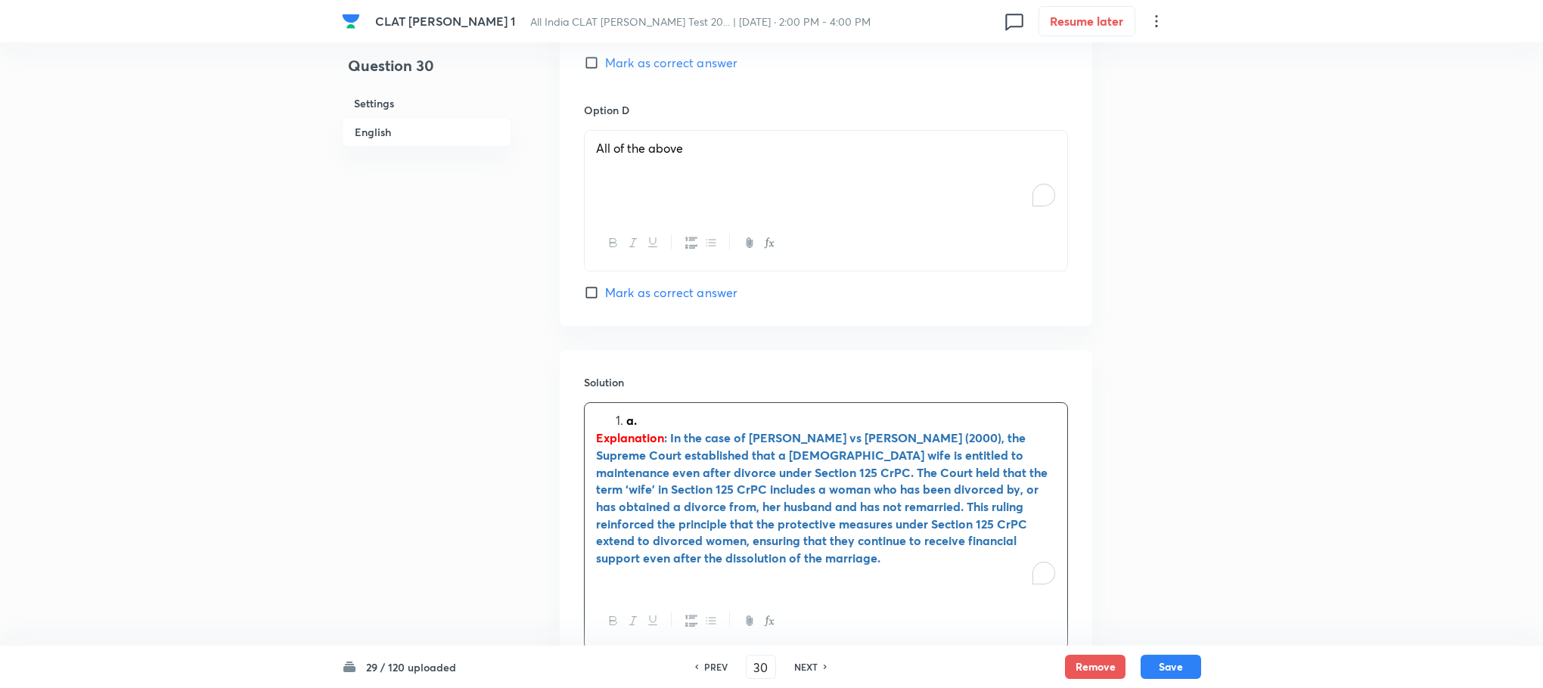
click at [626, 412] on li "a." at bounding box center [841, 420] width 430 height 17
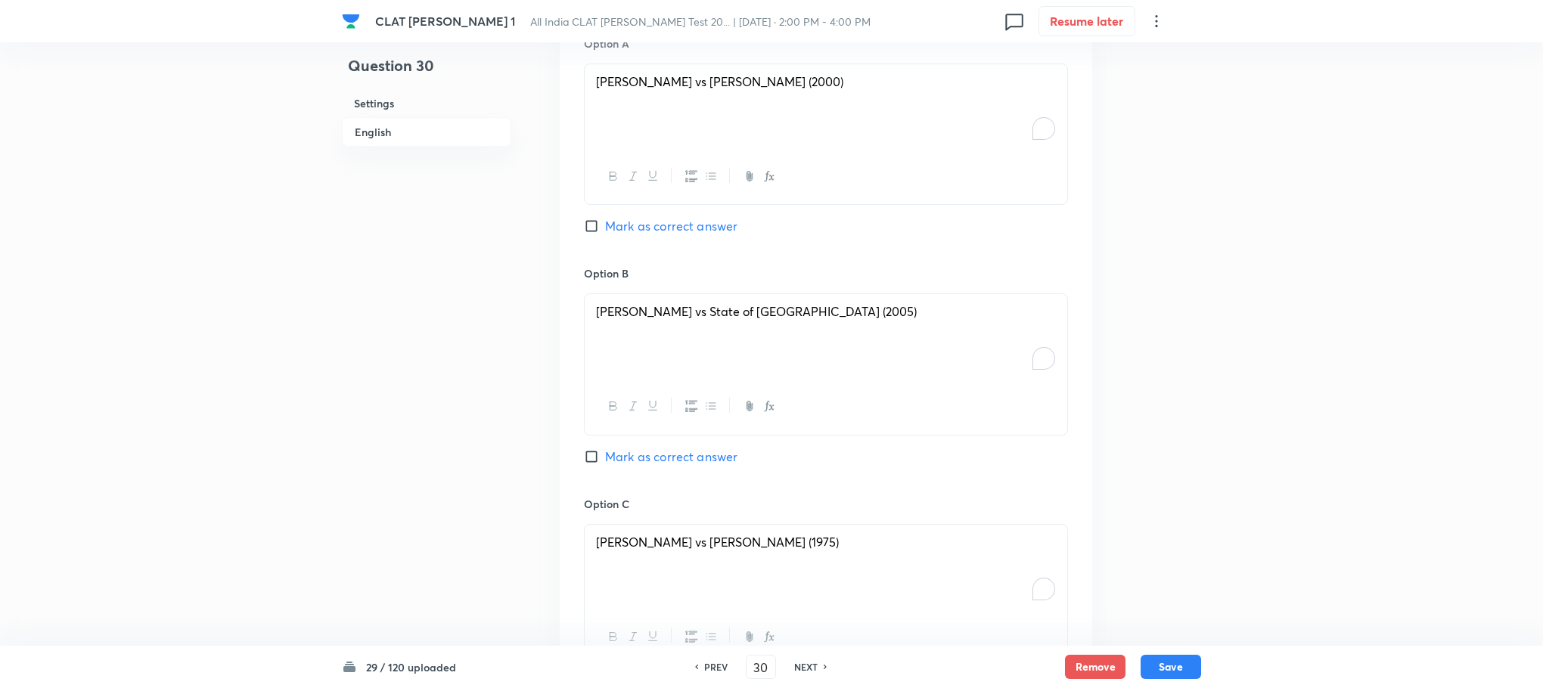
scroll to position [1652, 0]
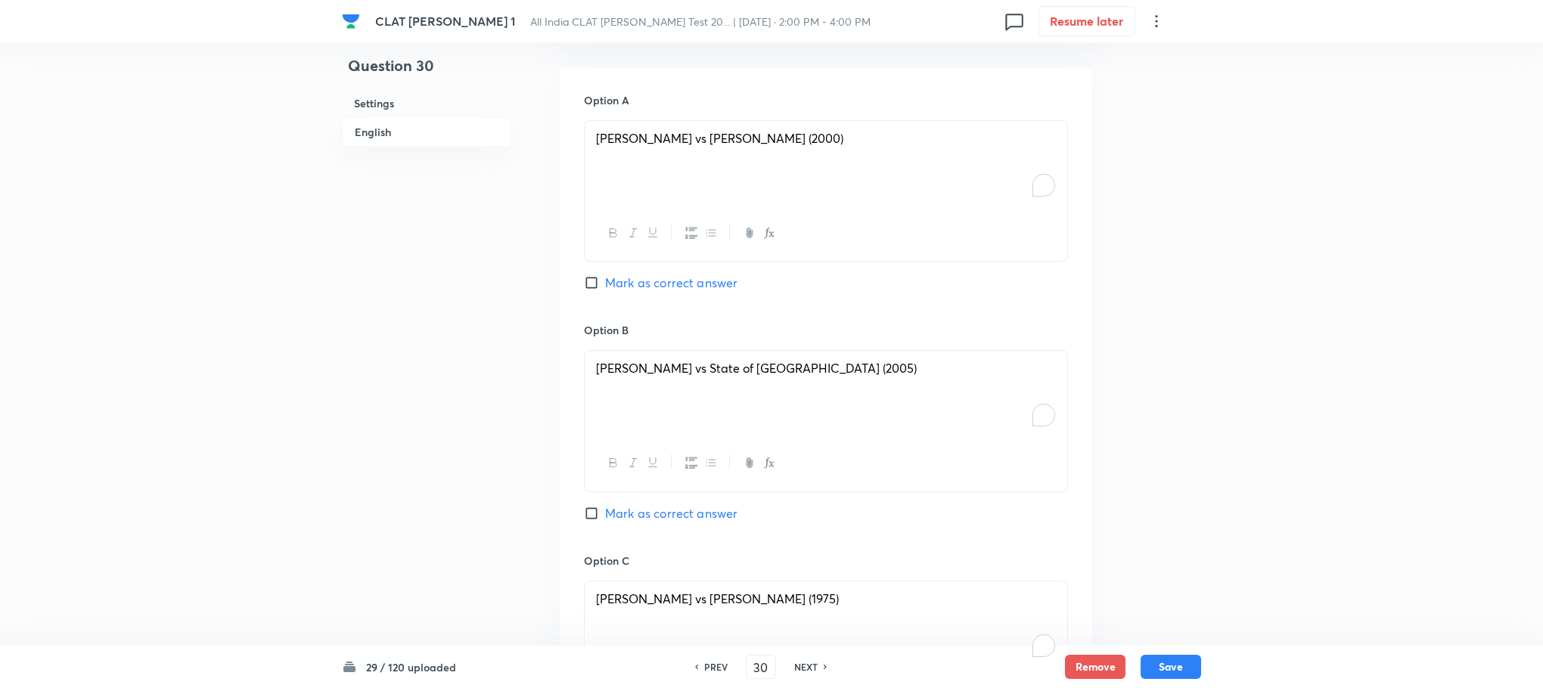
click at [670, 274] on span "Mark as correct answer" at bounding box center [671, 283] width 132 height 18
click at [605, 275] on input "Mark as correct answer" at bounding box center [594, 282] width 21 height 15
checkbox input "true"
click at [1165, 669] on button "Save" at bounding box center [1171, 665] width 61 height 24
type input "31"
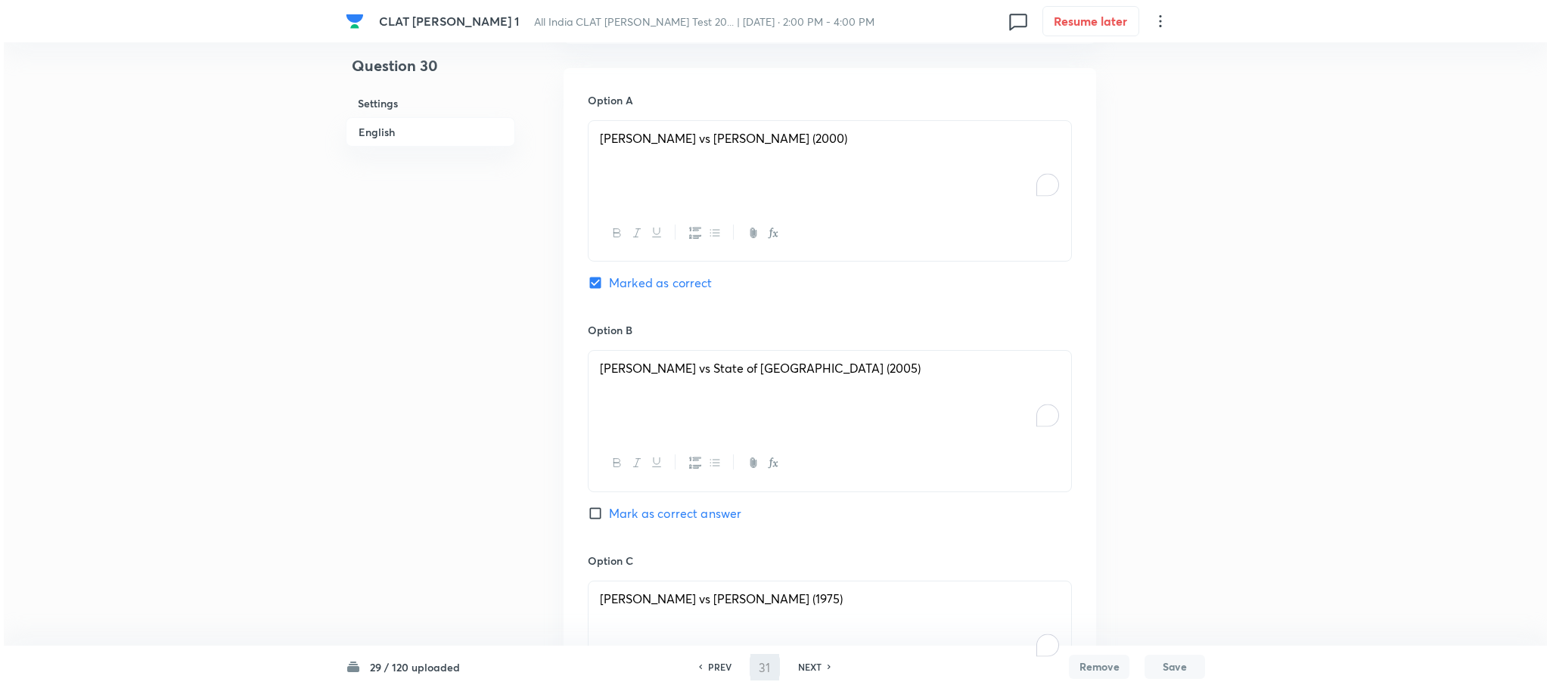
scroll to position [0, 0]
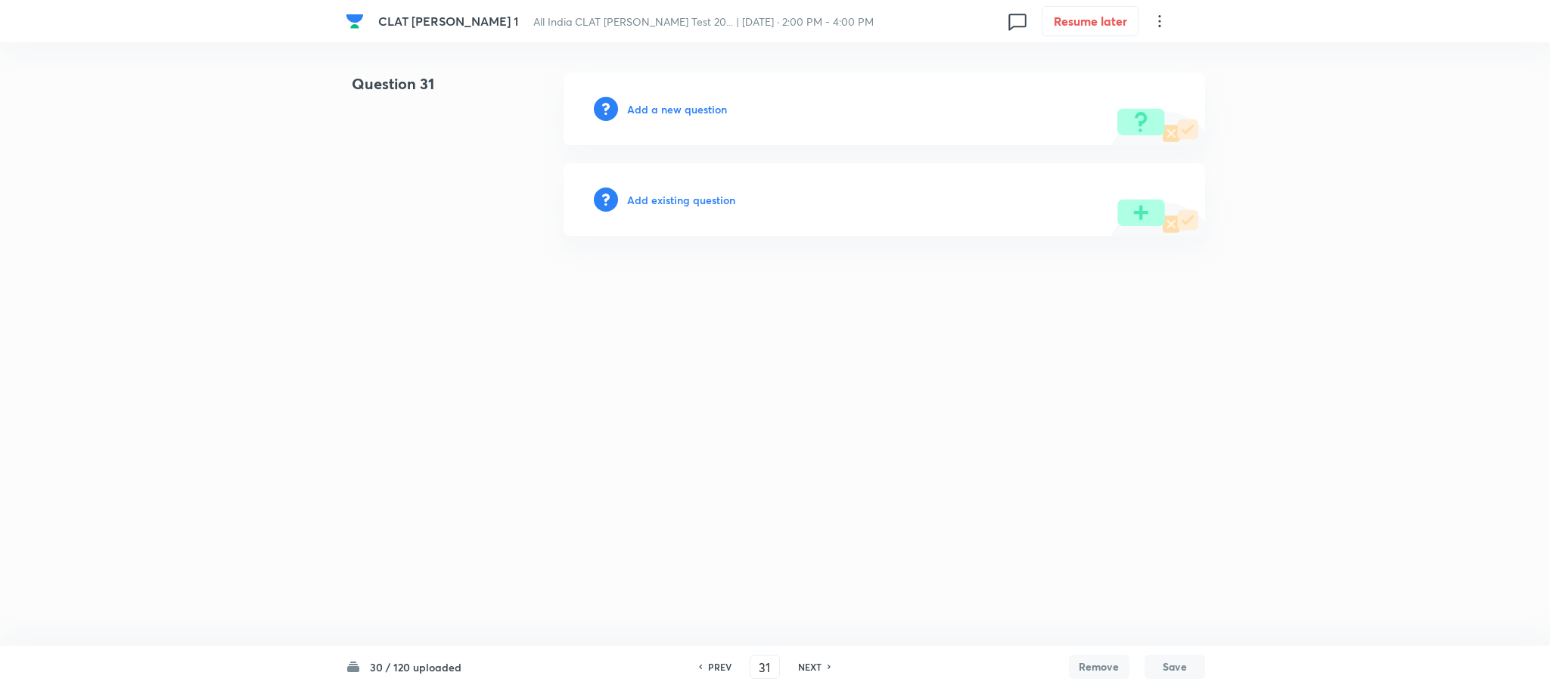
click at [679, 110] on h6 "Add a new question" at bounding box center [677, 109] width 100 height 16
click at [679, 110] on h6 "Choose a question type" at bounding box center [685, 109] width 116 height 16
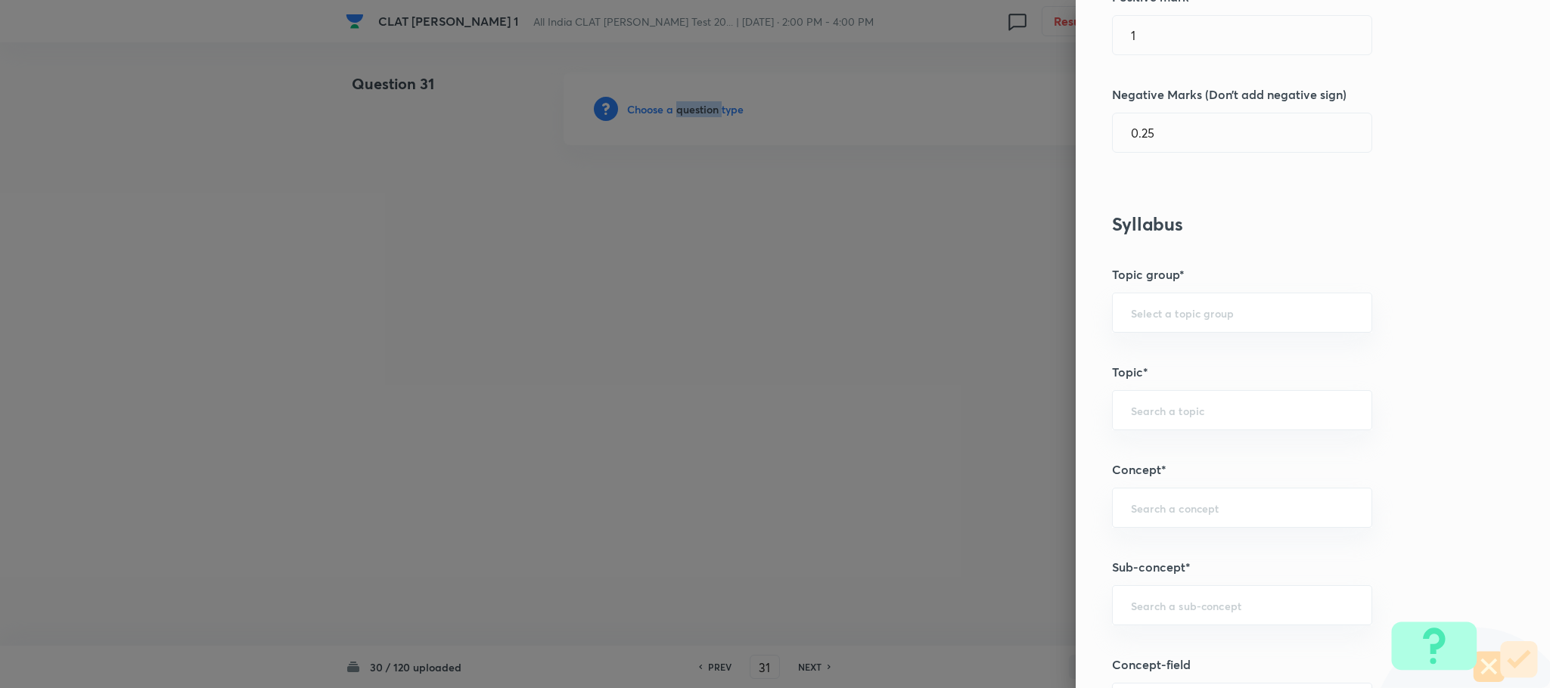
scroll to position [681, 0]
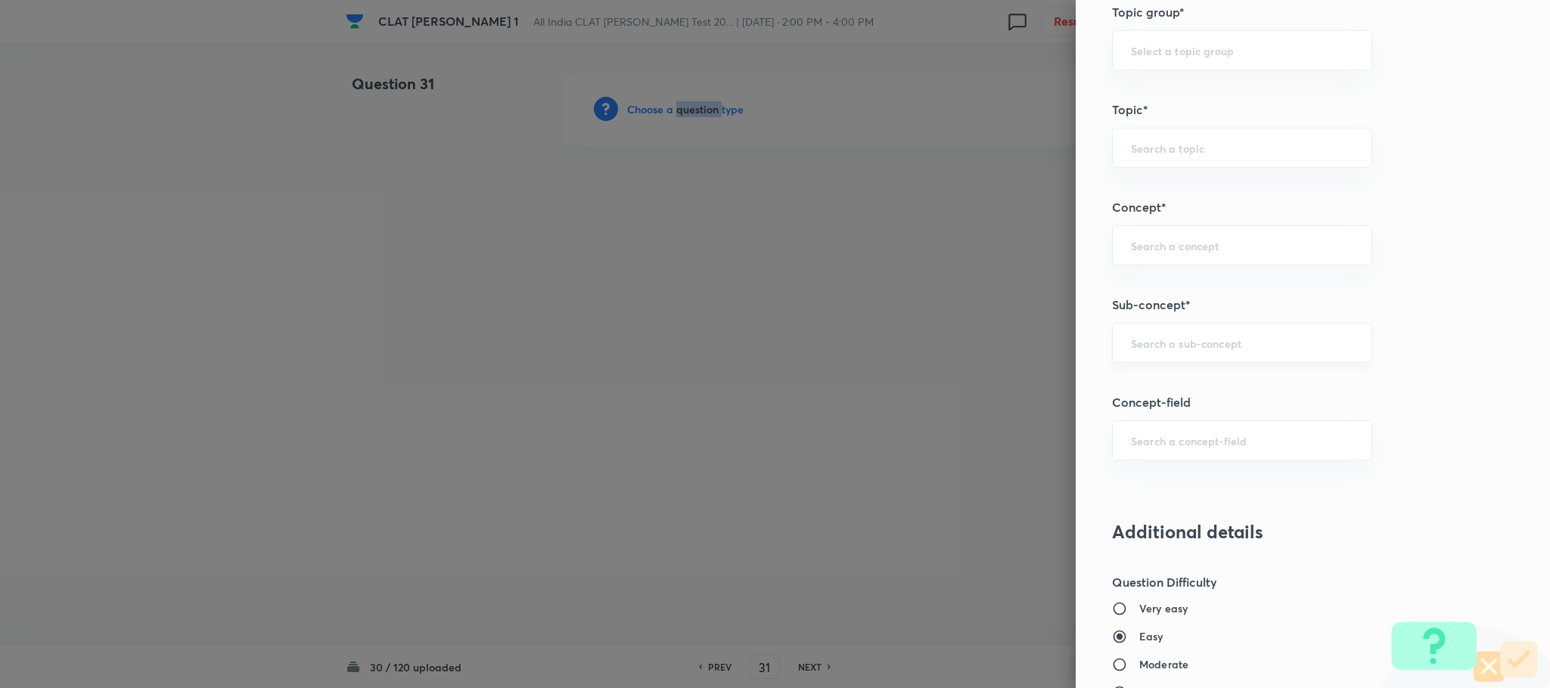
click at [1144, 362] on div "​" at bounding box center [1242, 343] width 260 height 40
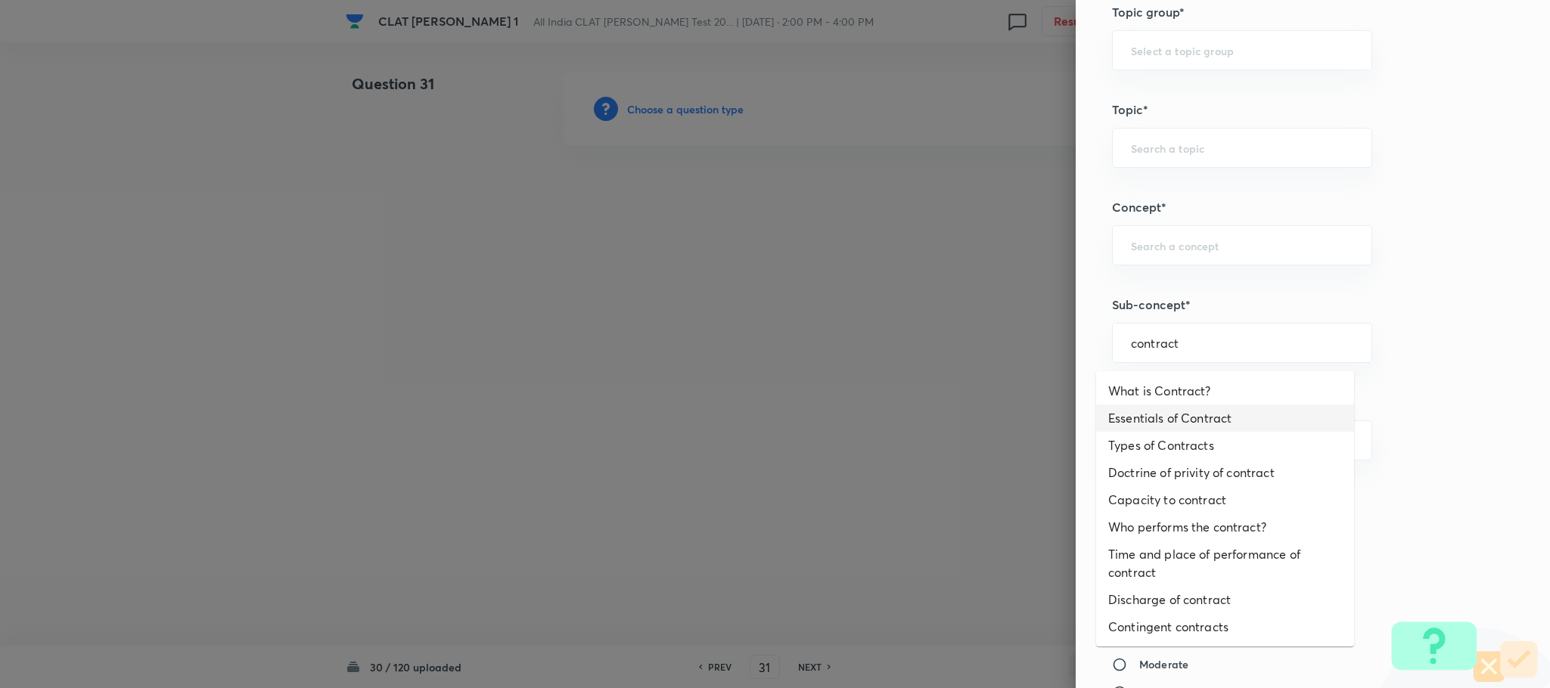
click at [1149, 421] on li "Essentials of Contract" at bounding box center [1225, 418] width 258 height 27
type input "Essentials of Contract"
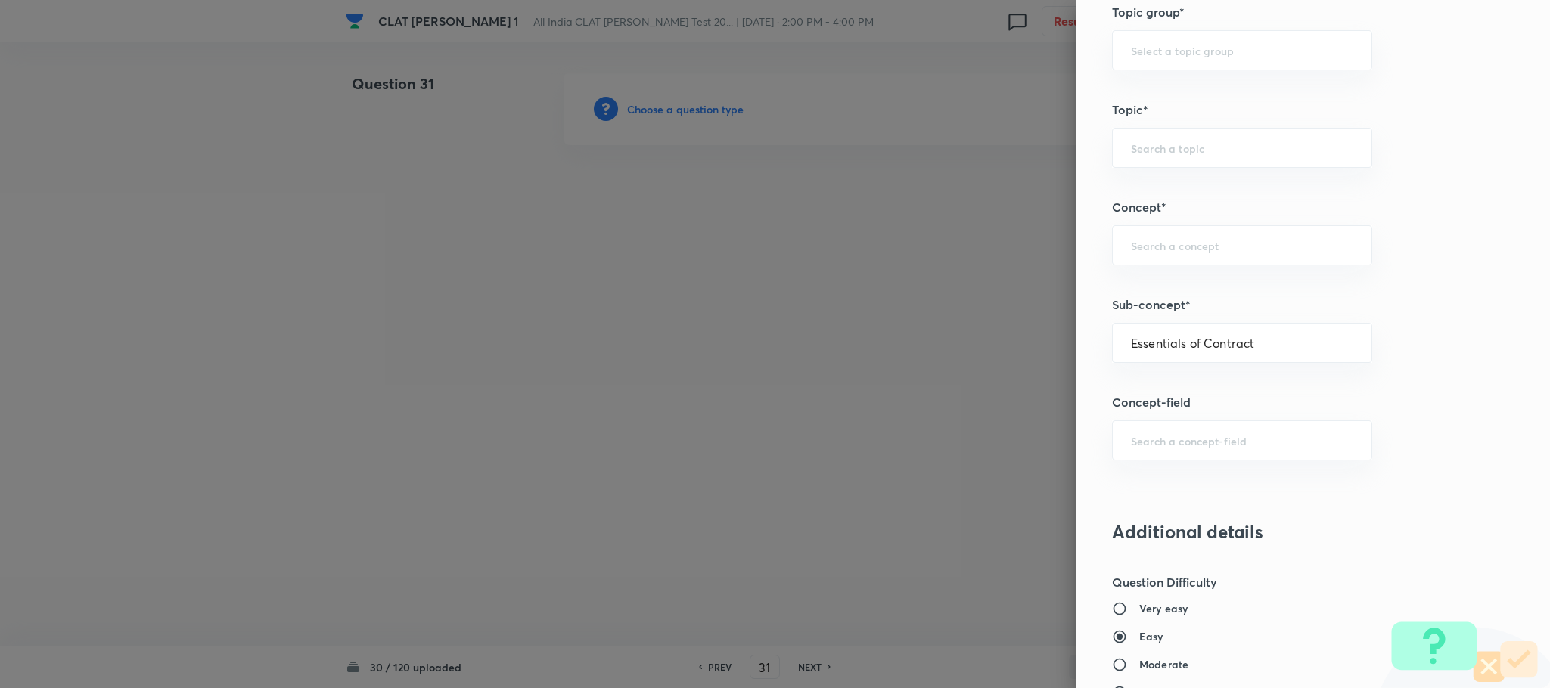
type input "Law of Contract"
type input "Contract Law"
type input "ICA 1872"
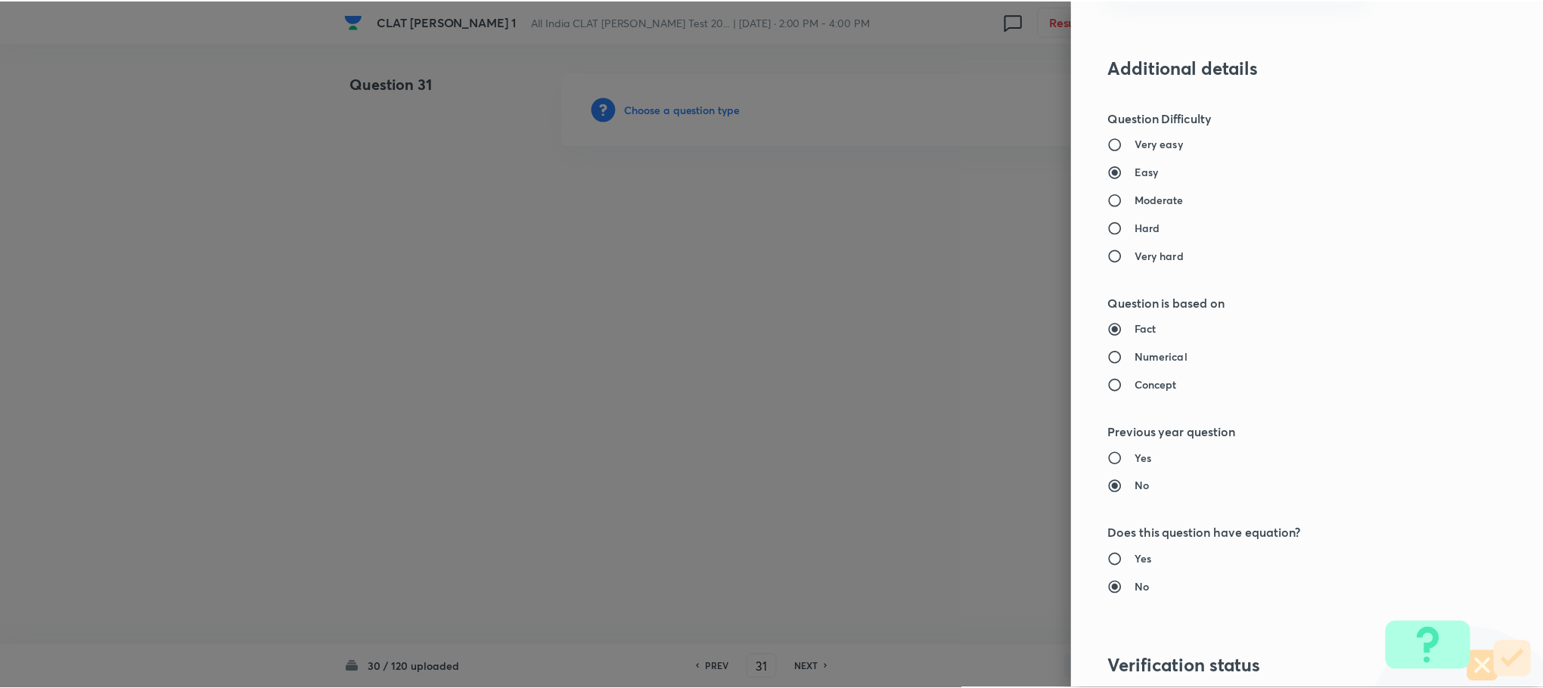
scroll to position [1378, 0]
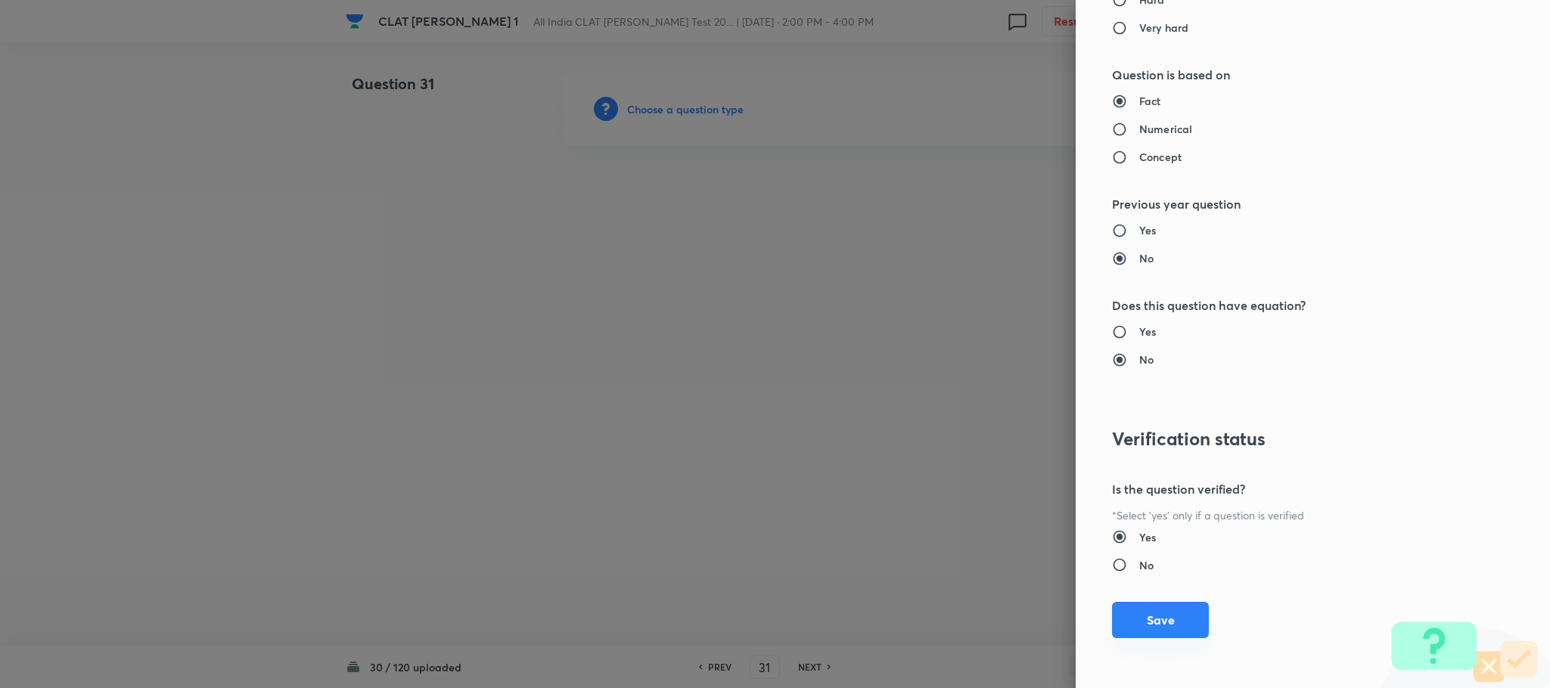
click at [1141, 610] on button "Save" at bounding box center [1160, 620] width 97 height 36
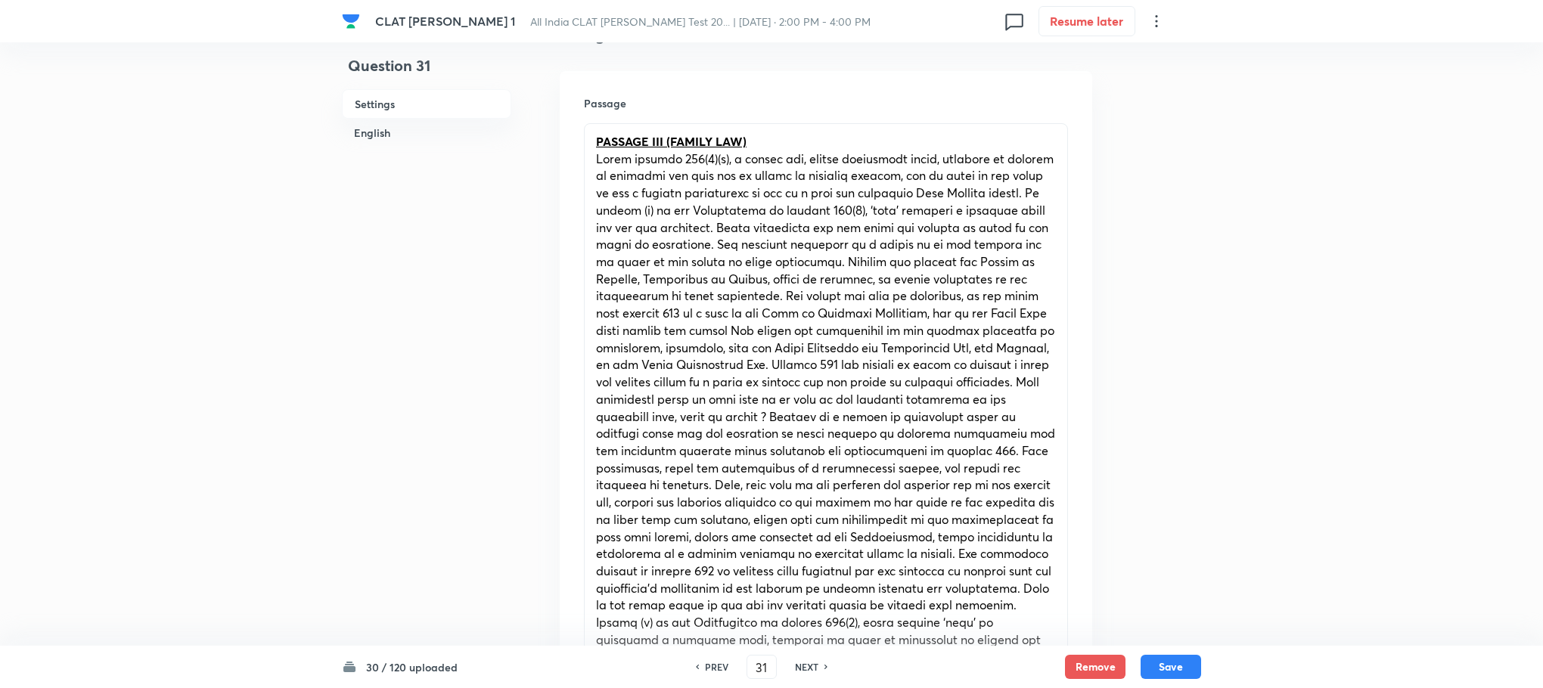
scroll to position [908, 0]
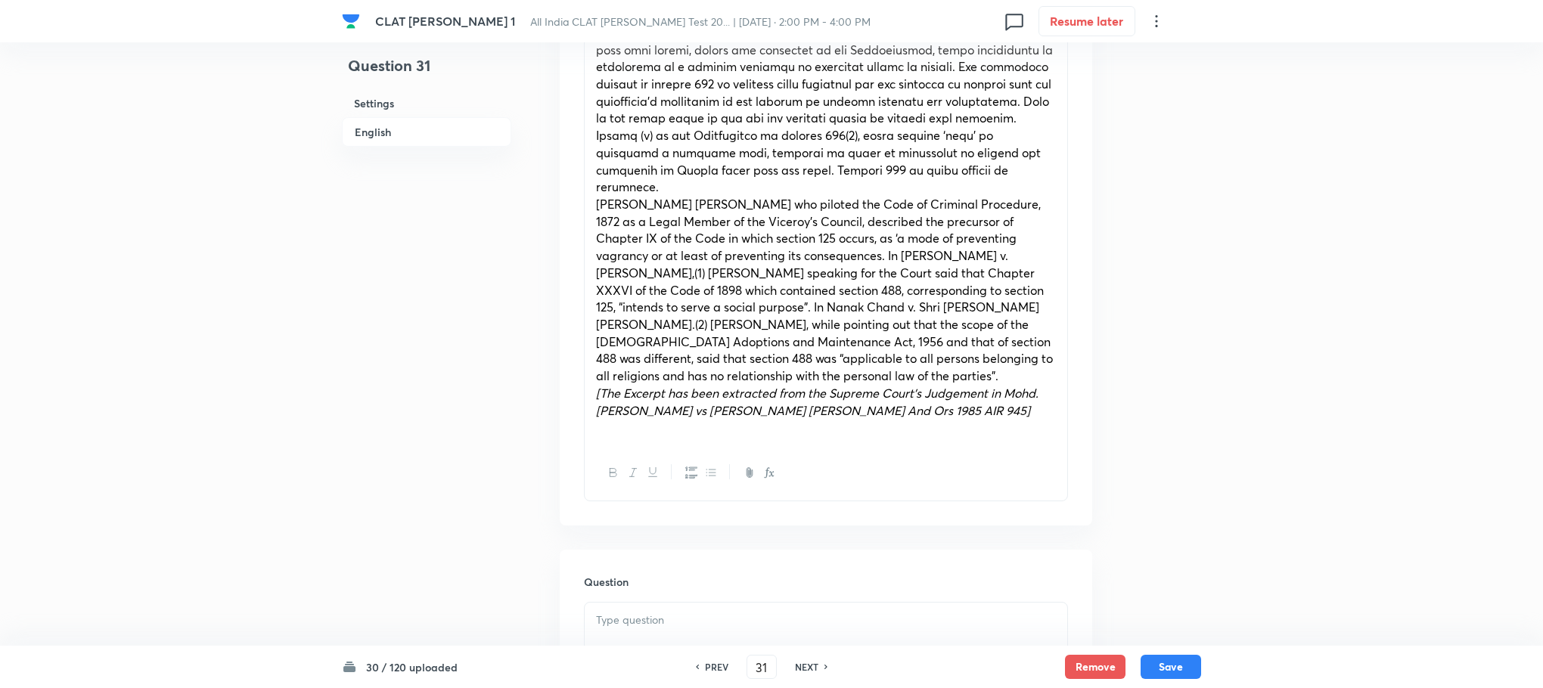
click at [695, 300] on span "Sir James FitzJames Stephen who piloted the Code of Criminal Procedure, 1872 as…" at bounding box center [824, 290] width 457 height 188
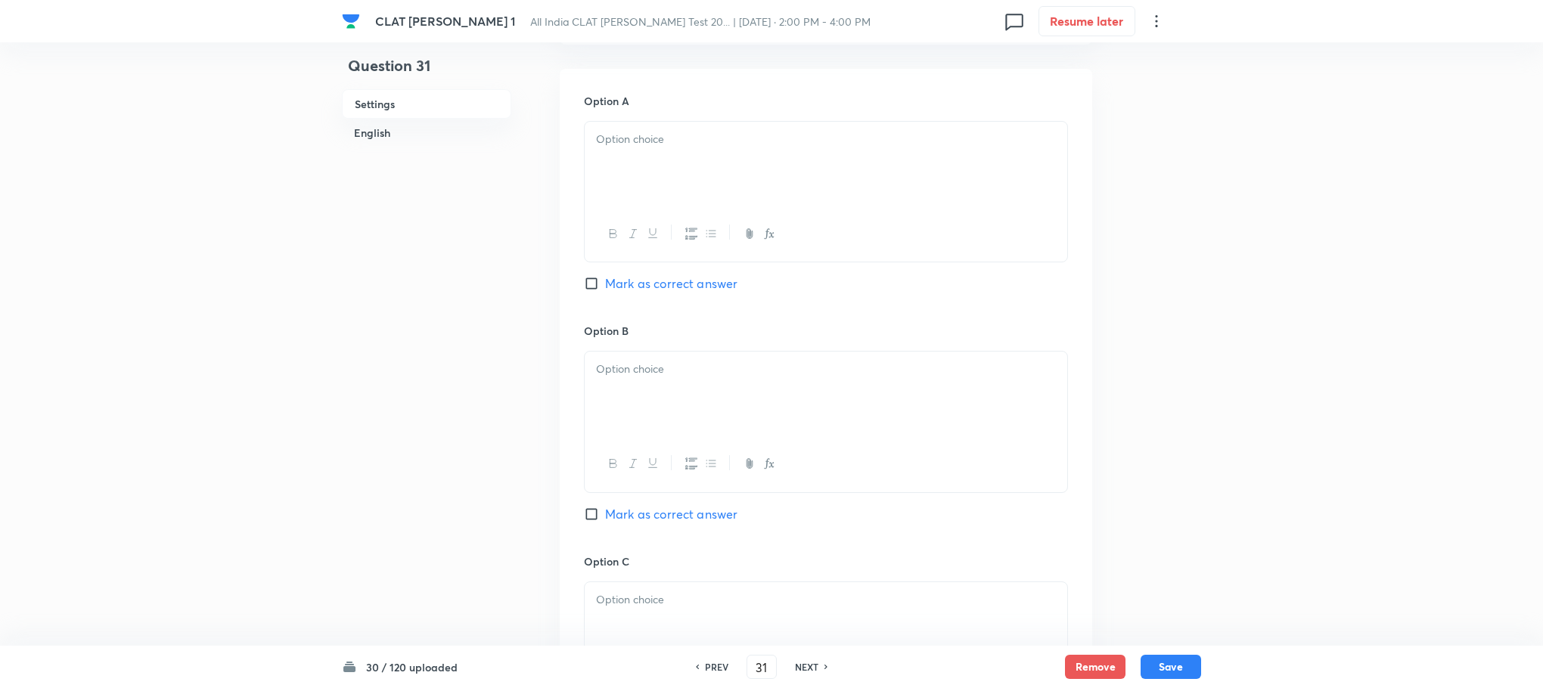
scroll to position [152, 0]
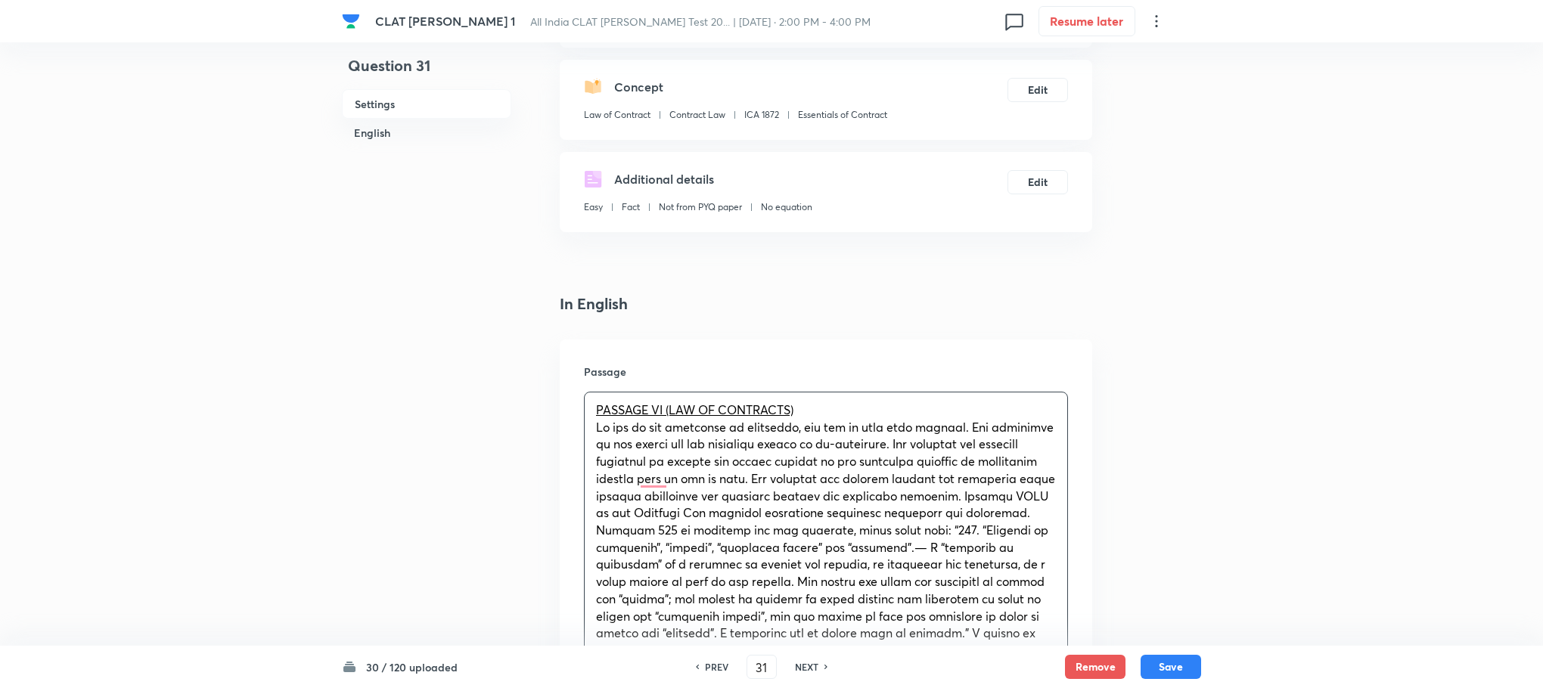
click at [783, 406] on u "PASSAGE VI (LAW OF CONTRACTS)" at bounding box center [694, 410] width 197 height 16
click at [663, 409] on u "PASSAGE VI (LAW OF CONTRACTS)" at bounding box center [694, 410] width 197 height 16
drag, startPoint x: 817, startPoint y: 406, endPoint x: 577, endPoint y: 407, distance: 239.8
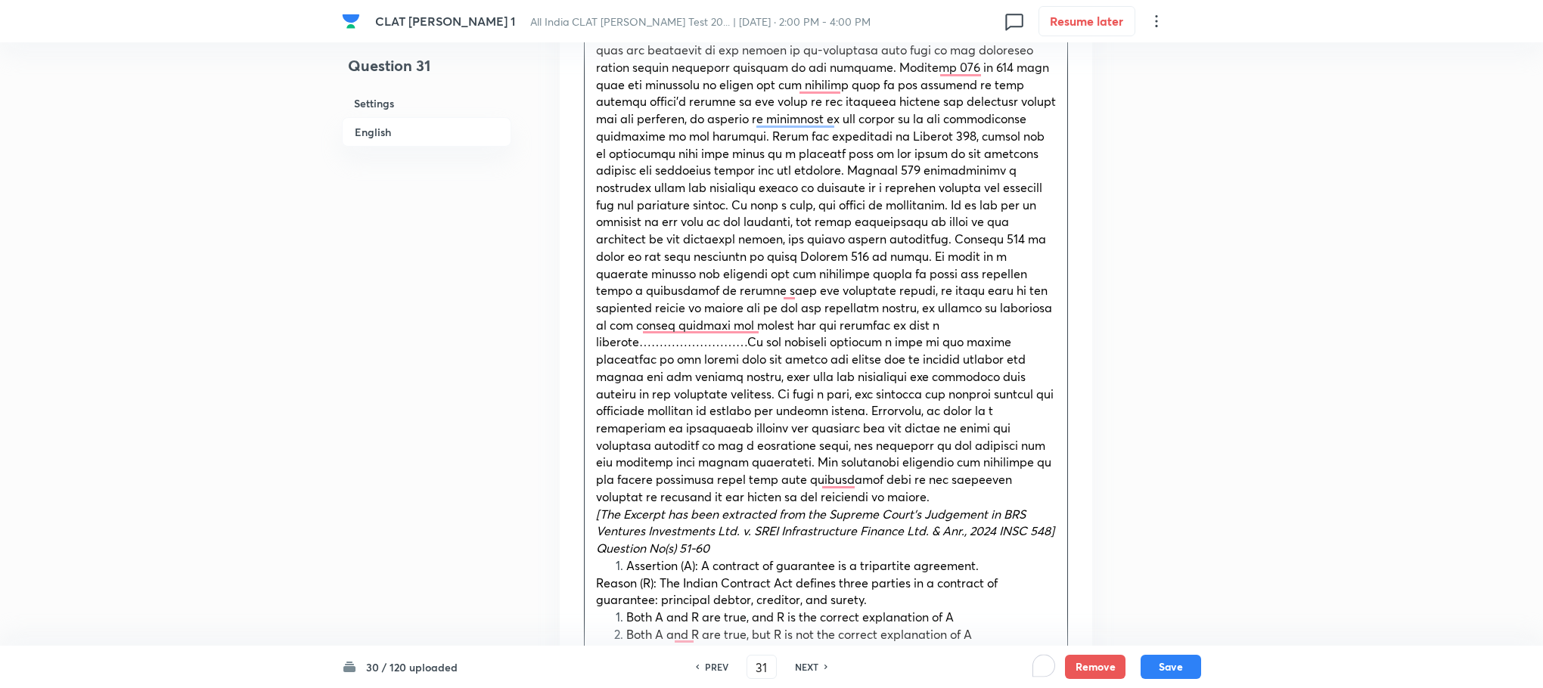
scroll to position [1060, 0]
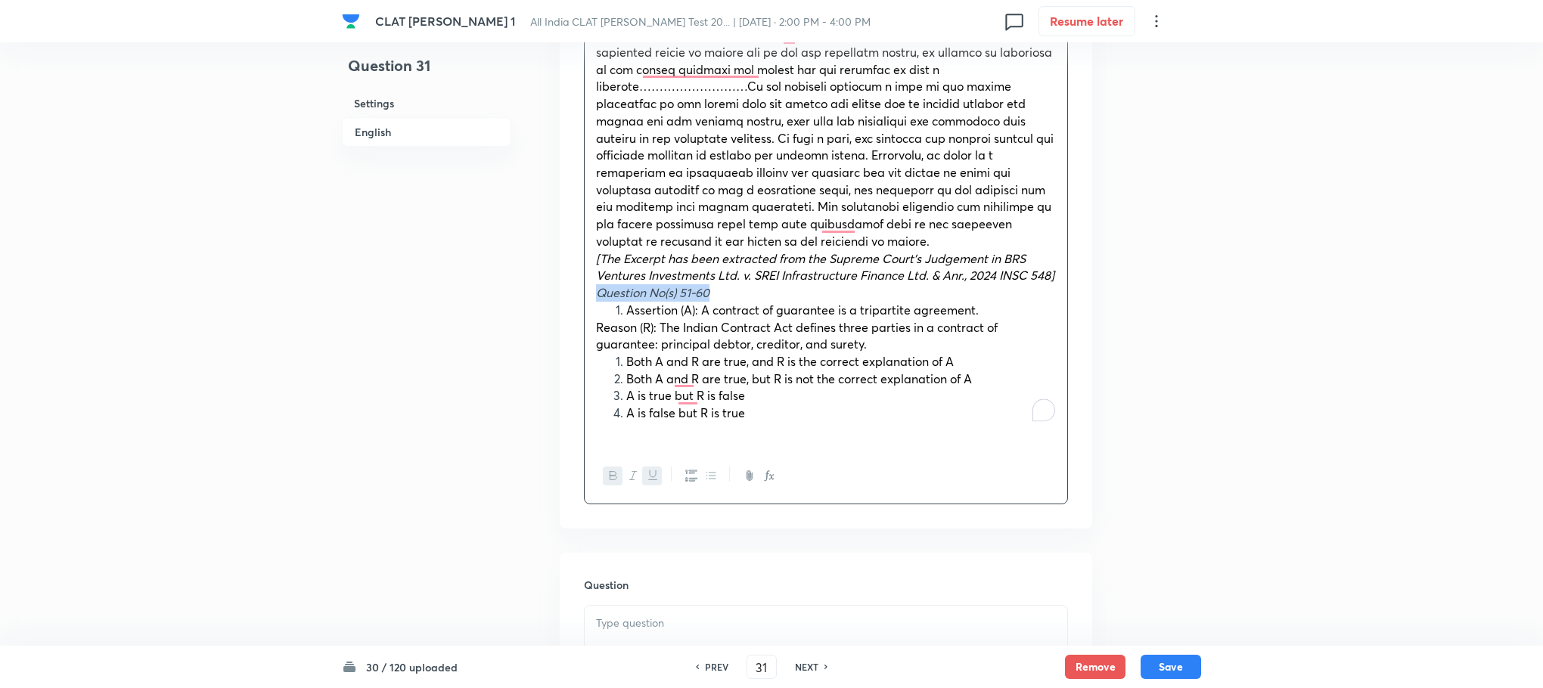
drag, startPoint x: 599, startPoint y: 279, endPoint x: 725, endPoint y: 279, distance: 125.6
click at [725, 284] on p "Question No(s) 51-60" at bounding box center [826, 292] width 460 height 17
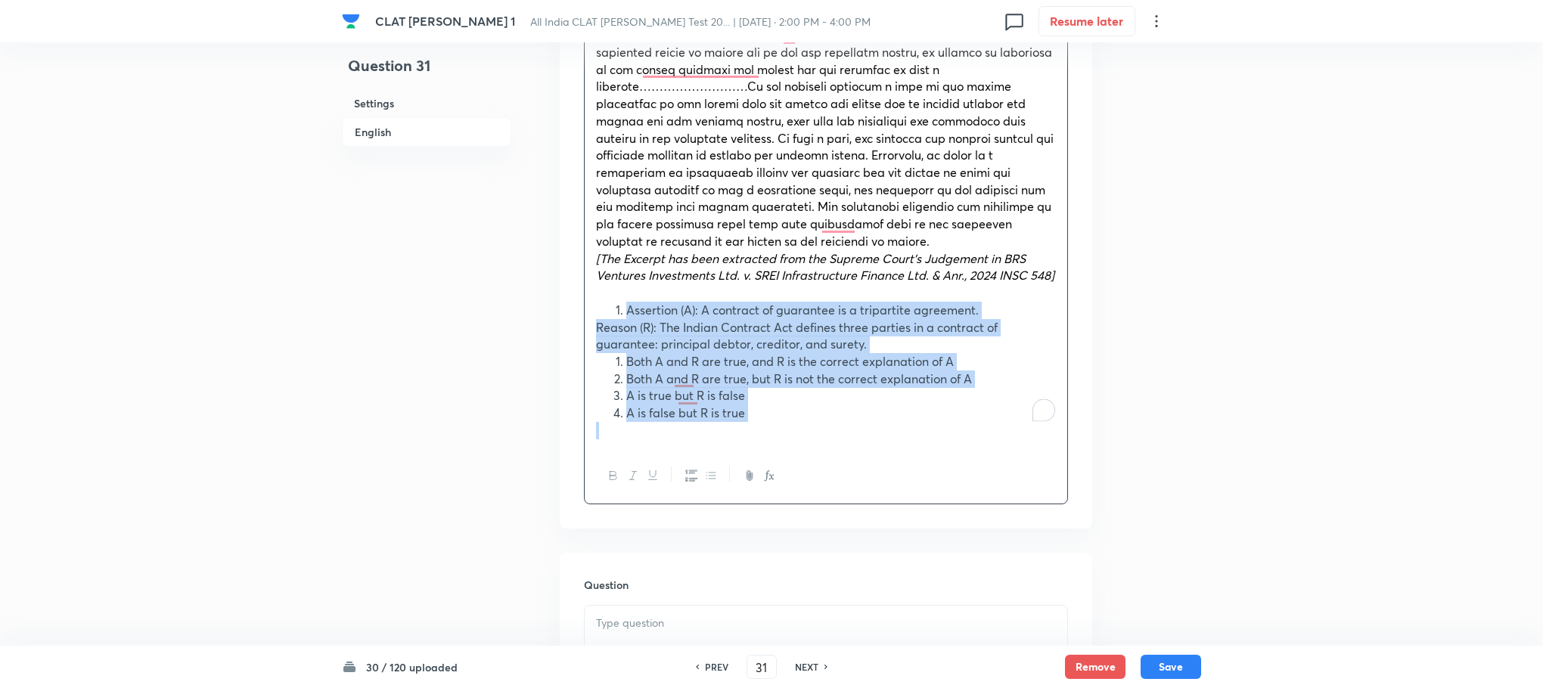
drag, startPoint x: 617, startPoint y: 298, endPoint x: 752, endPoint y: 432, distance: 189.9
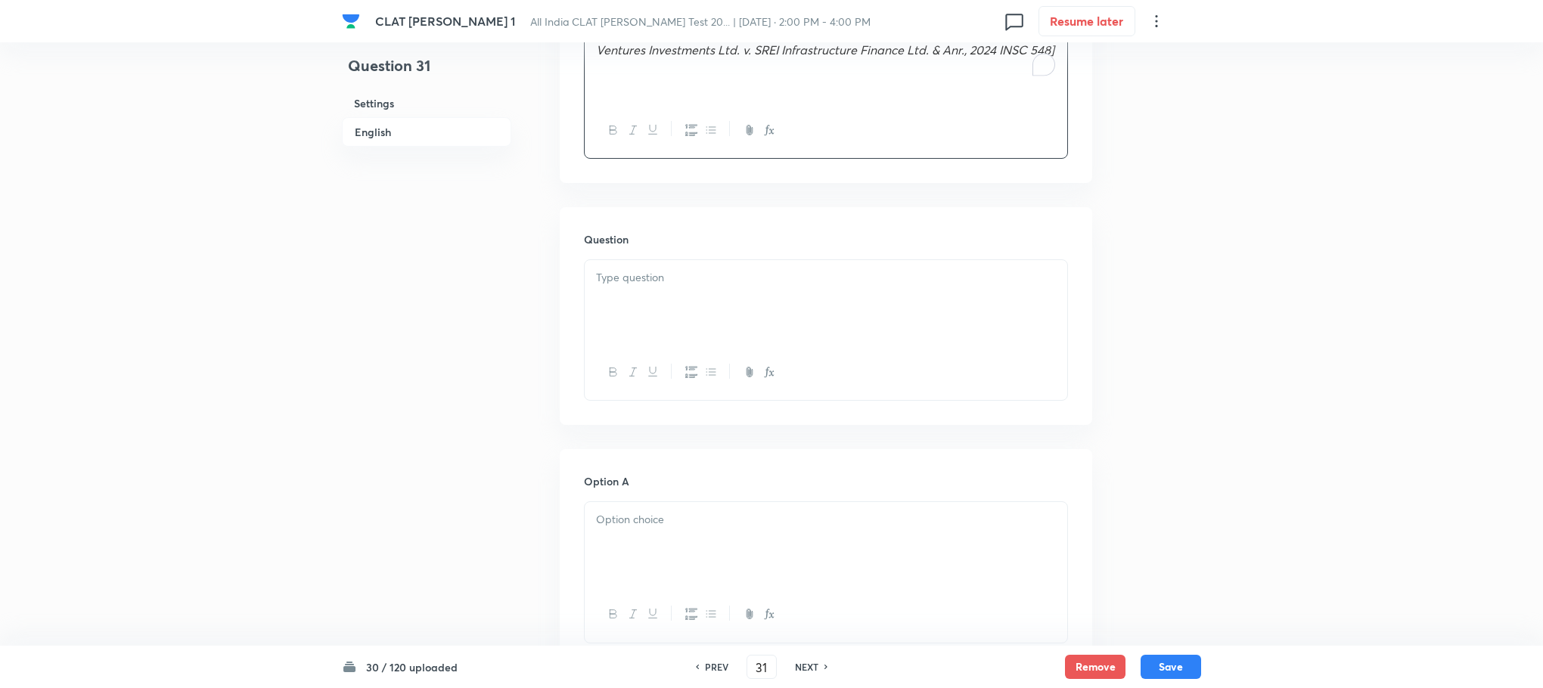
scroll to position [1287, 0]
click at [622, 275] on div at bounding box center [826, 301] width 483 height 85
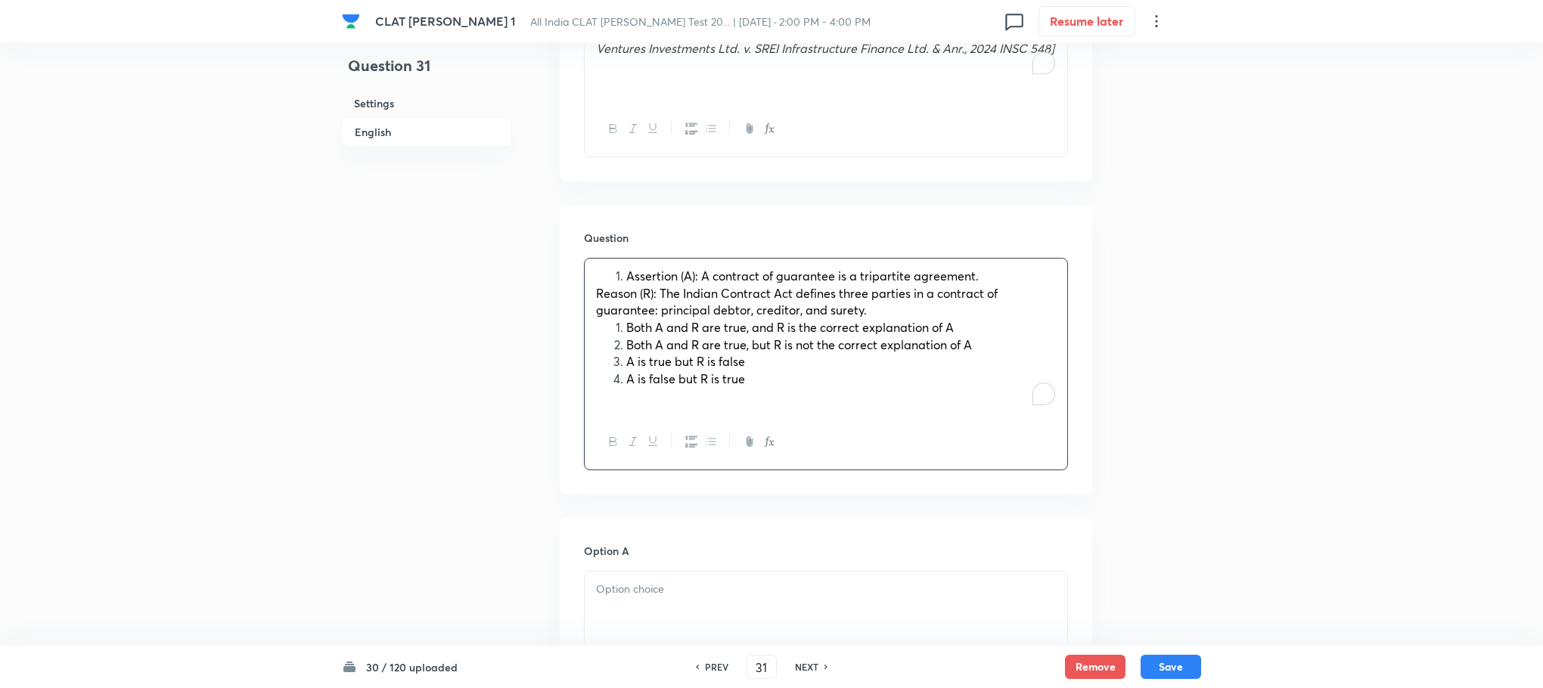
click at [626, 268] on li "Assertion (A): A contract of guarantee is a tripartite agreement." at bounding box center [841, 276] width 430 height 17
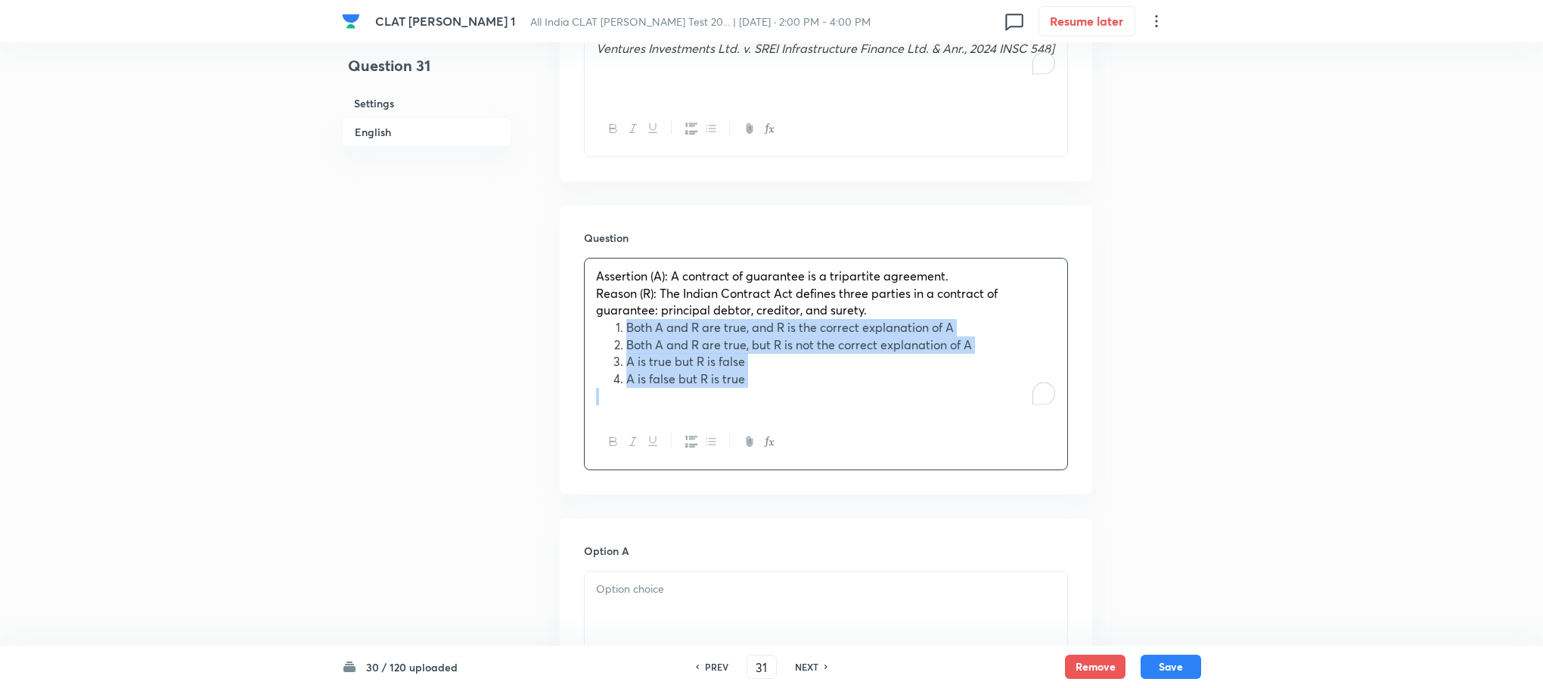
drag, startPoint x: 625, startPoint y: 306, endPoint x: 754, endPoint y: 389, distance: 153.4
click at [754, 389] on div "Assertion (A): A contract of guarantee is a tripartite agreement. Reason (R): T…" at bounding box center [826, 337] width 483 height 156
click at [691, 436] on icon "button" at bounding box center [691, 442] width 12 height 12
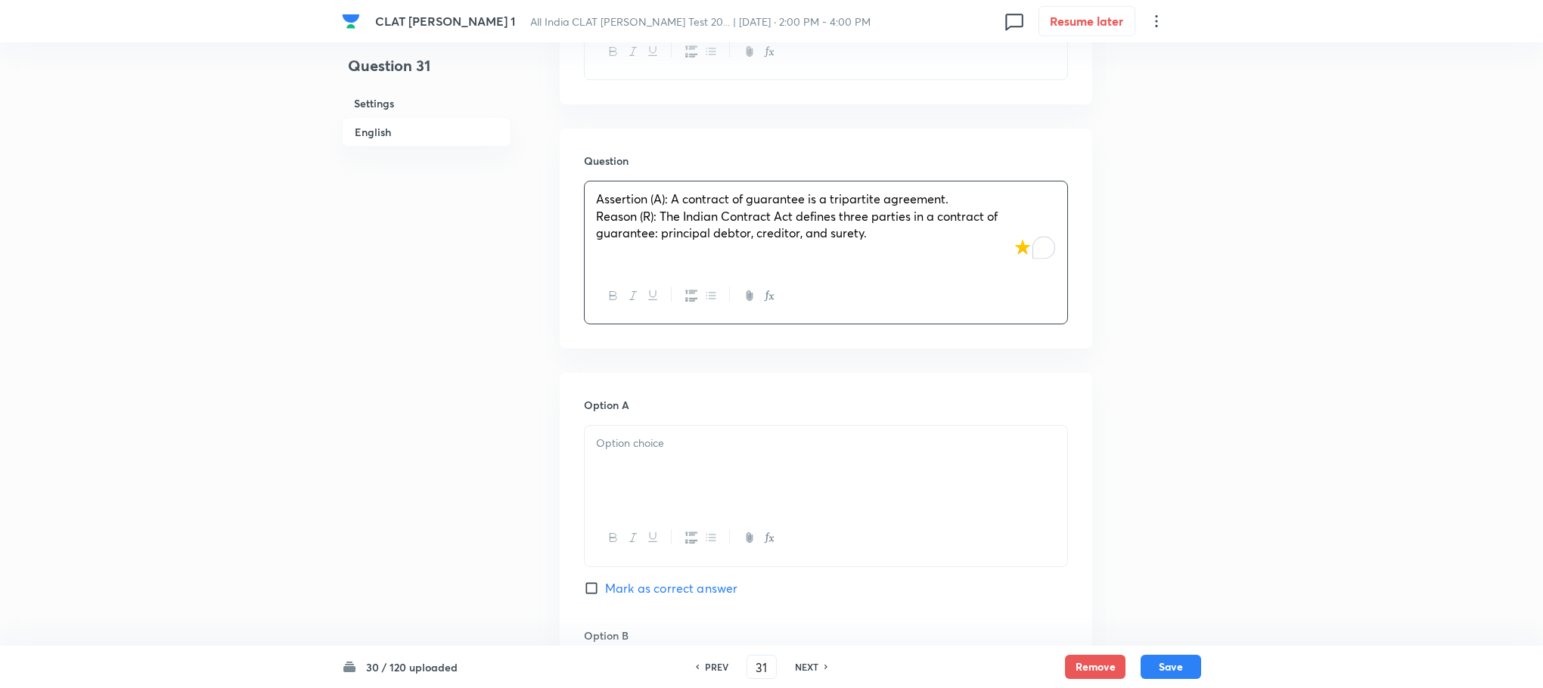
scroll to position [1513, 0]
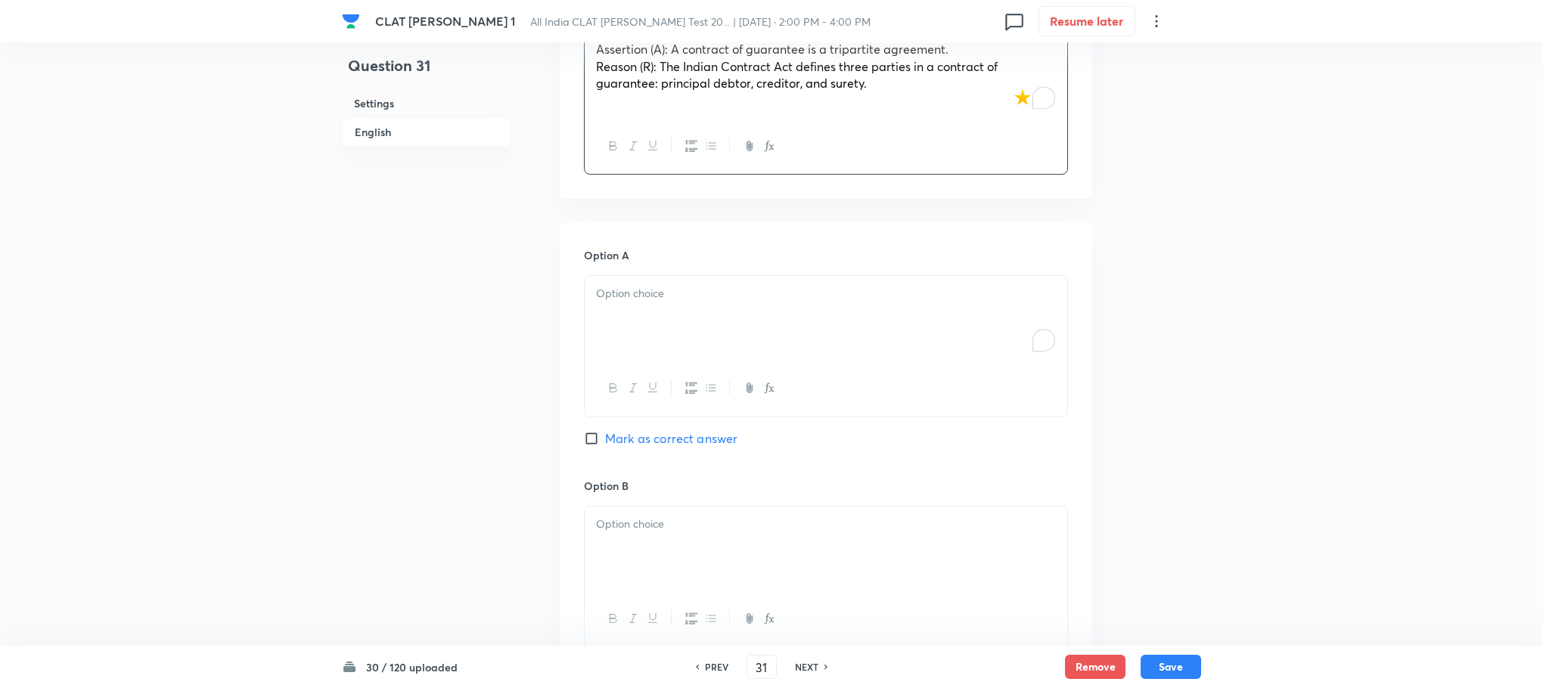
click at [627, 318] on div "To enrich screen reader interactions, please activate Accessibility in Grammarl…" at bounding box center [826, 318] width 483 height 85
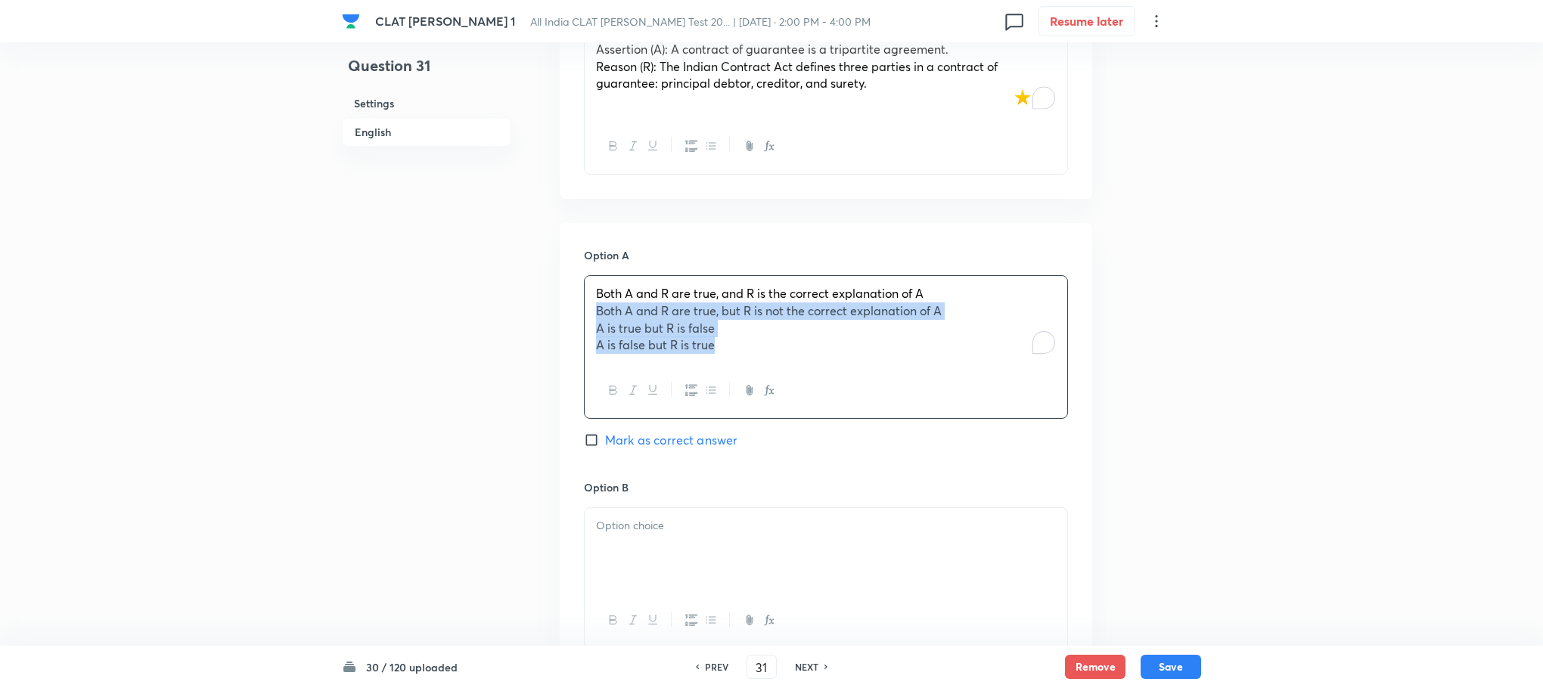
drag, startPoint x: 595, startPoint y: 296, endPoint x: 794, endPoint y: 361, distance: 209.3
click at [794, 361] on div "Both A and R are true, and R is the correct explanation of A Both A and R are t…" at bounding box center [826, 347] width 484 height 144
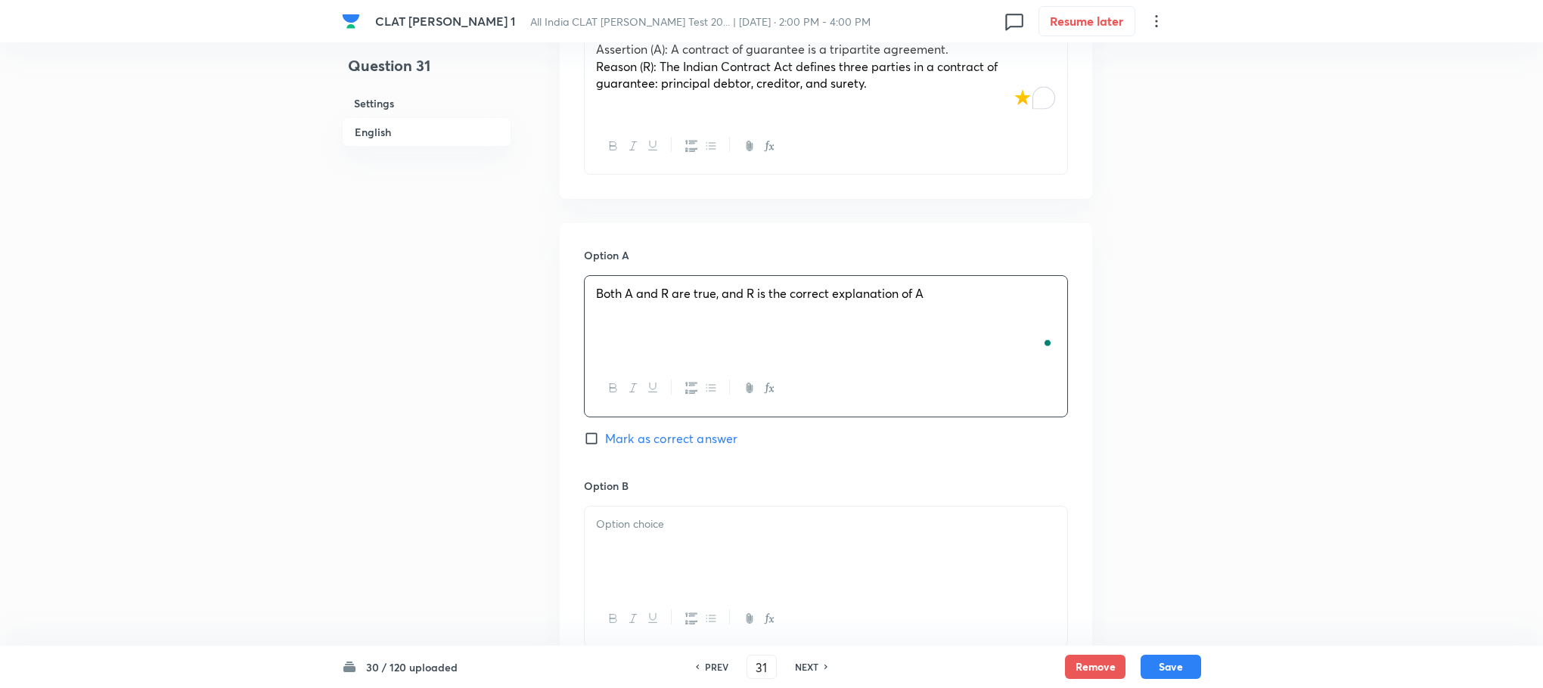
click at [649, 516] on p at bounding box center [826, 524] width 460 height 17
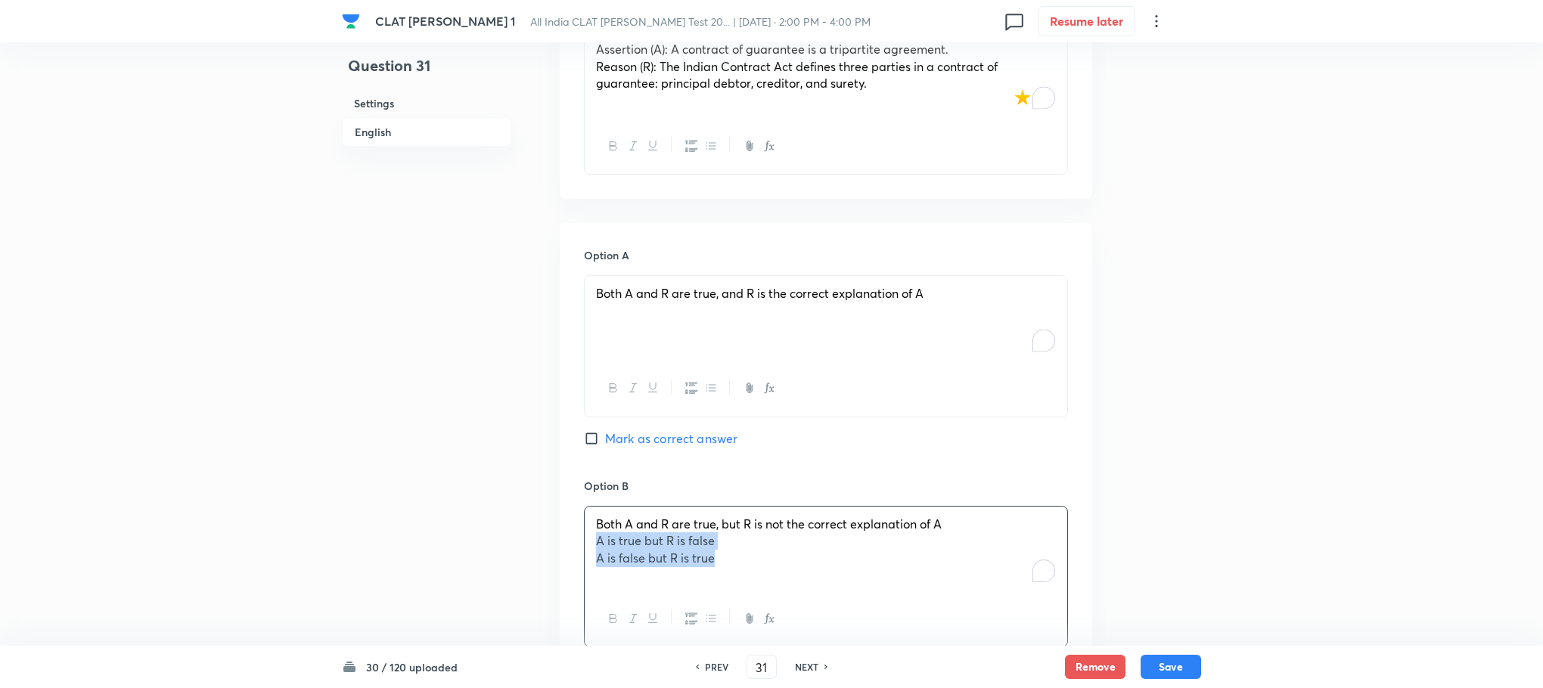
drag, startPoint x: 598, startPoint y: 523, endPoint x: 754, endPoint y: 560, distance: 161.1
click at [754, 560] on div "Both A and R are true, but R is not the correct explanation of A A is true but …" at bounding box center [826, 549] width 483 height 85
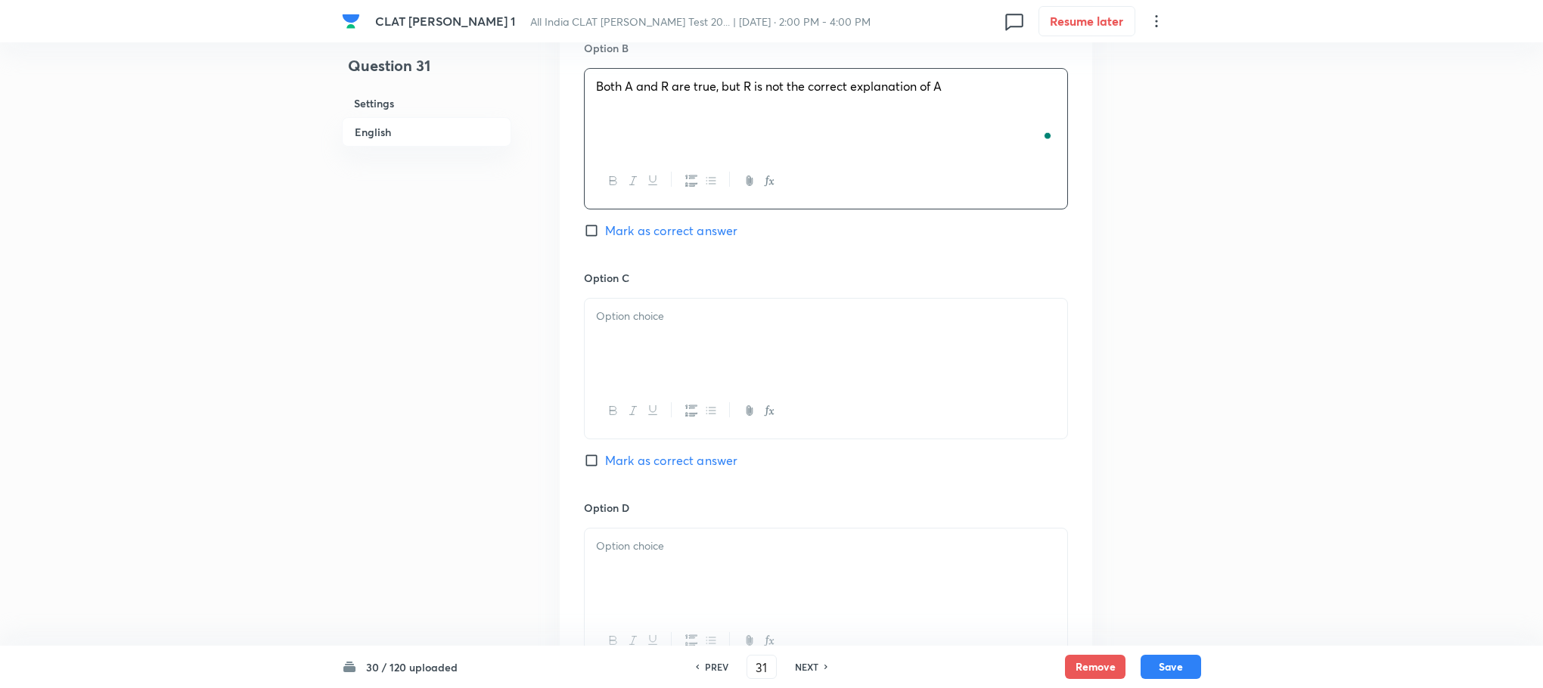
scroll to position [1967, 0]
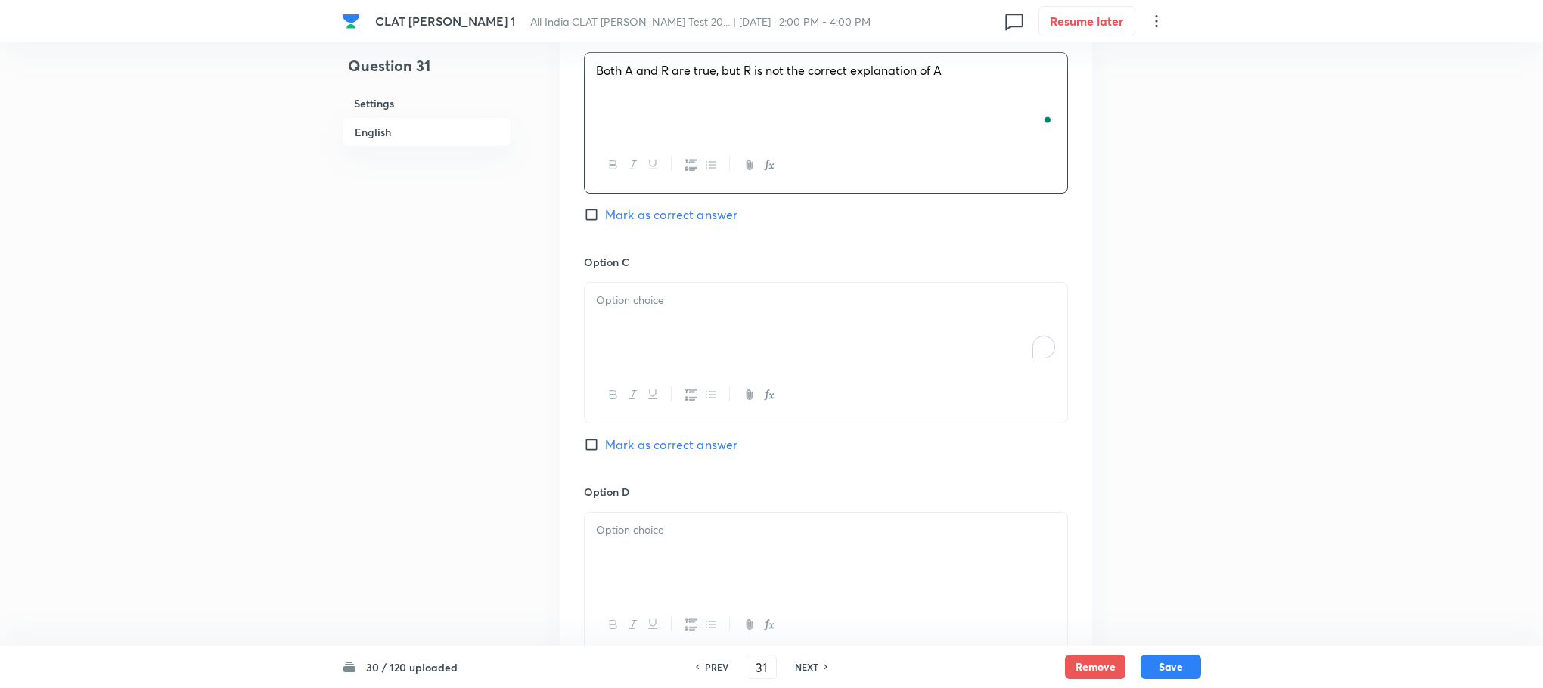
click at [622, 318] on div "To enrich screen reader interactions, please activate Accessibility in Grammarl…" at bounding box center [826, 325] width 483 height 85
click at [593, 295] on div "A is true but R is false A is false but R is true" at bounding box center [826, 325] width 483 height 85
drag, startPoint x: 593, startPoint y: 295, endPoint x: 792, endPoint y: 347, distance: 205.6
click at [792, 347] on div "A is true but R is false A is false but R is true" at bounding box center [826, 325] width 483 height 85
click at [622, 522] on p "To enrich screen reader interactions, please activate Accessibility in Grammarl…" at bounding box center [826, 530] width 460 height 17
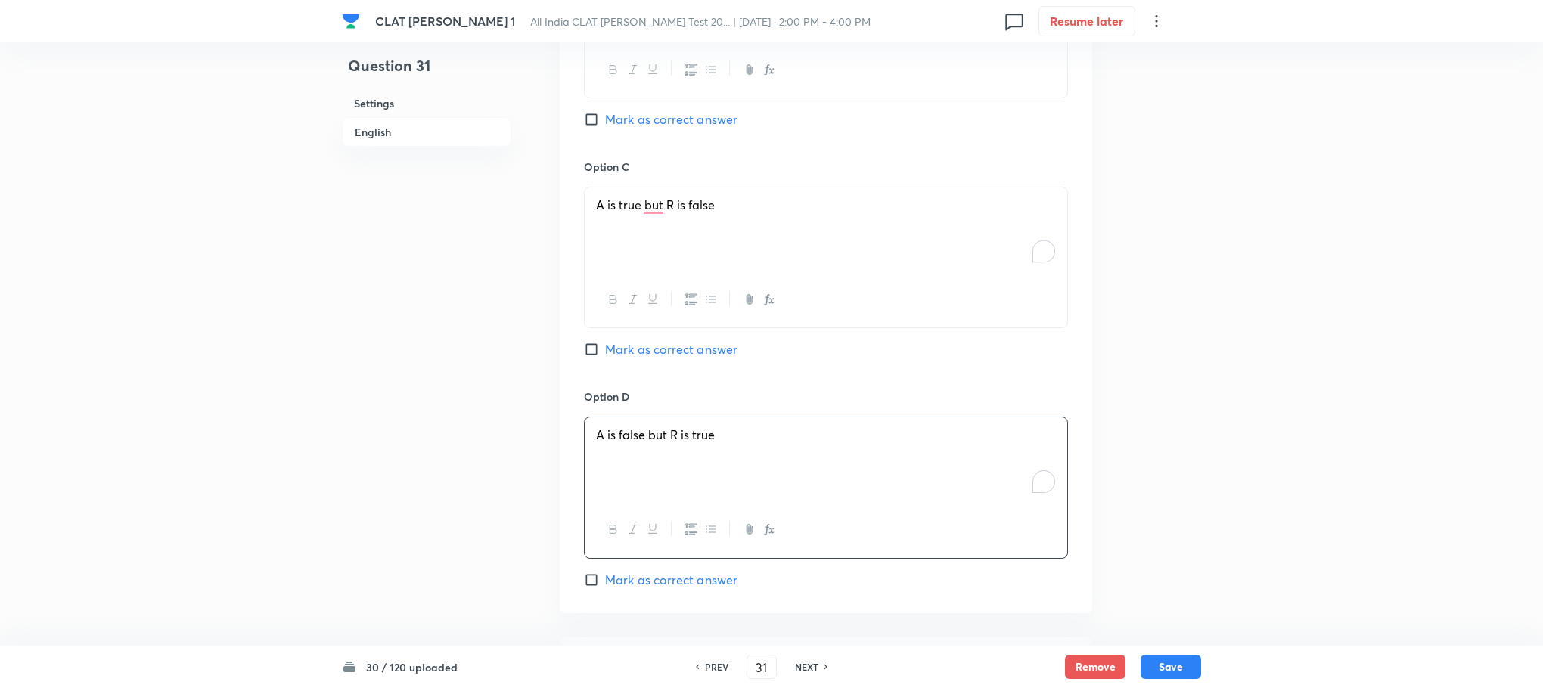
scroll to position [2308, 0]
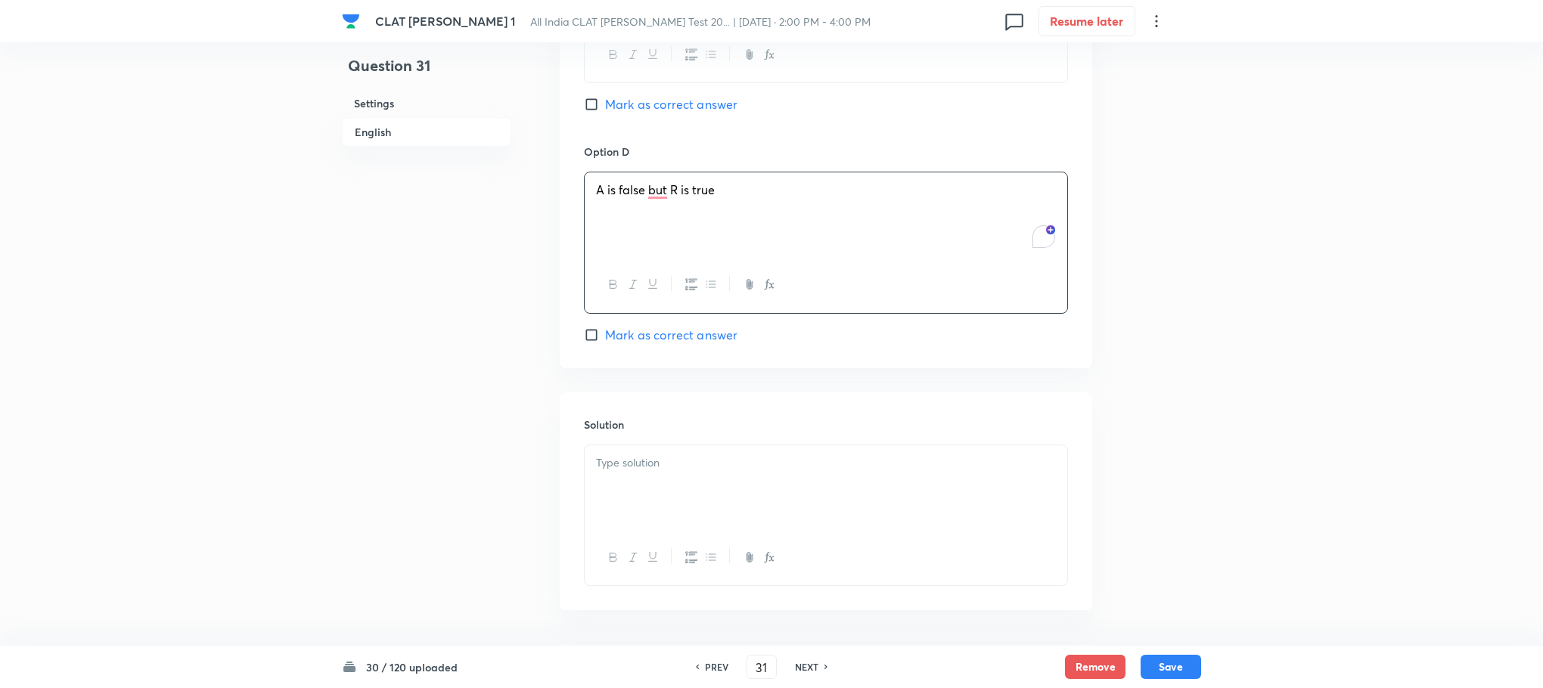
click at [661, 479] on div at bounding box center [826, 487] width 483 height 85
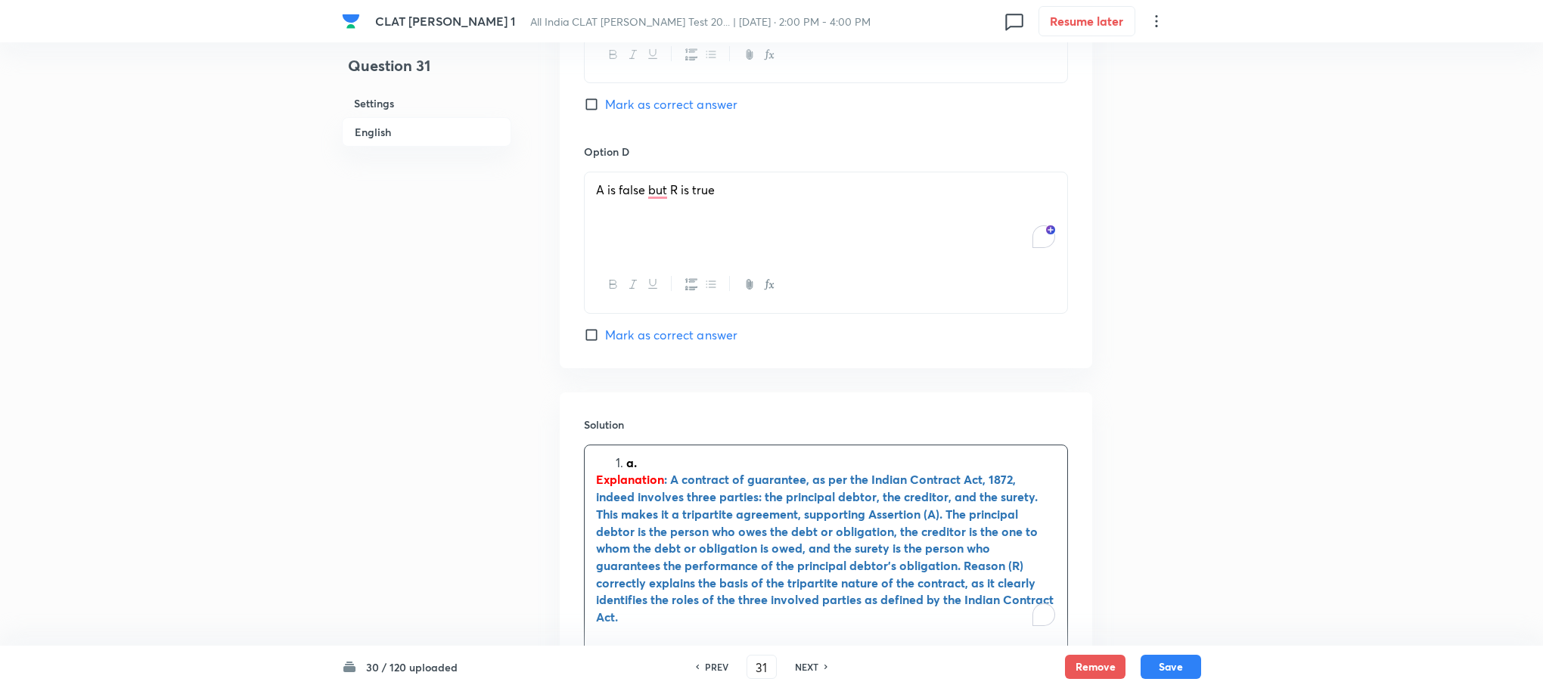
click at [626, 456] on li "a." at bounding box center [841, 463] width 430 height 17
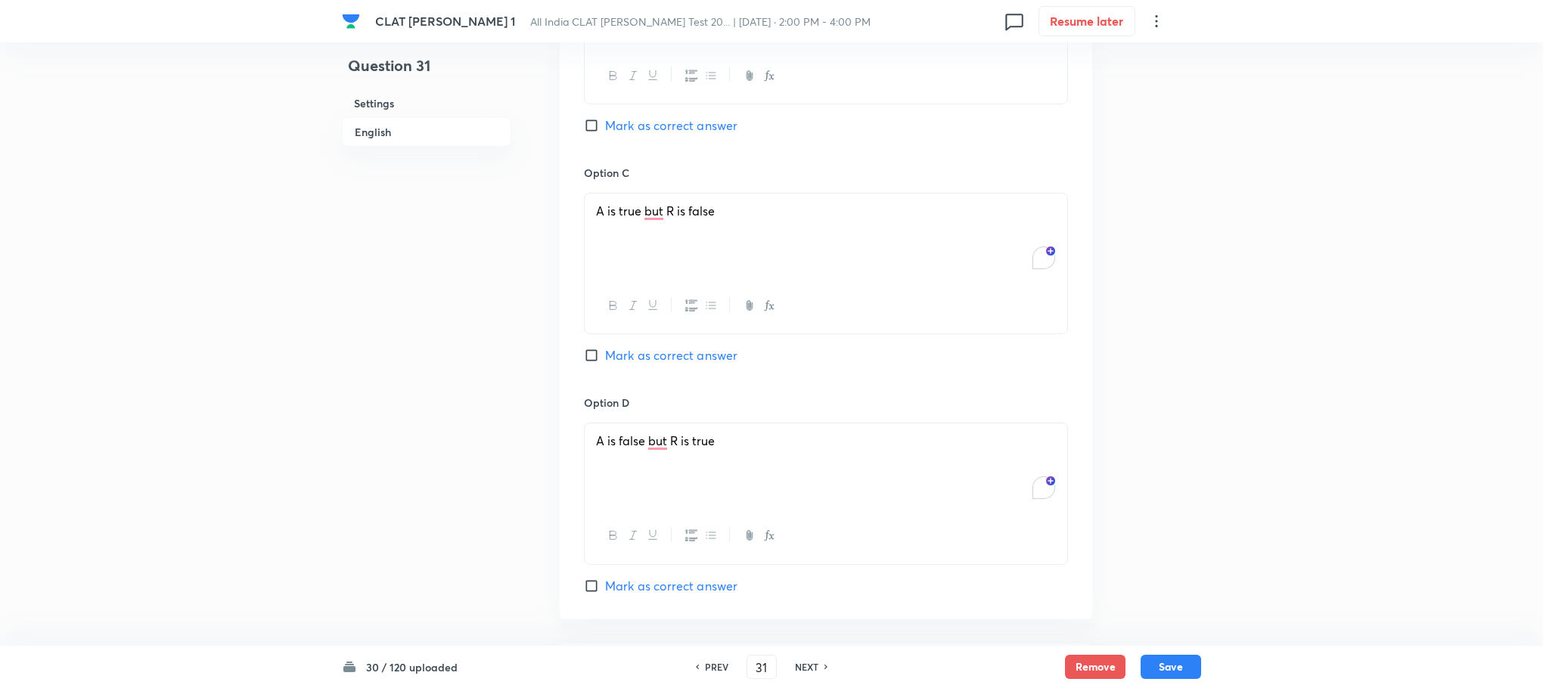
scroll to position [1740, 0]
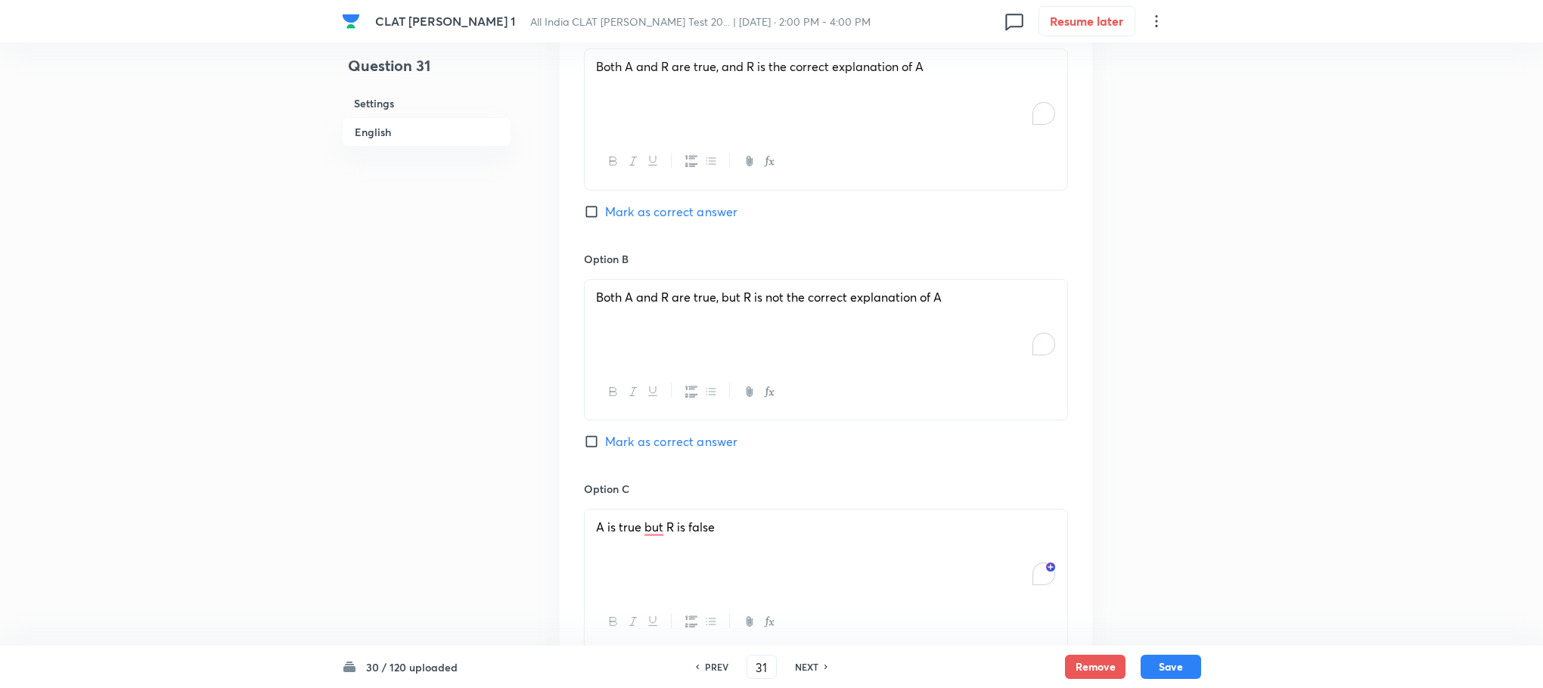
click at [669, 203] on span "Mark as correct answer" at bounding box center [671, 212] width 132 height 18
click at [605, 204] on input "Mark as correct answer" at bounding box center [594, 211] width 21 height 15
checkbox input "true"
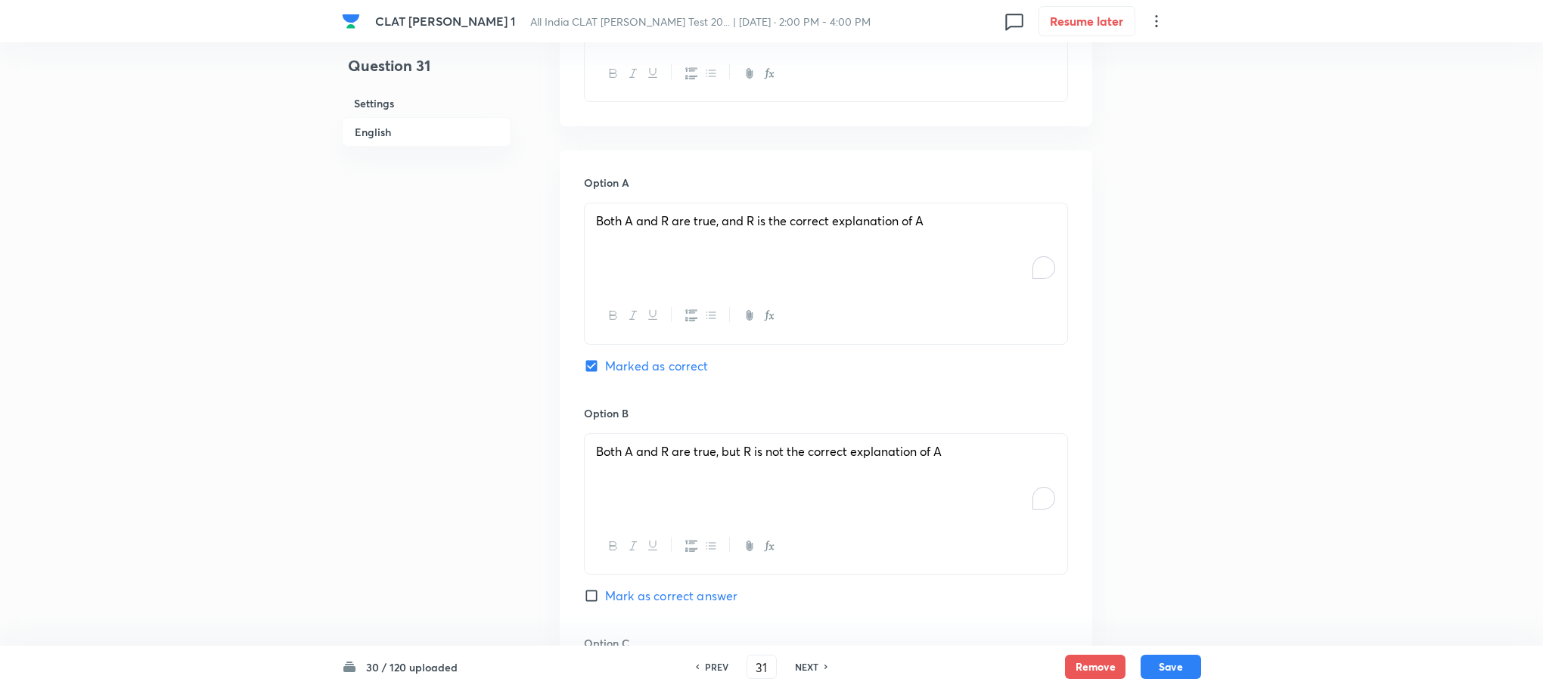
scroll to position [1287, 0]
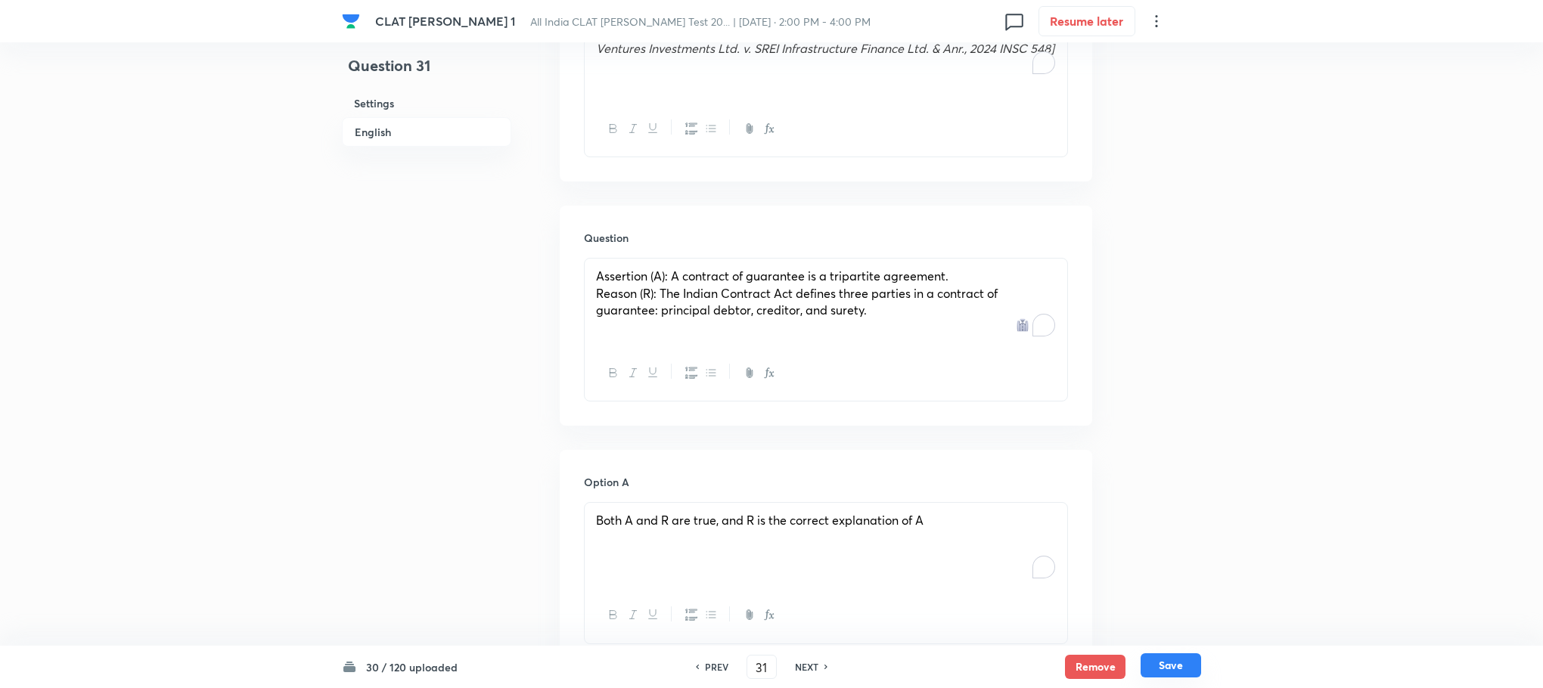
click at [1198, 659] on button "Save" at bounding box center [1171, 665] width 61 height 24
type input "32"
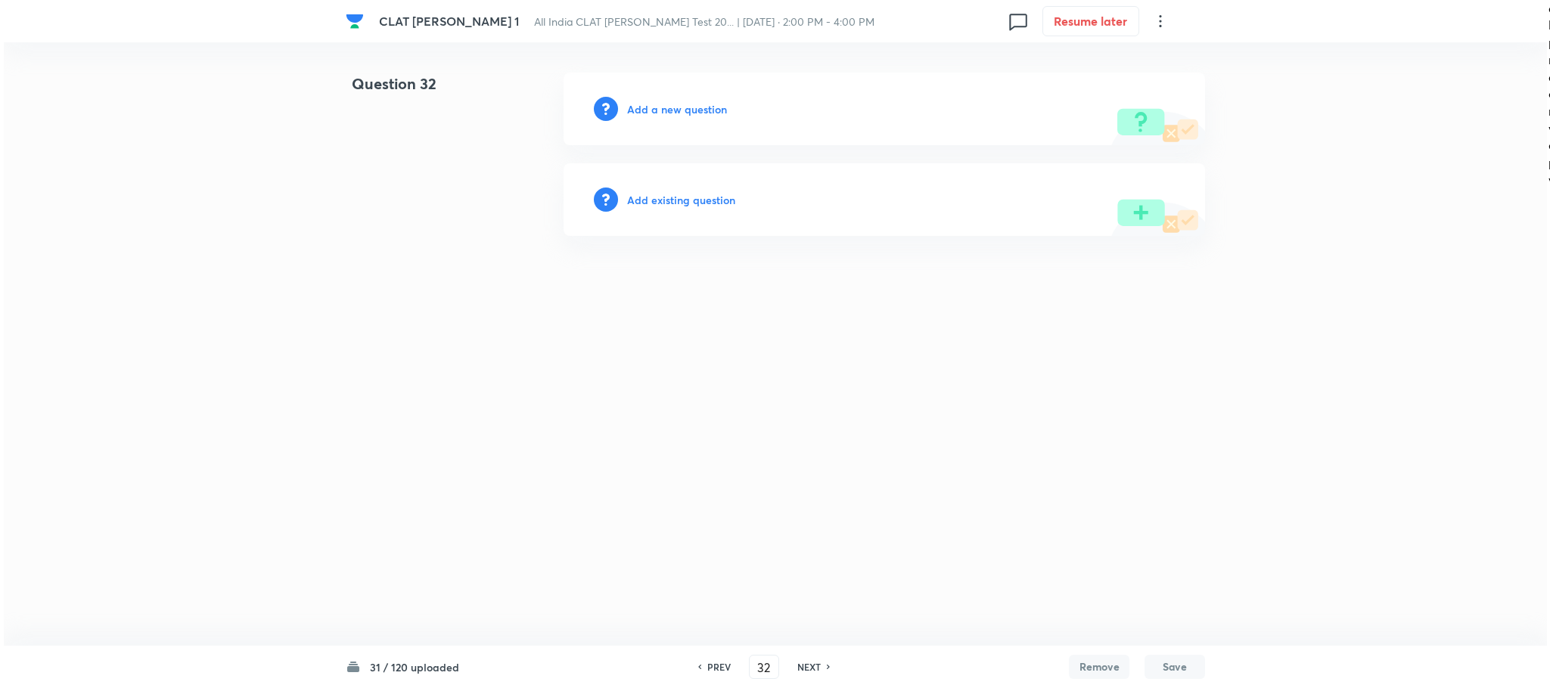
scroll to position [0, 0]
click at [706, 103] on h6 "Add a new question" at bounding box center [677, 109] width 100 height 16
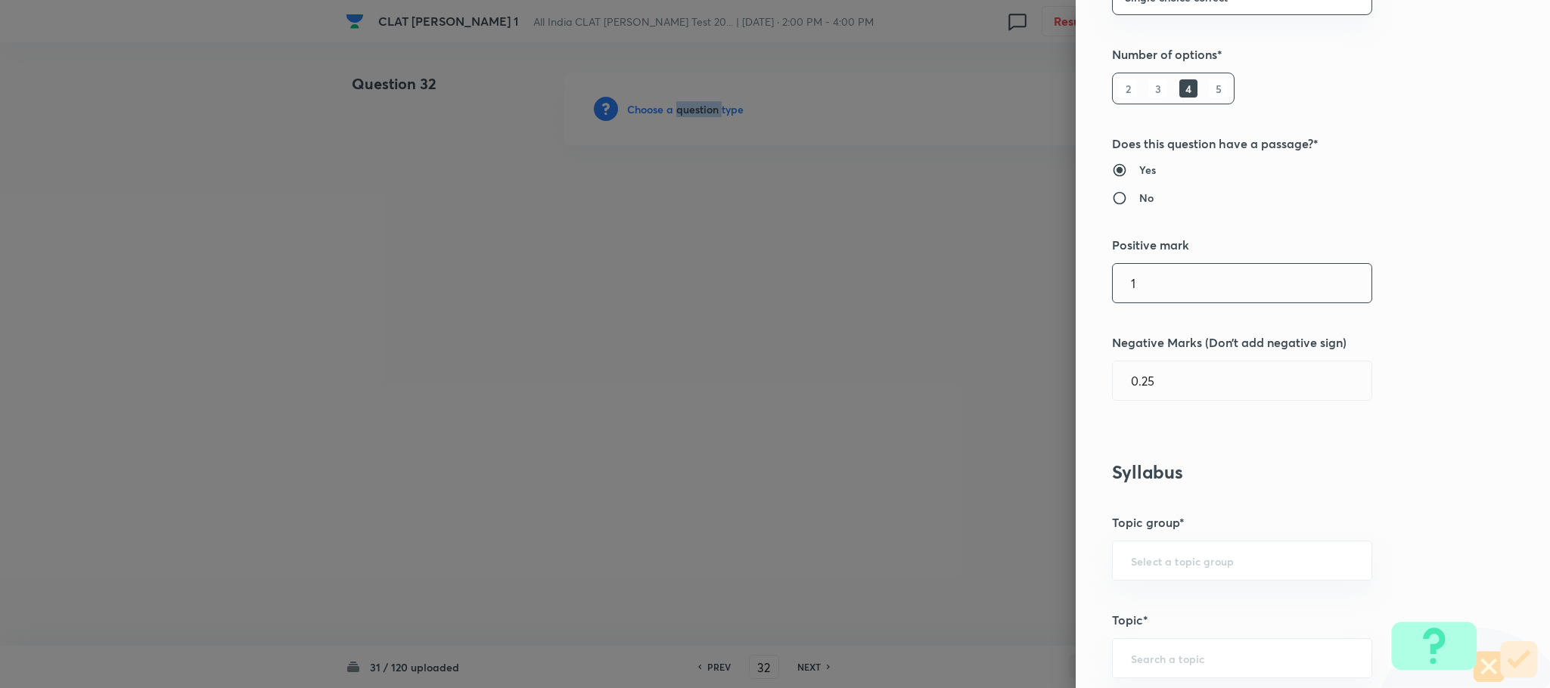
scroll to position [681, 0]
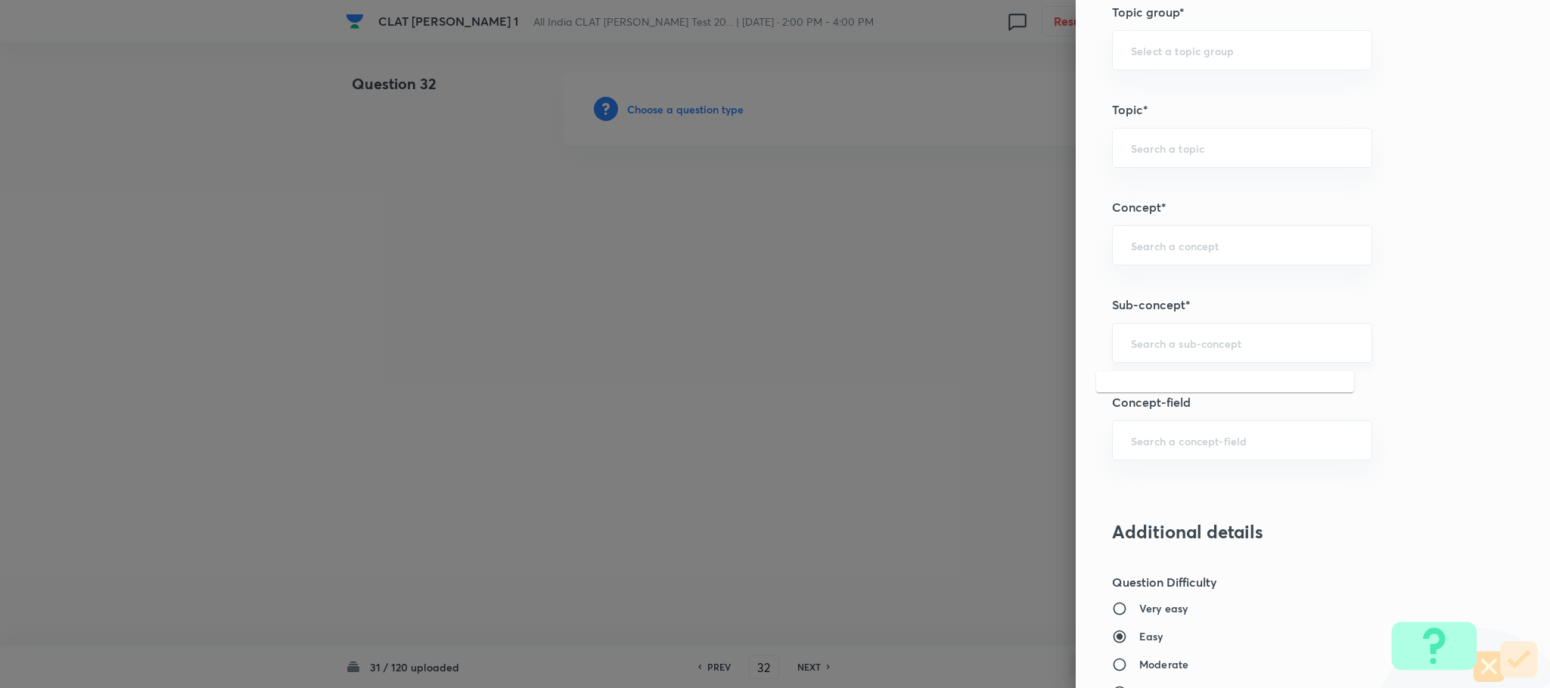
click at [1137, 341] on input "text" at bounding box center [1242, 343] width 222 height 14
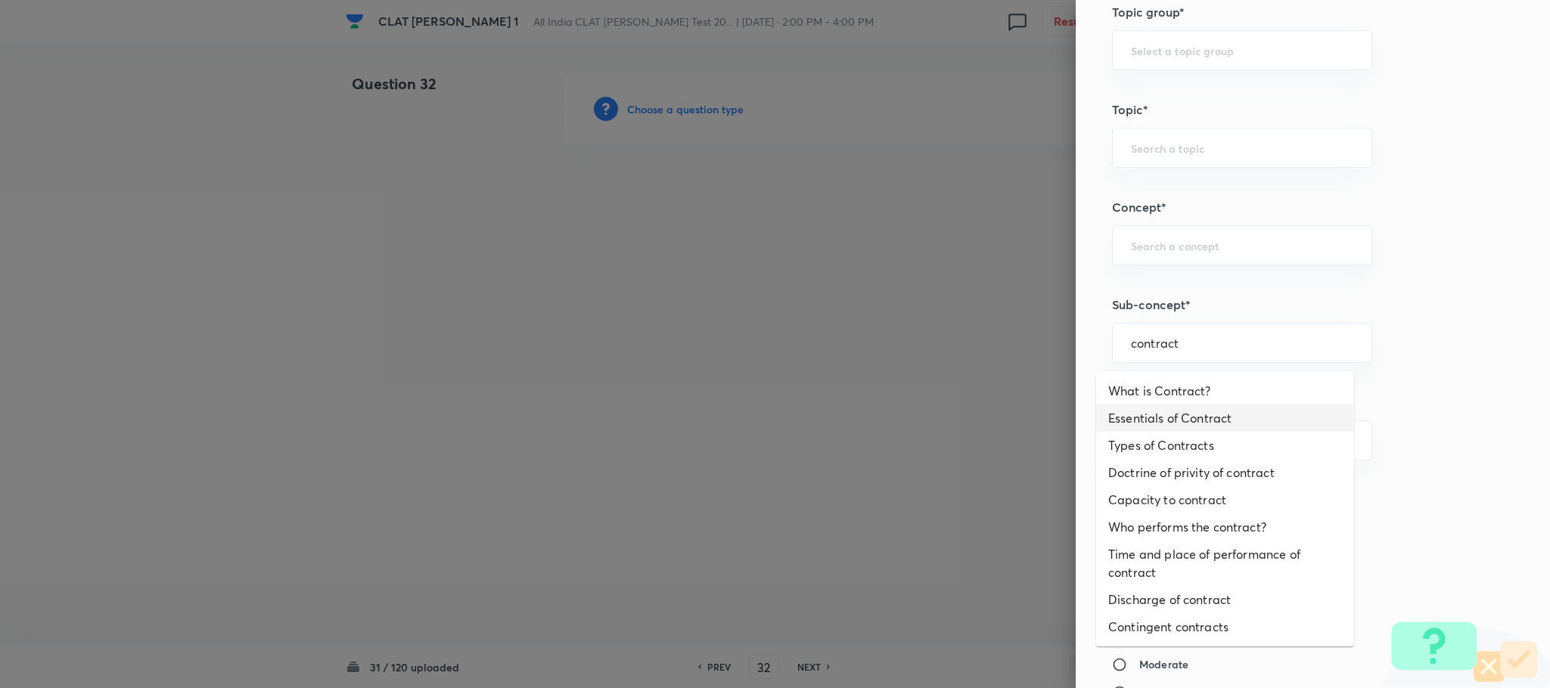
click at [1128, 427] on li "Essentials of Contract" at bounding box center [1225, 418] width 258 height 27
type input "Essentials of Contract"
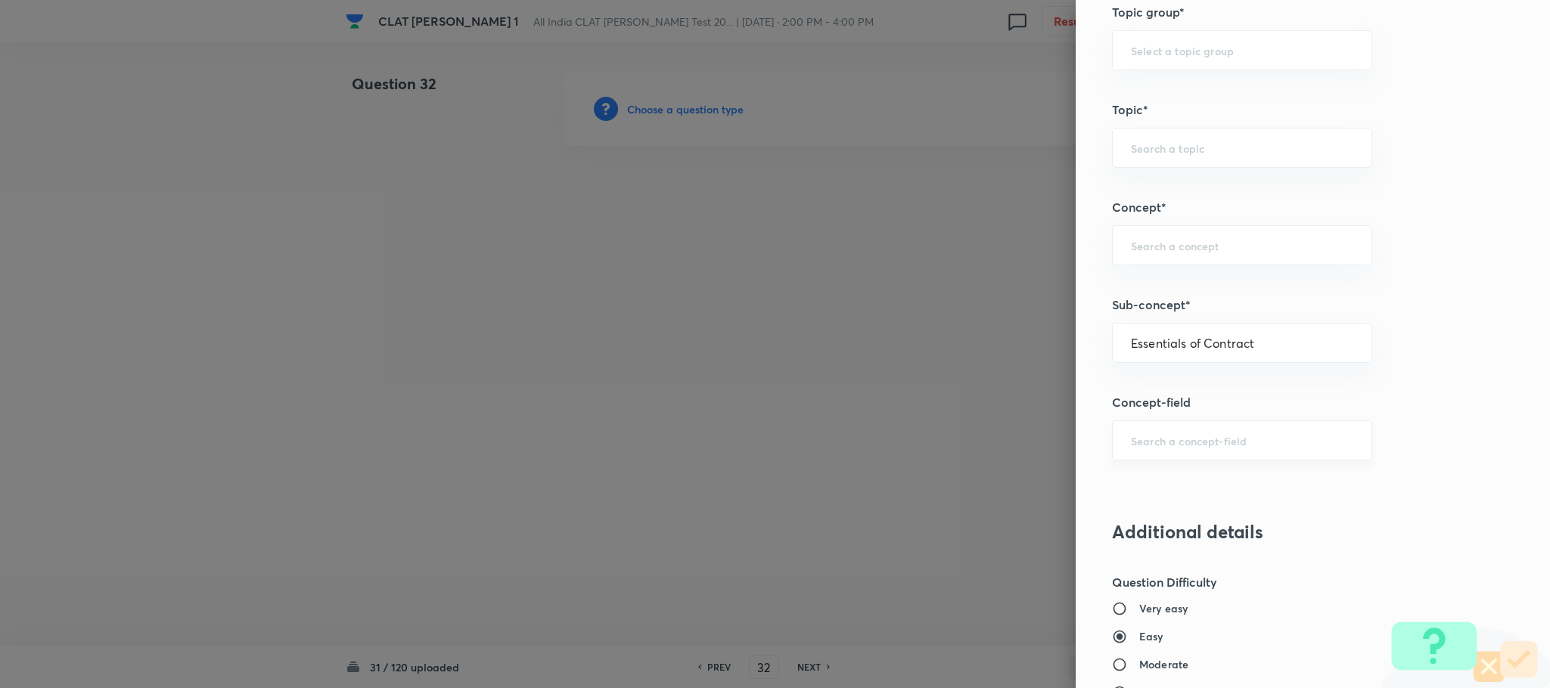
type input "Law of Contract"
type input "Contract Law"
type input "ICA 1872"
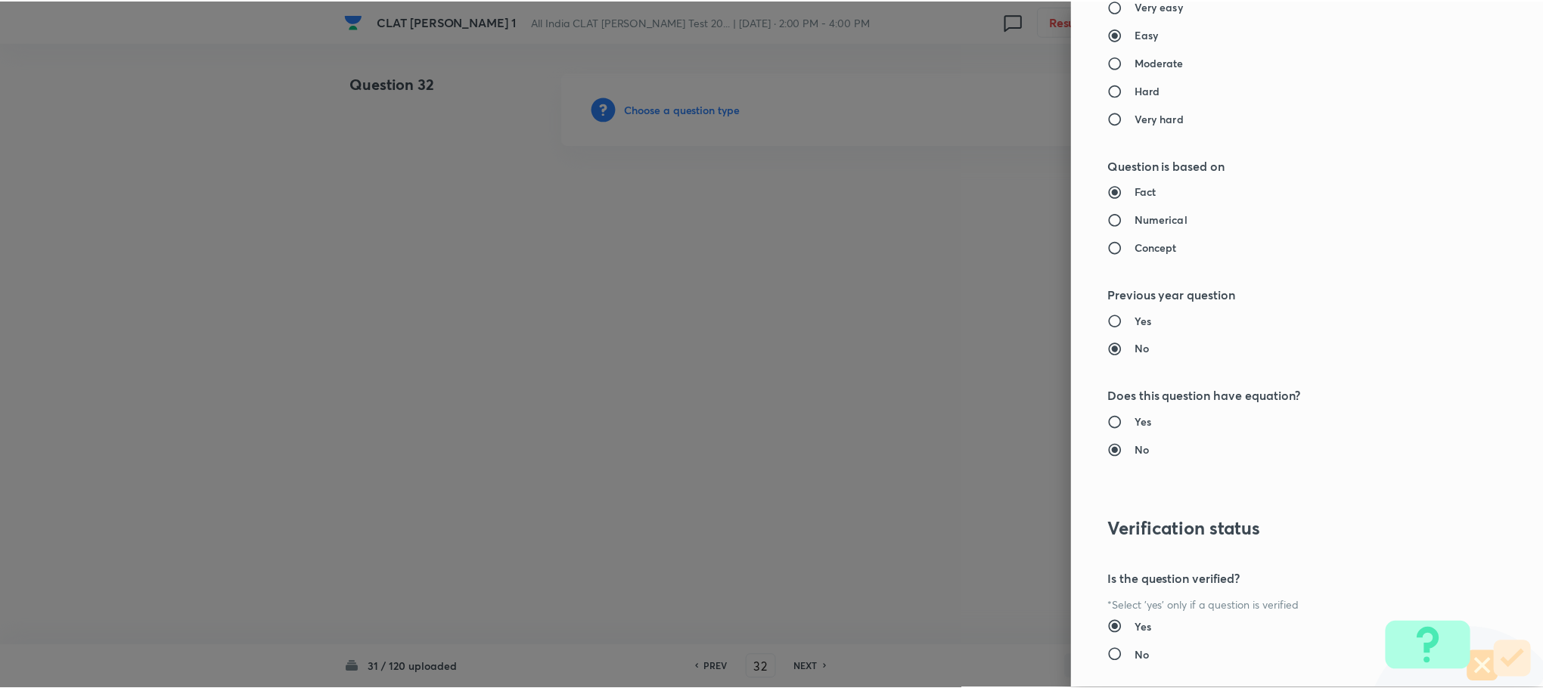
scroll to position [1378, 0]
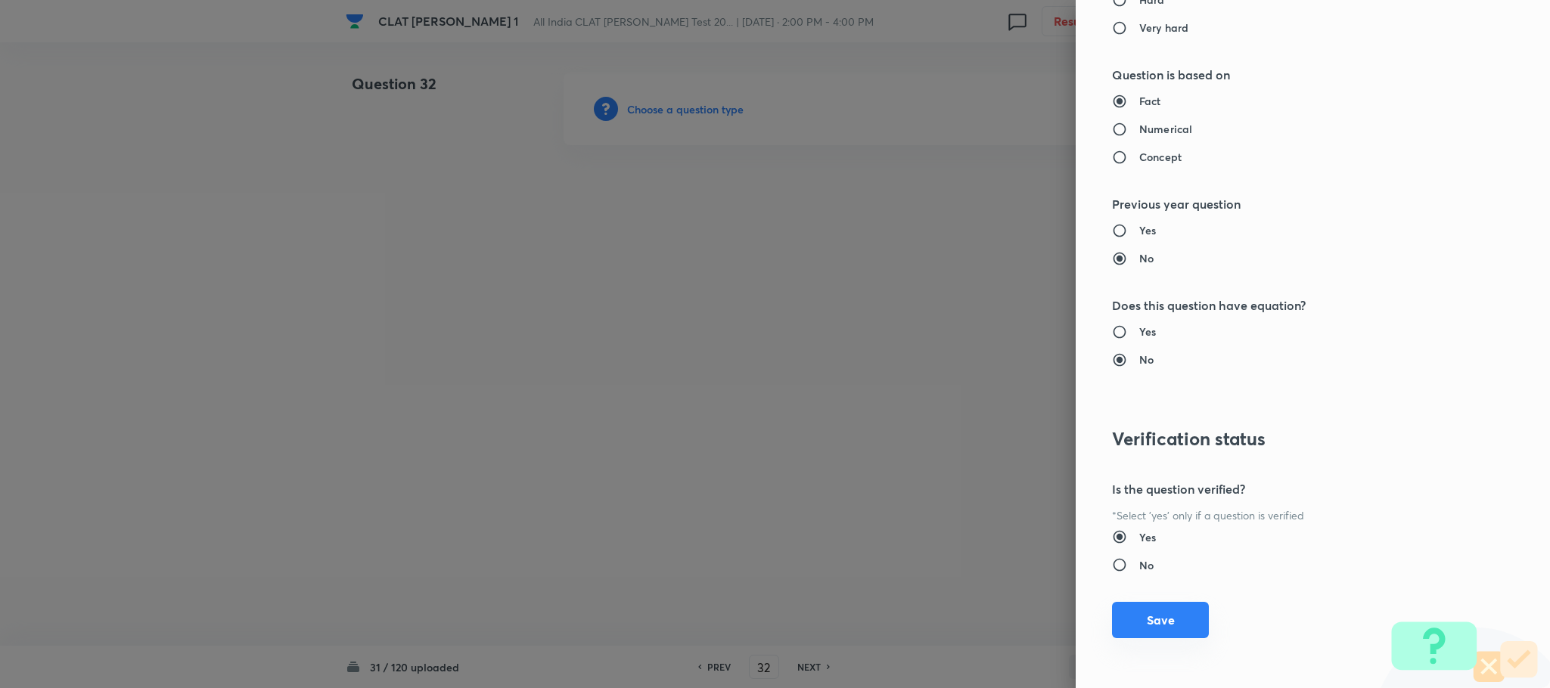
click at [1137, 613] on button "Save" at bounding box center [1160, 620] width 97 height 36
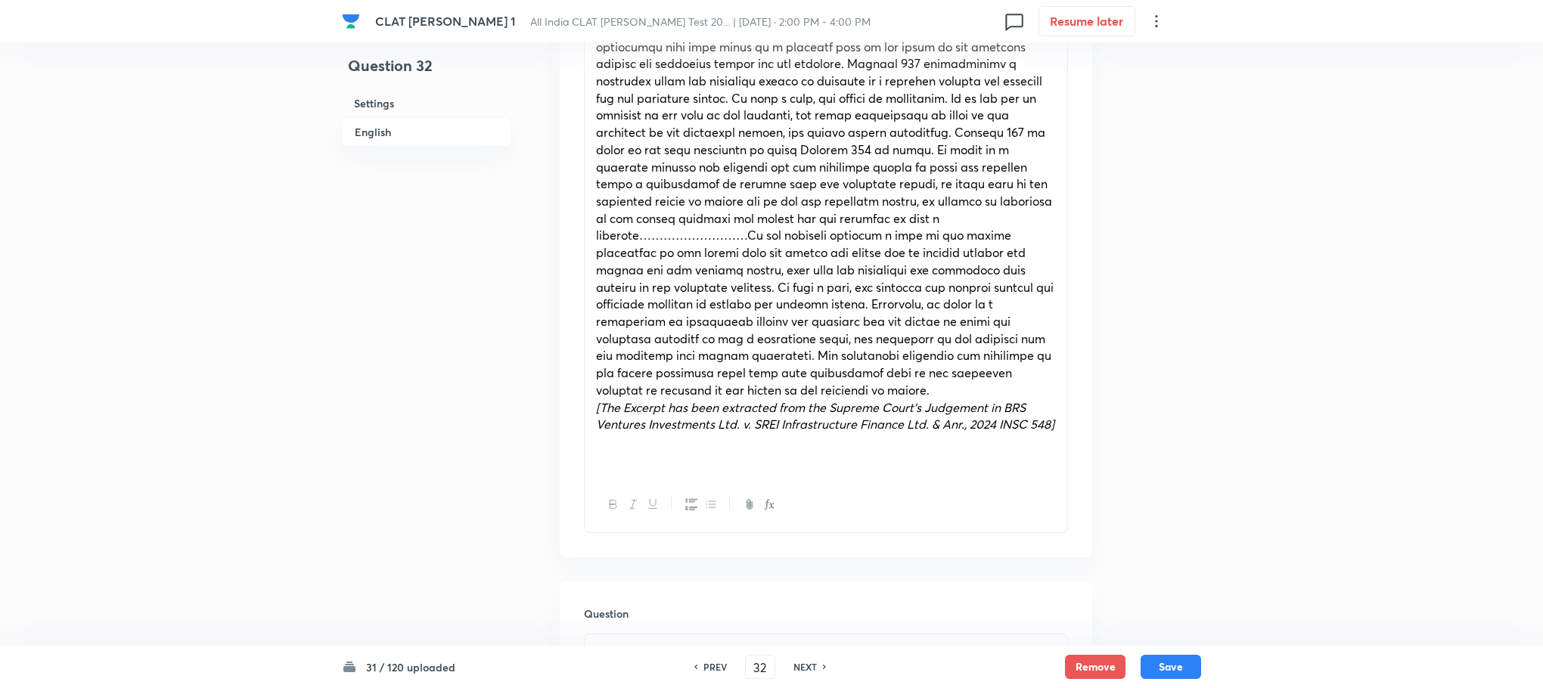
scroll to position [1021, 0]
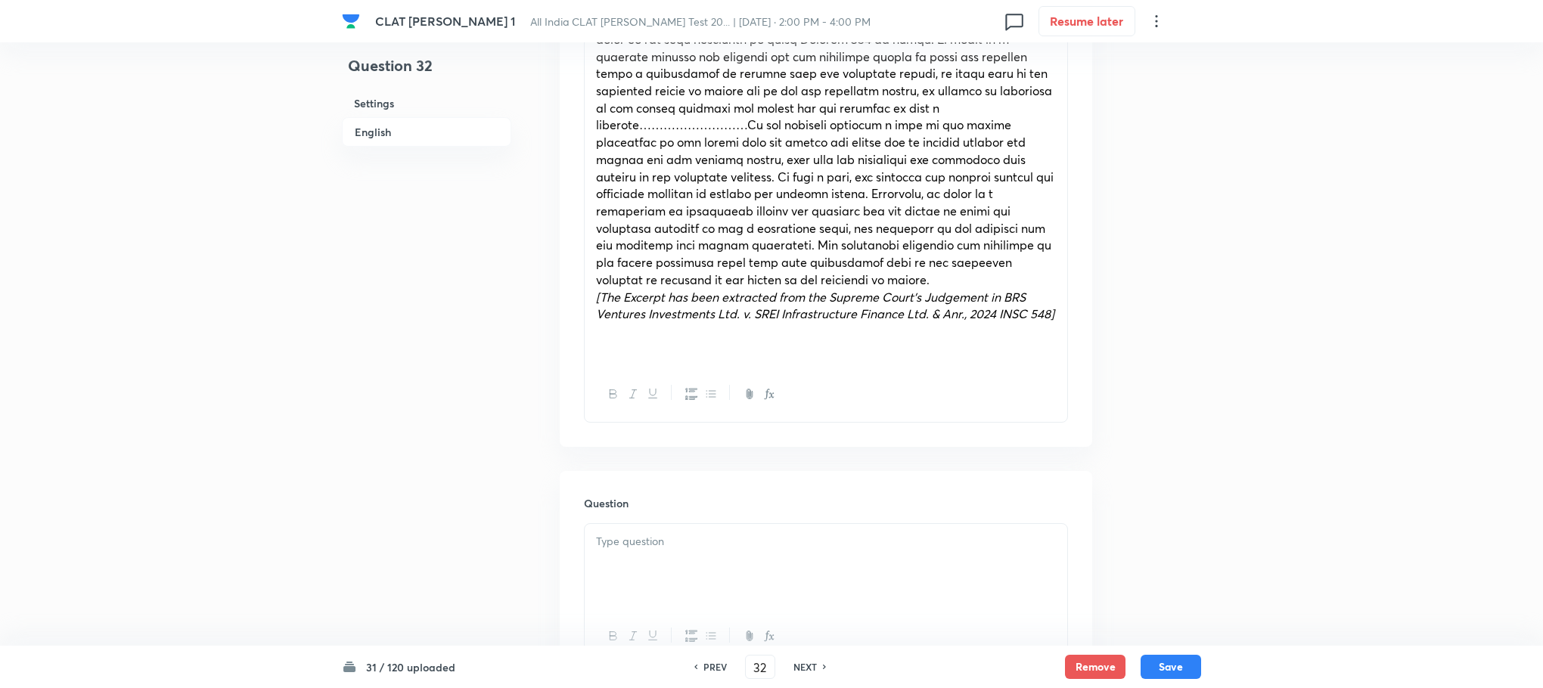
click at [635, 533] on p at bounding box center [826, 541] width 460 height 17
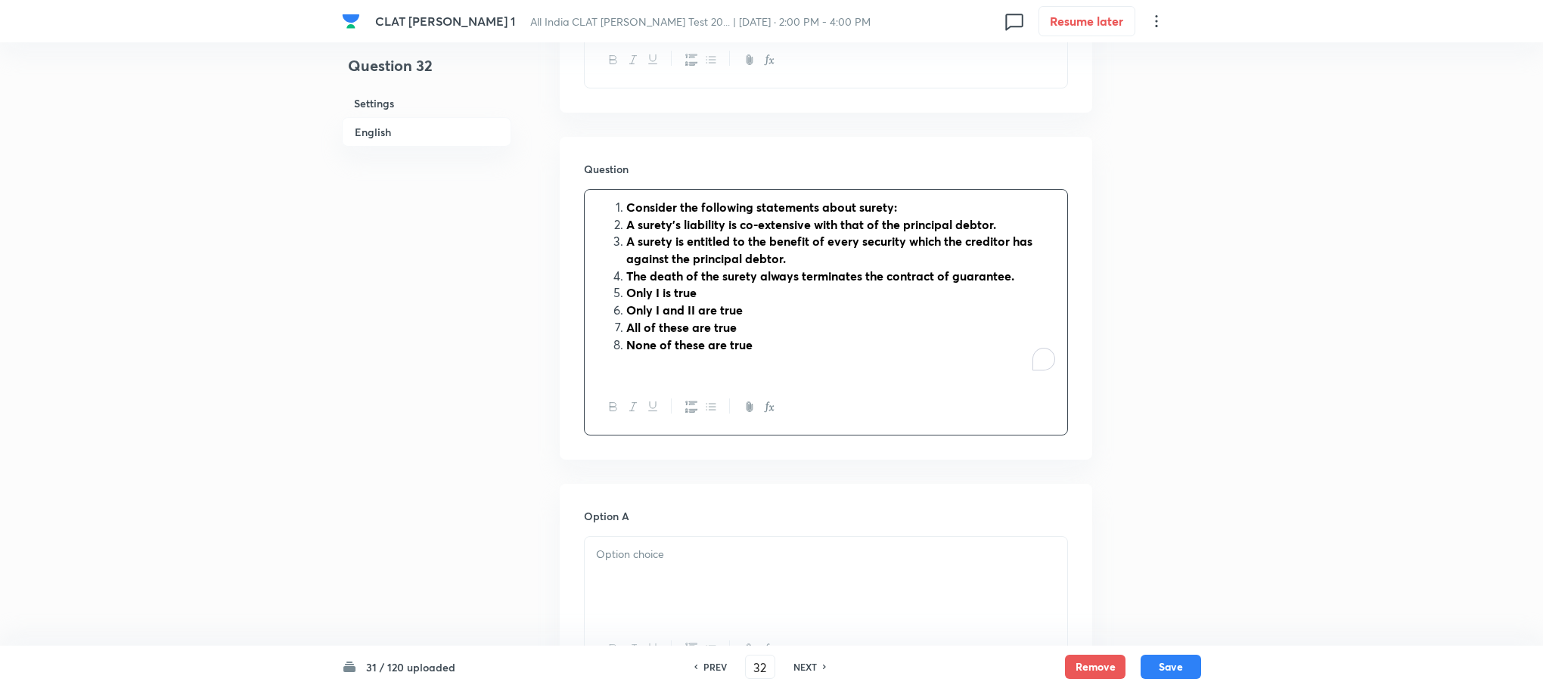
scroll to position [1361, 0]
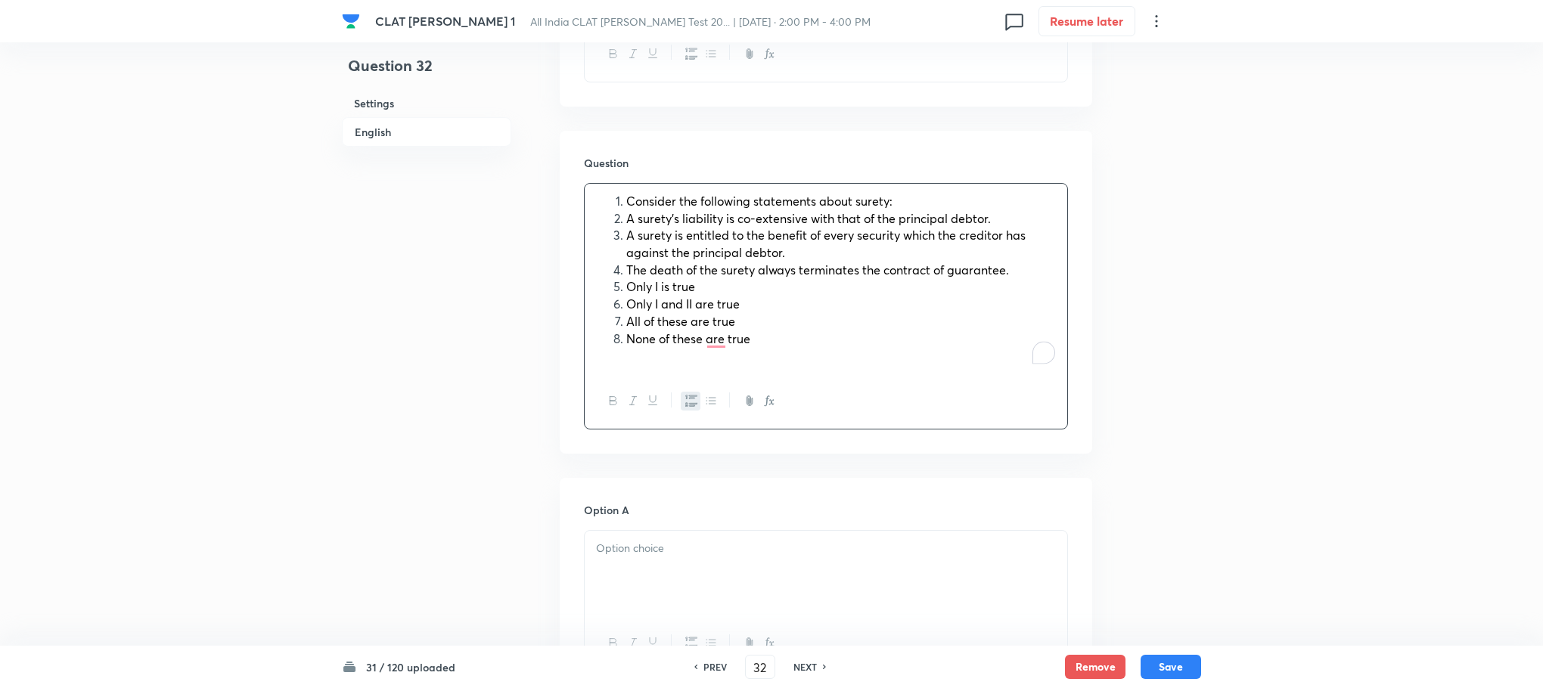
click at [684, 392] on button "button" at bounding box center [691, 401] width 20 height 19
drag, startPoint x: 597, startPoint y: 268, endPoint x: 728, endPoint y: 336, distance: 148.2
click at [728, 336] on div "Consider the following statements about surety: A surety’s liability is co-exte…" at bounding box center [826, 279] width 483 height 190
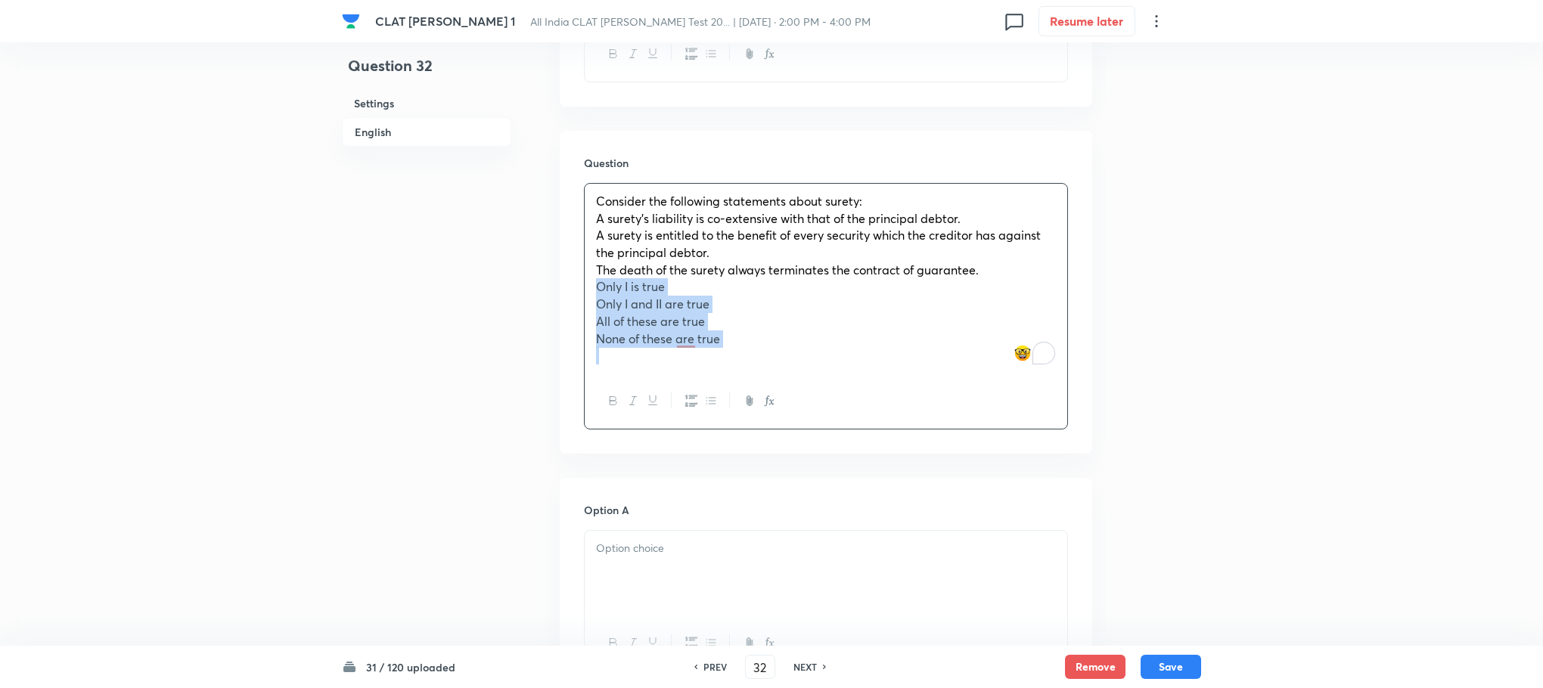
drag, startPoint x: 591, startPoint y: 268, endPoint x: 822, endPoint y: 348, distance: 244.9
click at [822, 348] on div "Consider the following statements about surety: A surety’s liability is co-exte…" at bounding box center [826, 279] width 483 height 190
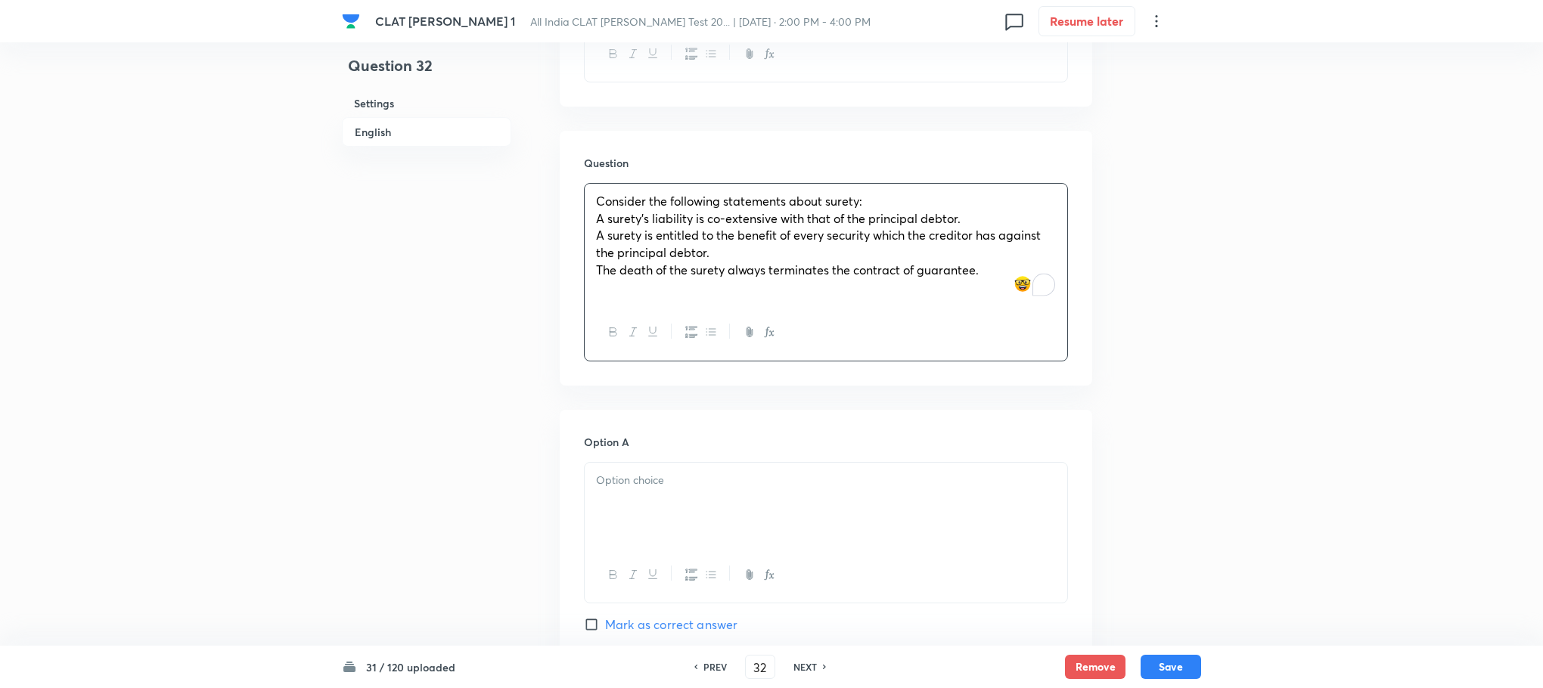
click at [691, 516] on div at bounding box center [826, 505] width 483 height 85
click at [593, 207] on div "Consider the following statements about surety: A surety’s liability is co-exte…" at bounding box center [826, 244] width 483 height 121
click at [593, 221] on div "Consider the following statements about surety: I. A surety’s liability is co-e…" at bounding box center [826, 244] width 483 height 121
click at [588, 248] on div "Consider the following statements about surety: I. A surety’s liability is co-e…" at bounding box center [826, 244] width 483 height 121
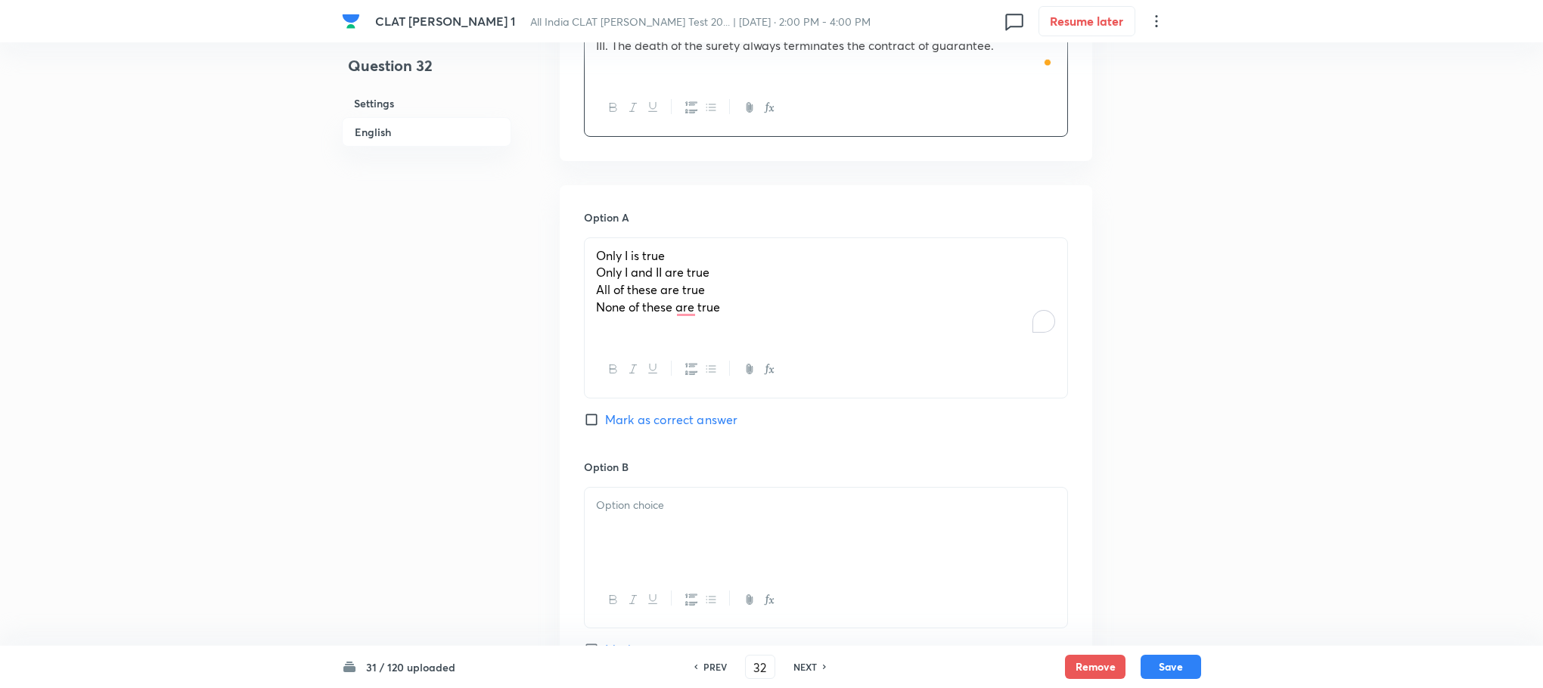
scroll to position [1588, 0]
drag, startPoint x: 595, startPoint y: 255, endPoint x: 781, endPoint y: 320, distance: 196.4
click at [781, 320] on div "Only I is true Only I and II are true All of these are true None of these are t…" at bounding box center [826, 288] width 483 height 104
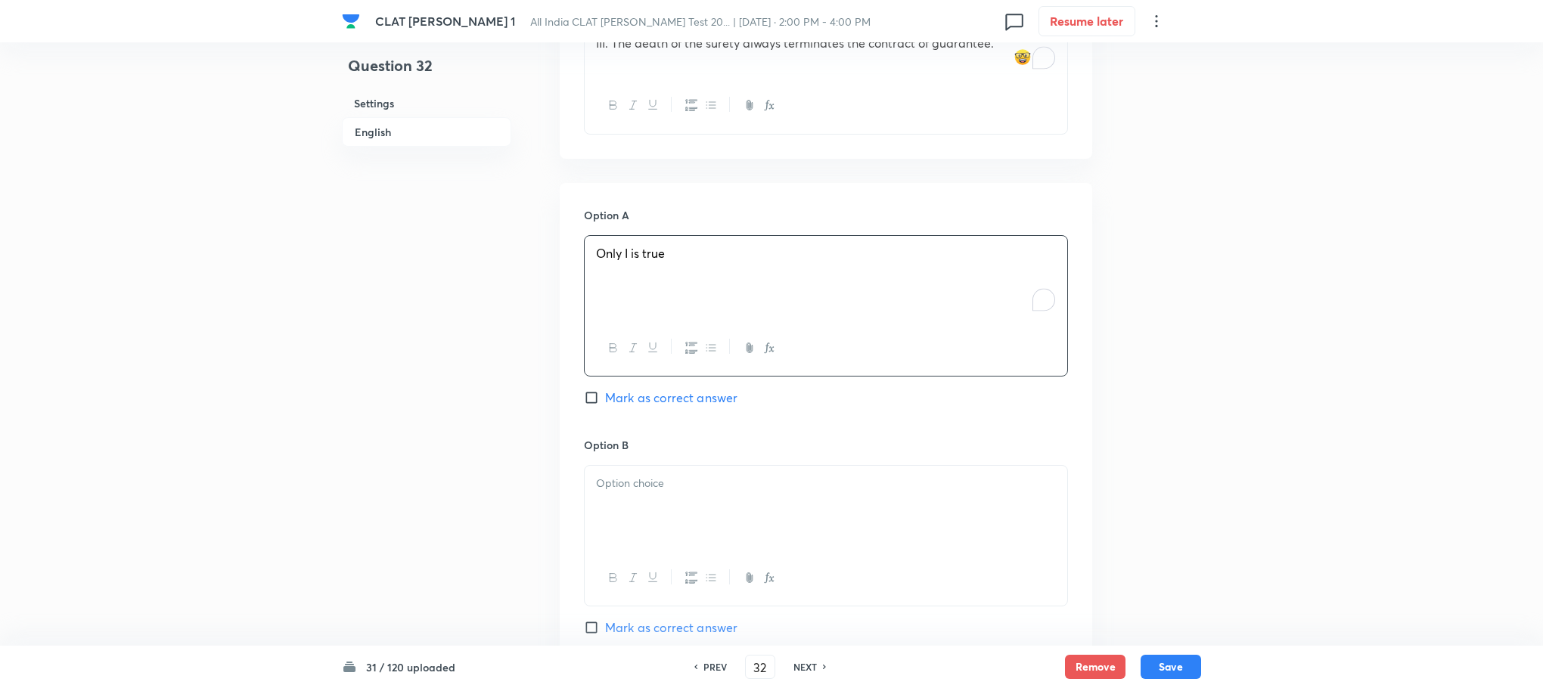
scroll to position [1815, 0]
click at [629, 300] on div at bounding box center [826, 281] width 483 height 85
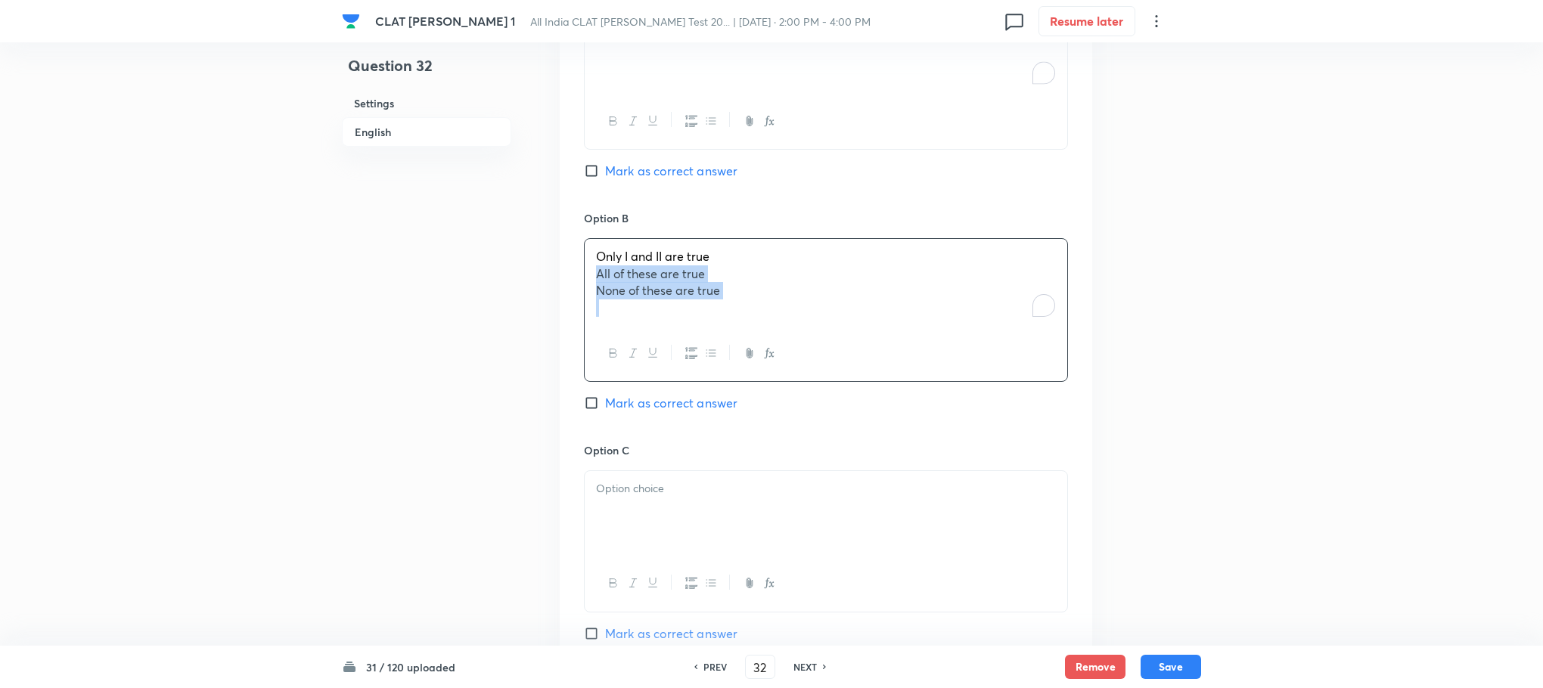
drag, startPoint x: 595, startPoint y: 253, endPoint x: 790, endPoint y: 318, distance: 205.7
click at [790, 318] on div "Only I and II are true All of these are true None of these are true" at bounding box center [826, 310] width 484 height 144
click at [651, 469] on div at bounding box center [826, 511] width 483 height 85
drag, startPoint x: 600, startPoint y: 495, endPoint x: 742, endPoint y: 511, distance: 143.0
click at [751, 511] on div "All of these are true None of these are true" at bounding box center [826, 511] width 483 height 85
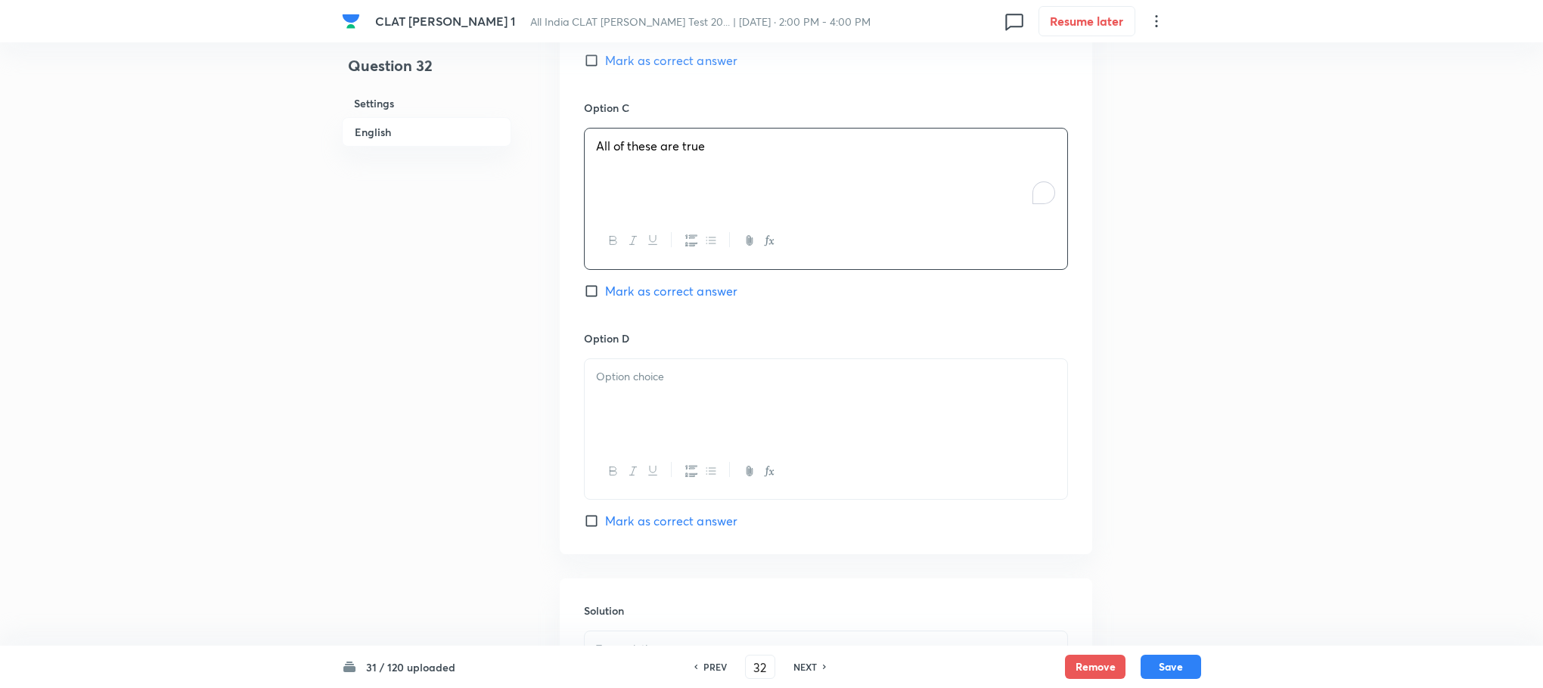
click at [635, 395] on div at bounding box center [826, 401] width 483 height 85
click at [708, 441] on div at bounding box center [826, 446] width 483 height 85
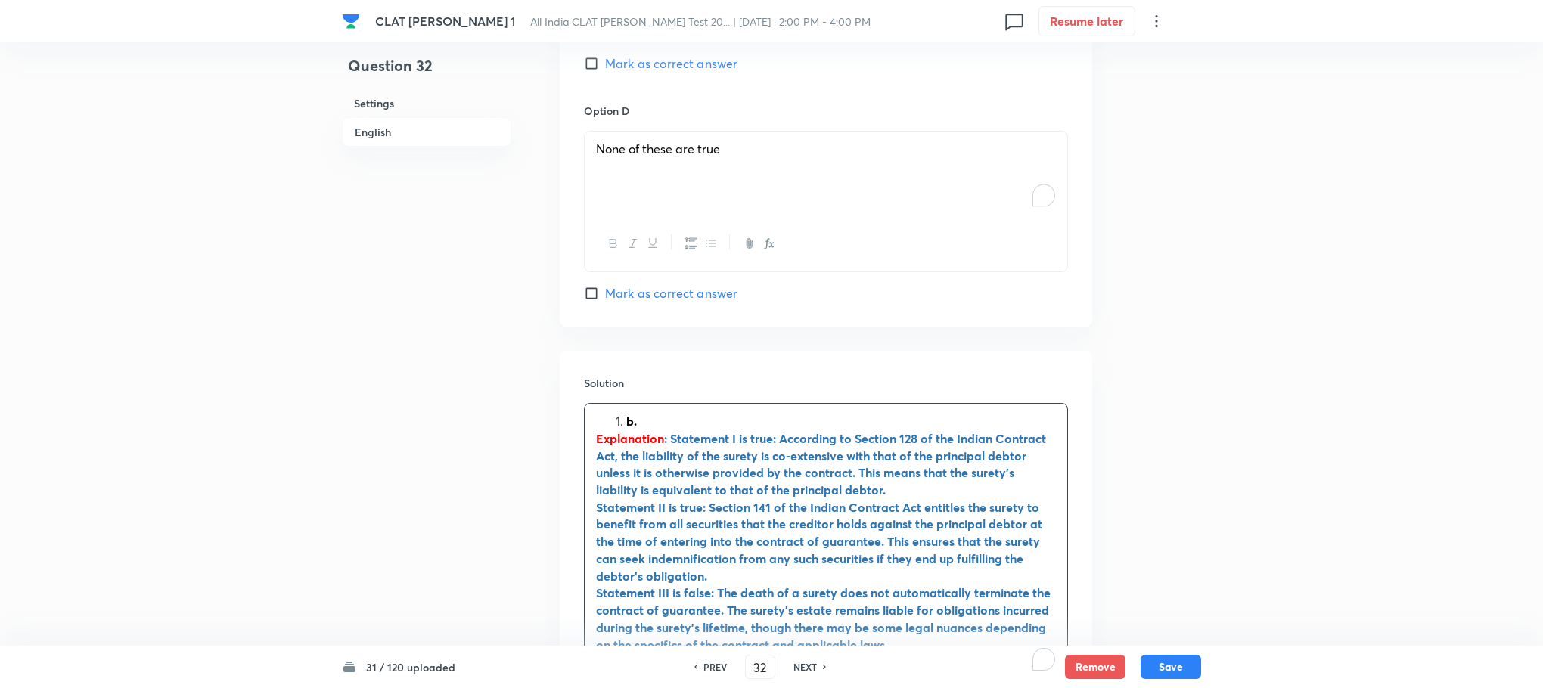
click at [622, 404] on div "b. Explanation : Statement I is true: According to Section 128 of the Indian Co…" at bounding box center [826, 542] width 483 height 276
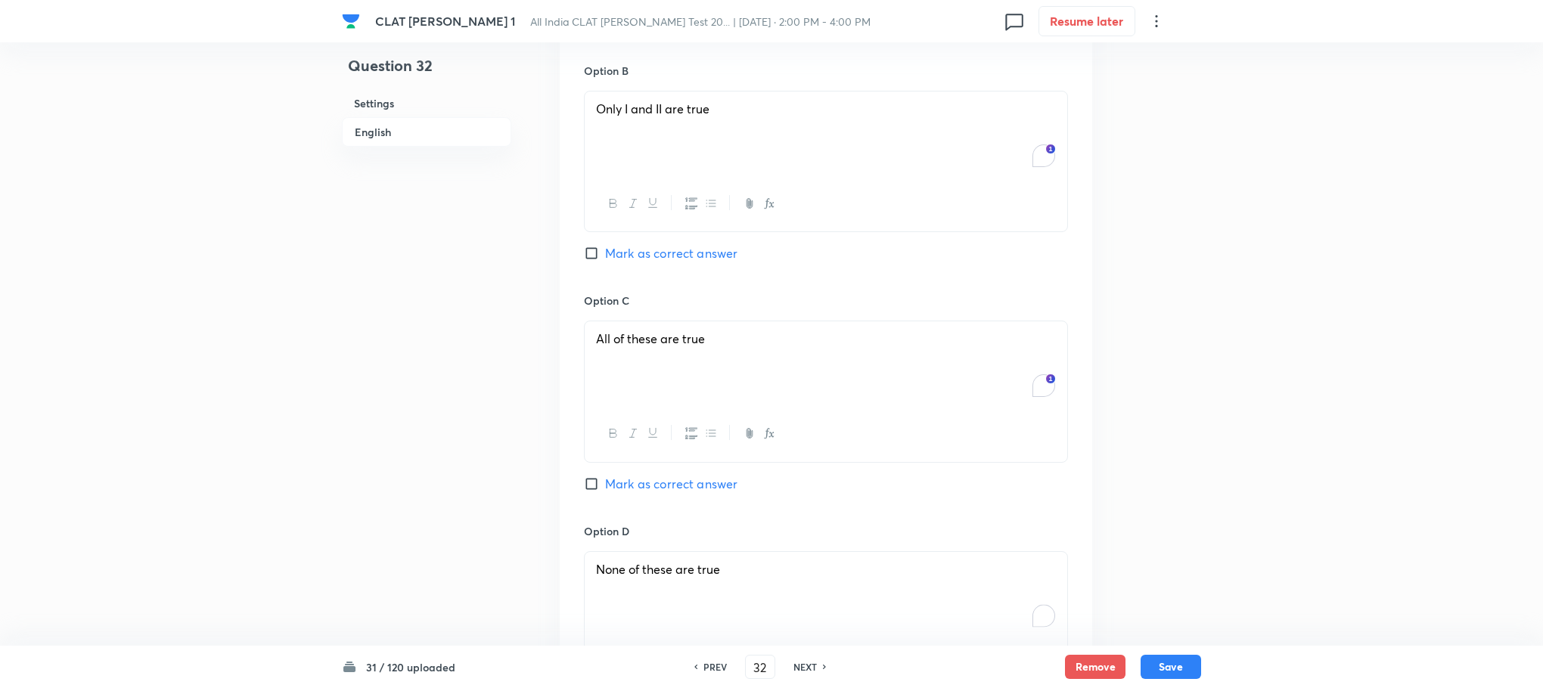
scroll to position [1816, 0]
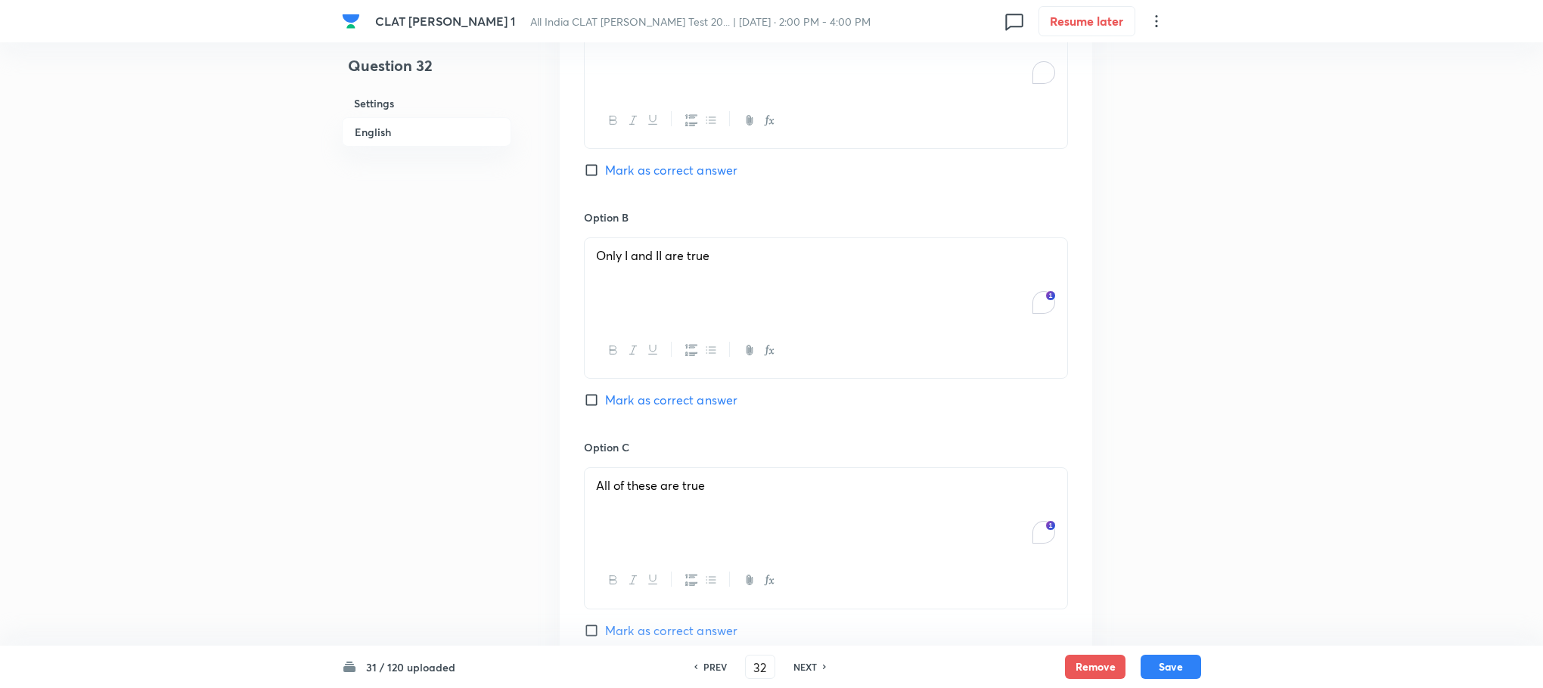
click at [651, 391] on span "Mark as correct answer" at bounding box center [671, 400] width 132 height 18
click at [605, 393] on input "Mark as correct answer" at bounding box center [594, 400] width 21 height 15
checkbox input "true"
click at [1175, 676] on button "Save" at bounding box center [1171, 665] width 61 height 24
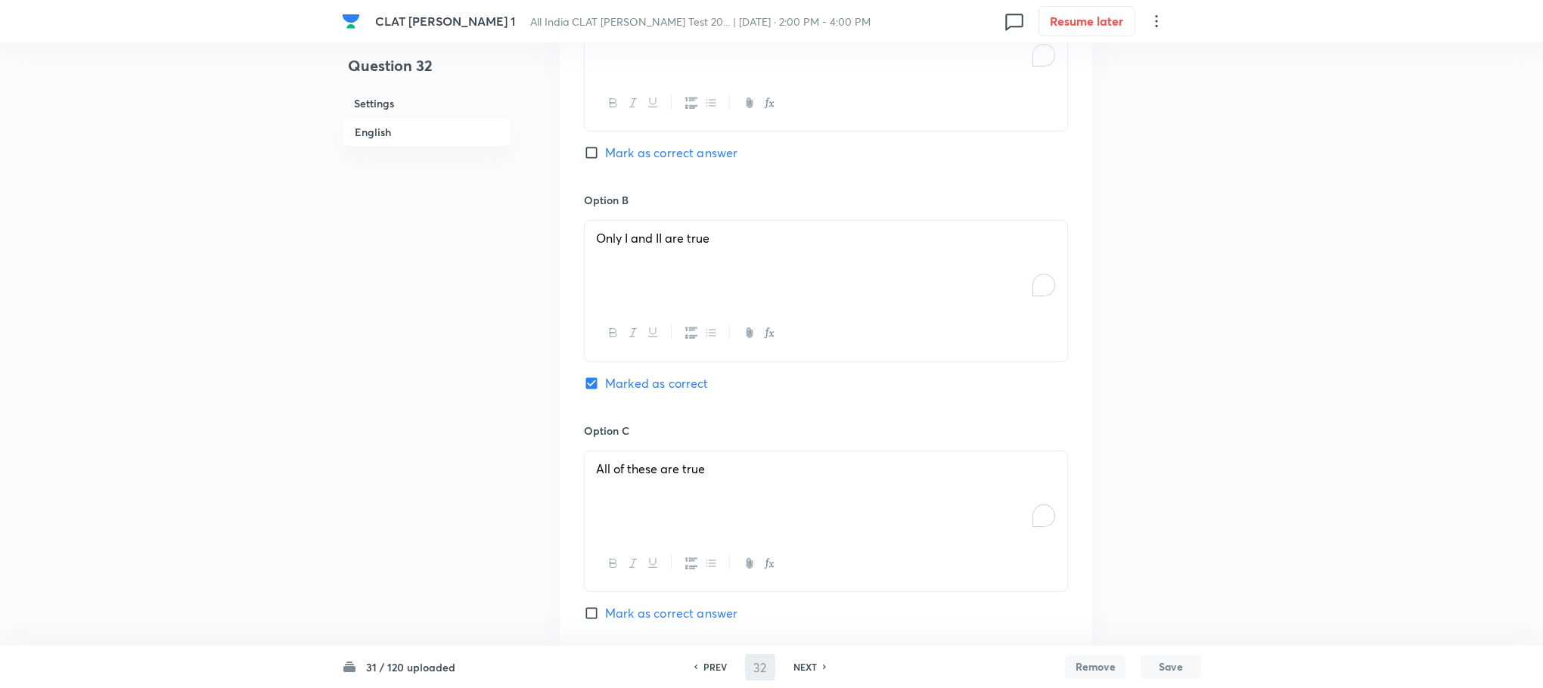
type input "33"
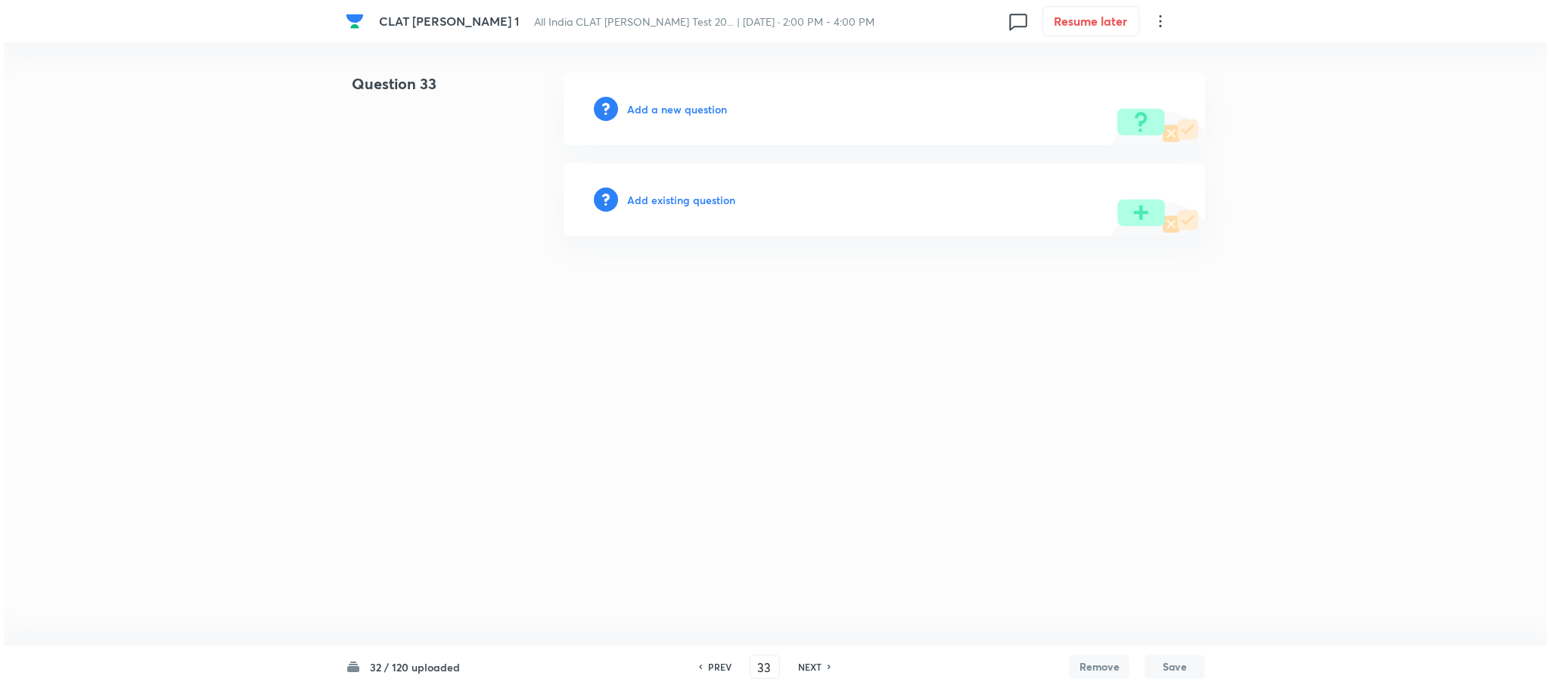
scroll to position [0, 0]
click at [688, 114] on h6 "Add a new question" at bounding box center [677, 109] width 100 height 16
click at [688, 114] on h6 "Choose a question type" at bounding box center [685, 109] width 116 height 16
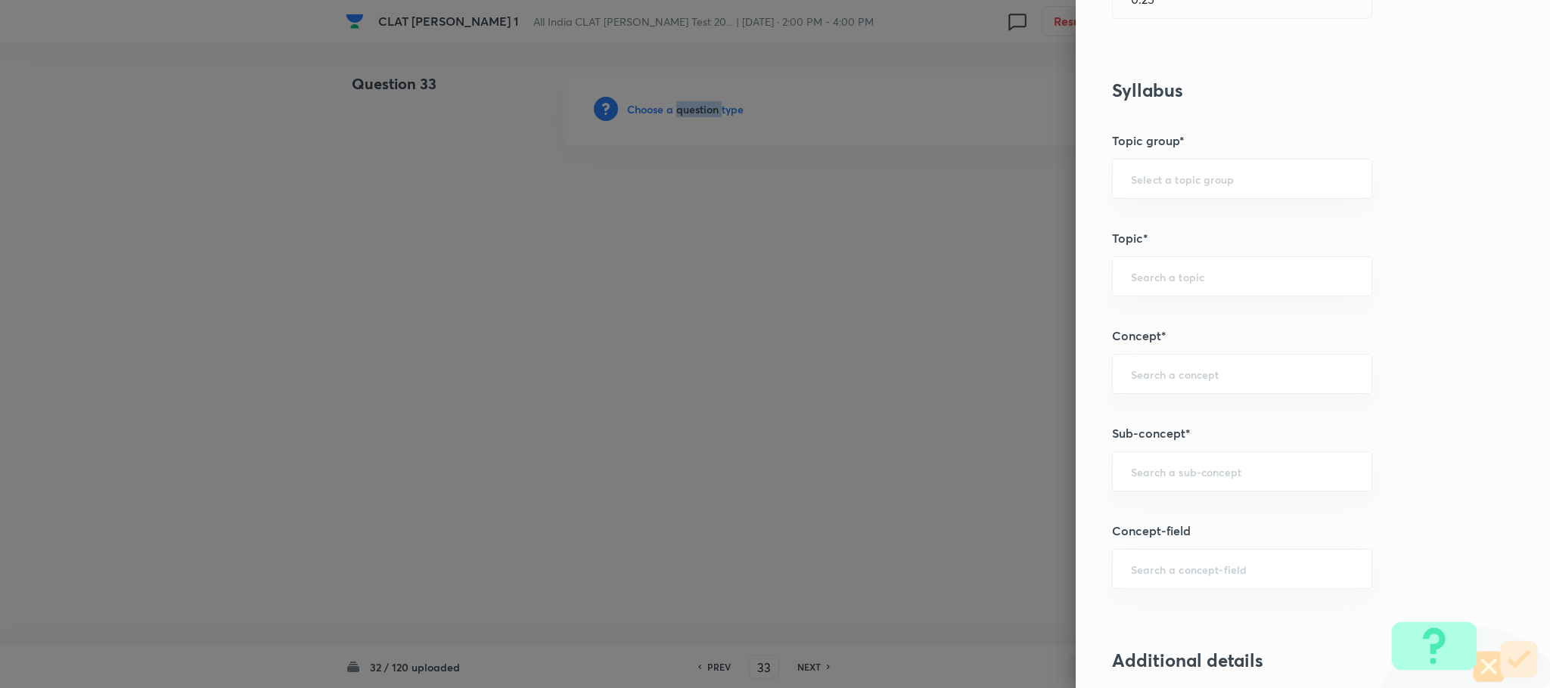
scroll to position [567, 0]
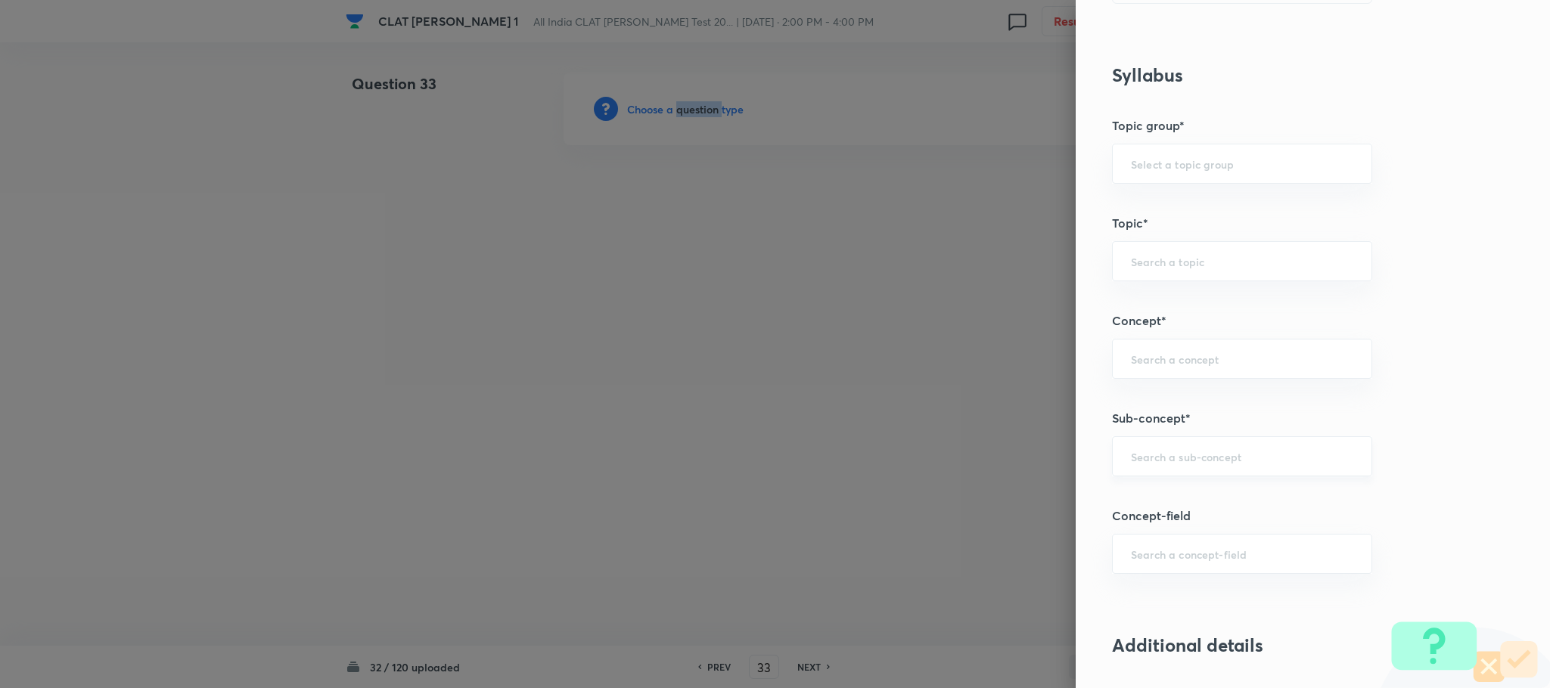
click at [1140, 475] on div "​" at bounding box center [1242, 456] width 260 height 40
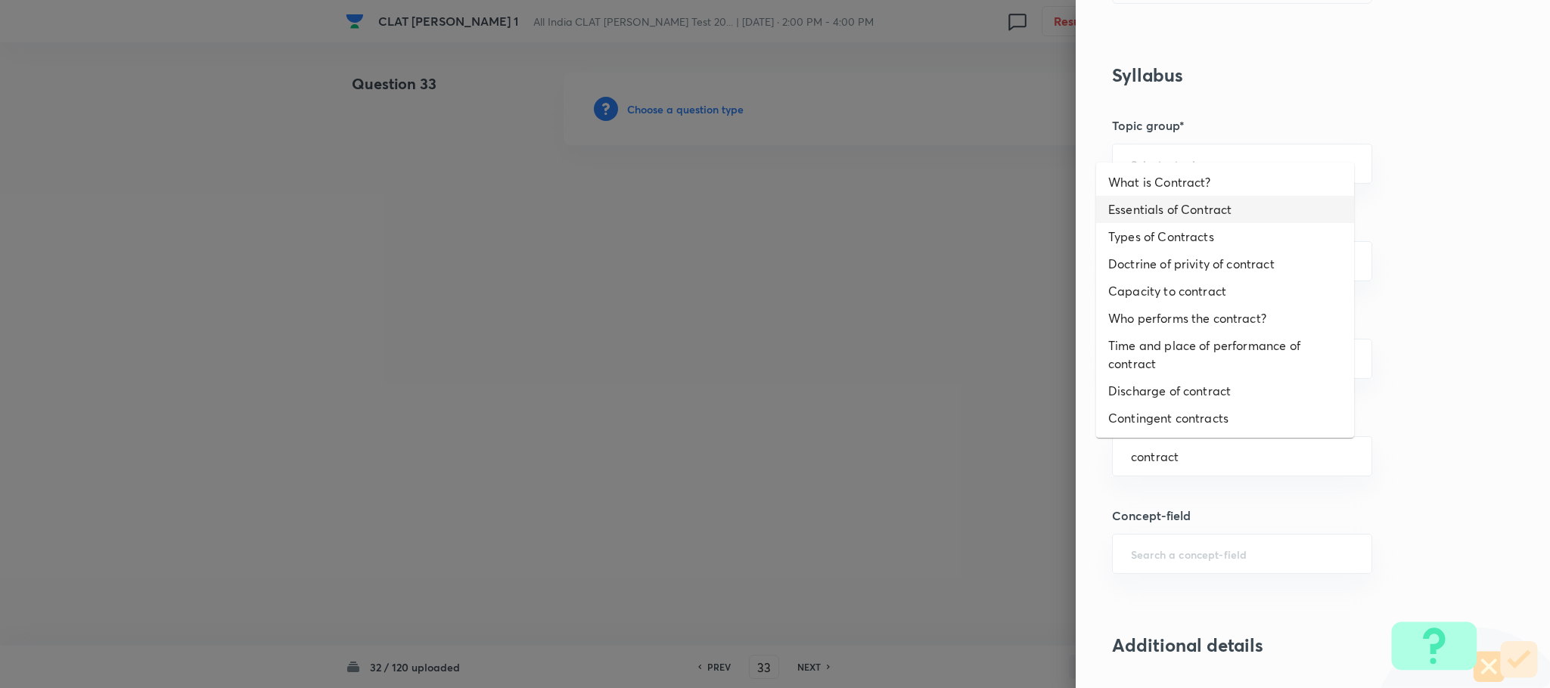
click at [1228, 209] on li "Essentials of Contract" at bounding box center [1225, 209] width 258 height 27
type input "Essentials of Contract"
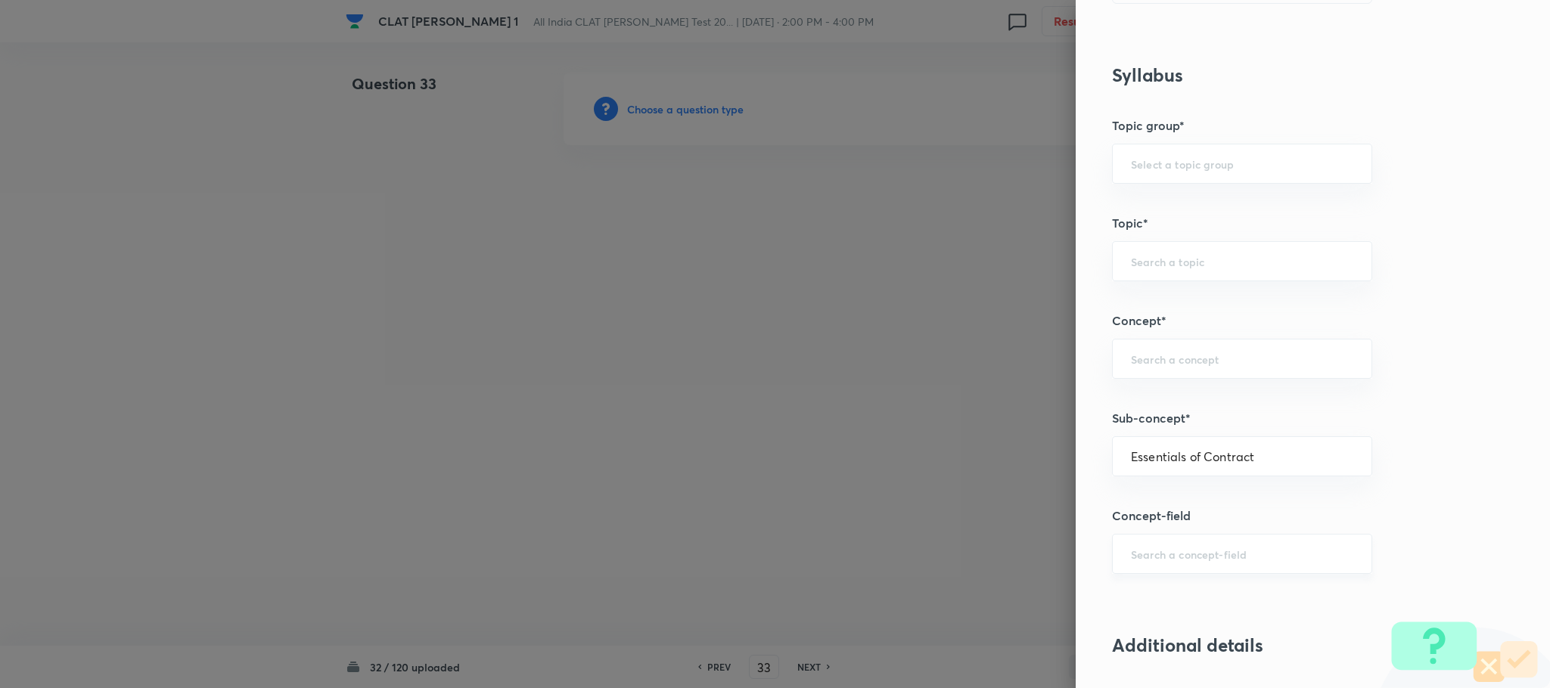
type input "Law of Contract"
type input "Contract Law"
type input "ICA 1872"
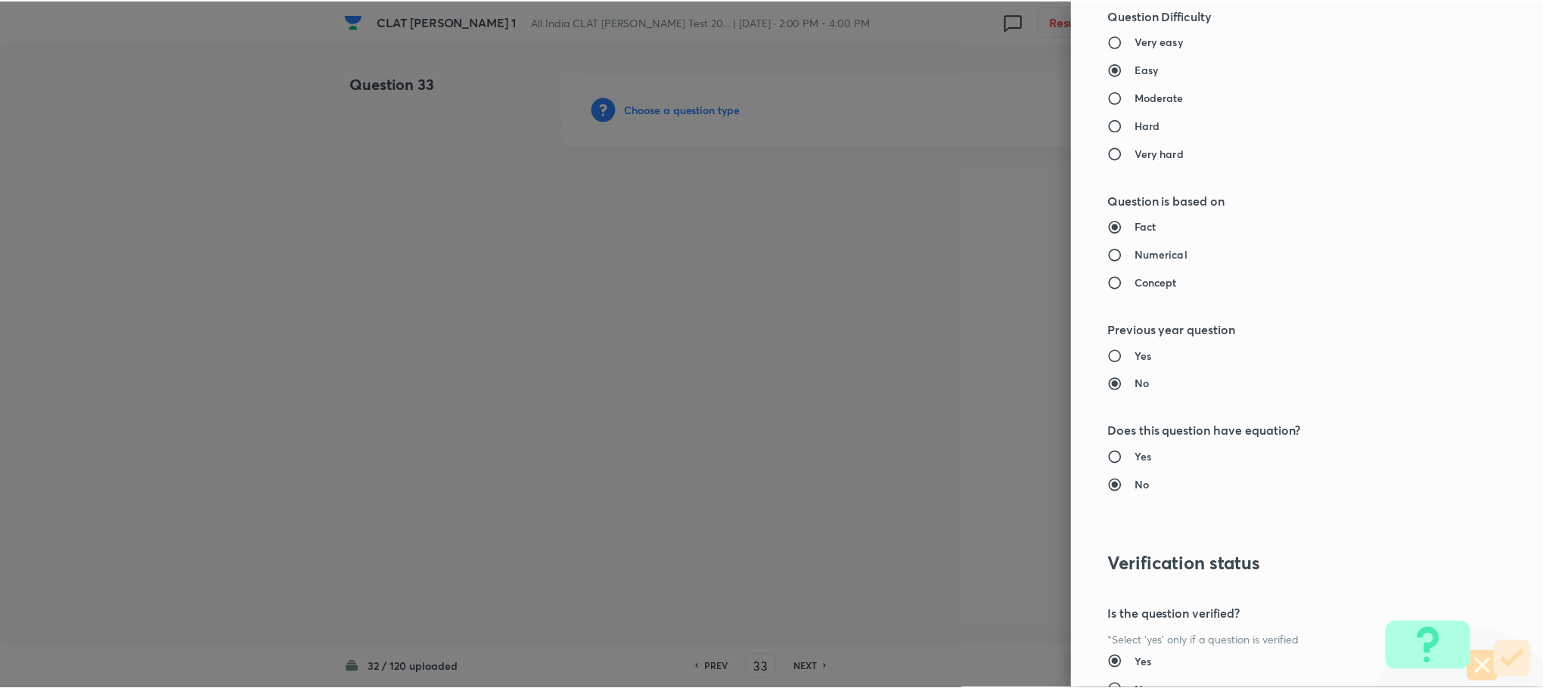
scroll to position [1378, 0]
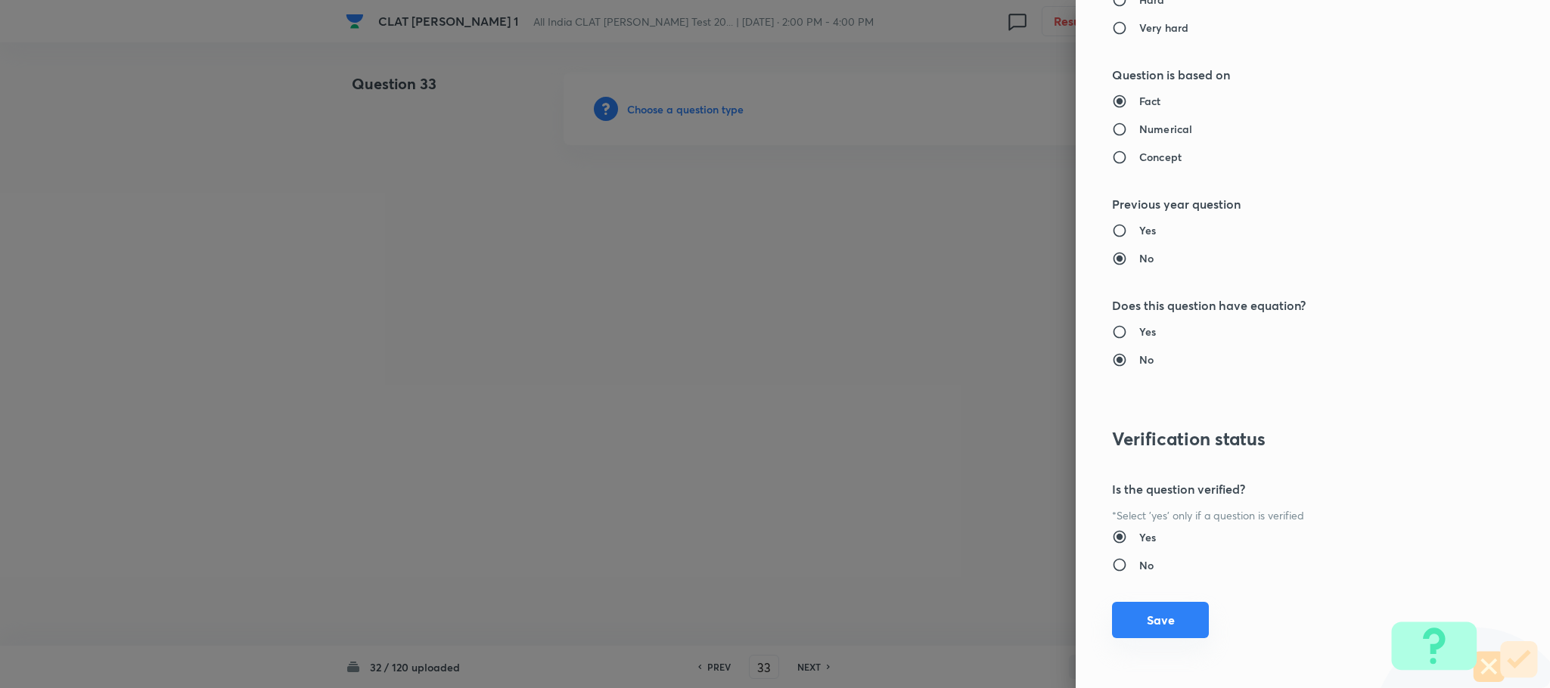
click at [1130, 613] on button "Save" at bounding box center [1160, 620] width 97 height 36
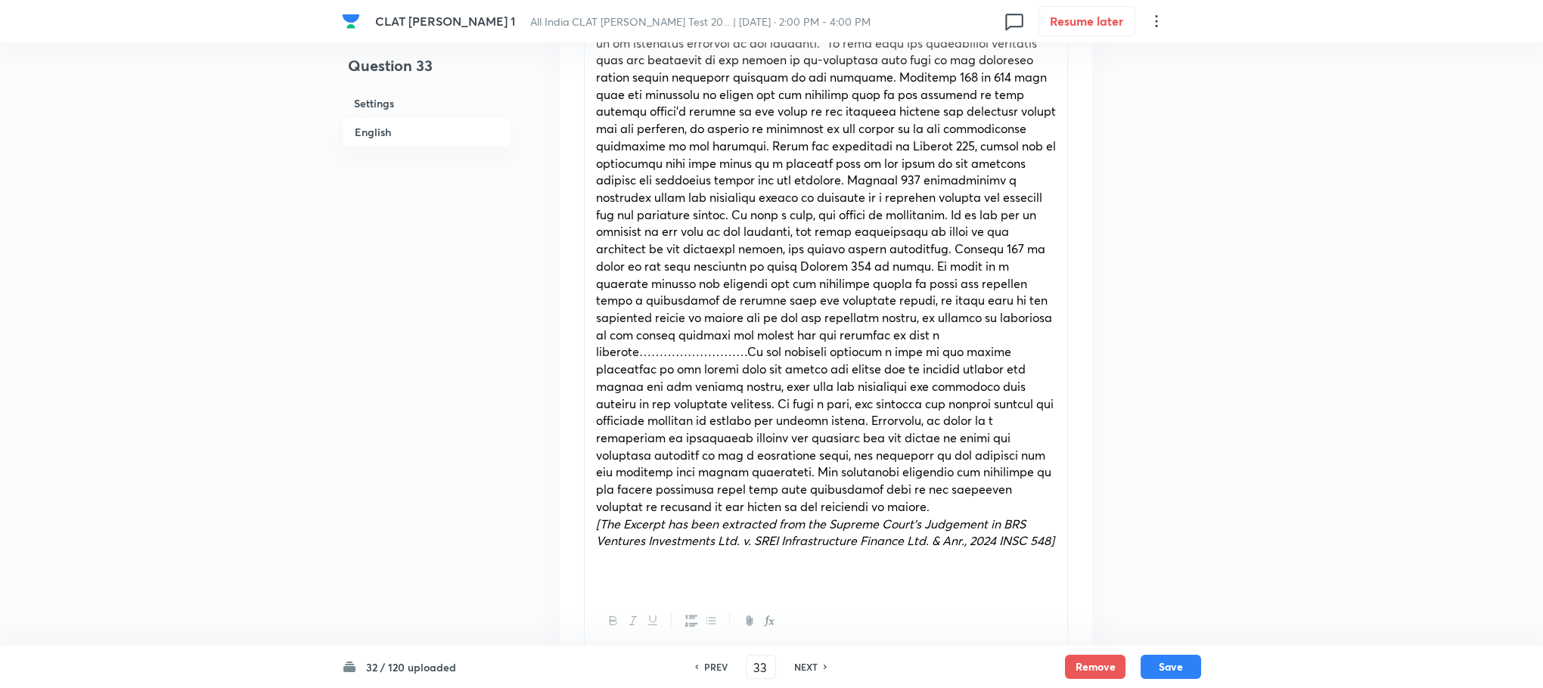
scroll to position [1135, 0]
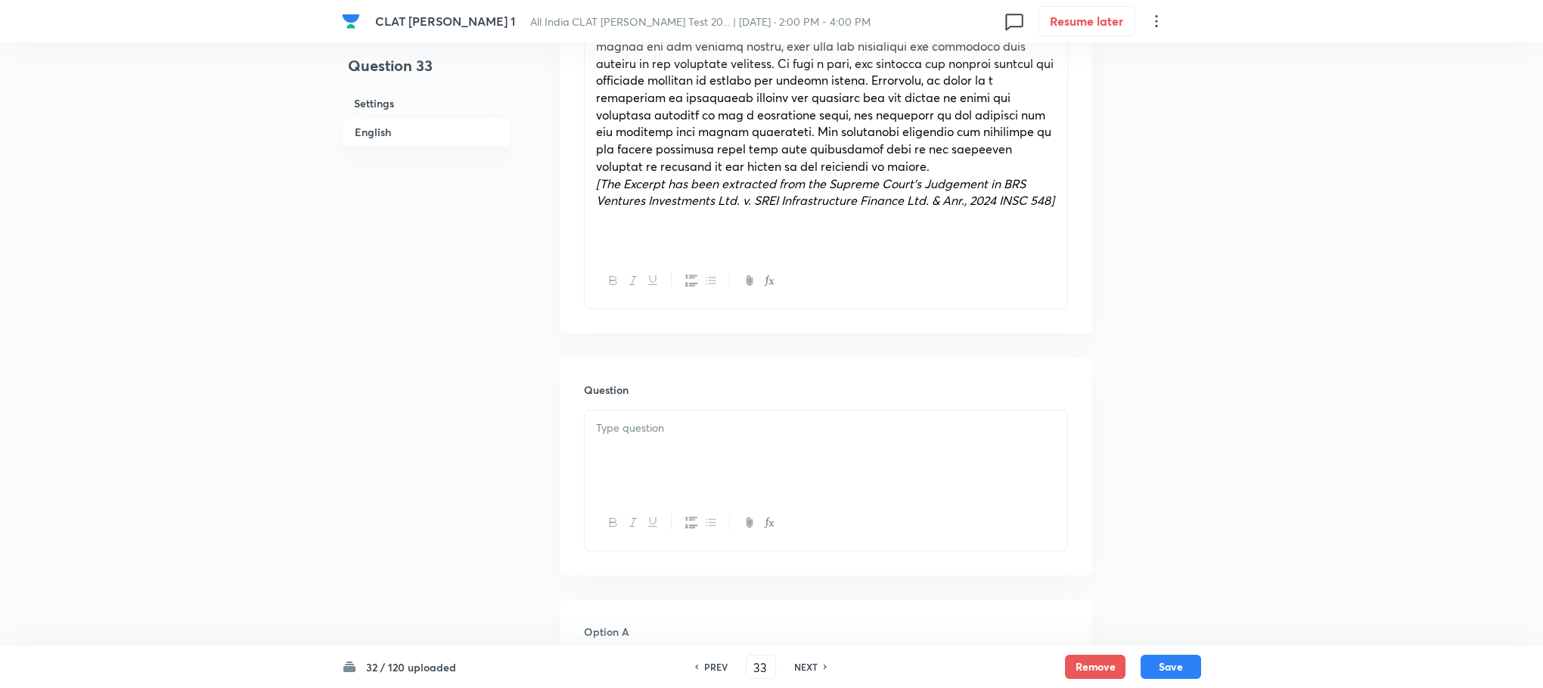
click at [622, 420] on p at bounding box center [826, 428] width 460 height 17
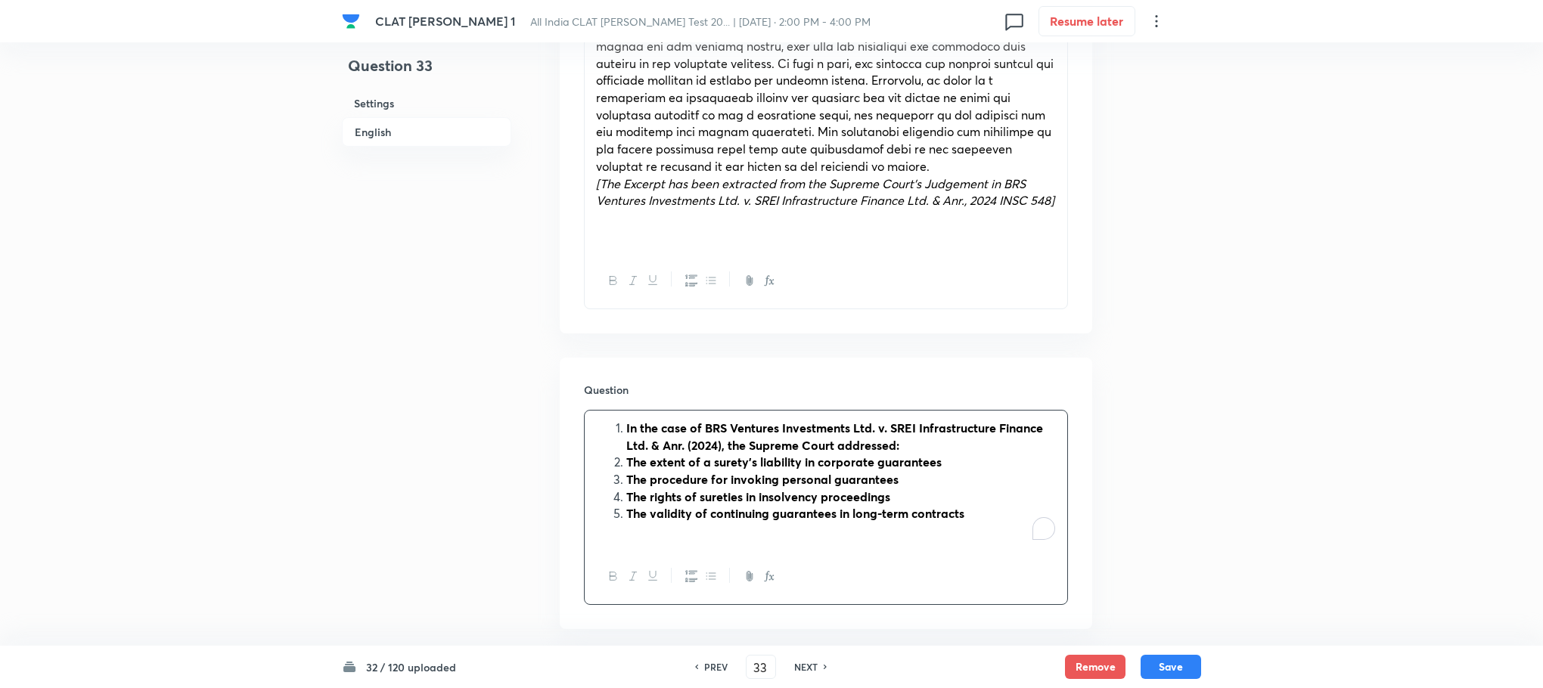
click at [626, 420] on li "In the case of BRS Ventures Investments Ltd. v. SREI Infrastructure Finance Ltd…" at bounding box center [841, 437] width 430 height 34
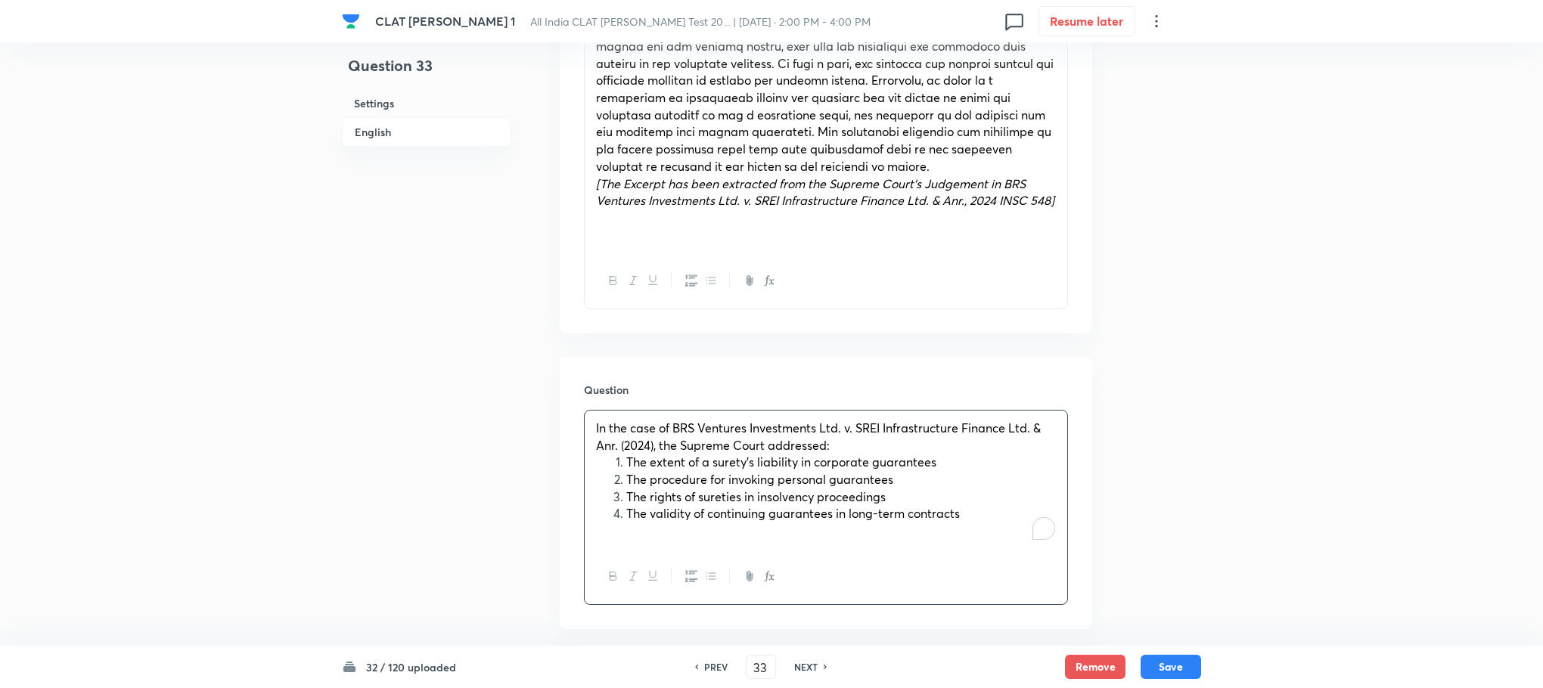
click at [626, 454] on li "The extent of a surety’s liability in corporate guarantees" at bounding box center [841, 462] width 430 height 17
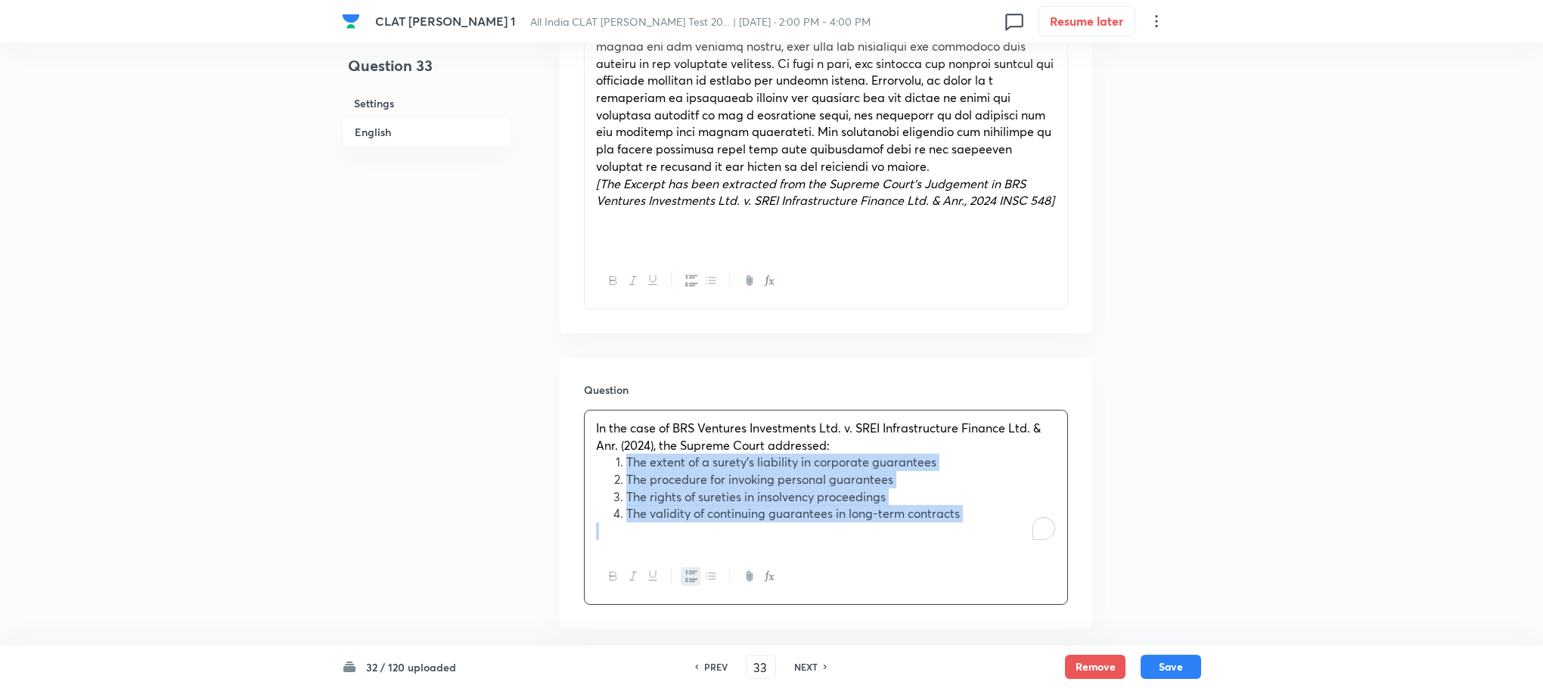
drag, startPoint x: 622, startPoint y: 440, endPoint x: 1028, endPoint y: 550, distance: 420.7
click at [1028, 550] on div "In the case of BRS Ventures Investments Ltd. v. SREI Infrastructure Finance Ltd…" at bounding box center [826, 507] width 484 height 195
click at [700, 567] on button "button" at bounding box center [710, 576] width 20 height 19
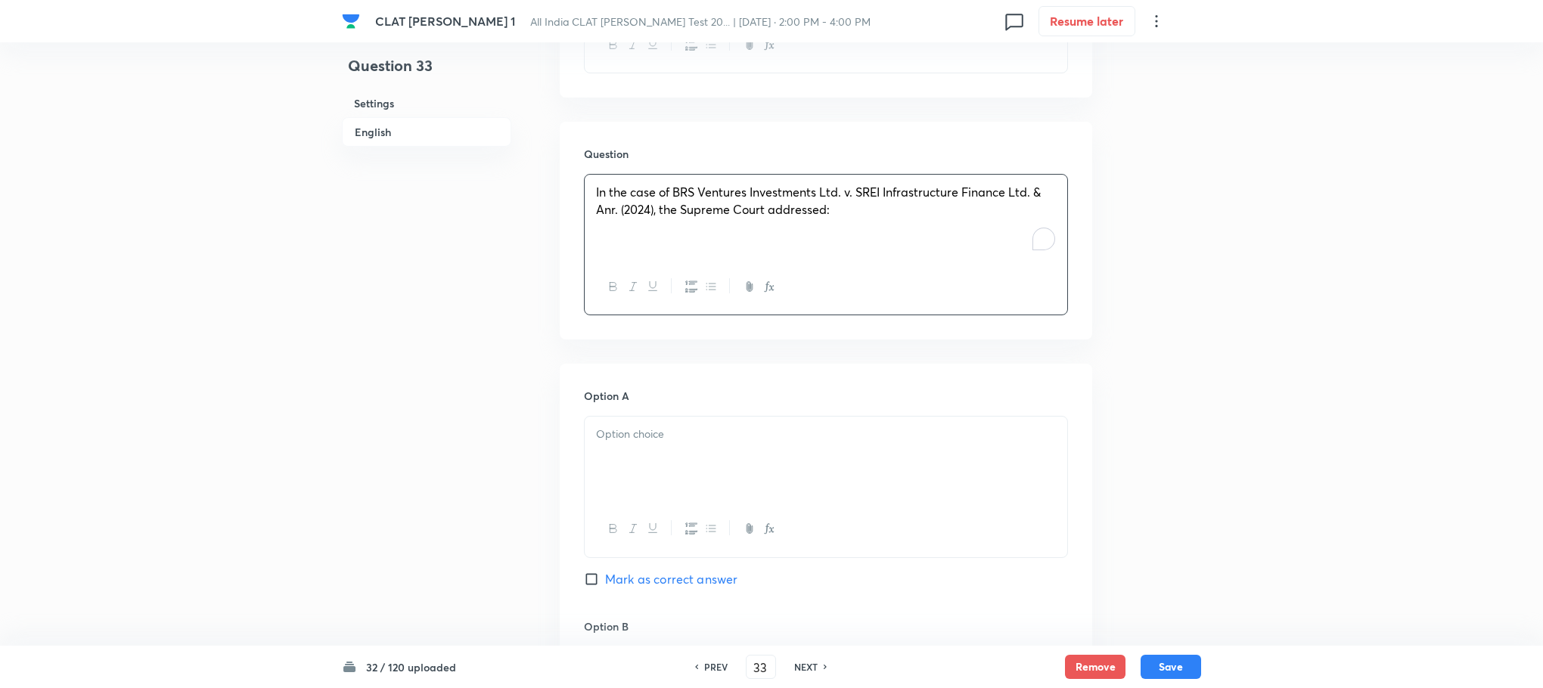
scroll to position [1588, 0]
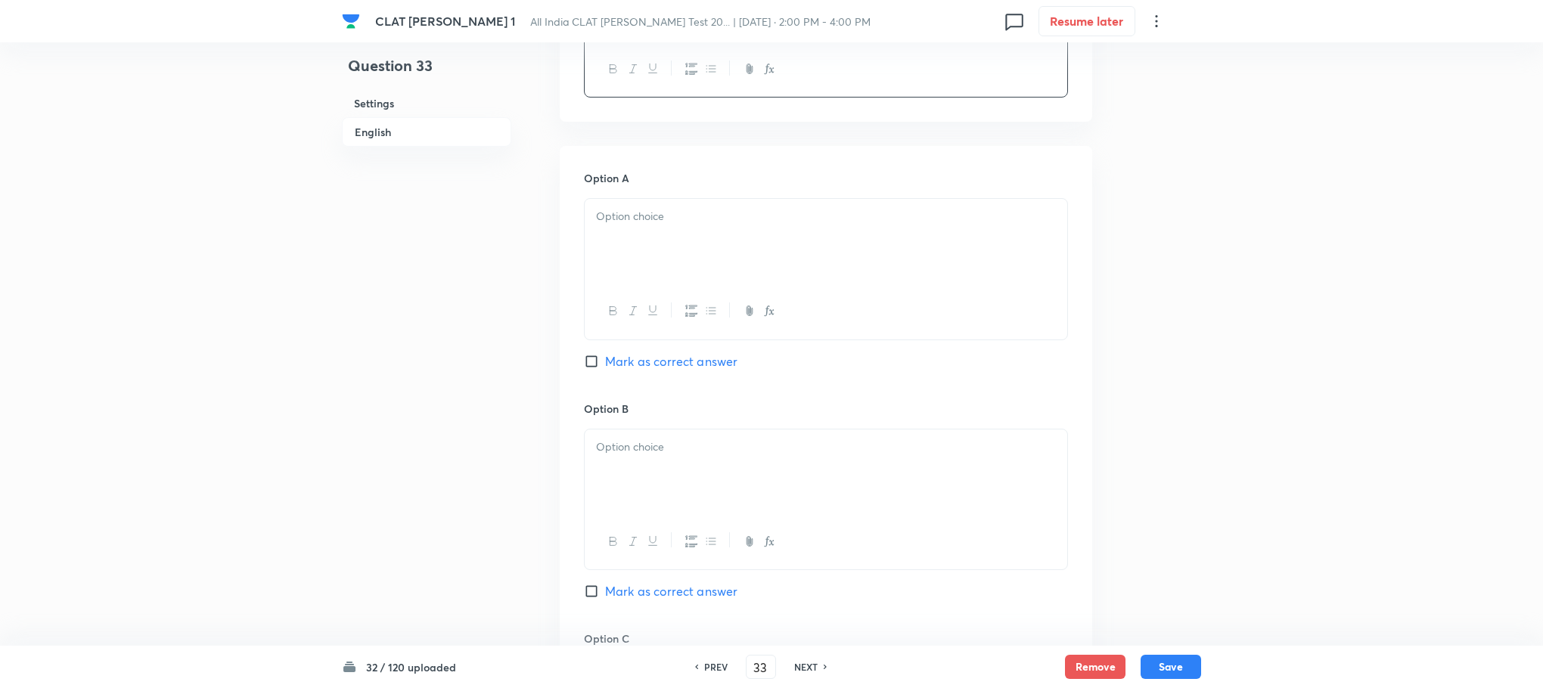
click at [625, 208] on p at bounding box center [826, 216] width 460 height 17
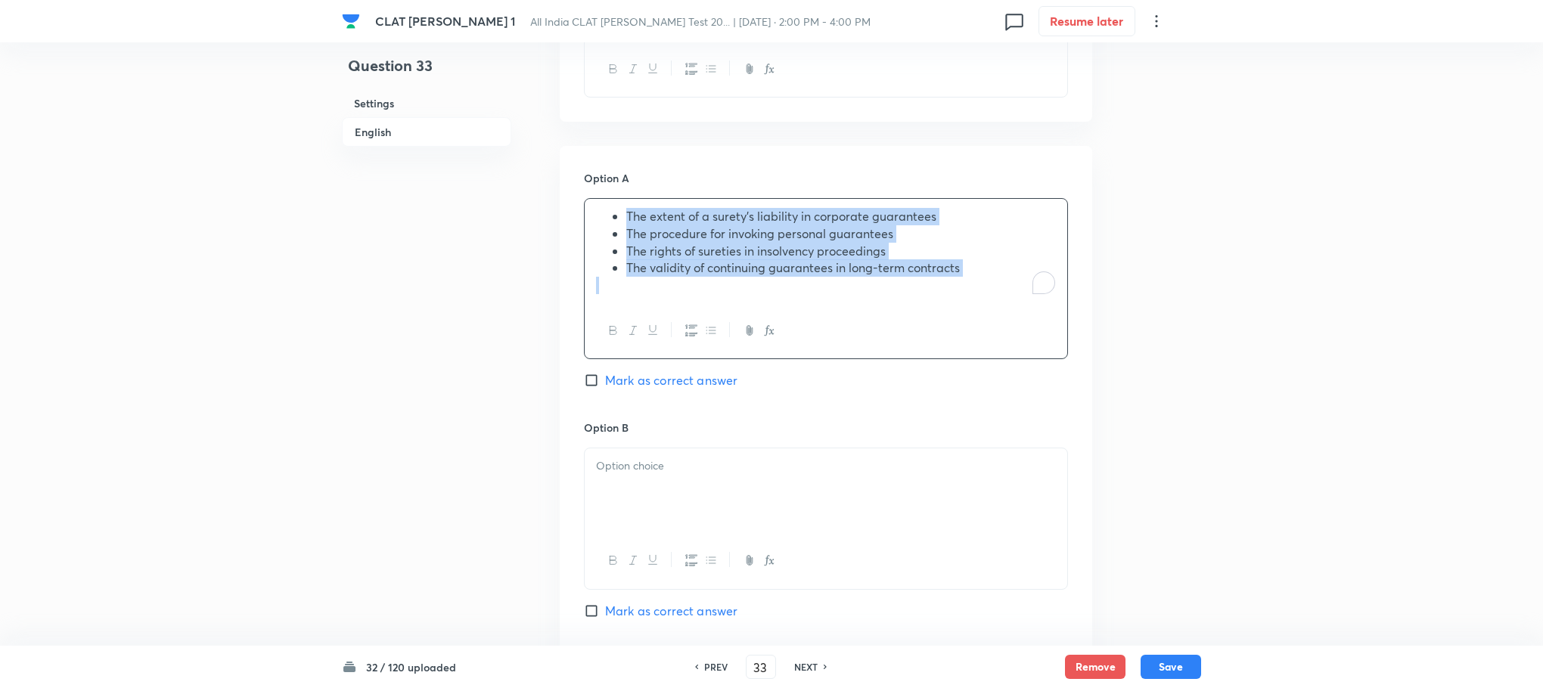
drag, startPoint x: 611, startPoint y: 203, endPoint x: 1005, endPoint y: 262, distance: 398.4
click at [1005, 262] on div "The extent of a surety’s liability in corporate guarantees The procedure for in…" at bounding box center [826, 251] width 483 height 104
click at [709, 324] on icon "button" at bounding box center [711, 330] width 12 height 12
click at [596, 225] on span "The procedure for invoking personal guarantees" at bounding box center [729, 233] width 267 height 16
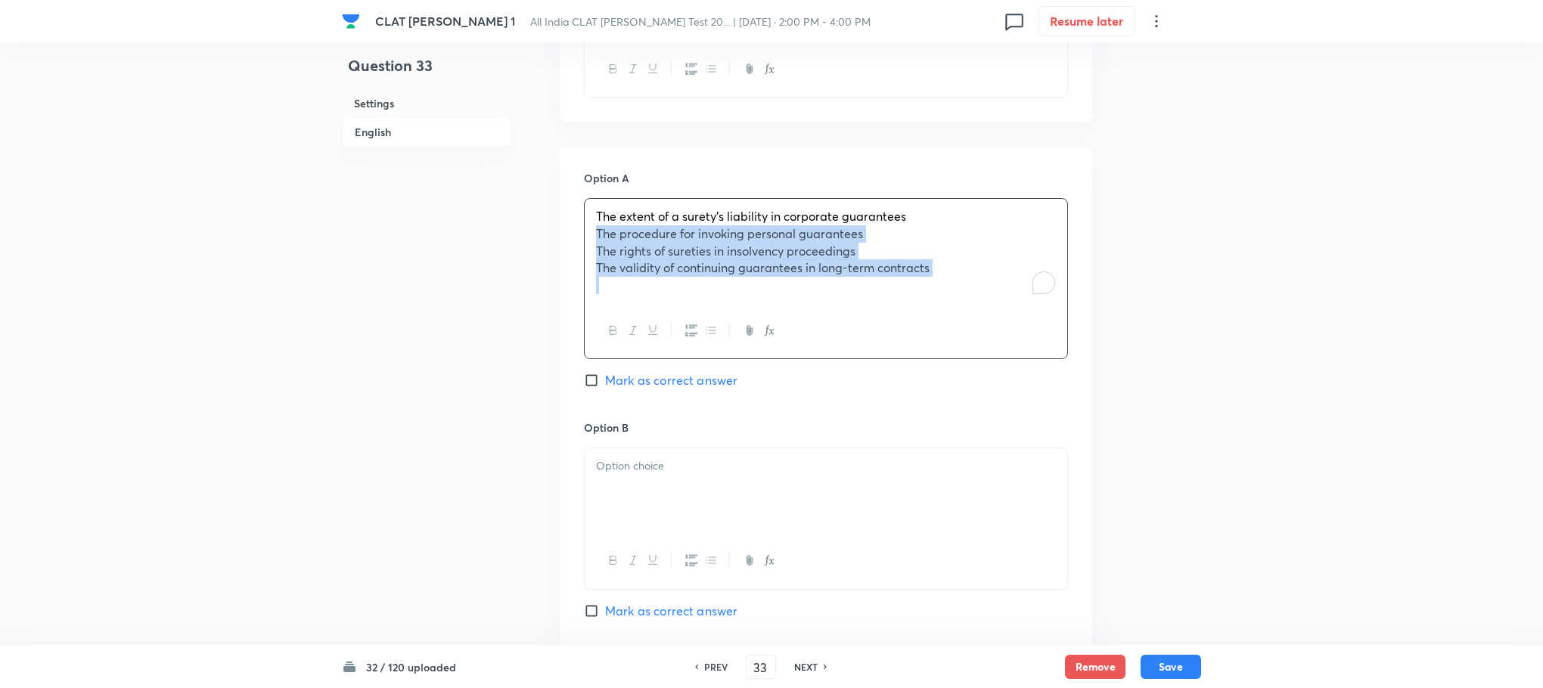
drag, startPoint x: 595, startPoint y: 218, endPoint x: 1014, endPoint y: 278, distance: 423.2
click at [1014, 278] on div "The extent of a surety’s liability in corporate guarantees The procedure for in…" at bounding box center [826, 251] width 483 height 104
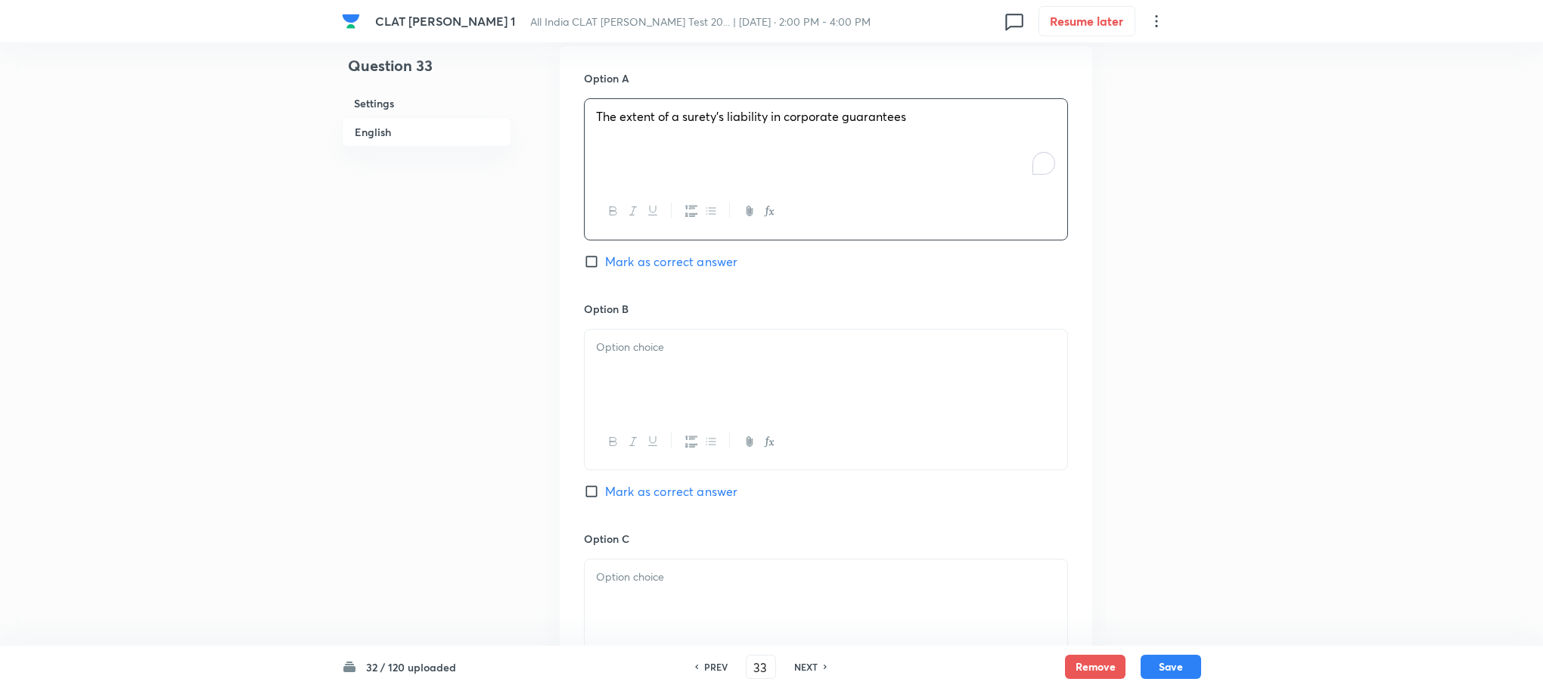
scroll to position [1815, 0]
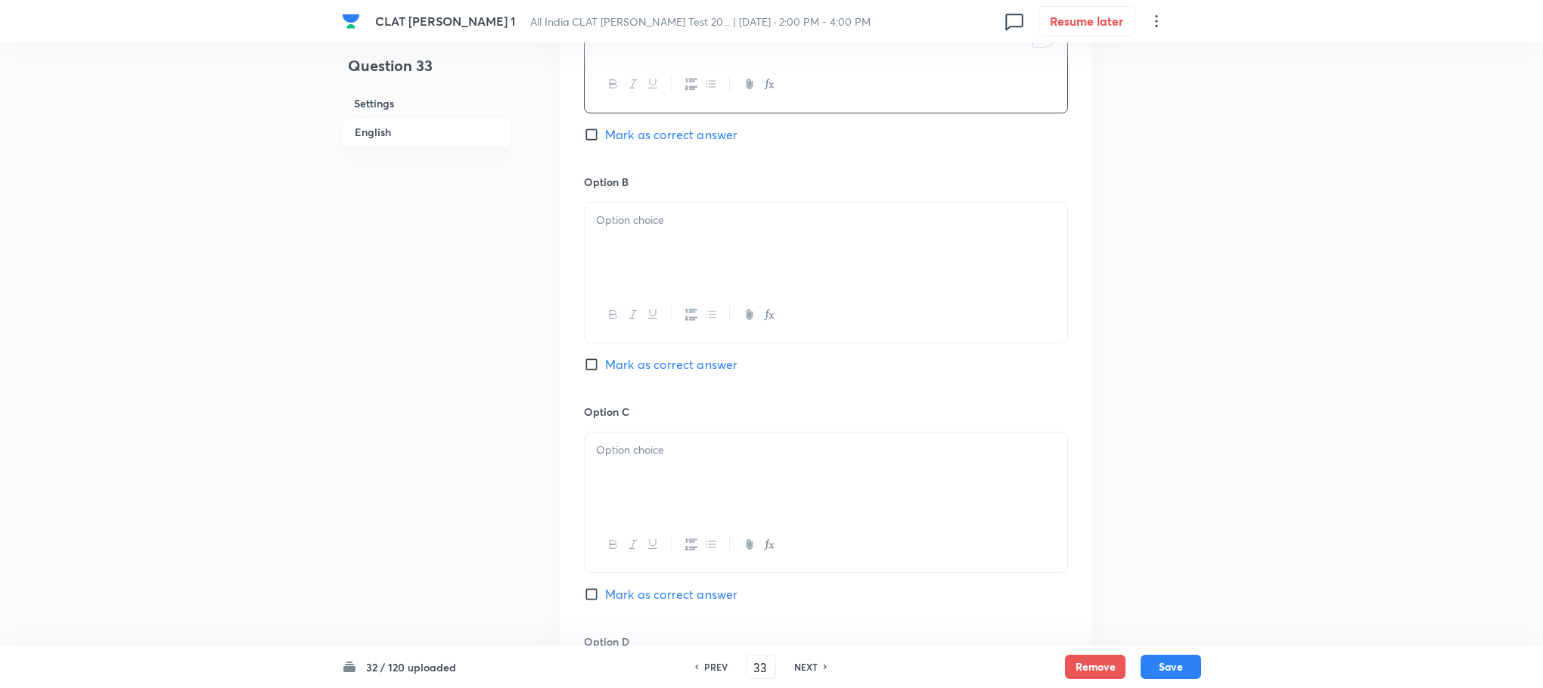
click at [626, 248] on div at bounding box center [826, 245] width 483 height 85
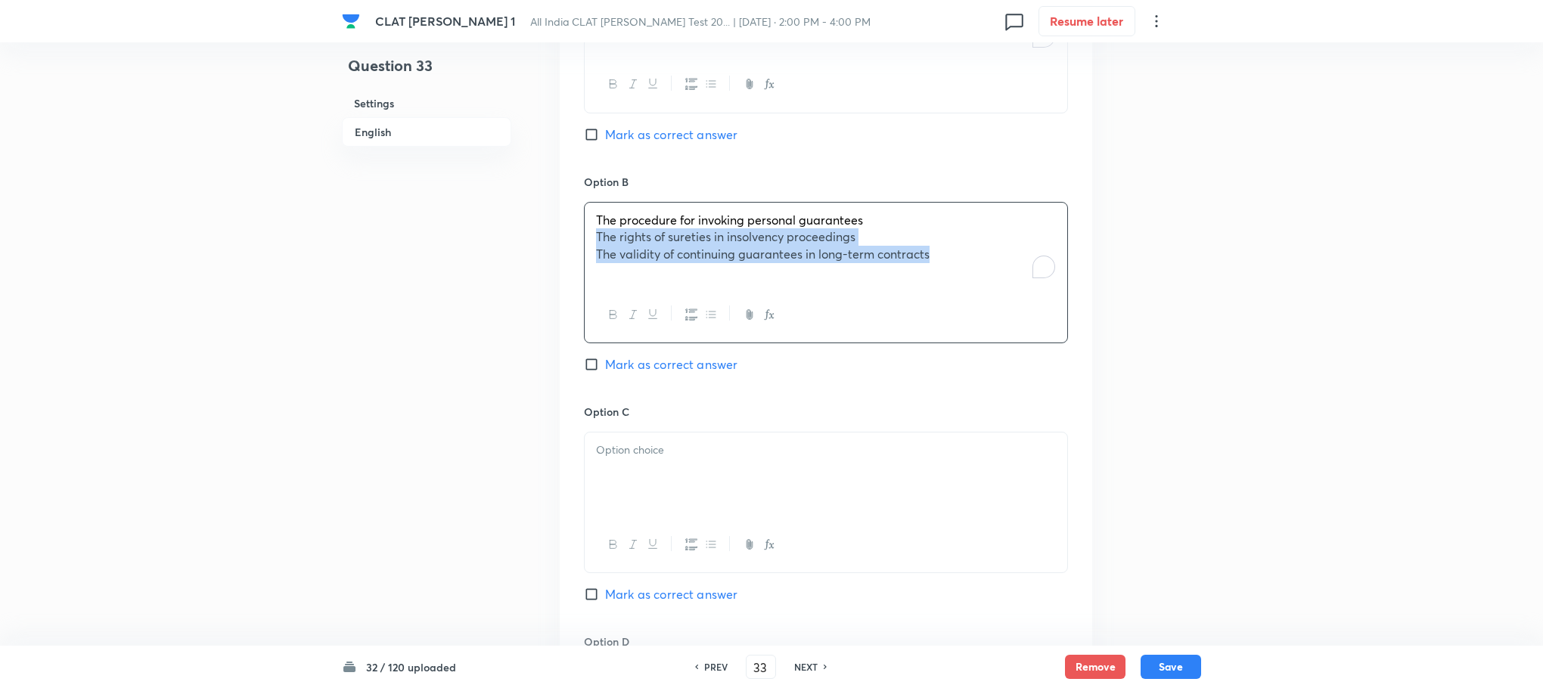
drag, startPoint x: 588, startPoint y: 216, endPoint x: 1187, endPoint y: 295, distance: 603.5
click at [719, 433] on div "To enrich screen reader interactions, please activate Accessibility in Grammarl…" at bounding box center [826, 475] width 483 height 85
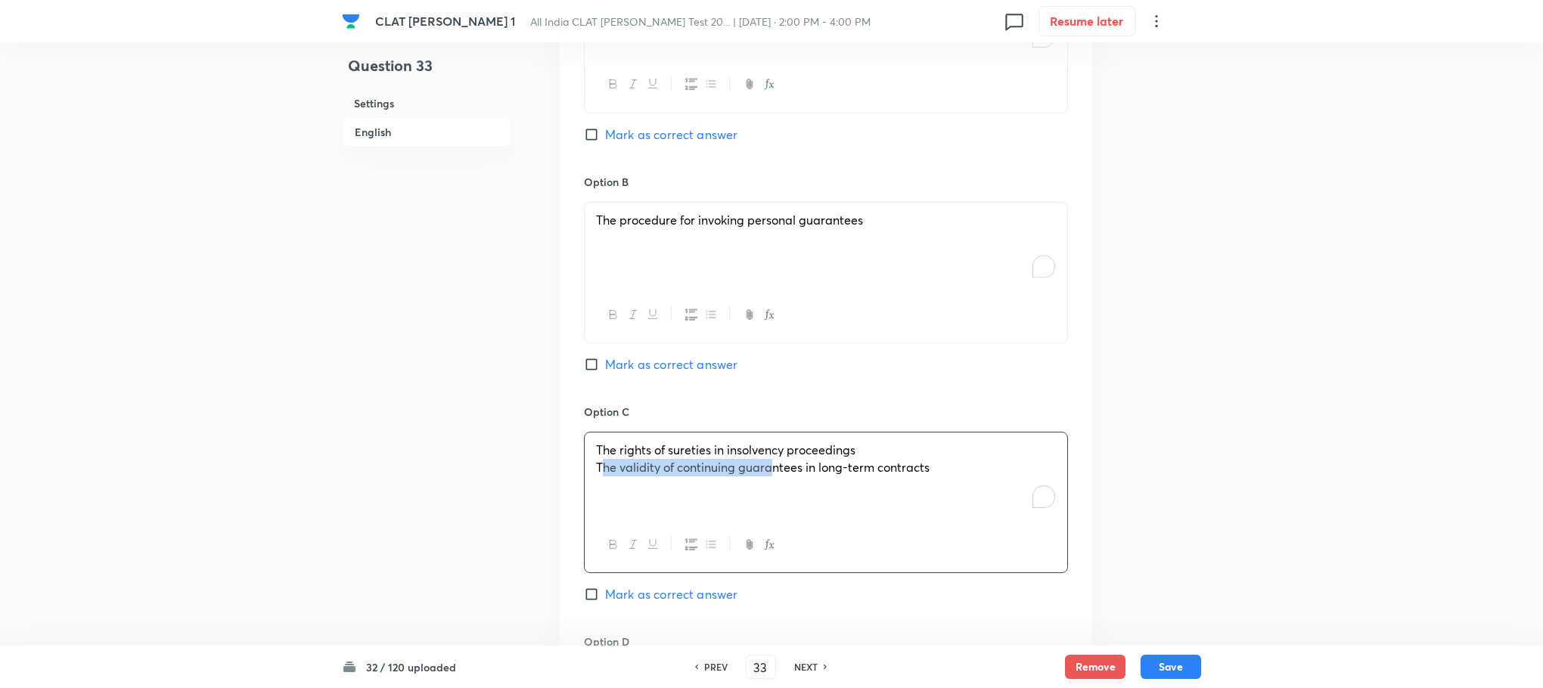
drag, startPoint x: 600, startPoint y: 456, endPoint x: 770, endPoint y: 480, distance: 171.8
click at [770, 480] on div "The rights of sureties in insolvency proceedings The validity of continuing gua…" at bounding box center [826, 475] width 483 height 85
drag, startPoint x: 588, startPoint y: 449, endPoint x: 1071, endPoint y: 475, distance: 483.2
click at [1071, 475] on div "Option A The extent of a surety’s liability in corporate guarantees Mark as cor…" at bounding box center [826, 388] width 532 height 939
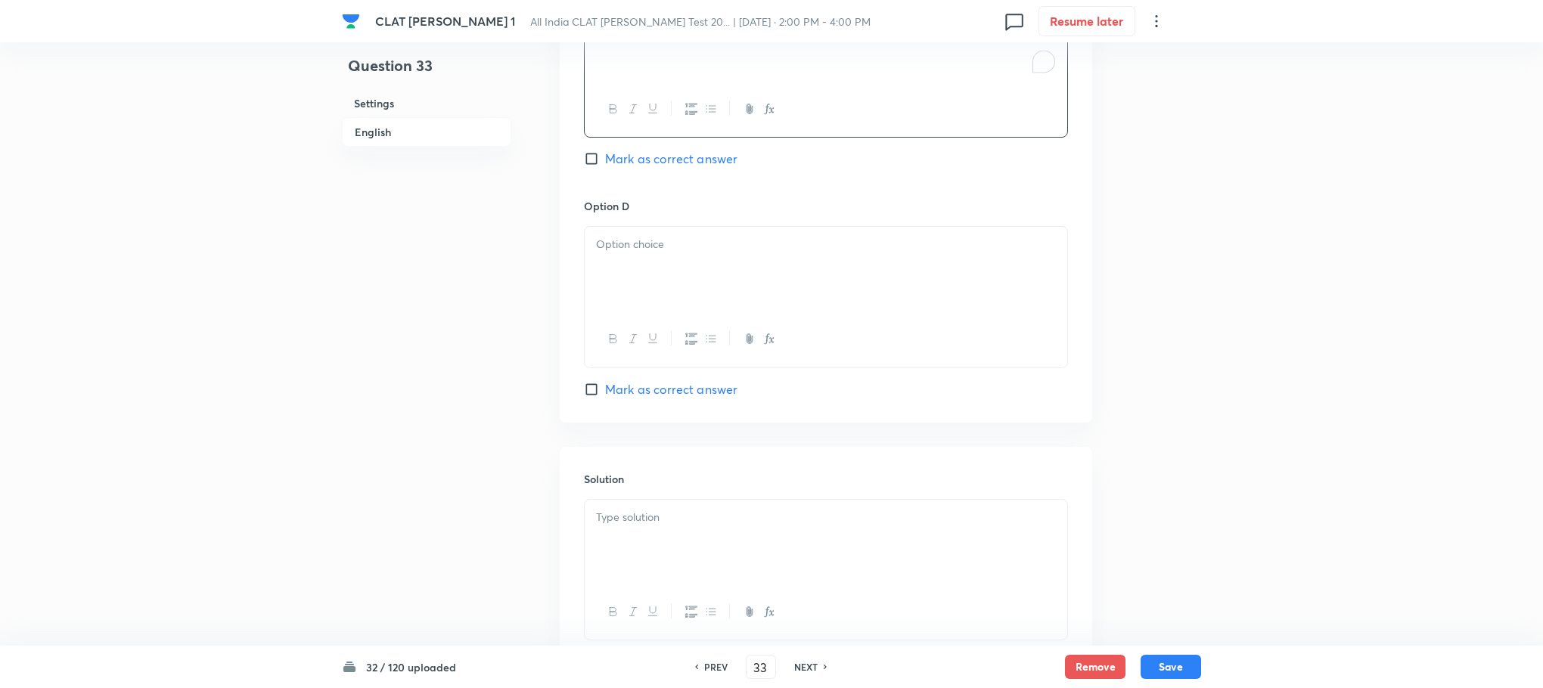
scroll to position [2269, 0]
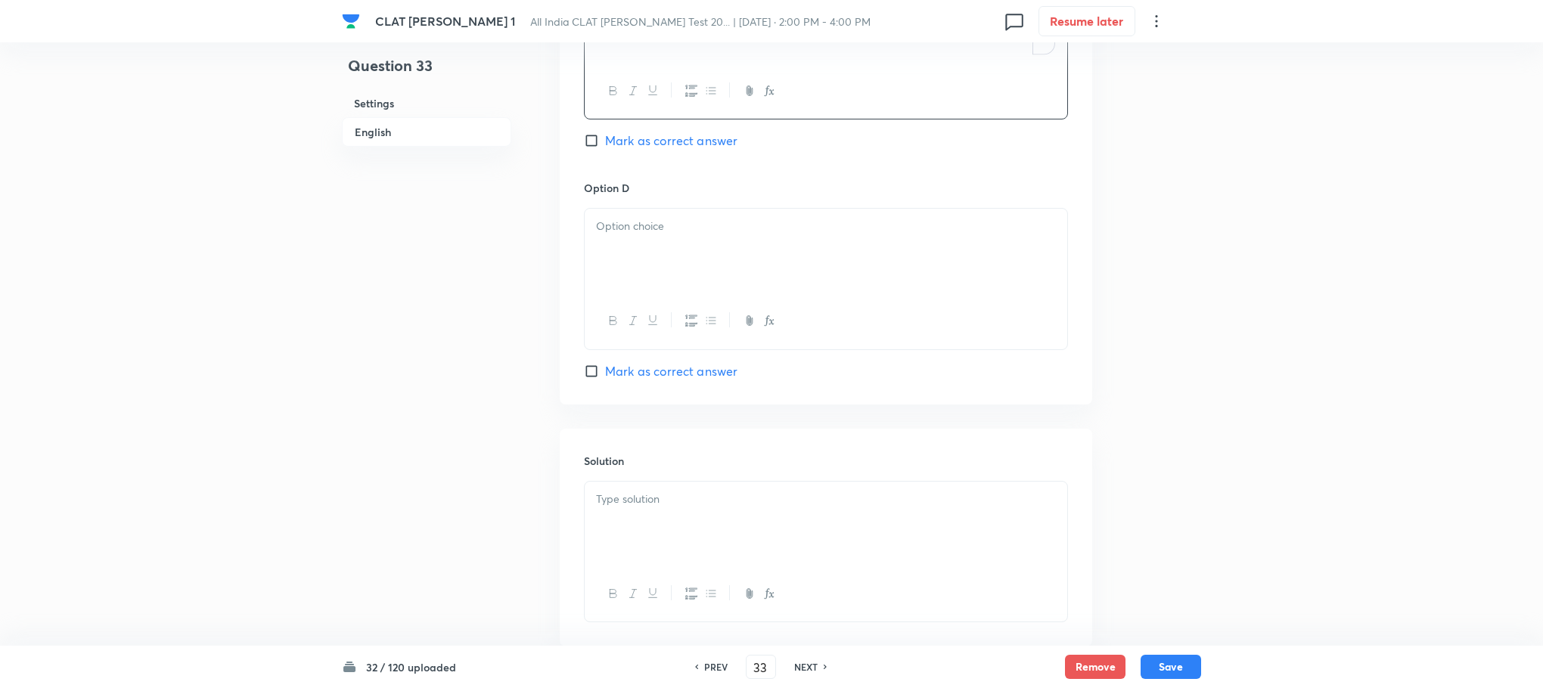
click at [609, 253] on div at bounding box center [826, 251] width 483 height 85
click at [622, 491] on p at bounding box center [826, 499] width 460 height 17
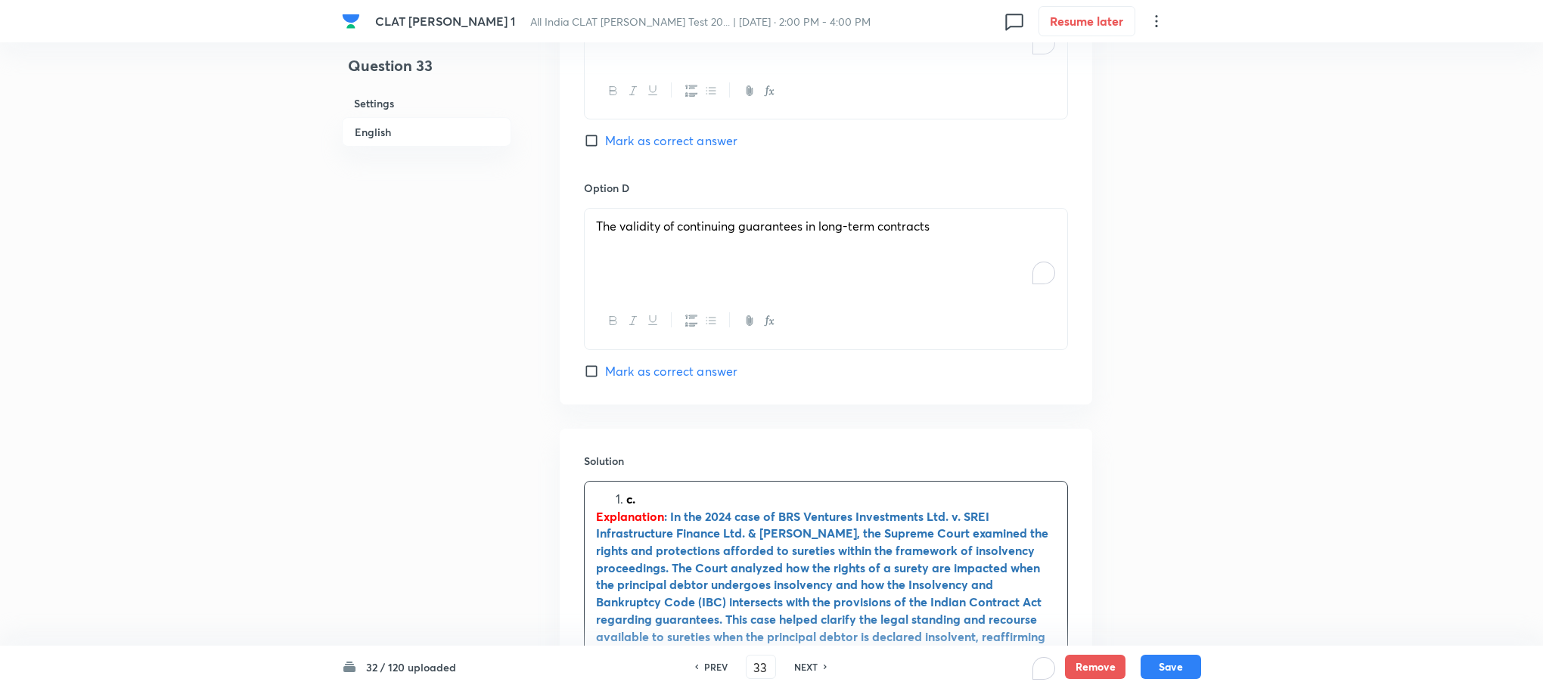
click at [626, 491] on li "c." at bounding box center [841, 499] width 430 height 17
click at [652, 138] on div "Option C The rights of sureties in insolvency proceedings Mark as correct answer" at bounding box center [826, 65] width 484 height 230
click at [652, 132] on span "Mark as correct answer" at bounding box center [671, 141] width 132 height 18
click at [605, 133] on input "Mark as correct answer" at bounding box center [594, 140] width 21 height 15
checkbox input "true"
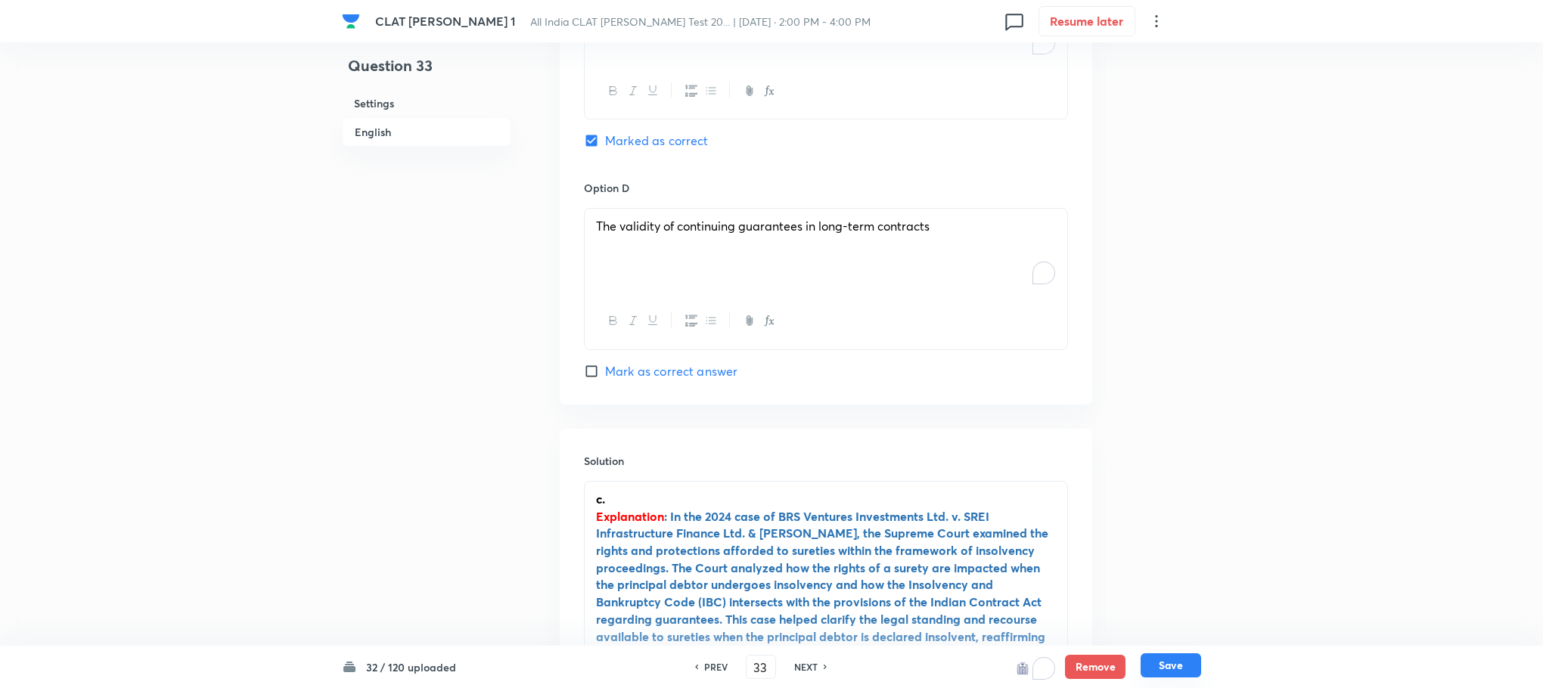
click at [1178, 667] on button "Save" at bounding box center [1171, 665] width 61 height 24
type input "34"
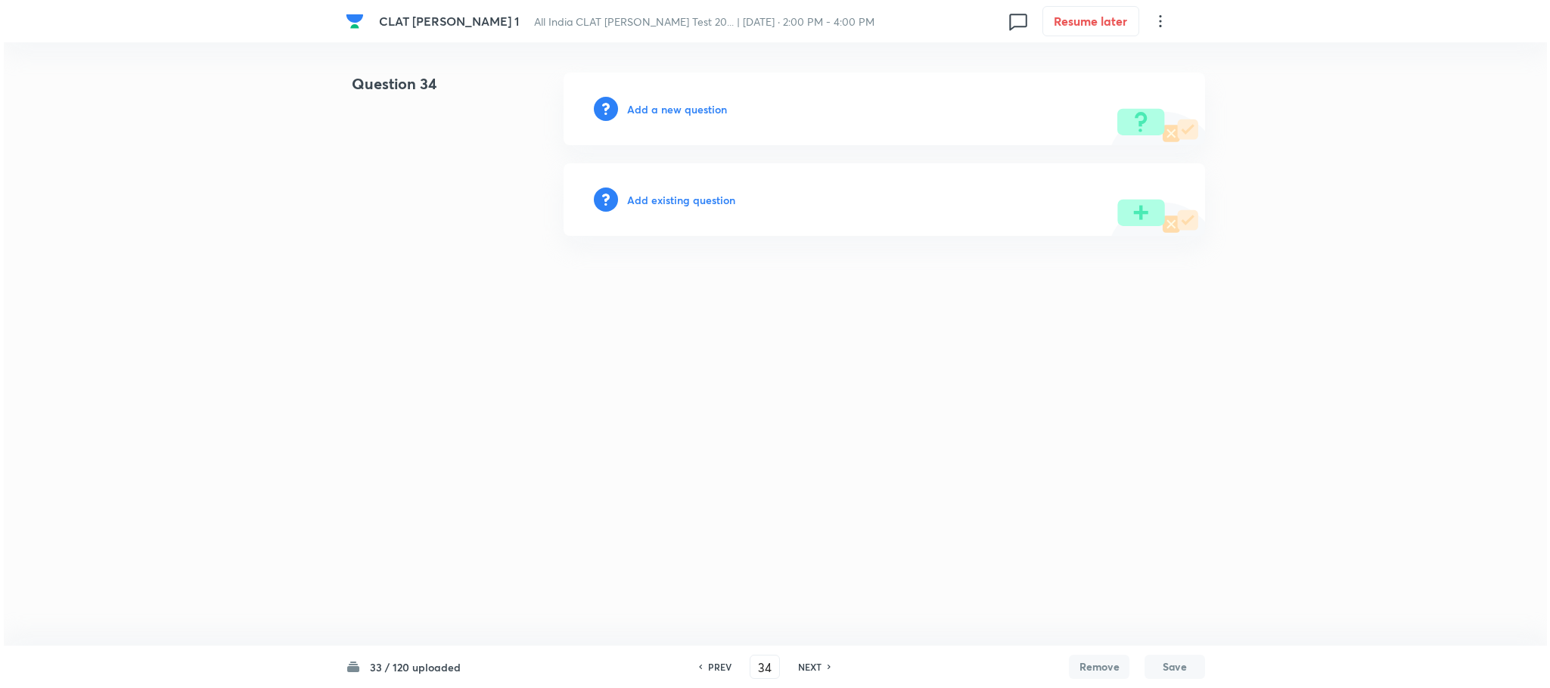
scroll to position [0, 0]
click at [677, 112] on h6 "Add a new question" at bounding box center [677, 109] width 100 height 16
click at [677, 112] on h6 "Choose a question type" at bounding box center [685, 109] width 116 height 16
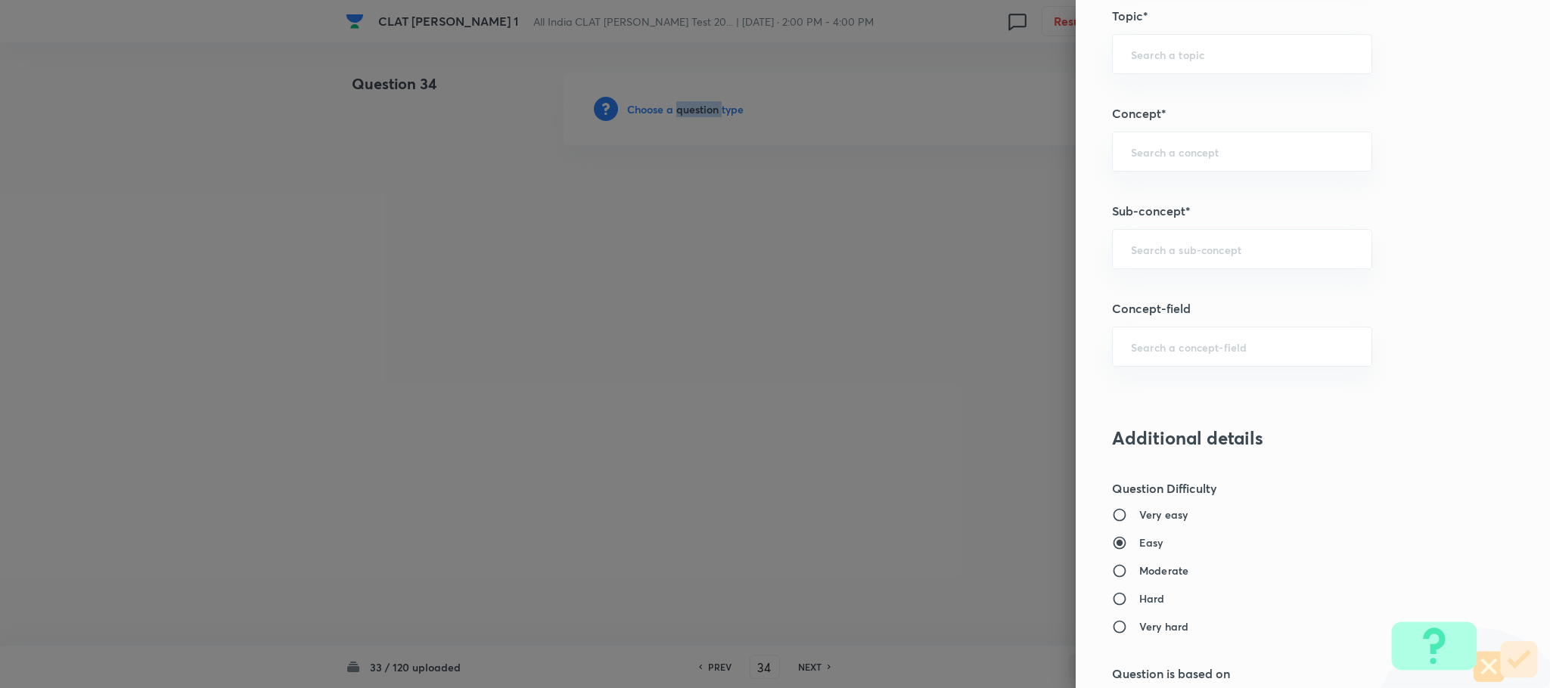
scroll to position [794, 0]
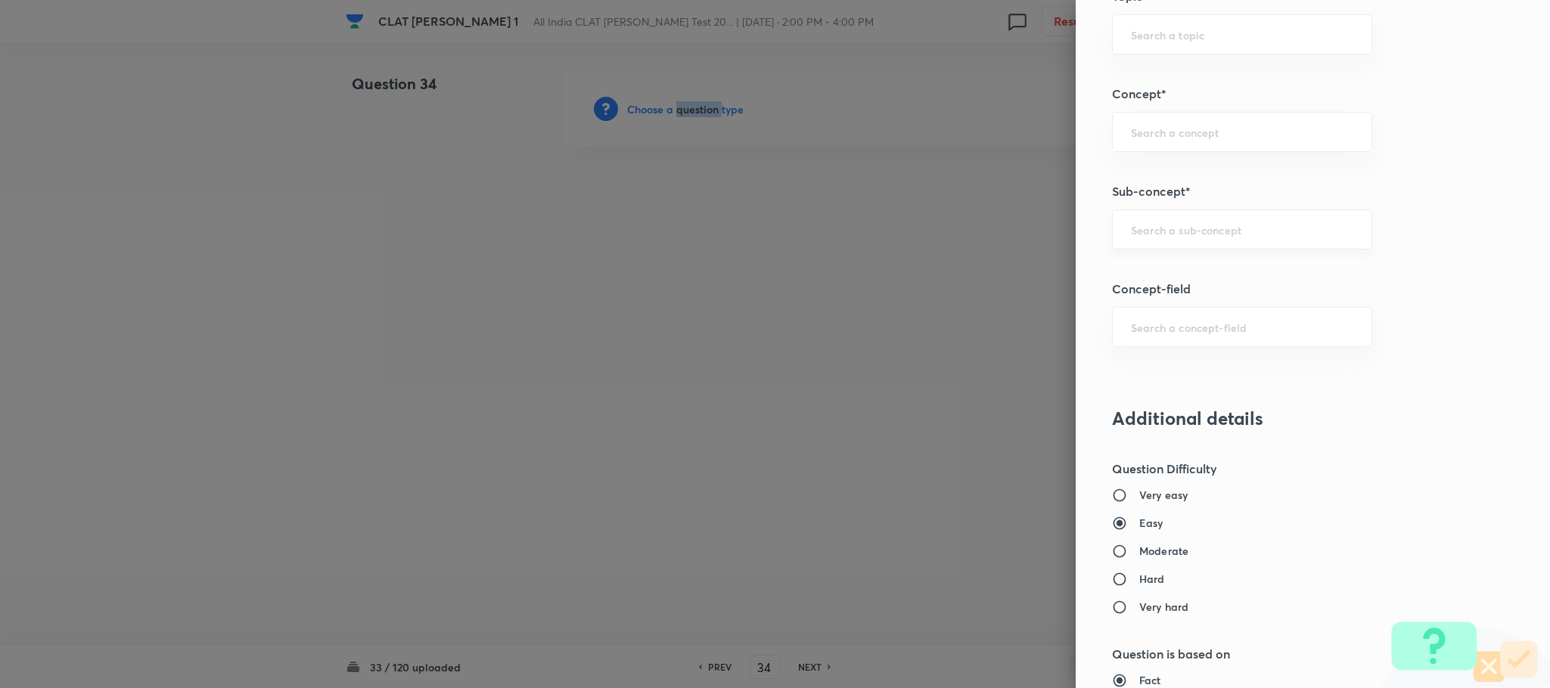
click at [1153, 244] on div "​" at bounding box center [1242, 230] width 260 height 40
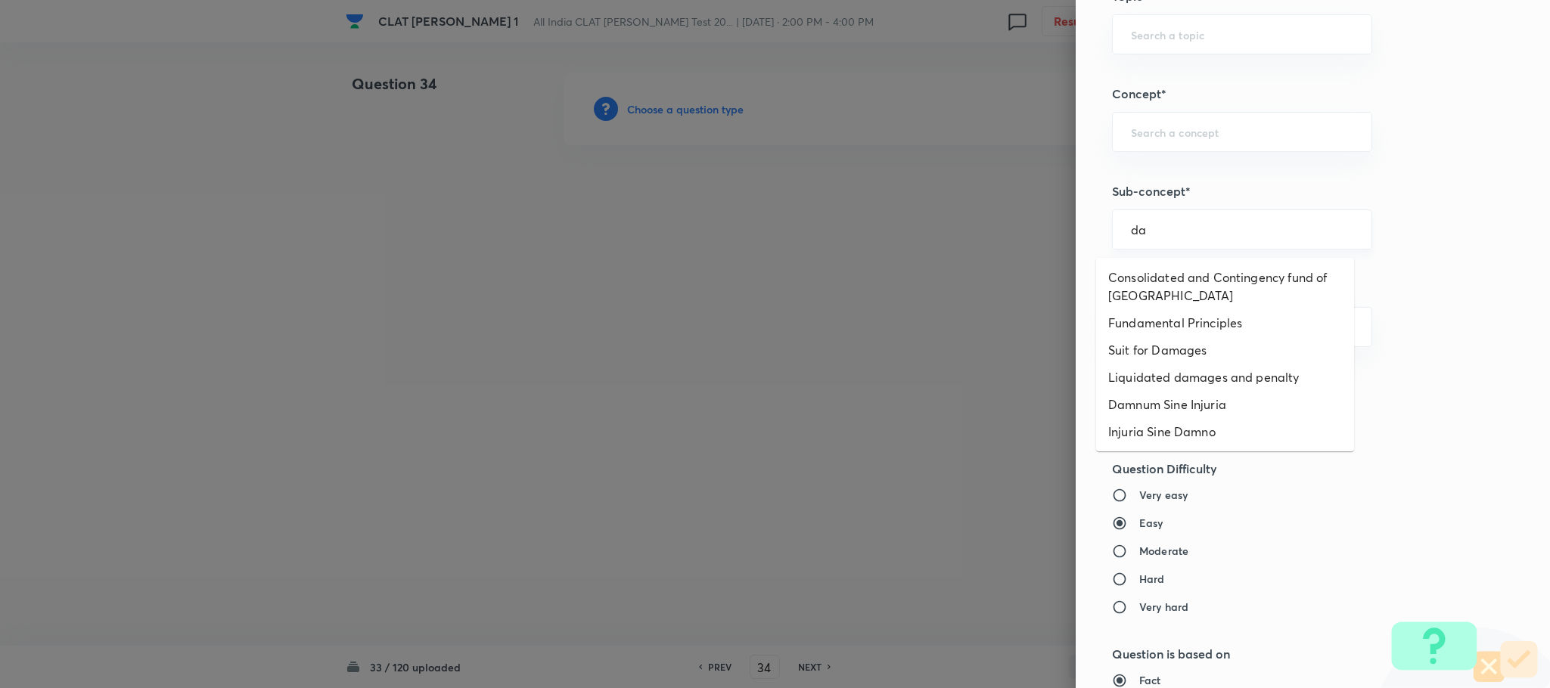
type input "d"
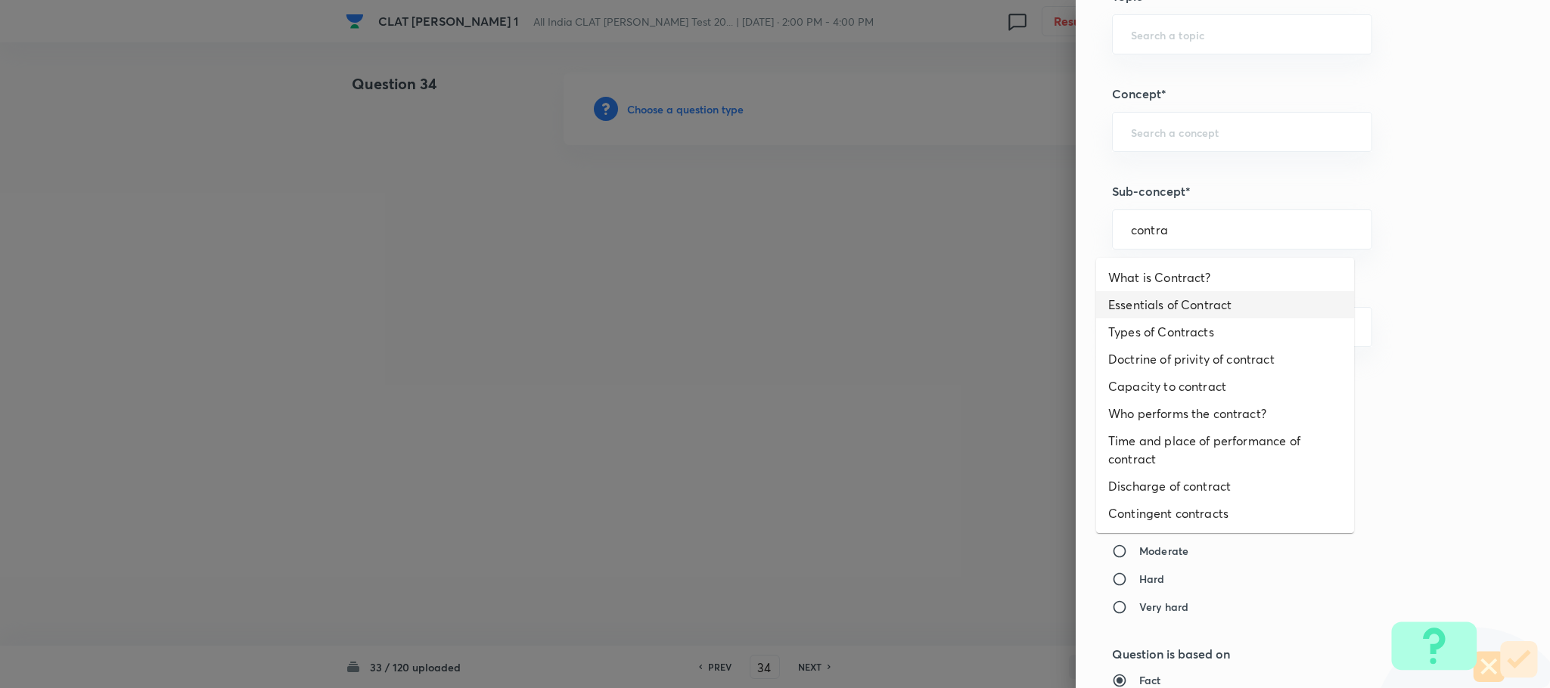
click at [1149, 291] on li "Essentials of Contract" at bounding box center [1225, 304] width 258 height 27
type input "Essentials of Contract"
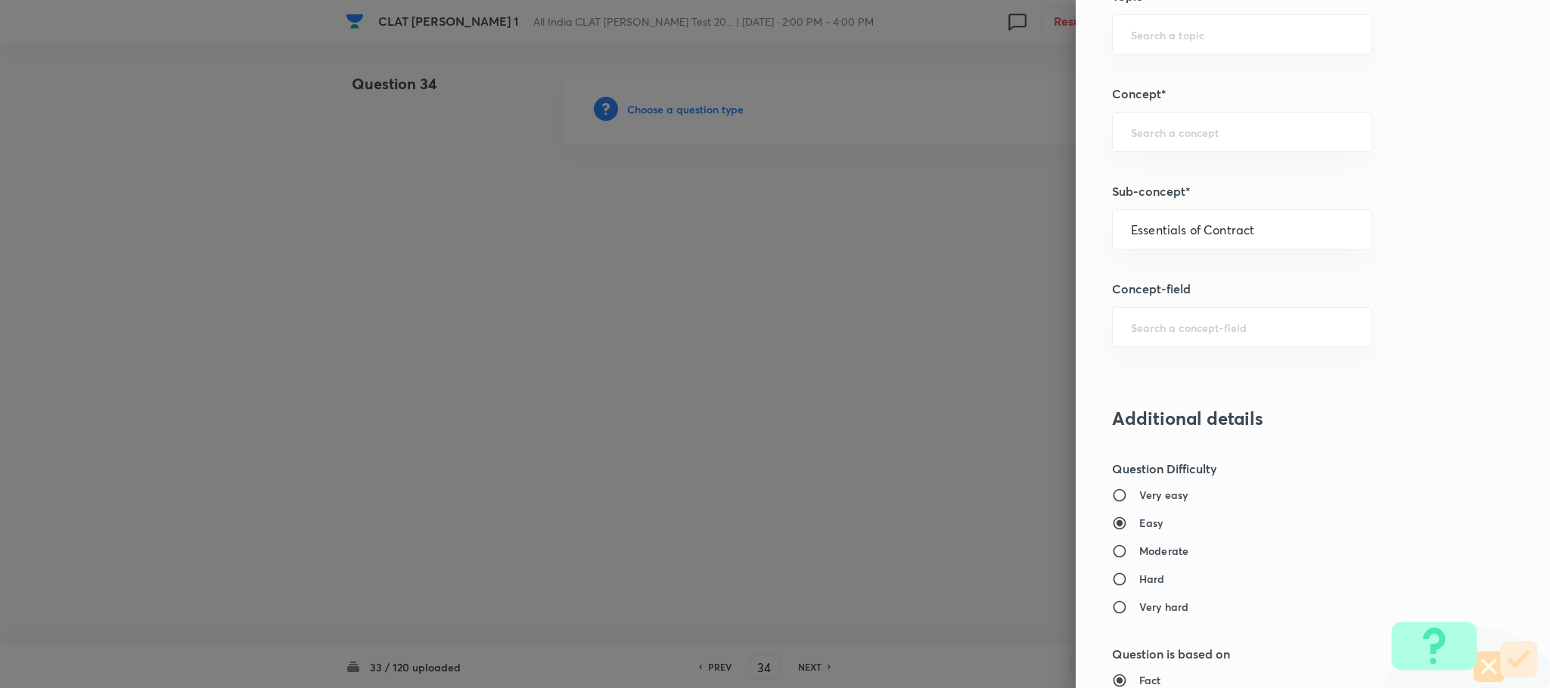
type input "Law of Contract"
type input "Contract Law"
type input "ICA 1872"
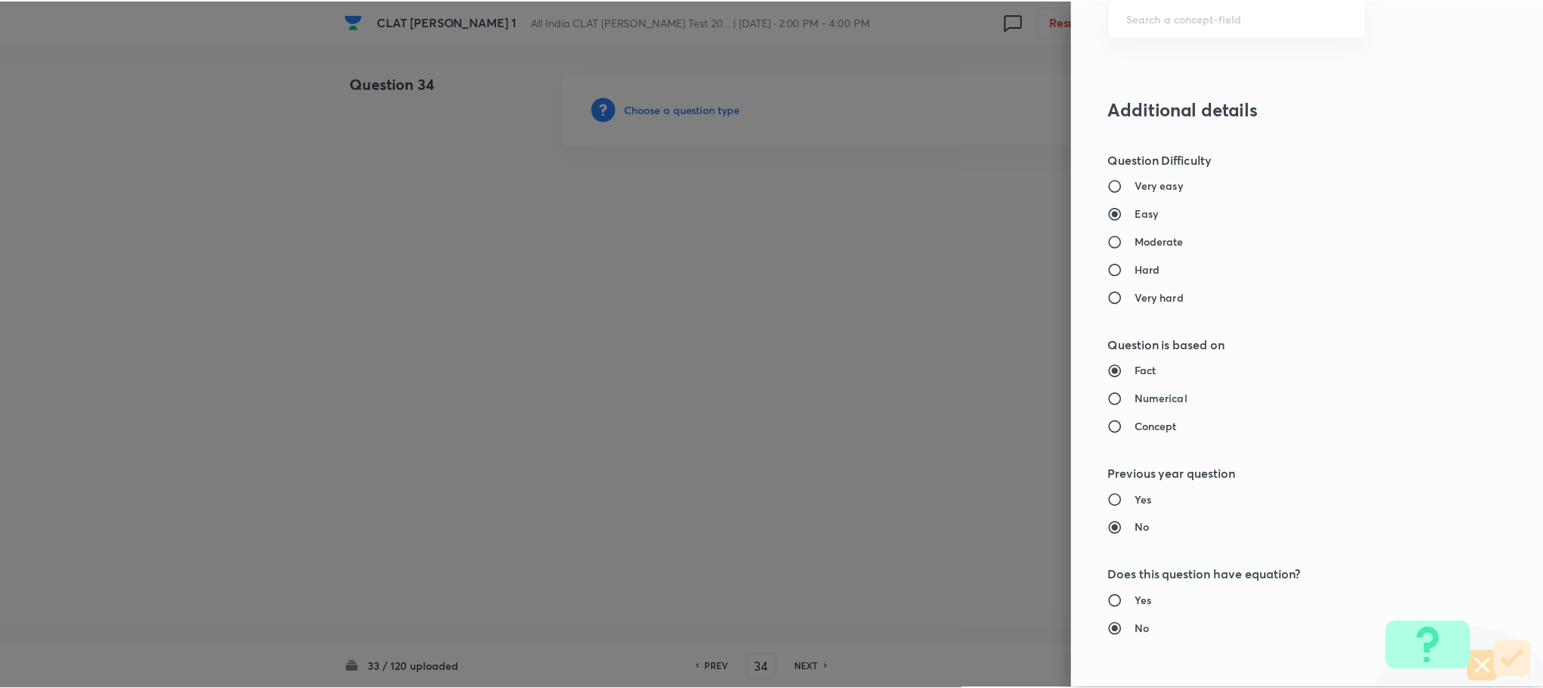
scroll to position [1378, 0]
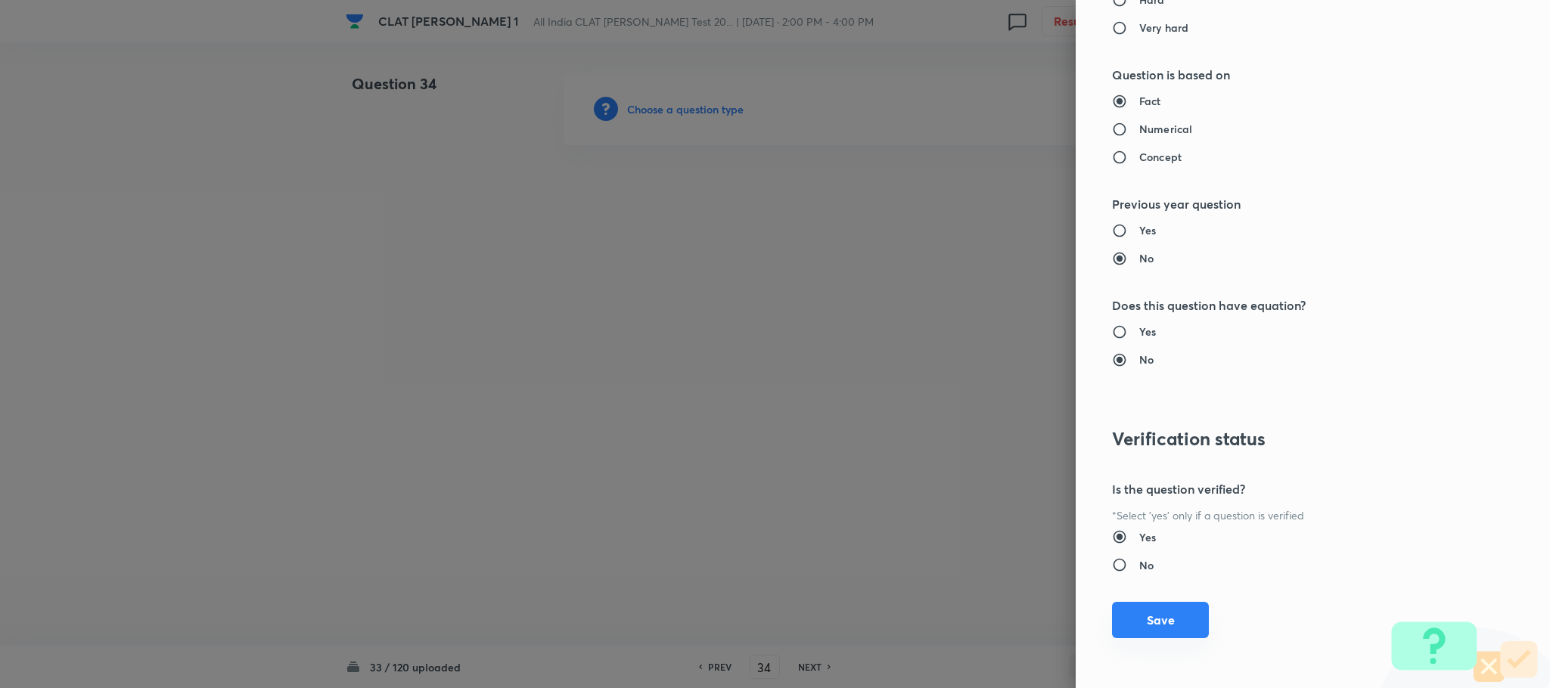
click at [1124, 618] on button "Save" at bounding box center [1160, 620] width 97 height 36
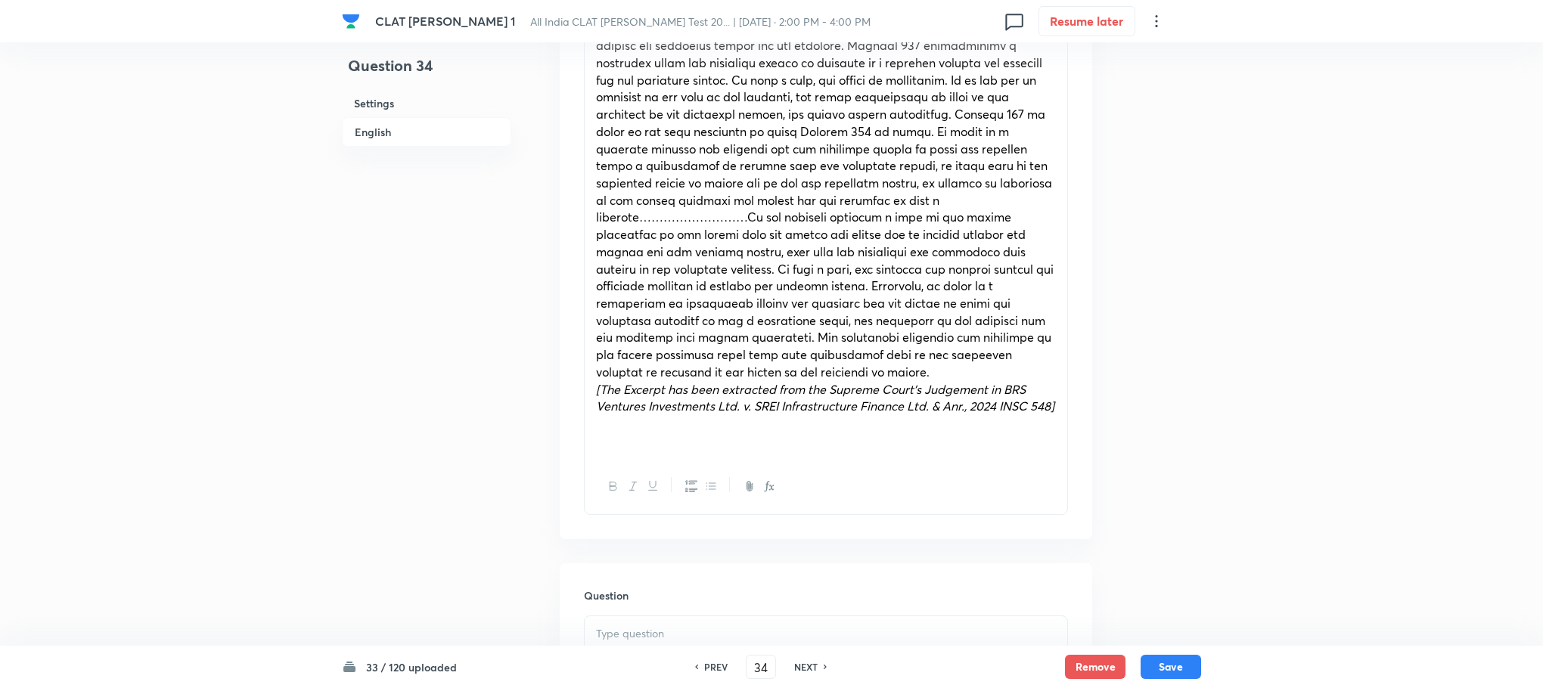
scroll to position [1135, 0]
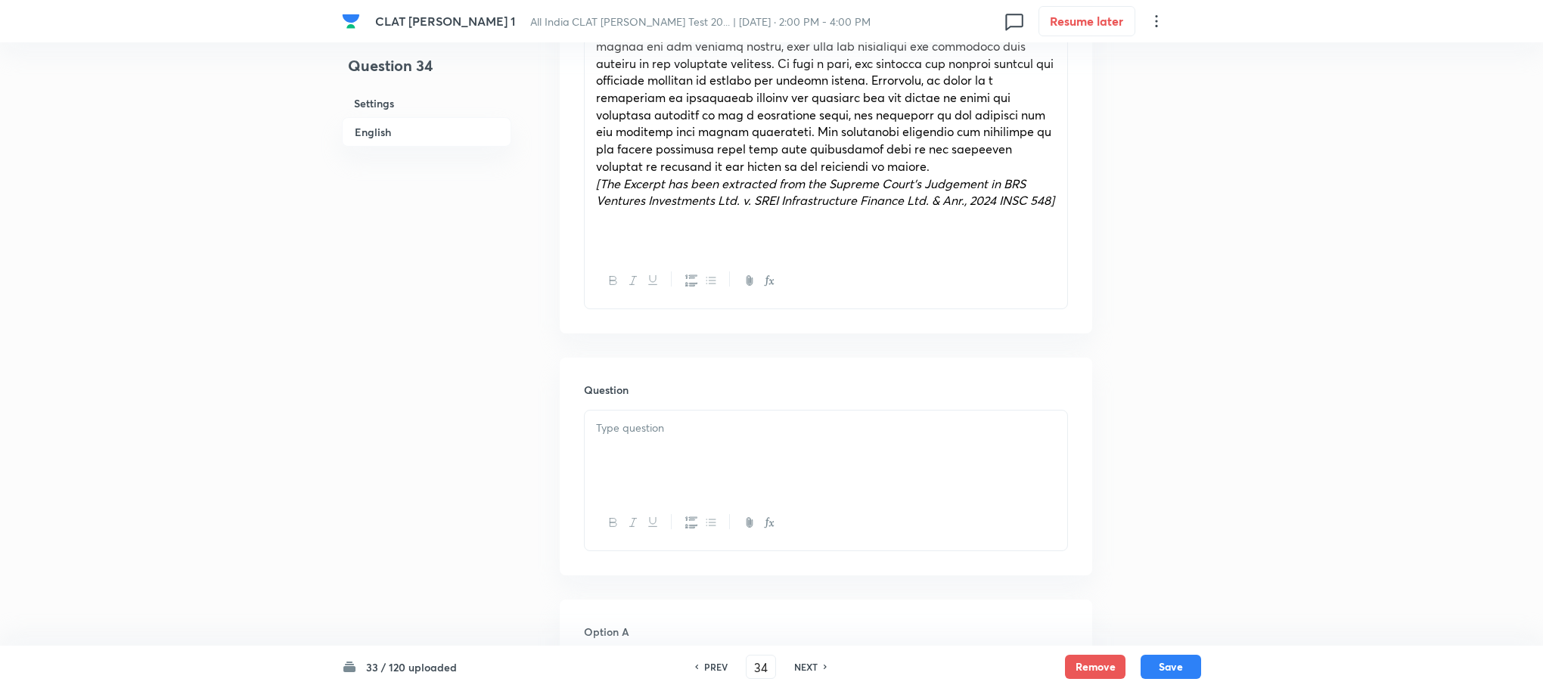
click at [629, 461] on div at bounding box center [826, 453] width 483 height 85
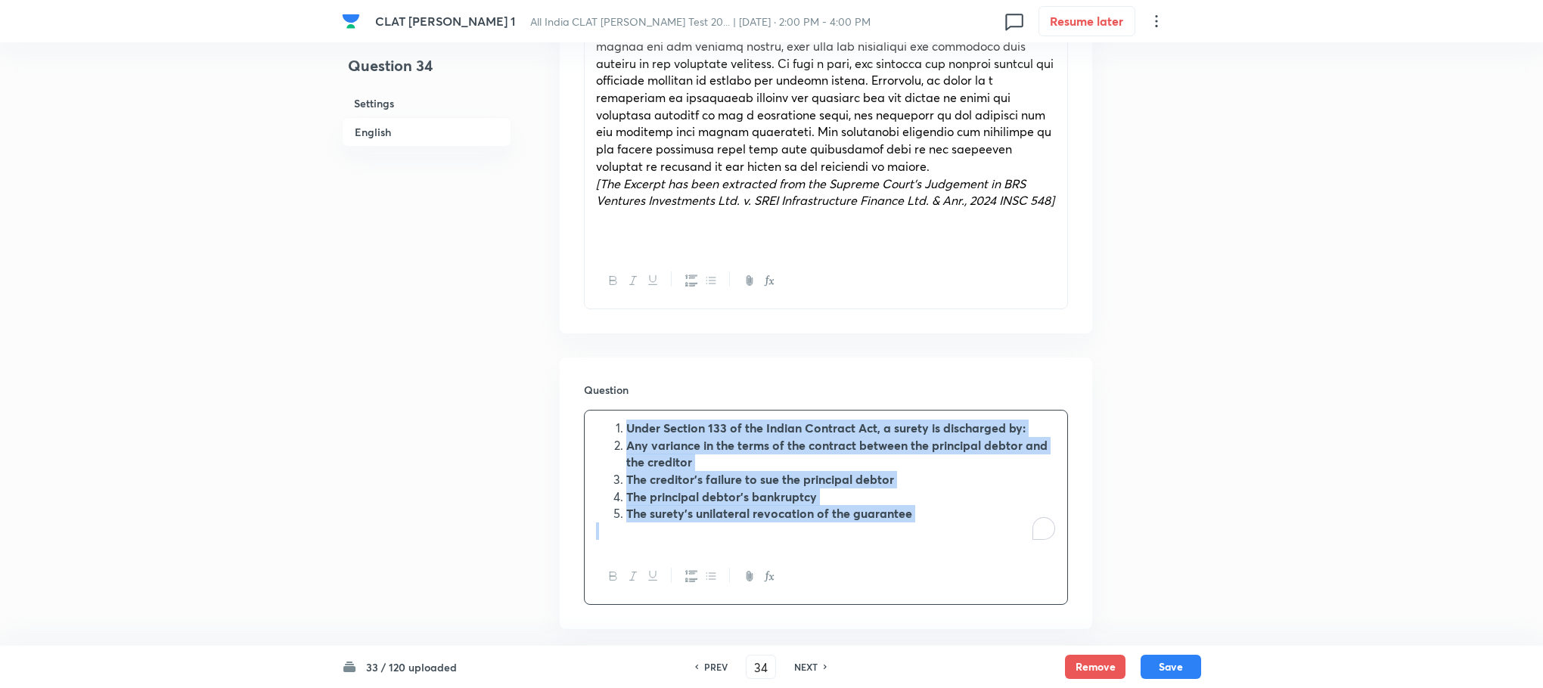
drag, startPoint x: 627, startPoint y: 409, endPoint x: 904, endPoint y: 516, distance: 296.6
click at [904, 516] on div "Under Section 133 of the Indian Contract Act, a surety is discharged by: Any va…" at bounding box center [826, 480] width 483 height 138
click at [688, 570] on icon "button" at bounding box center [691, 576] width 12 height 12
click at [620, 567] on button "button" at bounding box center [613, 576] width 20 height 19
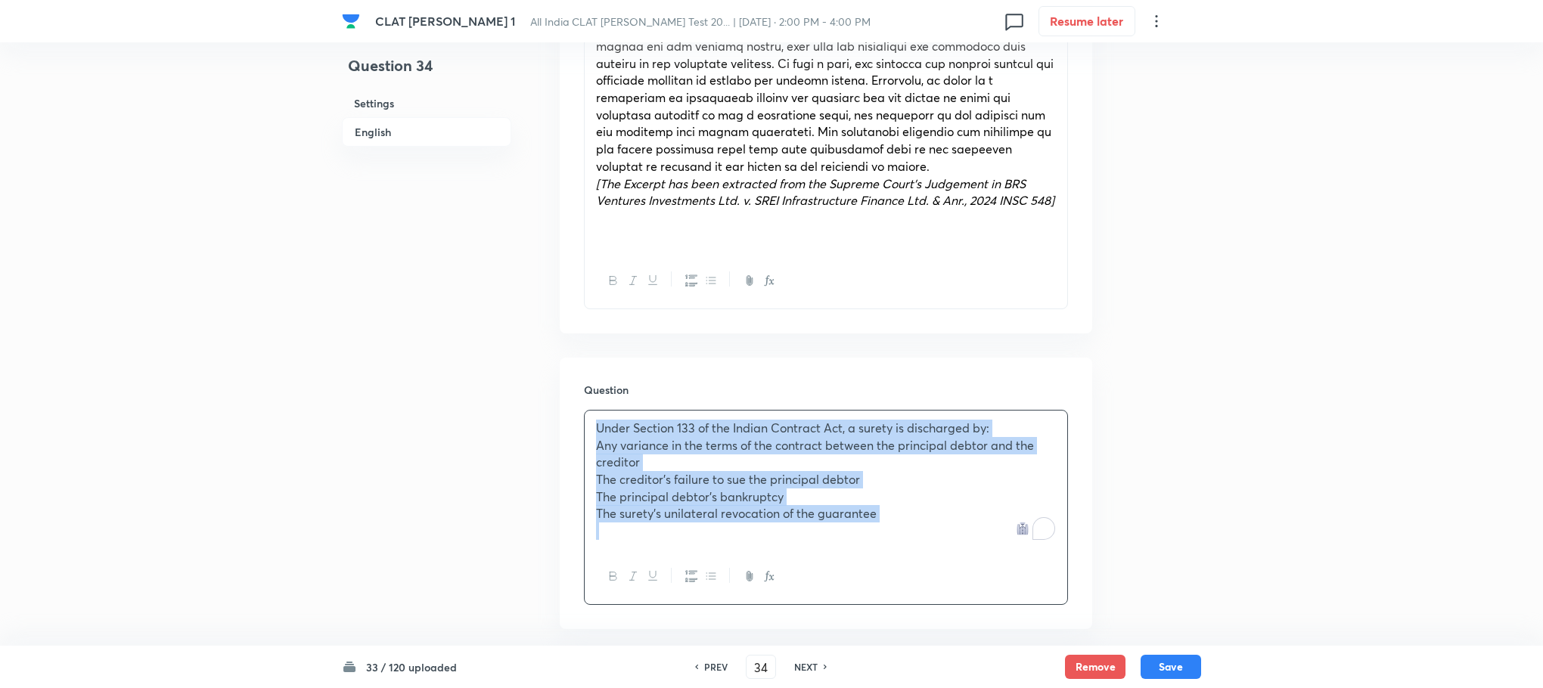
click at [592, 427] on div "Under Section 133 of the Indian Contract Act, a surety is discharged by: Any va…" at bounding box center [826, 480] width 483 height 138
drag, startPoint x: 592, startPoint y: 427, endPoint x: 1032, endPoint y: 527, distance: 451.4
click at [1032, 527] on div "Under Section 133 of the Indian Contract Act, a surety is discharged by: Any va…" at bounding box center [826, 480] width 483 height 138
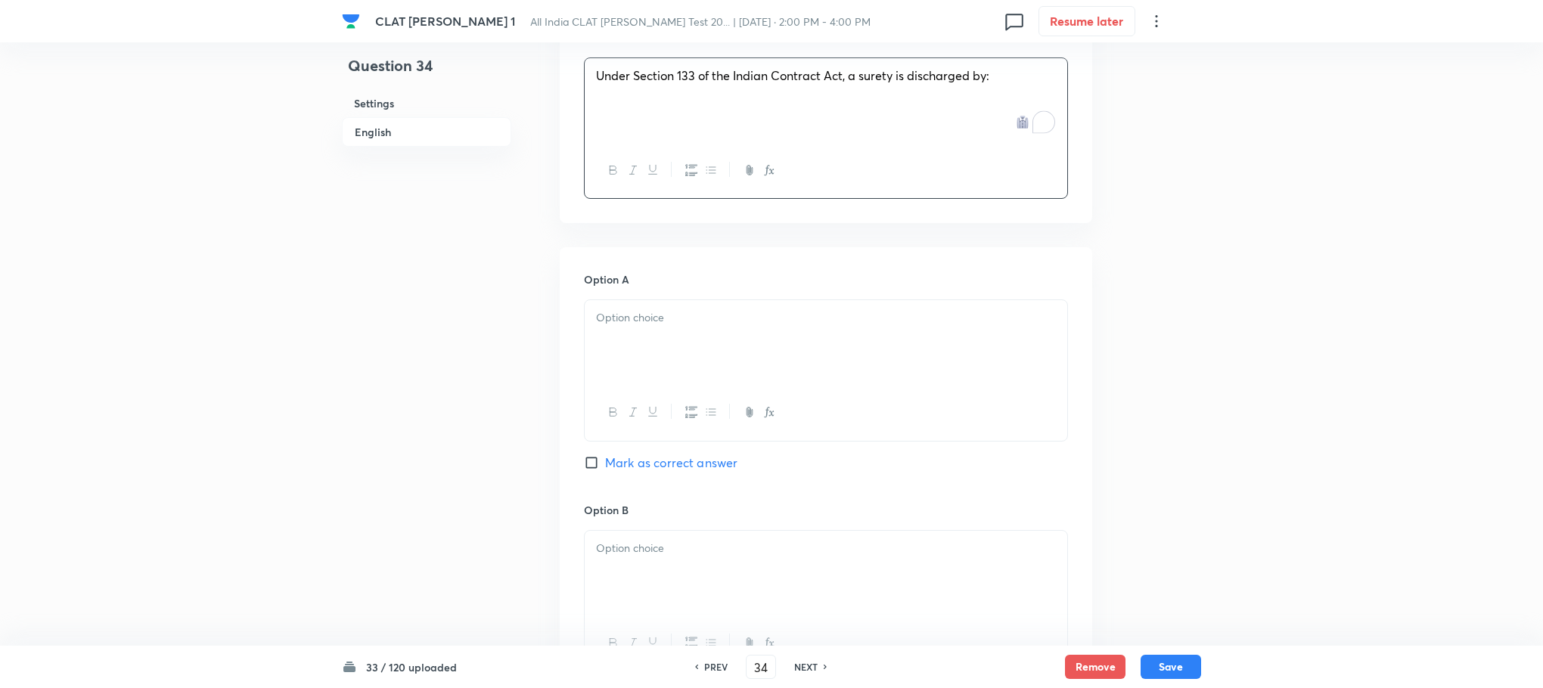
scroll to position [1588, 0]
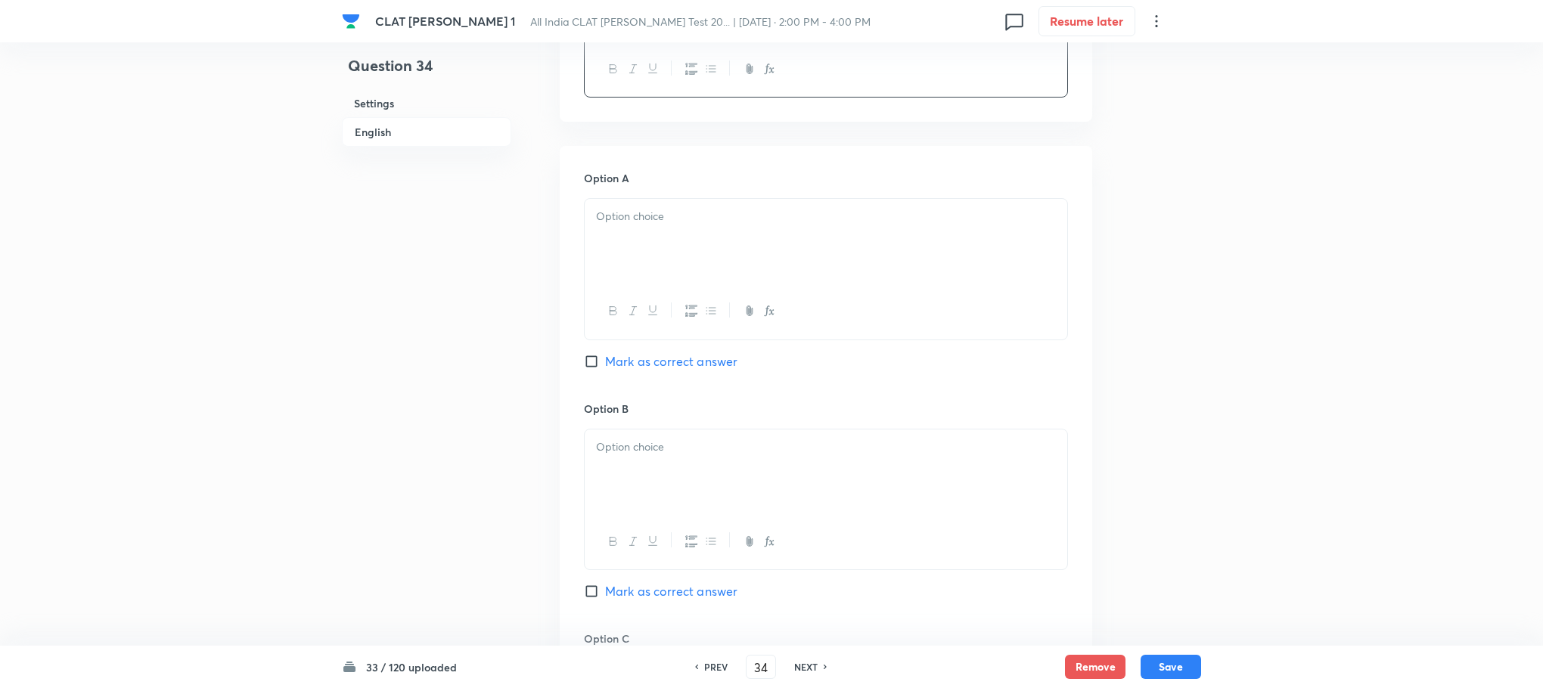
click at [581, 250] on div "Option A Mark as correct answer Option B Mark as correct answer Option C Mark a…" at bounding box center [826, 615] width 532 height 939
click at [601, 220] on div at bounding box center [826, 241] width 483 height 85
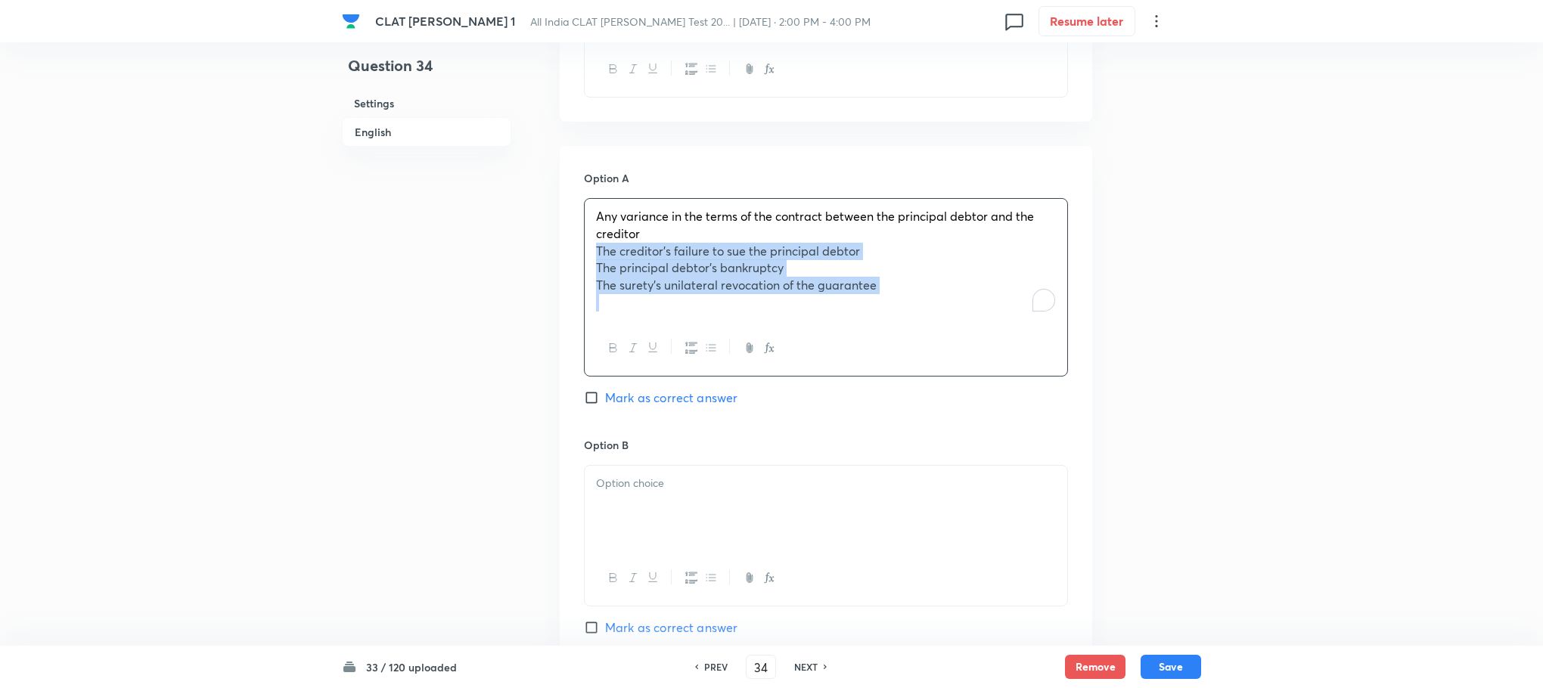
drag, startPoint x: 592, startPoint y: 234, endPoint x: 1001, endPoint y: 336, distance: 421.5
click at [1001, 336] on div "Any variance in the terms of the contract between the principal debtor and the …" at bounding box center [826, 287] width 484 height 178
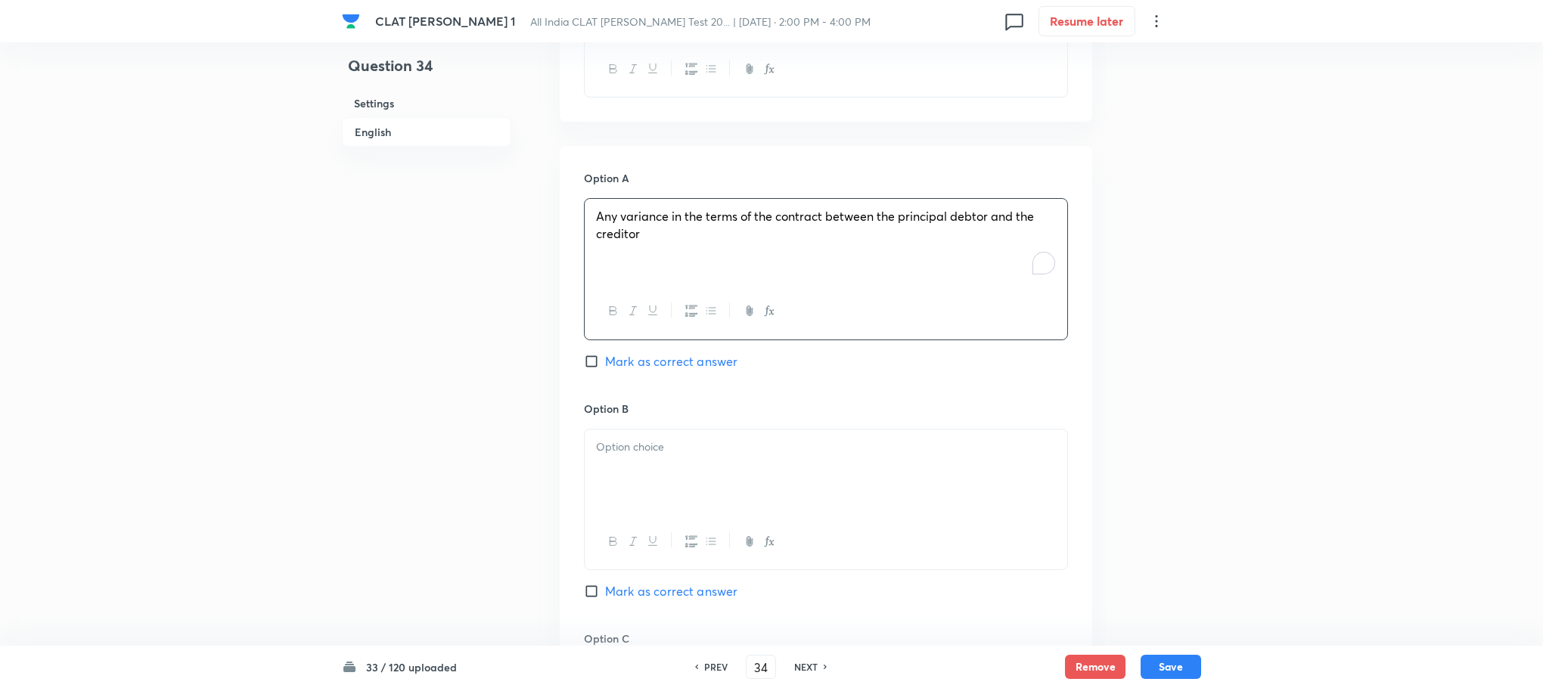
click at [674, 481] on div at bounding box center [826, 472] width 483 height 85
click at [635, 442] on p "To enrich screen reader interactions, please activate Accessibility in Grammarl…" at bounding box center [826, 450] width 460 height 17
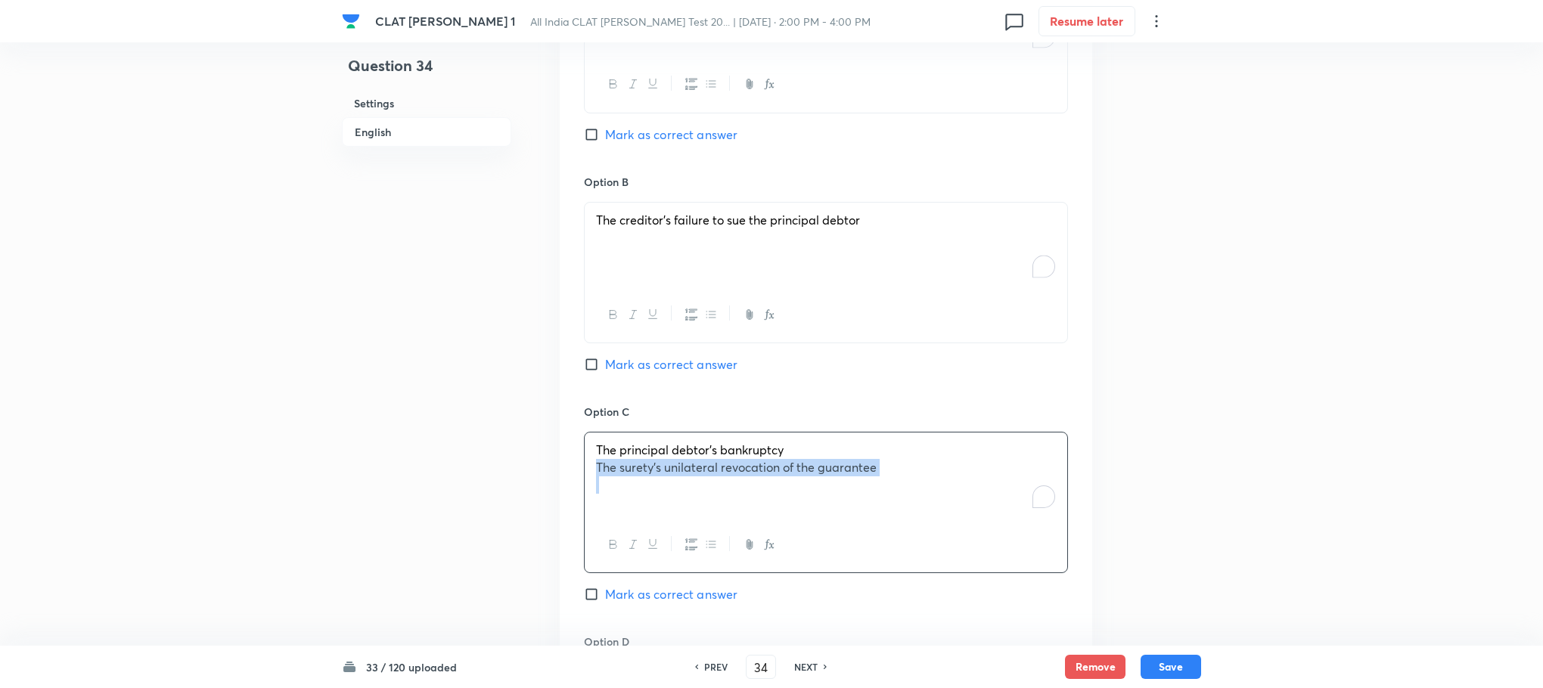
drag, startPoint x: 594, startPoint y: 452, endPoint x: 1055, endPoint y: 498, distance: 462.8
click at [1055, 498] on div "The principal debtor’s bankruptcy The surety’s unilateral revocation of the gua…" at bounding box center [826, 475] width 483 height 85
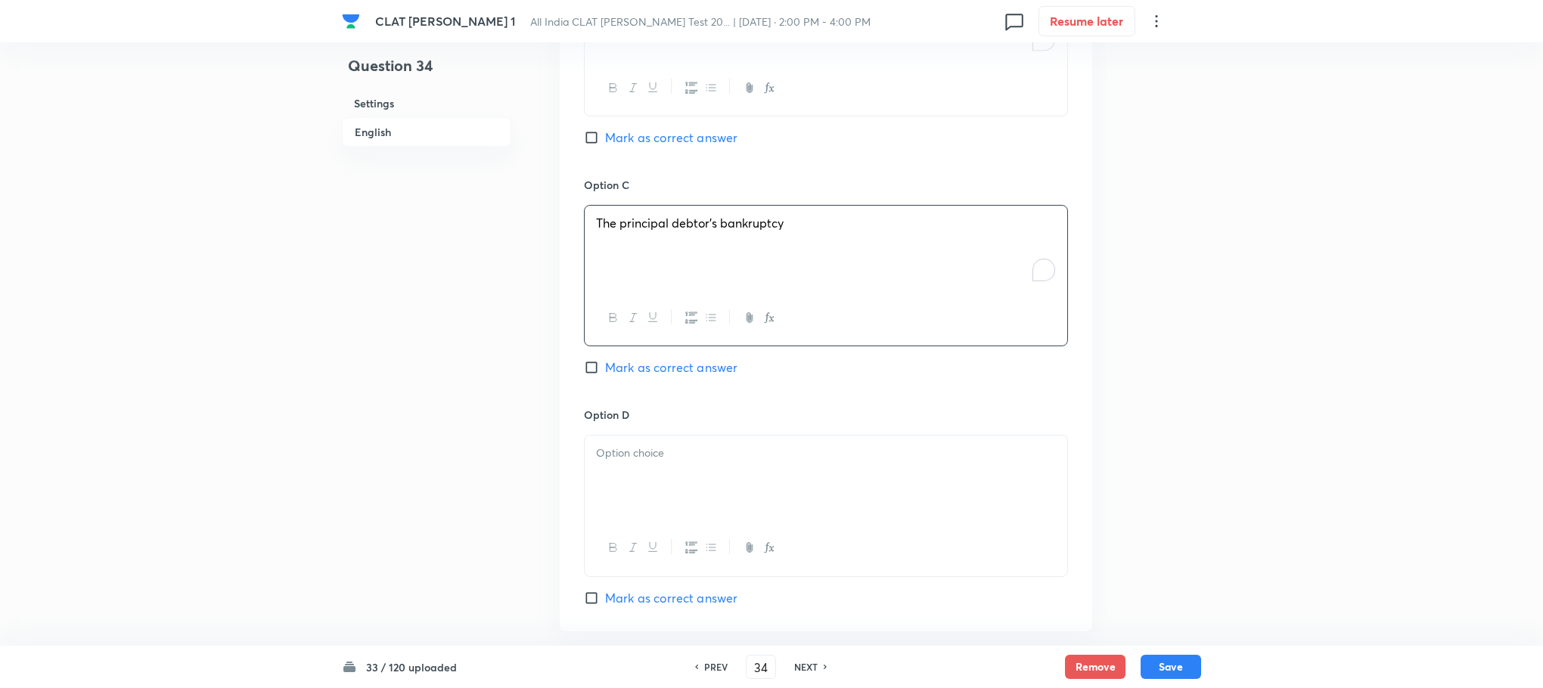
click at [626, 407] on h6 "Option D" at bounding box center [826, 415] width 484 height 16
click at [629, 445] on p at bounding box center [826, 453] width 460 height 17
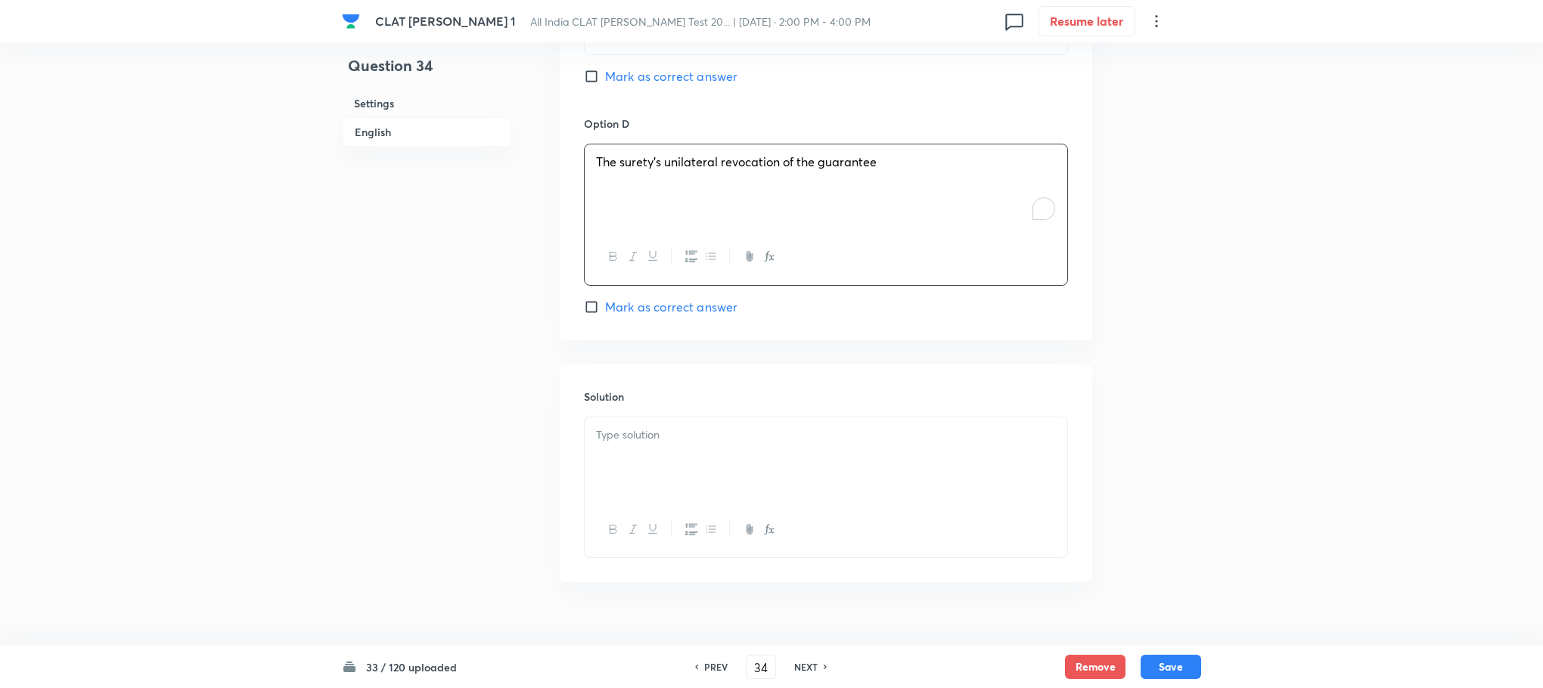
scroll to position [2347, 0]
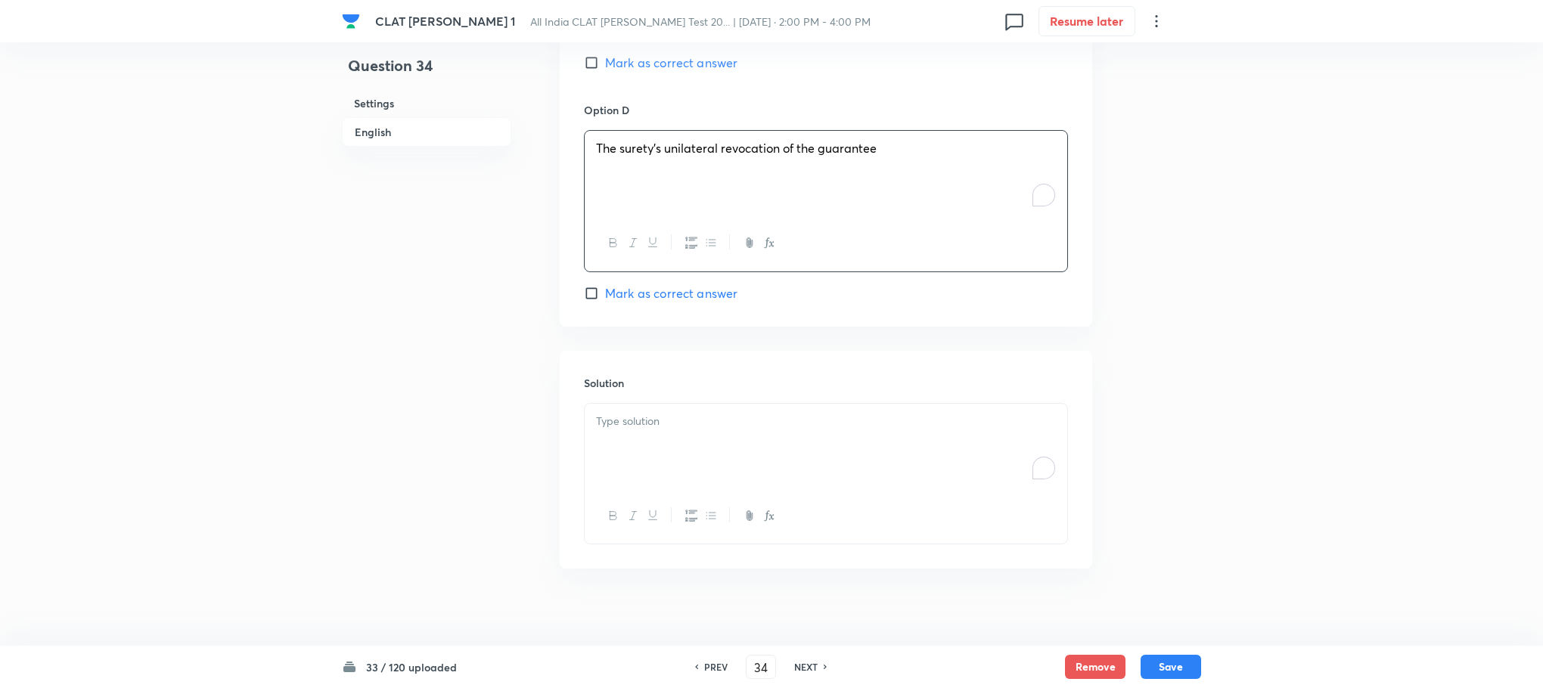
click at [627, 413] on p "To enrich screen reader interactions, please activate Accessibility in Grammarl…" at bounding box center [826, 421] width 460 height 17
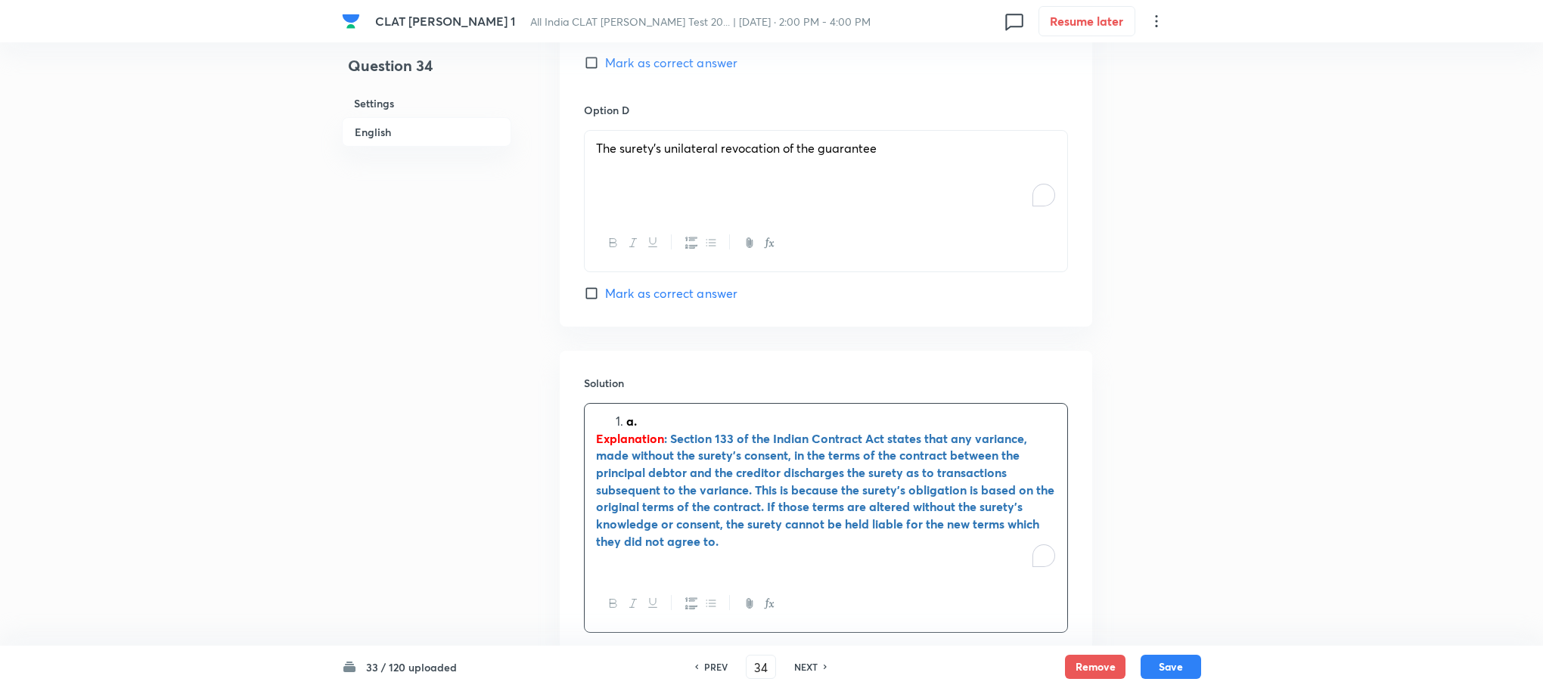
click at [627, 413] on strong "a." at bounding box center [631, 421] width 11 height 16
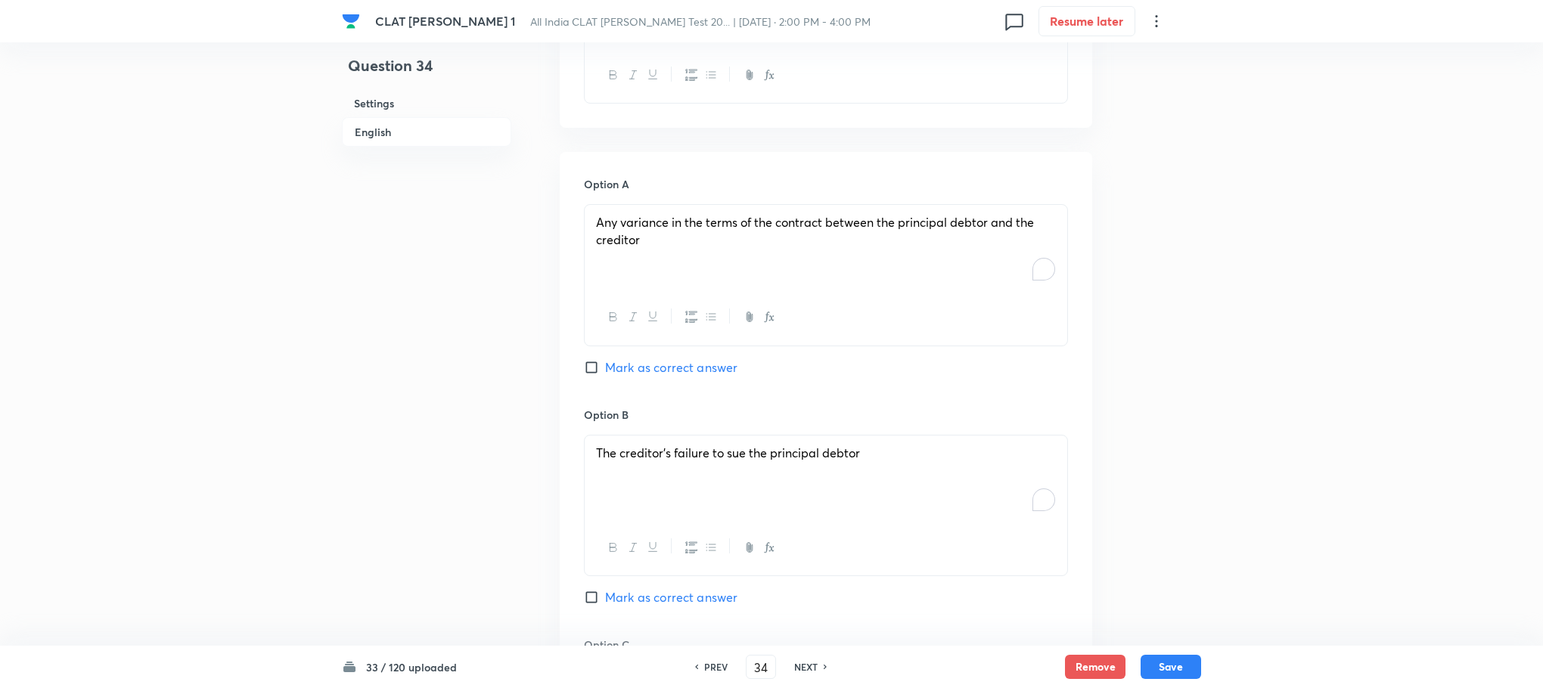
scroll to position [1553, 0]
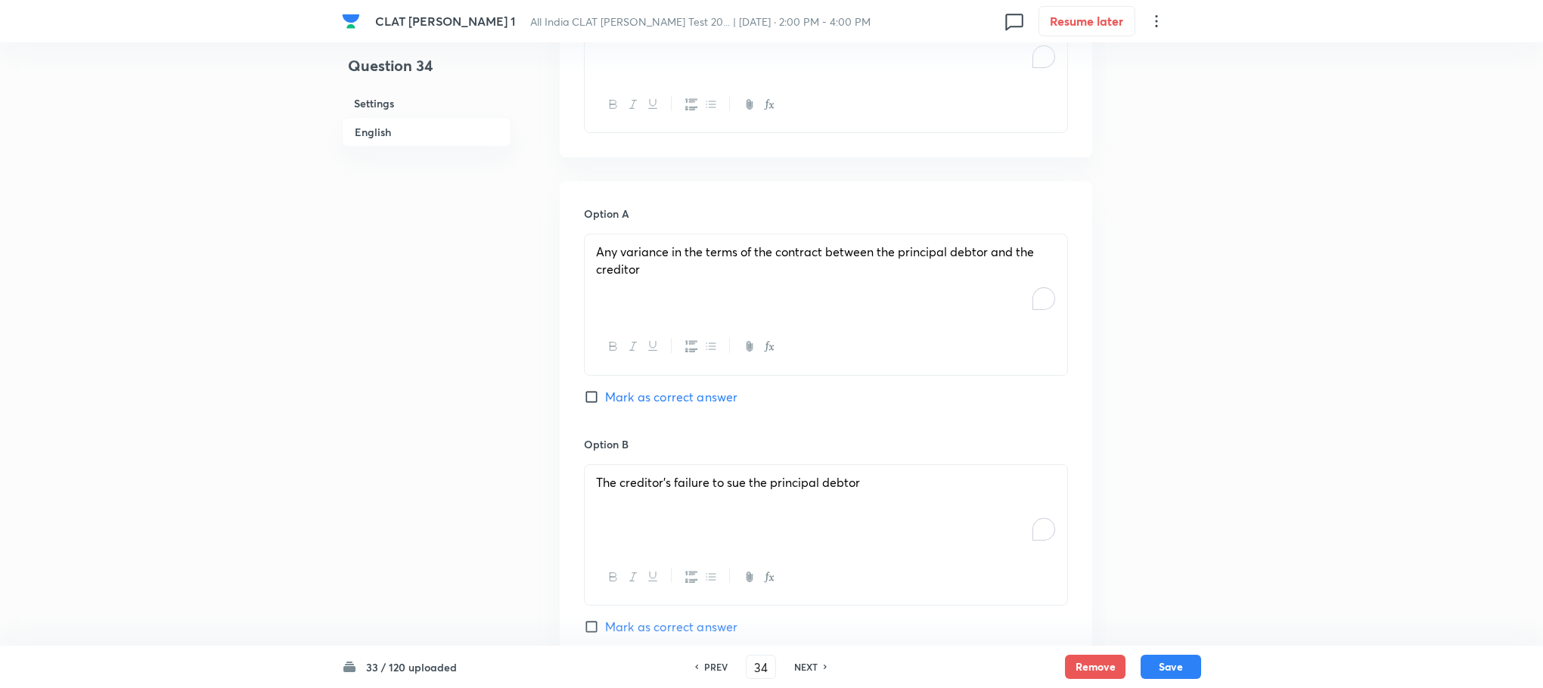
click at [640, 368] on div "Option A Any variance in the terms of the contract between the principal debtor…" at bounding box center [826, 321] width 484 height 230
click at [640, 388] on span "Mark as correct answer" at bounding box center [671, 397] width 132 height 18
click at [605, 390] on input "Mark as correct answer" at bounding box center [594, 397] width 21 height 15
checkbox input "true"
click at [1178, 674] on button "Save" at bounding box center [1171, 665] width 61 height 24
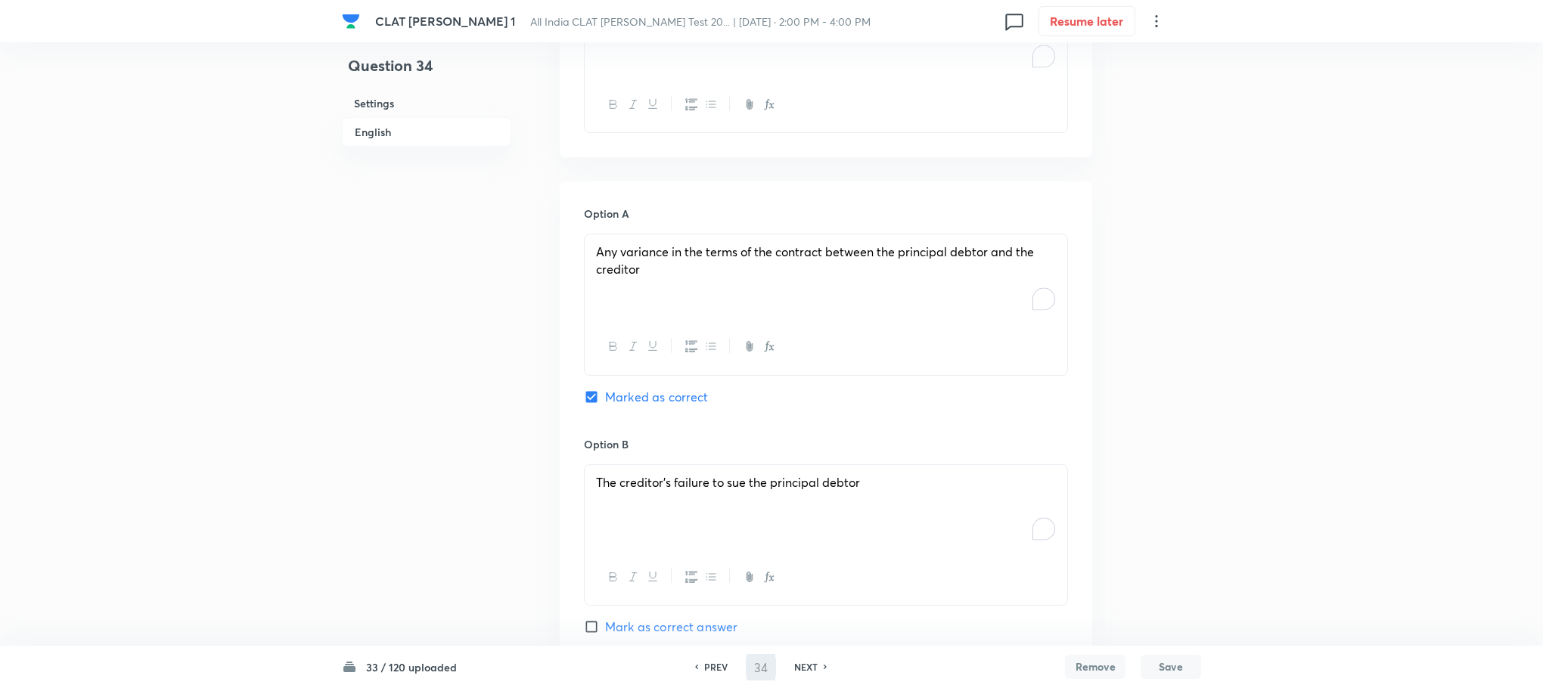
type input "35"
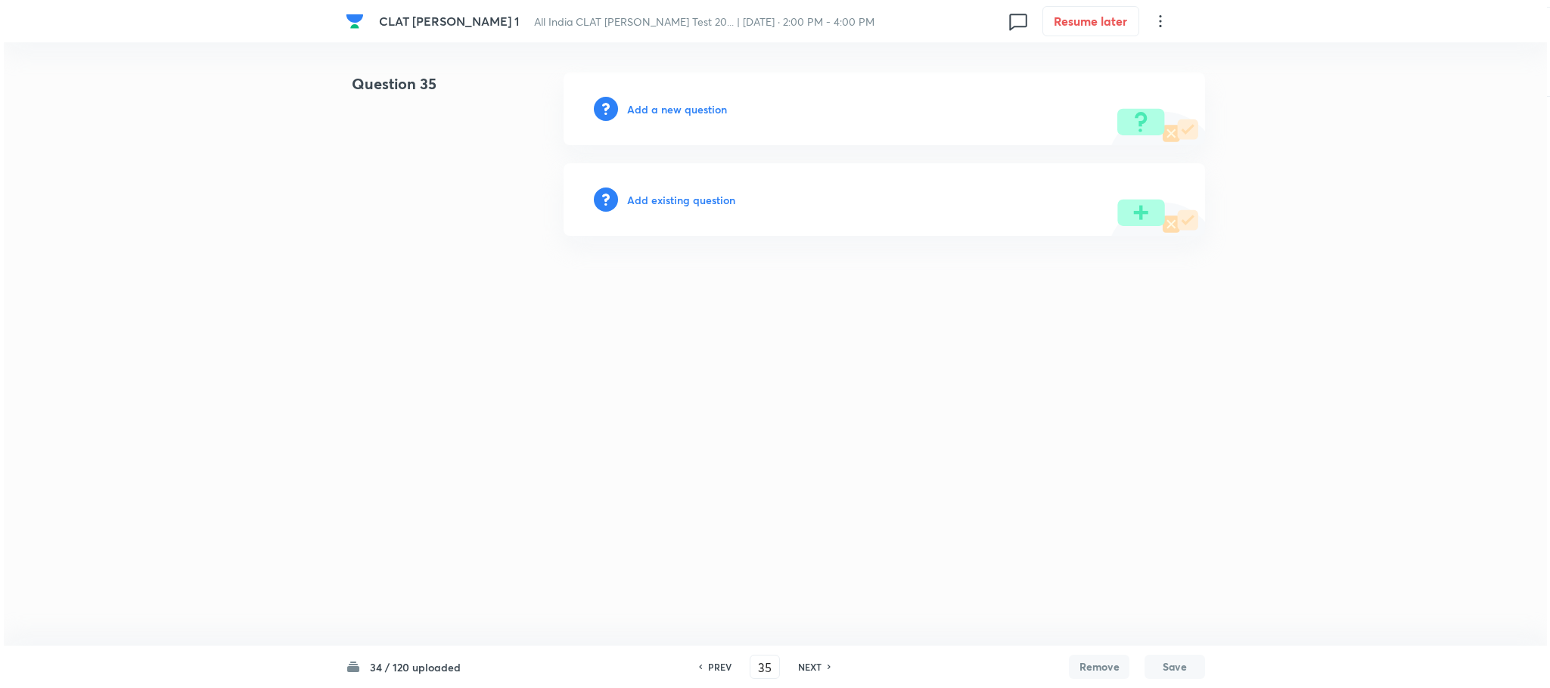
scroll to position [0, 0]
click at [708, 102] on h6 "Add a new question" at bounding box center [677, 109] width 100 height 16
click at [708, 102] on h6 "Choose a question type" at bounding box center [685, 109] width 116 height 16
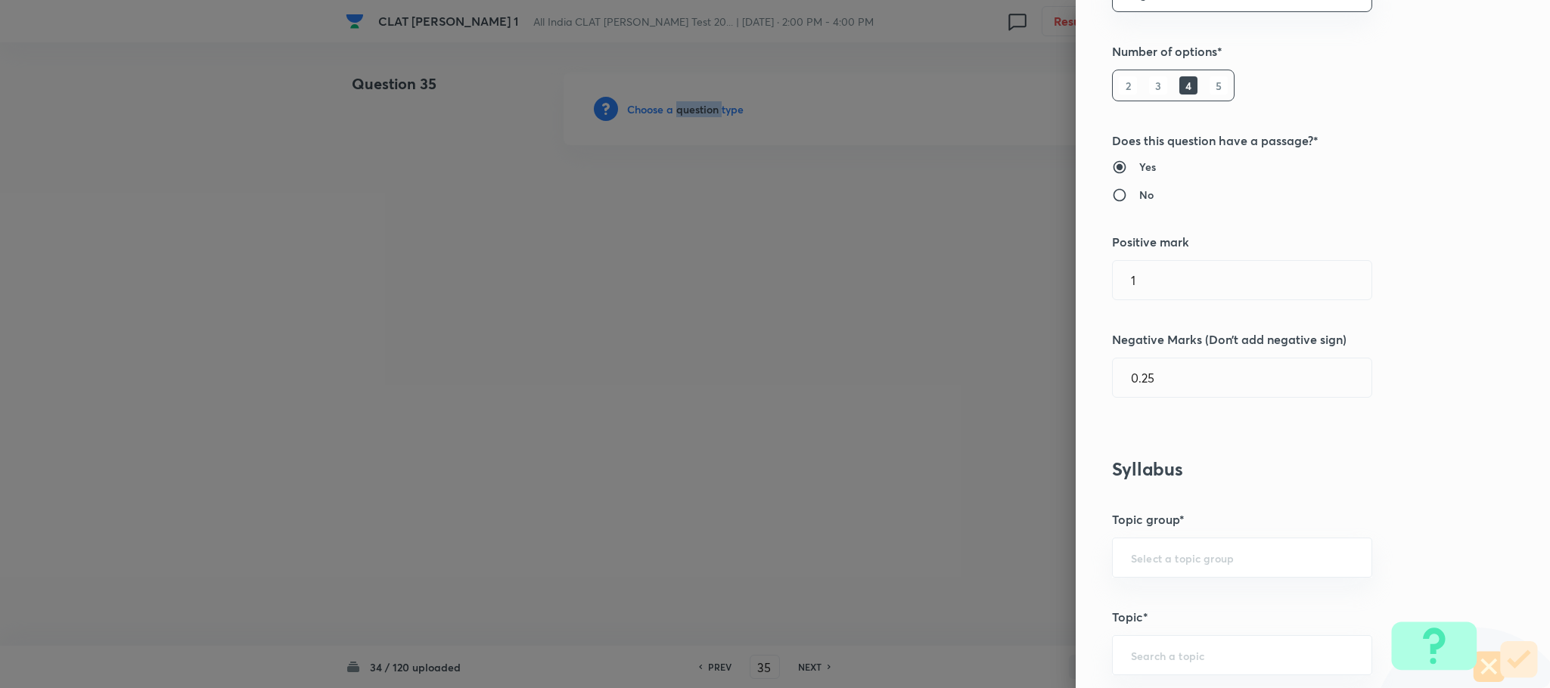
scroll to position [794, 0]
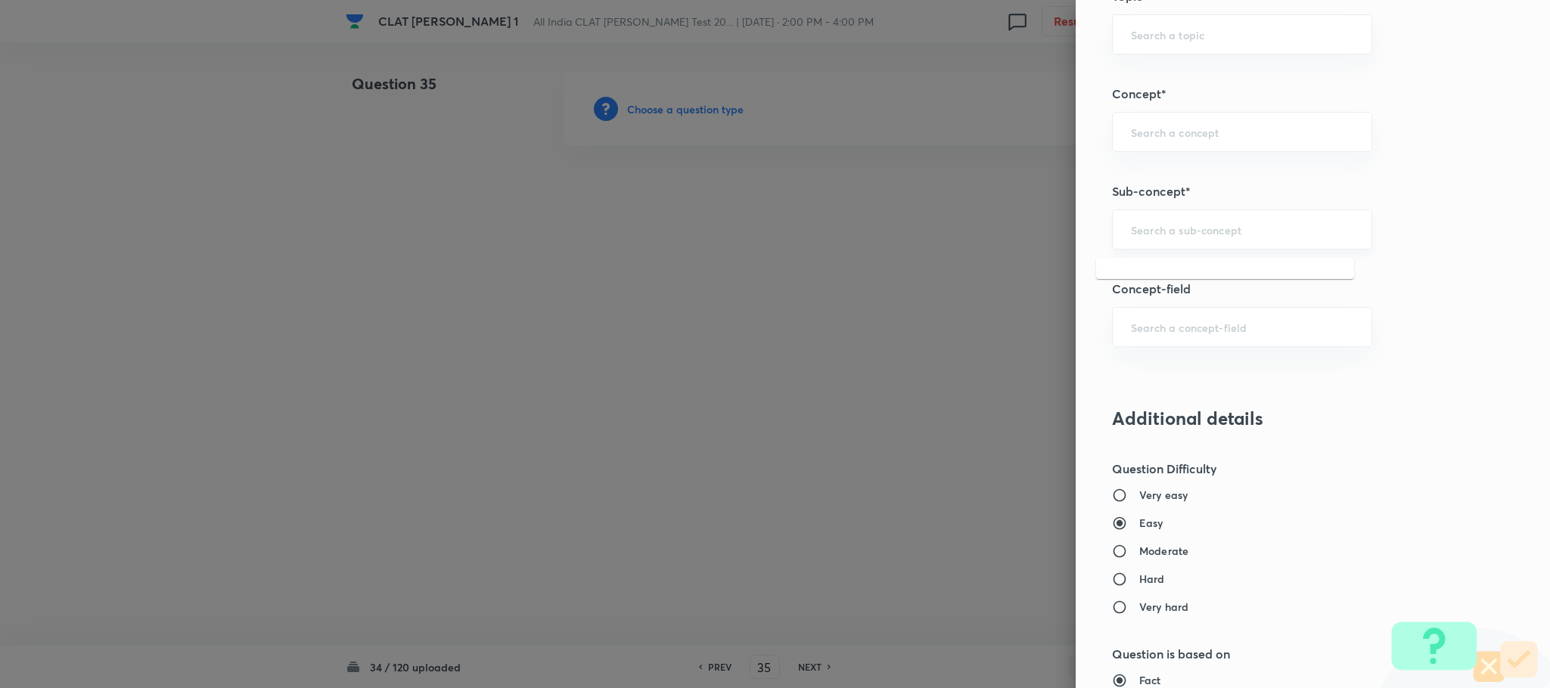
click at [1135, 234] on input "text" at bounding box center [1242, 229] width 222 height 14
click at [1203, 237] on input "text" at bounding box center [1242, 229] width 222 height 14
click at [1133, 237] on input "text" at bounding box center [1242, 229] width 222 height 14
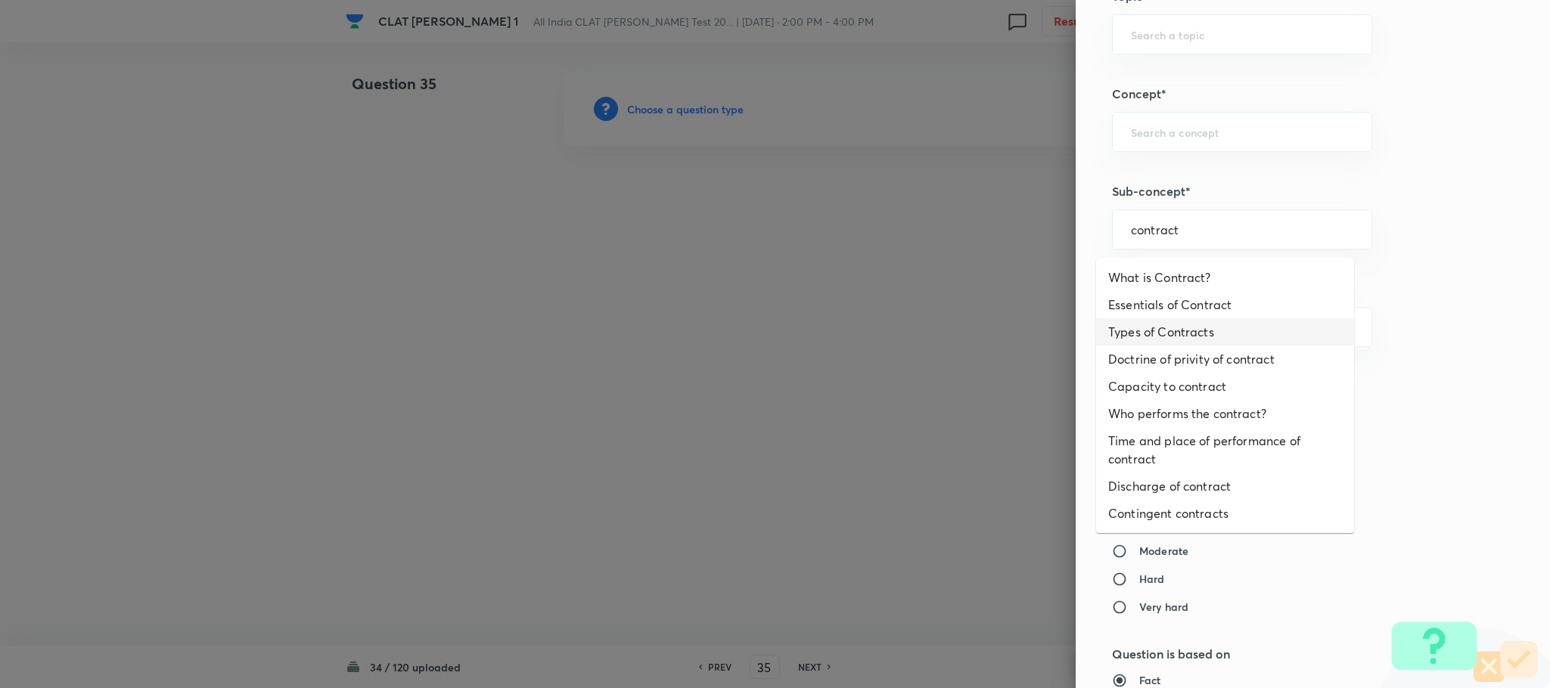
click at [1141, 339] on li "Types of Contracts" at bounding box center [1225, 331] width 258 height 27
type input "Types of Contracts"
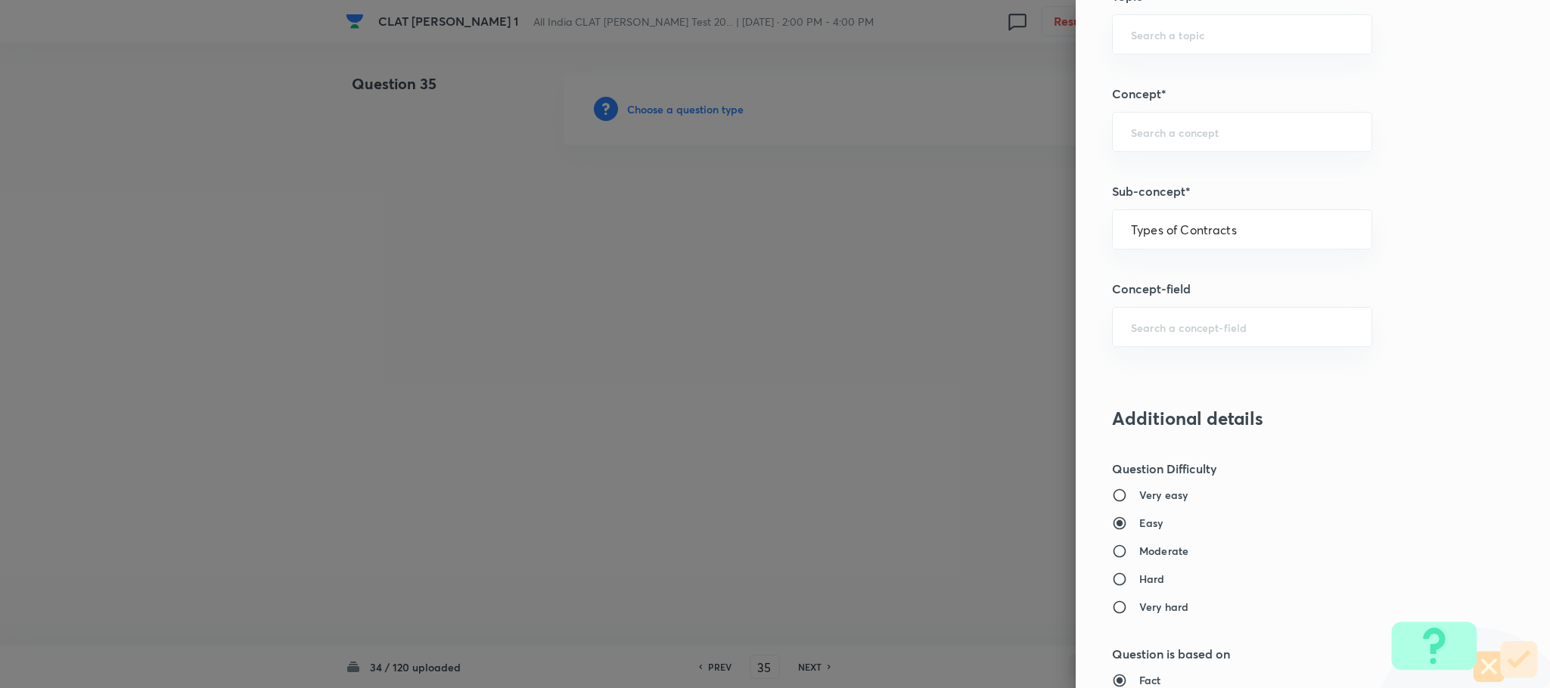
type input "Law of Contract"
type input "Contract Law"
type input "ICA 1872"
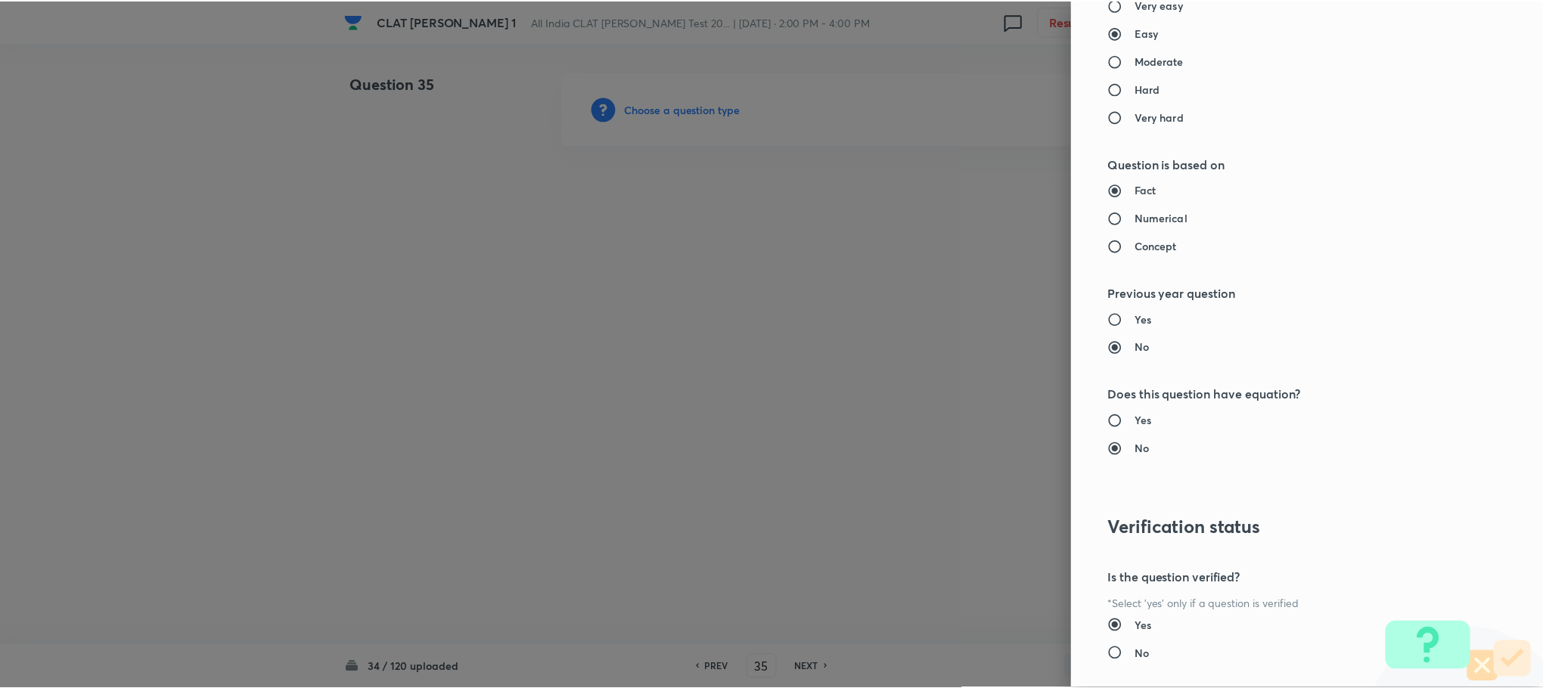
scroll to position [1378, 0]
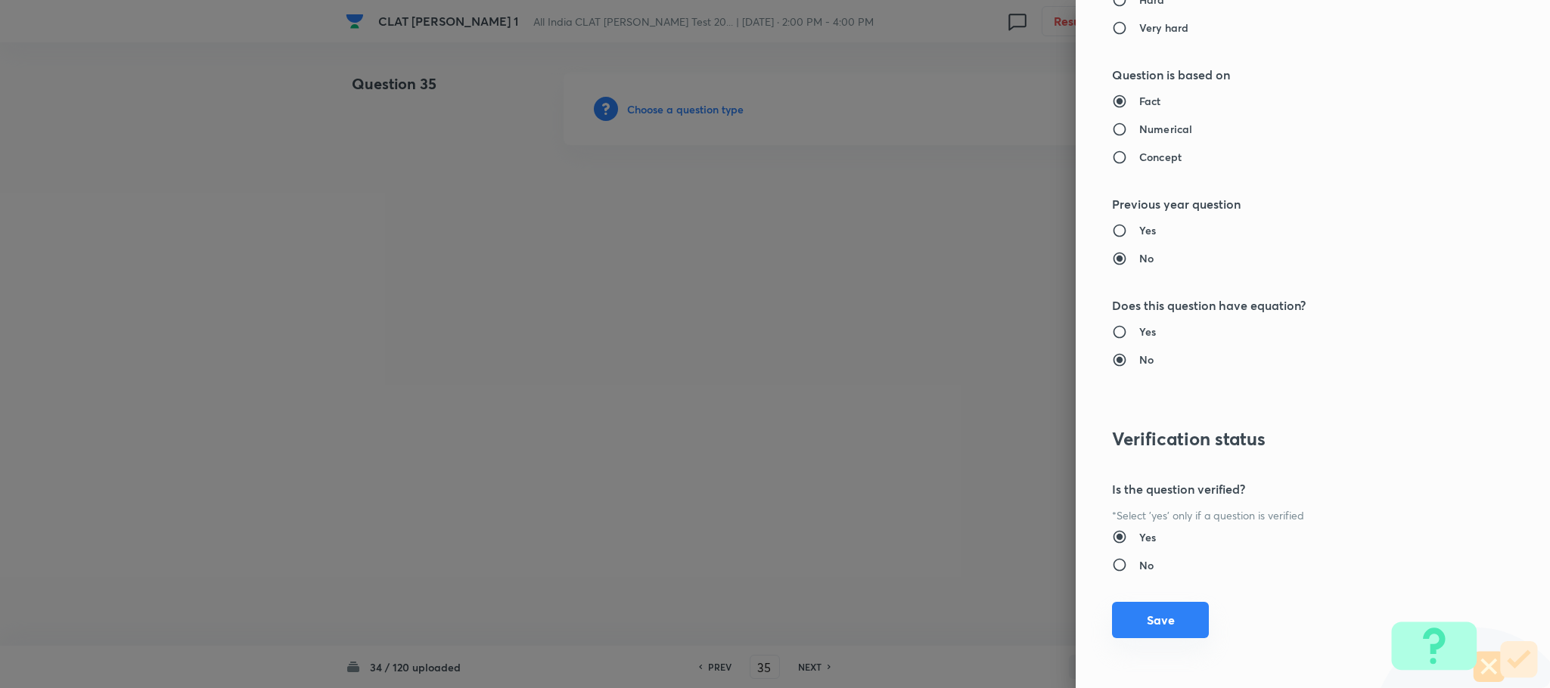
click at [1125, 611] on button "Save" at bounding box center [1160, 620] width 97 height 36
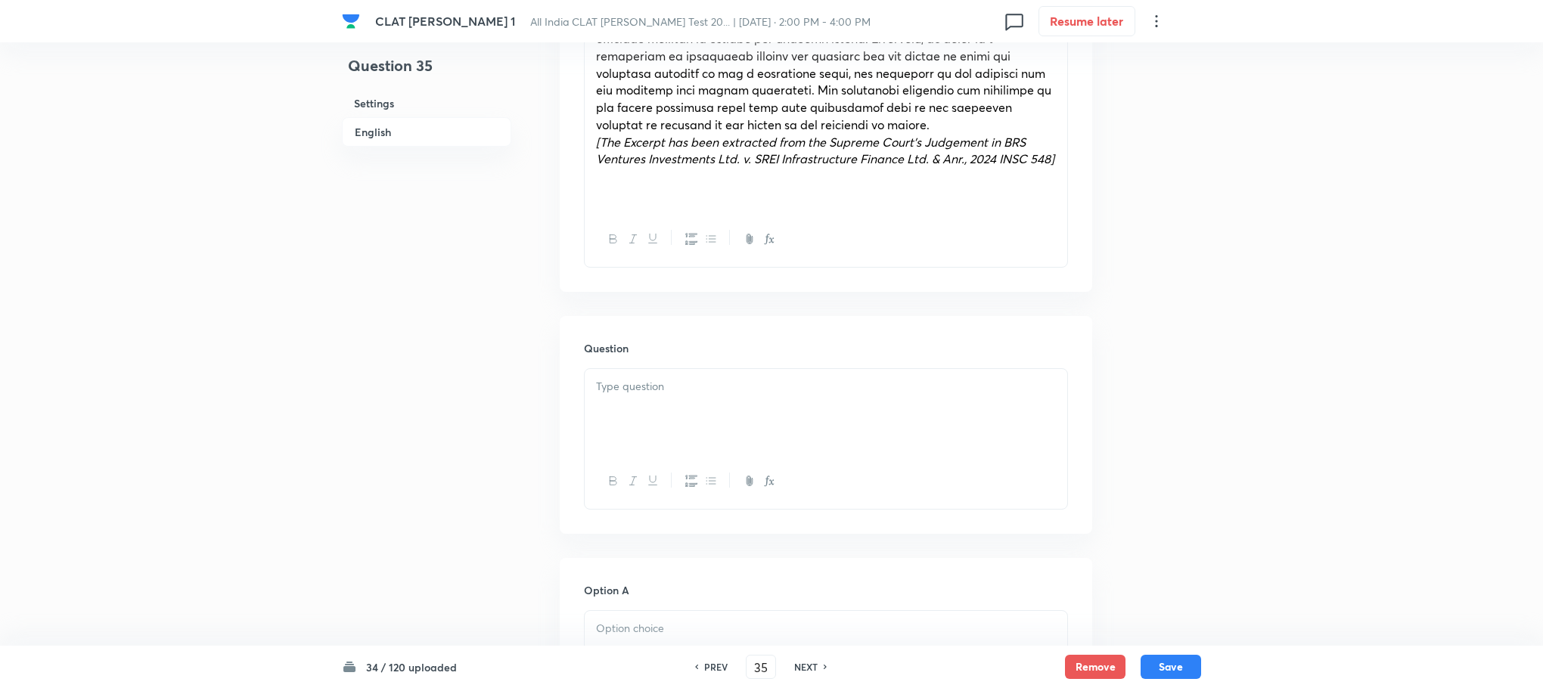
scroll to position [1248, 0]
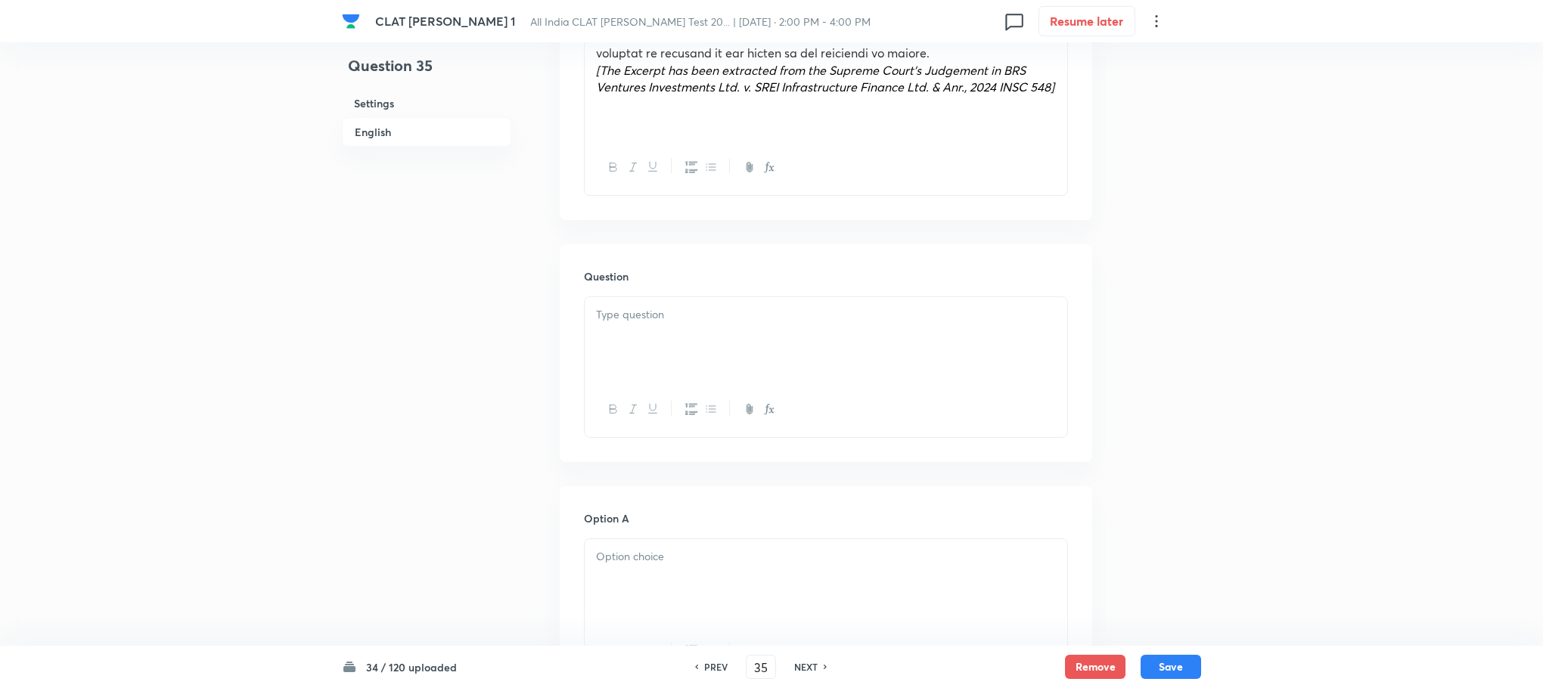
click at [629, 315] on div at bounding box center [826, 339] width 483 height 85
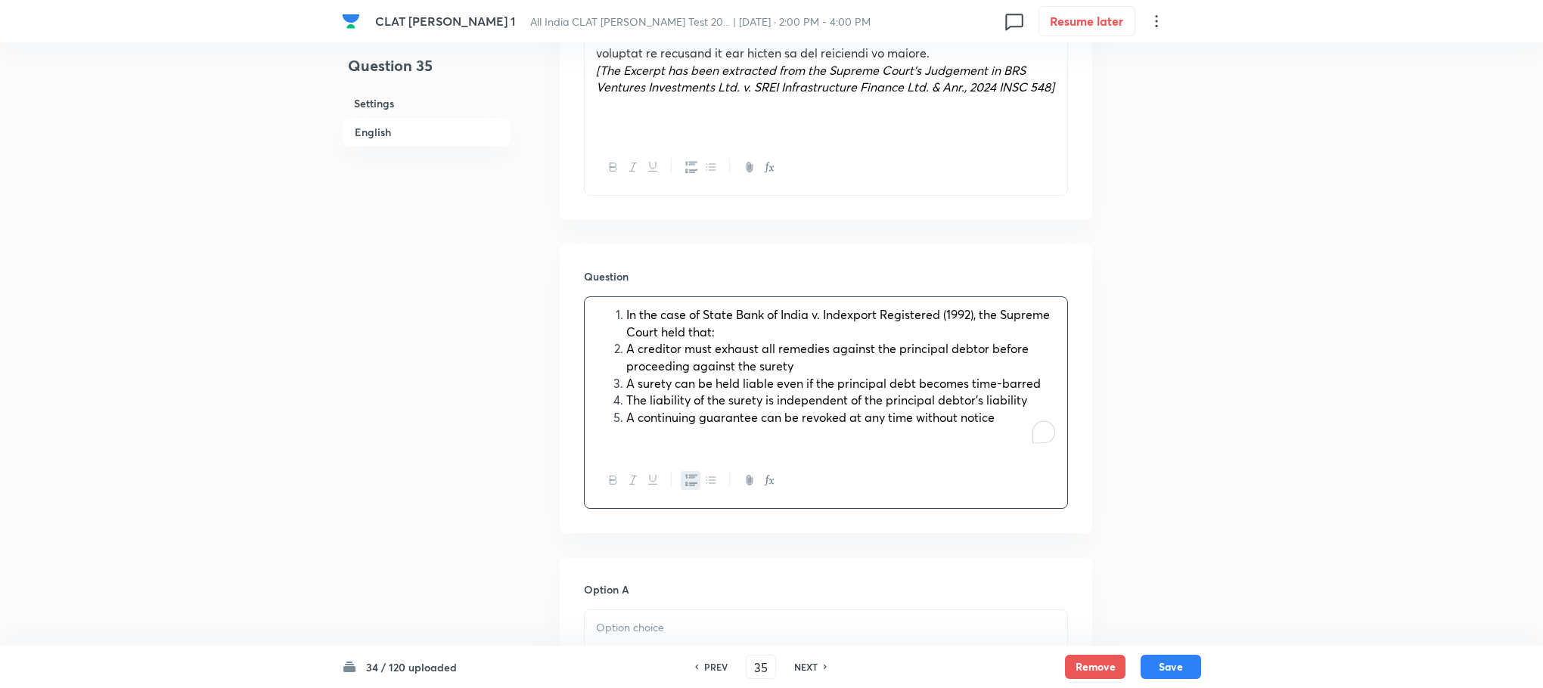
click at [620, 318] on ol "In the case of State Bank of India v. Indexport Registered (1992), the Supreme …" at bounding box center [826, 366] width 460 height 120
click at [629, 306] on span "In the case of State Bank of India v. Indexport Registered (1992), the Supreme …" at bounding box center [838, 322] width 424 height 33
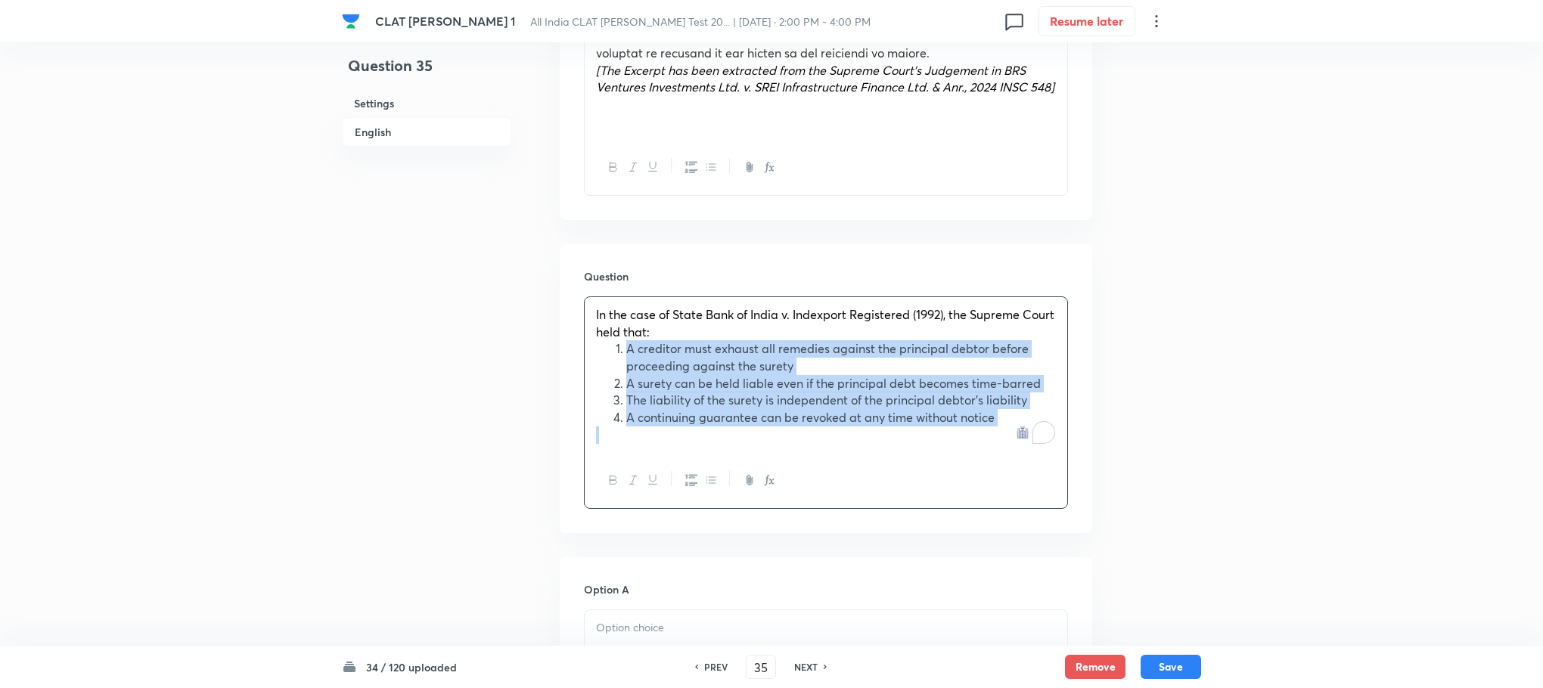
drag, startPoint x: 617, startPoint y: 331, endPoint x: 1107, endPoint y: 464, distance: 507.7
click at [1107, 464] on div "Question 35 Settings English Settings Type Single choice correct 4 options With…" at bounding box center [771, 312] width 859 height 2975
click at [688, 474] on icon "button" at bounding box center [691, 479] width 12 height 11
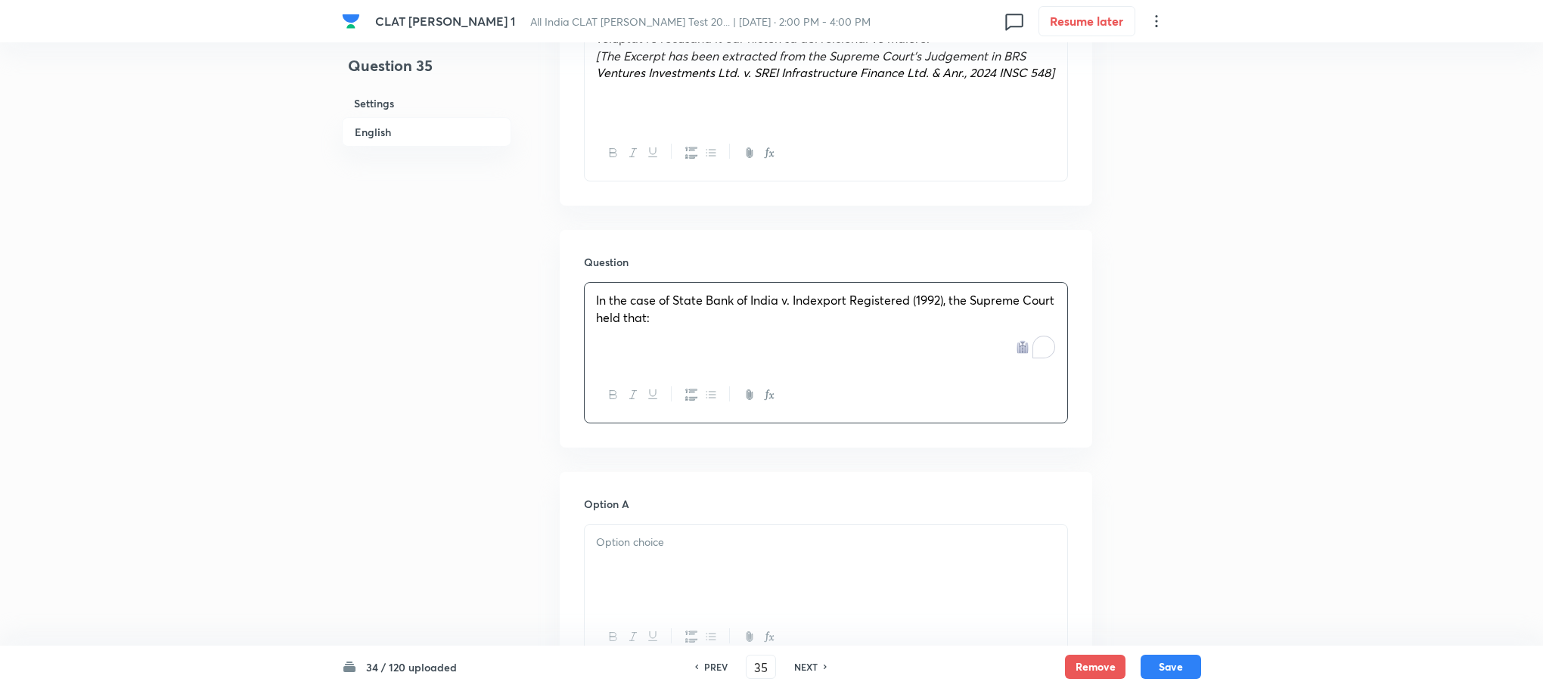
scroll to position [1475, 0]
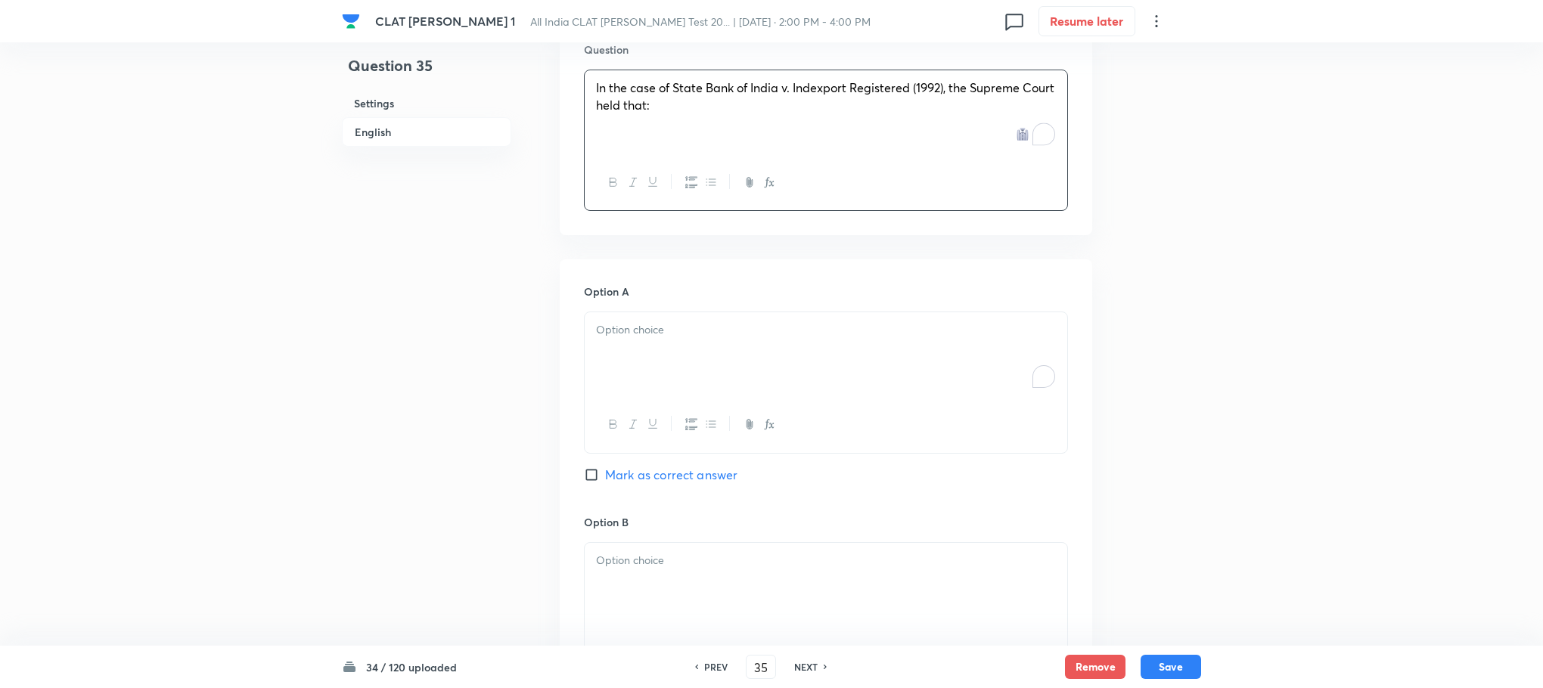
click at [626, 321] on p "To enrich screen reader interactions, please activate Accessibility in Grammarl…" at bounding box center [826, 329] width 460 height 17
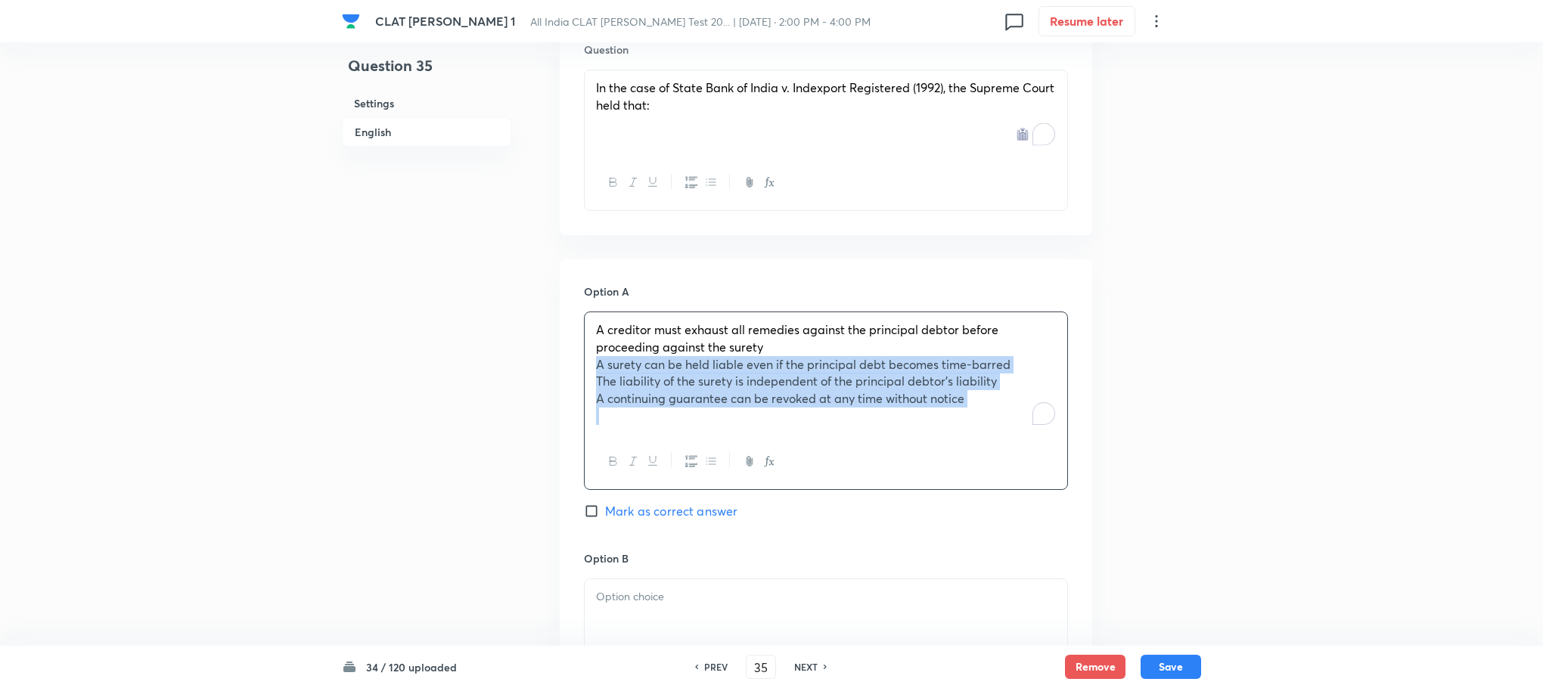
drag, startPoint x: 590, startPoint y: 347, endPoint x: 1148, endPoint y: 424, distance: 563.5
click at [1148, 424] on div "Question 35 Settings English Settings Type Single choice correct 4 options With…" at bounding box center [771, 68] width 859 height 2941
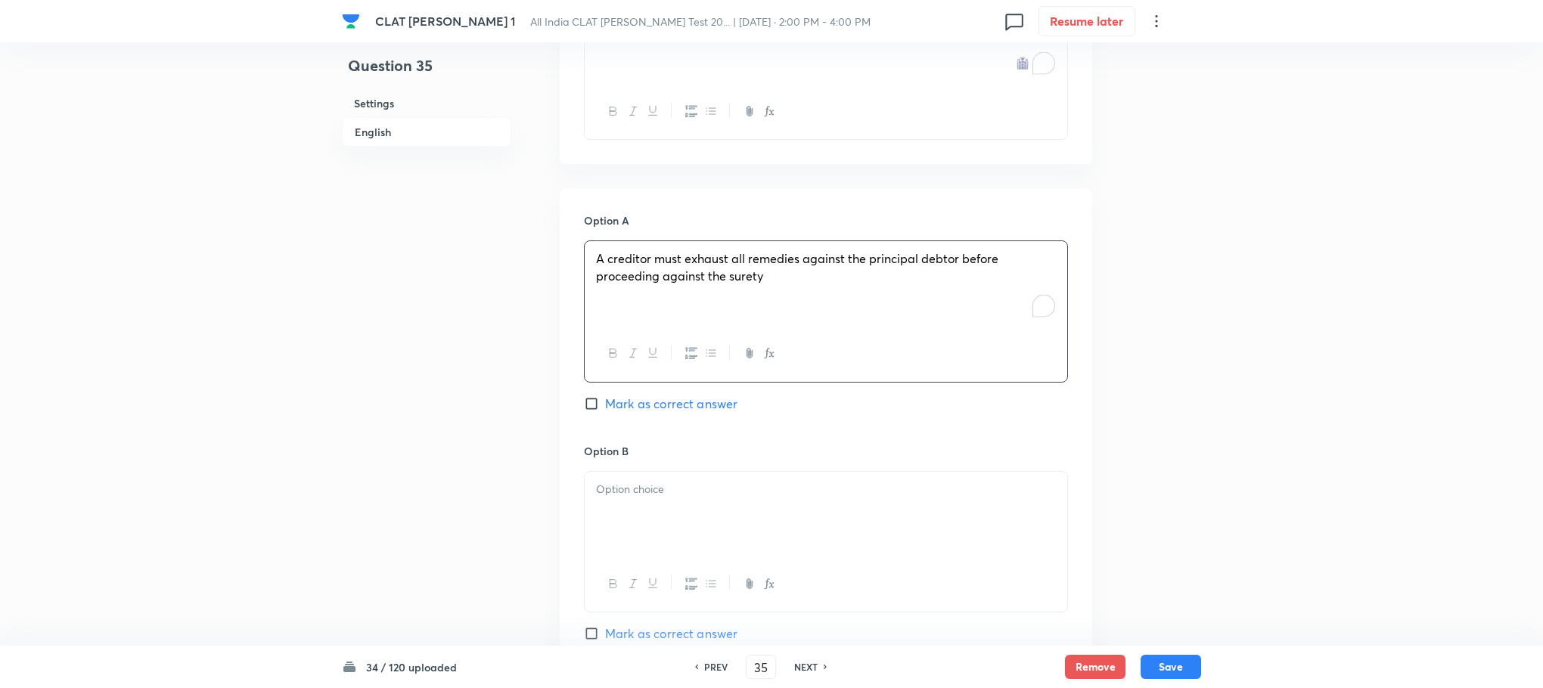
scroll to position [1815, 0]
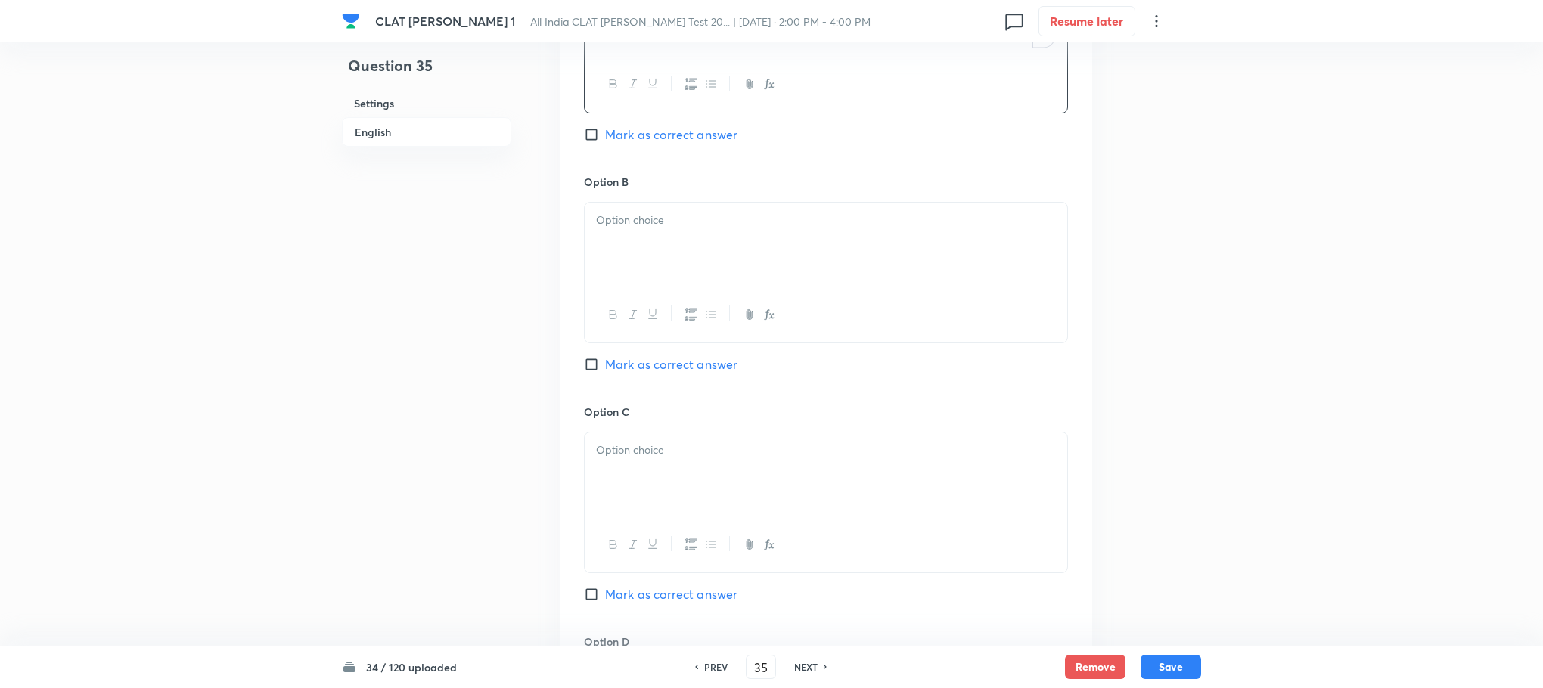
click at [607, 309] on icon "button" at bounding box center [613, 315] width 12 height 12
click at [615, 216] on div "﻿" at bounding box center [826, 245] width 483 height 85
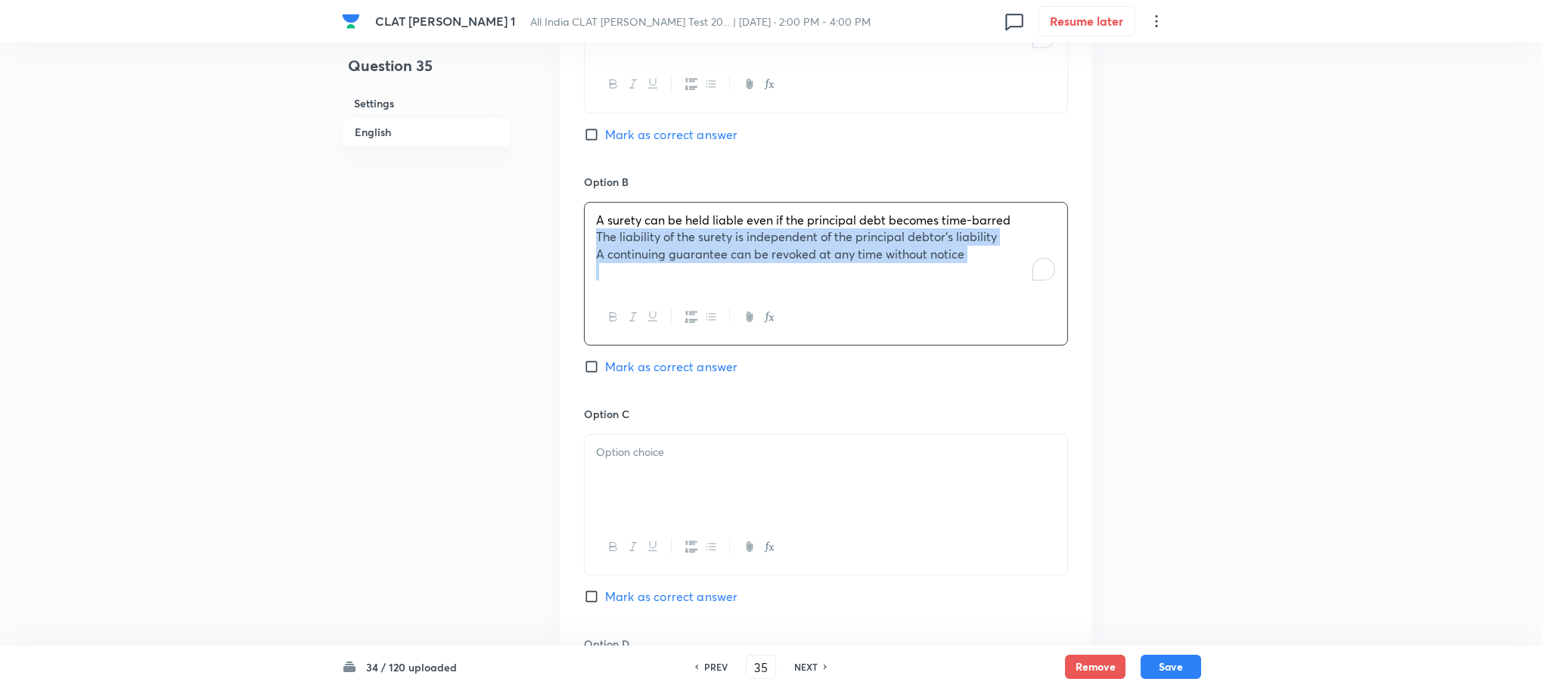
drag, startPoint x: 588, startPoint y: 225, endPoint x: 1099, endPoint y: 293, distance: 515.8
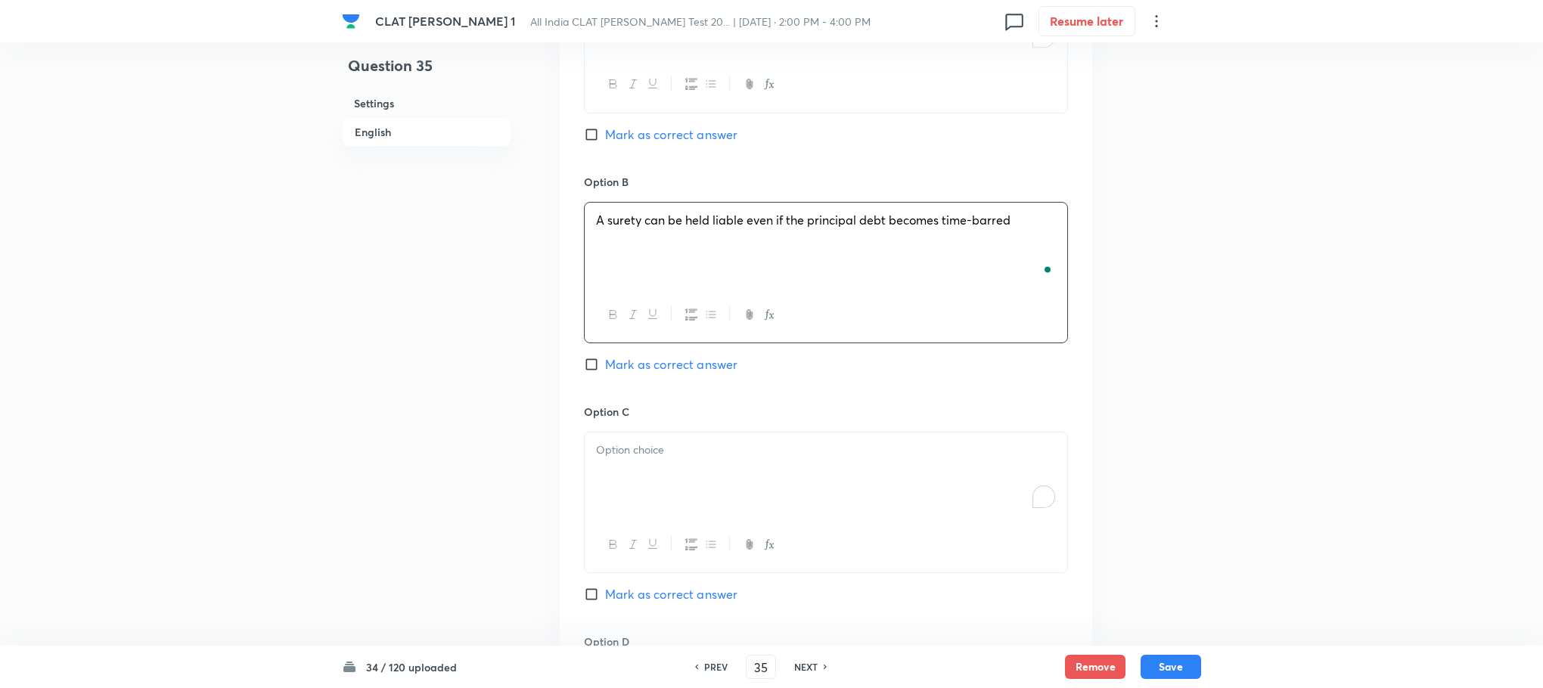
click at [632, 449] on div "To enrich screen reader interactions, please activate Accessibility in Grammarl…" at bounding box center [826, 475] width 483 height 85
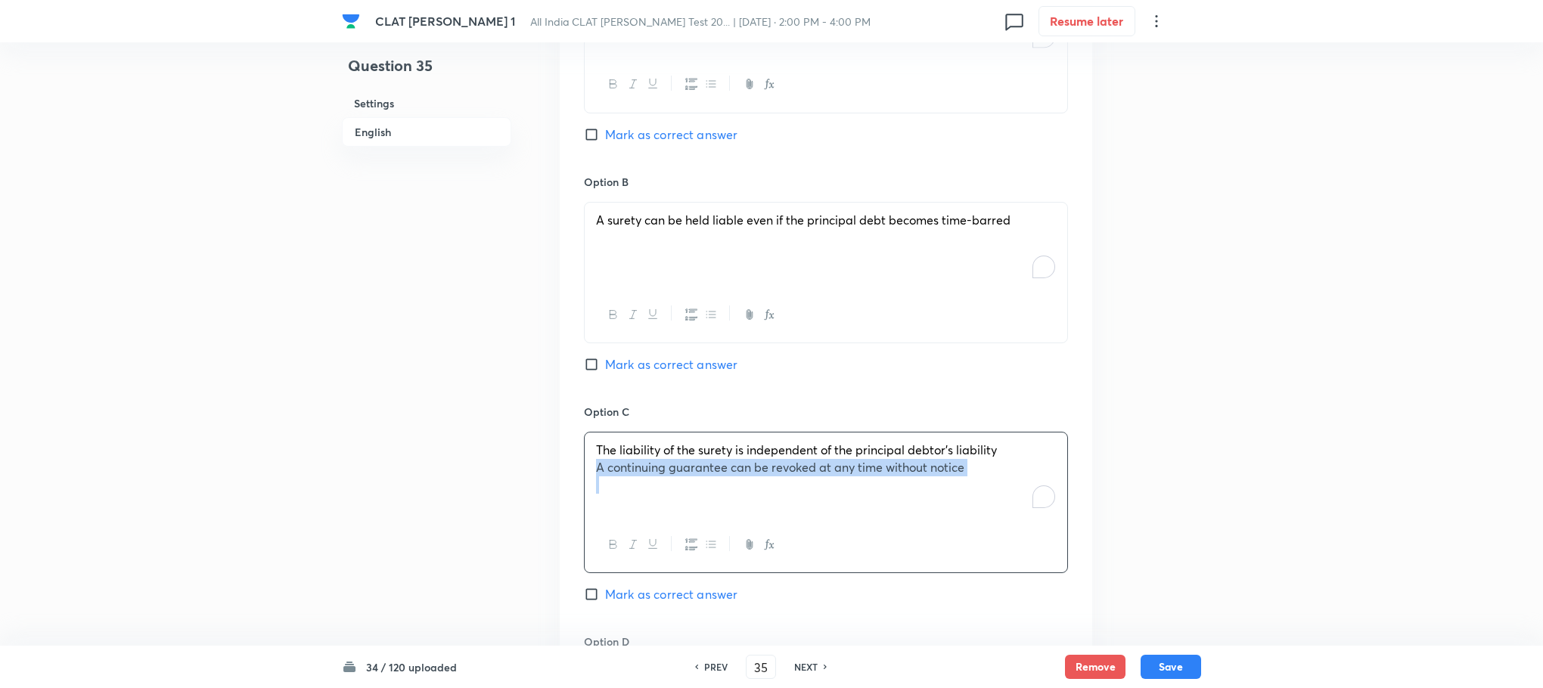
drag, startPoint x: 595, startPoint y: 450, endPoint x: 1042, endPoint y: 461, distance: 447.1
click at [1042, 461] on div "The liability of the surety is independent of the principal debtor’s liability …" at bounding box center [826, 475] width 483 height 85
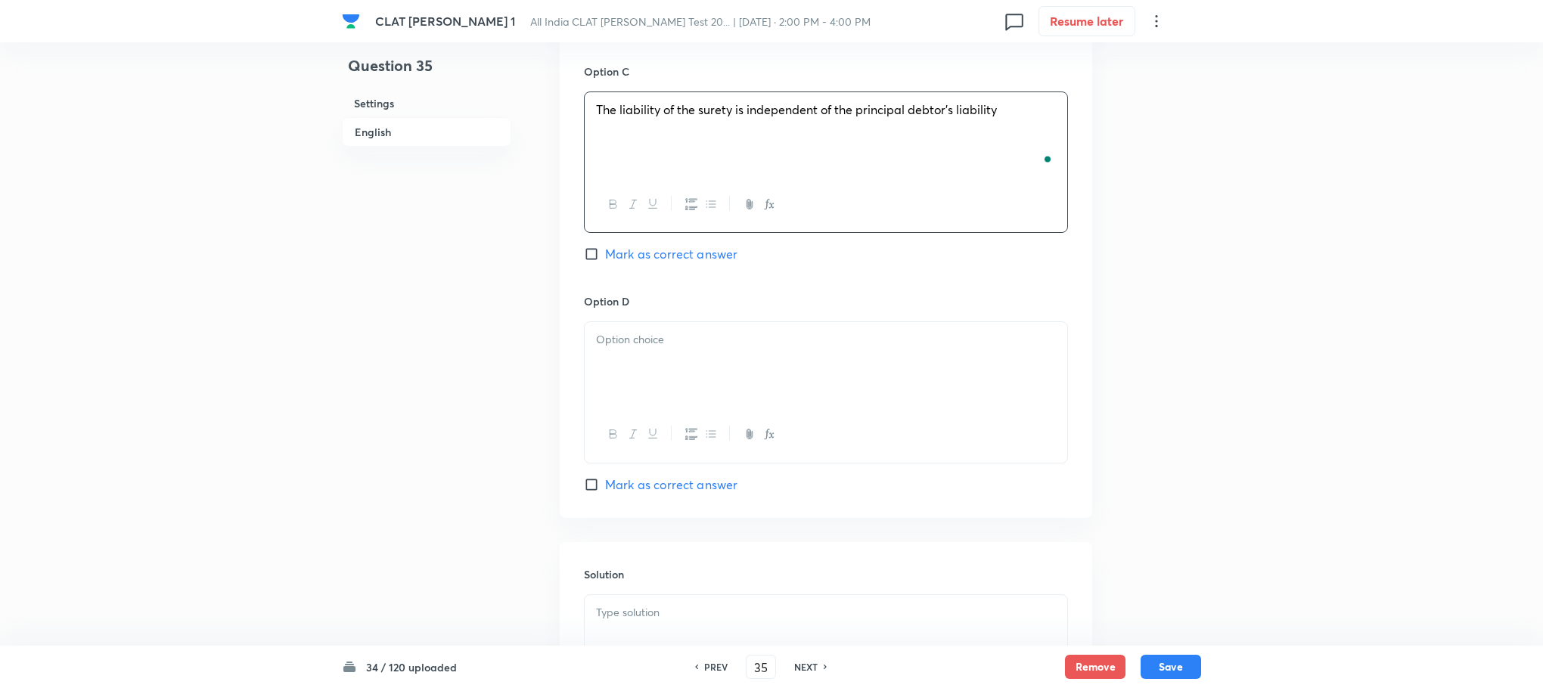
click at [634, 331] on p at bounding box center [826, 339] width 460 height 17
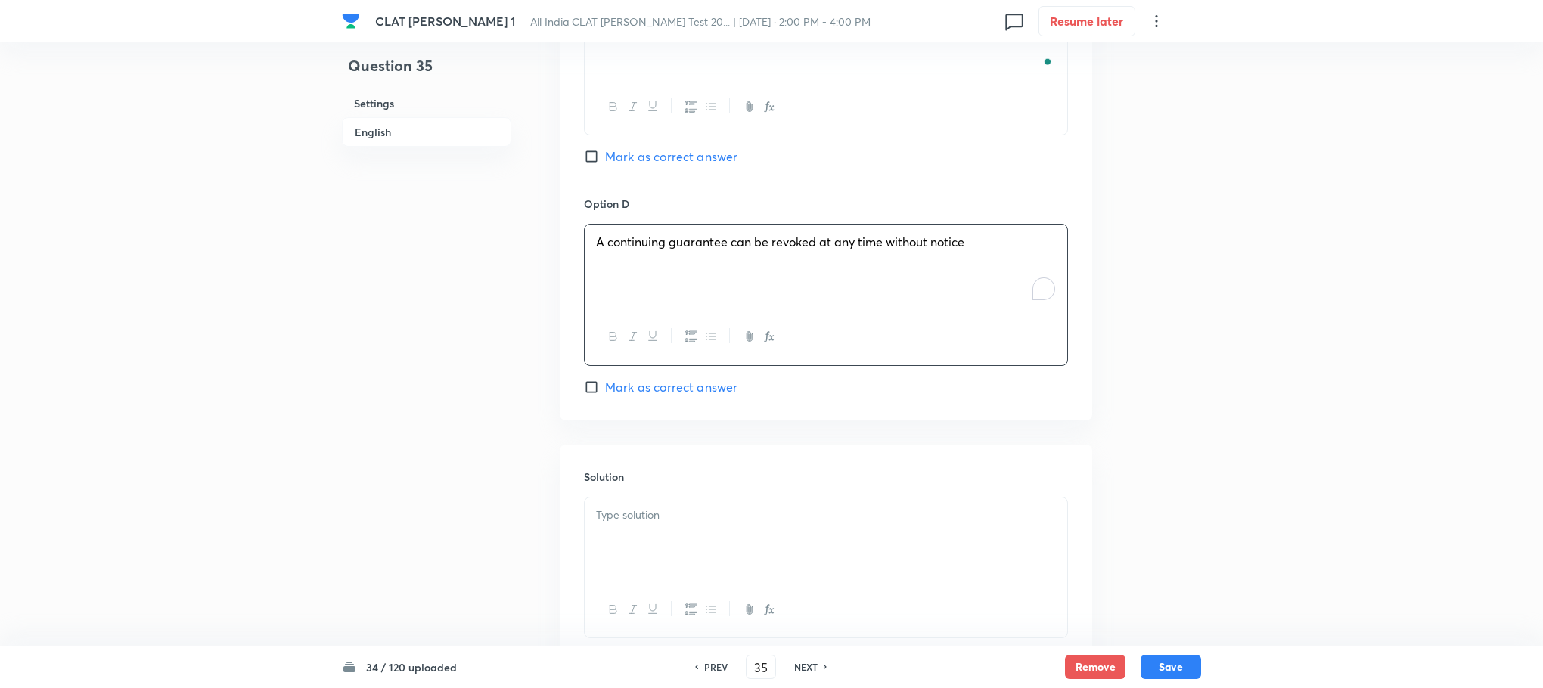
scroll to position [2347, 0]
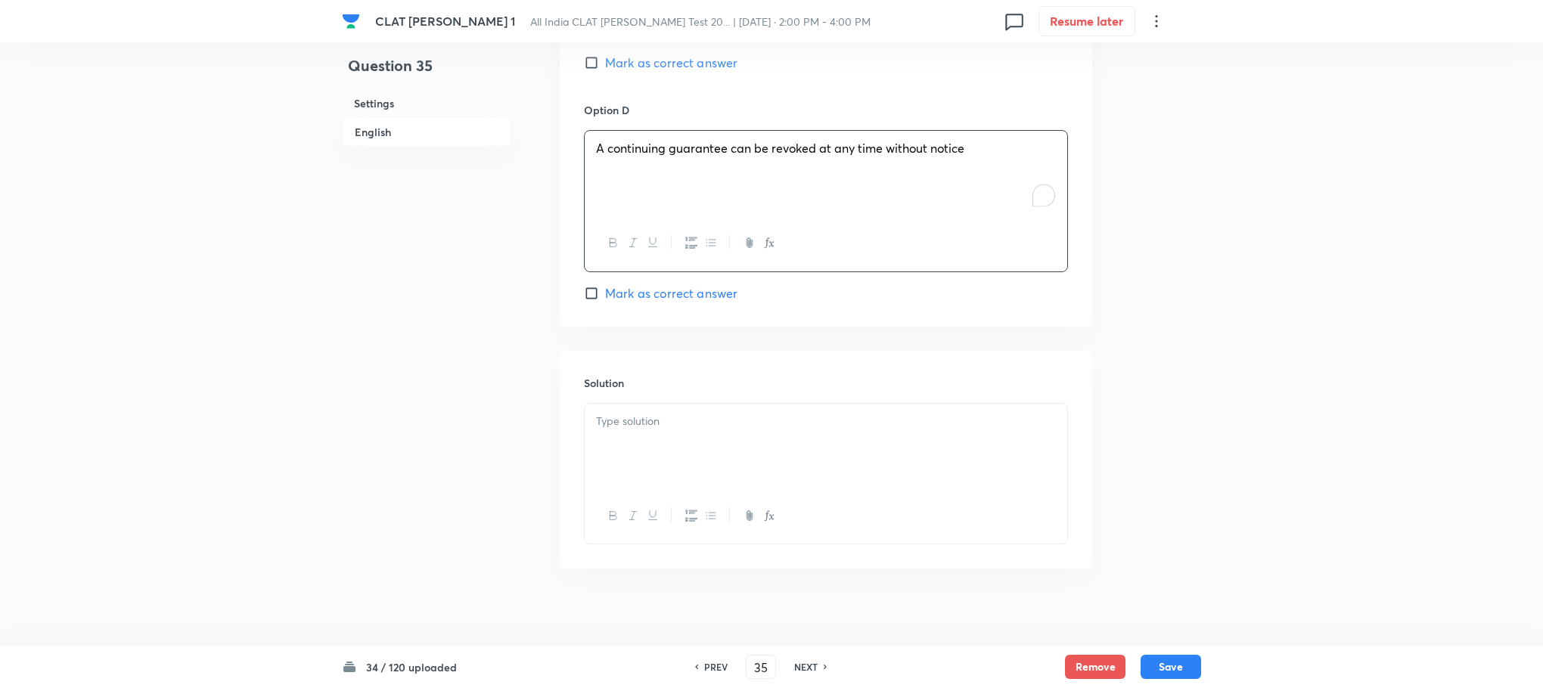
click at [700, 461] on div at bounding box center [826, 446] width 483 height 85
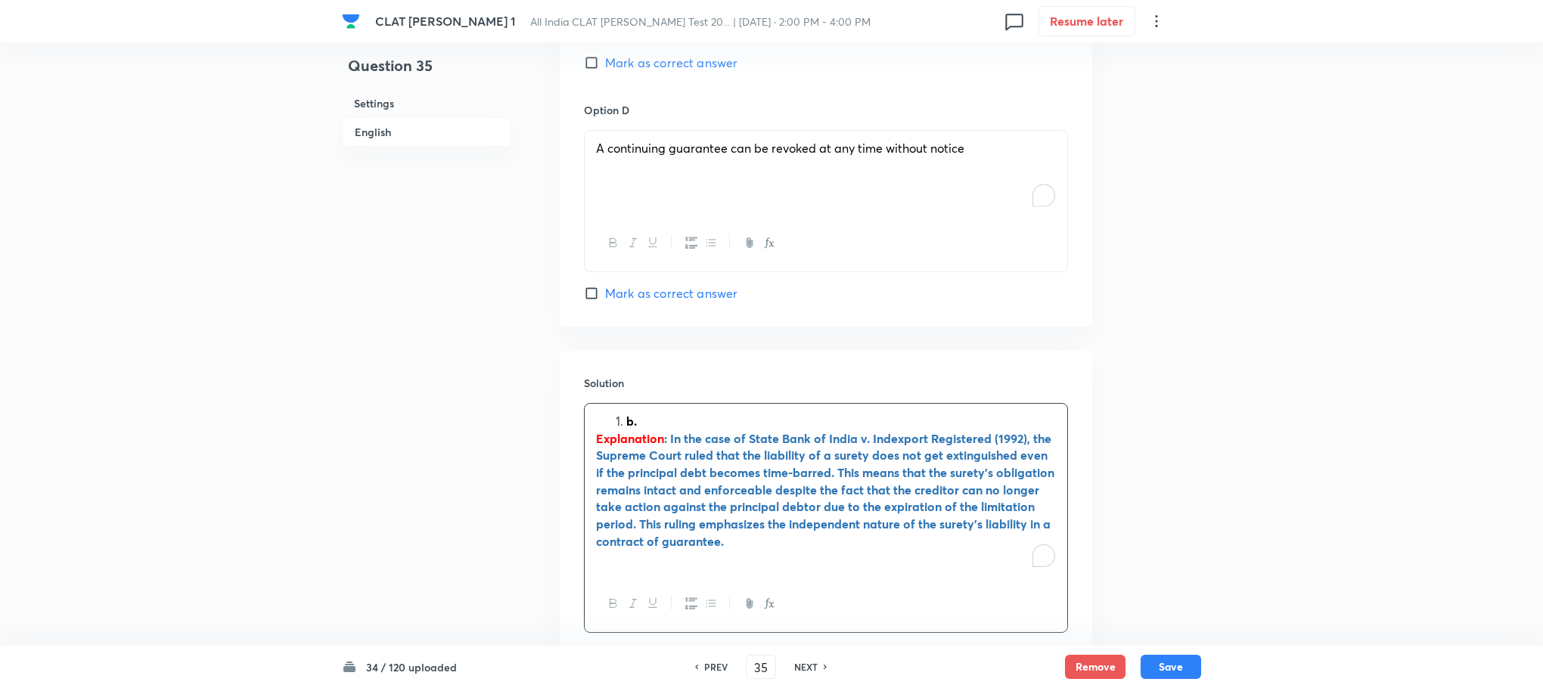
click at [626, 413] on li "b." at bounding box center [841, 421] width 430 height 17
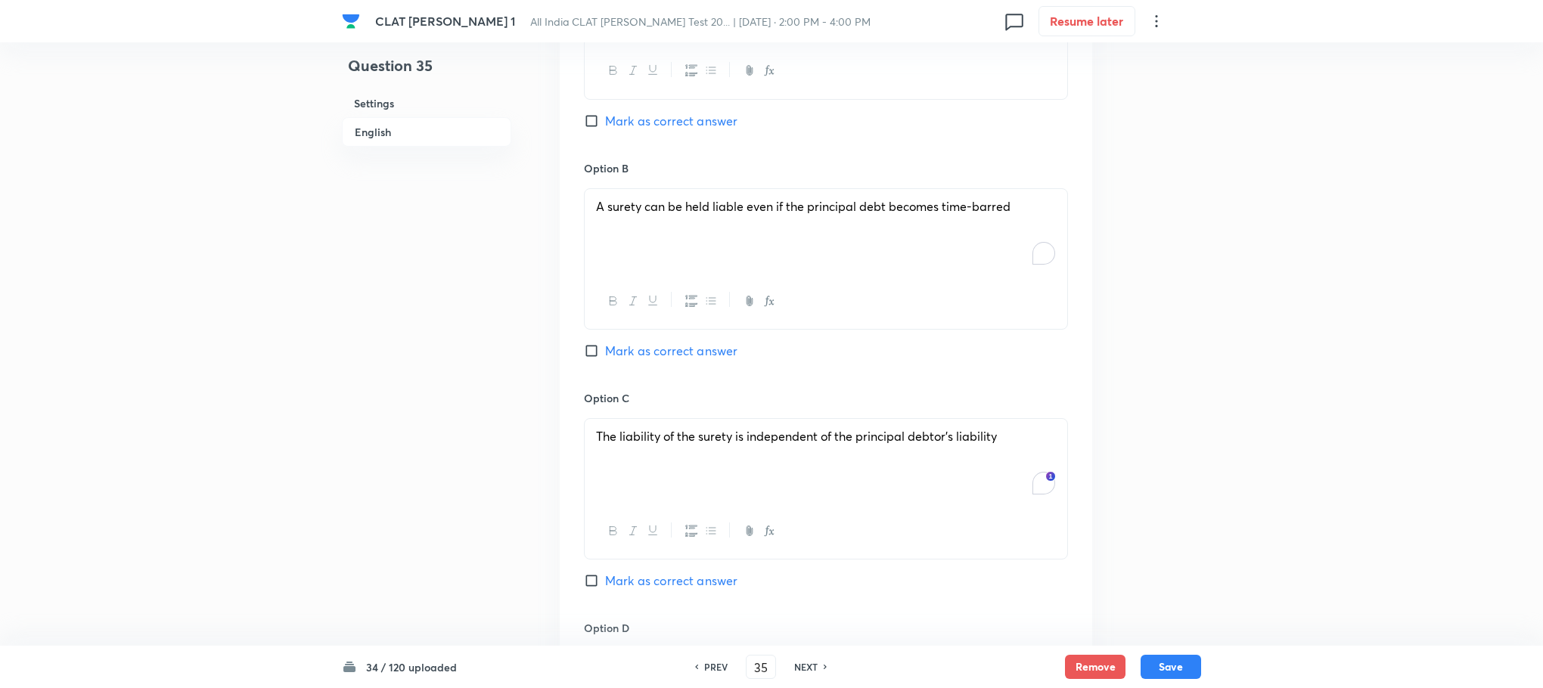
scroll to position [1780, 0]
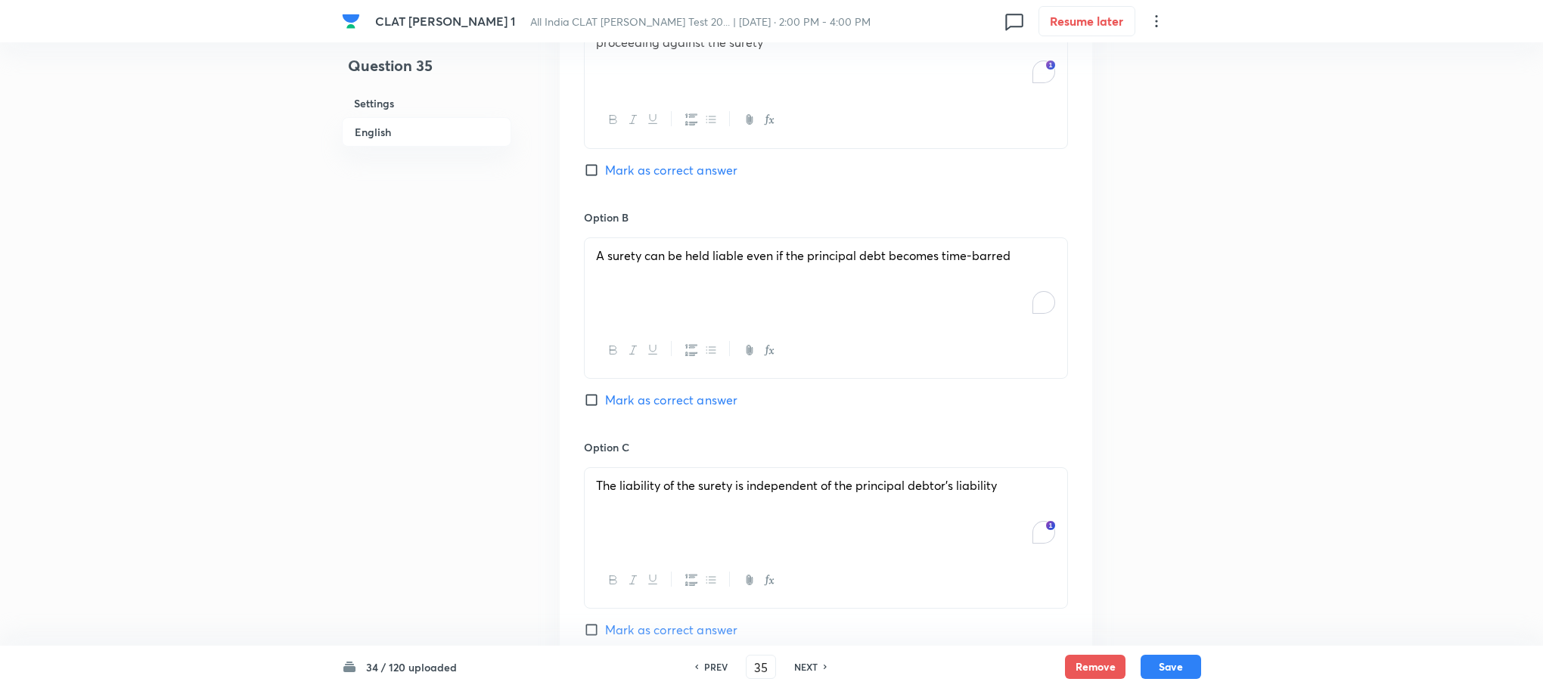
click at [636, 391] on span "Mark as correct answer" at bounding box center [671, 400] width 132 height 18
click at [605, 393] on input "Mark as correct answer" at bounding box center [594, 400] width 21 height 15
checkbox input "true"
click at [1199, 668] on button "Save" at bounding box center [1171, 665] width 61 height 24
type input "36"
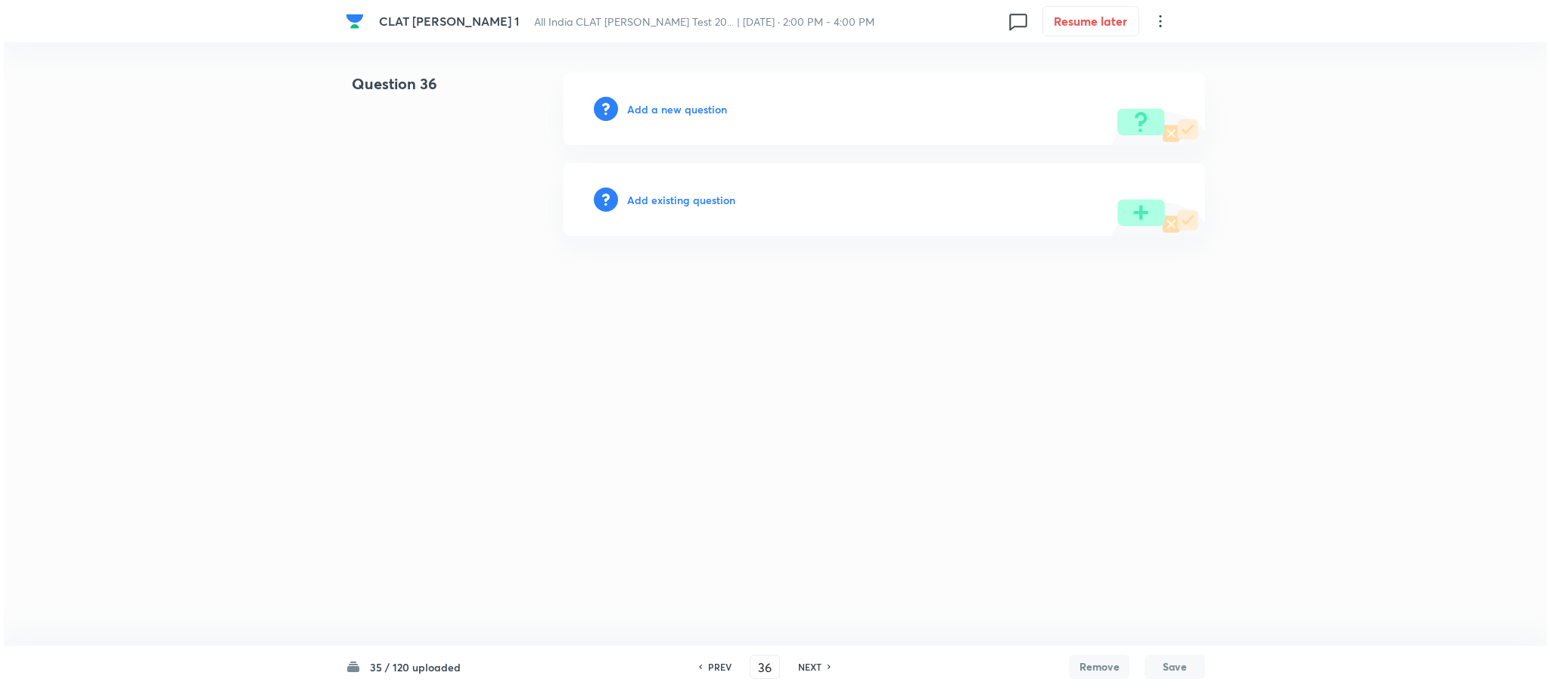
scroll to position [0, 0]
click at [678, 110] on h6 "Add a new question" at bounding box center [677, 109] width 100 height 16
click at [678, 110] on h6 "Choose a question type" at bounding box center [685, 109] width 116 height 16
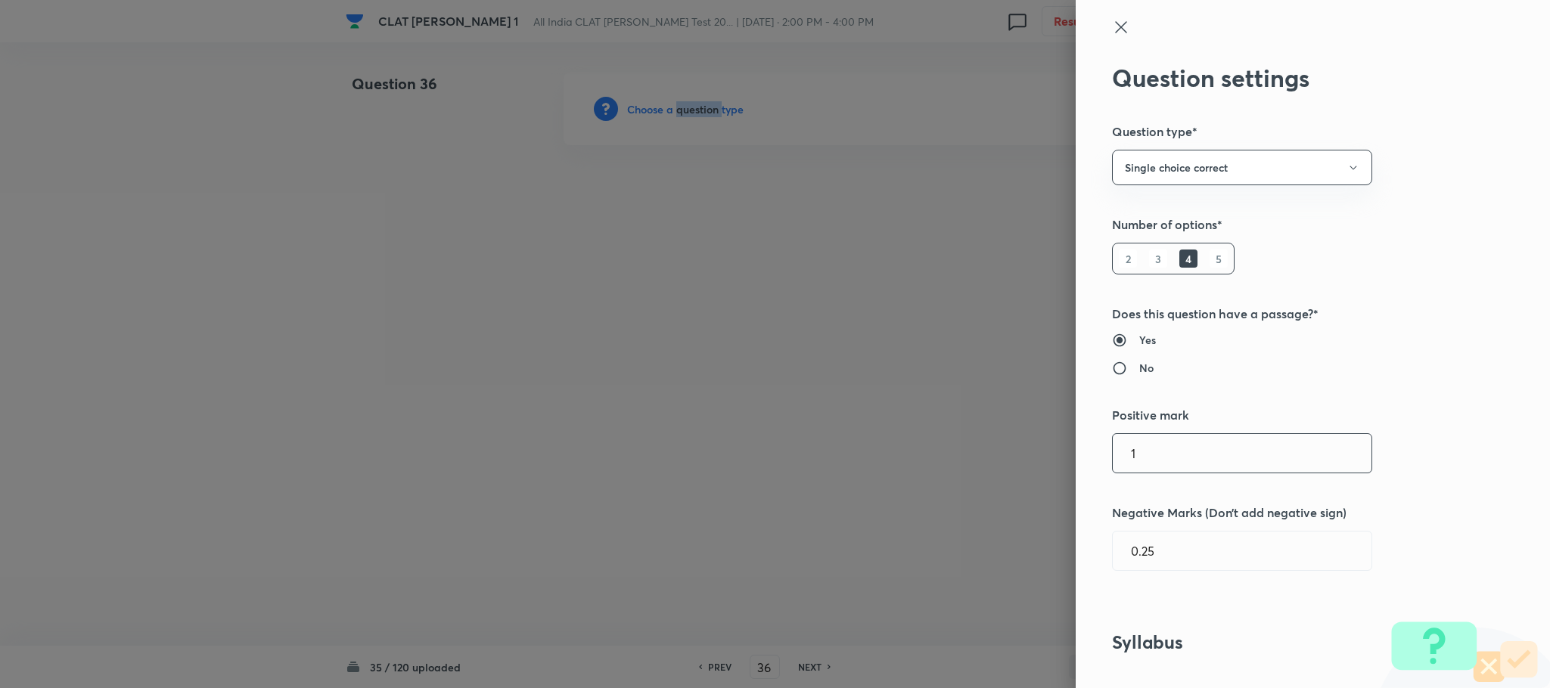
scroll to position [681, 0]
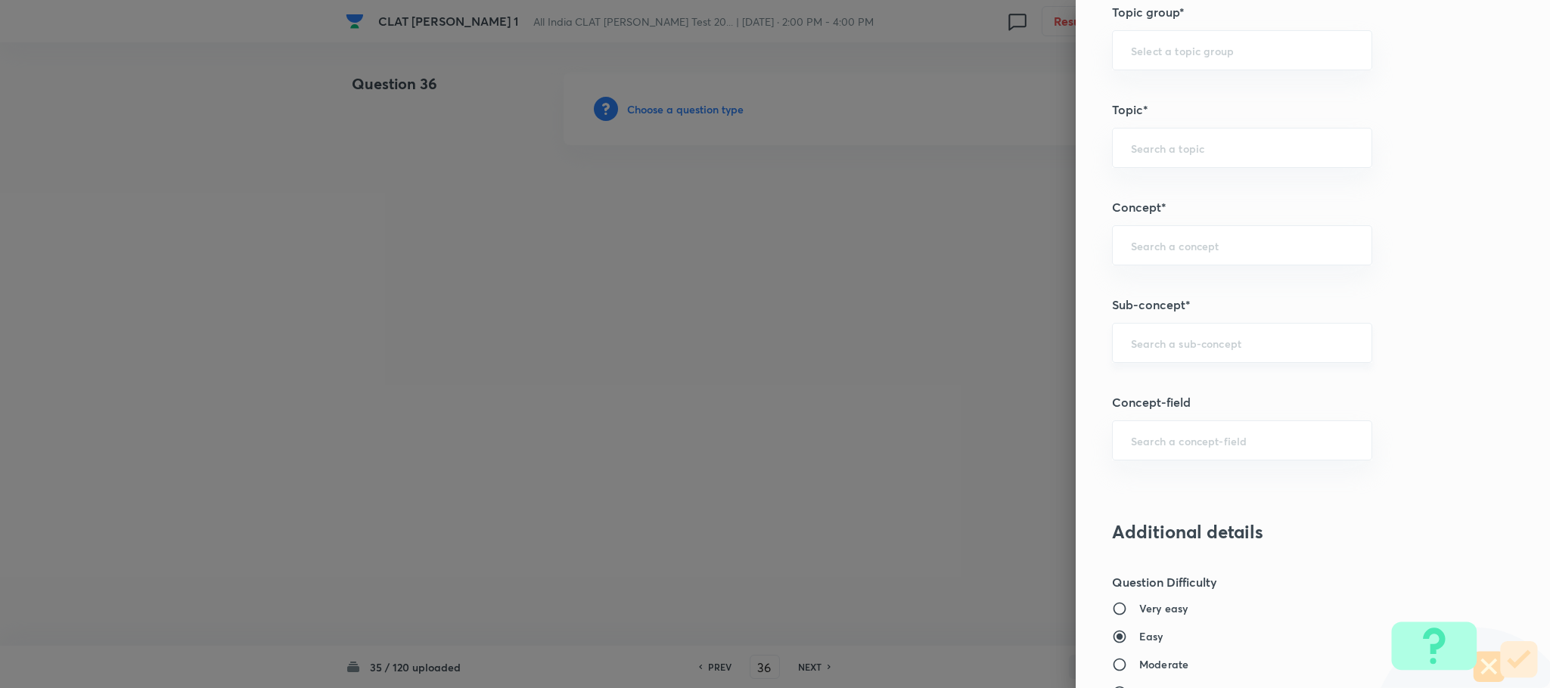
click at [1183, 347] on input "text" at bounding box center [1242, 343] width 222 height 14
type input "a"
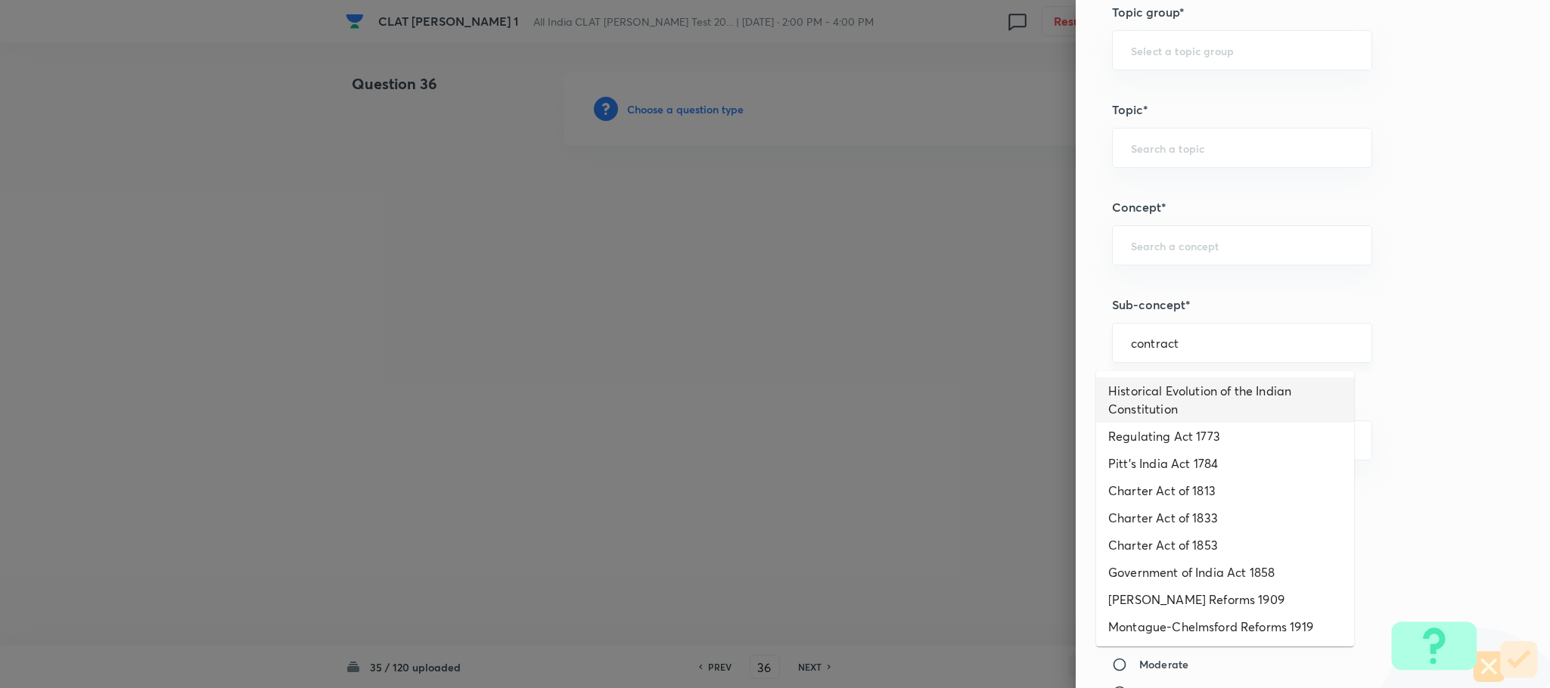
click at [1190, 348] on input "contract" at bounding box center [1242, 343] width 222 height 14
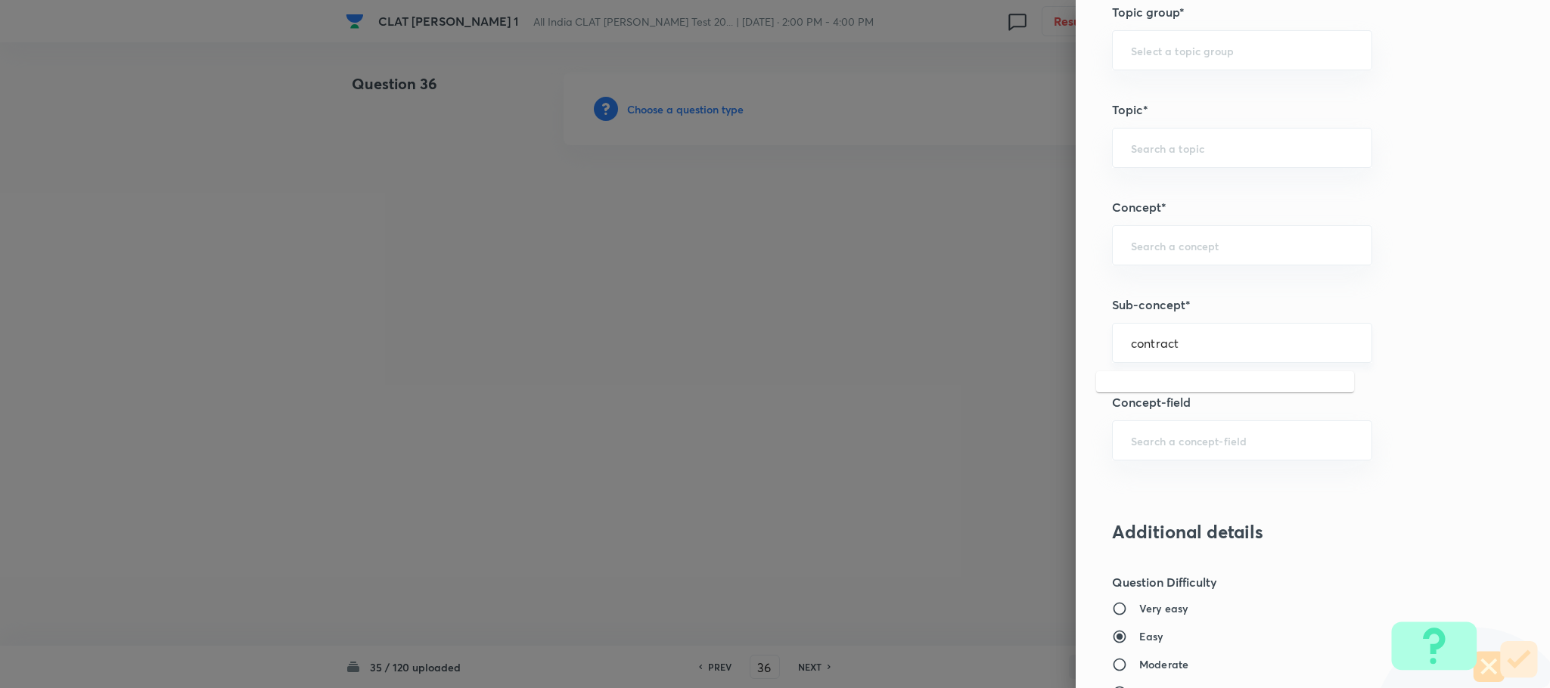
click at [1175, 349] on input "contract" at bounding box center [1242, 343] width 222 height 14
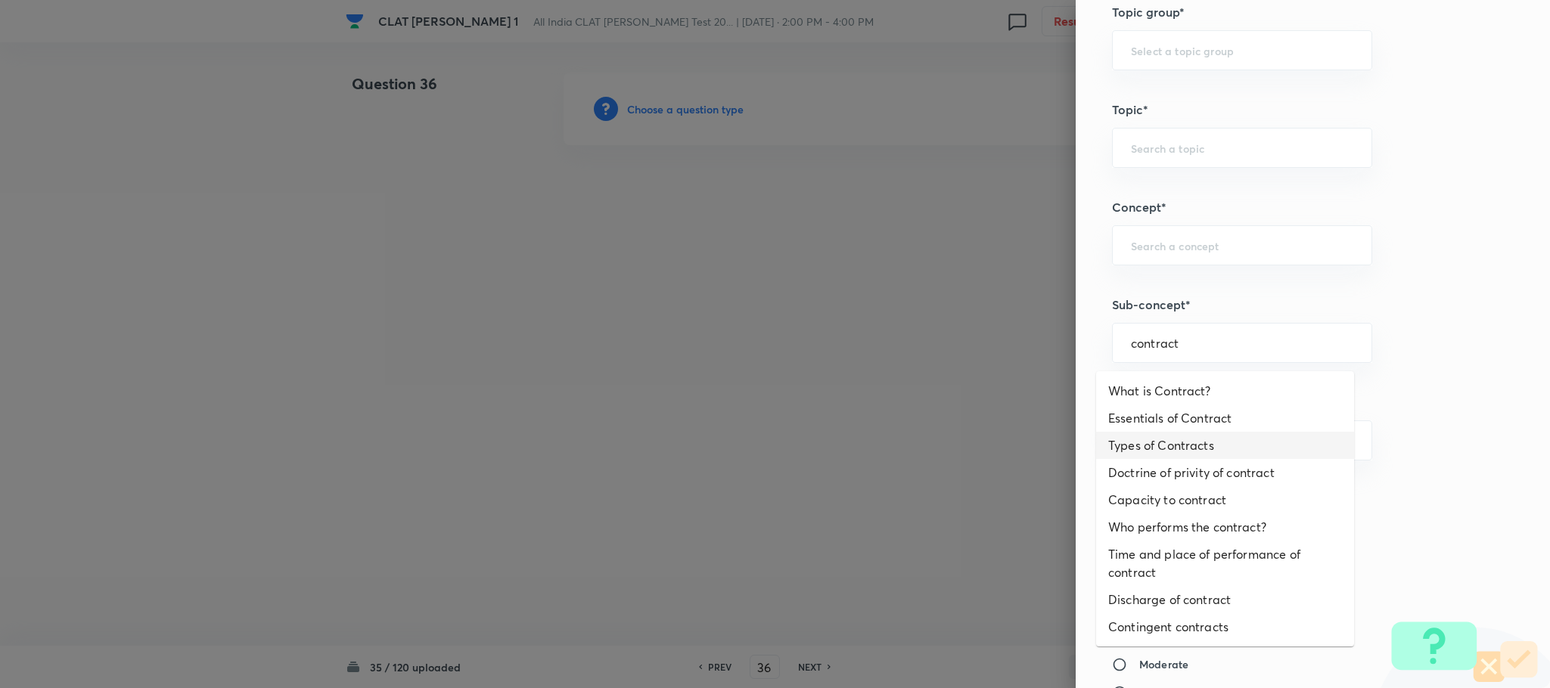
click at [1162, 436] on li "Types of Contracts" at bounding box center [1225, 445] width 258 height 27
type input "Types of Contracts"
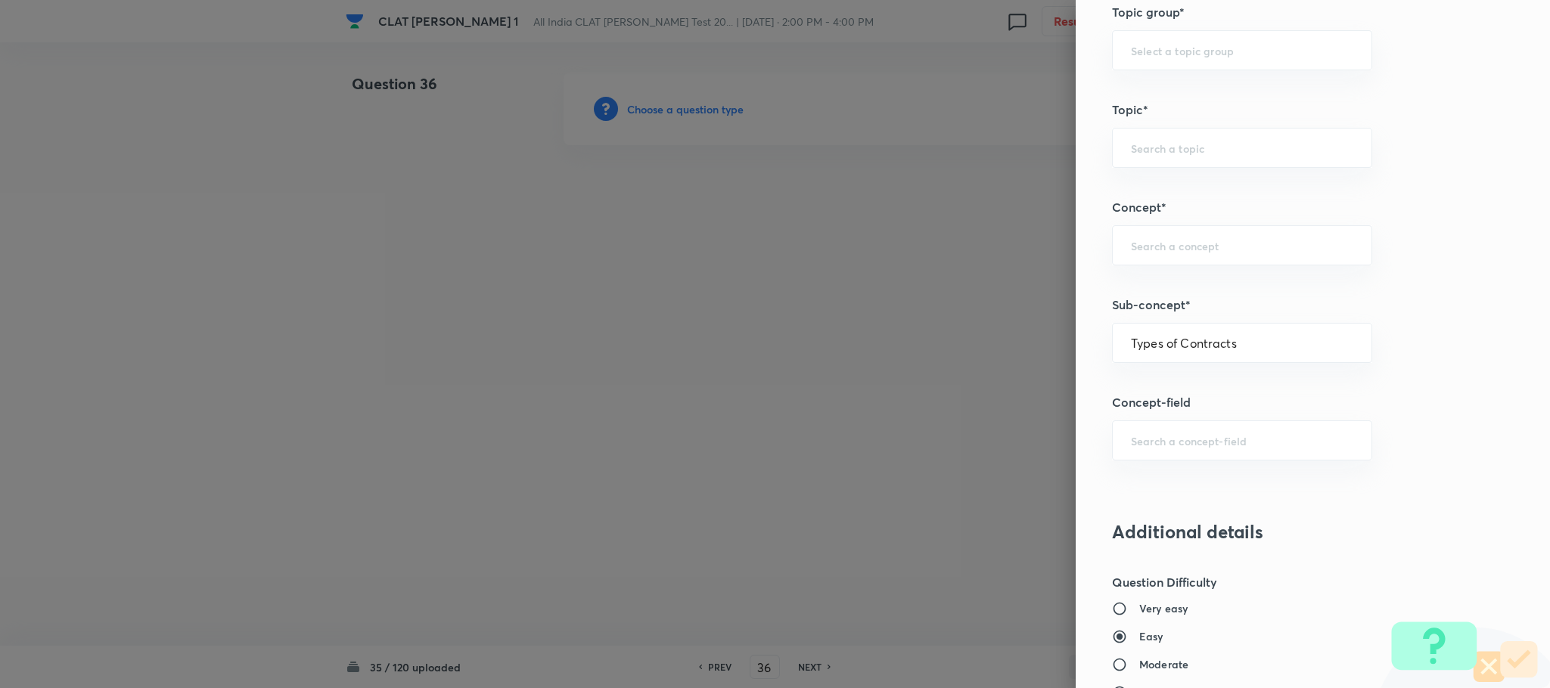
type input "Law of Contract"
type input "Contract Law"
type input "ICA 1872"
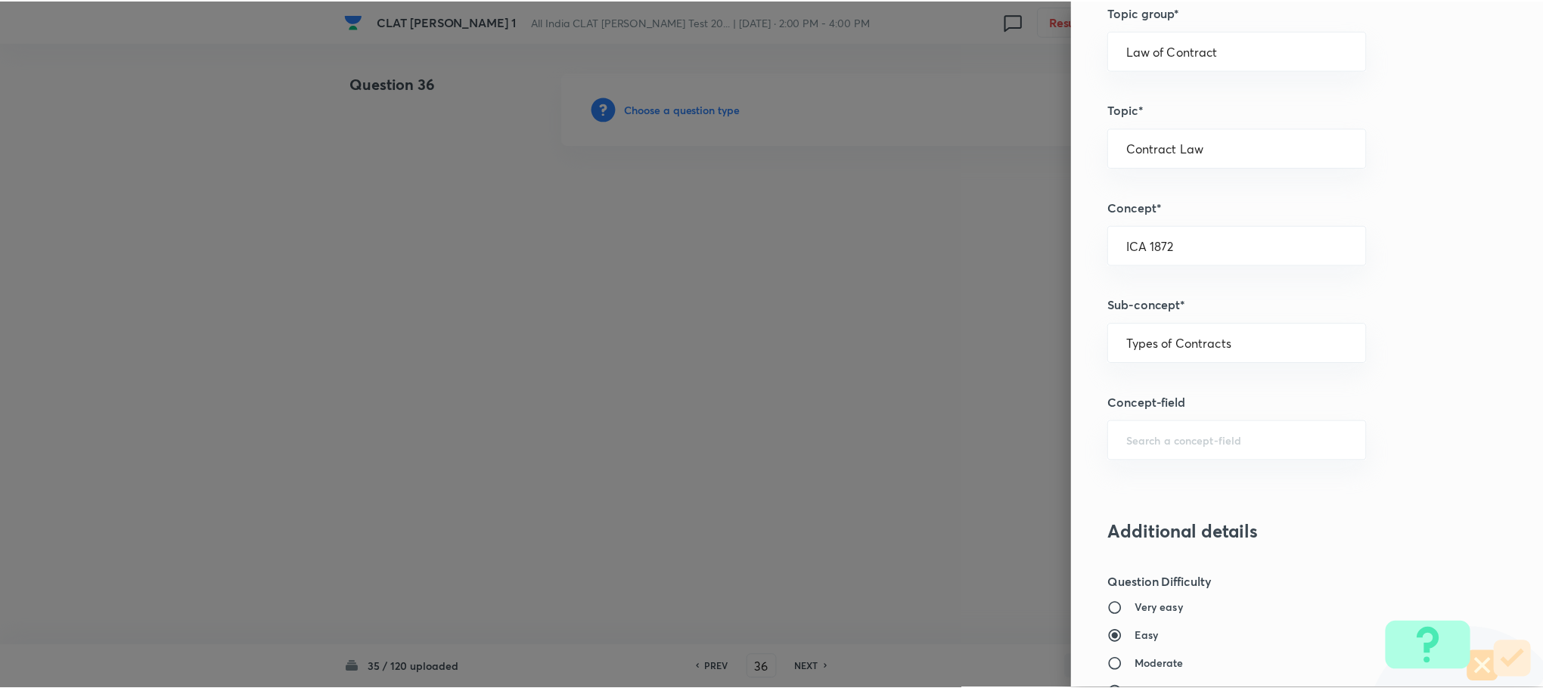
scroll to position [1378, 0]
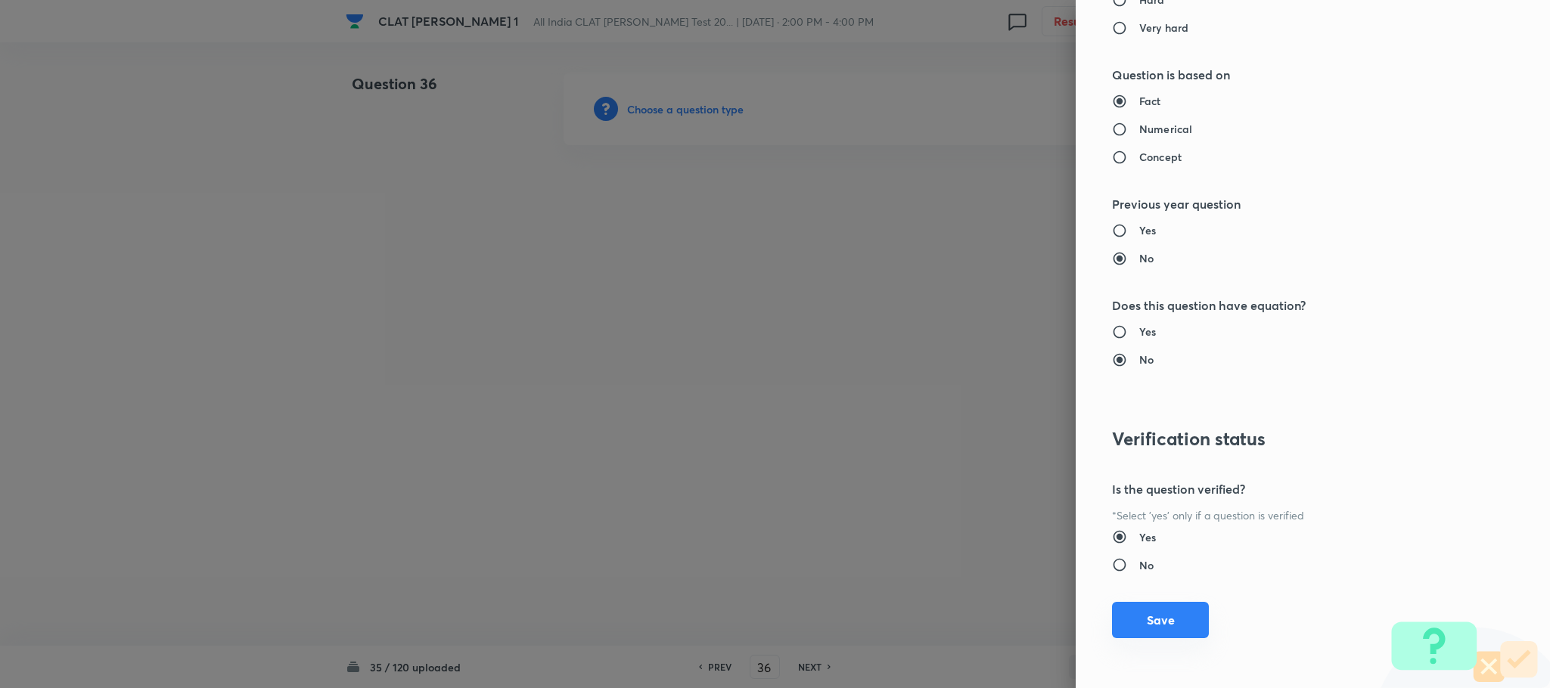
click at [1126, 613] on button "Save" at bounding box center [1160, 620] width 97 height 36
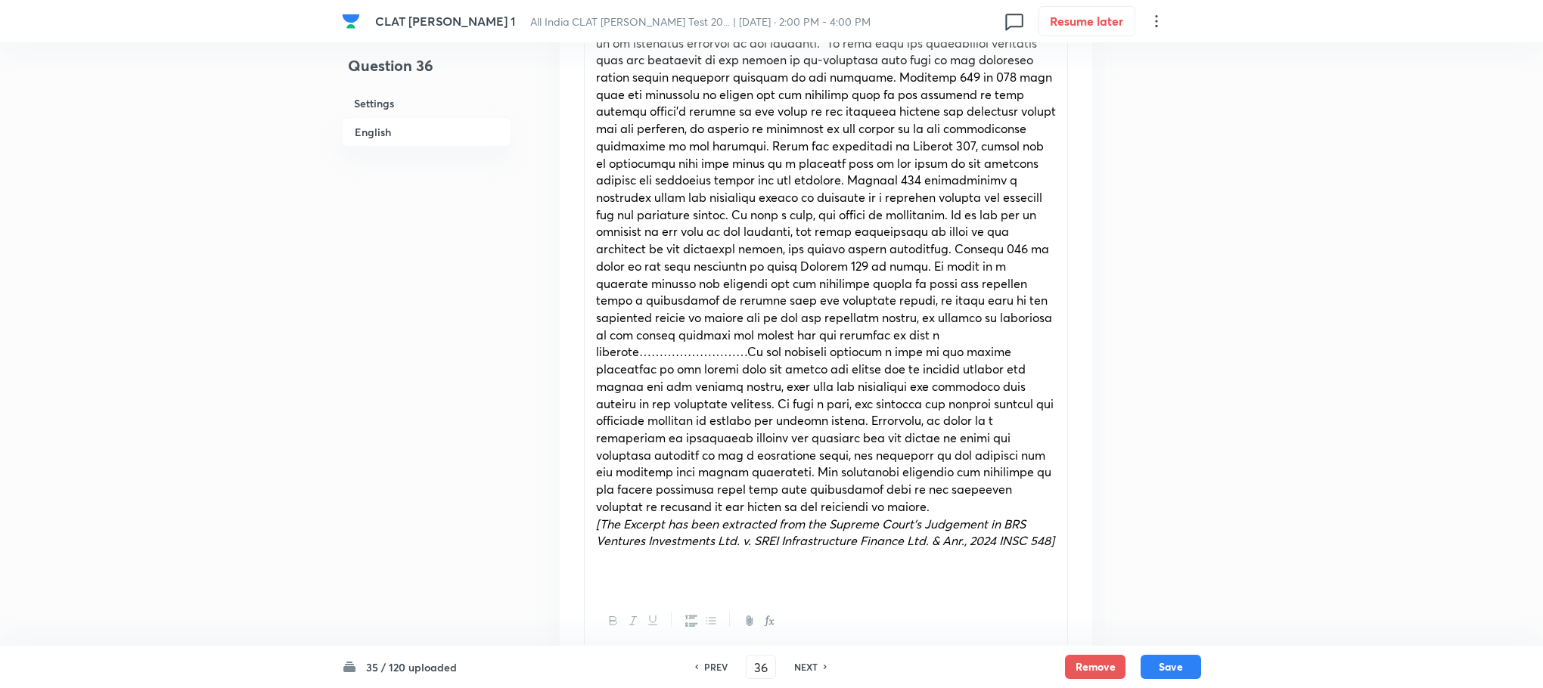
scroll to position [1248, 0]
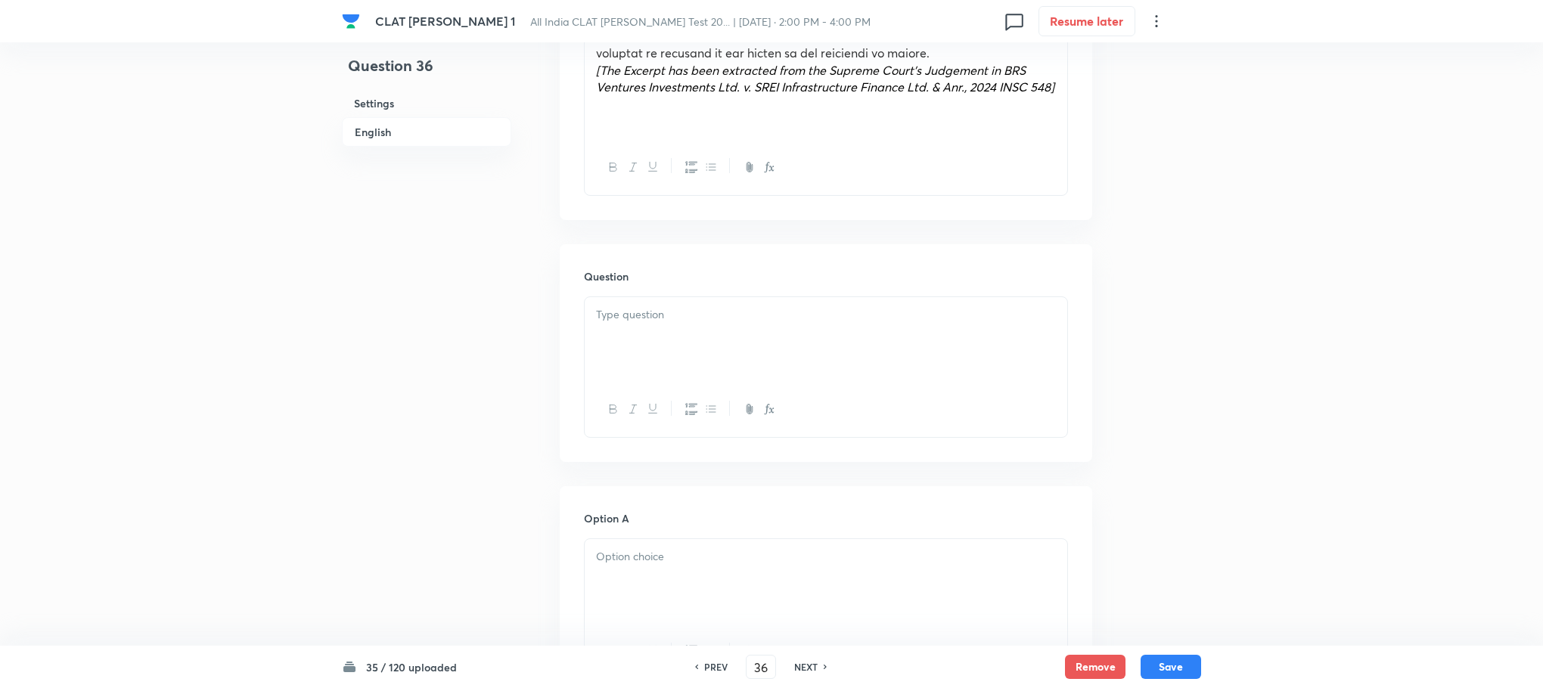
click at [632, 329] on div at bounding box center [826, 339] width 483 height 85
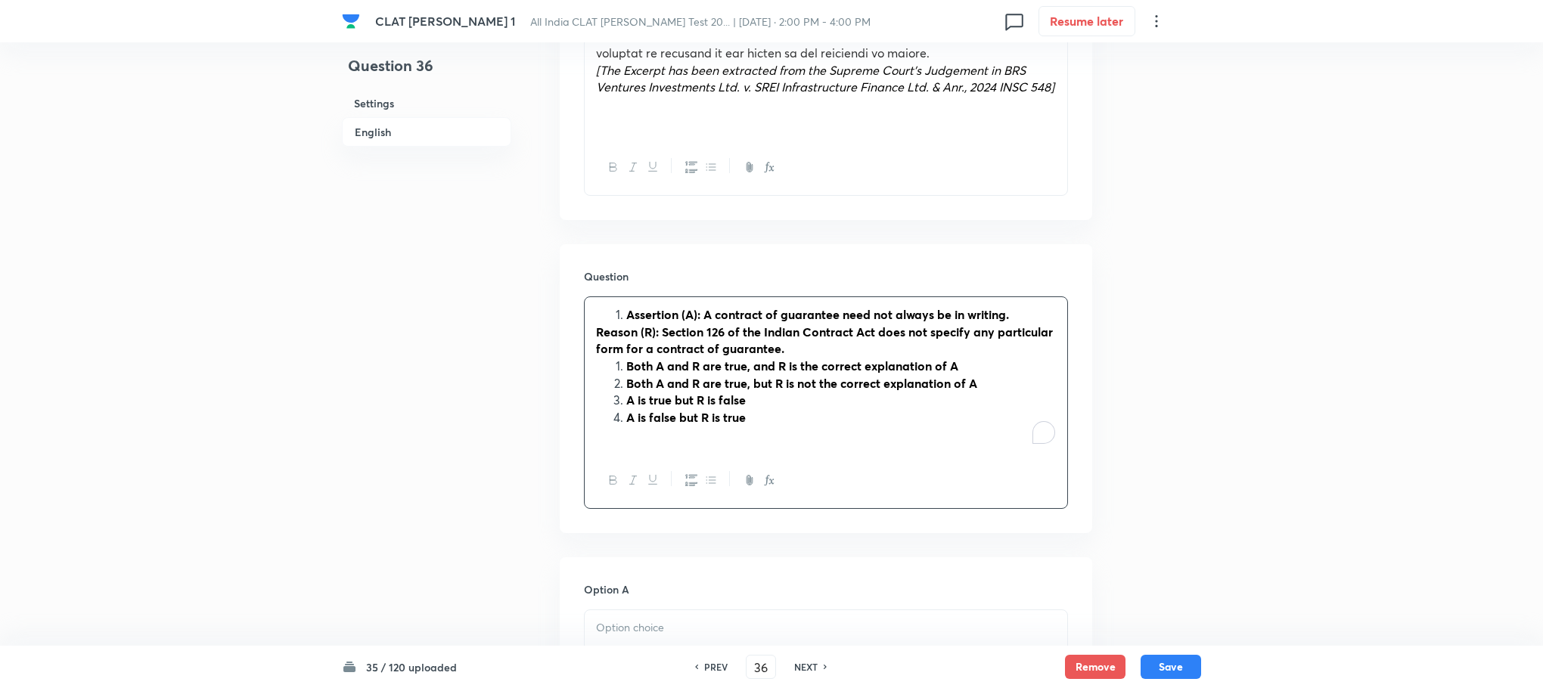
click at [626, 306] on li "Assertion (A): A contract of guarantee need not always be in writing." at bounding box center [841, 314] width 430 height 17
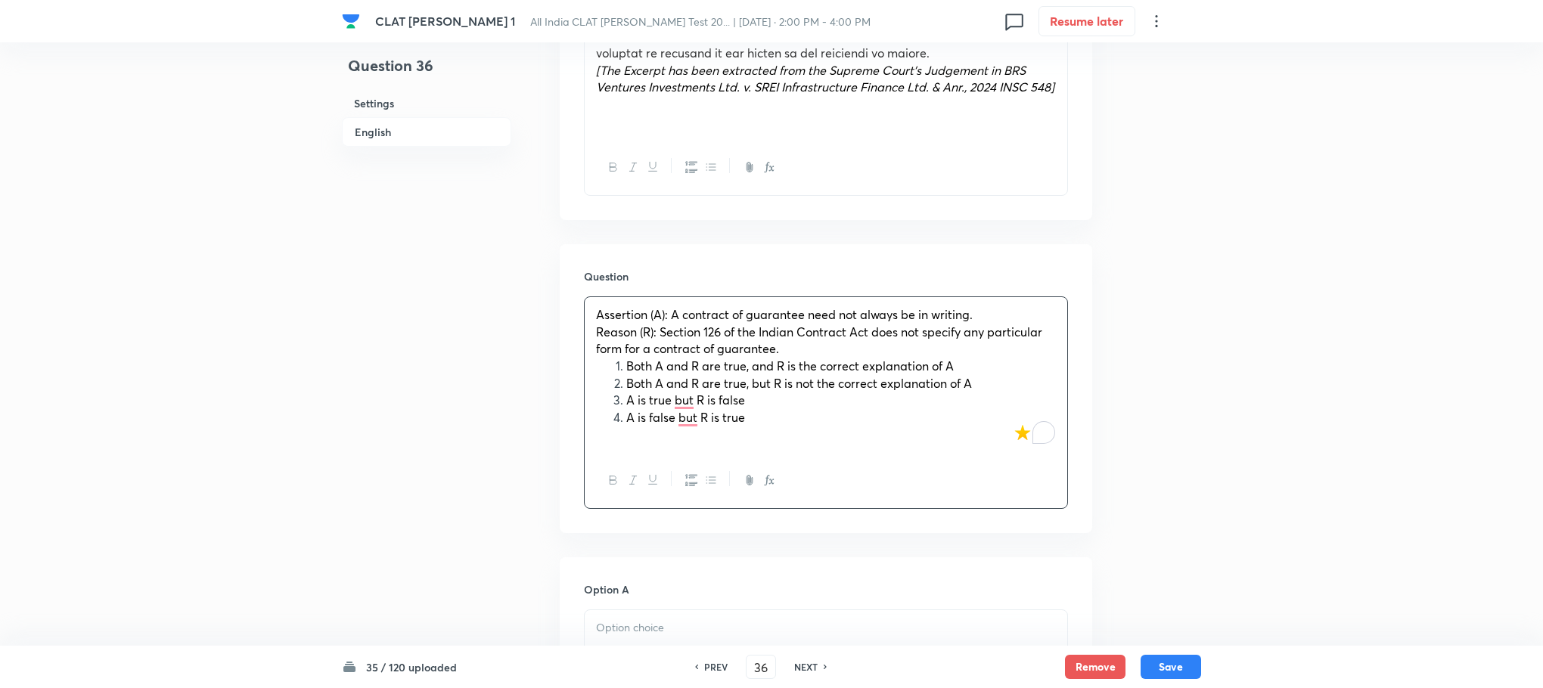
click at [626, 358] on span "Both A and R are true, and R is the correct explanation of A" at bounding box center [789, 366] width 327 height 16
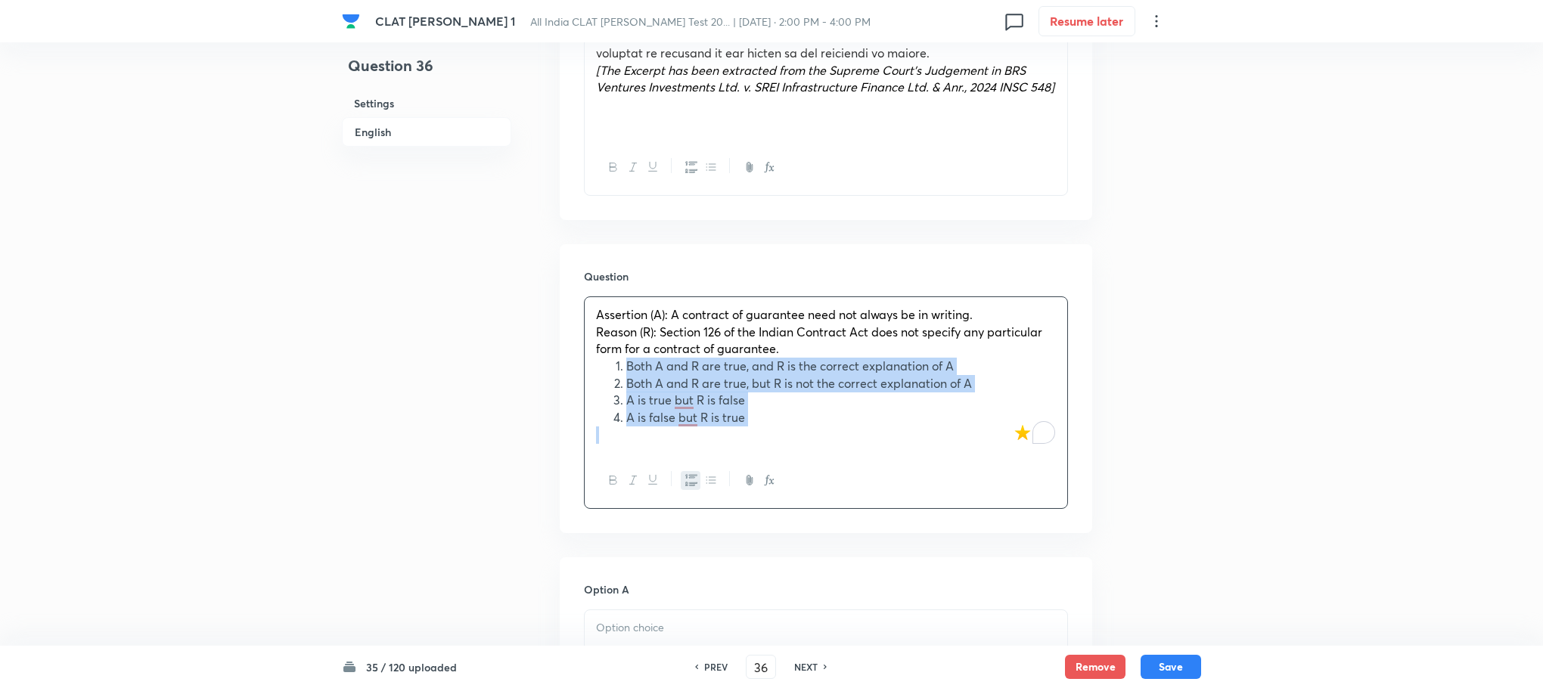
drag, startPoint x: 626, startPoint y: 349, endPoint x: 774, endPoint y: 417, distance: 162.4
click at [774, 417] on div "Assertion (A): A contract of guarantee need not always be in writing. Reason (R…" at bounding box center [826, 375] width 483 height 156
click at [684, 471] on button "button" at bounding box center [691, 480] width 20 height 19
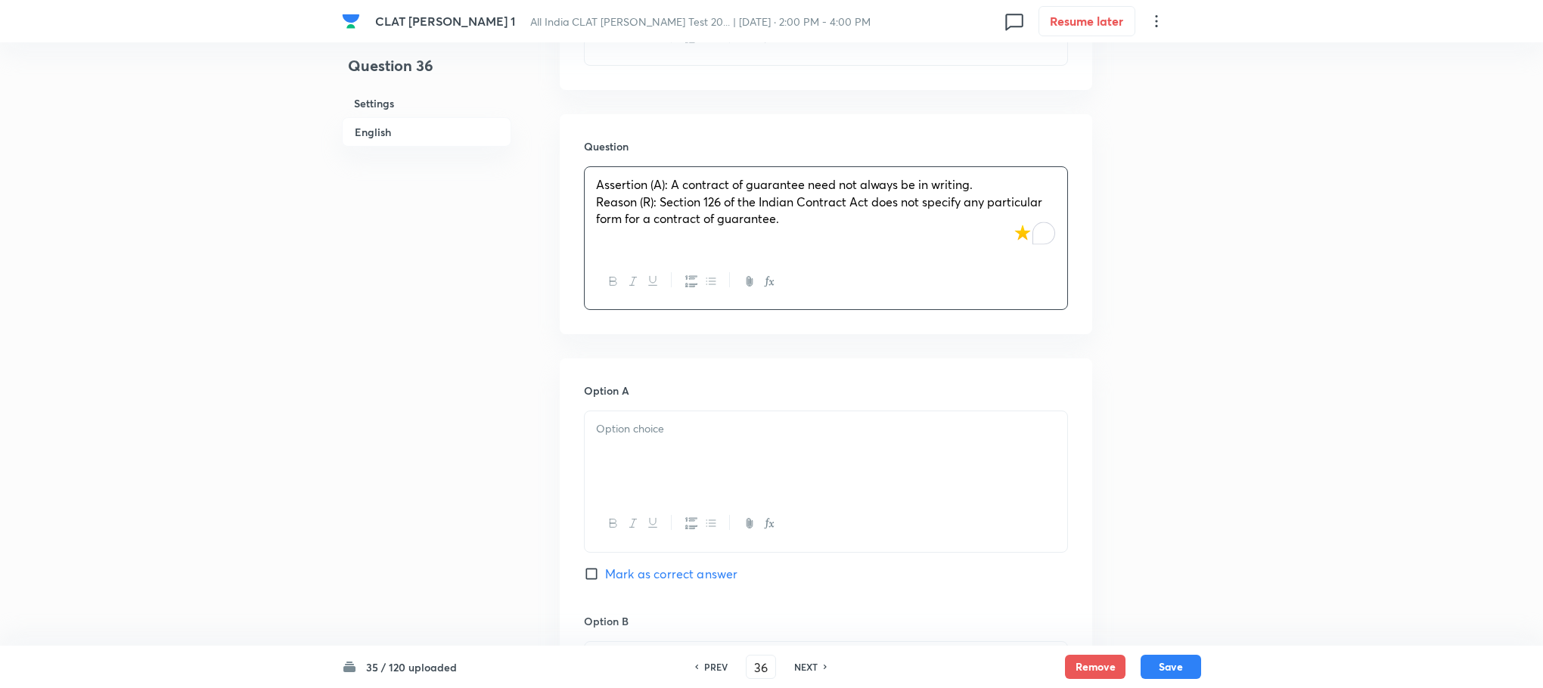
scroll to position [1475, 0]
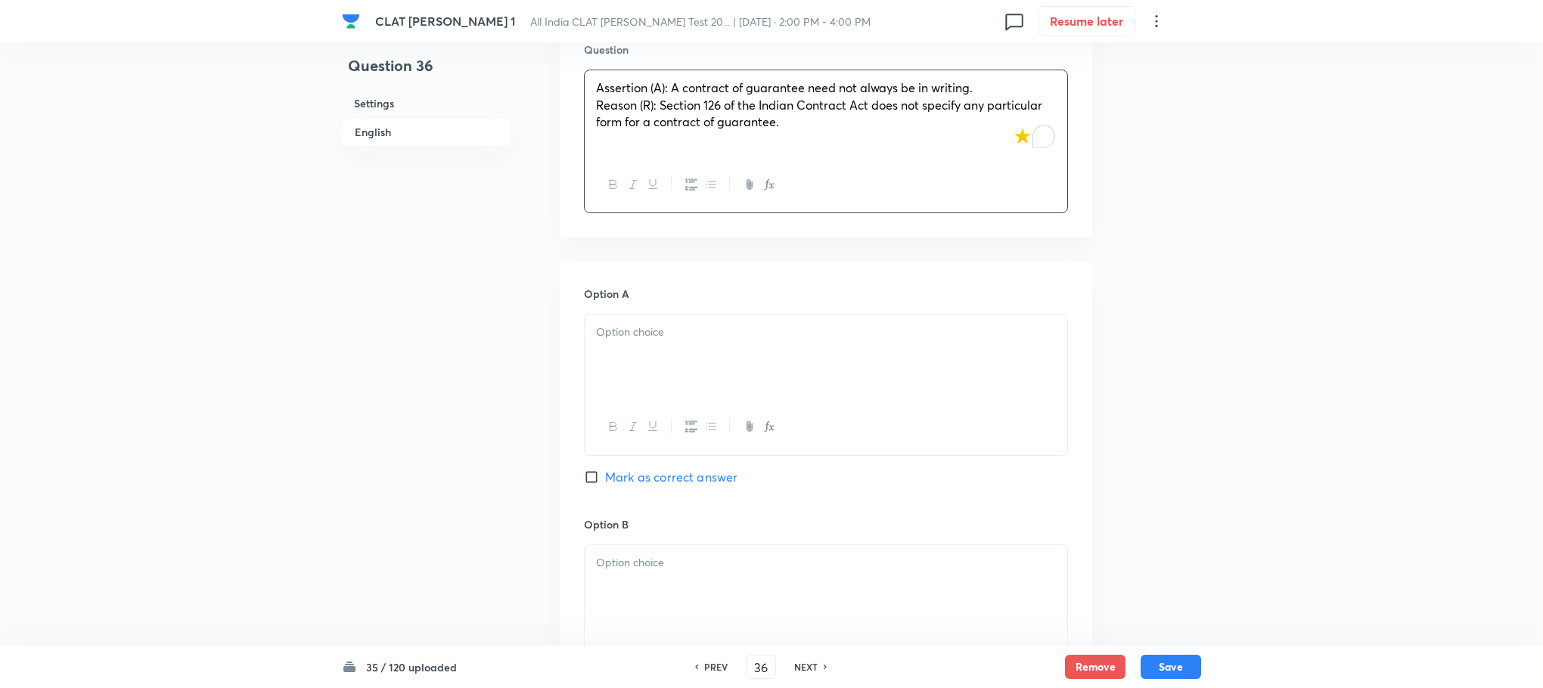
click at [620, 352] on div at bounding box center [826, 357] width 483 height 85
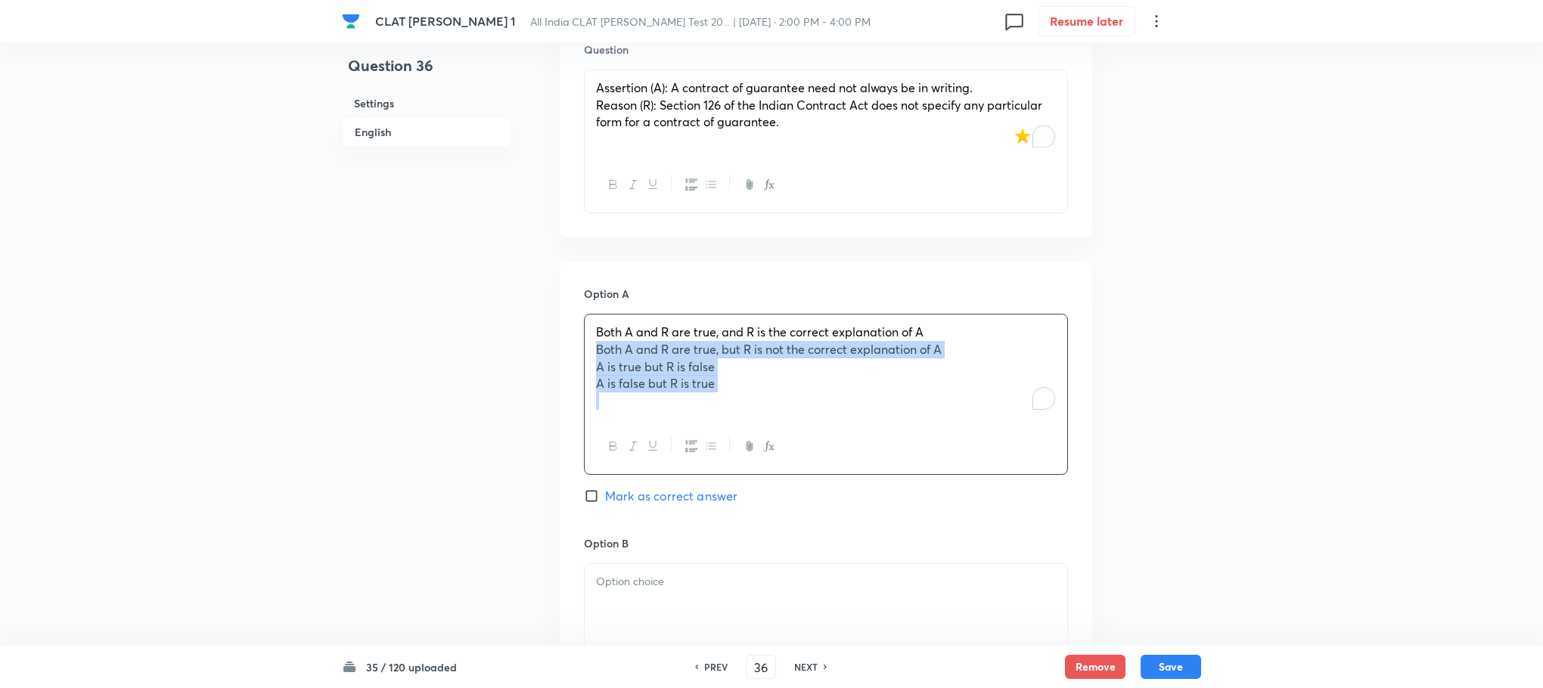
drag, startPoint x: 594, startPoint y: 327, endPoint x: 787, endPoint y: 411, distance: 210.0
click at [787, 411] on div "Both A and R are true, and R is the correct explanation of A Both A and R are t…" at bounding box center [826, 394] width 484 height 161
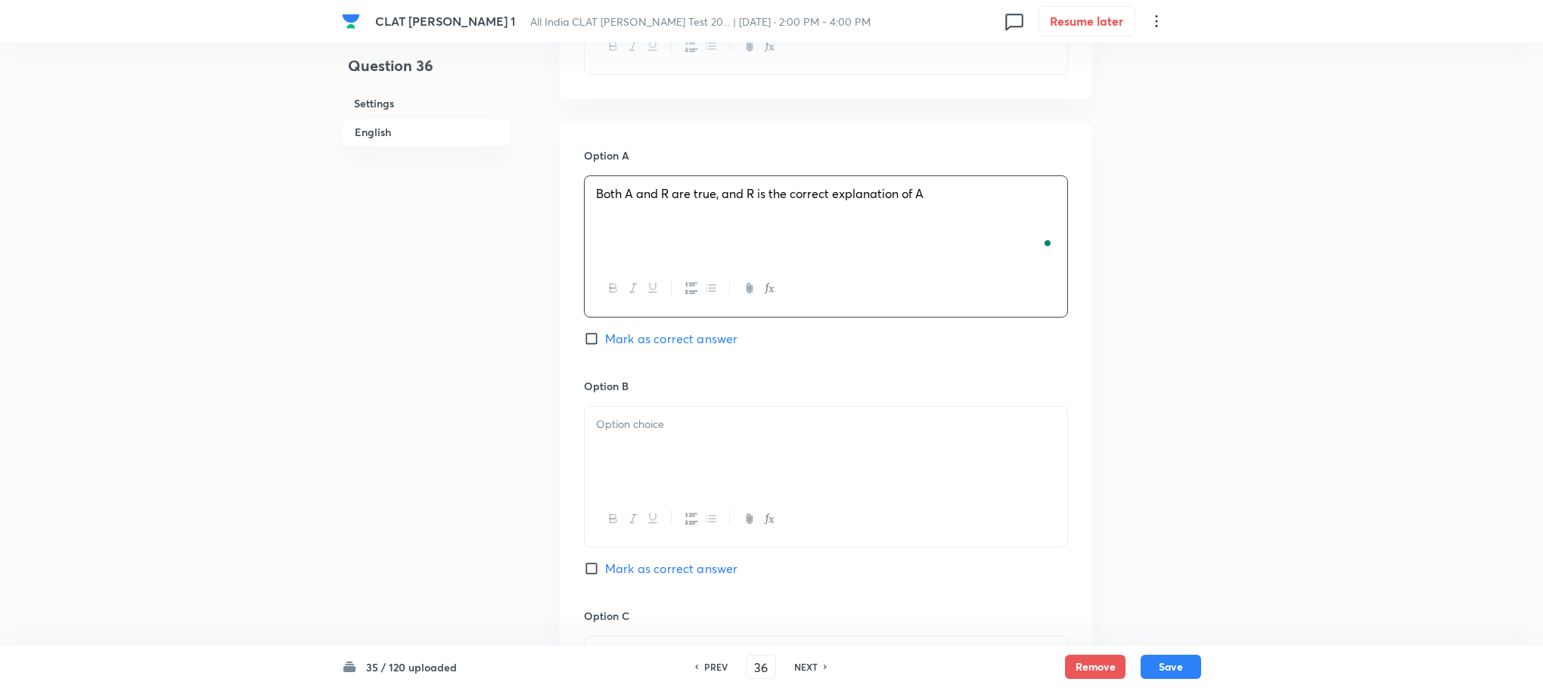
scroll to position [1702, 0]
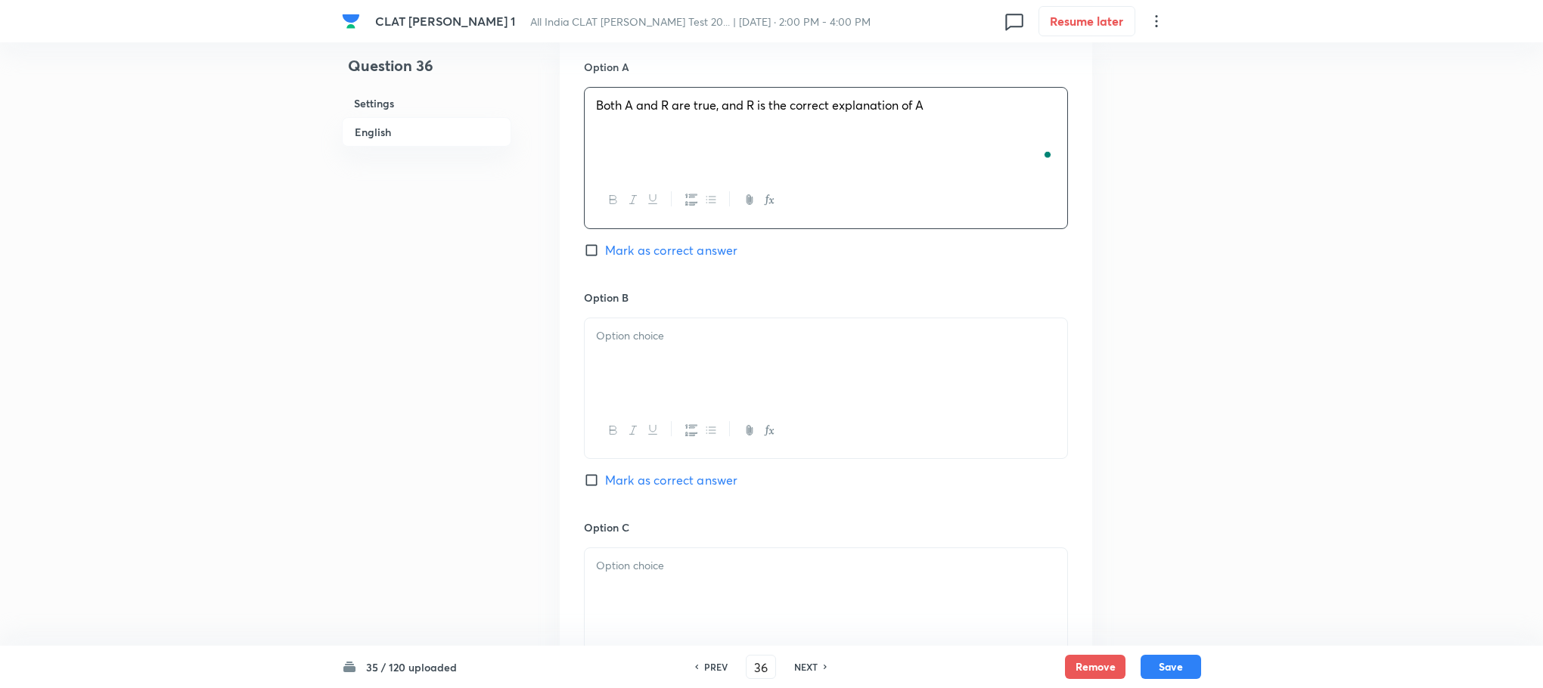
click at [649, 327] on p at bounding box center [826, 335] width 460 height 17
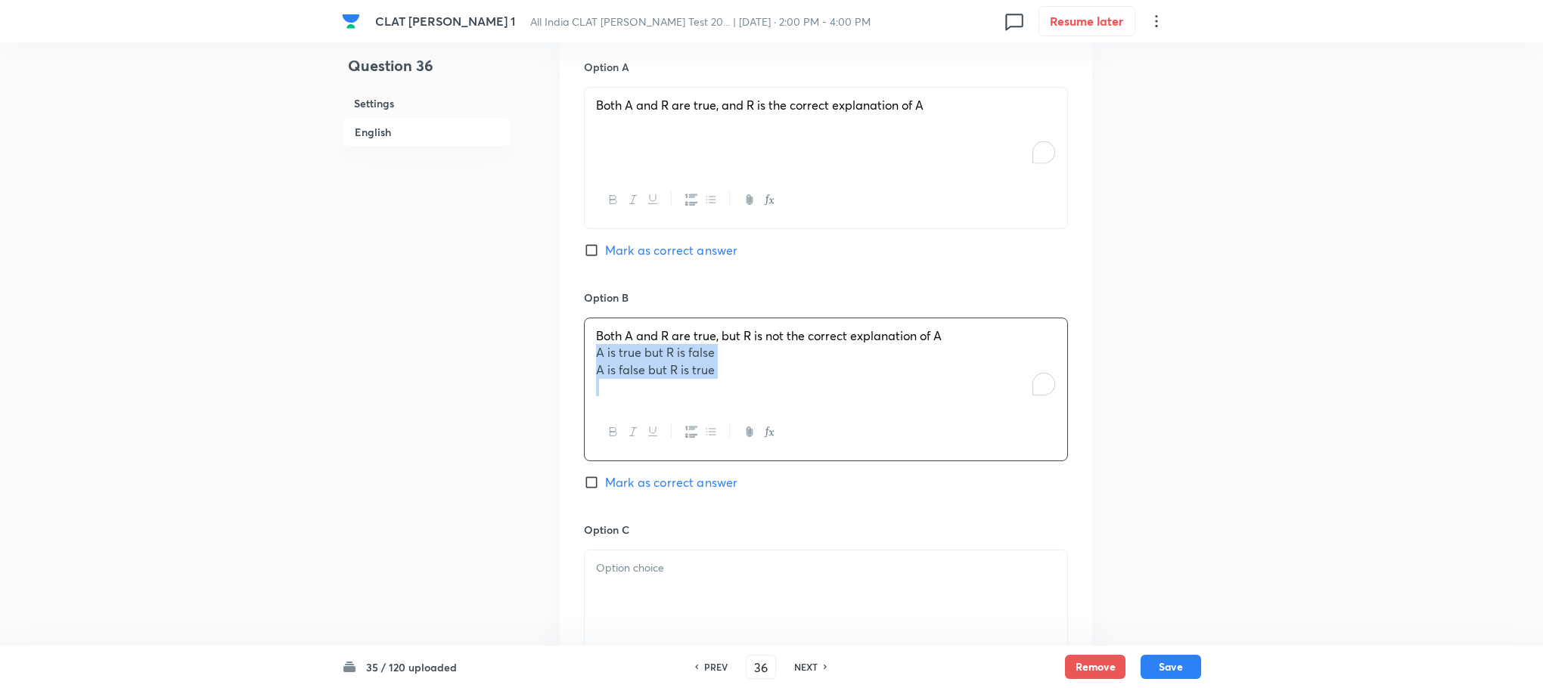
drag, startPoint x: 599, startPoint y: 336, endPoint x: 765, endPoint y: 399, distance: 177.4
click at [815, 393] on div "Both A and R are true, but R is not the correct explanation of A A is true but …" at bounding box center [826, 390] width 484 height 144
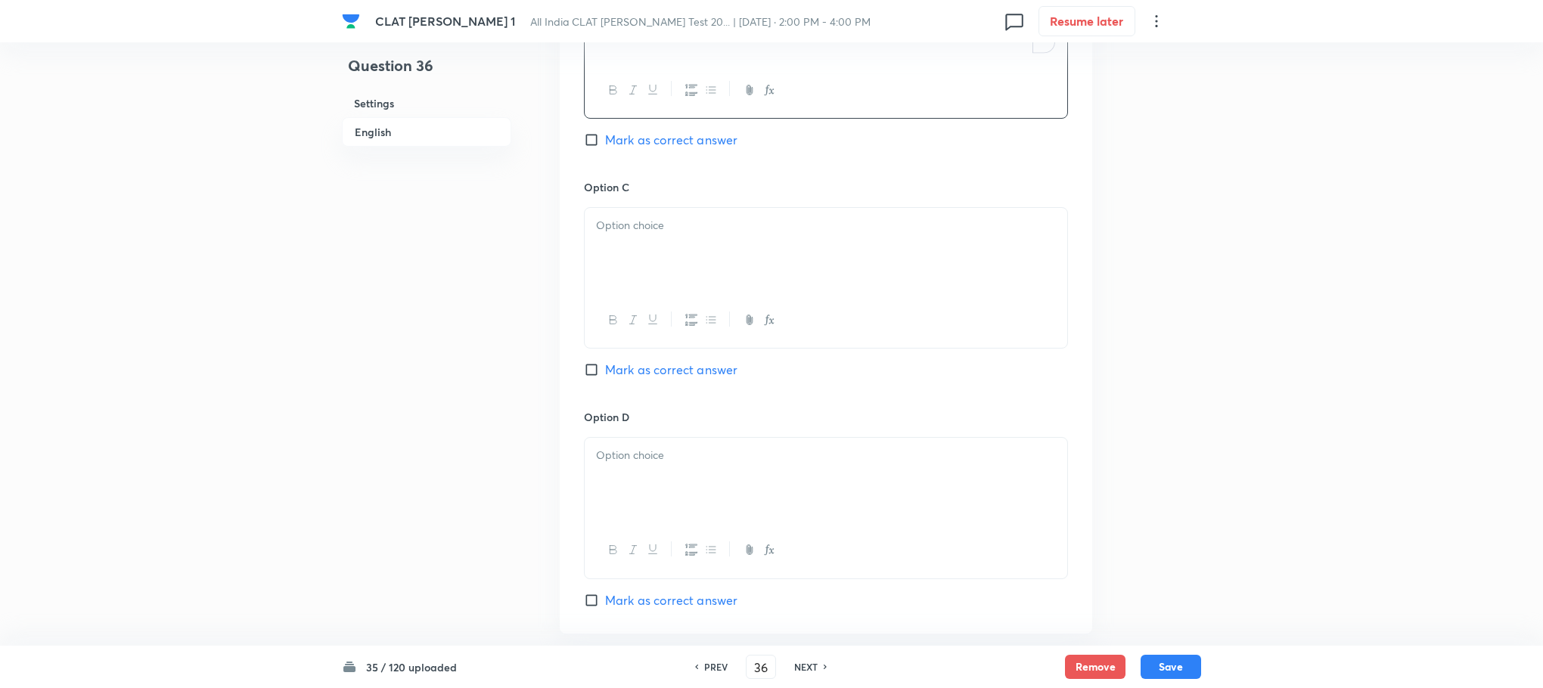
click at [632, 254] on div at bounding box center [826, 250] width 483 height 85
drag, startPoint x: 586, startPoint y: 225, endPoint x: 774, endPoint y: 259, distance: 191.2
click at [774, 259] on div "A is true but R is false A is false but R is true" at bounding box center [826, 250] width 483 height 85
click at [688, 448] on p "To enrich screen reader interactions, please activate Accessibility in Grammarl…" at bounding box center [826, 455] width 460 height 17
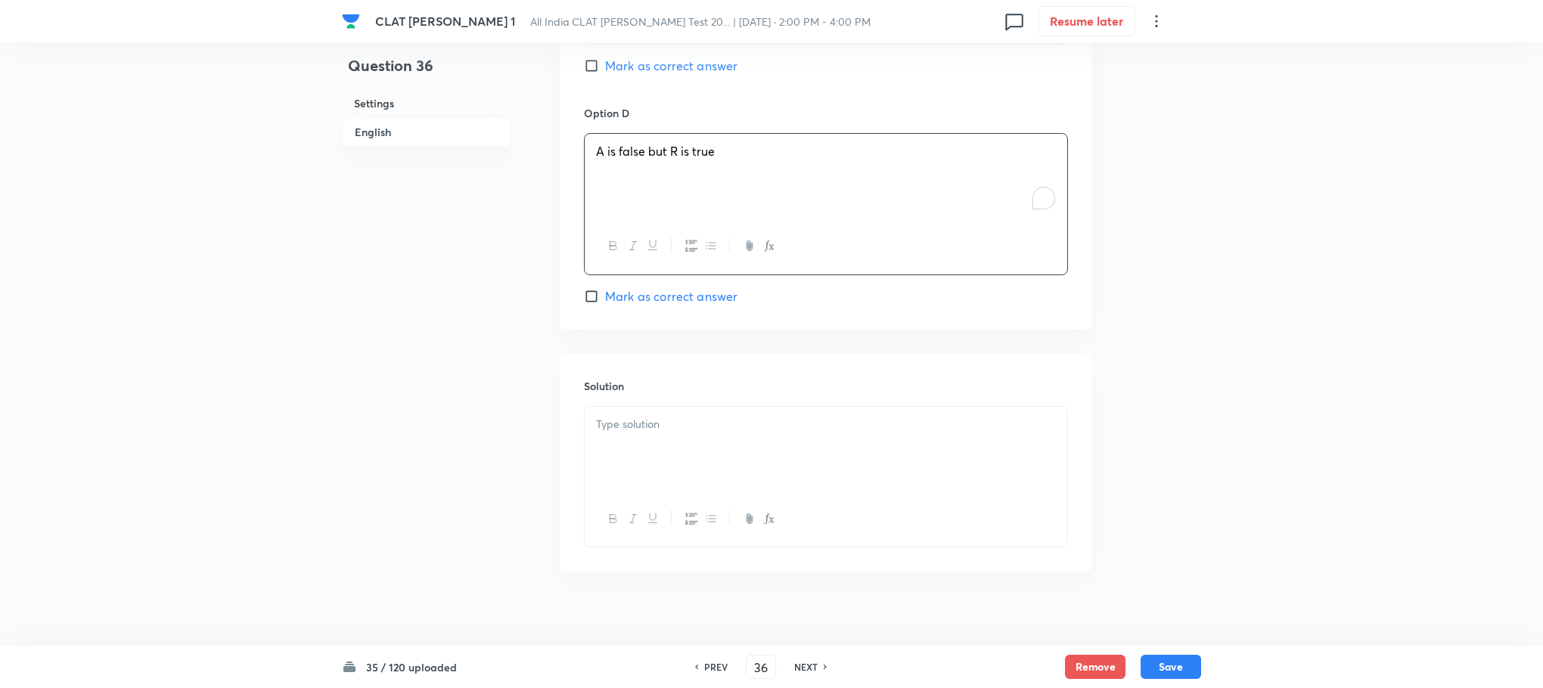
scroll to position [2349, 0]
click at [793, 413] on p at bounding box center [826, 421] width 460 height 17
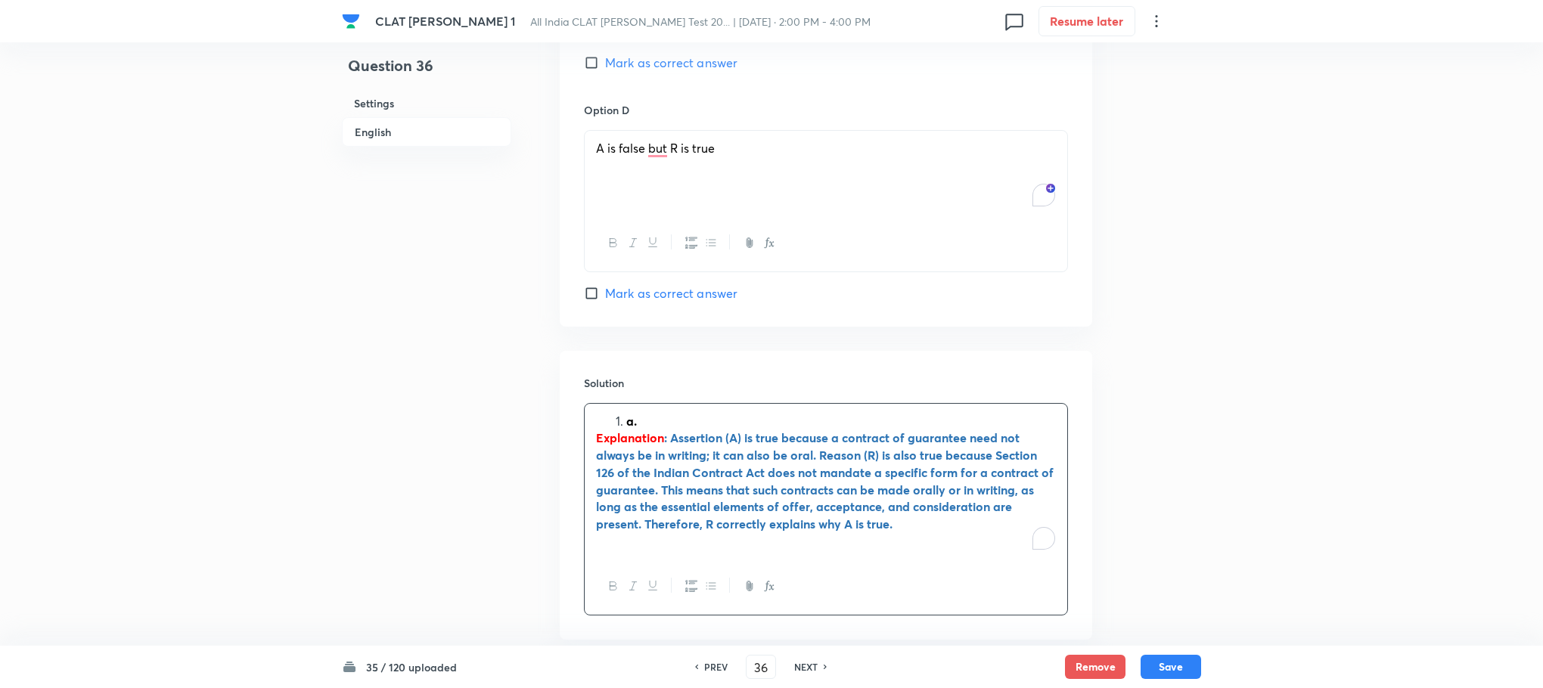
click at [626, 413] on li "a." at bounding box center [841, 421] width 430 height 17
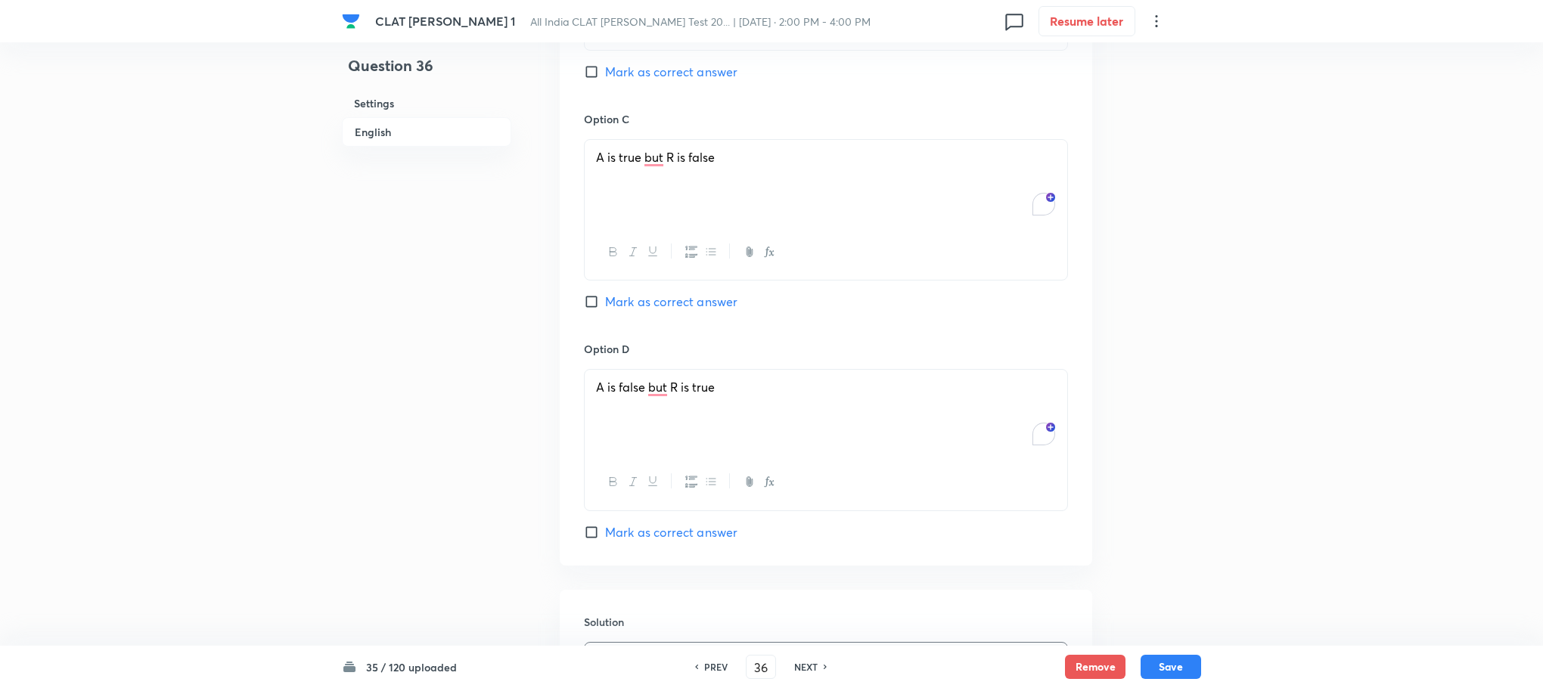
scroll to position [1782, 0]
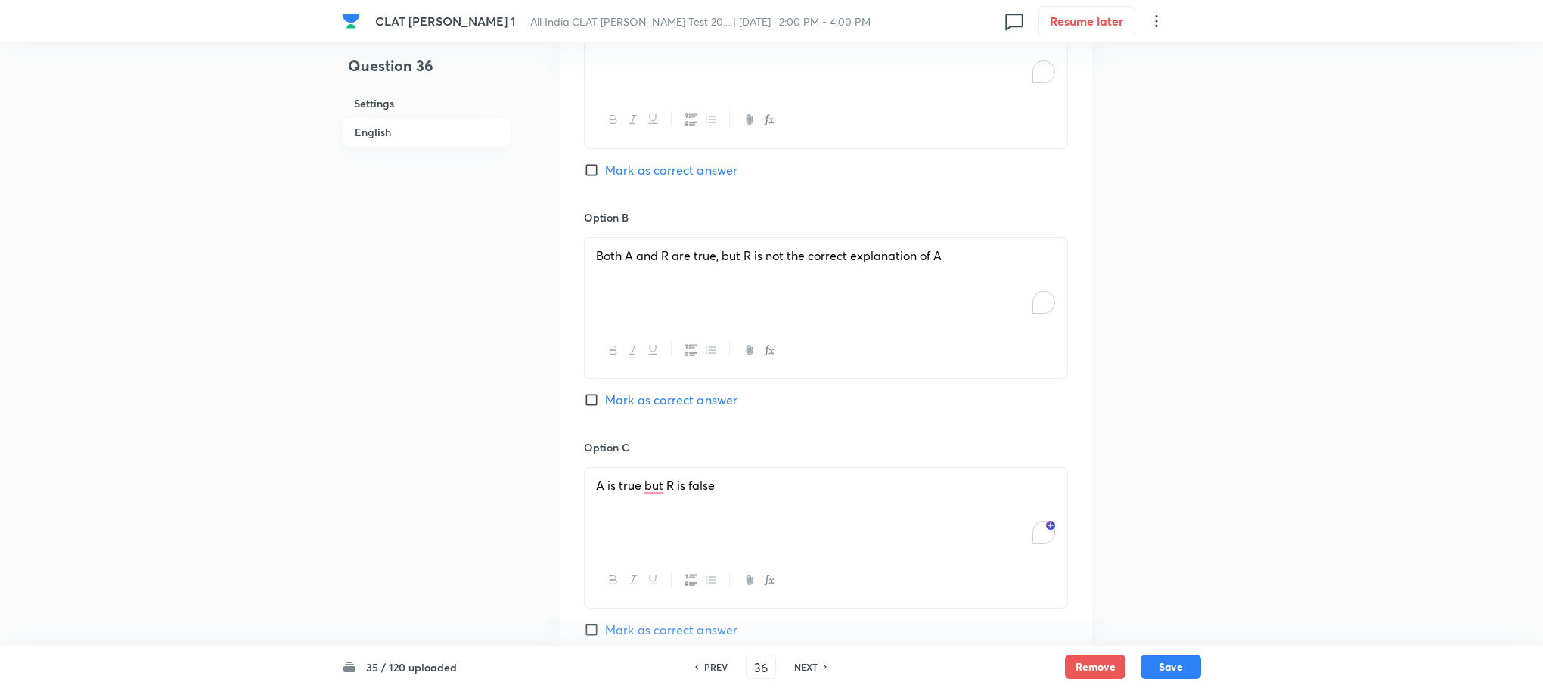
click at [656, 161] on span "Mark as correct answer" at bounding box center [671, 170] width 132 height 18
click at [605, 163] on input "Mark as correct answer" at bounding box center [594, 170] width 21 height 15
checkbox input "true"
click at [1164, 668] on button "Save" at bounding box center [1171, 665] width 61 height 24
type input "37"
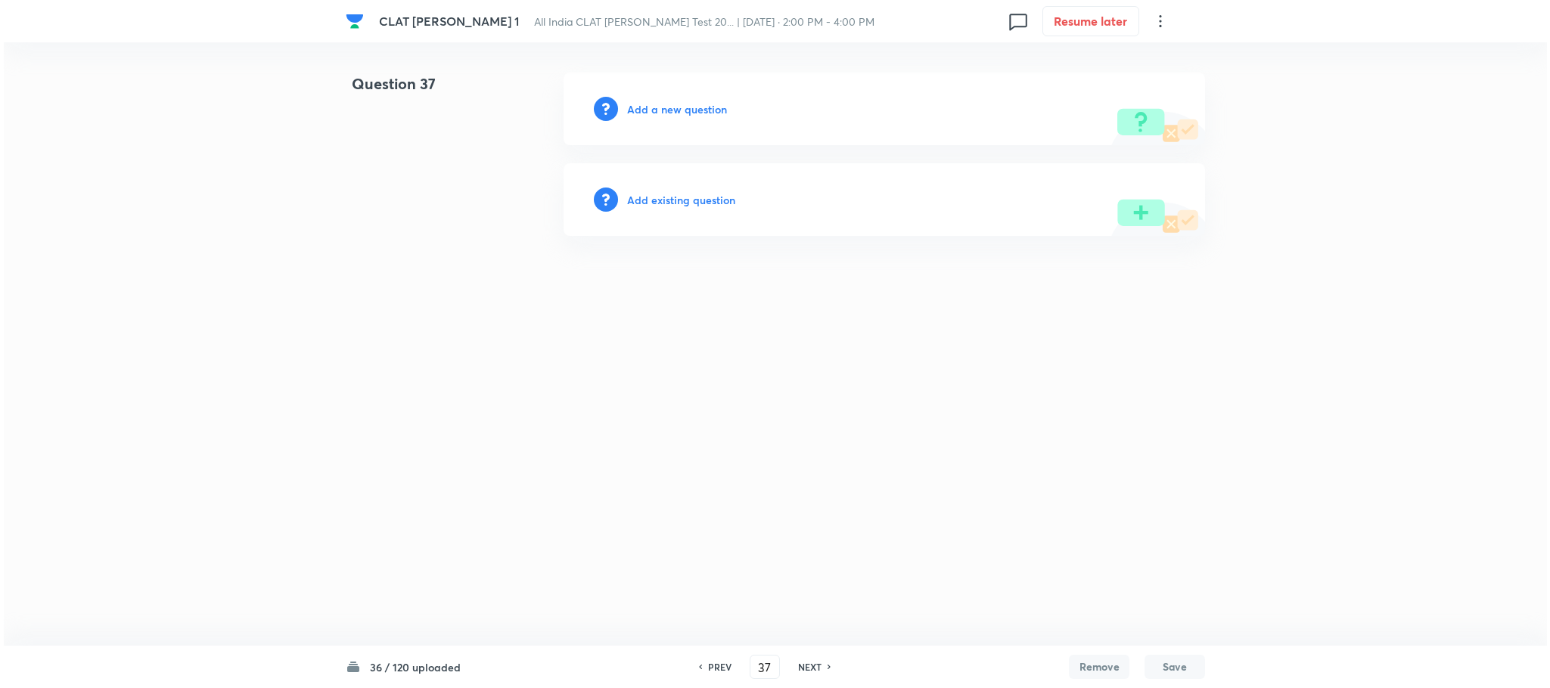
scroll to position [0, 0]
click at [672, 107] on h6 "Add a new question" at bounding box center [677, 109] width 100 height 16
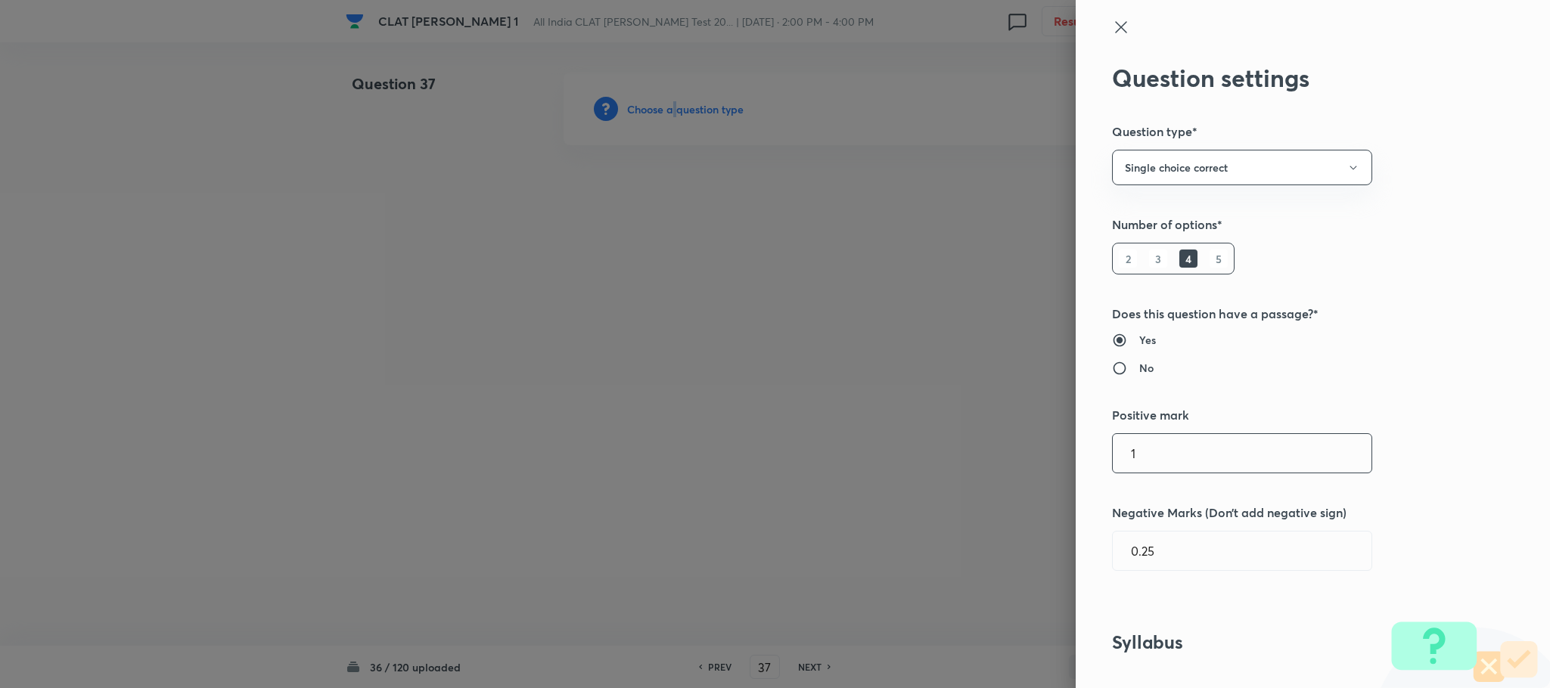
scroll to position [794, 0]
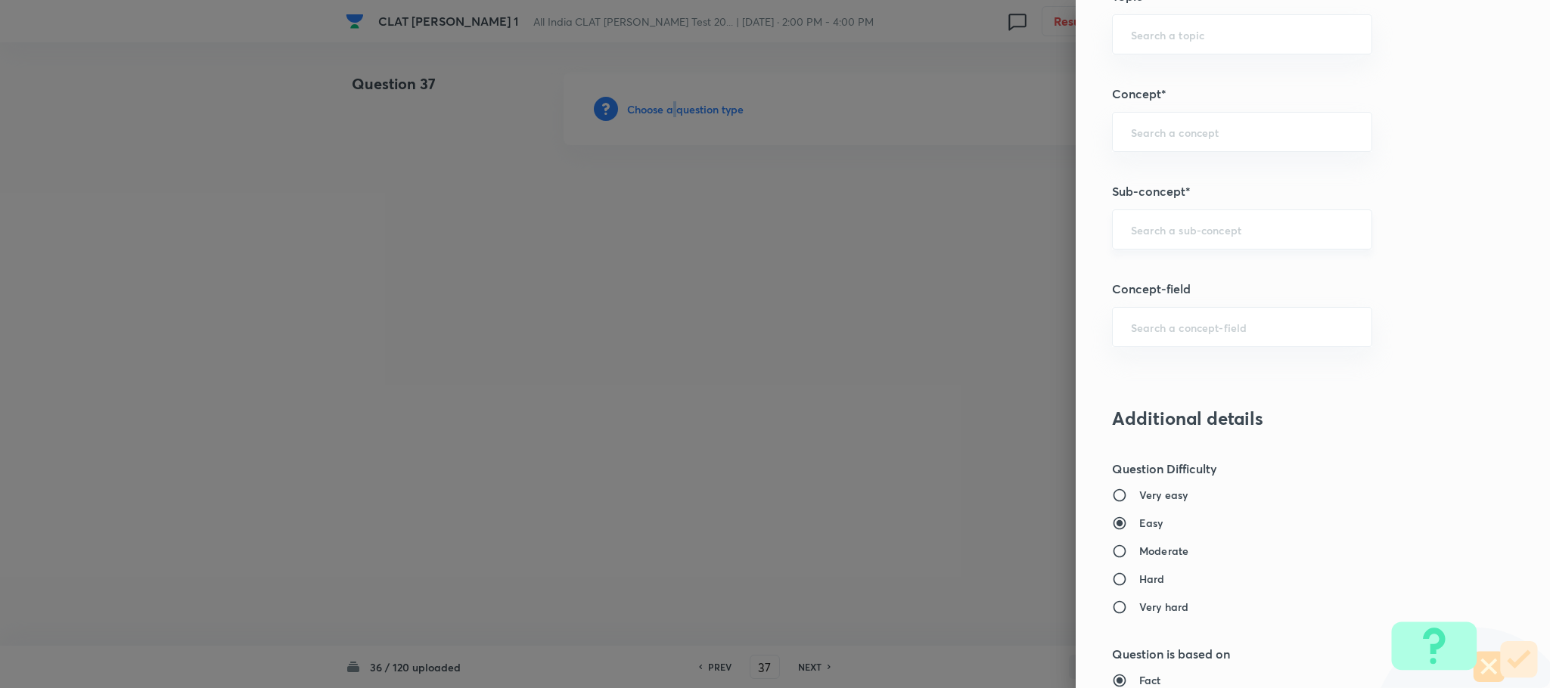
click at [1172, 244] on div "​" at bounding box center [1242, 230] width 260 height 40
type input "r"
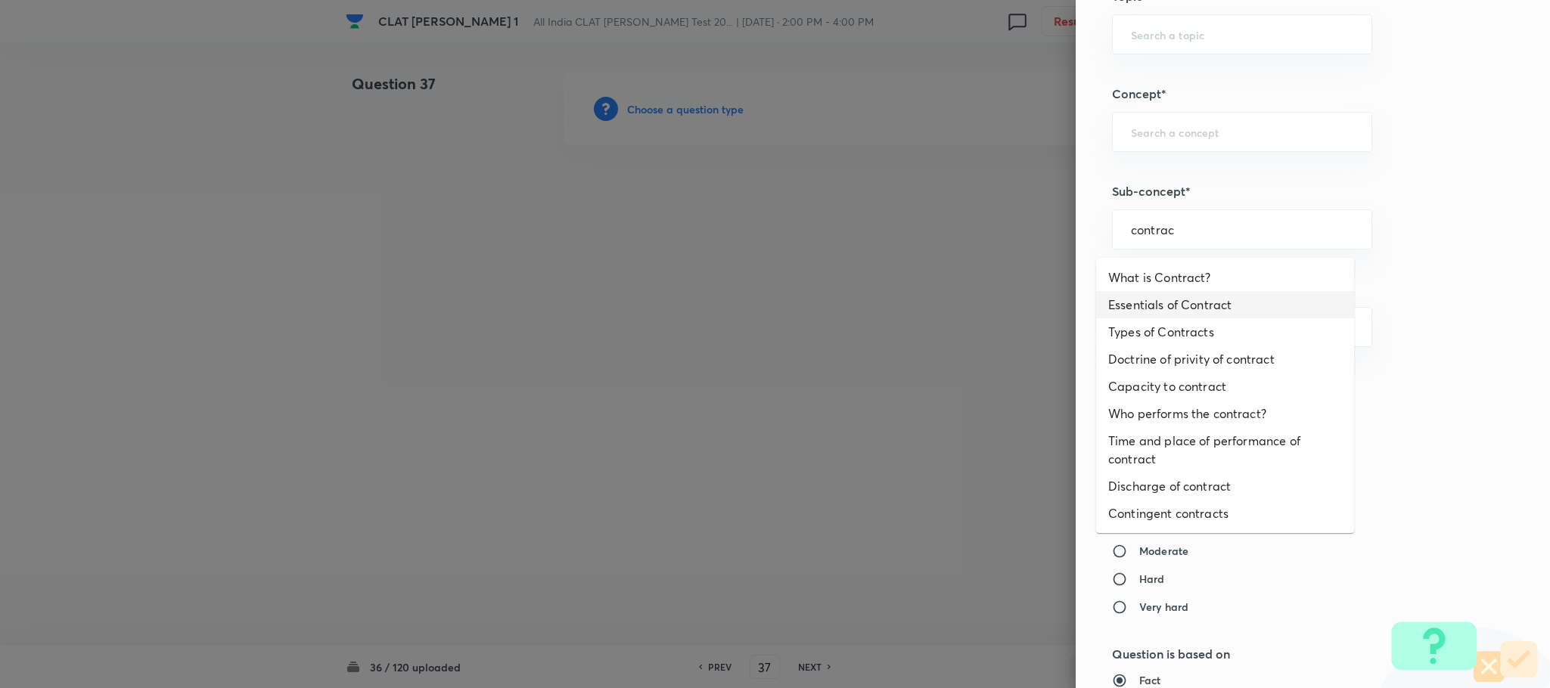
click at [1160, 291] on li "Essentials of Contract" at bounding box center [1225, 304] width 258 height 27
type input "Essentials of Contract"
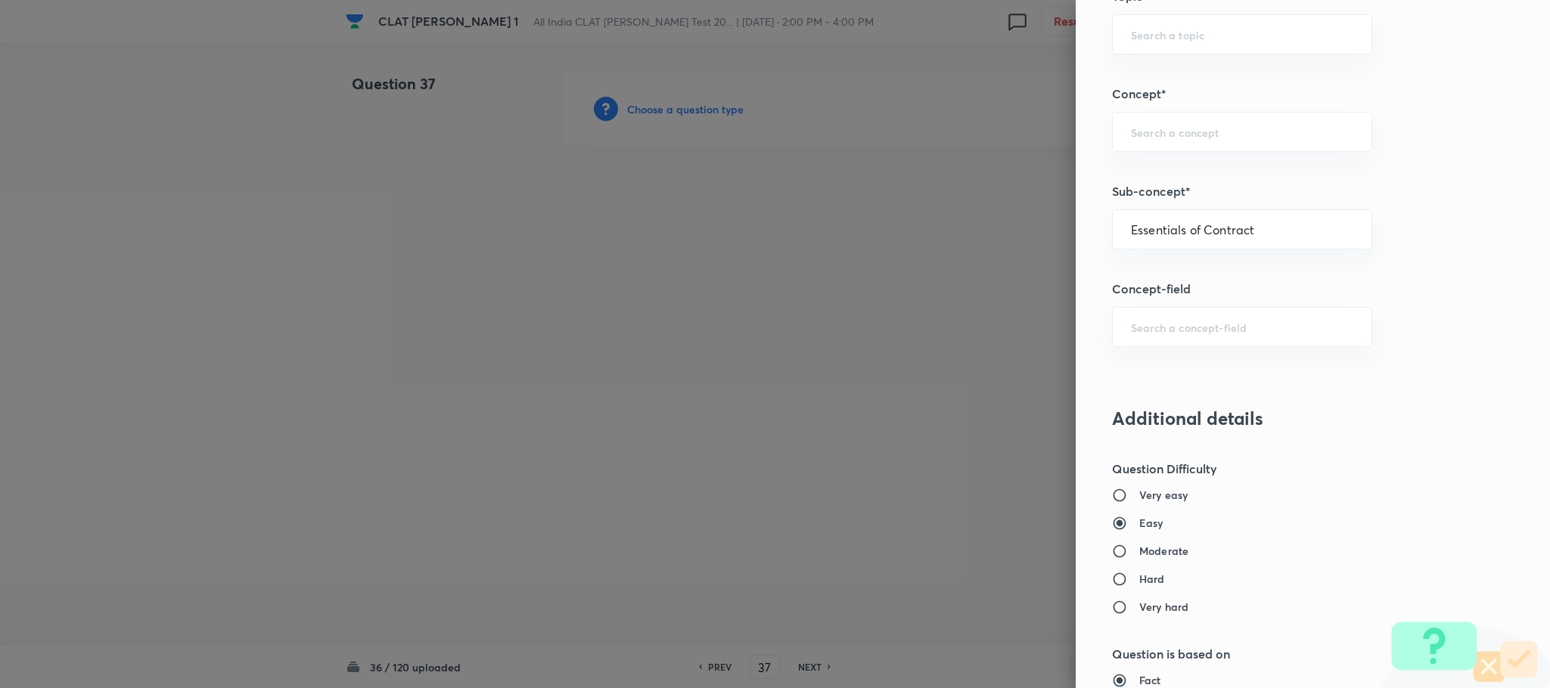
type input "Law of Contract"
type input "Contract Law"
type input "ICA 1872"
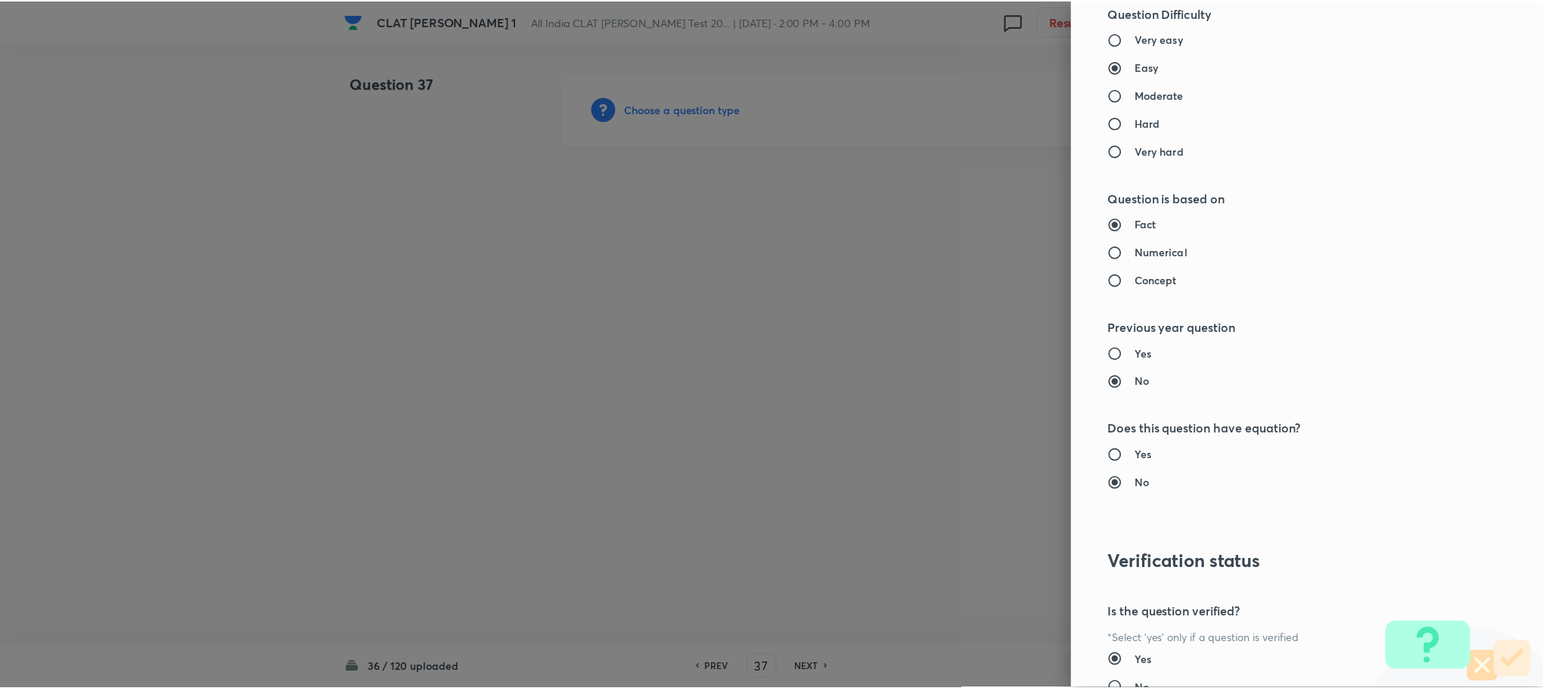
scroll to position [1378, 0]
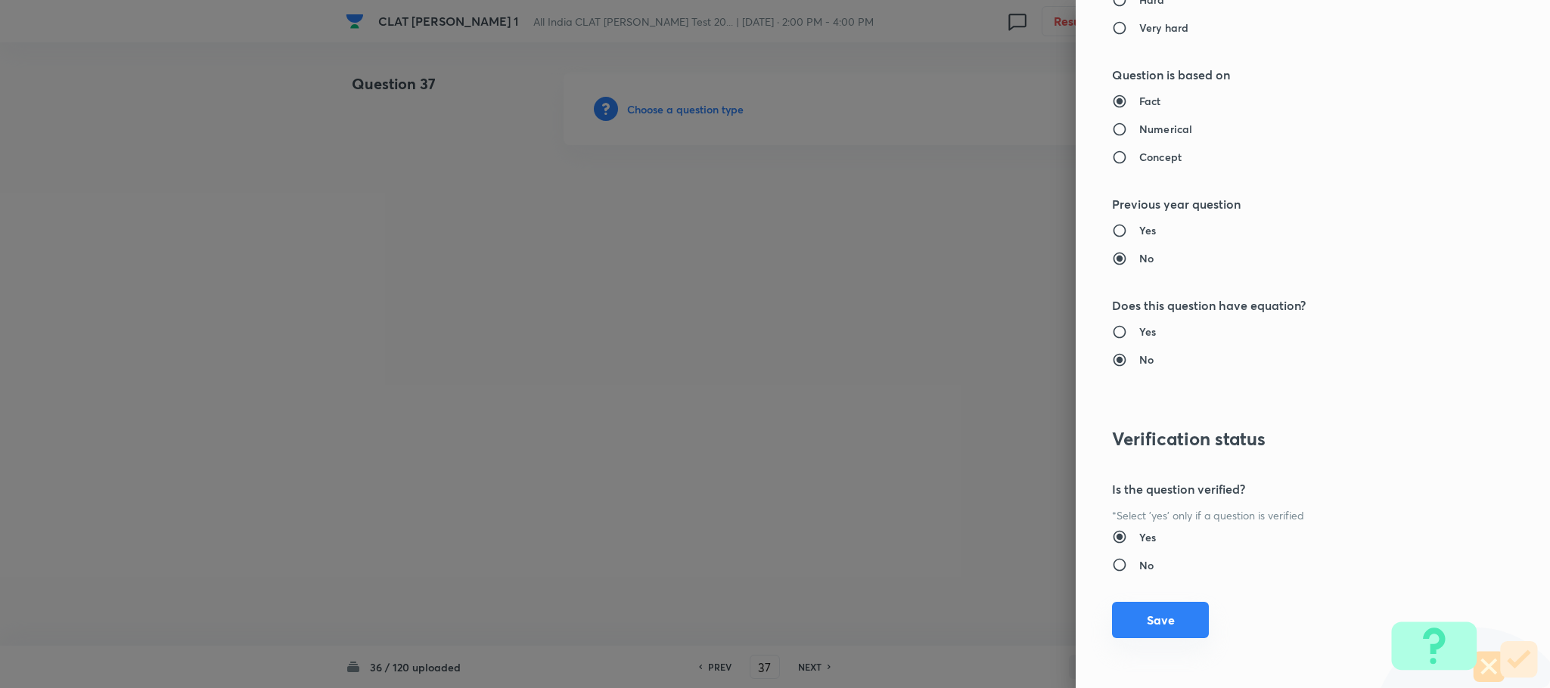
click at [1147, 618] on button "Save" at bounding box center [1160, 620] width 97 height 36
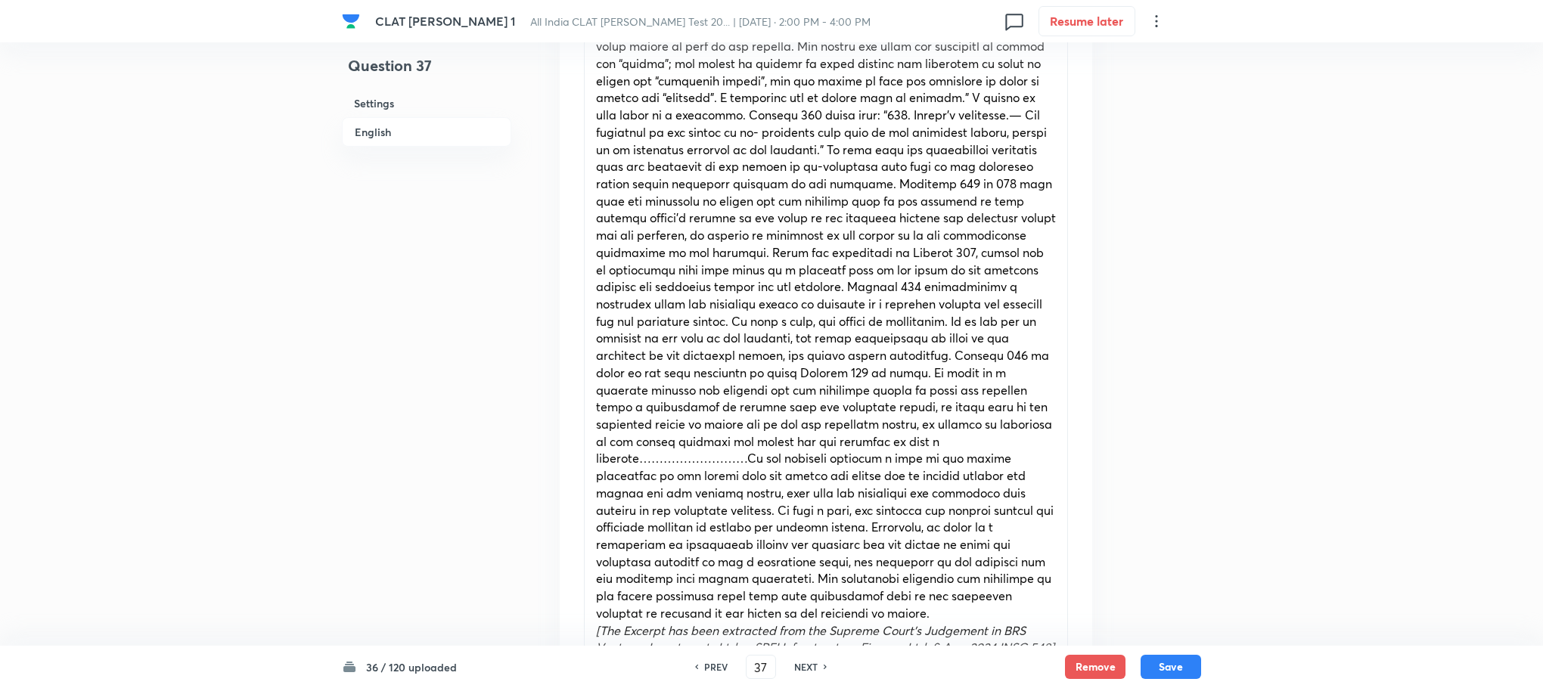
scroll to position [1361, 0]
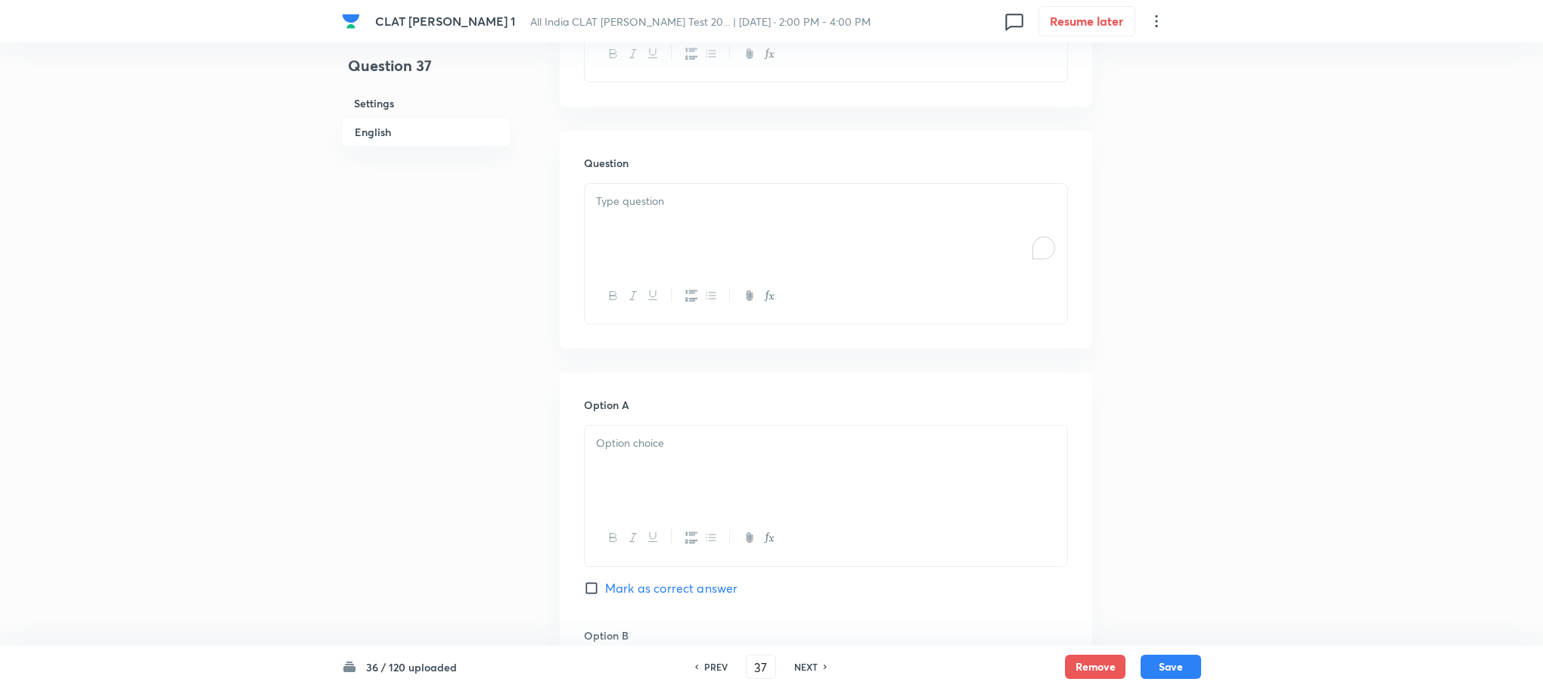
click at [594, 211] on div "To enrich screen reader interactions, please activate Accessibility in Grammarl…" at bounding box center [826, 226] width 483 height 85
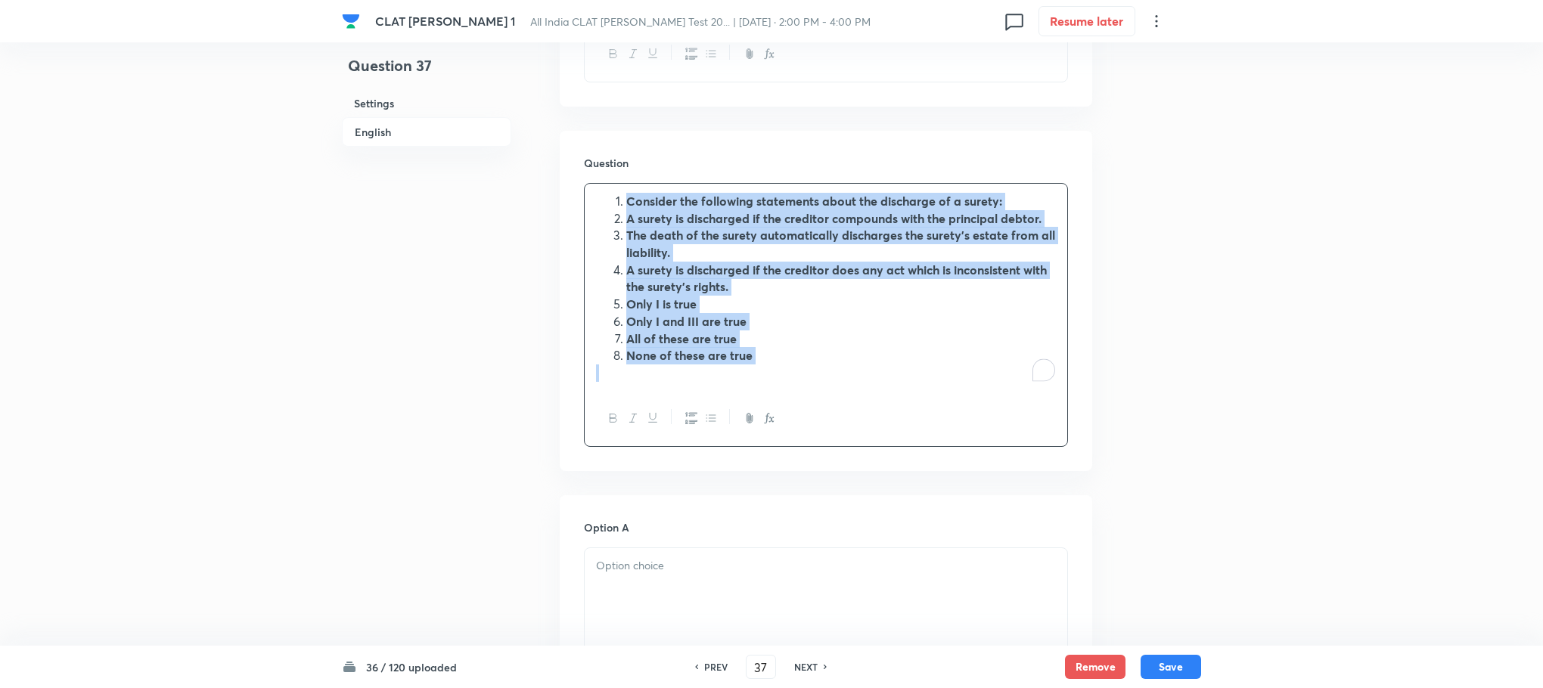
drag, startPoint x: 620, startPoint y: 186, endPoint x: 830, endPoint y: 361, distance: 273.4
click at [830, 361] on div "Consider the following statements about the discharge of a surety: A surety is …" at bounding box center [826, 287] width 483 height 207
click at [688, 412] on icon "button" at bounding box center [691, 418] width 12 height 12
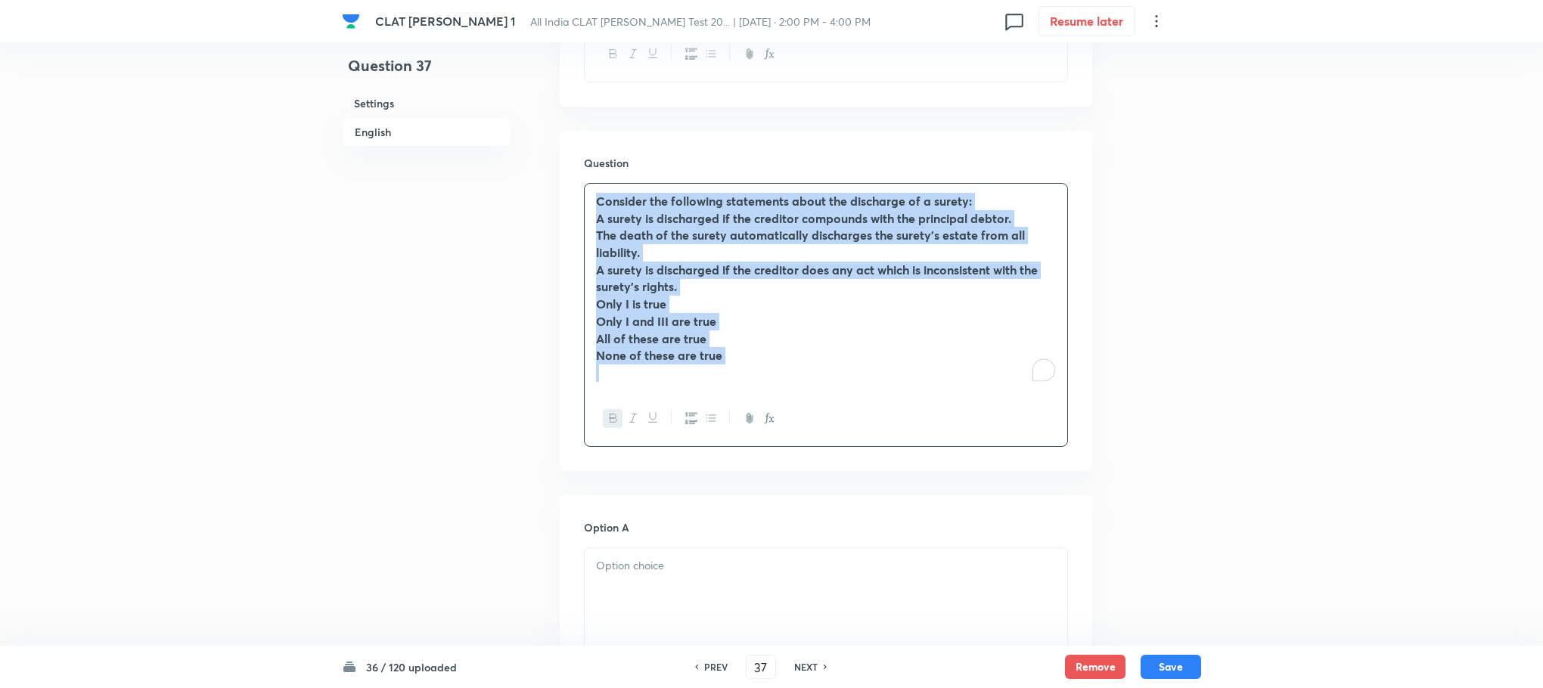
click at [619, 412] on icon "button" at bounding box center [613, 418] width 12 height 12
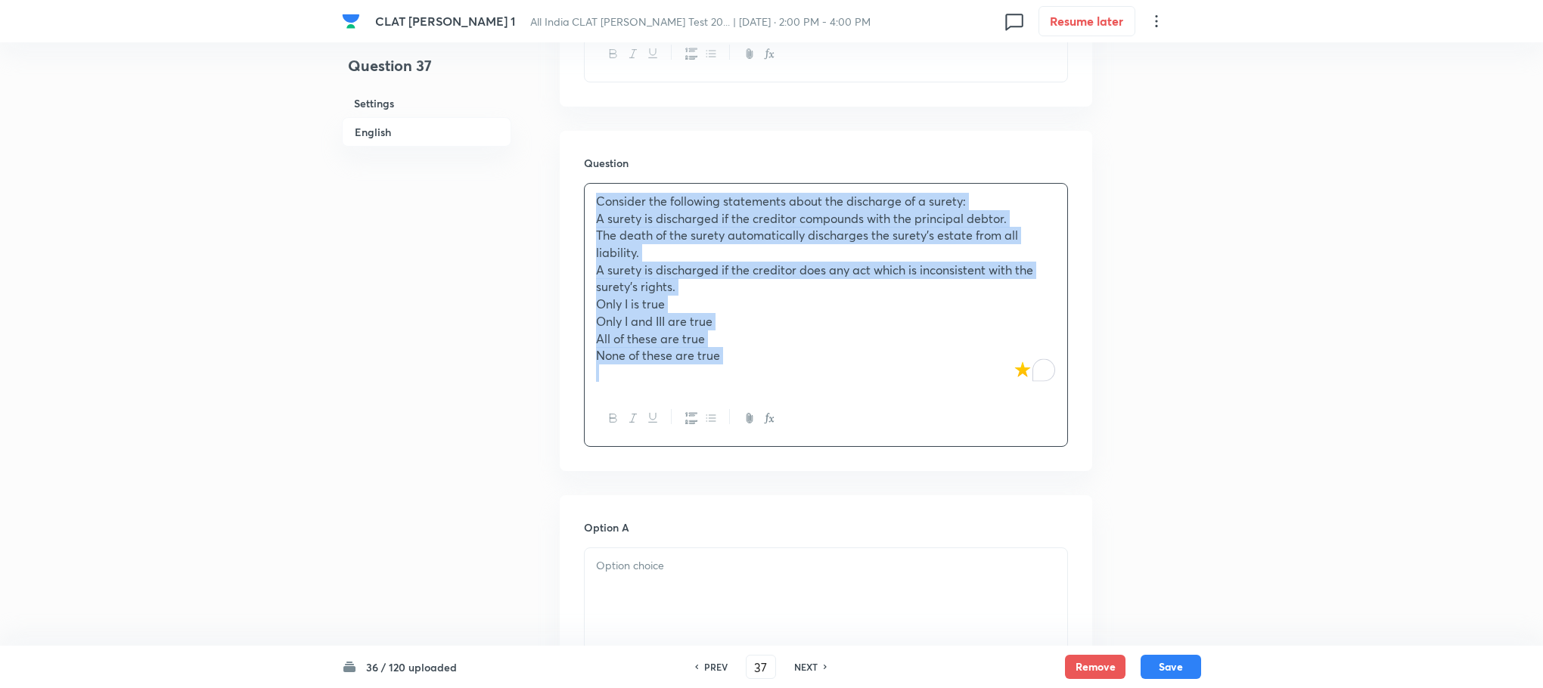
click at [594, 284] on div "Consider the following statements about the discharge of a surety: A surety is …" at bounding box center [826, 287] width 483 height 207
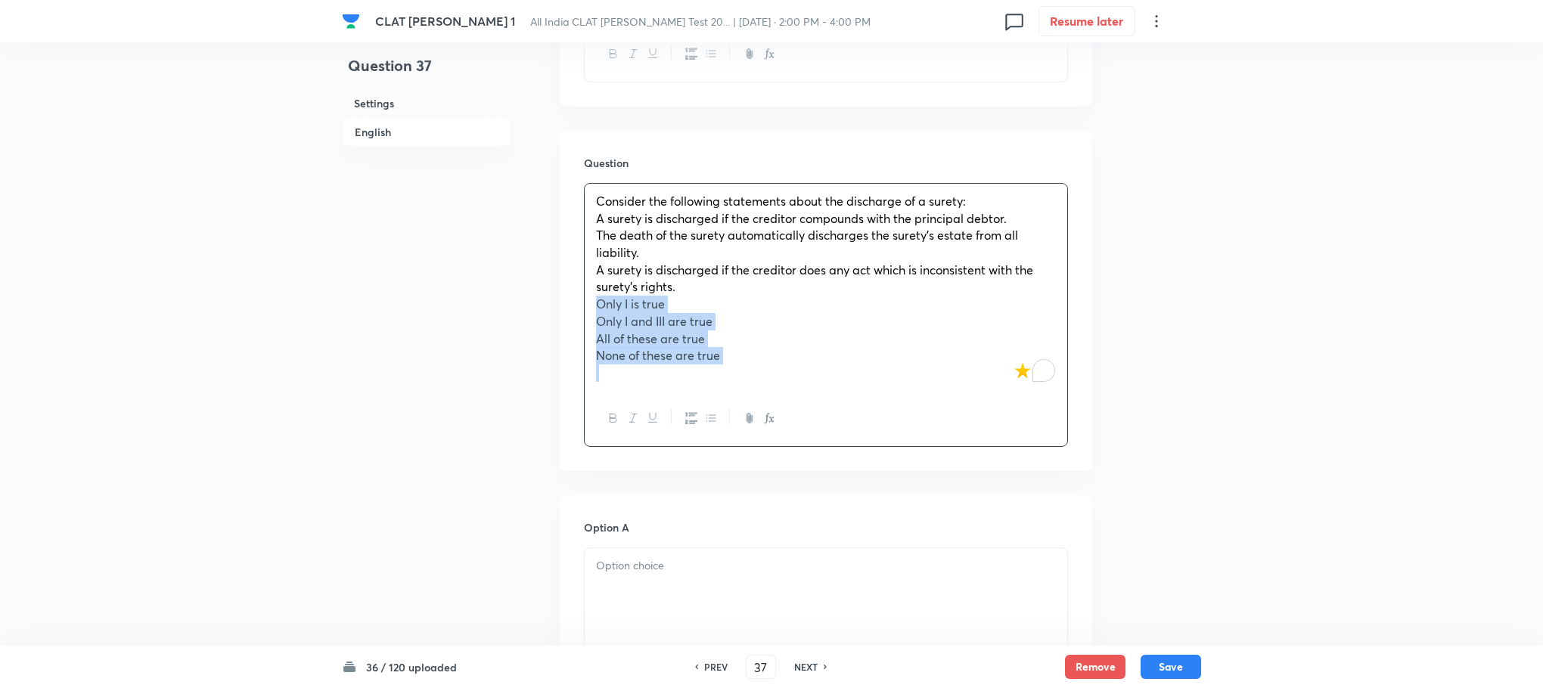
drag, startPoint x: 594, startPoint y: 284, endPoint x: 792, endPoint y: 370, distance: 215.4
click at [792, 370] on div "Consider the following statements about the discharge of a surety: A surety is …" at bounding box center [826, 287] width 483 height 207
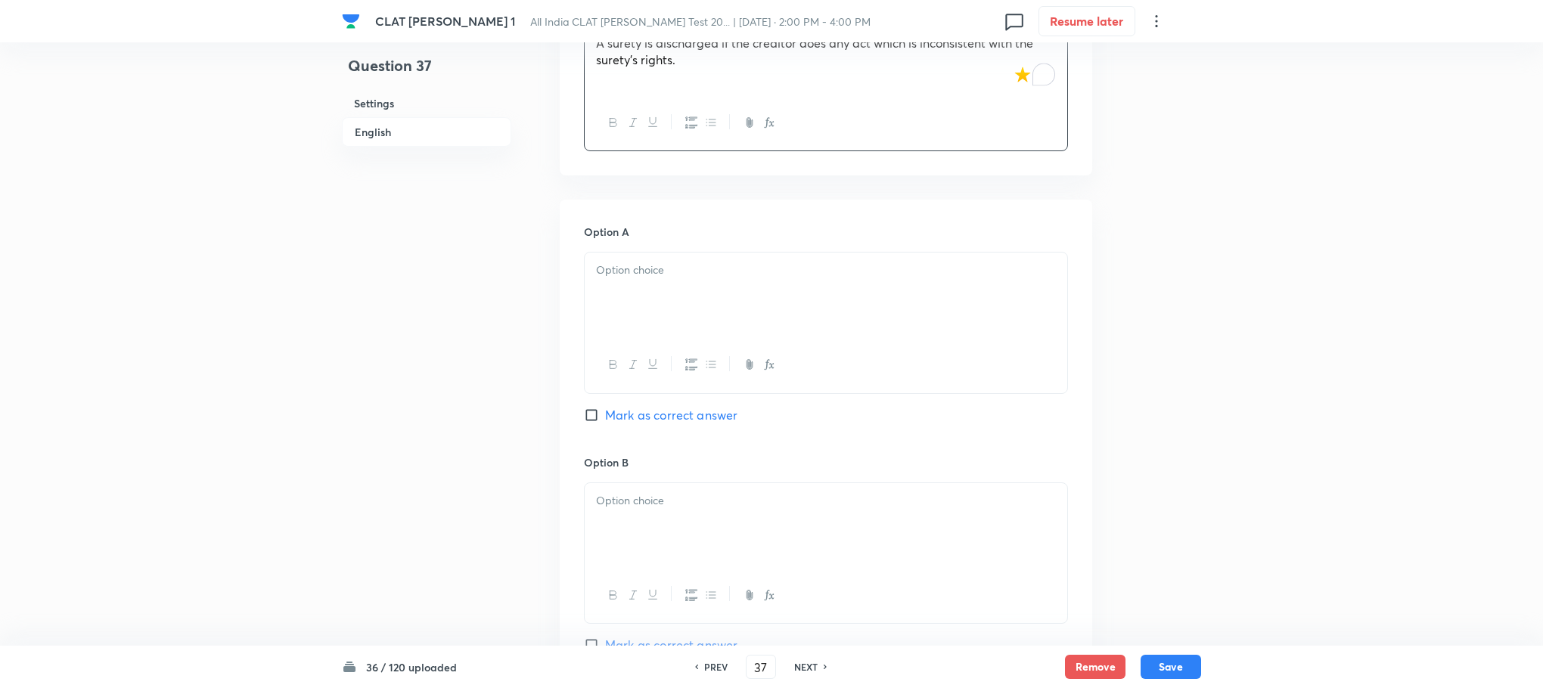
click at [638, 288] on div at bounding box center [826, 295] width 483 height 85
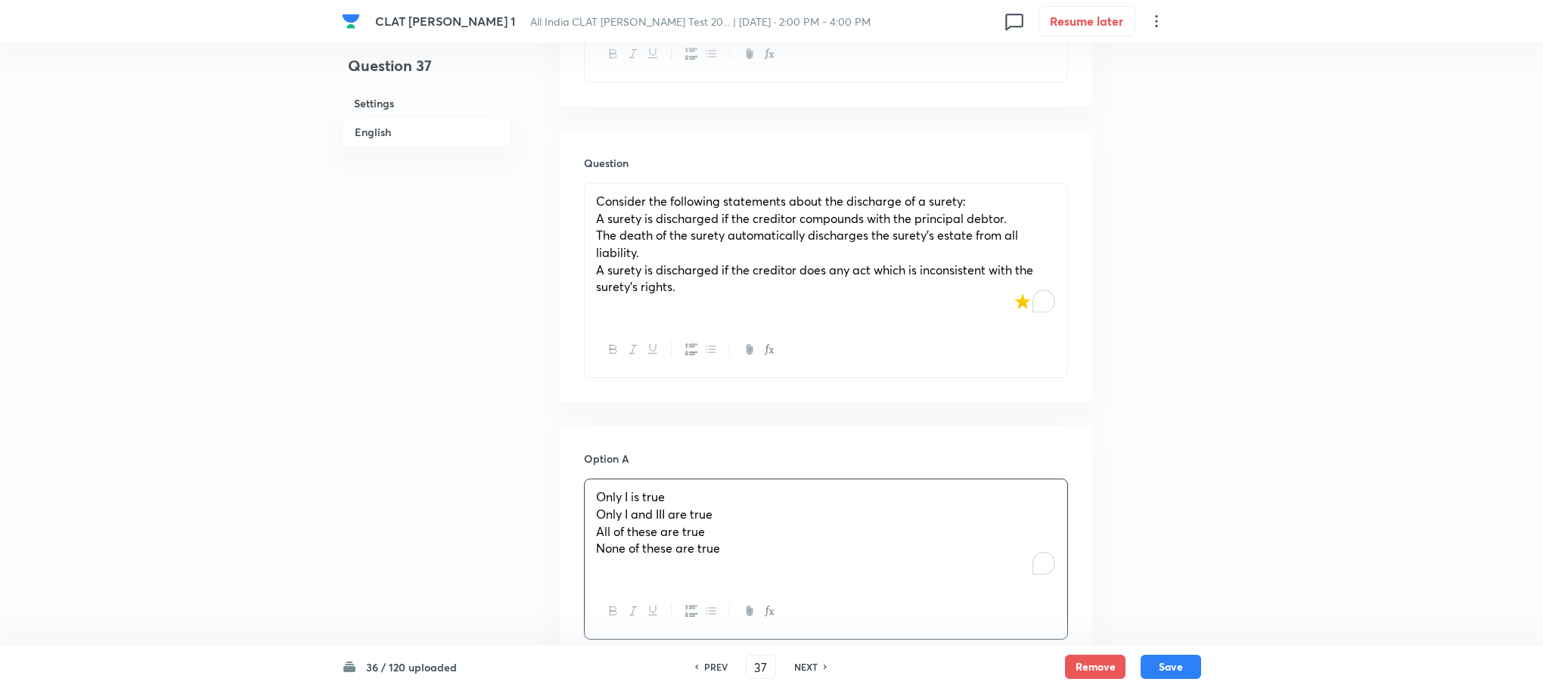
click at [591, 205] on div "Consider the following statements about the discharge of a surety: A surety is …" at bounding box center [826, 253] width 483 height 138
click at [588, 222] on div "Consider the following statements about the discharge of a surety: I. A surety …" at bounding box center [826, 253] width 483 height 138
click at [586, 245] on div "Consider the following statements about the discharge of a surety: I. A surety …" at bounding box center [826, 253] width 483 height 138
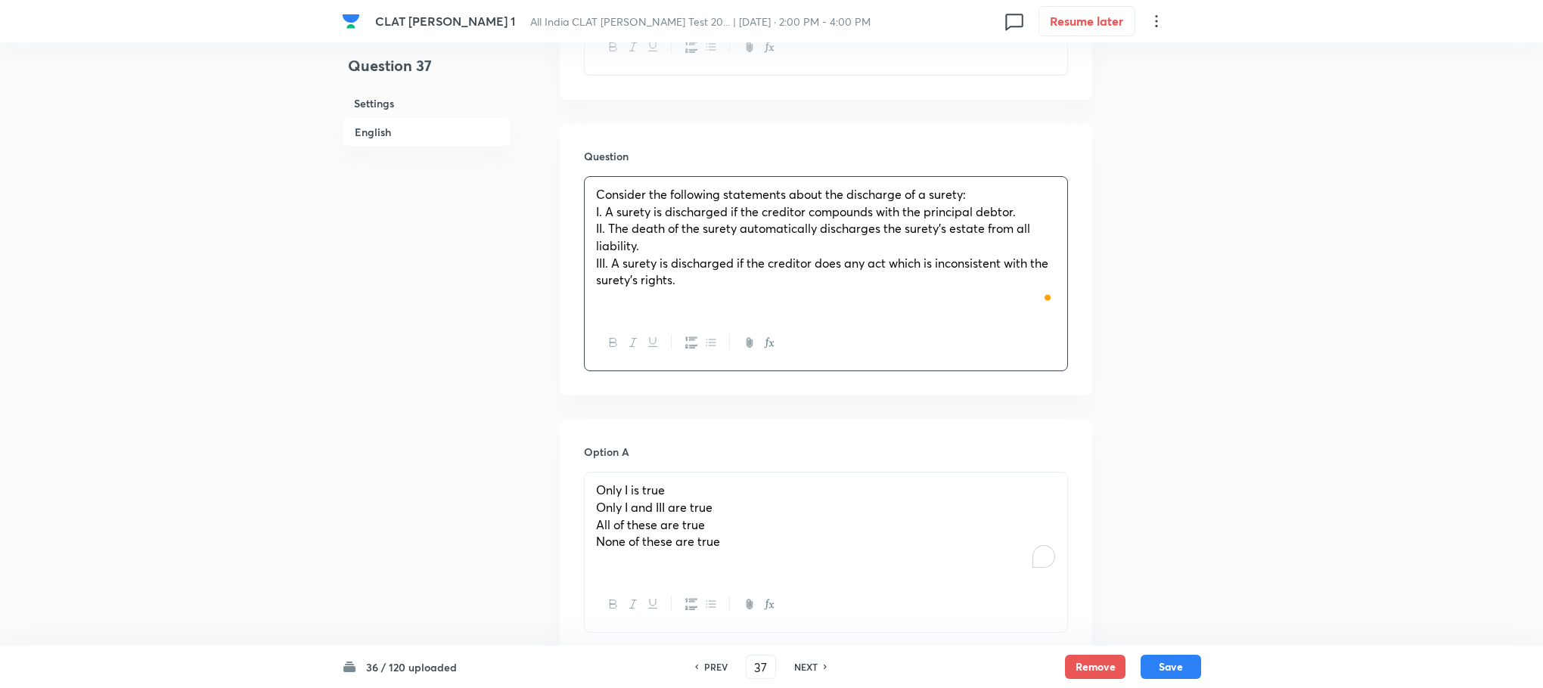
scroll to position [1475, 0]
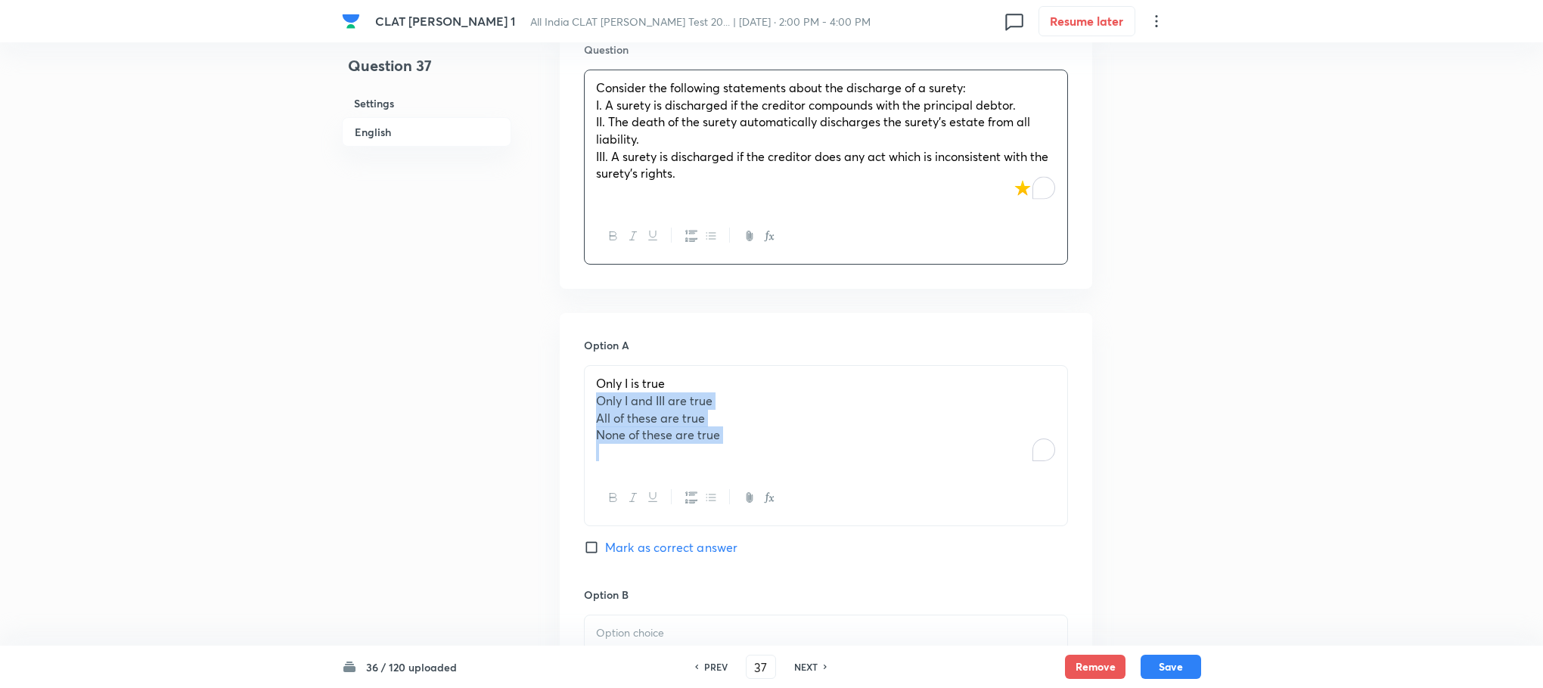
drag, startPoint x: 597, startPoint y: 379, endPoint x: 778, endPoint y: 431, distance: 188.9
click at [778, 431] on div "Only I is true Only I and III are true All of these are true None of these are …" at bounding box center [826, 418] width 483 height 104
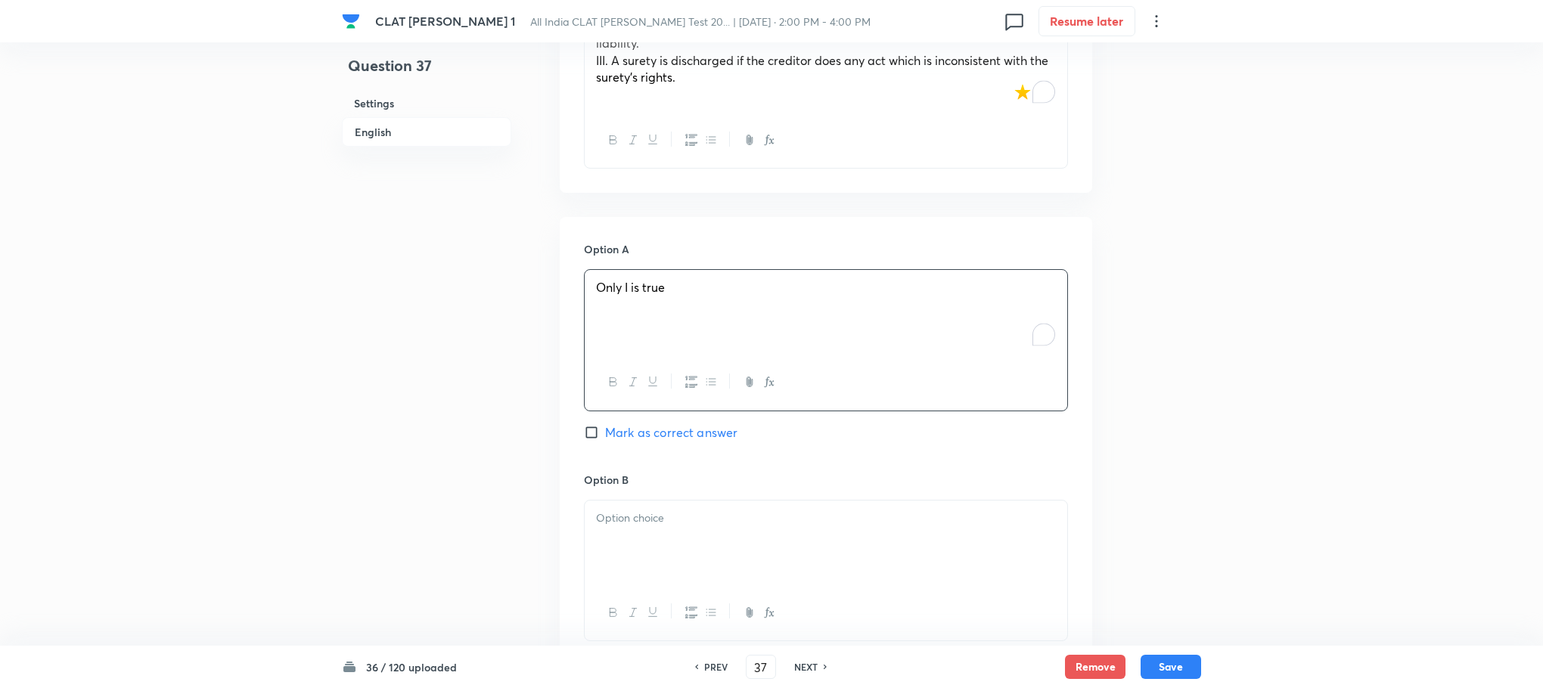
scroll to position [1815, 0]
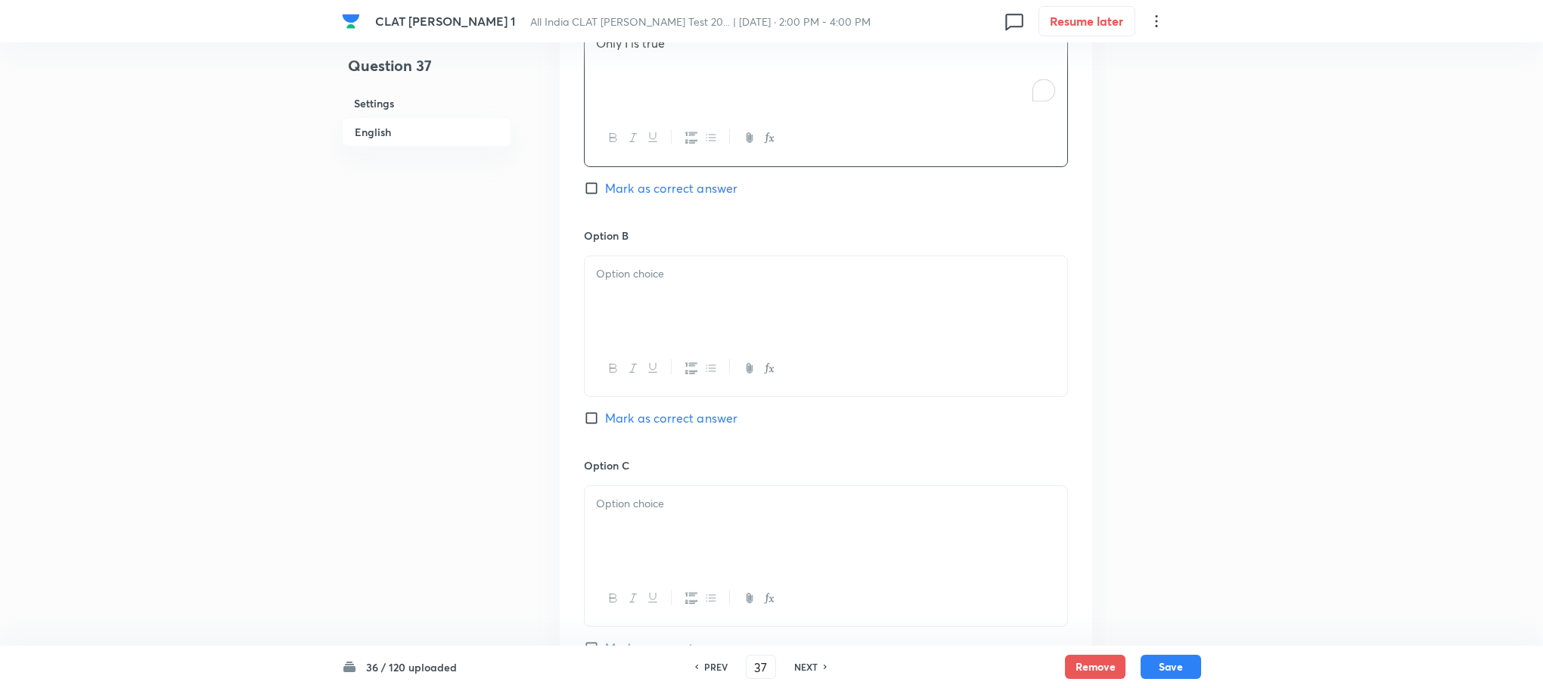
click at [653, 284] on div at bounding box center [826, 298] width 483 height 85
drag, startPoint x: 591, startPoint y: 275, endPoint x: 861, endPoint y: 330, distance: 275.4
click at [861, 330] on div "Only I and III are true All of these are true None of these are true" at bounding box center [826, 328] width 484 height 144
click at [644, 495] on p "To enrich screen reader interactions, please activate Accessibility in Grammarl…" at bounding box center [826, 503] width 460 height 17
drag, startPoint x: 588, startPoint y: 506, endPoint x: 899, endPoint y: 545, distance: 313.2
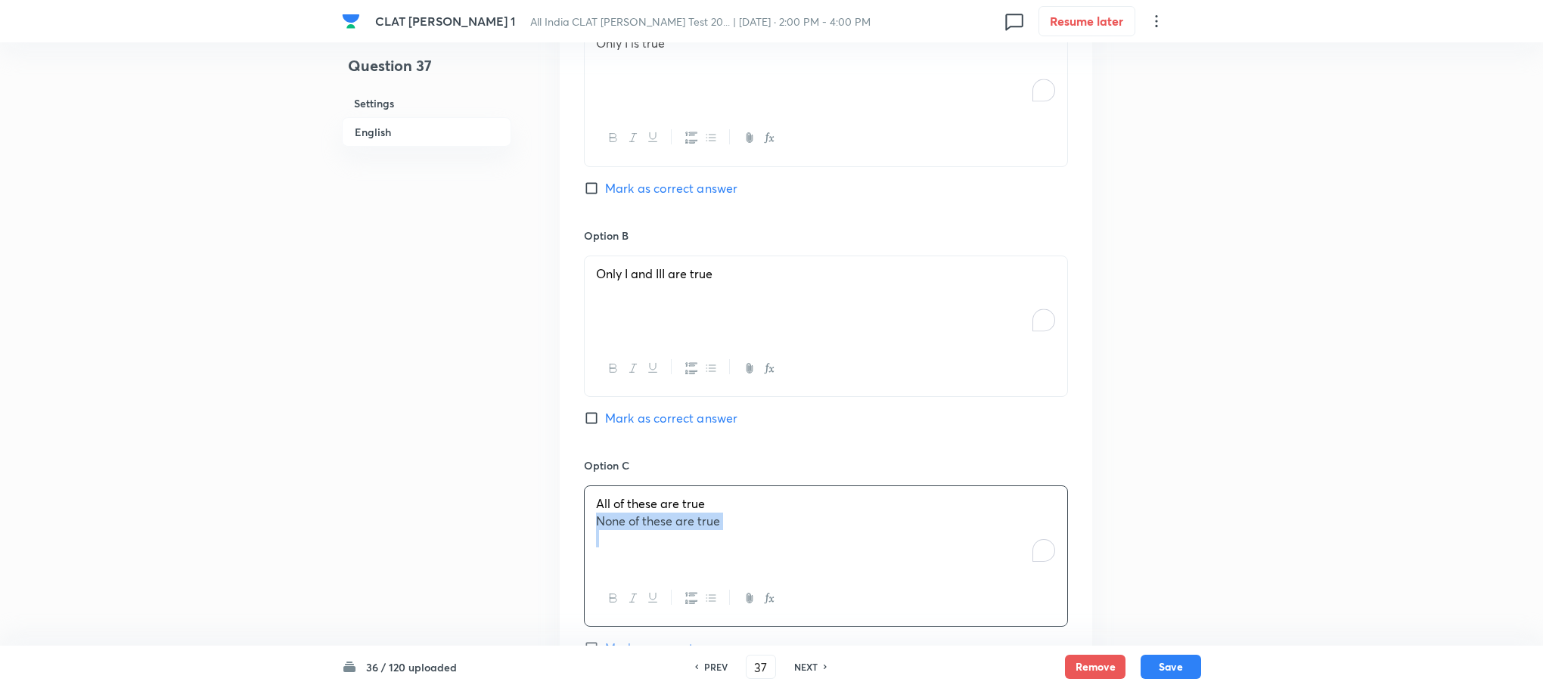
click at [899, 545] on div "All of these are true None of these are true" at bounding box center [826, 528] width 483 height 85
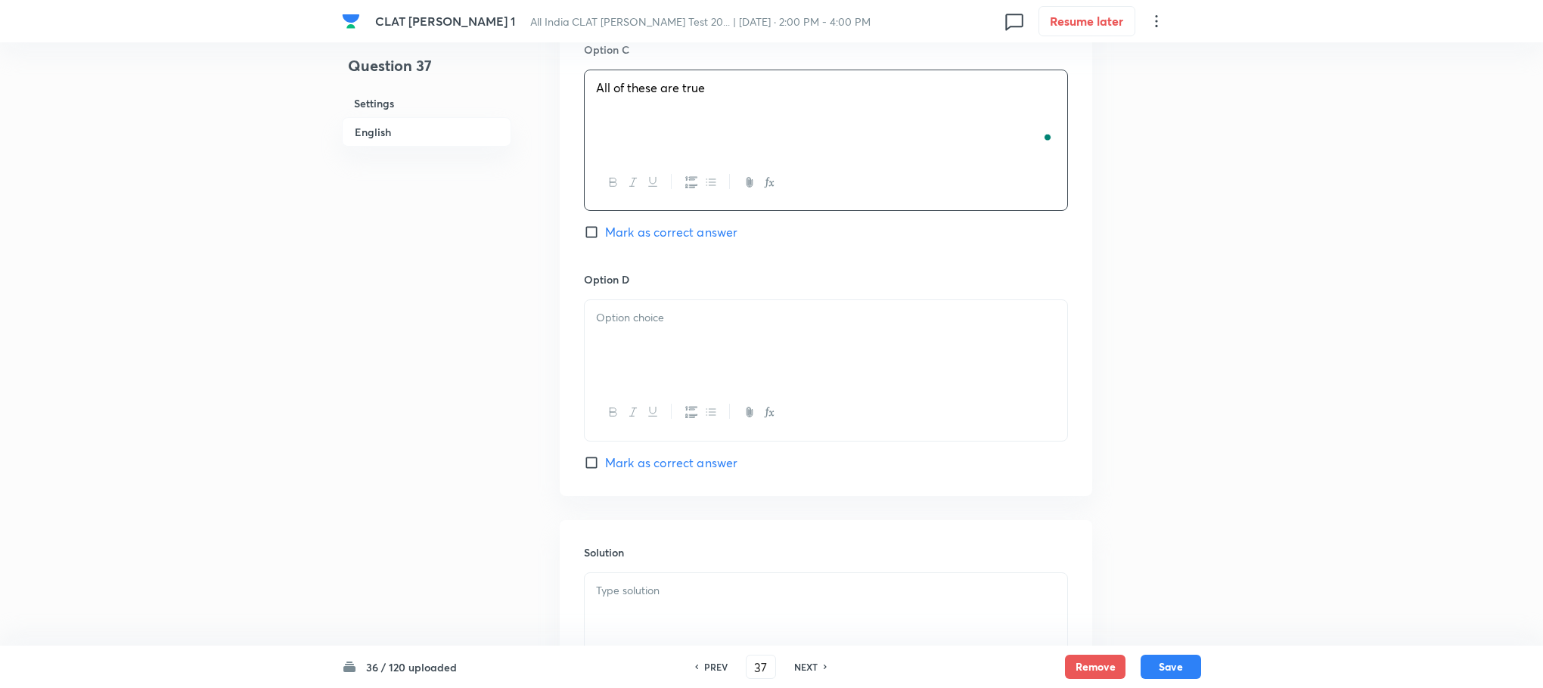
scroll to position [2269, 0]
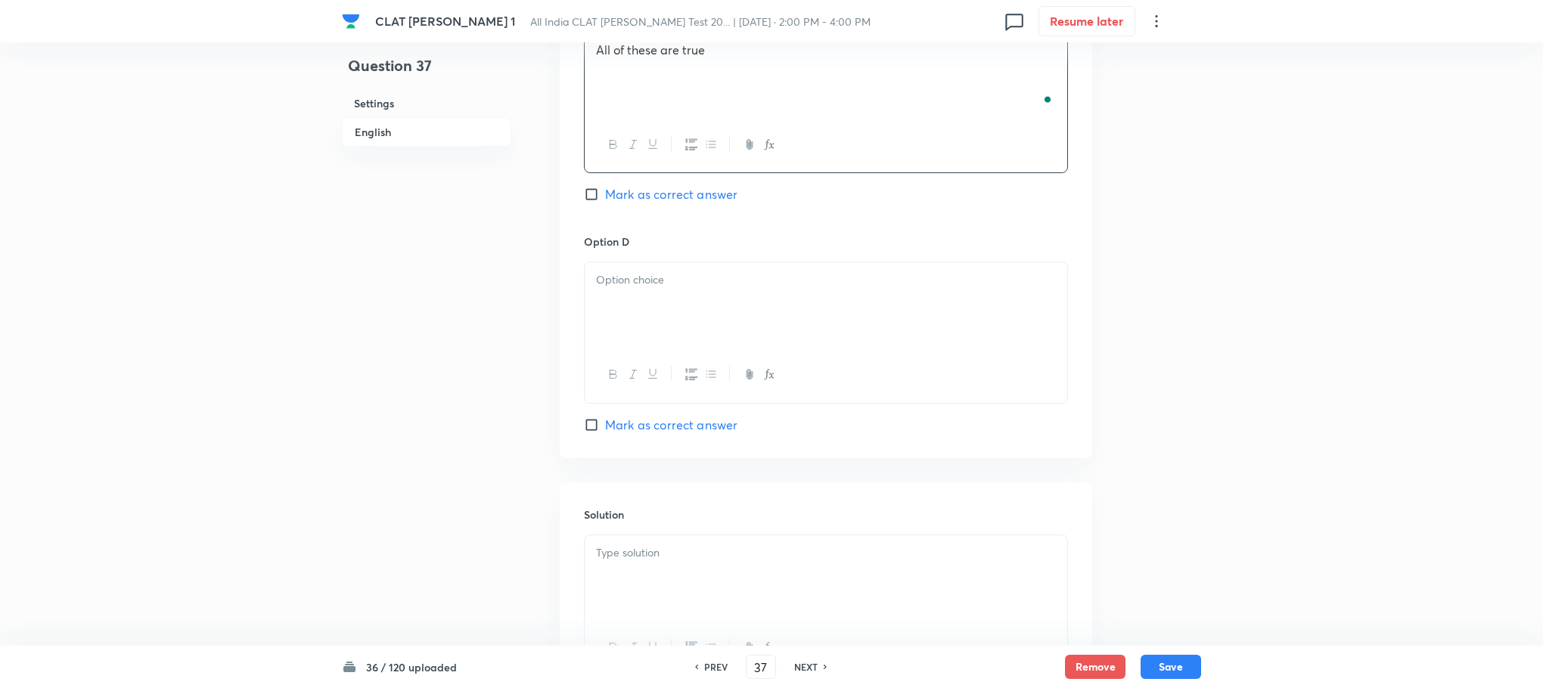
click at [622, 305] on div at bounding box center [826, 304] width 483 height 85
click at [644, 545] on p at bounding box center [826, 553] width 460 height 17
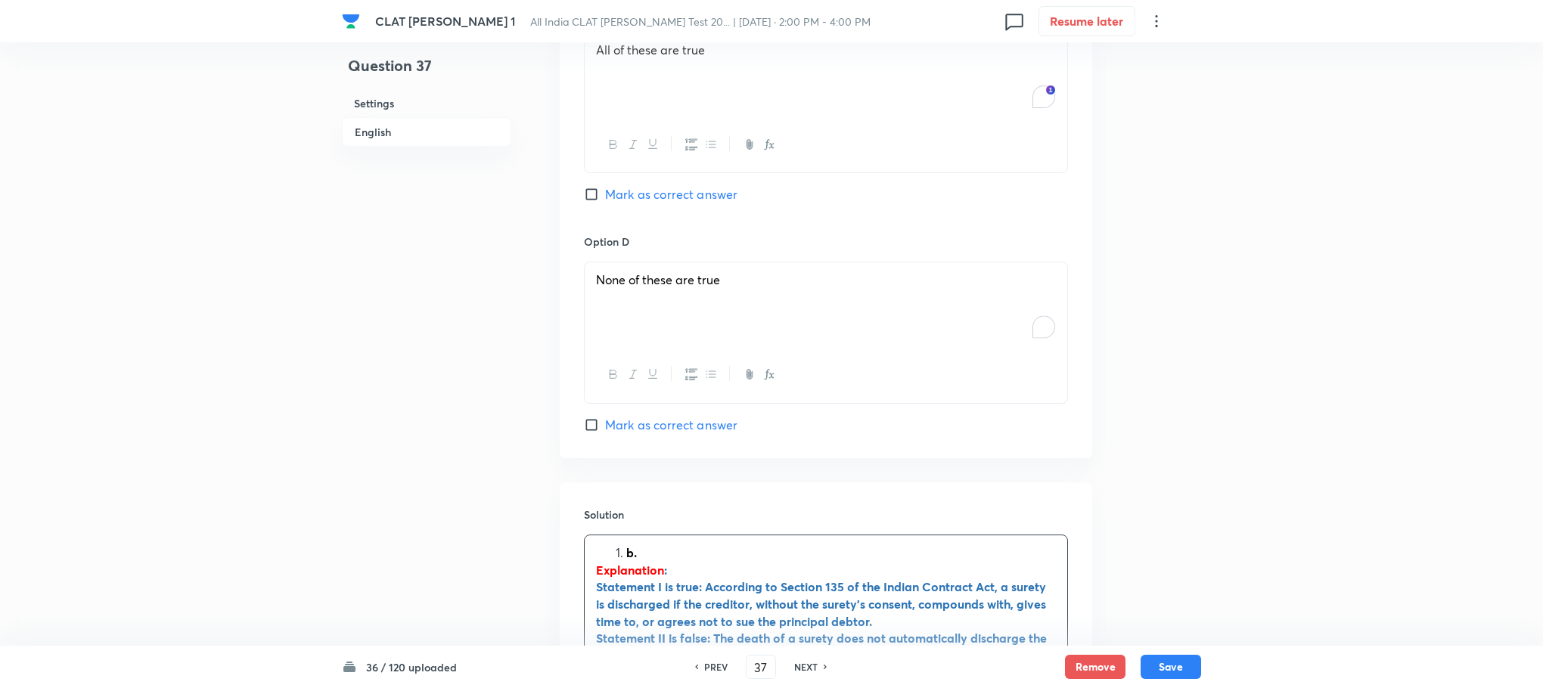
click at [626, 545] on li "b." at bounding box center [841, 553] width 430 height 17
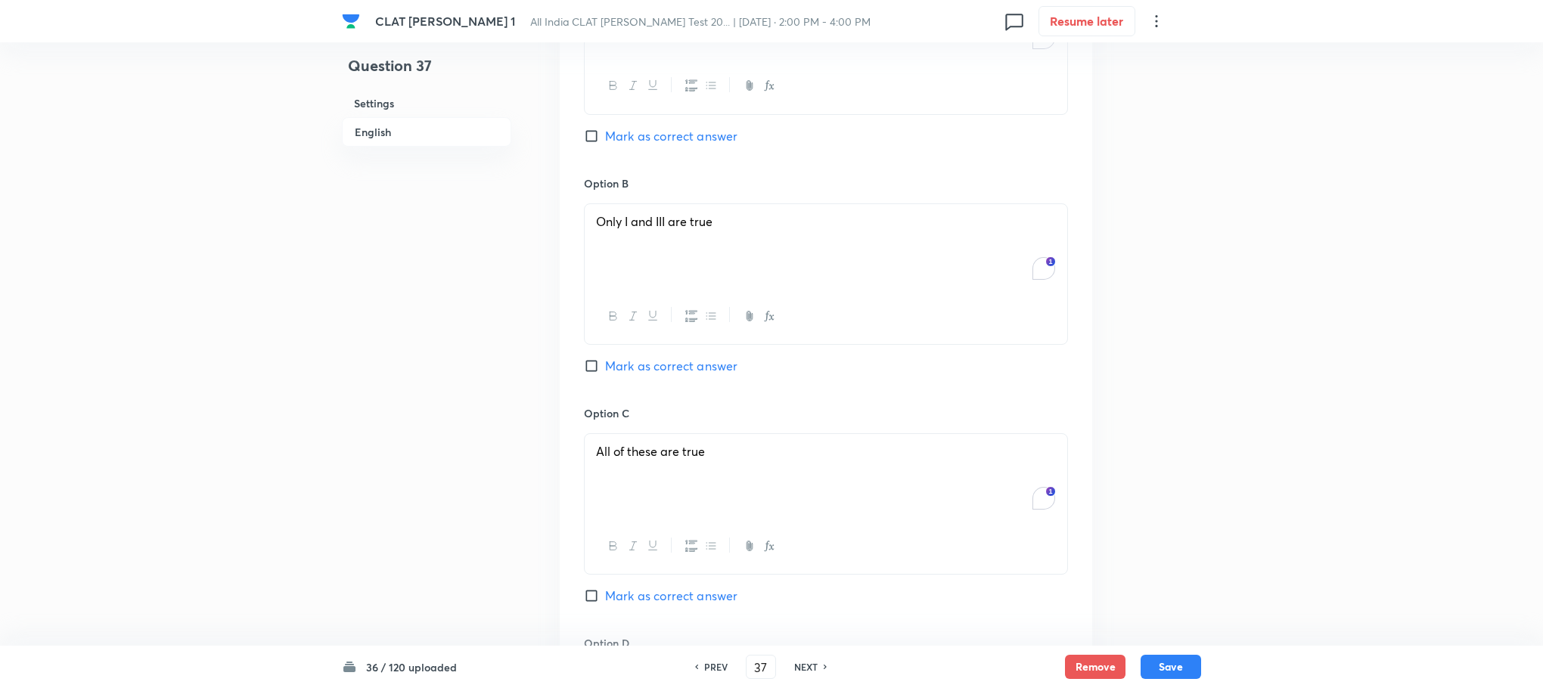
scroll to position [1815, 0]
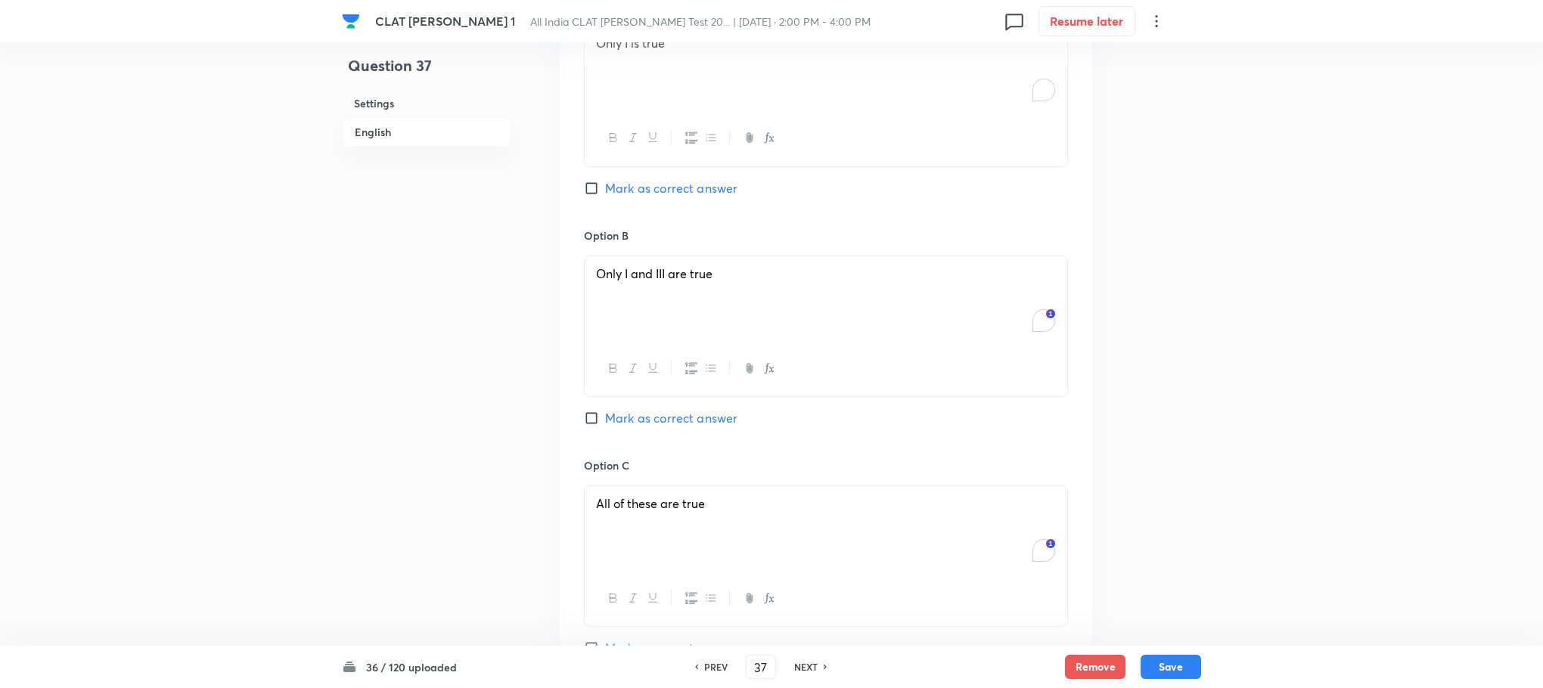
click at [663, 409] on span "Mark as correct answer" at bounding box center [671, 418] width 132 height 18
click at [605, 411] on input "Mark as correct answer" at bounding box center [594, 418] width 21 height 15
checkbox input "true"
click at [1153, 661] on button "Save" at bounding box center [1171, 665] width 61 height 24
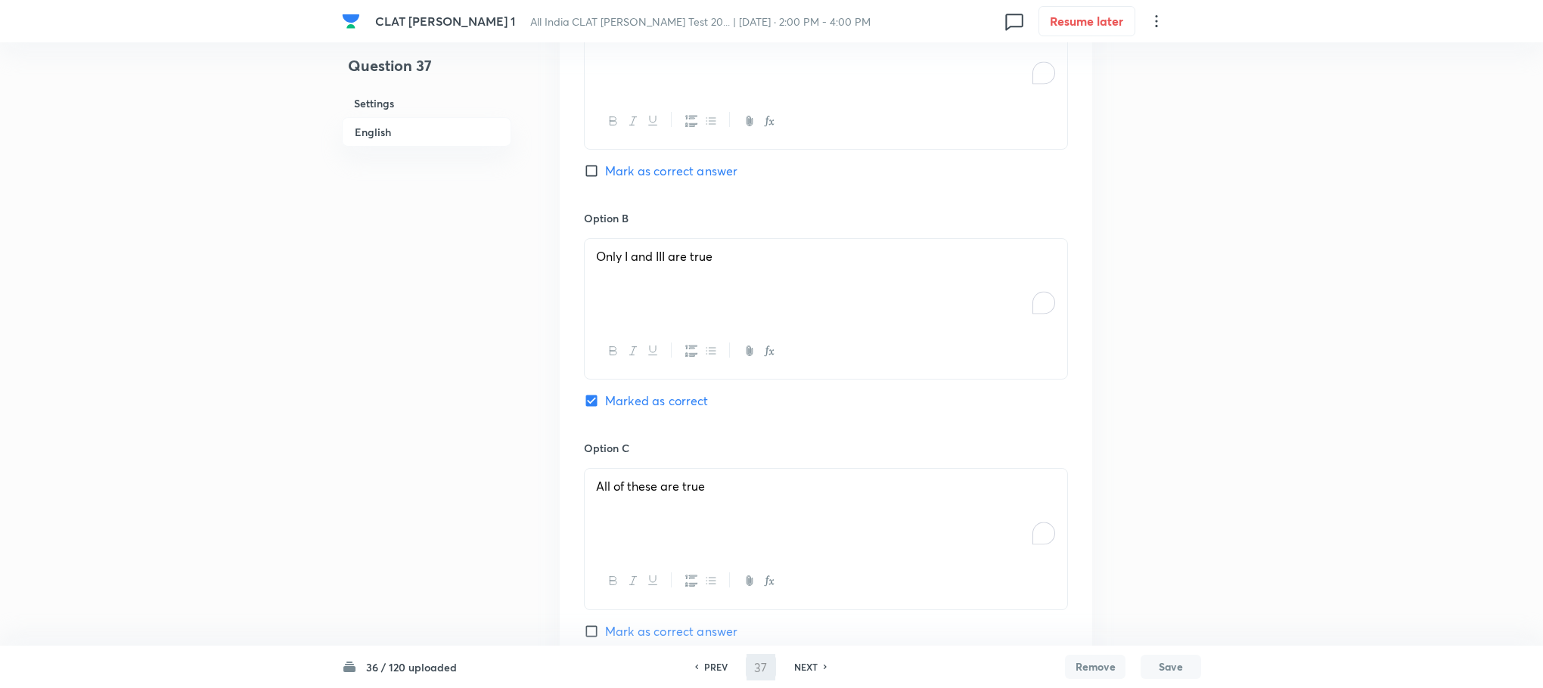
type input "38"
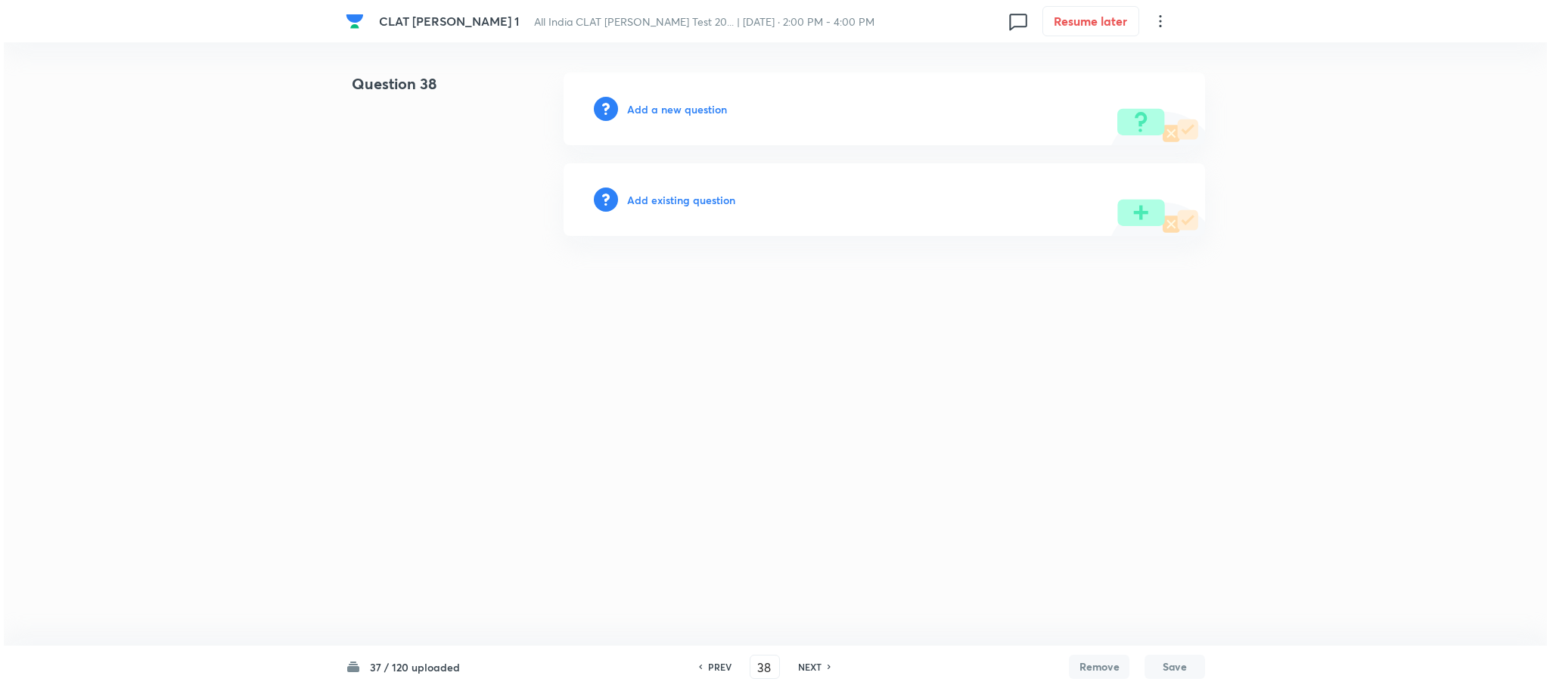
scroll to position [0, 0]
click at [663, 113] on h6 "Add a new question" at bounding box center [677, 109] width 100 height 16
click at [663, 113] on h6 "Choose a question type" at bounding box center [685, 109] width 116 height 16
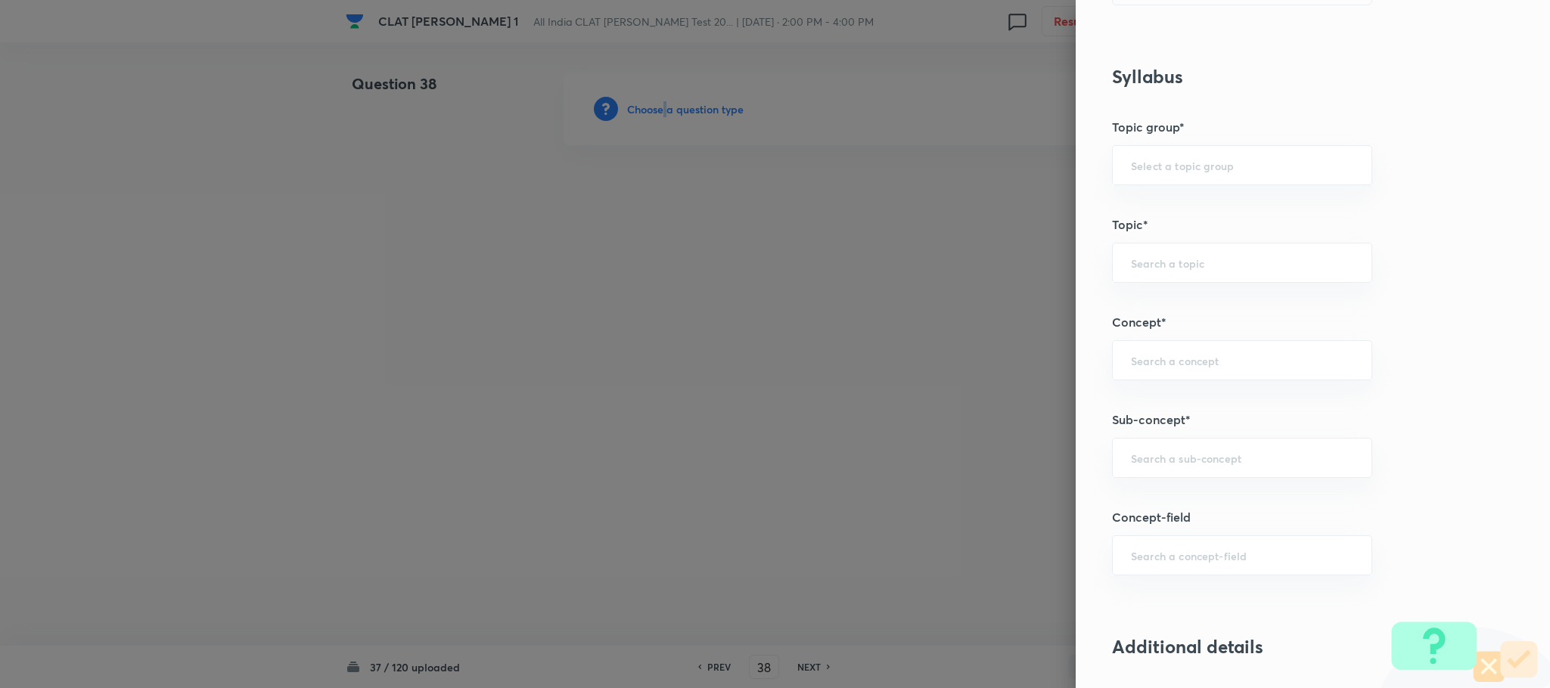
scroll to position [567, 0]
click at [1166, 464] on input "text" at bounding box center [1242, 456] width 222 height 14
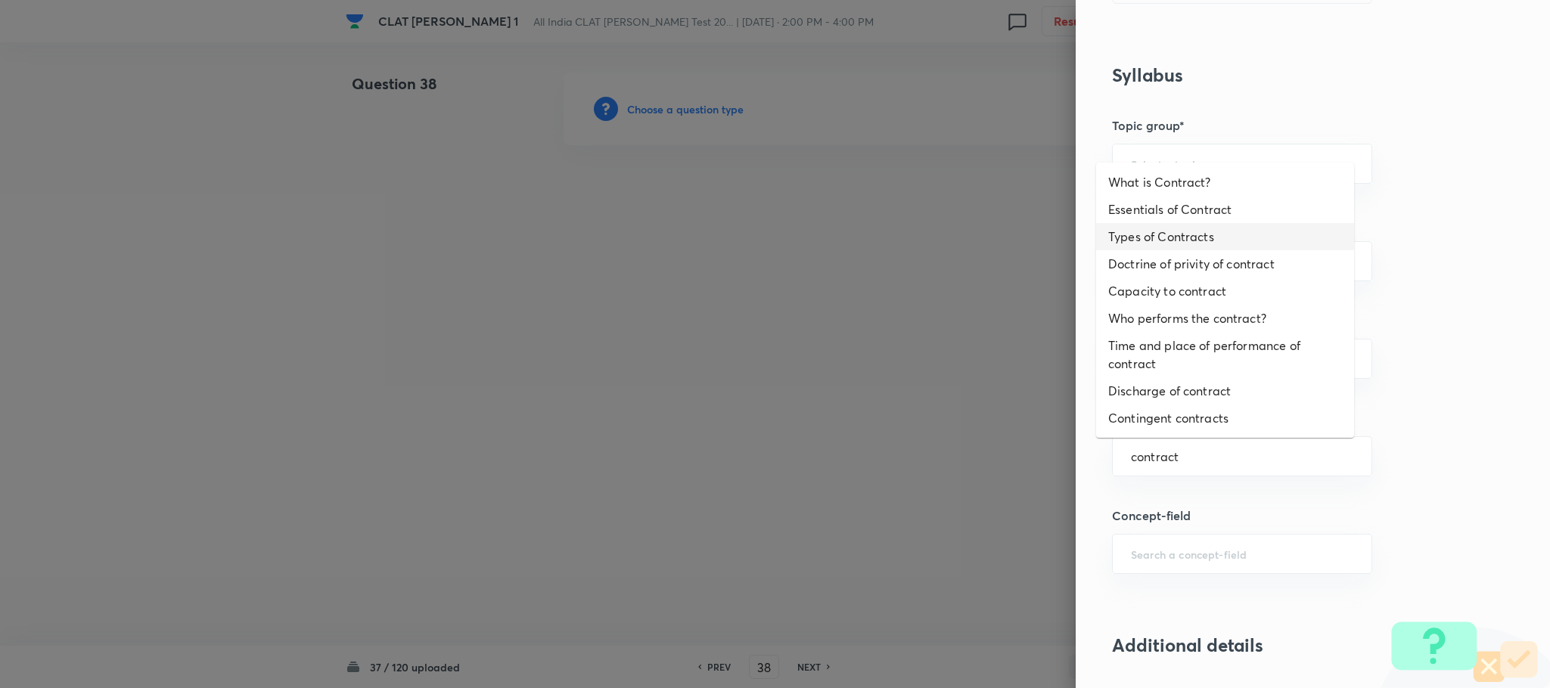
click at [1135, 244] on li "Types of Contracts" at bounding box center [1225, 236] width 258 height 27
type input "Types of Contracts"
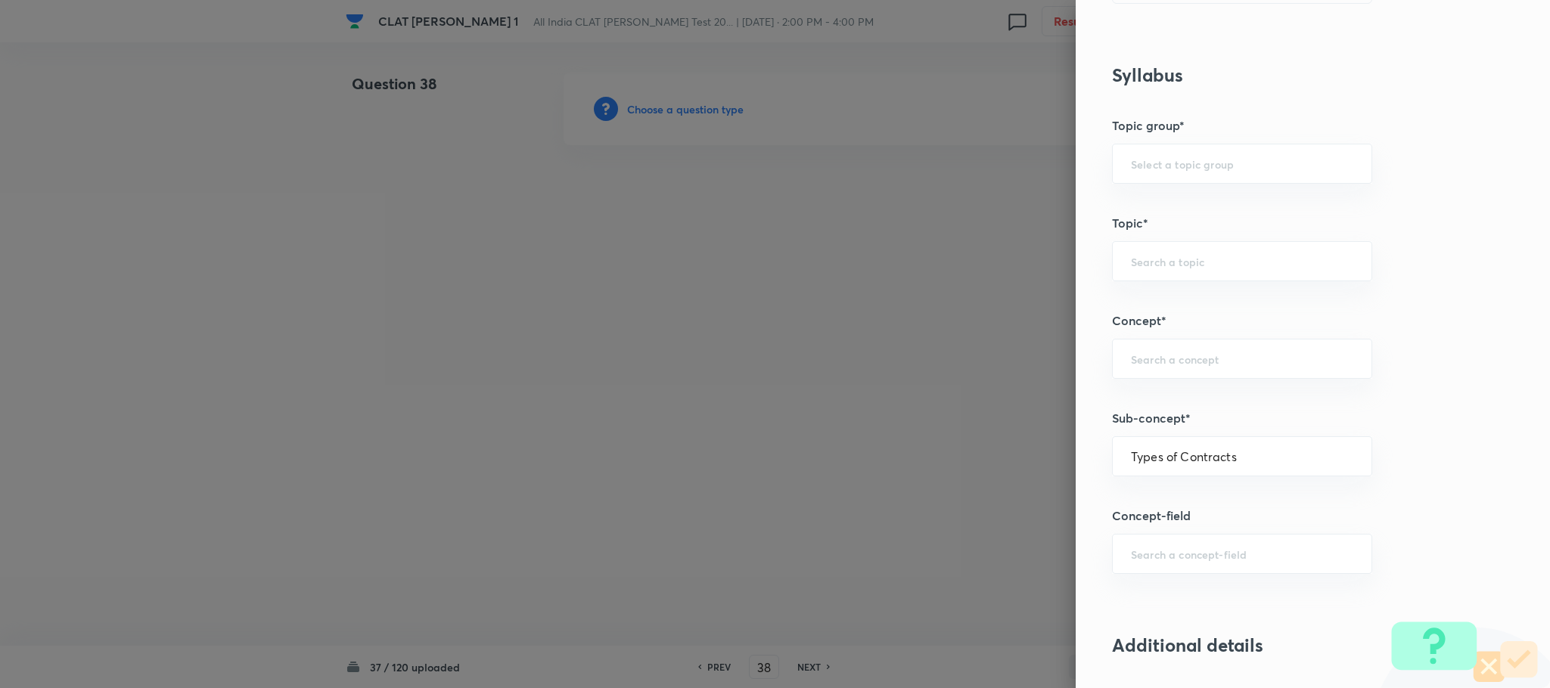
type input "Law of Contract"
type input "Contract Law"
type input "ICA 1872"
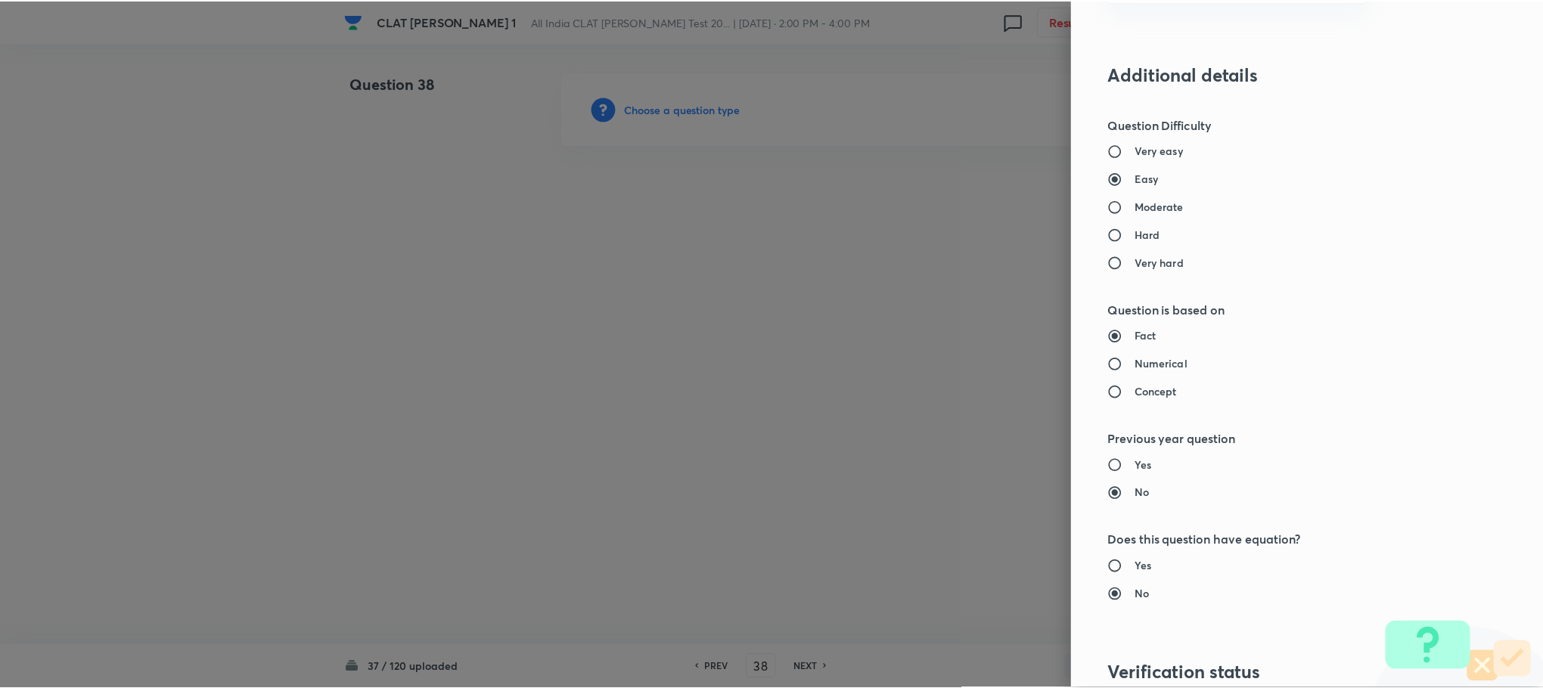
scroll to position [1361, 0]
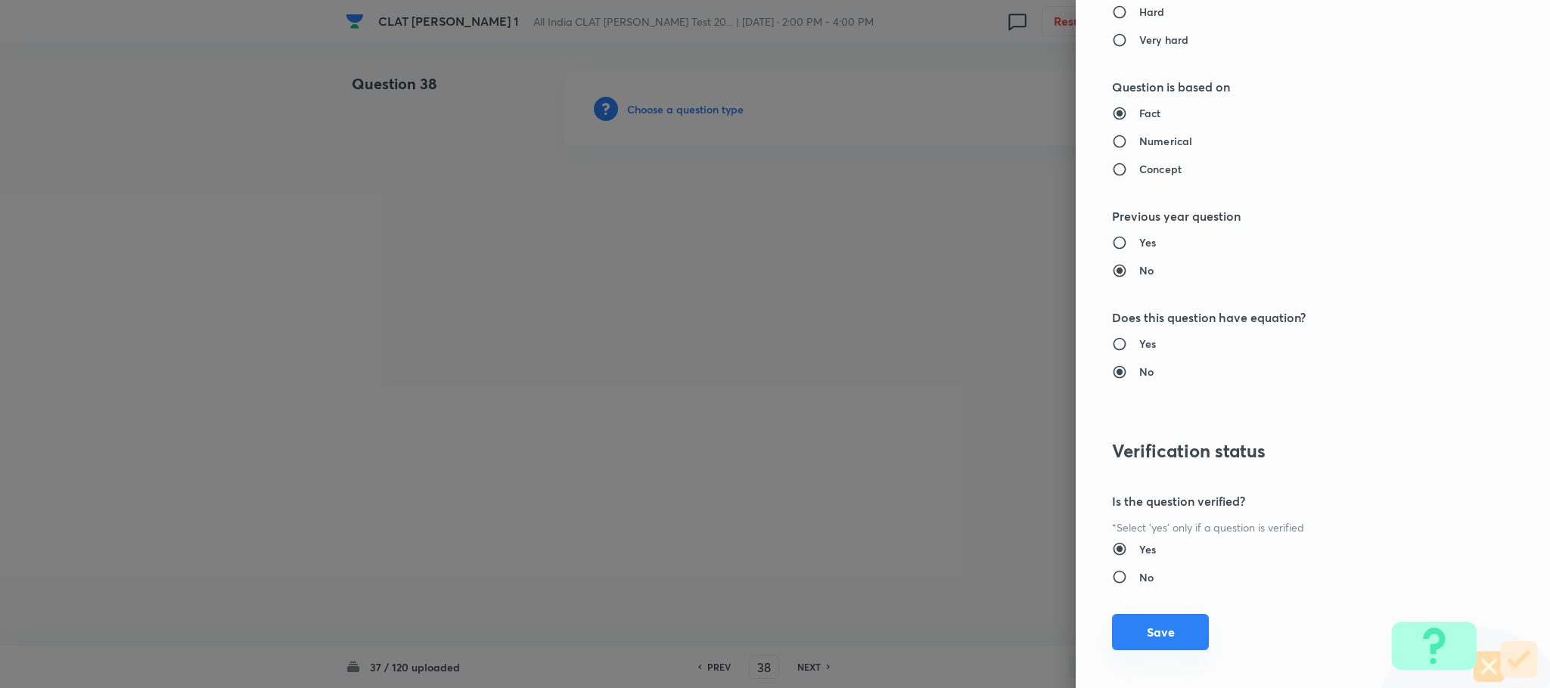
click at [1139, 638] on button "Save" at bounding box center [1160, 632] width 97 height 36
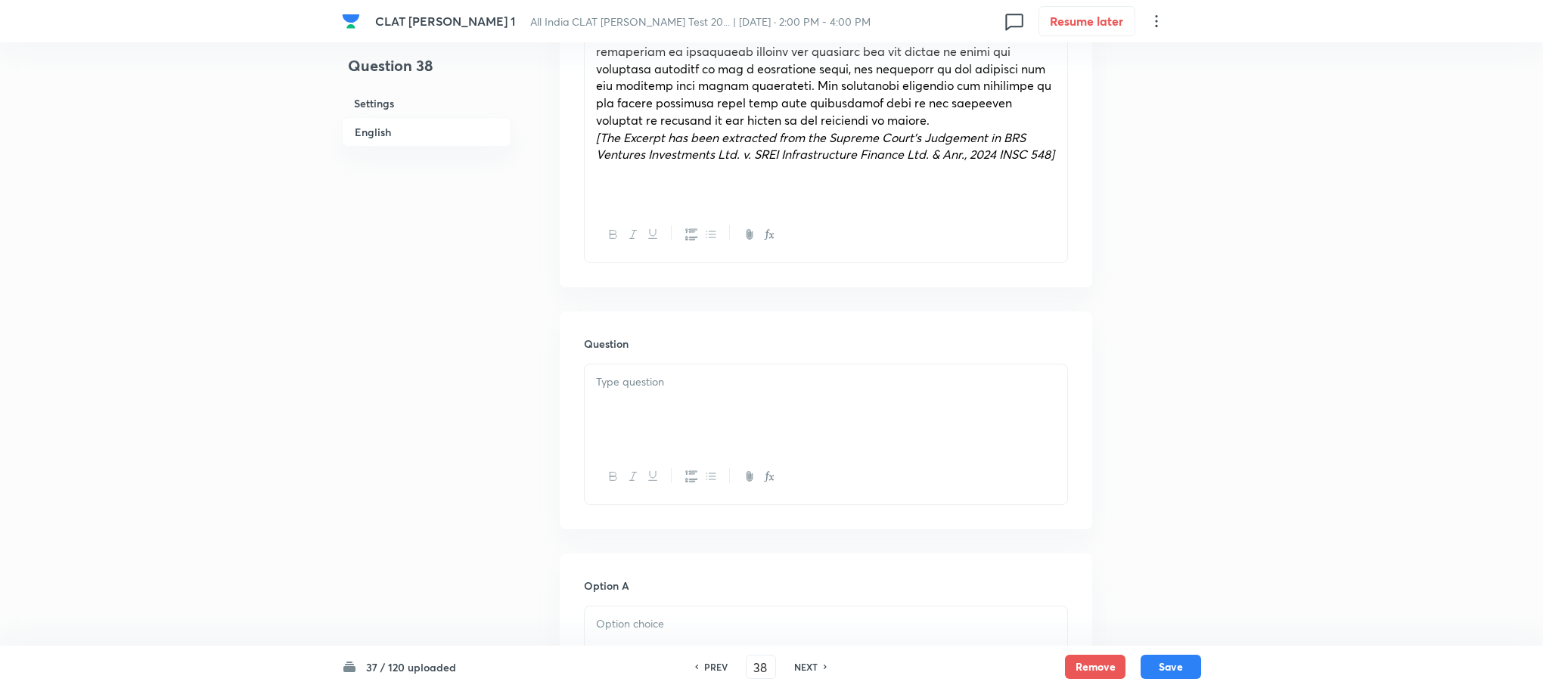
scroll to position [1248, 0]
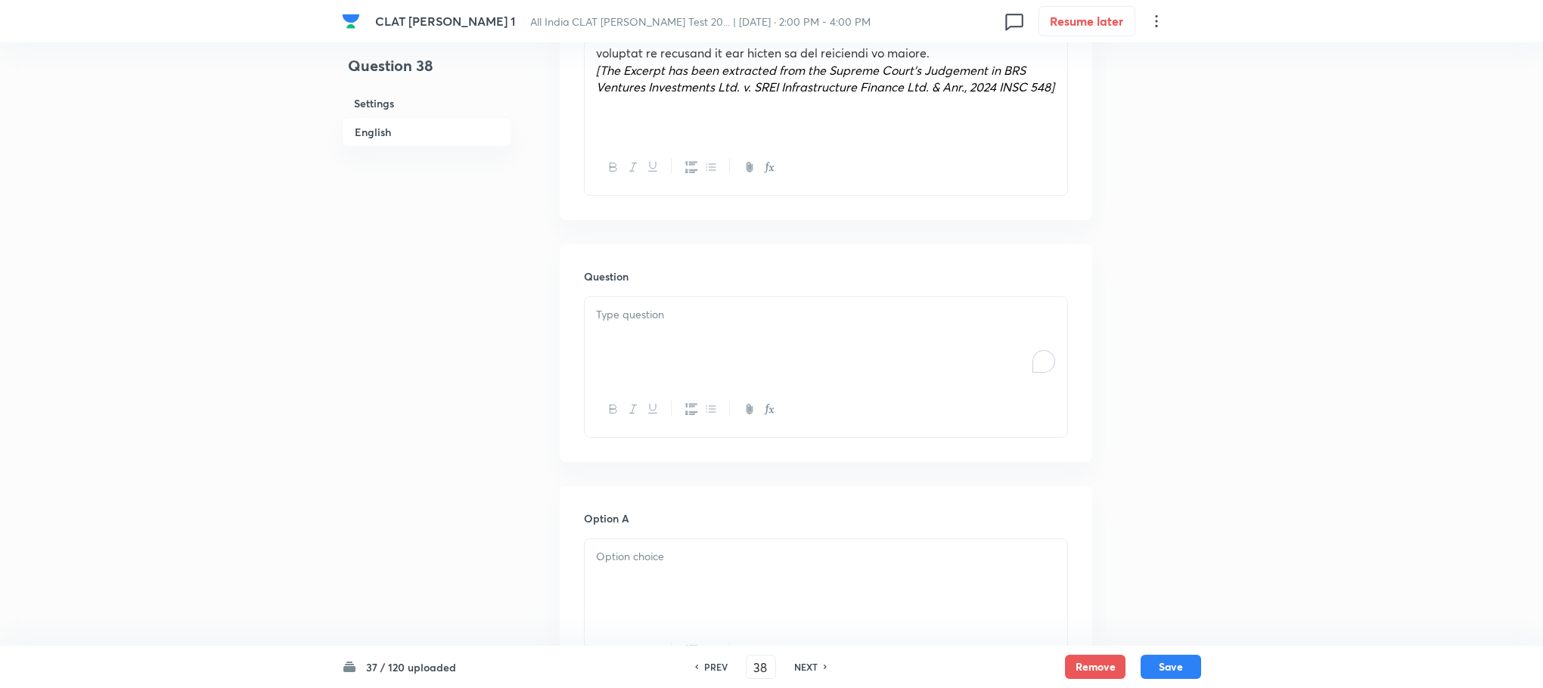
click at [627, 312] on div "To enrich screen reader interactions, please activate Accessibility in Grammarl…" at bounding box center [826, 339] width 483 height 85
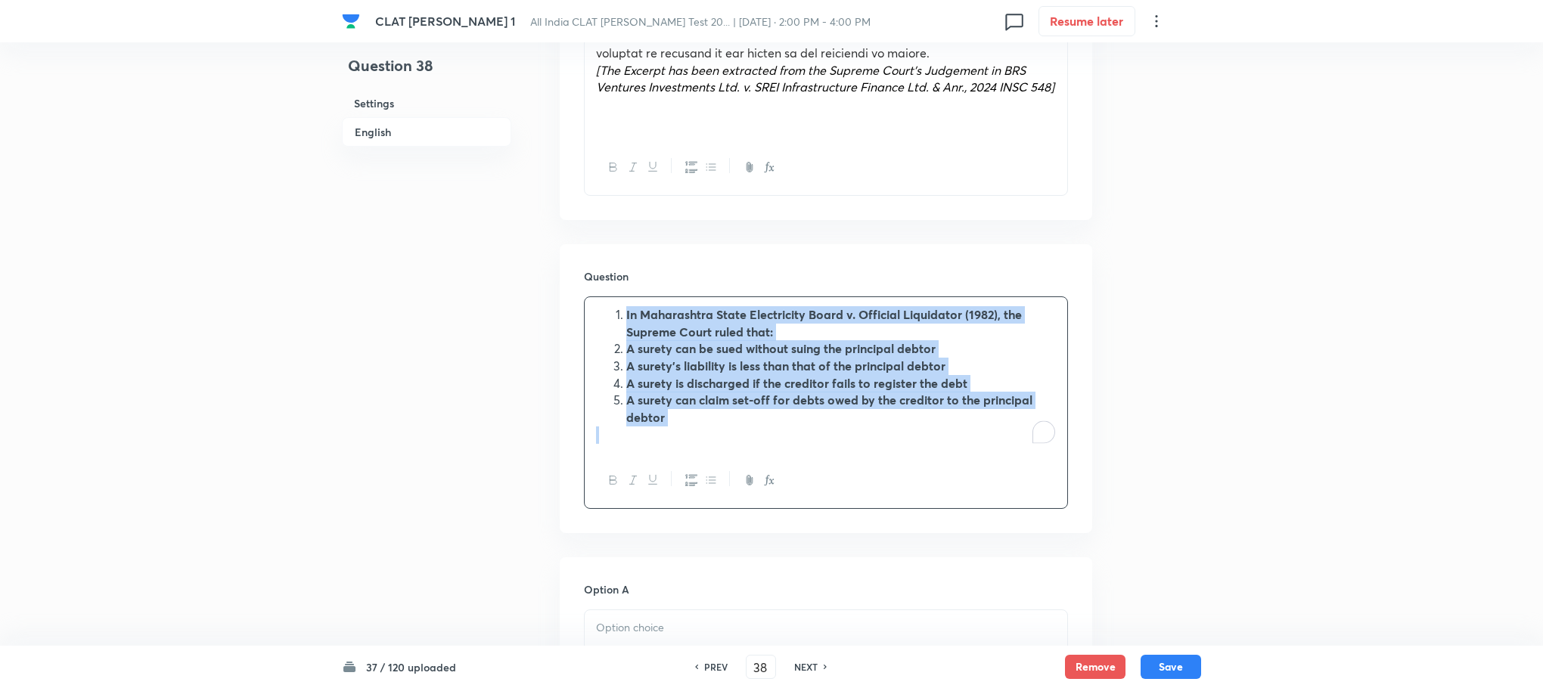
drag, startPoint x: 622, startPoint y: 300, endPoint x: 697, endPoint y: 421, distance: 142.3
click at [697, 421] on div "In Maharashtra State Electricity Board v. Official Liquidator (1982), the Supre…" at bounding box center [826, 375] width 483 height 156
click at [692, 471] on button "button" at bounding box center [691, 480] width 20 height 19
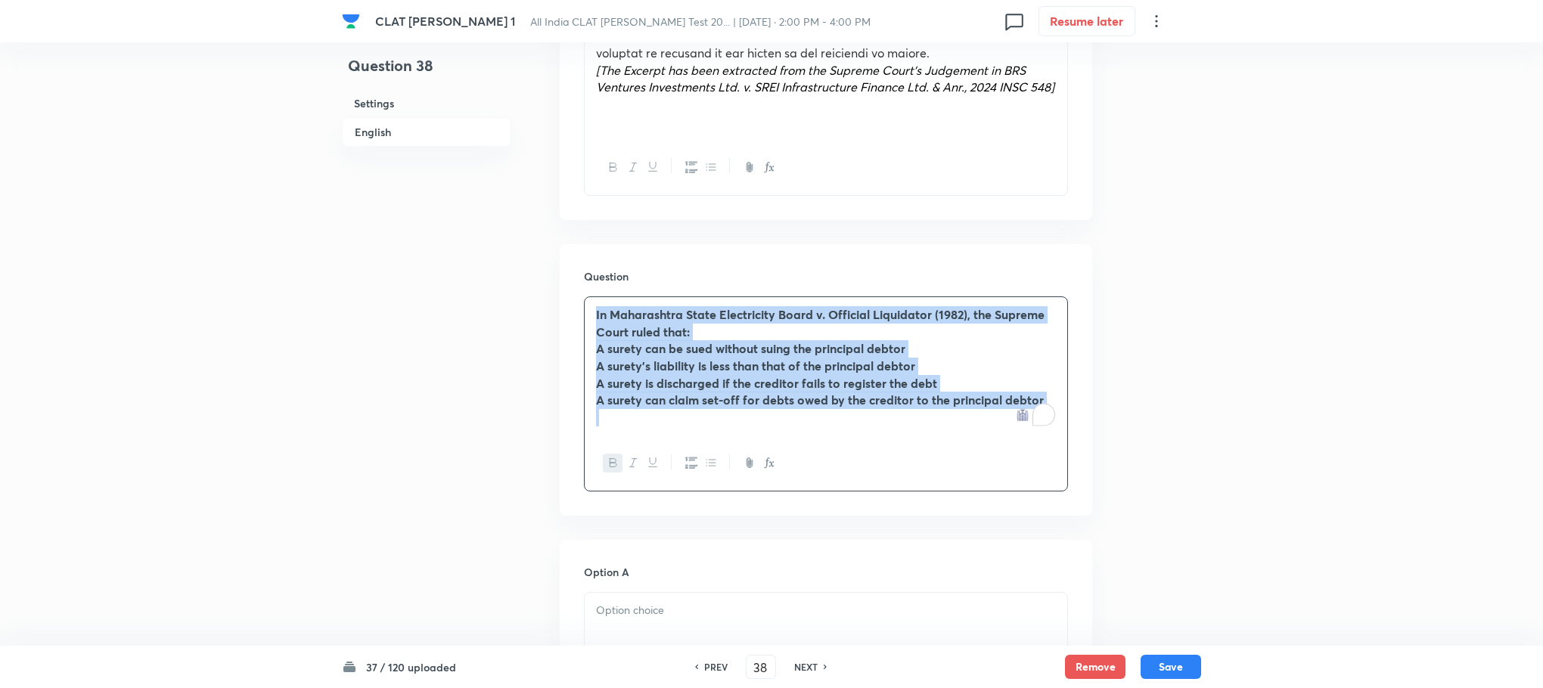
click at [606, 454] on button "button" at bounding box center [613, 463] width 20 height 19
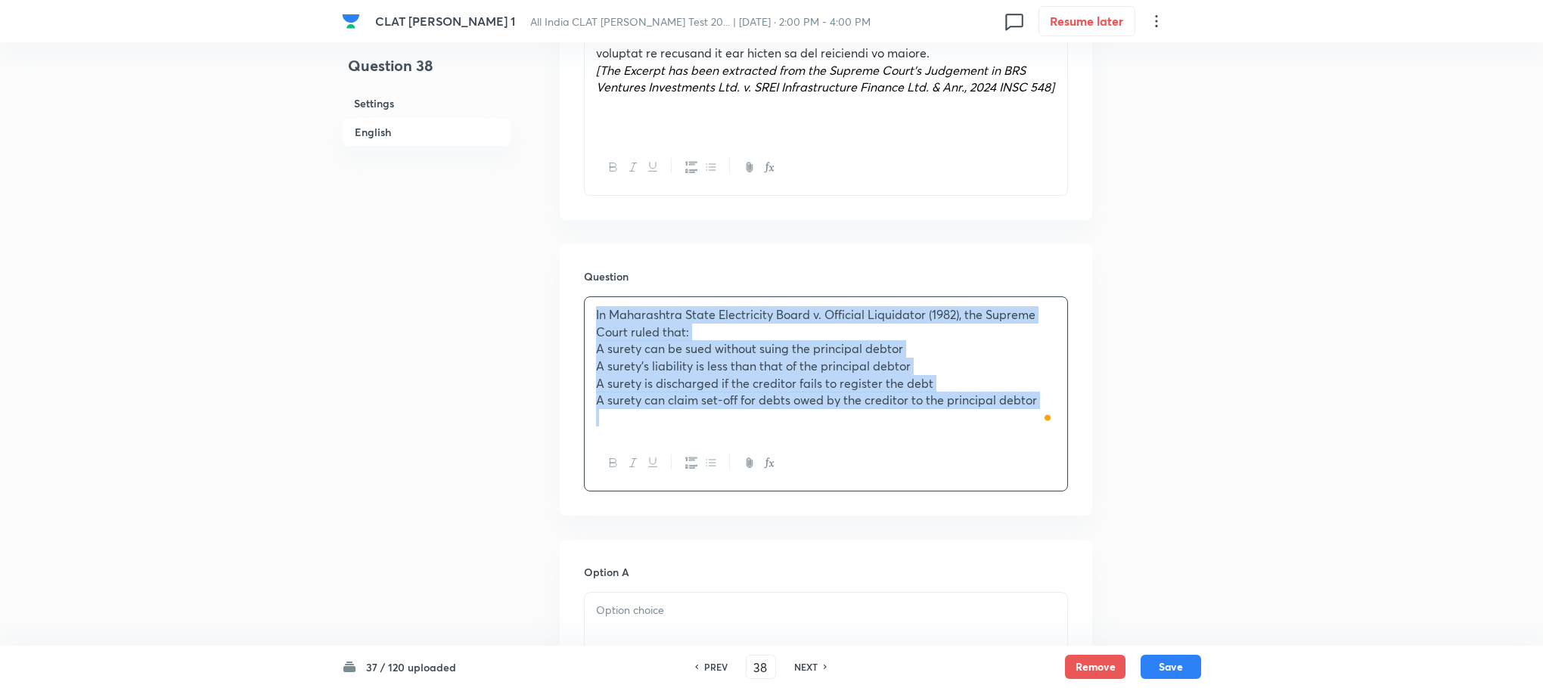
click at [599, 340] on span "A surety can be sued without suing the principal debtor" at bounding box center [749, 348] width 307 height 16
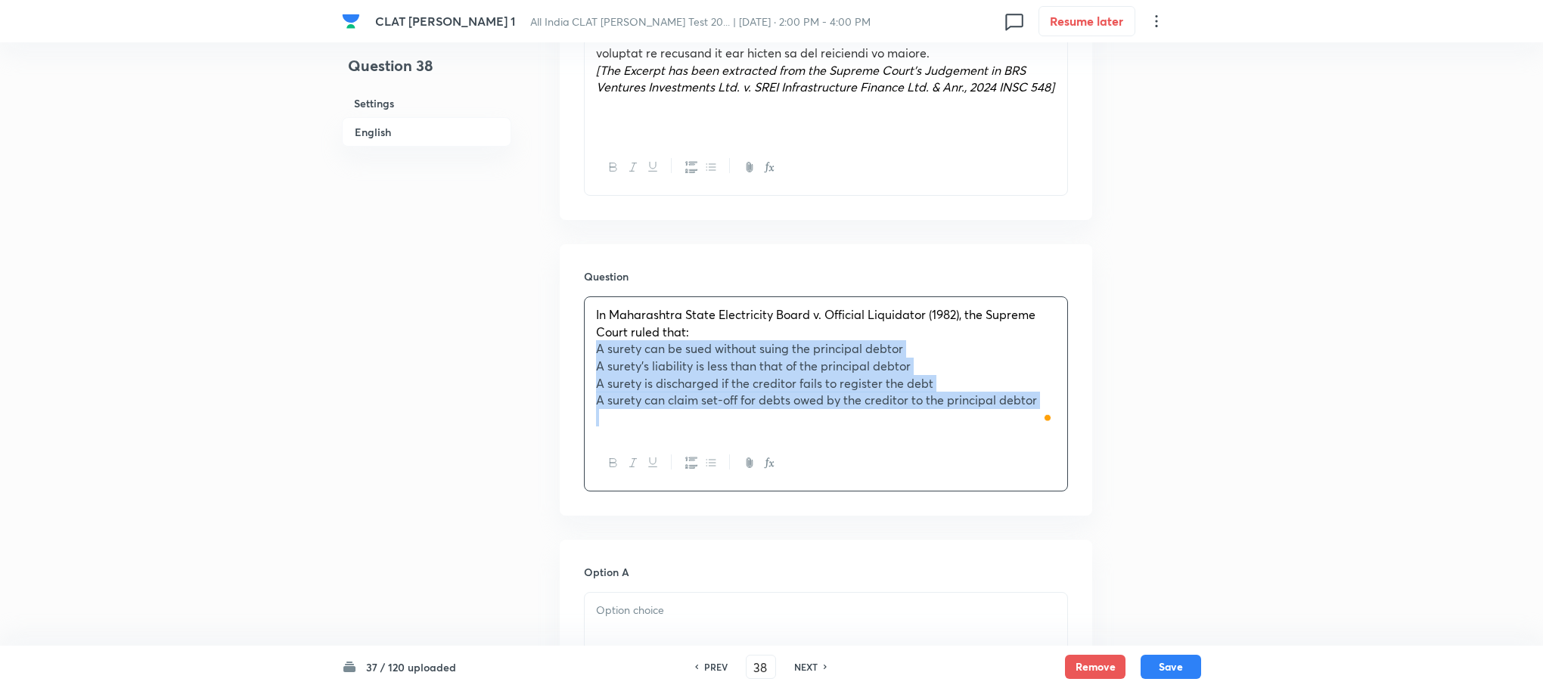
drag, startPoint x: 599, startPoint y: 337, endPoint x: 1021, endPoint y: 449, distance: 436.8
click at [1021, 449] on div "In Maharashtra State Electricity Board v. Official Liquidator (1982), the Supre…" at bounding box center [826, 393] width 484 height 195
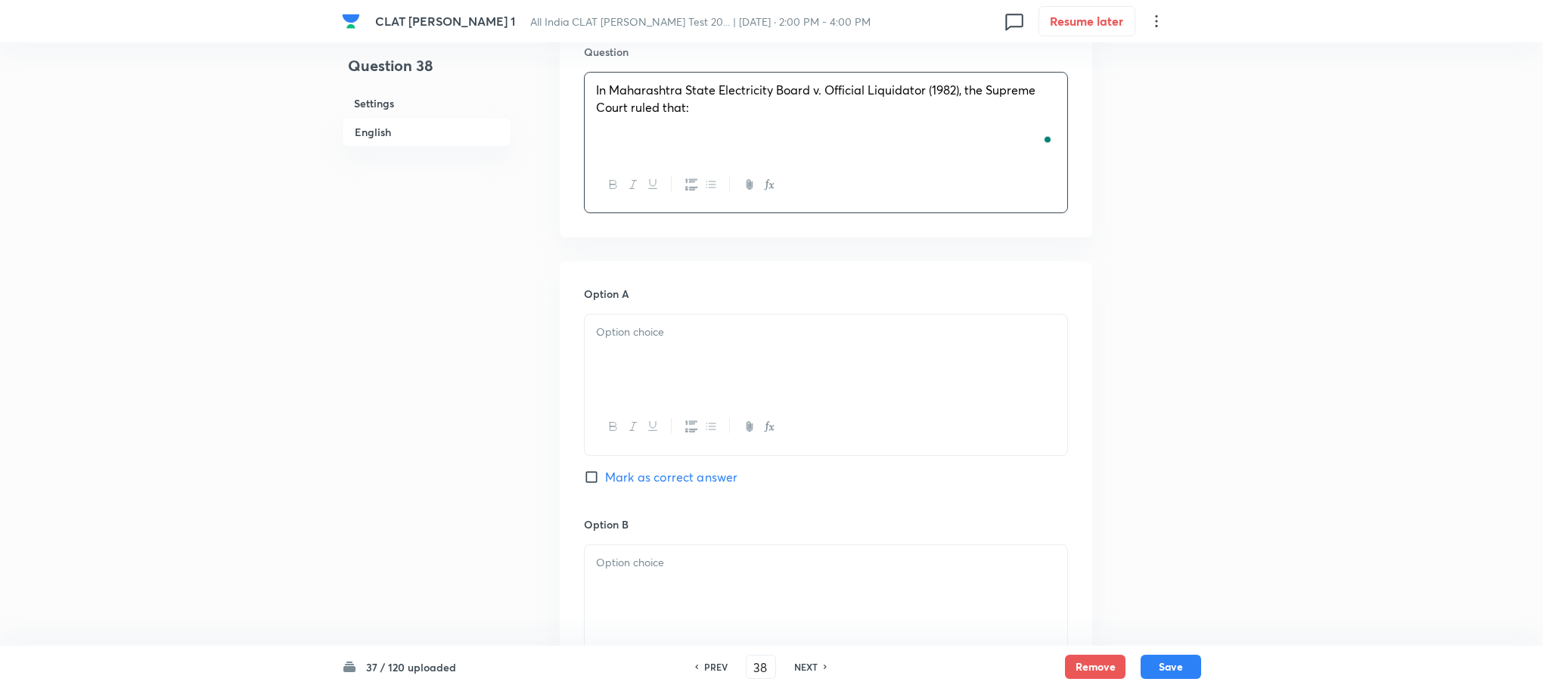
scroll to position [1475, 0]
click at [634, 334] on div "To enrich screen reader interactions, please activate Accessibility in Grammarl…" at bounding box center [826, 354] width 483 height 85
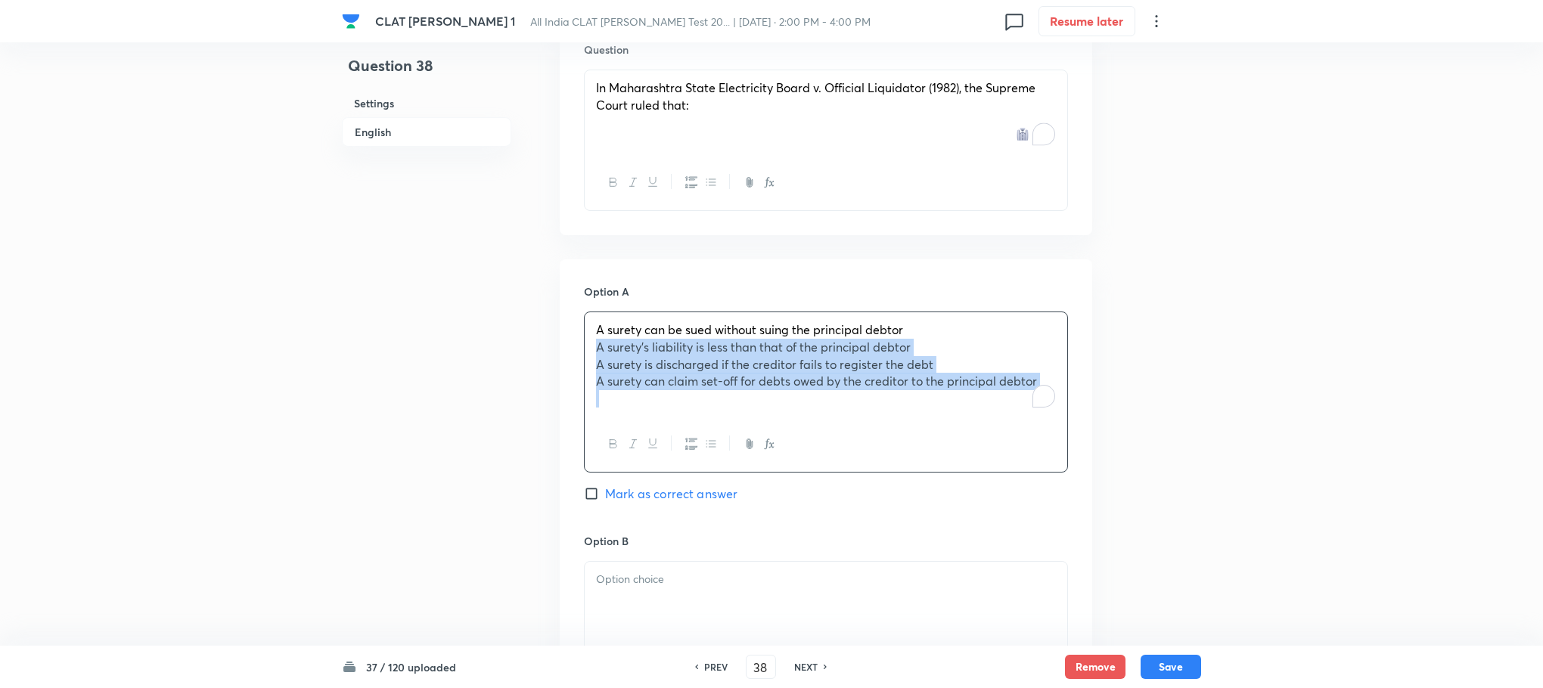
drag, startPoint x: 591, startPoint y: 334, endPoint x: 1189, endPoint y: 454, distance: 610.1
click at [1189, 454] on div "Question 38 Settings English Settings Type Single choice correct 4 options With…" at bounding box center [771, 59] width 859 height 2923
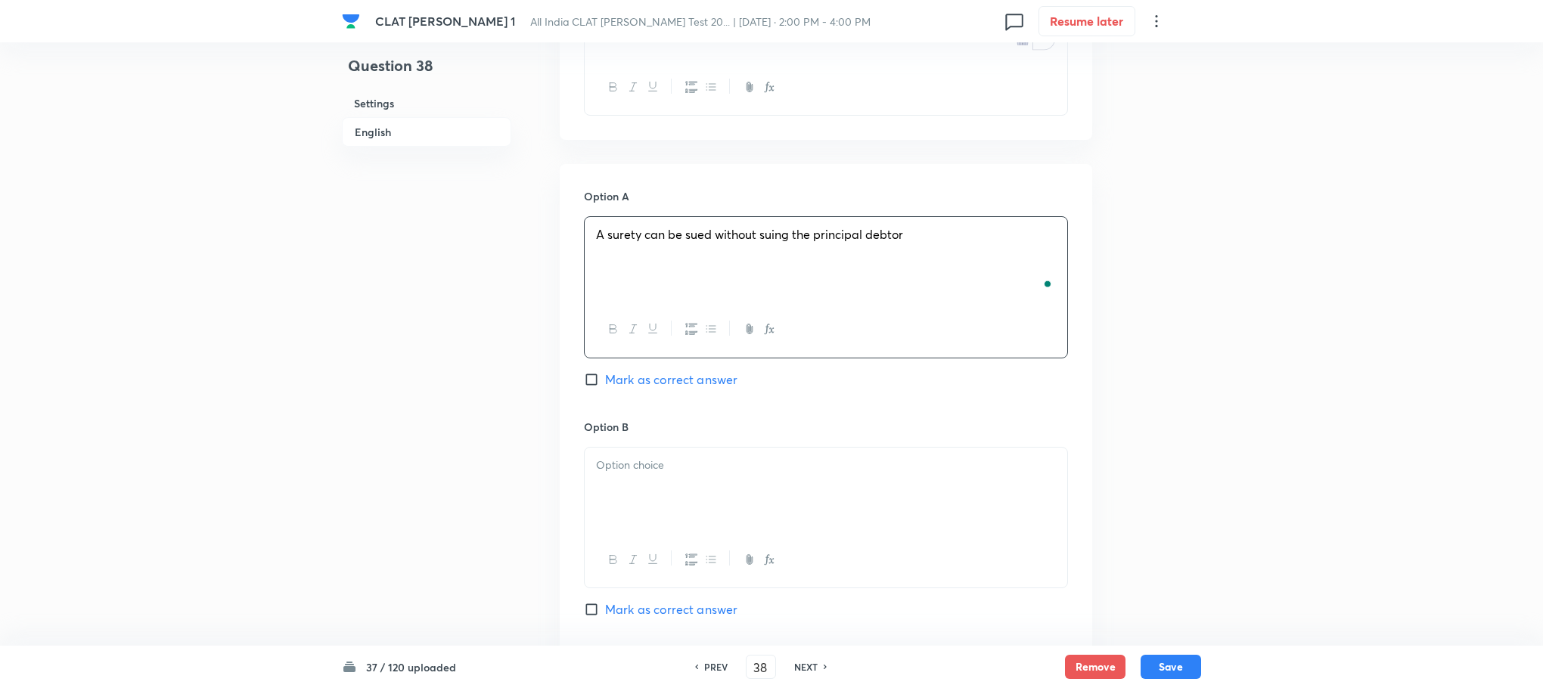
scroll to position [1702, 0]
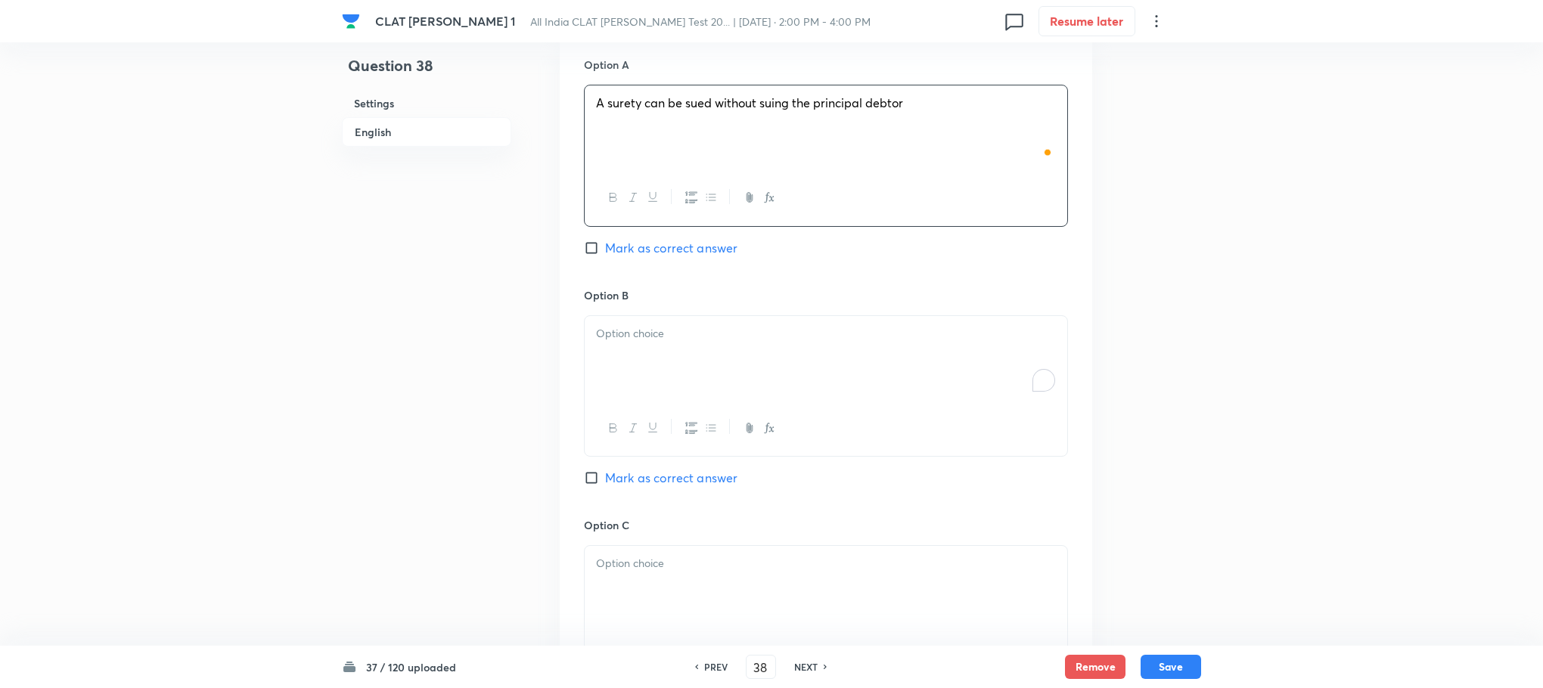
click at [647, 346] on div "To enrich screen reader interactions, please activate Accessibility in Grammarl…" at bounding box center [826, 358] width 483 height 85
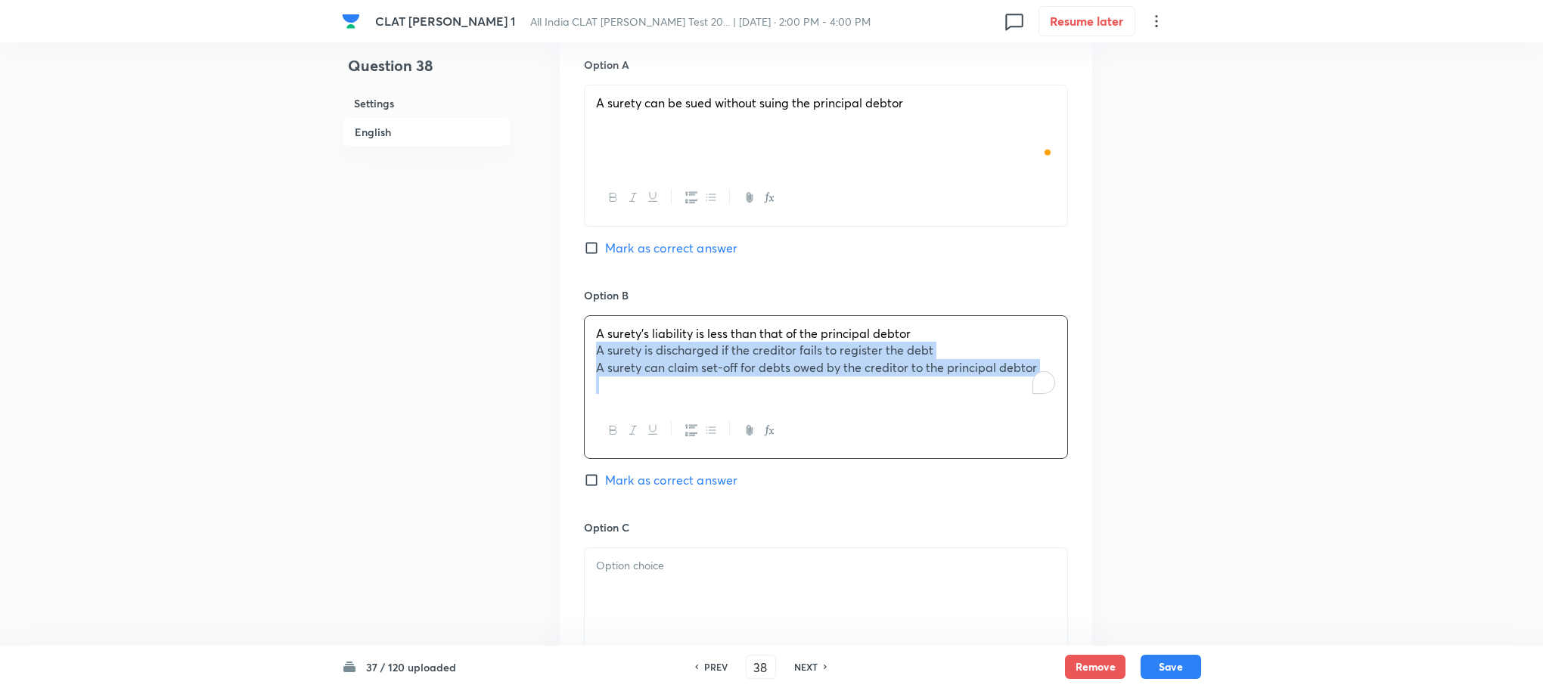
drag, startPoint x: 590, startPoint y: 337, endPoint x: 1038, endPoint y: 407, distance: 453.2
click at [1038, 407] on div "A surety’s liability is less than that of the principal debtor A surety is disc…" at bounding box center [826, 387] width 484 height 144
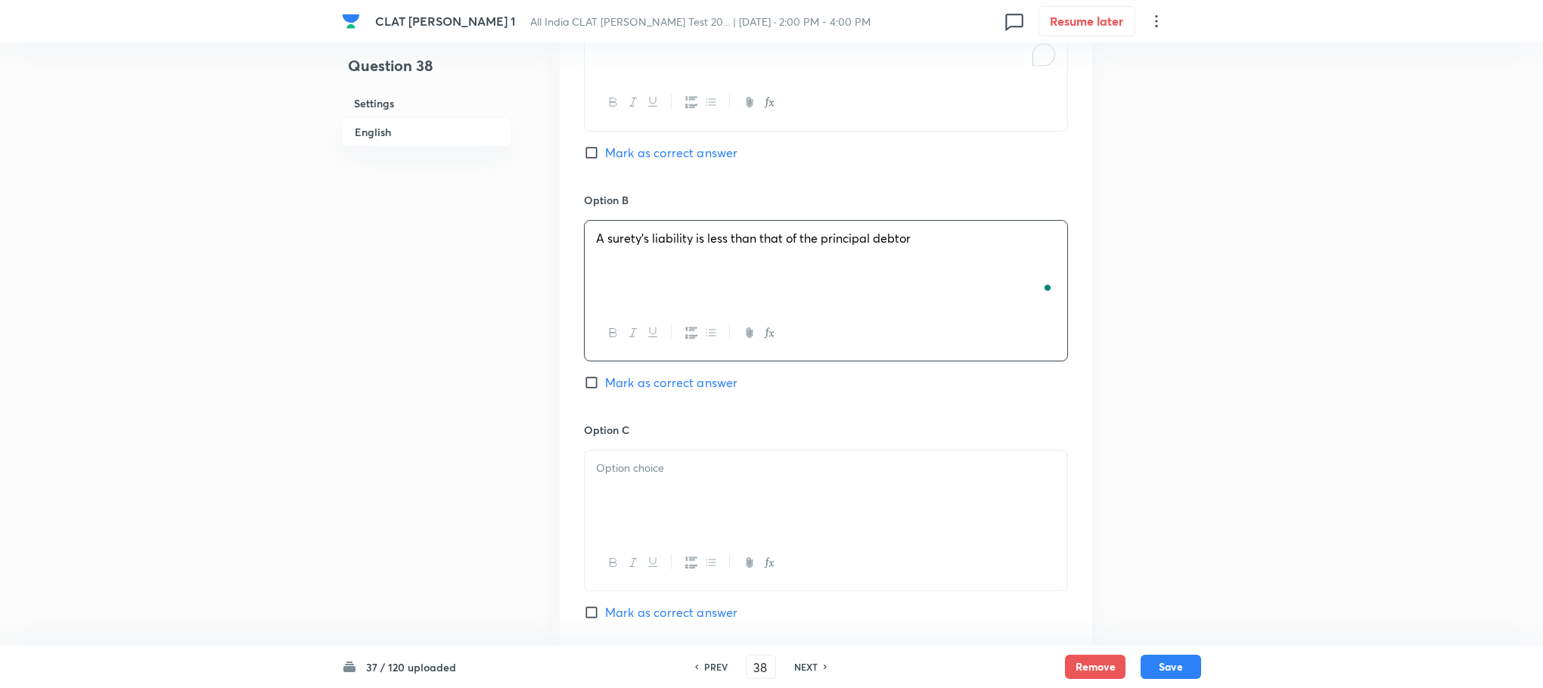
scroll to position [1929, 0]
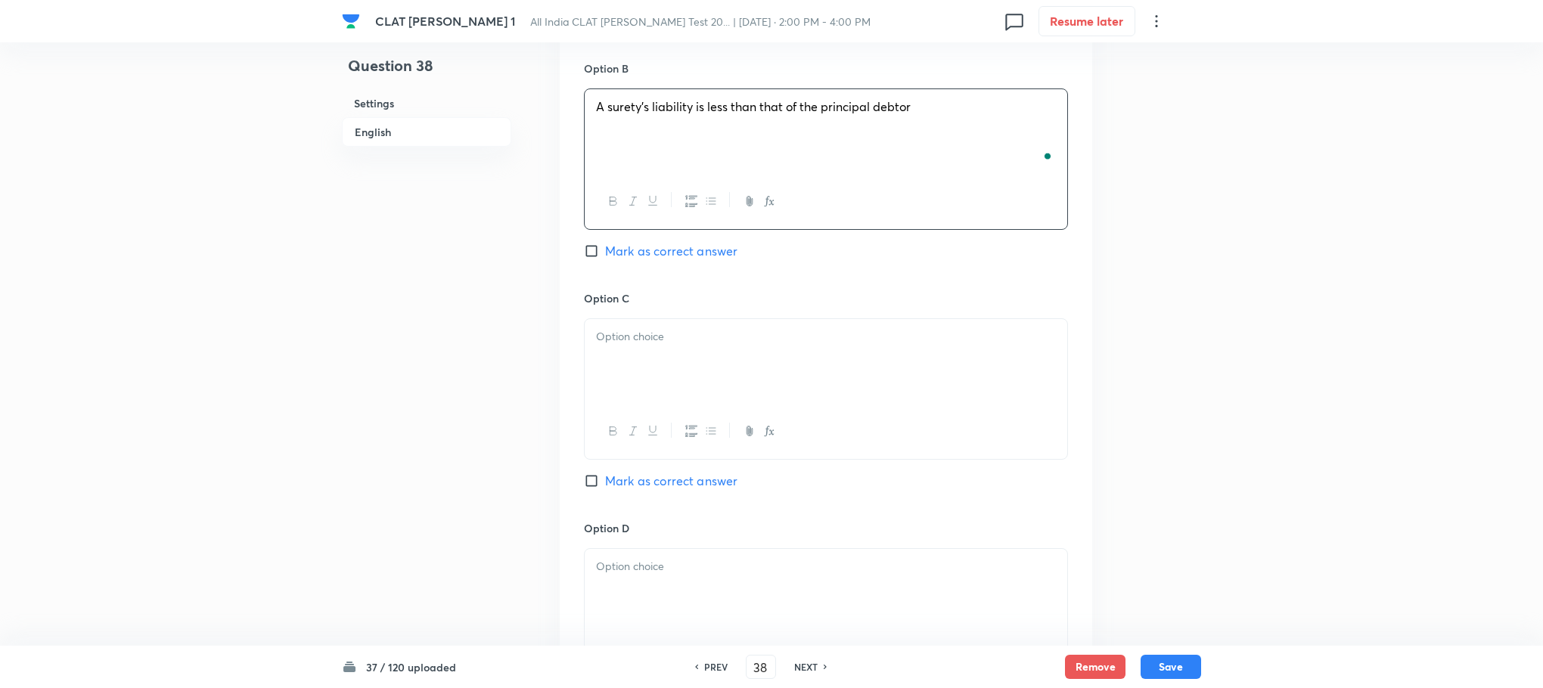
click at [632, 375] on div at bounding box center [826, 361] width 483 height 85
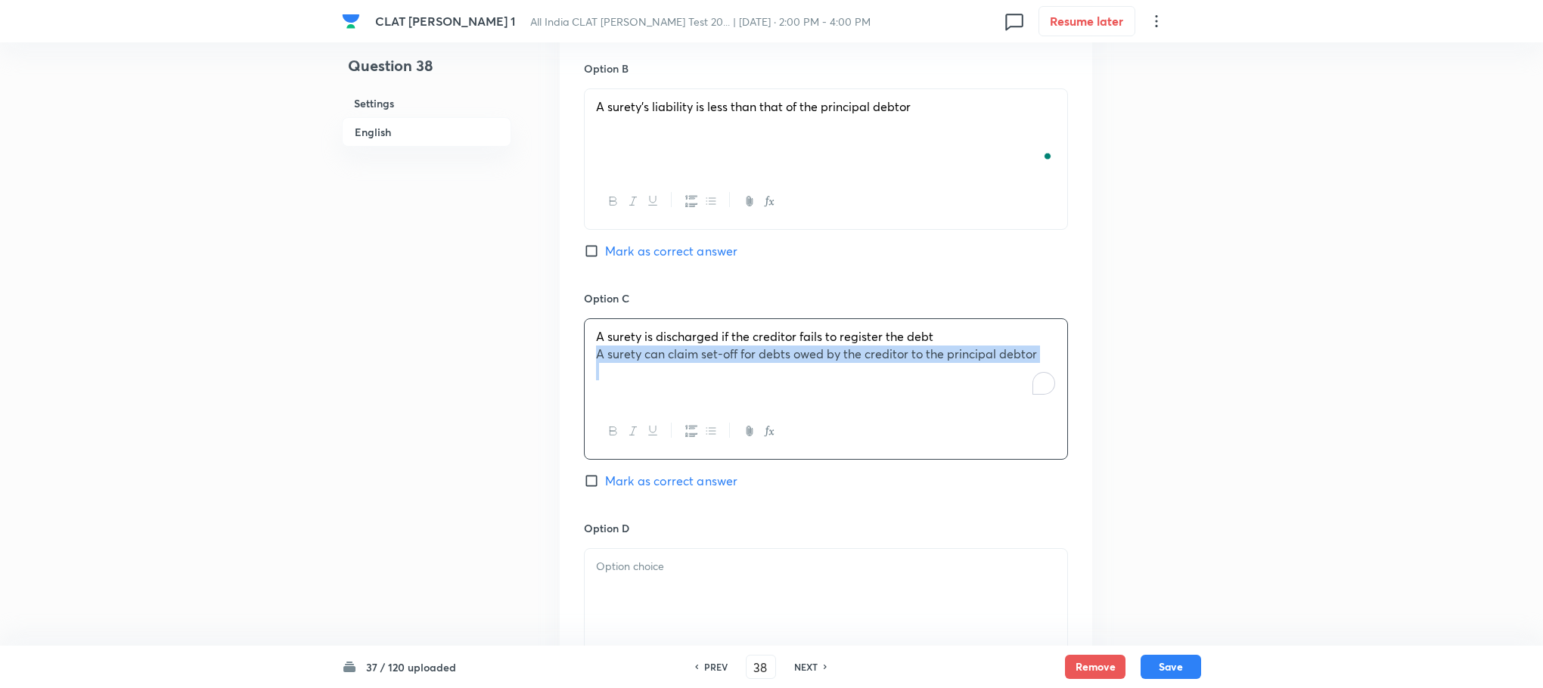
drag, startPoint x: 593, startPoint y: 339, endPoint x: 1087, endPoint y: 381, distance: 495.7
click at [1087, 381] on div "Option A A surety can be sued without suing the principal debtor Mark as correc…" at bounding box center [826, 275] width 532 height 939
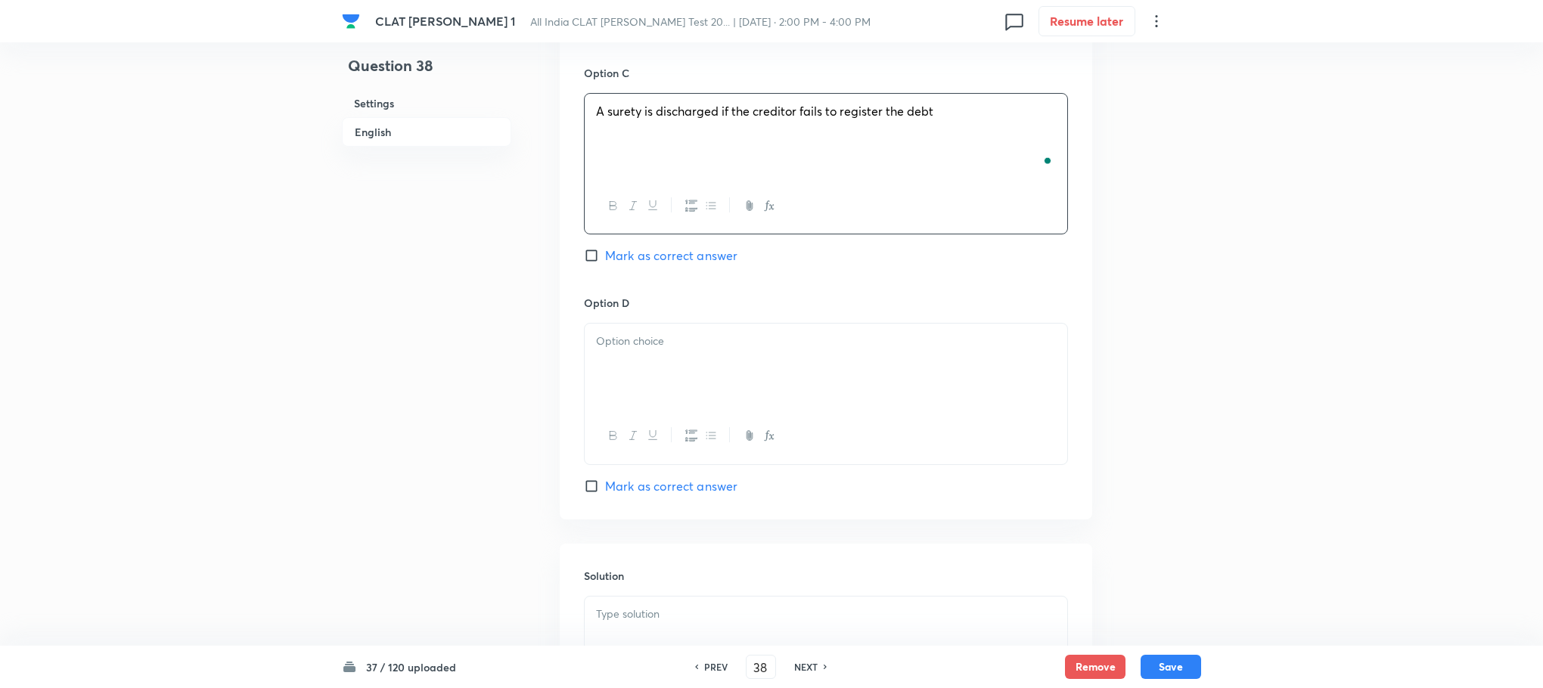
scroll to position [2156, 0]
click at [626, 388] on div at bounding box center [826, 364] width 483 height 85
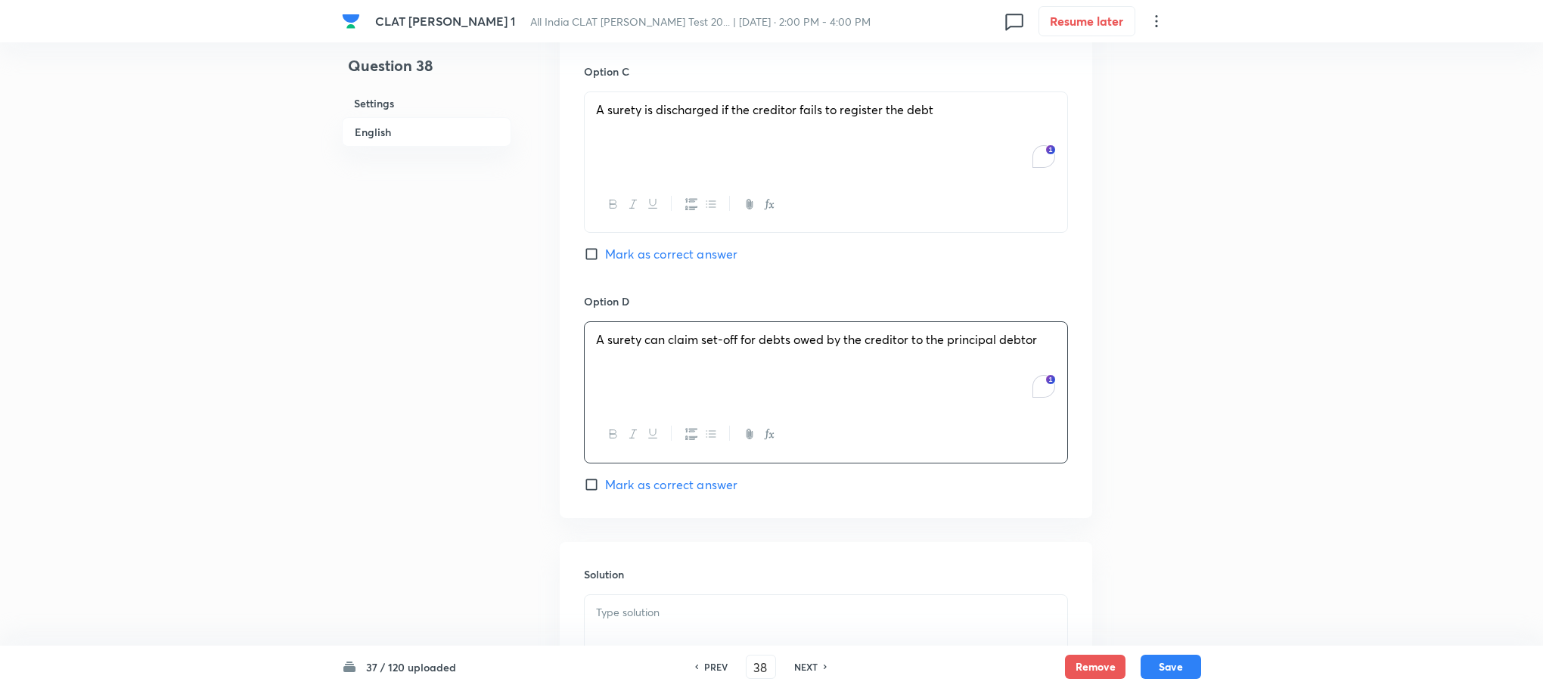
click at [672, 604] on p at bounding box center [826, 612] width 460 height 17
click at [626, 604] on strong "." at bounding box center [627, 612] width 3 height 16
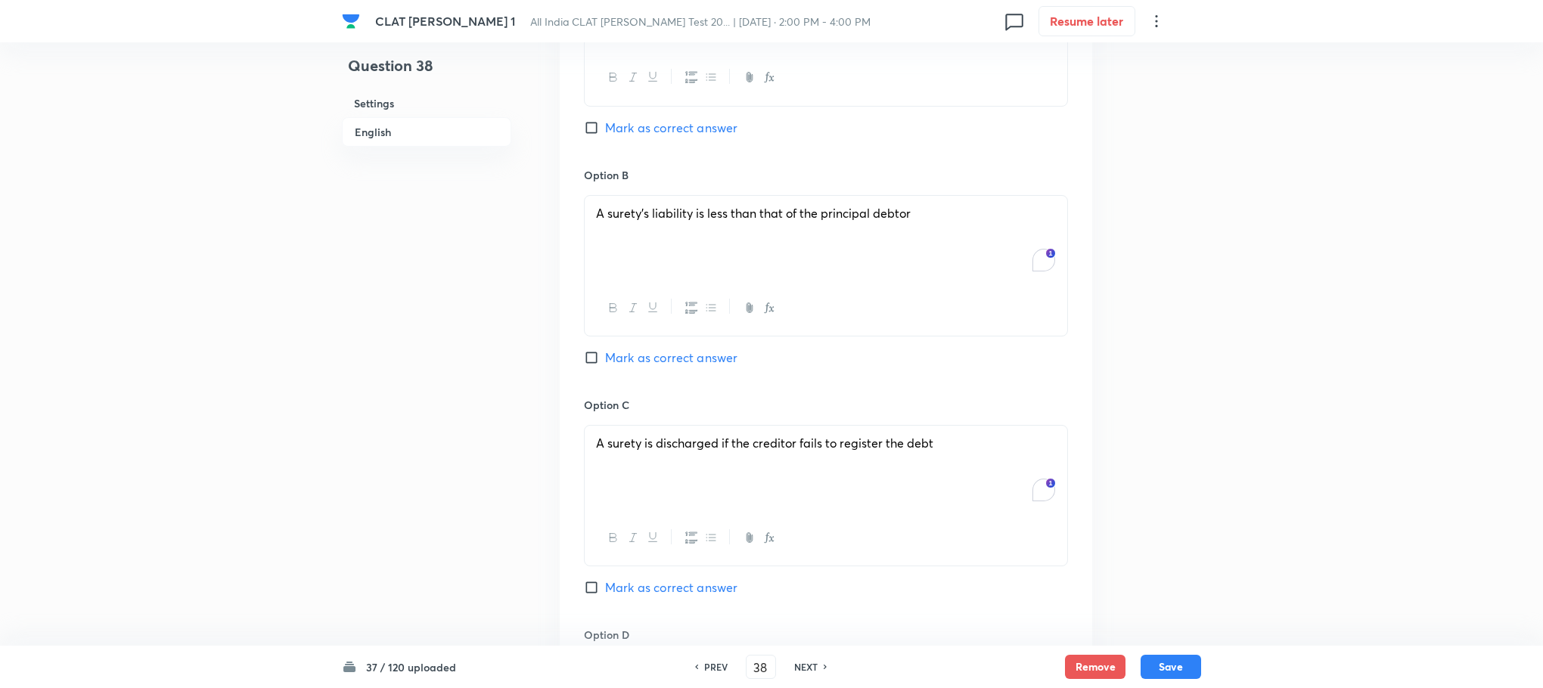
scroll to position [1815, 0]
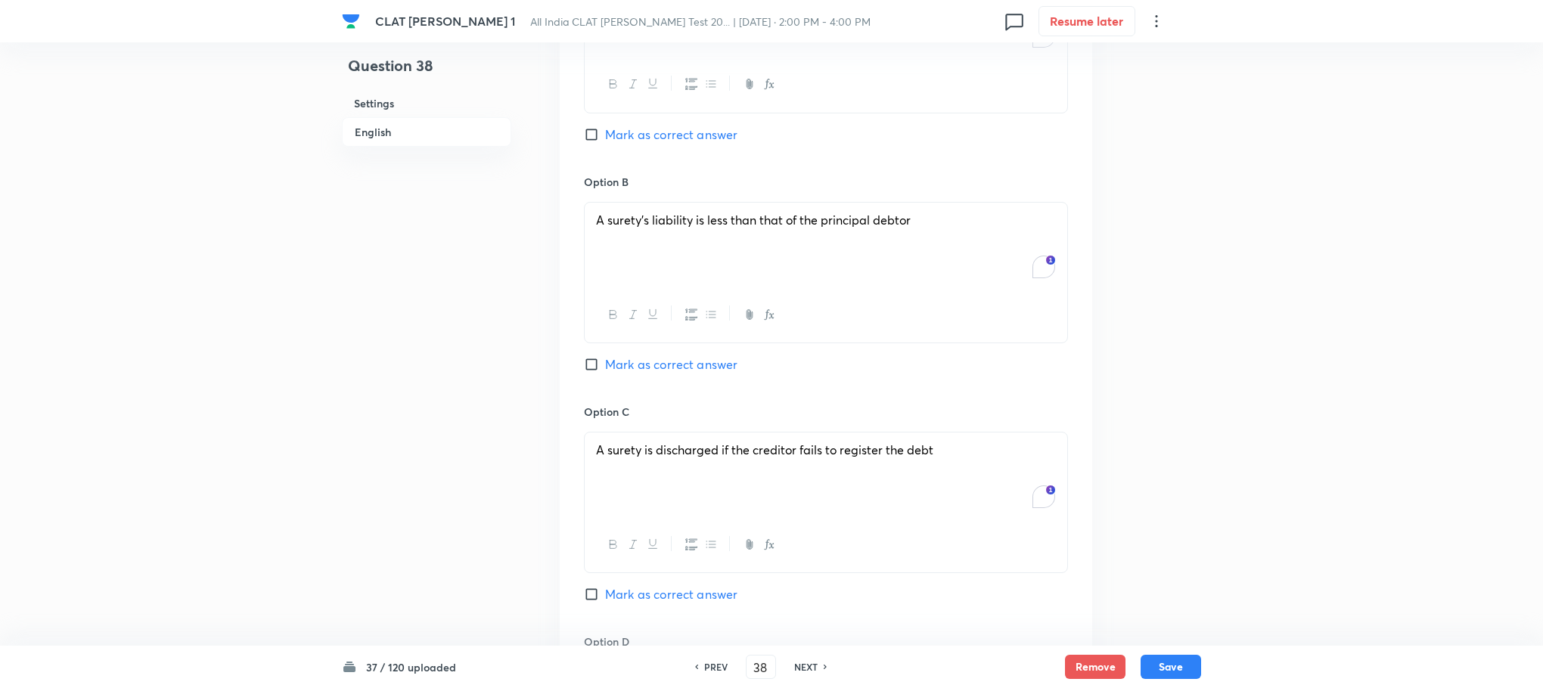
click at [667, 126] on span "Mark as correct answer" at bounding box center [671, 135] width 132 height 18
click at [605, 127] on input "Mark as correct answer" at bounding box center [594, 134] width 21 height 15
checkbox input "true"
click at [1190, 672] on button "Save" at bounding box center [1171, 665] width 61 height 24
type input "39"
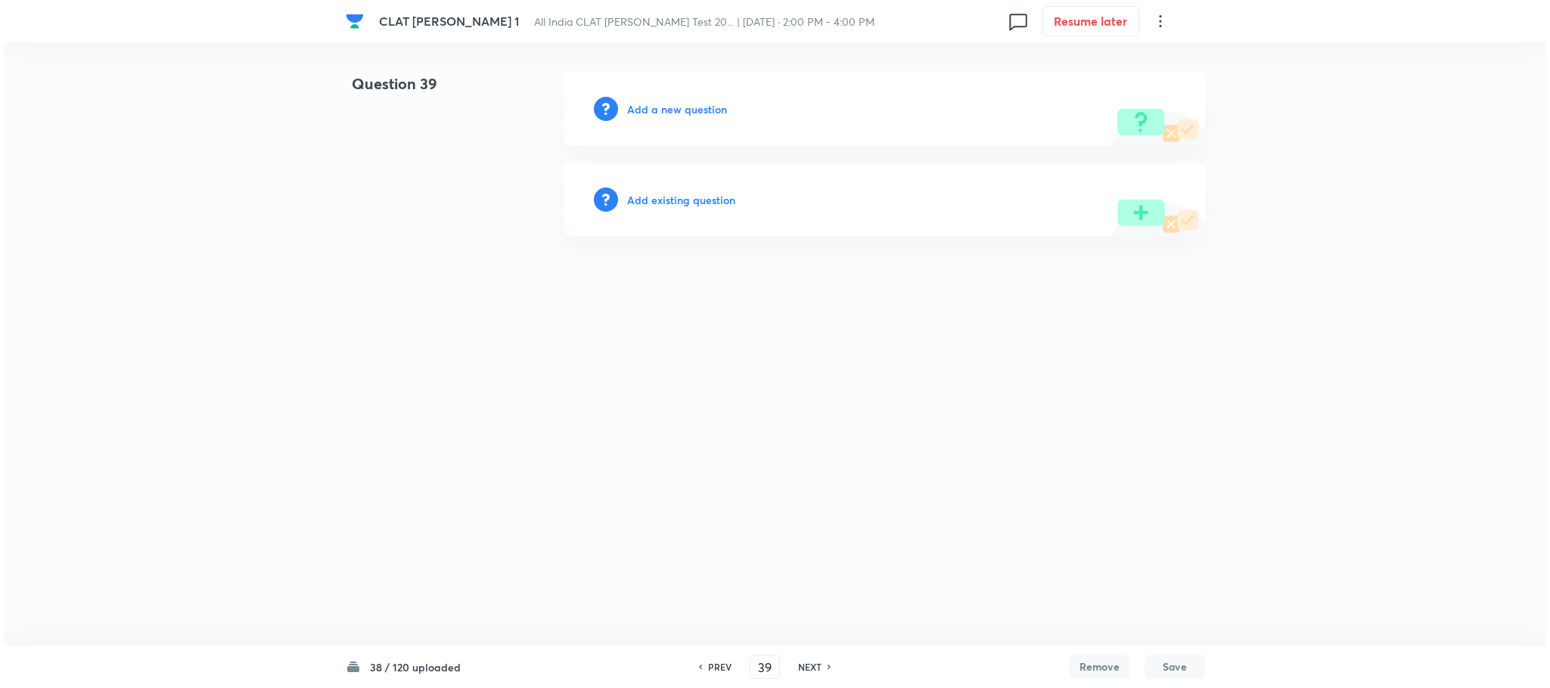
scroll to position [0, 0]
click at [670, 110] on h6 "Add a new question" at bounding box center [677, 109] width 100 height 16
click at [670, 110] on h6 "Choose a question type" at bounding box center [685, 109] width 116 height 16
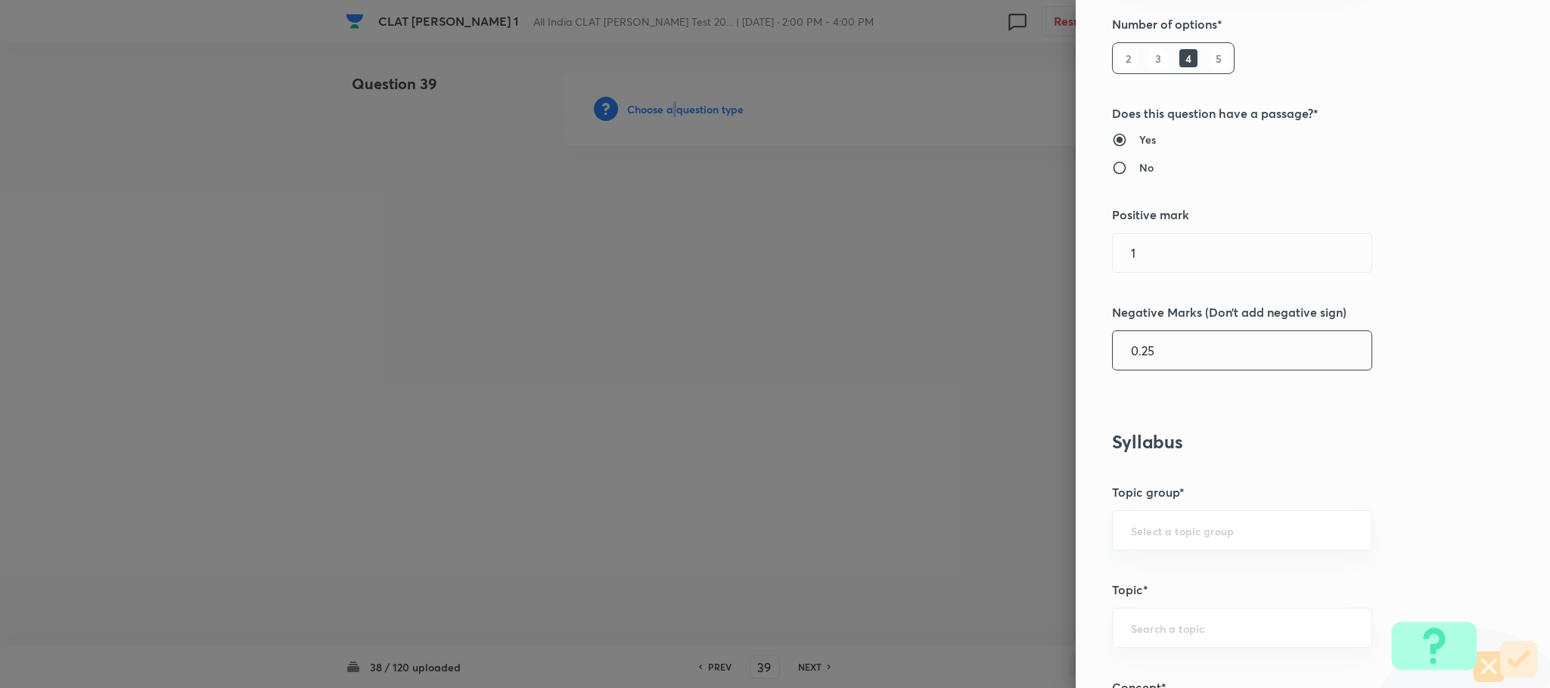
scroll to position [681, 0]
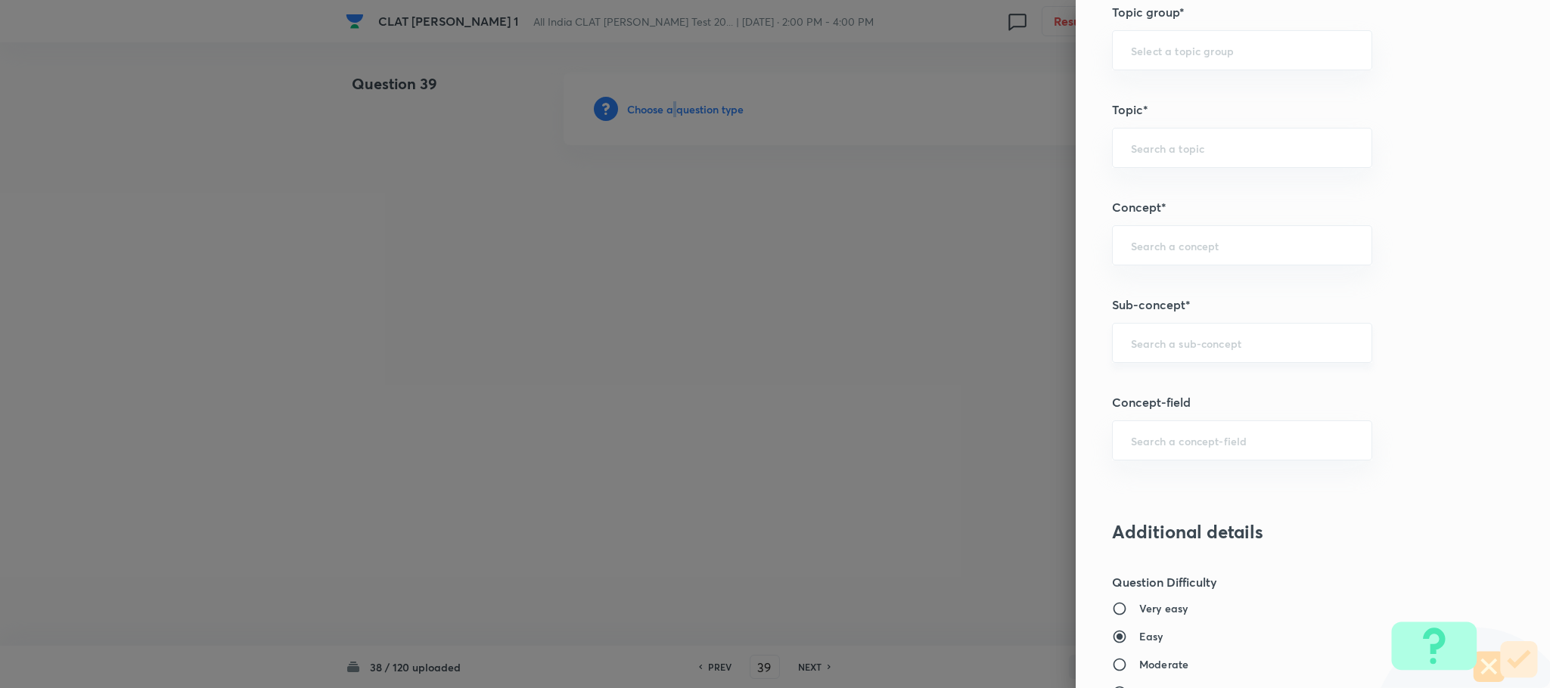
click at [1142, 362] on div "​" at bounding box center [1242, 343] width 260 height 40
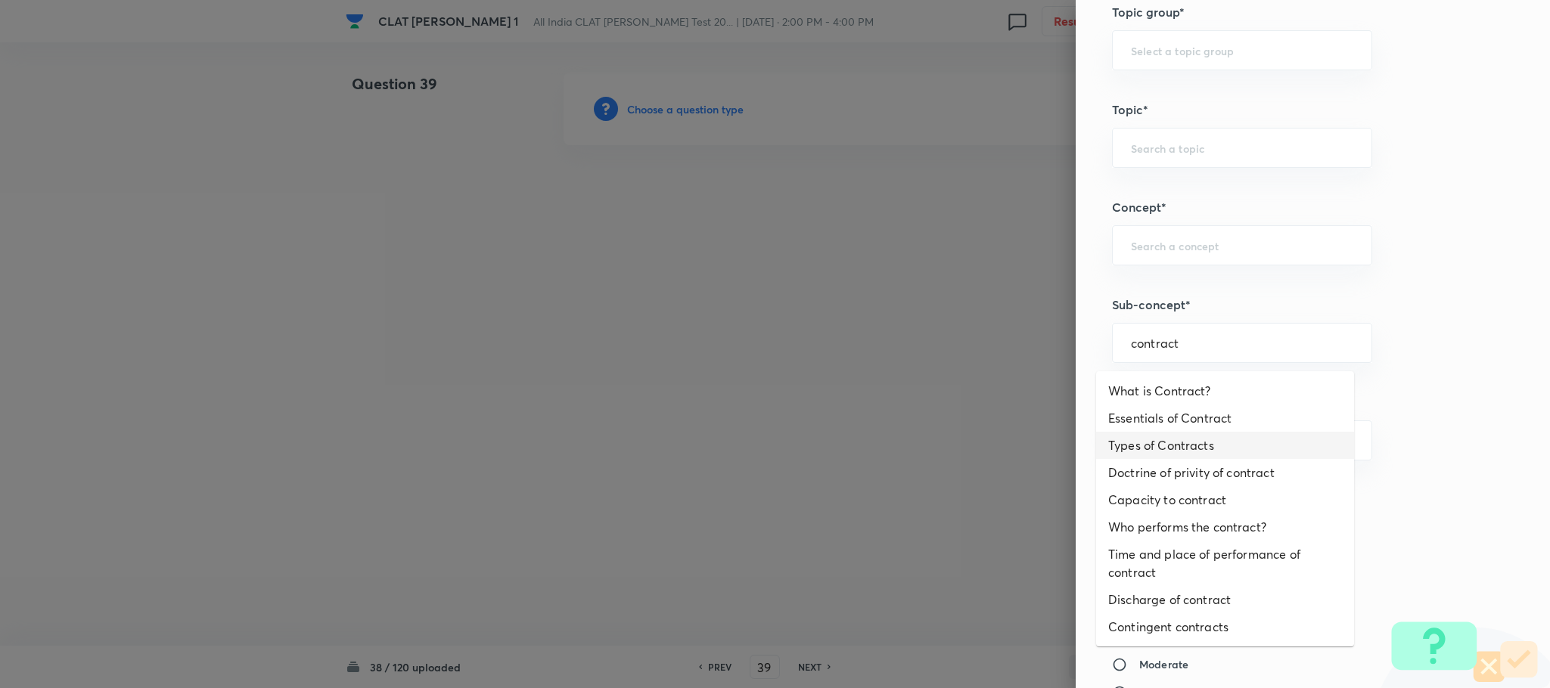
click at [1137, 432] on li "Types of Contracts" at bounding box center [1225, 445] width 258 height 27
type input "Types of Contracts"
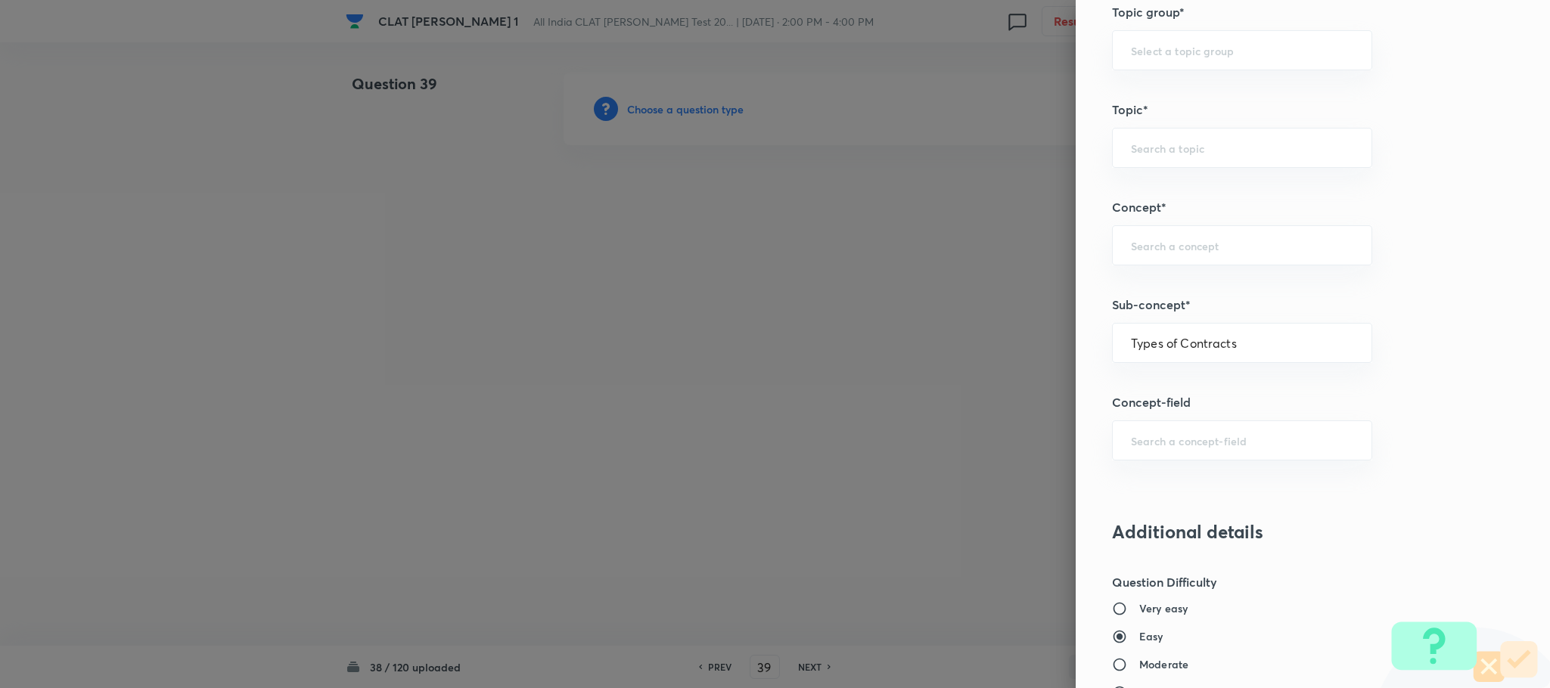
type input "Law of Contract"
type input "Contract Law"
type input "ICA 1872"
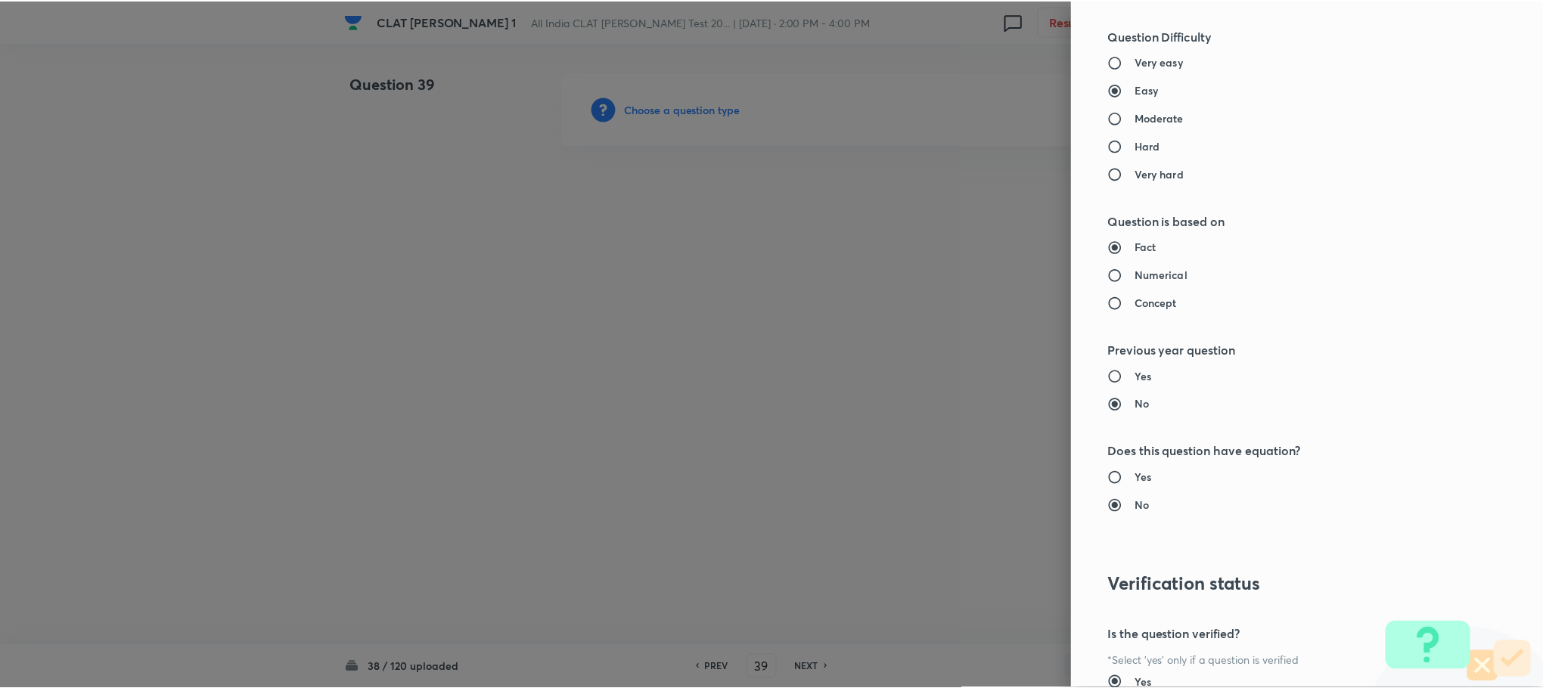
scroll to position [1378, 0]
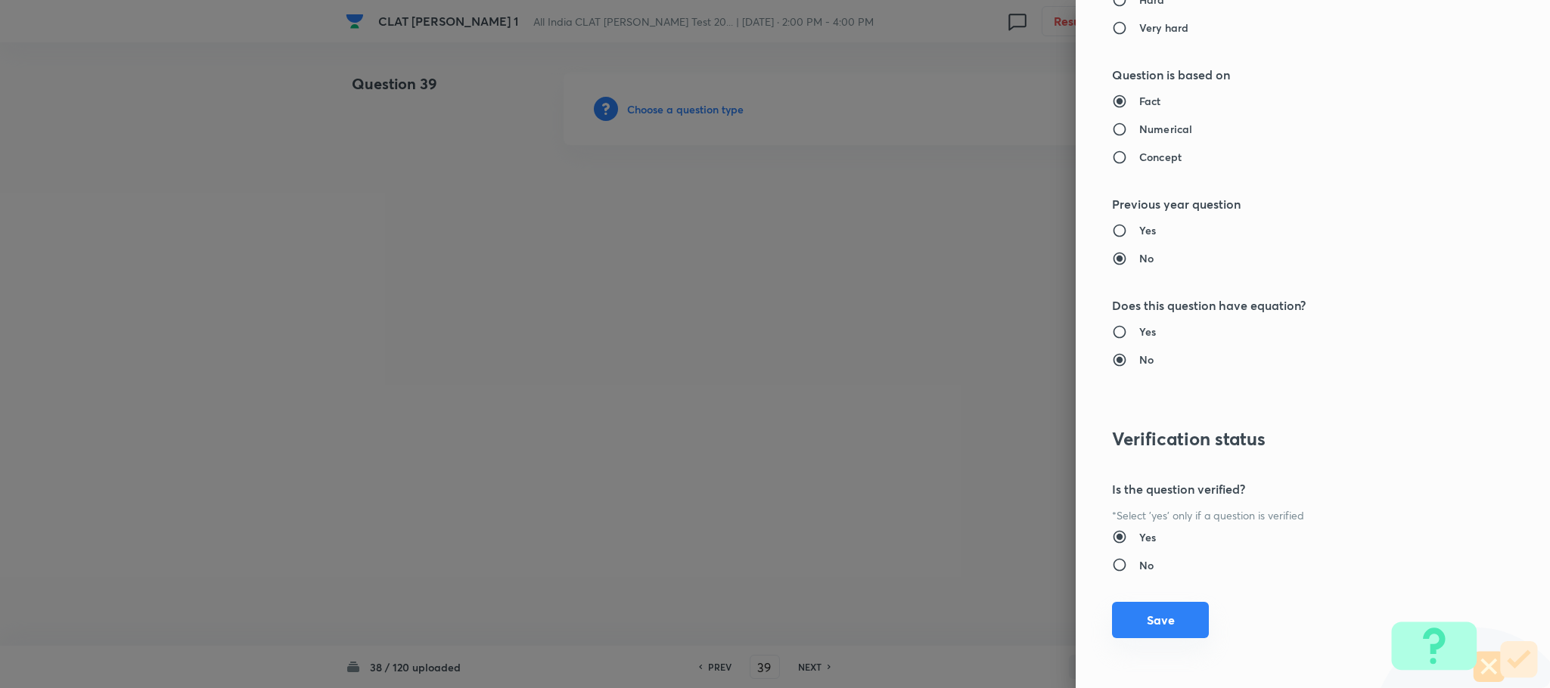
click at [1140, 624] on button "Save" at bounding box center [1160, 620] width 97 height 36
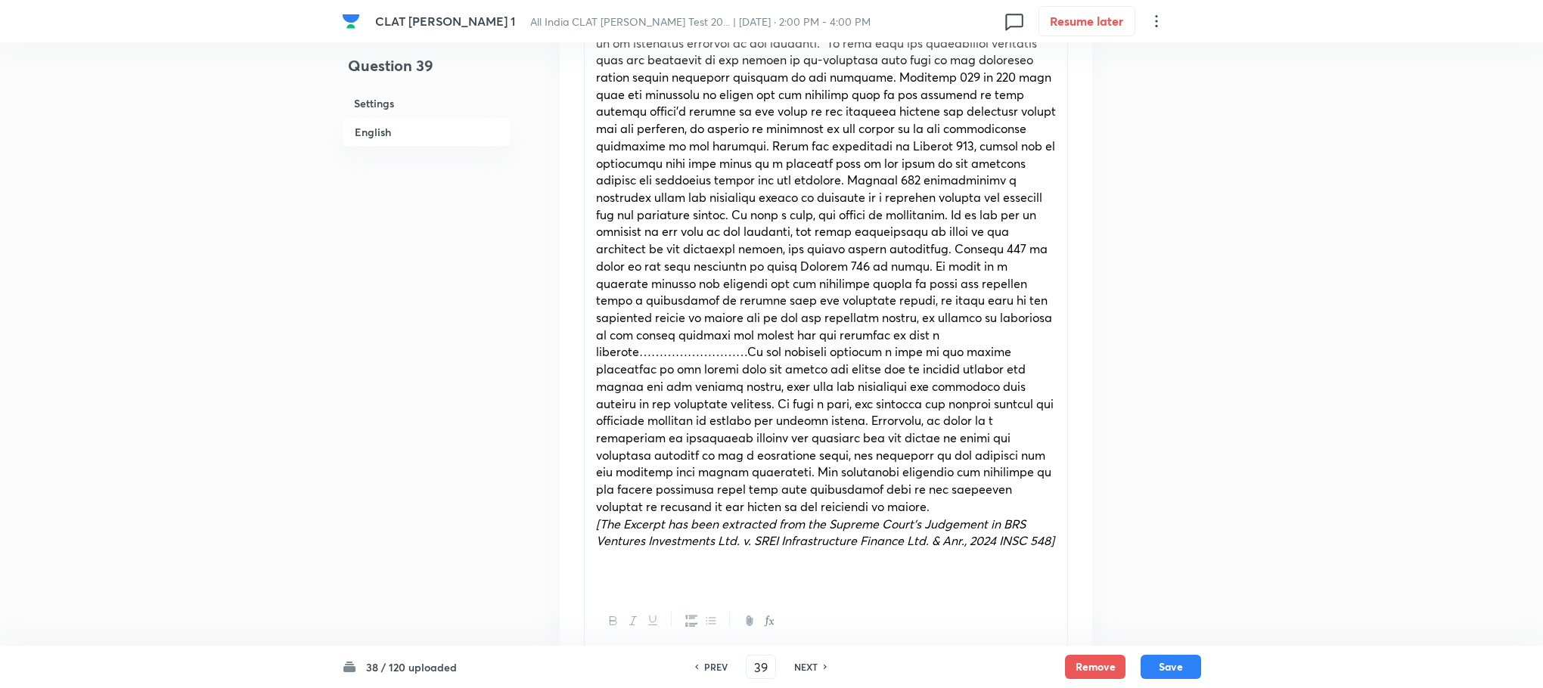
scroll to position [1135, 0]
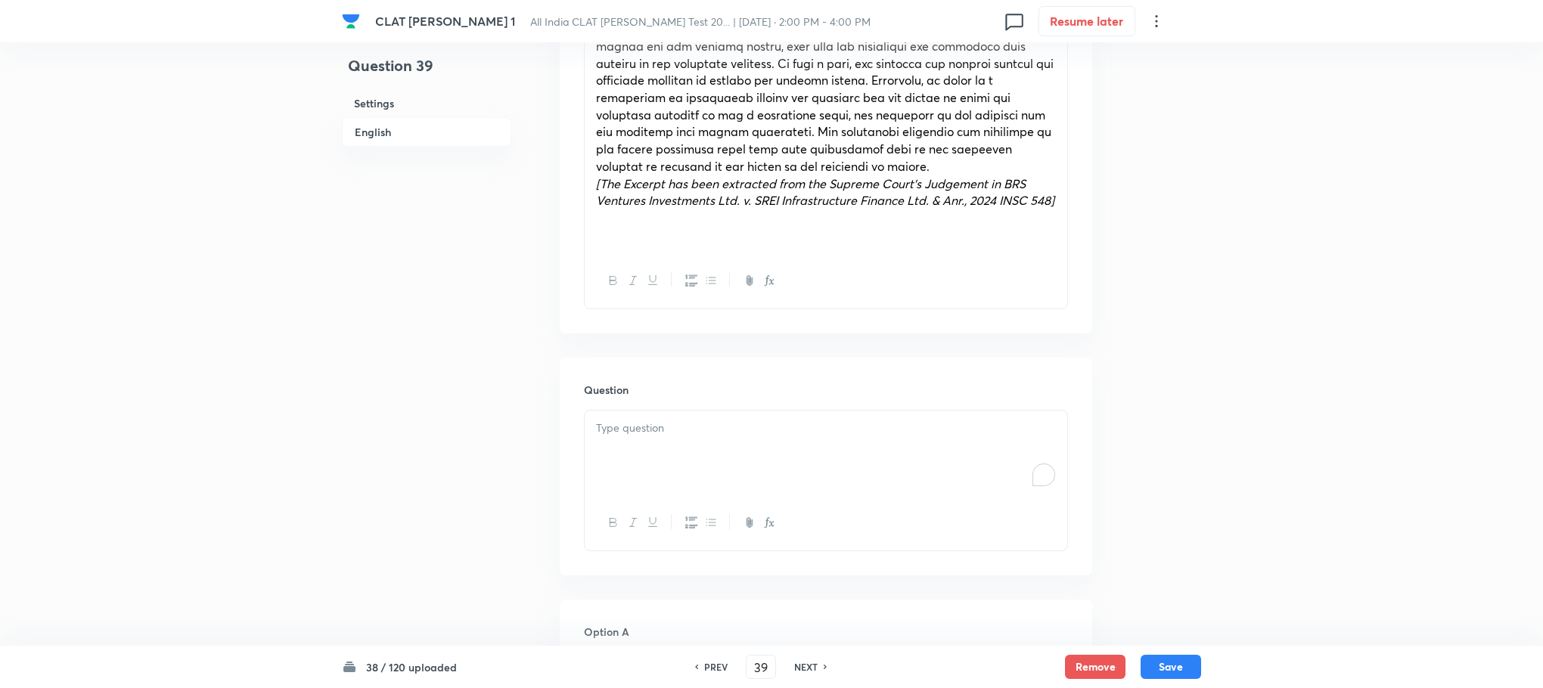
click at [641, 420] on p "To enrich screen reader interactions, please activate Accessibility in Grammarl…" at bounding box center [826, 428] width 460 height 17
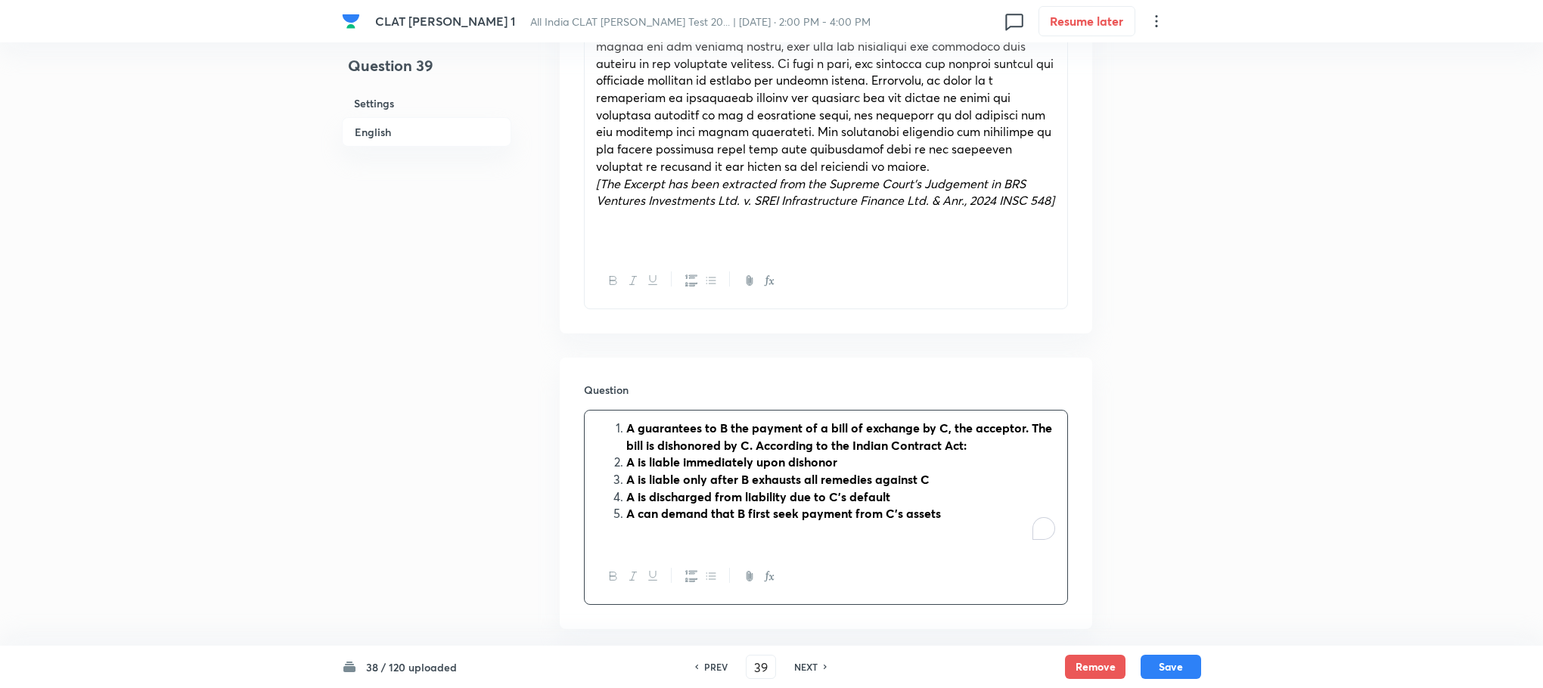
click at [626, 420] on li "A guarantees to B the payment of a bill of exchange by C, the acceptor. The bil…" at bounding box center [841, 437] width 430 height 34
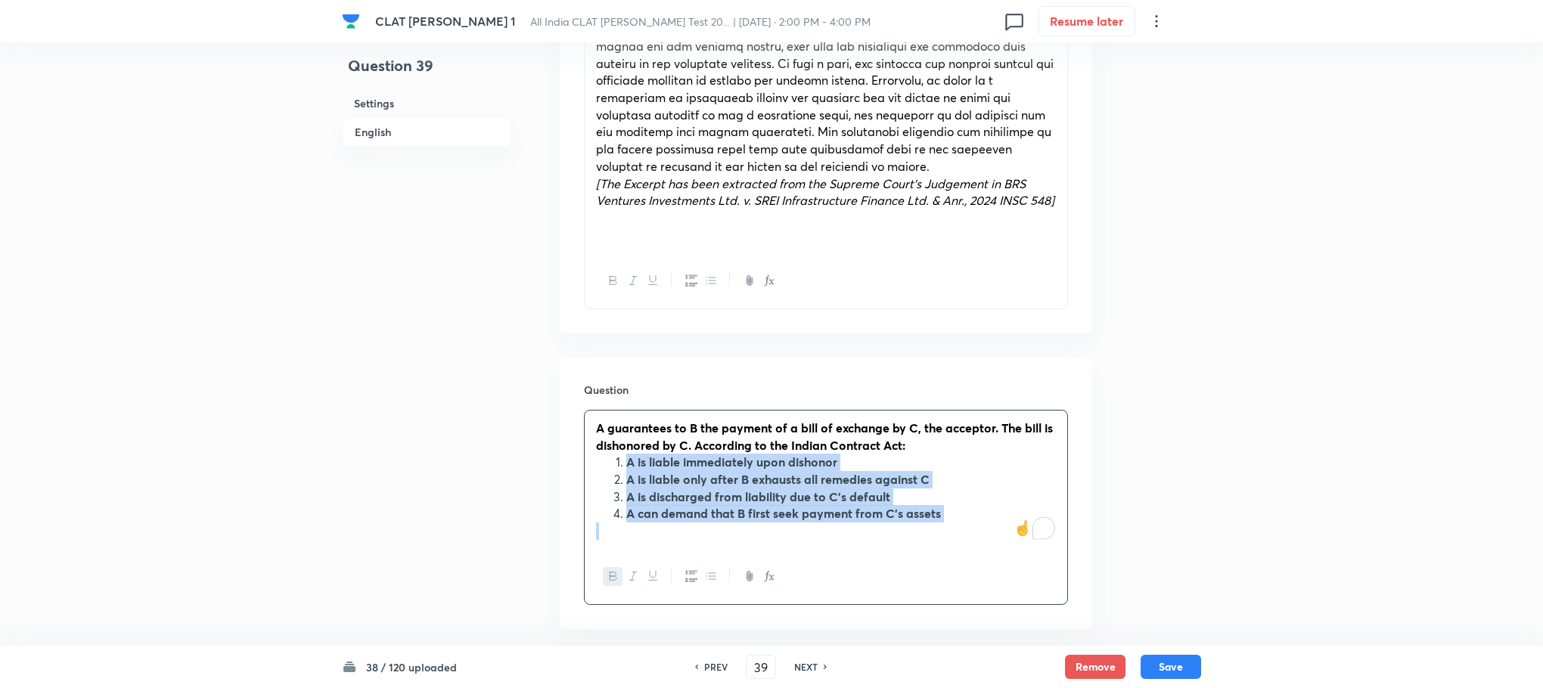
drag, startPoint x: 616, startPoint y: 443, endPoint x: 1082, endPoint y: 557, distance: 480.3
click at [1082, 557] on div "Question A guarantees to B the payment of a bill of exchange by C, the acceptor…" at bounding box center [826, 494] width 532 height 272
click at [691, 570] on icon "button" at bounding box center [691, 576] width 12 height 12
click at [606, 567] on button "button" at bounding box center [613, 576] width 20 height 19
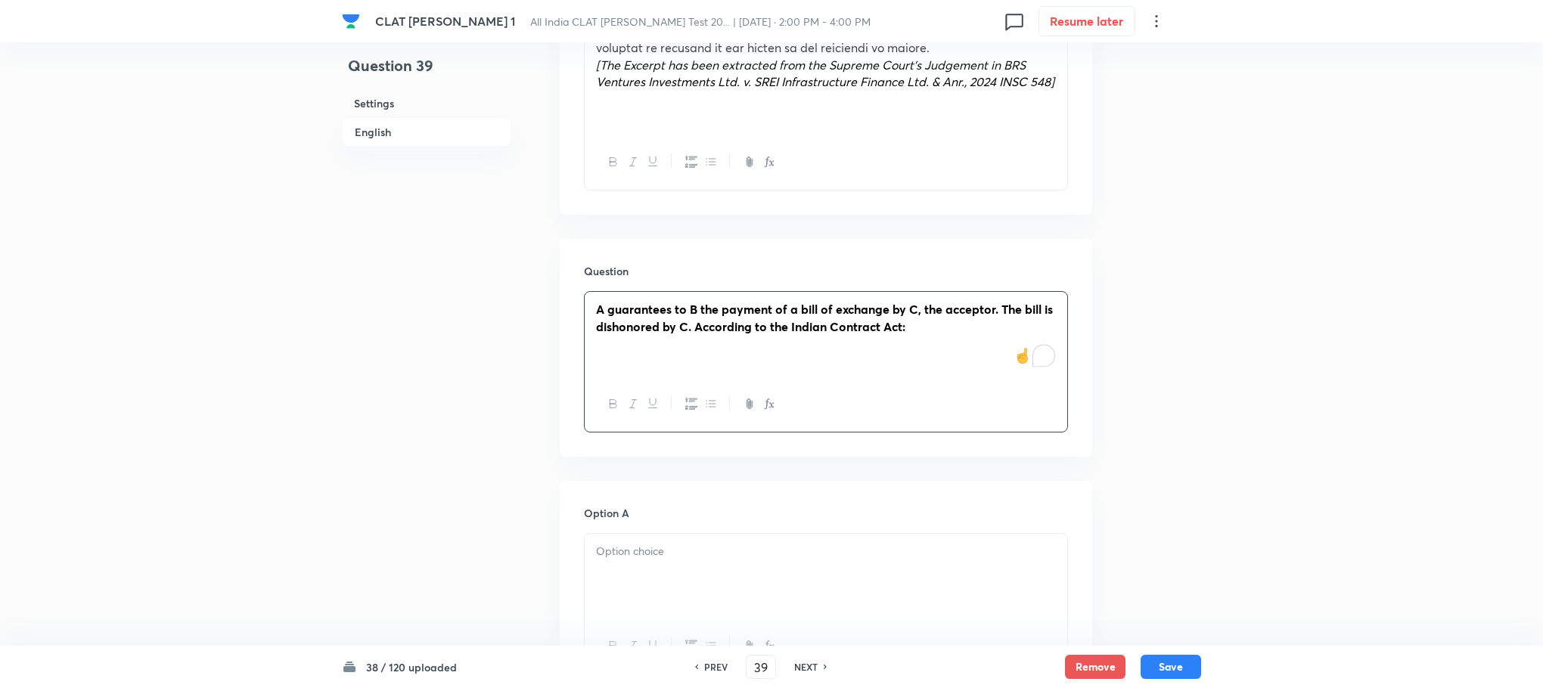
scroll to position [1475, 0]
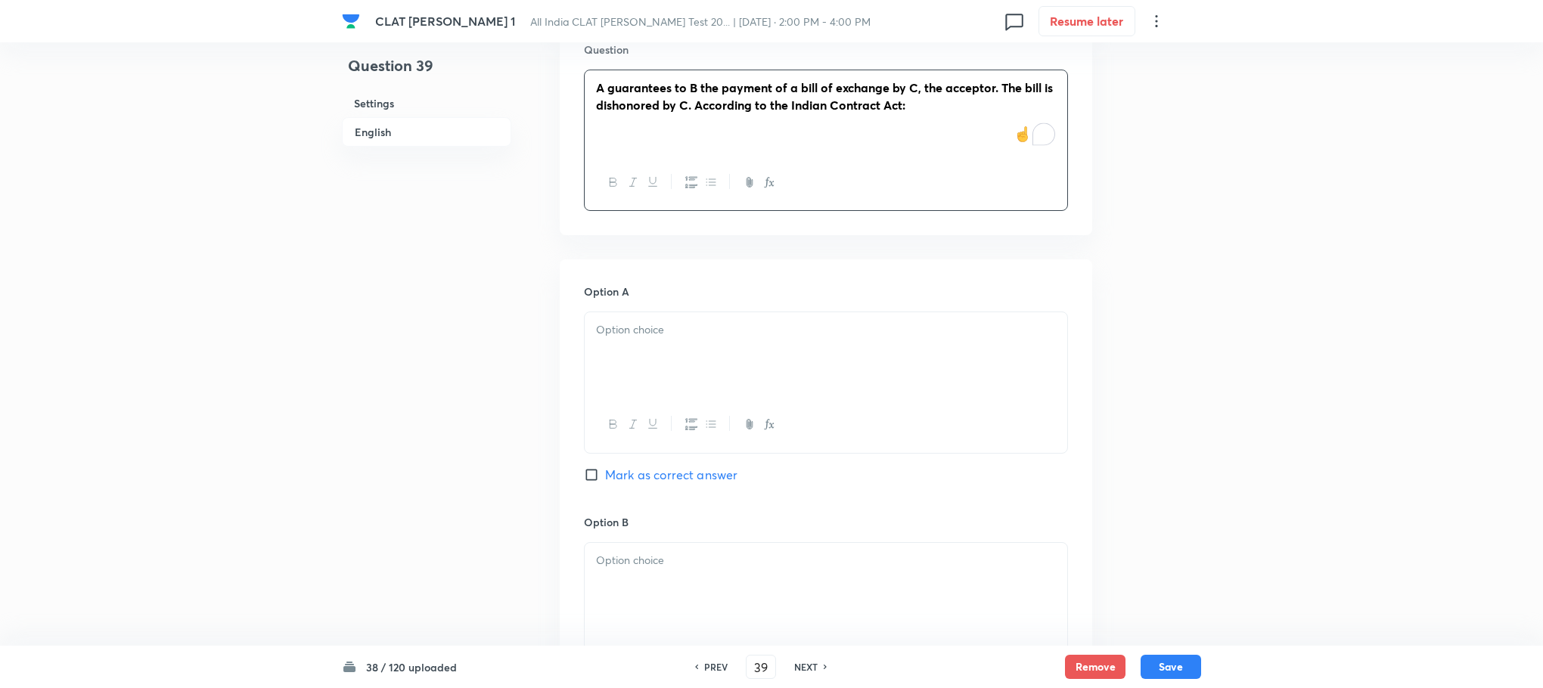
click at [616, 356] on div at bounding box center [826, 354] width 483 height 85
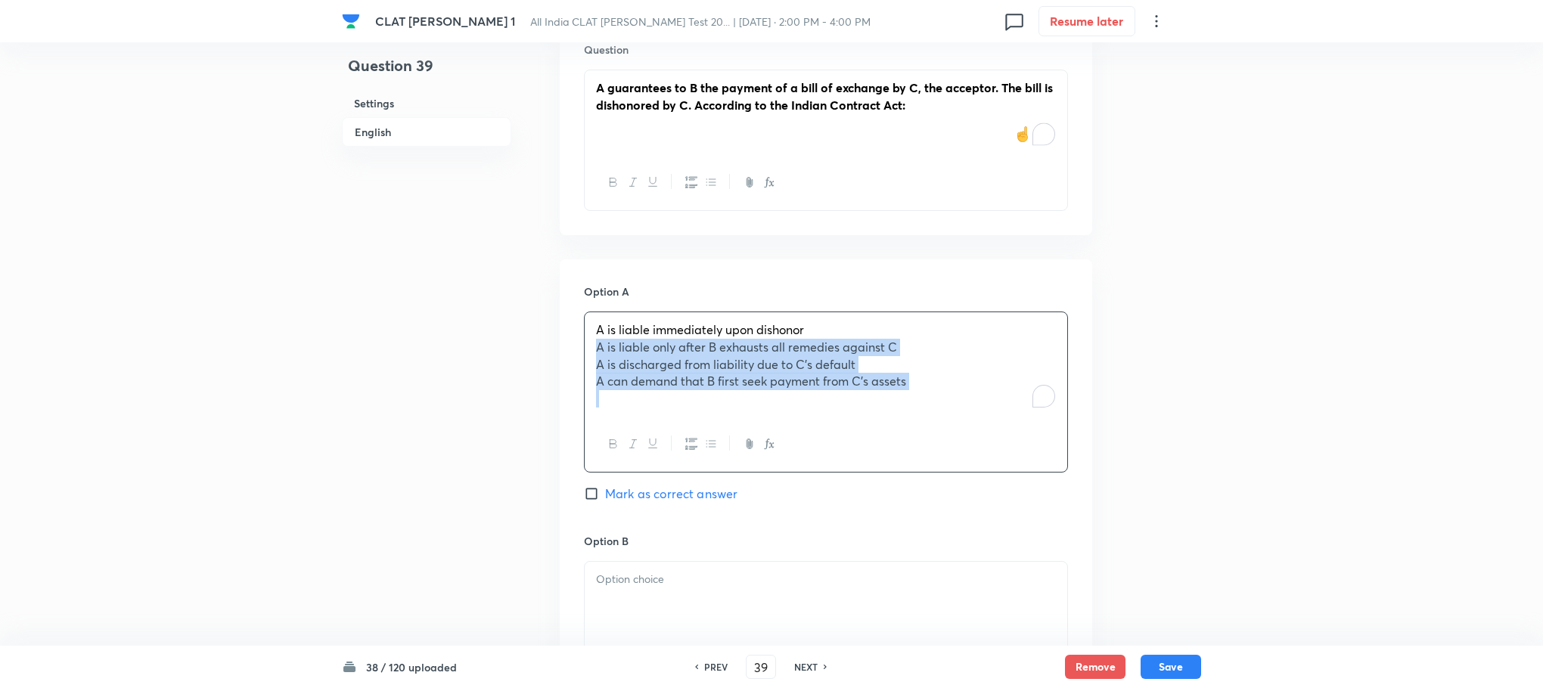
drag, startPoint x: 591, startPoint y: 338, endPoint x: 1055, endPoint y: 439, distance: 475.2
click at [1055, 439] on div "A is liable immediately upon dishonor A is liable only after B exhausts all rem…" at bounding box center [826, 392] width 484 height 161
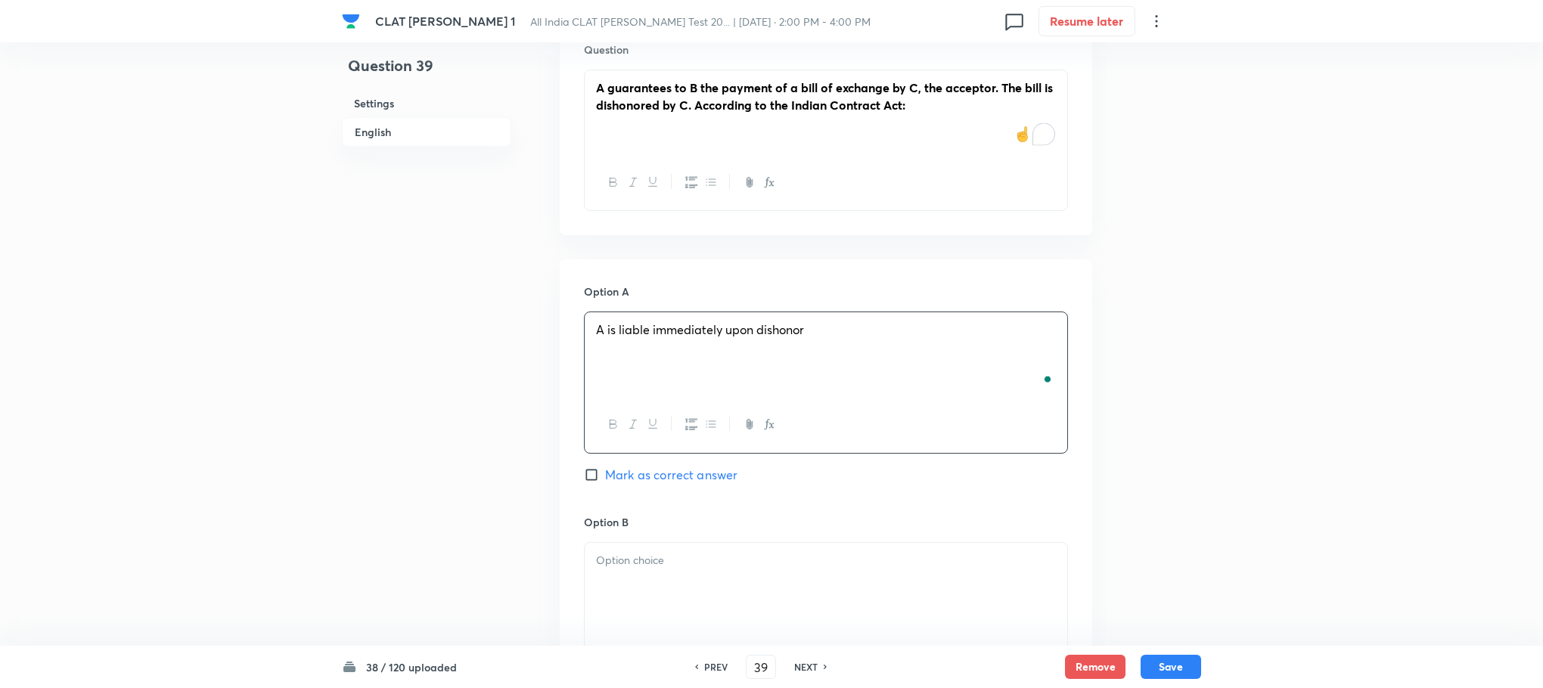
click at [663, 552] on p at bounding box center [826, 560] width 460 height 17
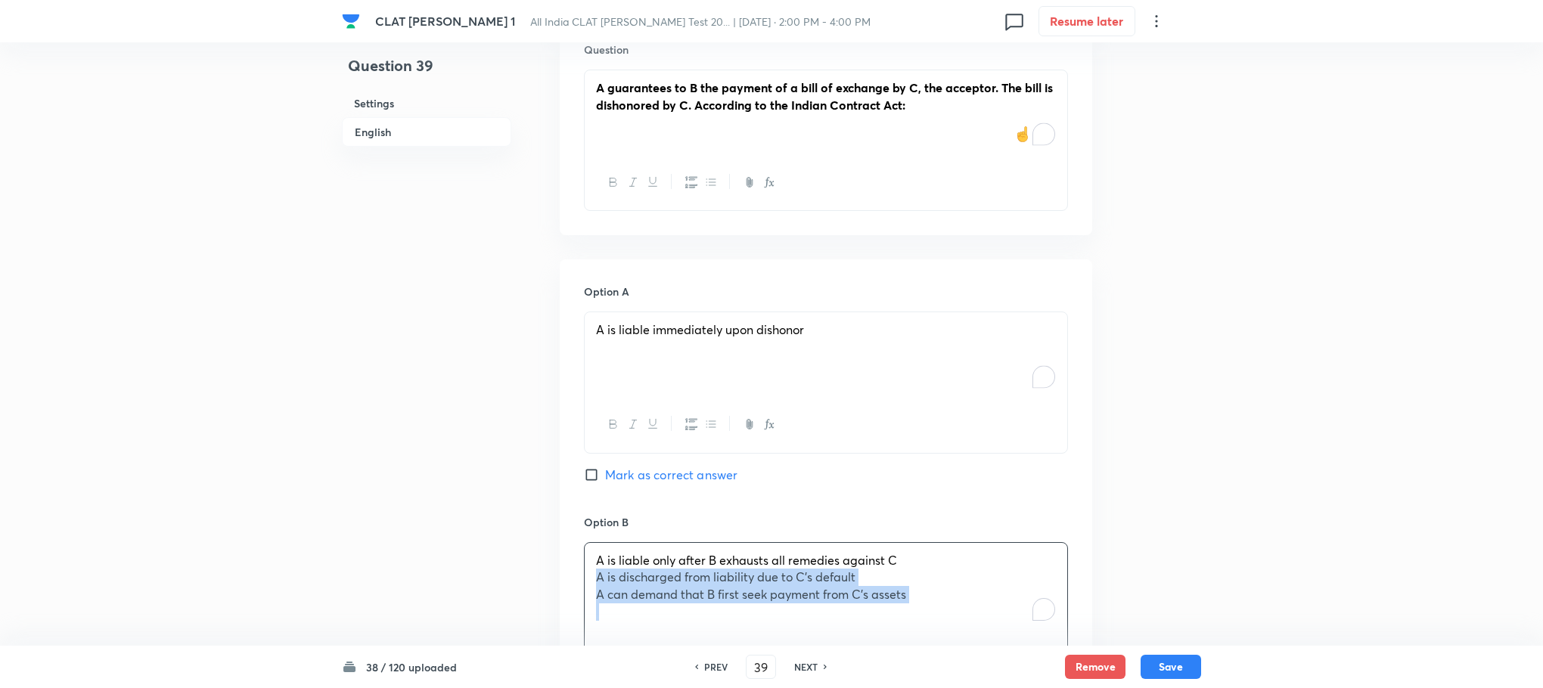
drag, startPoint x: 595, startPoint y: 563, endPoint x: 1038, endPoint y: 647, distance: 450.2
click at [1038, 647] on div "CLAT PG Mock 1 All India CLAT PG Mock Test 20... | Sep 6, 2025 · 2:00 PM - 4:00…" at bounding box center [771, 51] width 1543 height 2906
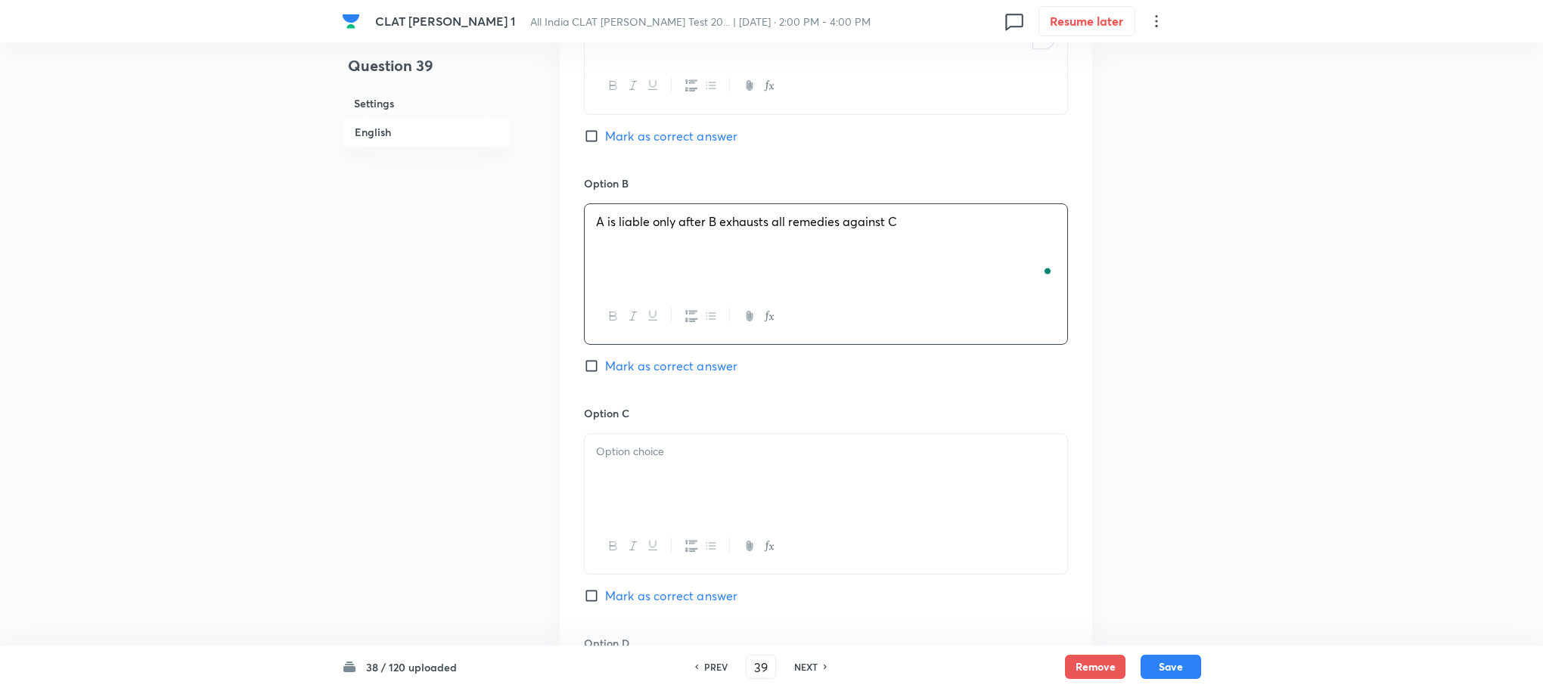
scroll to position [1815, 0]
click at [622, 445] on div at bounding box center [826, 475] width 483 height 85
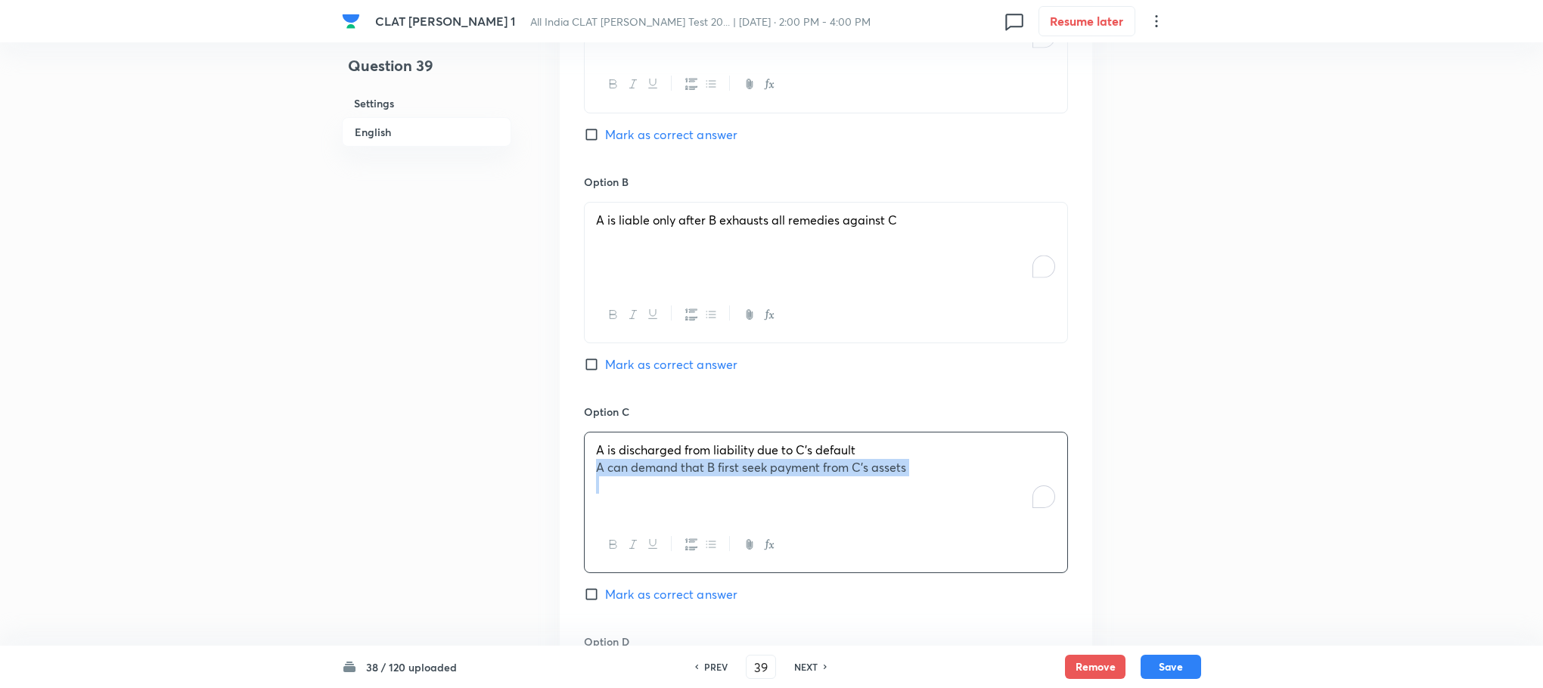
drag, startPoint x: 586, startPoint y: 458, endPoint x: 999, endPoint y: 489, distance: 414.1
click at [999, 489] on div "A is discharged from liability due to C’s default A can demand that B first see…" at bounding box center [826, 475] width 483 height 85
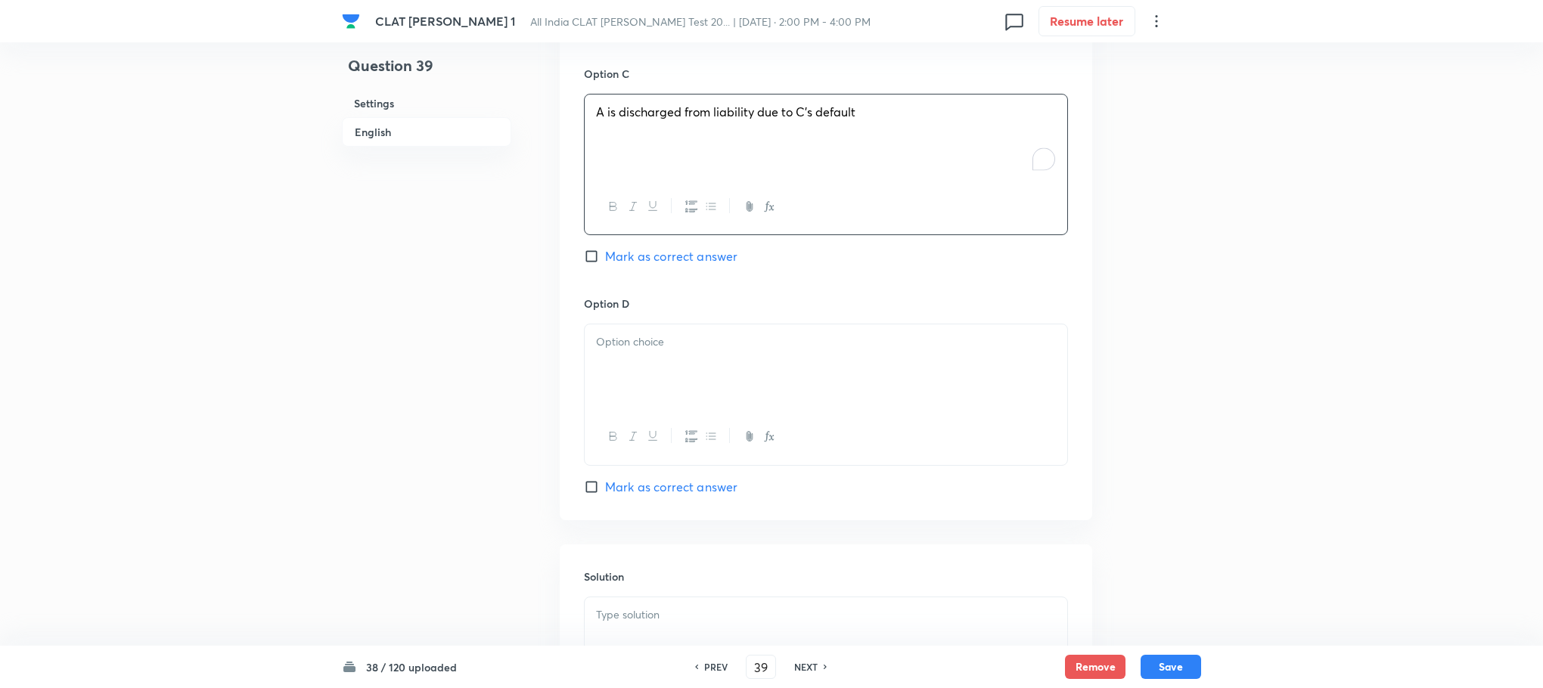
scroll to position [2156, 0]
click at [676, 372] on div at bounding box center [826, 364] width 483 height 85
click at [669, 615] on div "To enrich screen reader interactions, please activate Accessibility in Grammarl…" at bounding box center [826, 637] width 483 height 85
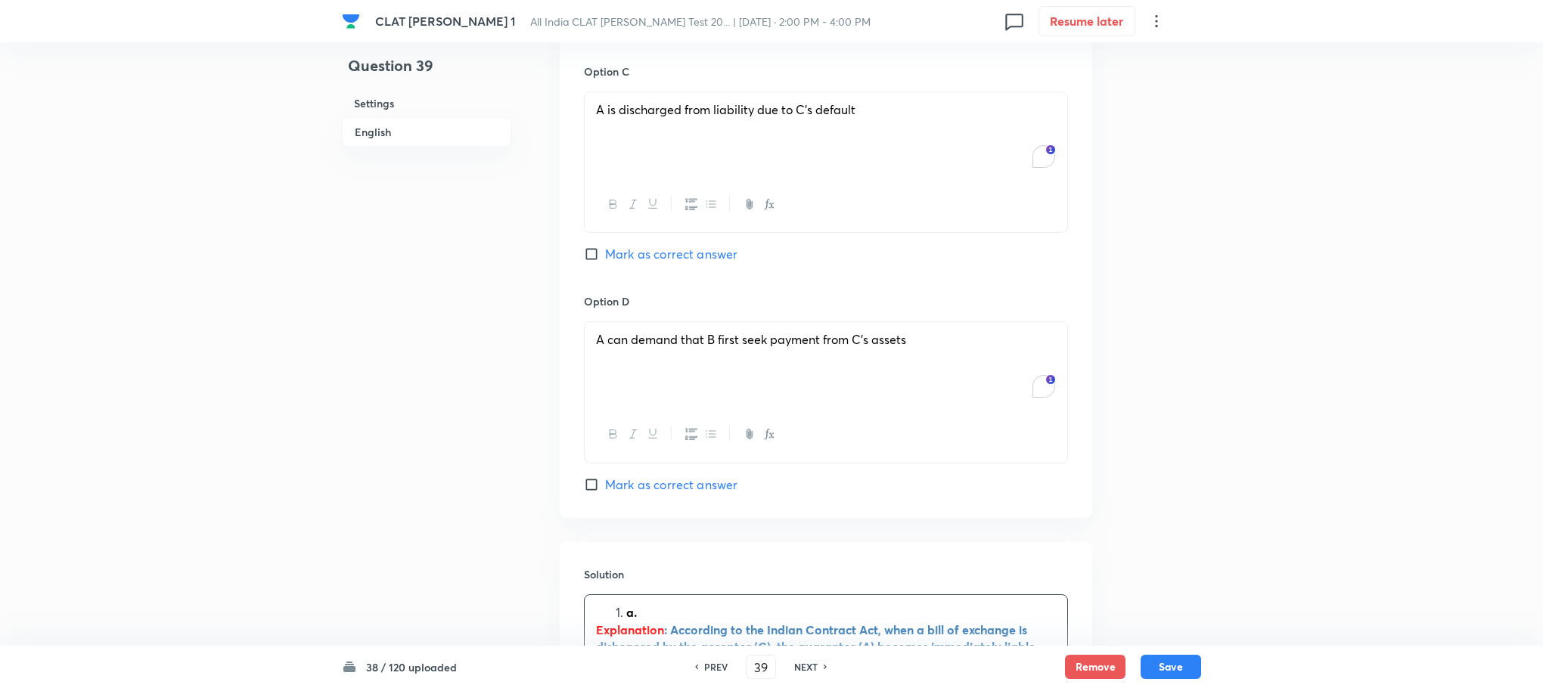
click at [626, 604] on li "a." at bounding box center [841, 612] width 430 height 17
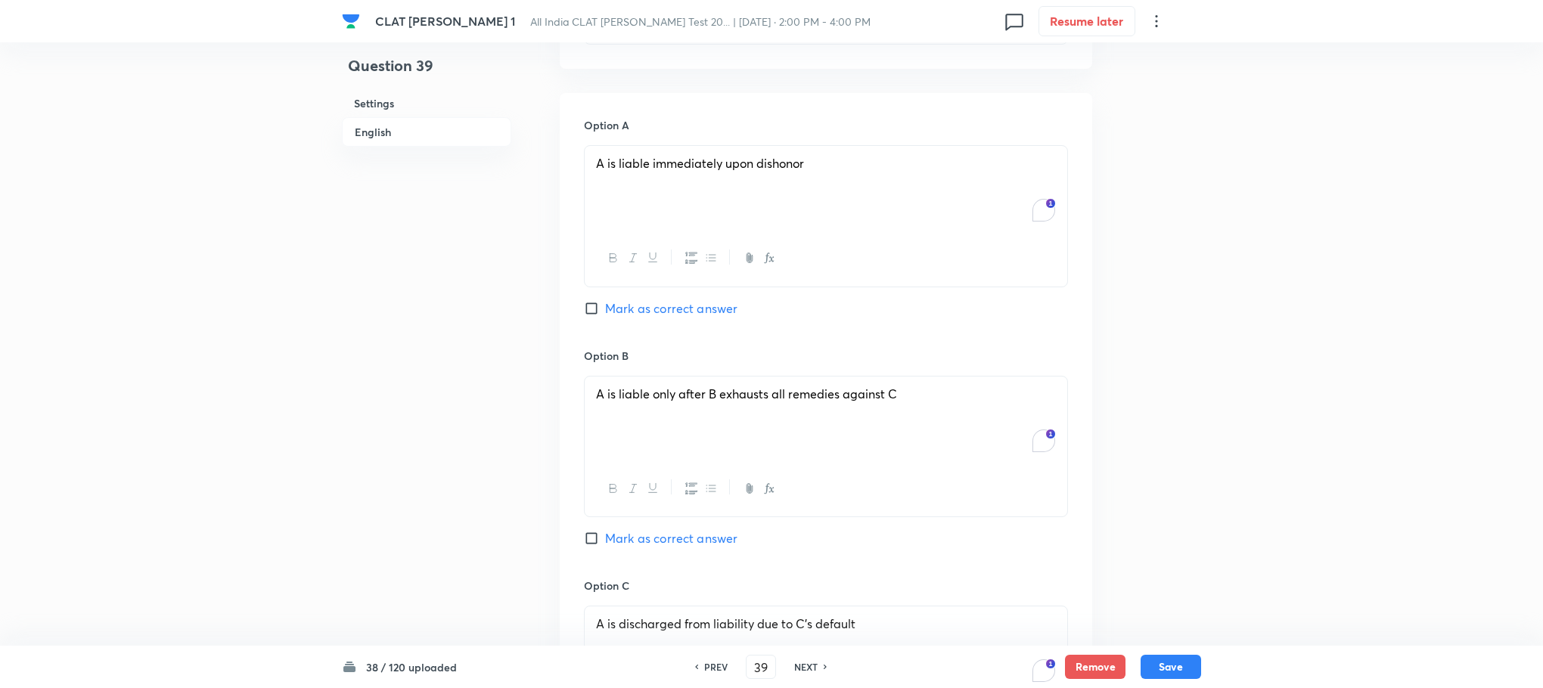
scroll to position [1588, 0]
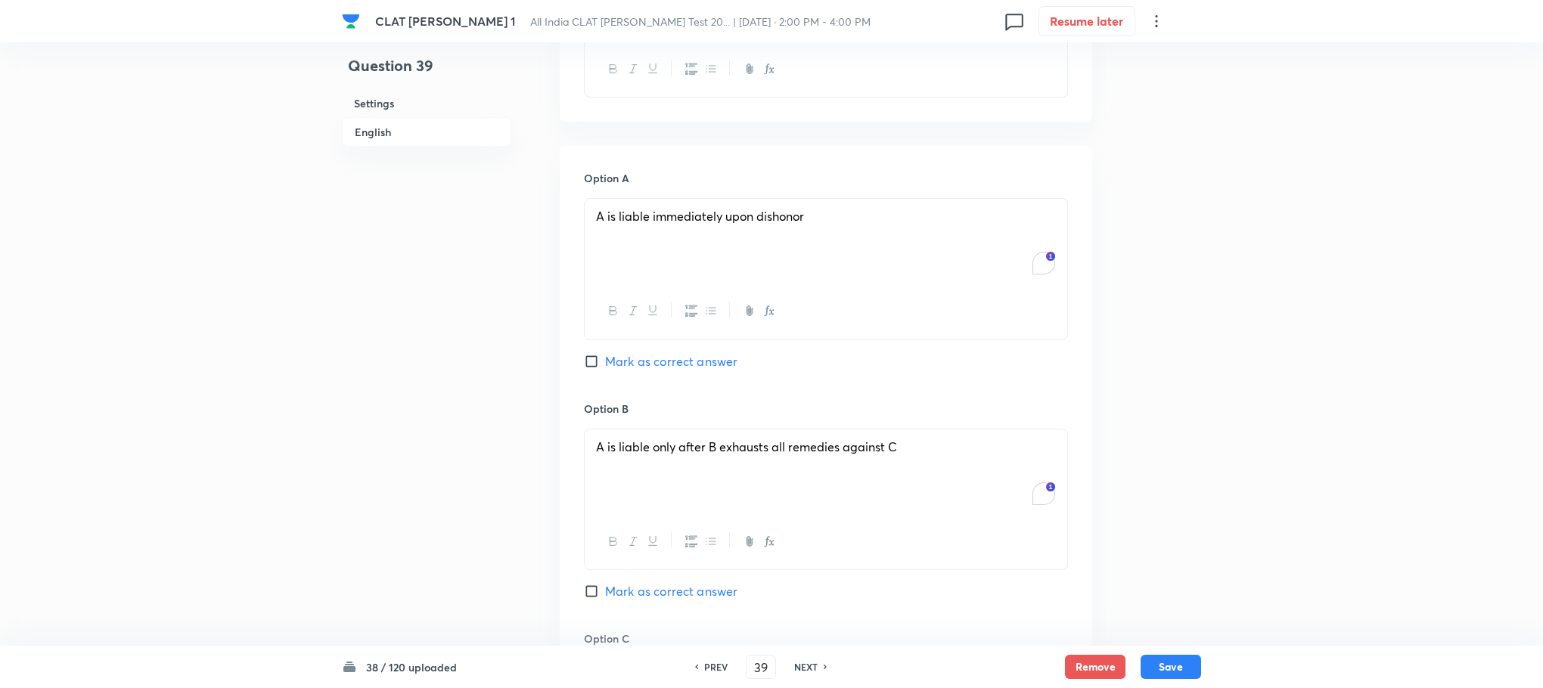
click at [670, 352] on span "Mark as correct answer" at bounding box center [671, 361] width 132 height 18
click at [605, 354] on input "Mark as correct answer" at bounding box center [594, 361] width 21 height 15
checkbox input "true"
click at [1180, 669] on button "Save" at bounding box center [1171, 665] width 61 height 24
type input "40"
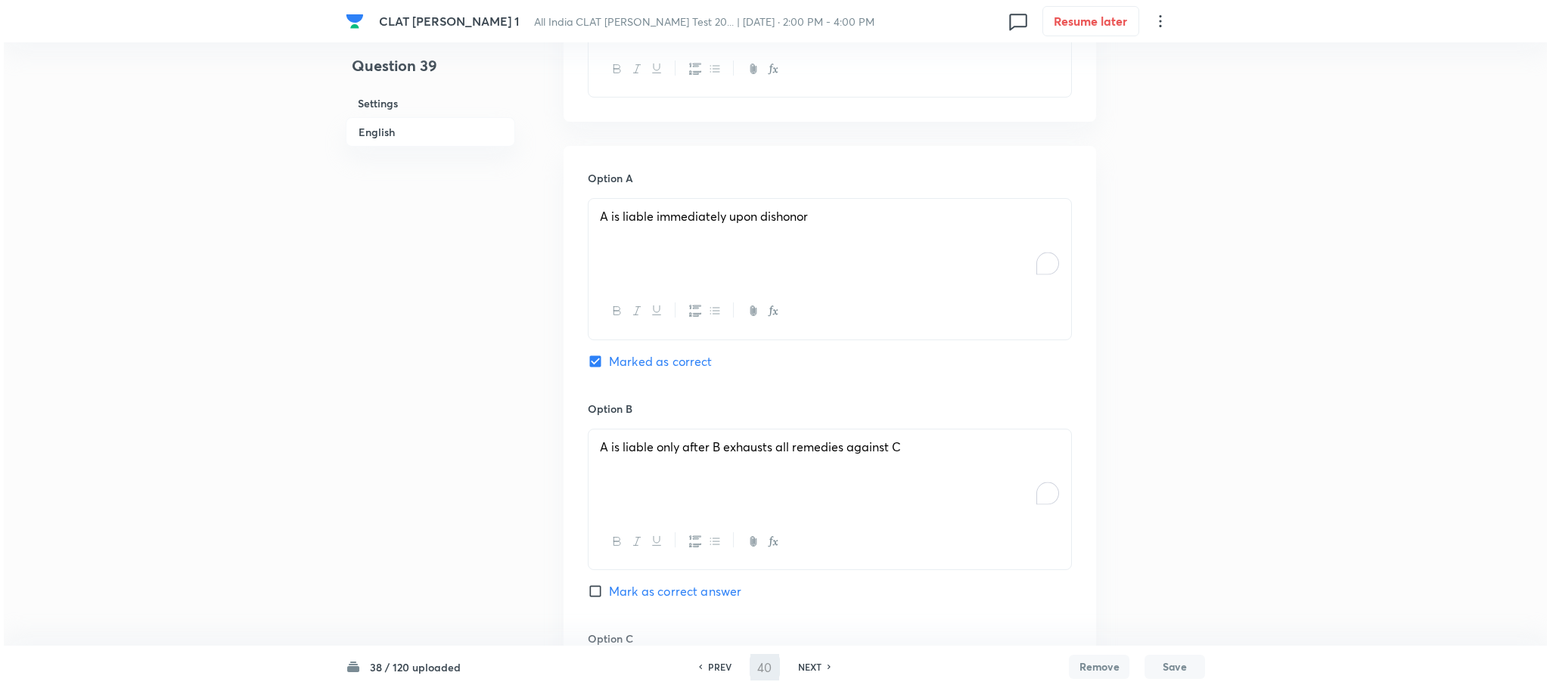
scroll to position [0, 0]
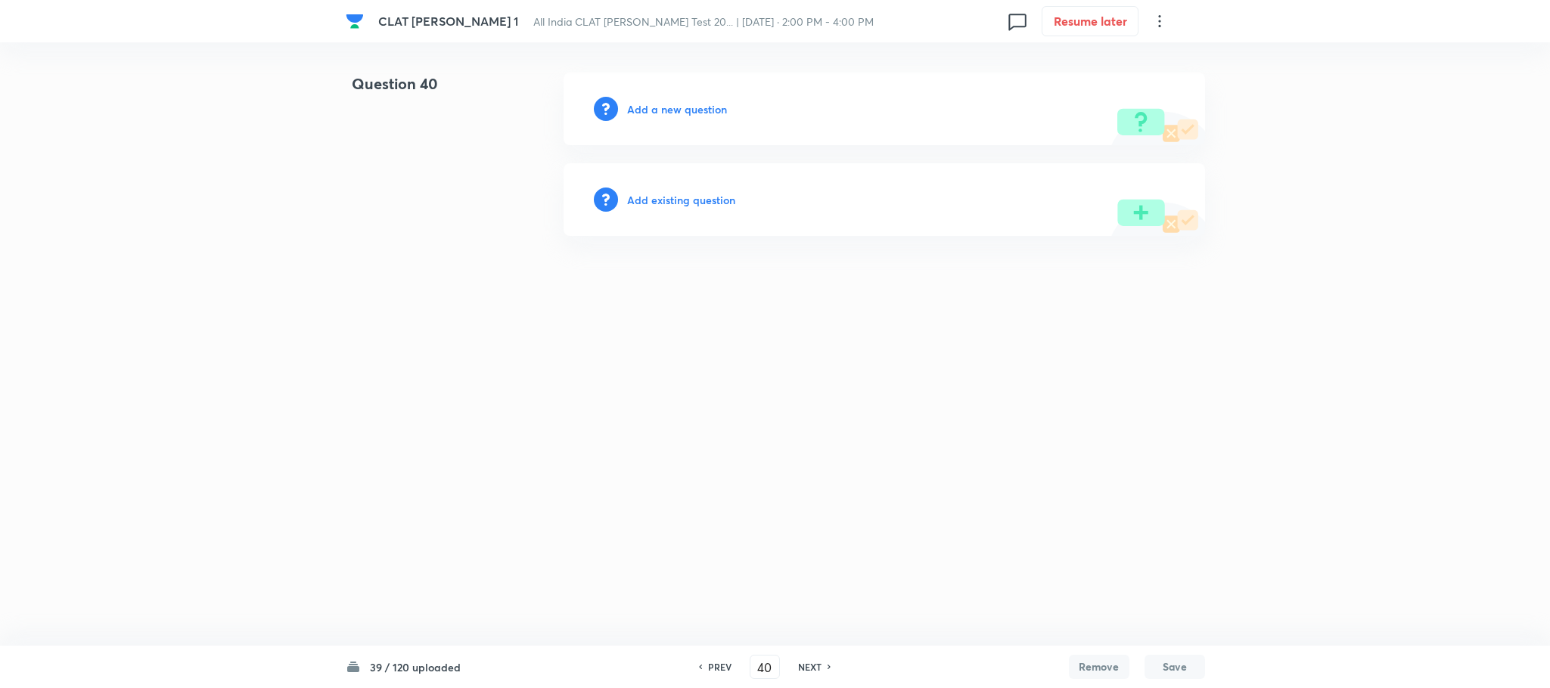
click at [677, 101] on h6 "Add a new question" at bounding box center [677, 109] width 100 height 16
click at [677, 101] on h6 "Choose a question type" at bounding box center [685, 109] width 116 height 16
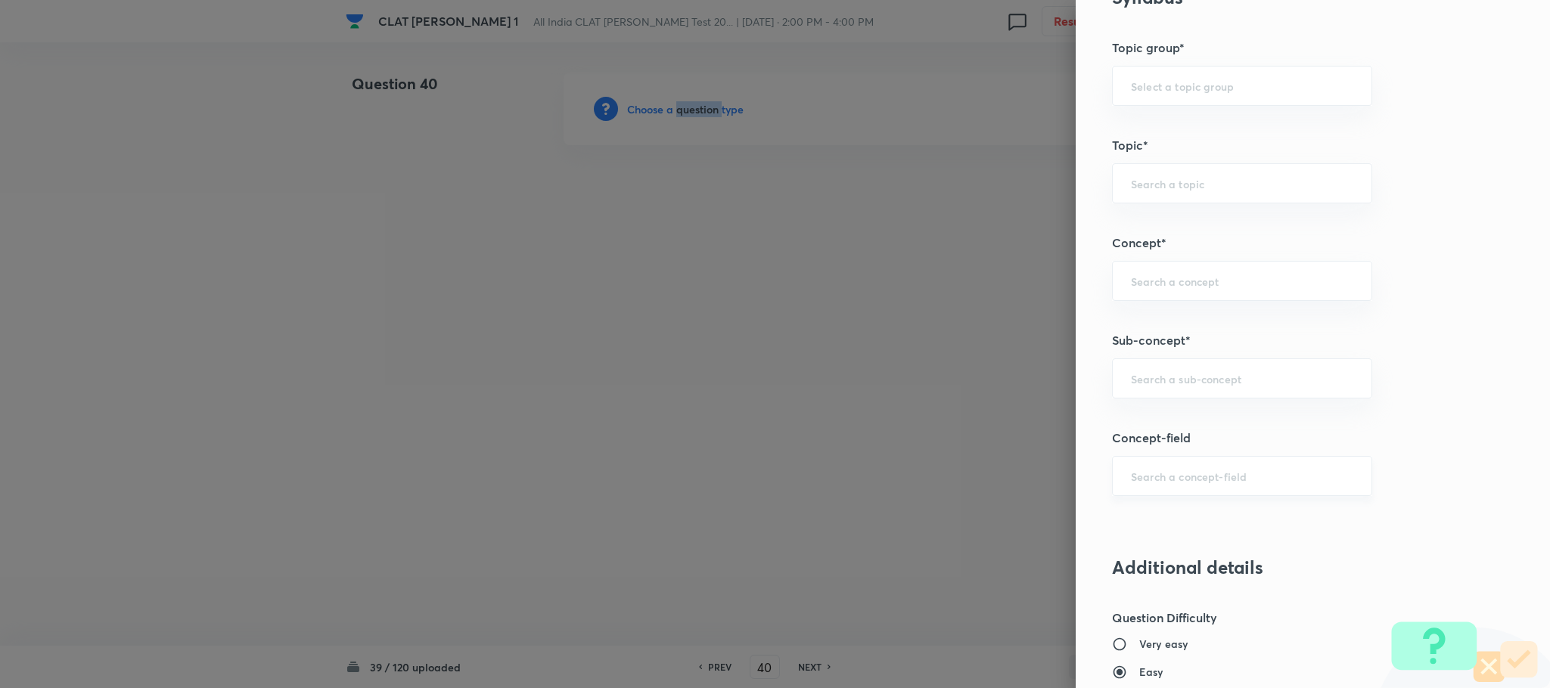
scroll to position [681, 0]
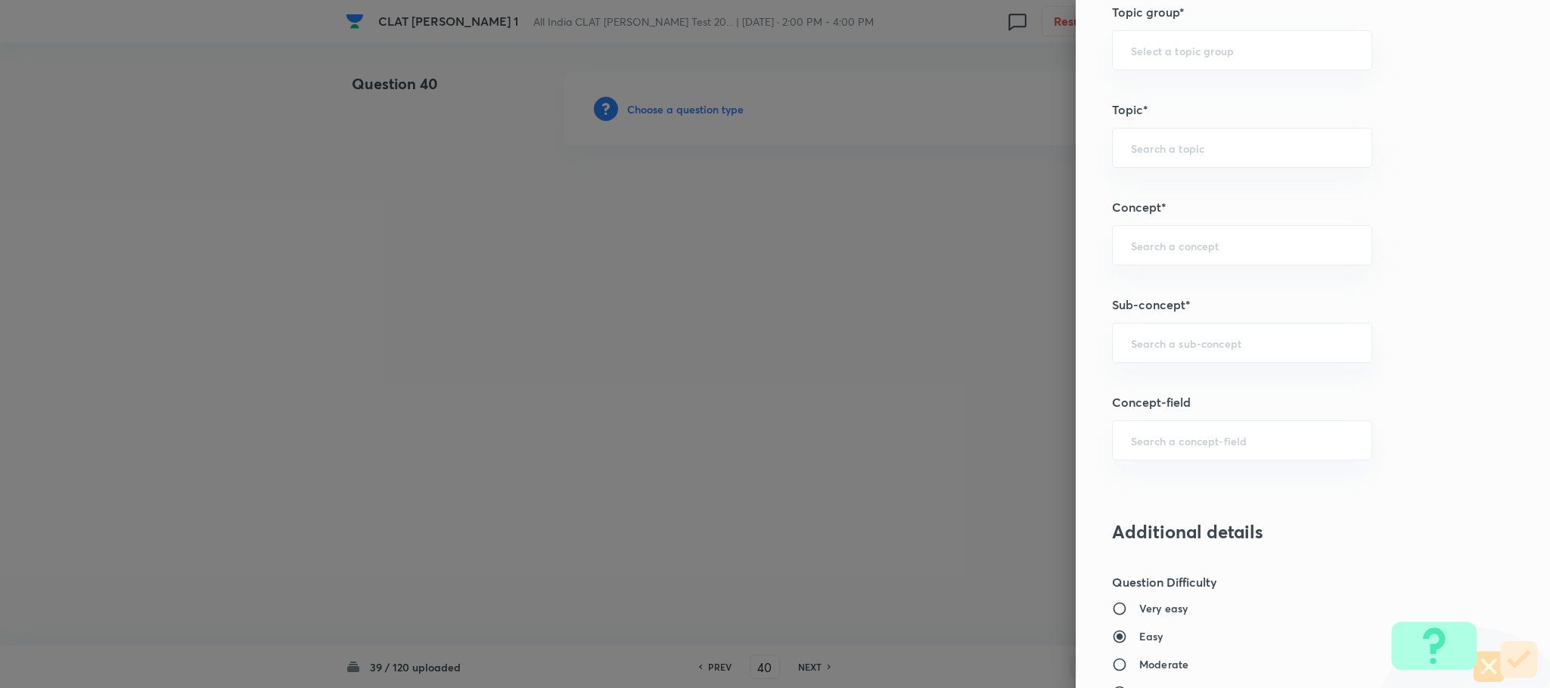
click at [1158, 287] on div "Question settings Question type* Single choice correct Number of options* 2 3 4…" at bounding box center [1313, 344] width 474 height 688
click at [1135, 334] on div "​" at bounding box center [1242, 343] width 260 height 40
type input "d"
click at [1167, 356] on div "contract ​" at bounding box center [1242, 343] width 260 height 40
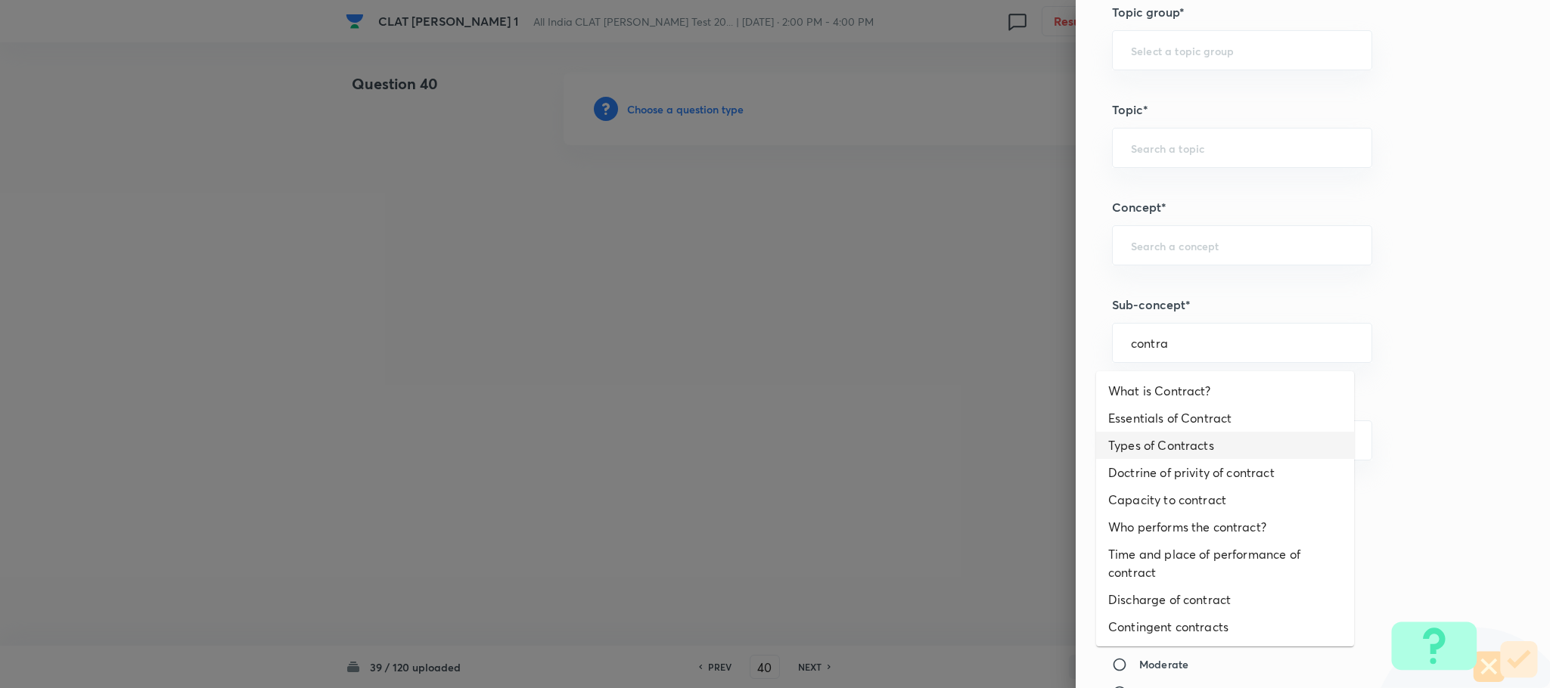
click at [1150, 438] on li "Types of Contracts" at bounding box center [1225, 445] width 258 height 27
type input "Types of Contracts"
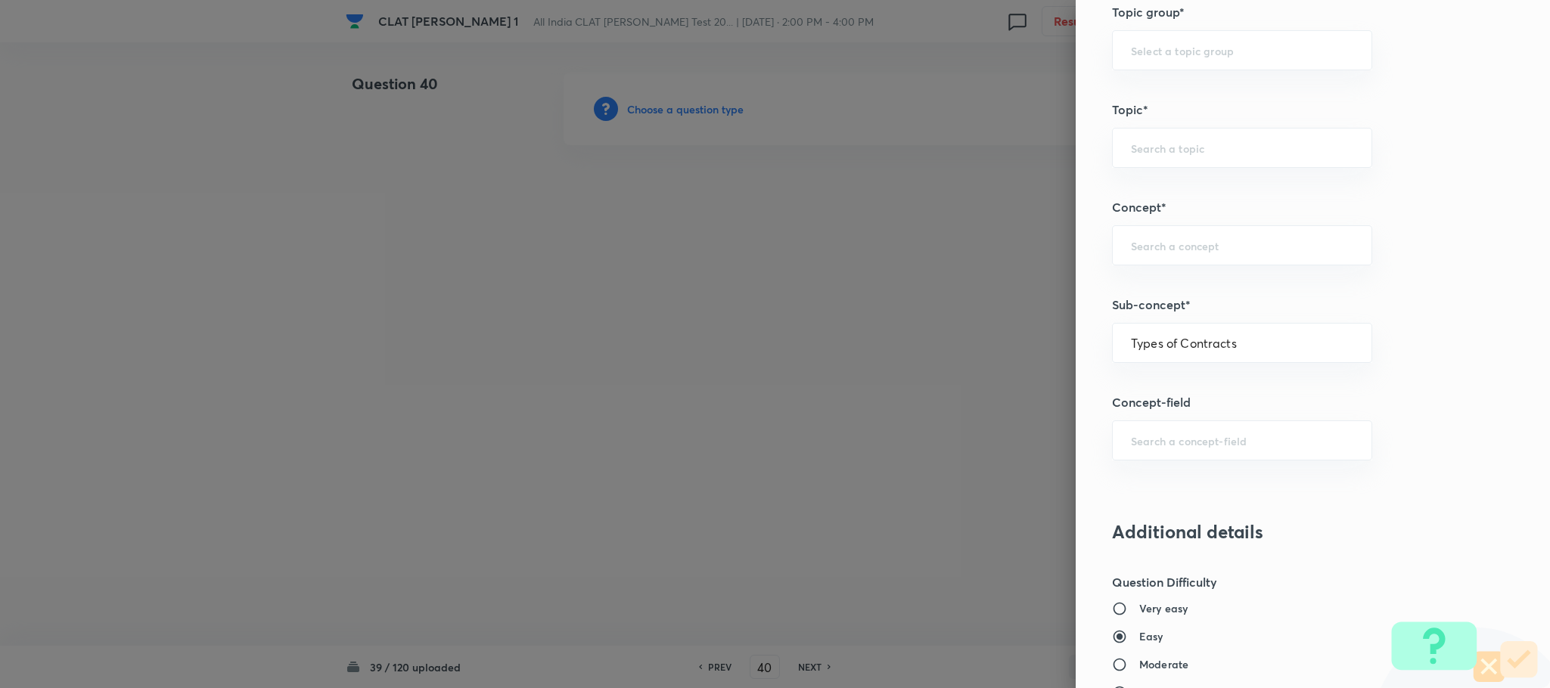
type input "Law of Contract"
type input "Contract Law"
type input "ICA 1872"
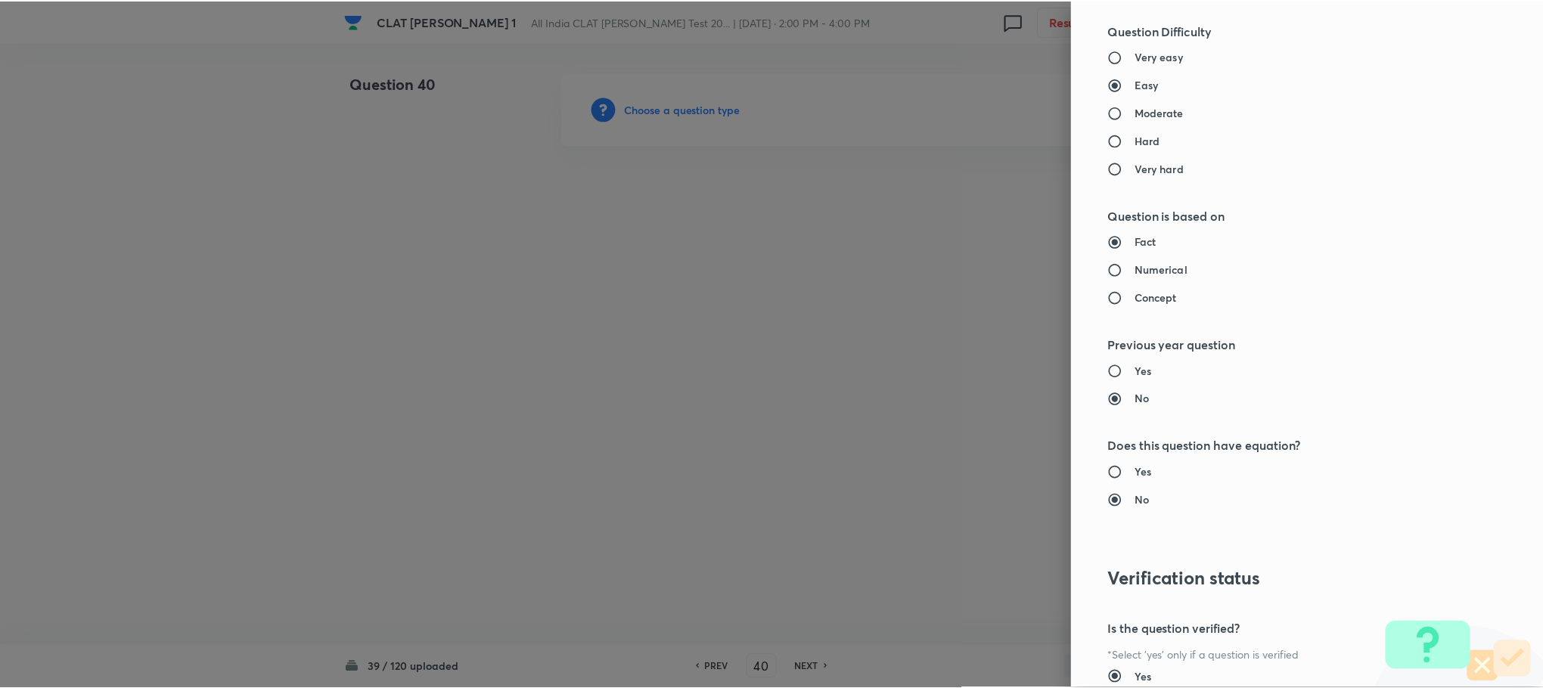
scroll to position [1378, 0]
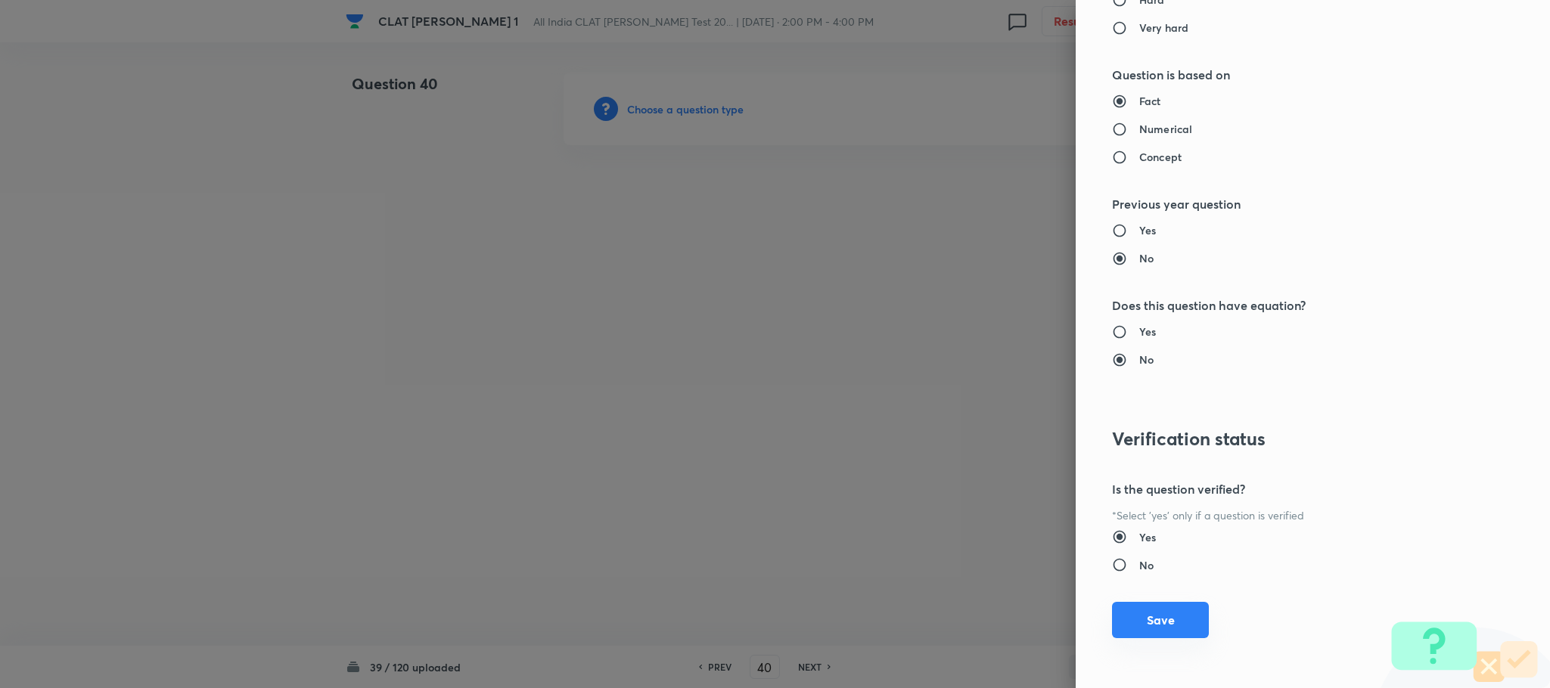
click at [1133, 620] on button "Save" at bounding box center [1160, 620] width 97 height 36
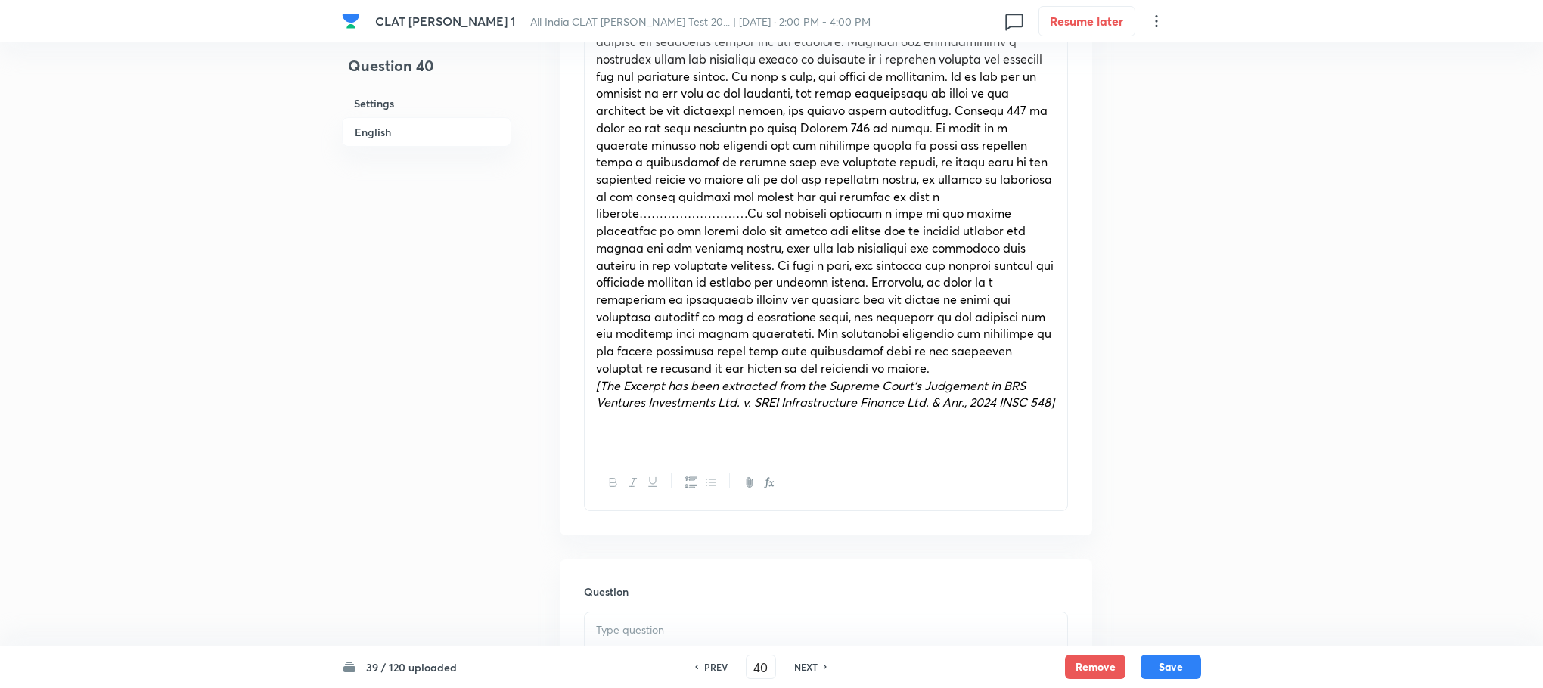
scroll to position [1248, 0]
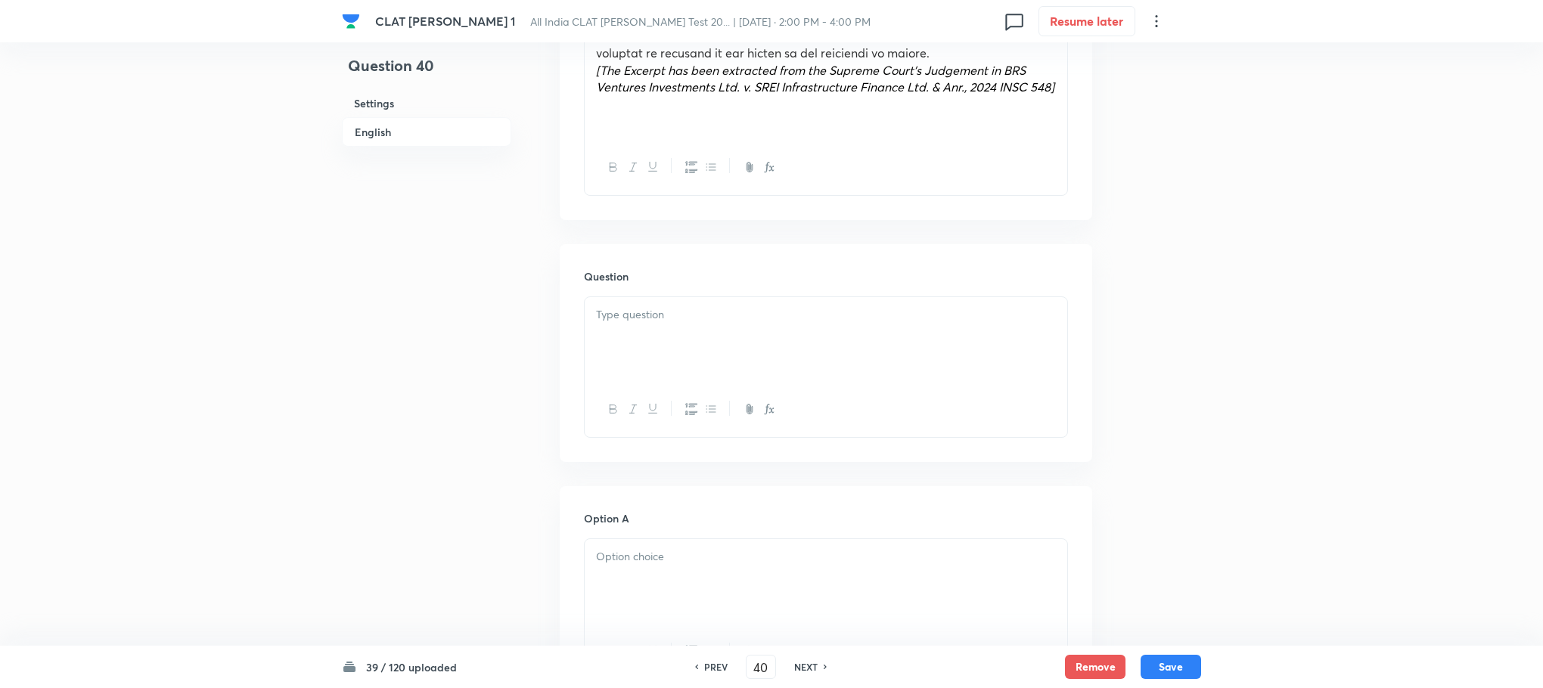
click at [635, 327] on div at bounding box center [826, 339] width 483 height 85
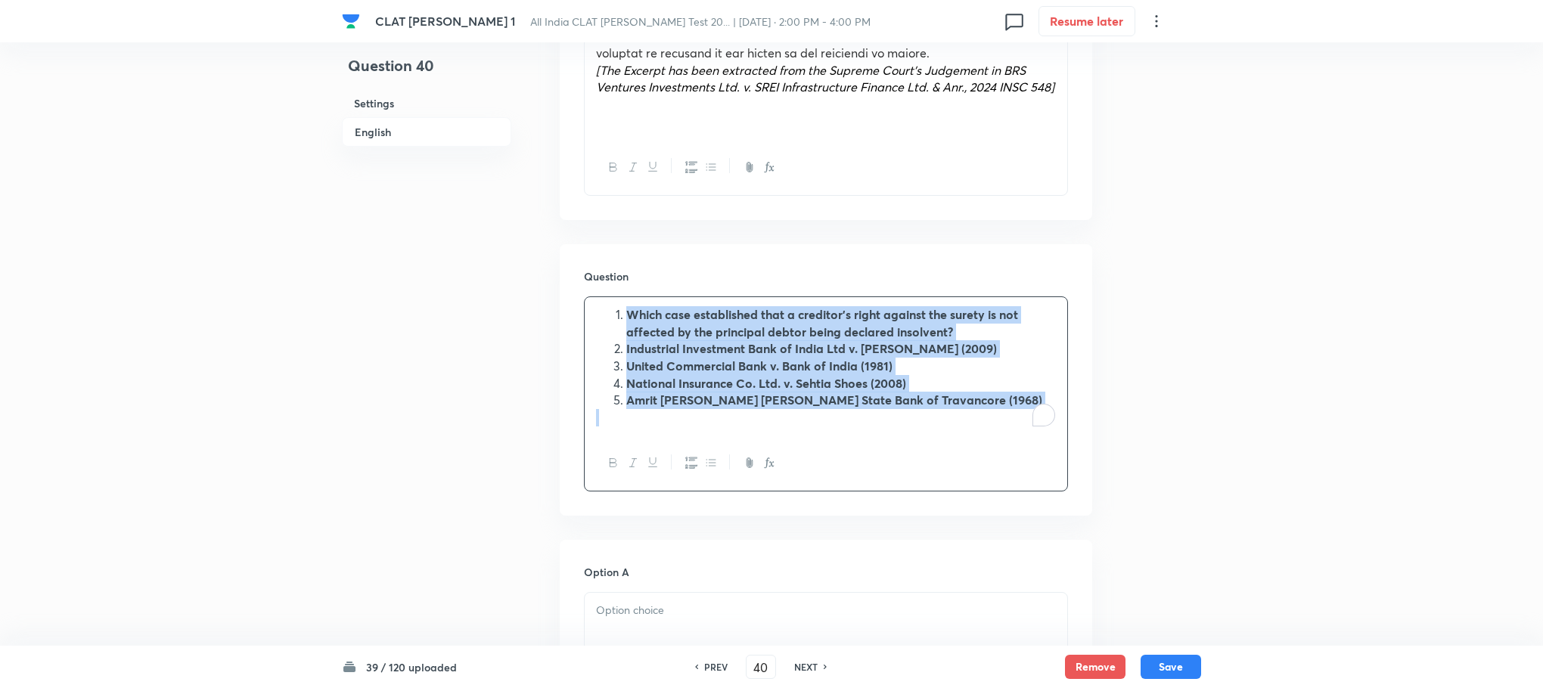
drag, startPoint x: 627, startPoint y: 296, endPoint x: 986, endPoint y: 413, distance: 377.2
click at [1064, 408] on div "Which case established that a creditor’s right against the surety is not affect…" at bounding box center [826, 366] width 483 height 138
click at [692, 457] on icon "button" at bounding box center [691, 463] width 12 height 12
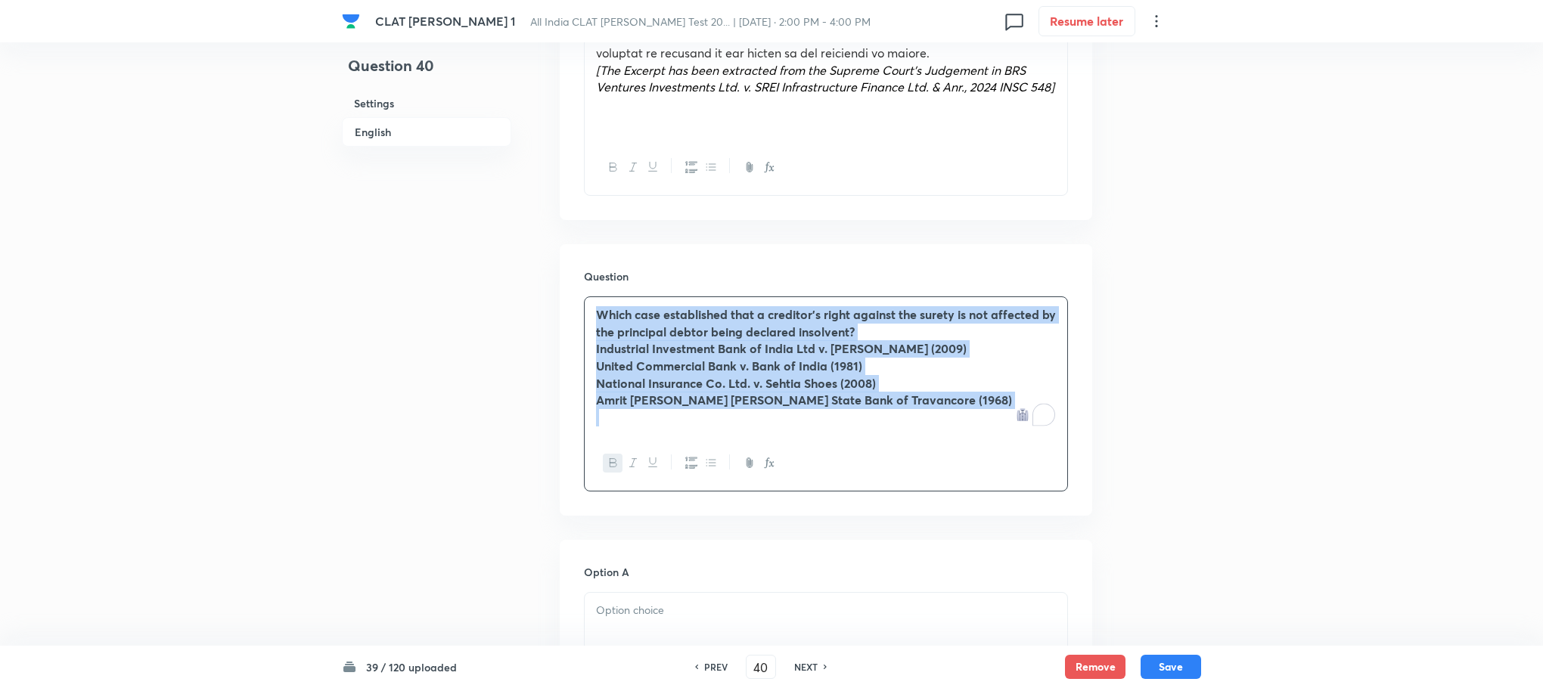
click at [608, 457] on icon "button" at bounding box center [613, 463] width 12 height 12
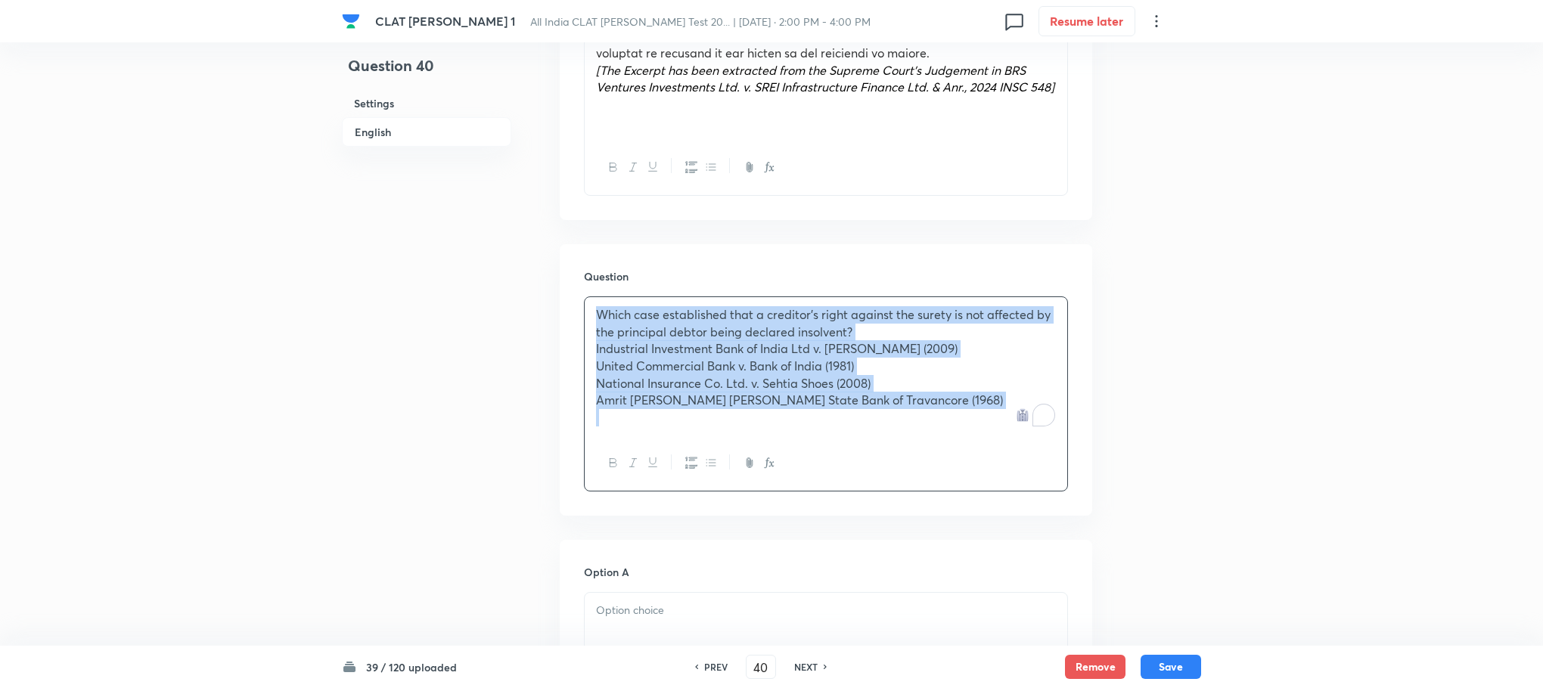
click at [591, 337] on div "Which case established that a creditor’s right against the surety is not affect…" at bounding box center [826, 366] width 483 height 138
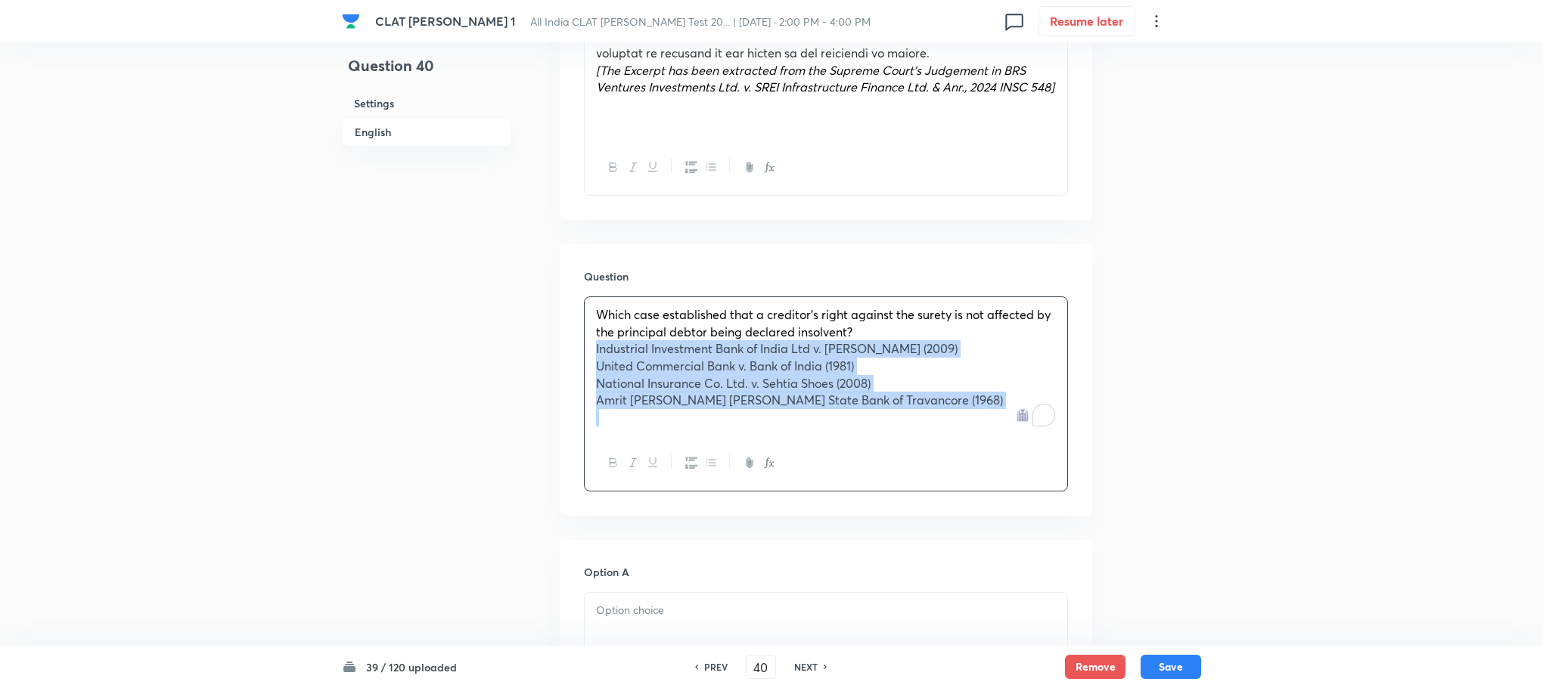
drag, startPoint x: 591, startPoint y: 337, endPoint x: 1013, endPoint y: 427, distance: 431.7
click at [1013, 427] on div "Which case established that a creditor’s right against the surety is not affect…" at bounding box center [826, 393] width 484 height 195
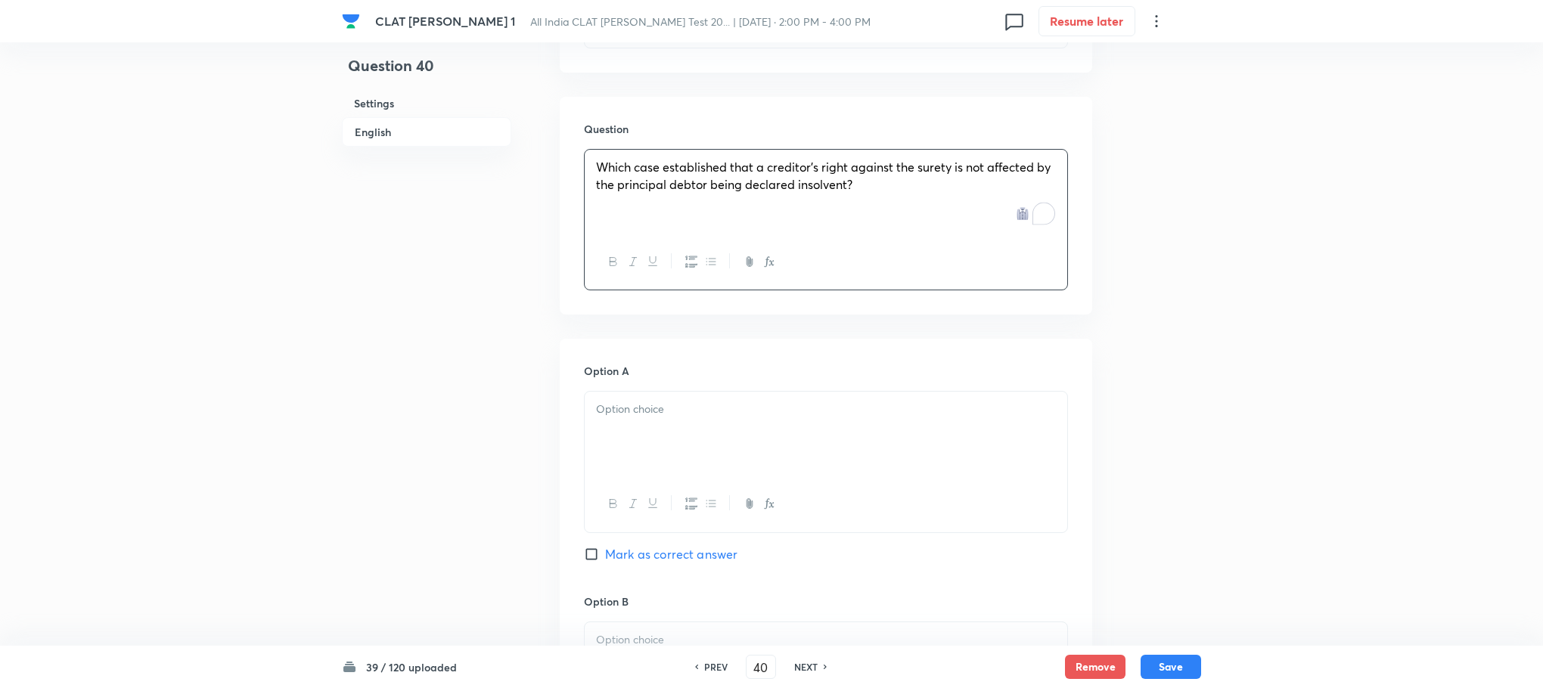
scroll to position [1588, 0]
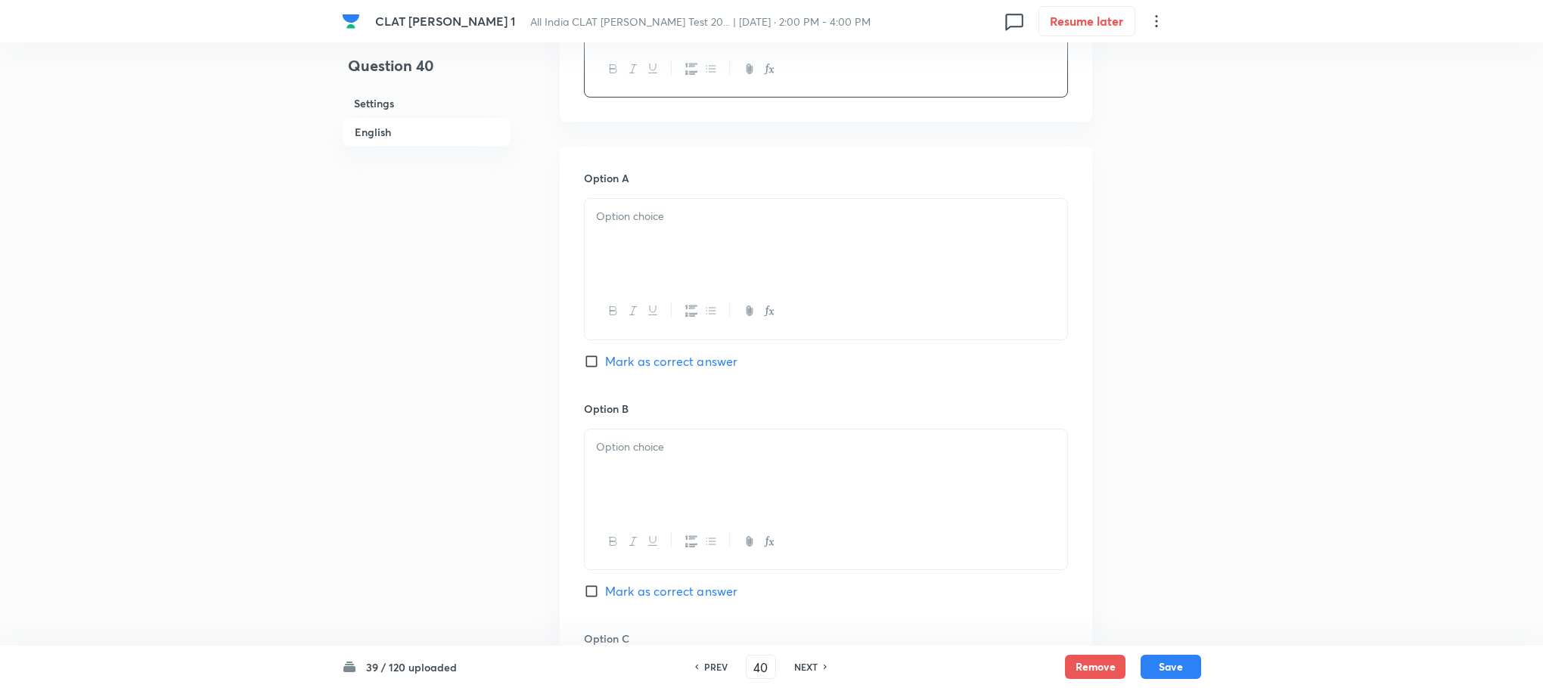
click at [616, 241] on div at bounding box center [826, 241] width 483 height 85
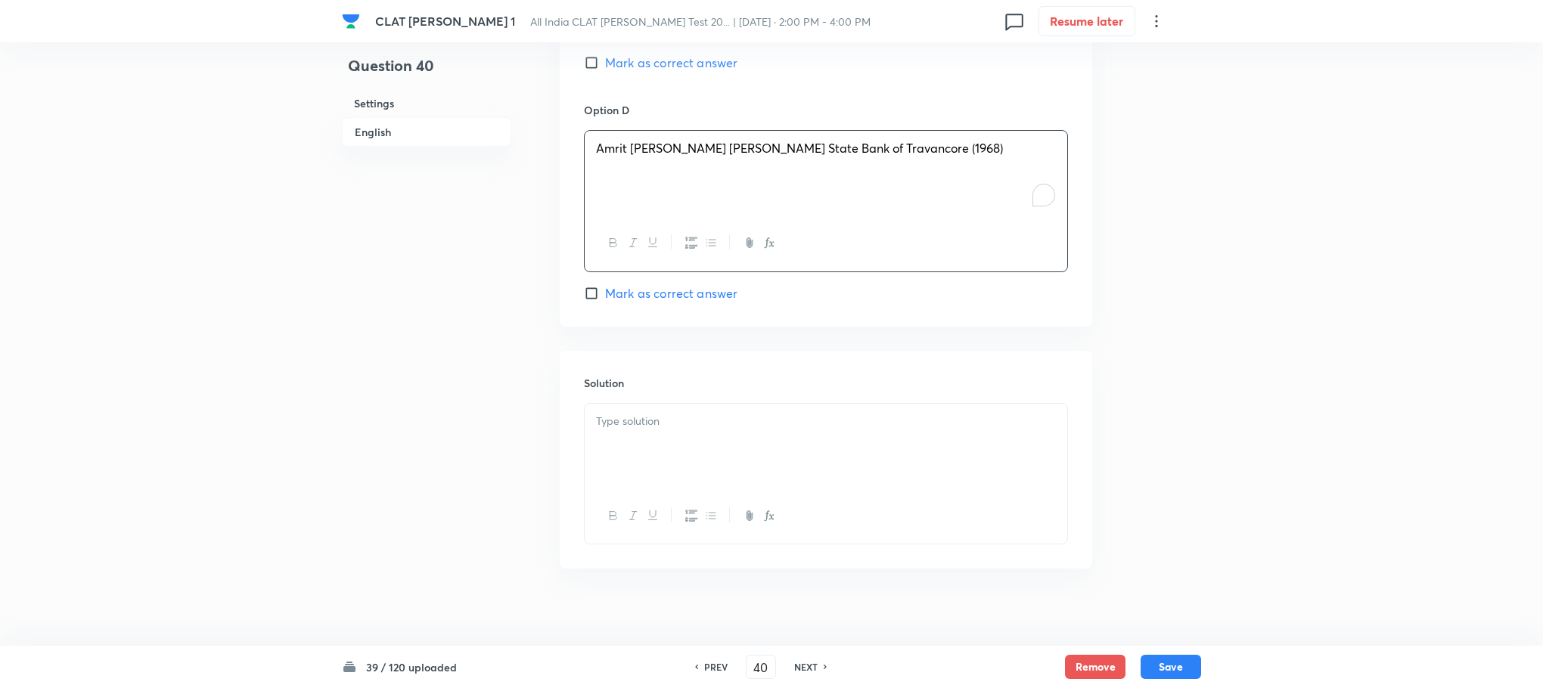
scroll to position [2347, 0]
click at [722, 431] on div "To enrich screen reader interactions, please activate Accessibility in Grammarl…" at bounding box center [826, 446] width 483 height 85
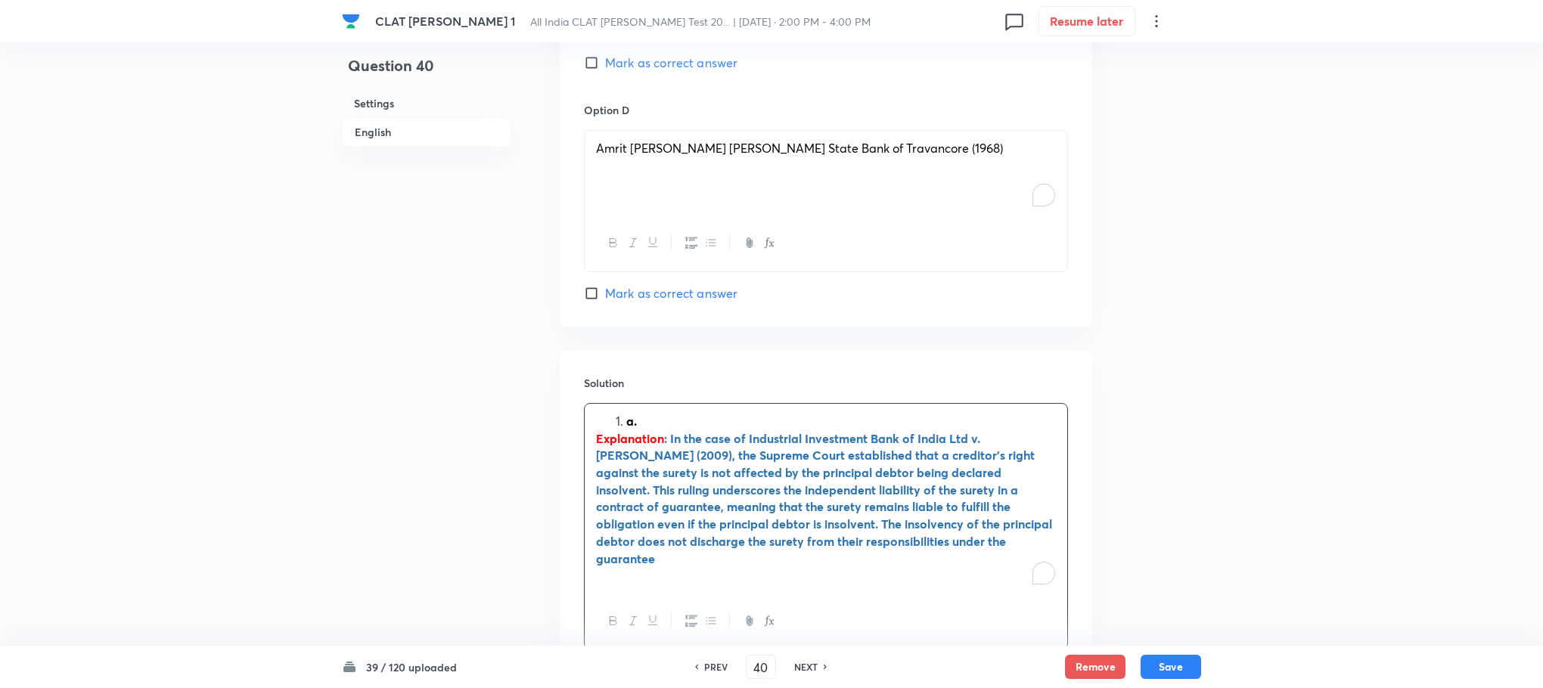
click at [626, 413] on li "a." at bounding box center [841, 421] width 430 height 17
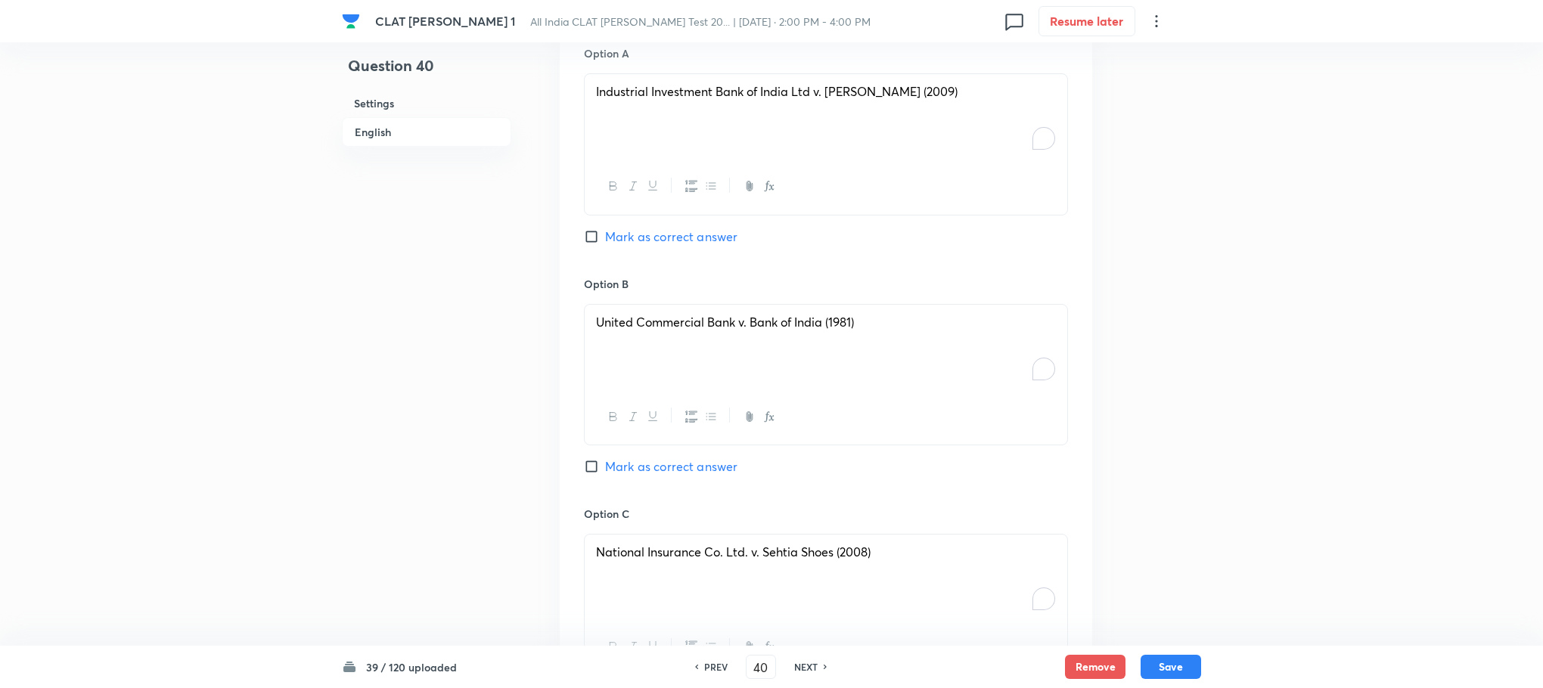
scroll to position [1666, 0]
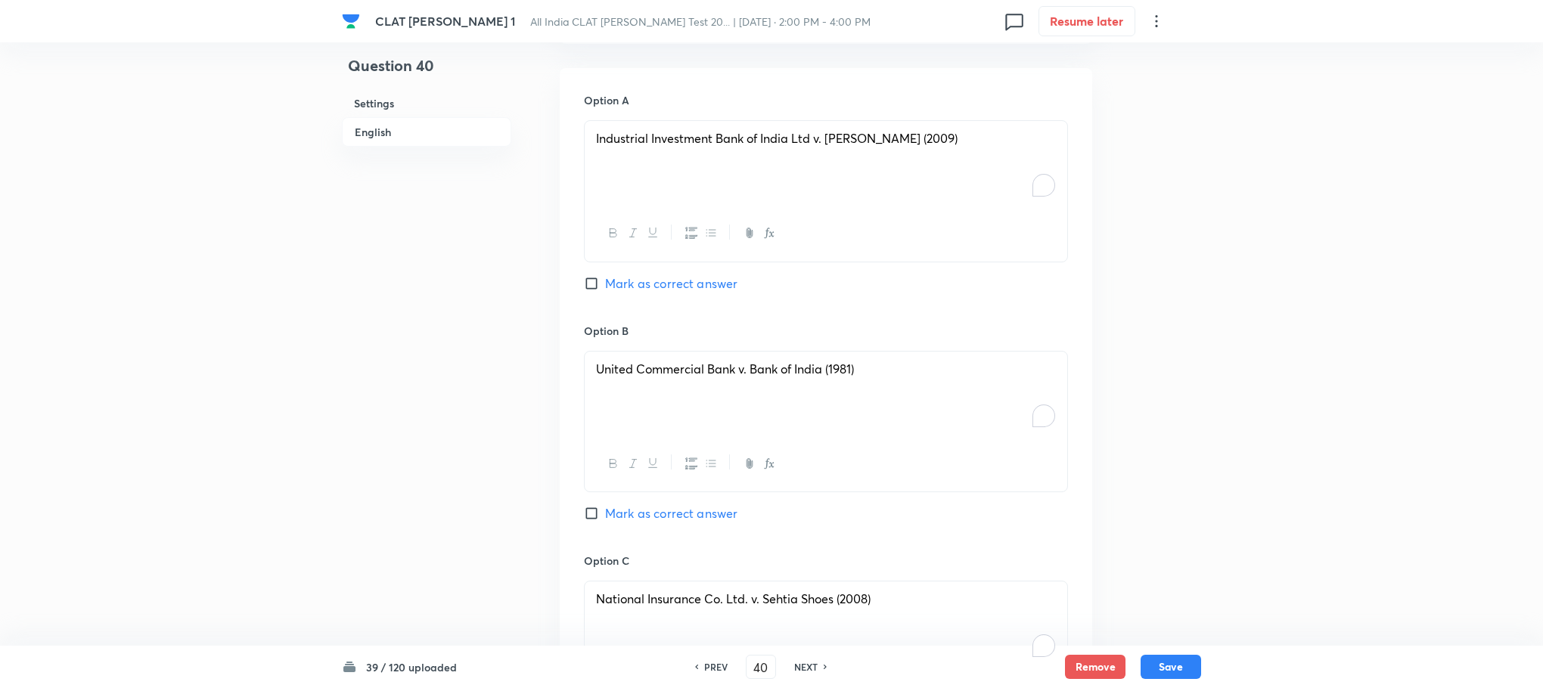
click at [651, 275] on span "Mark as correct answer" at bounding box center [671, 284] width 132 height 18
click at [605, 276] on input "Mark as correct answer" at bounding box center [594, 283] width 21 height 15
checkbox input "true"
click at [1169, 669] on button "Save" at bounding box center [1171, 665] width 61 height 24
type input "41"
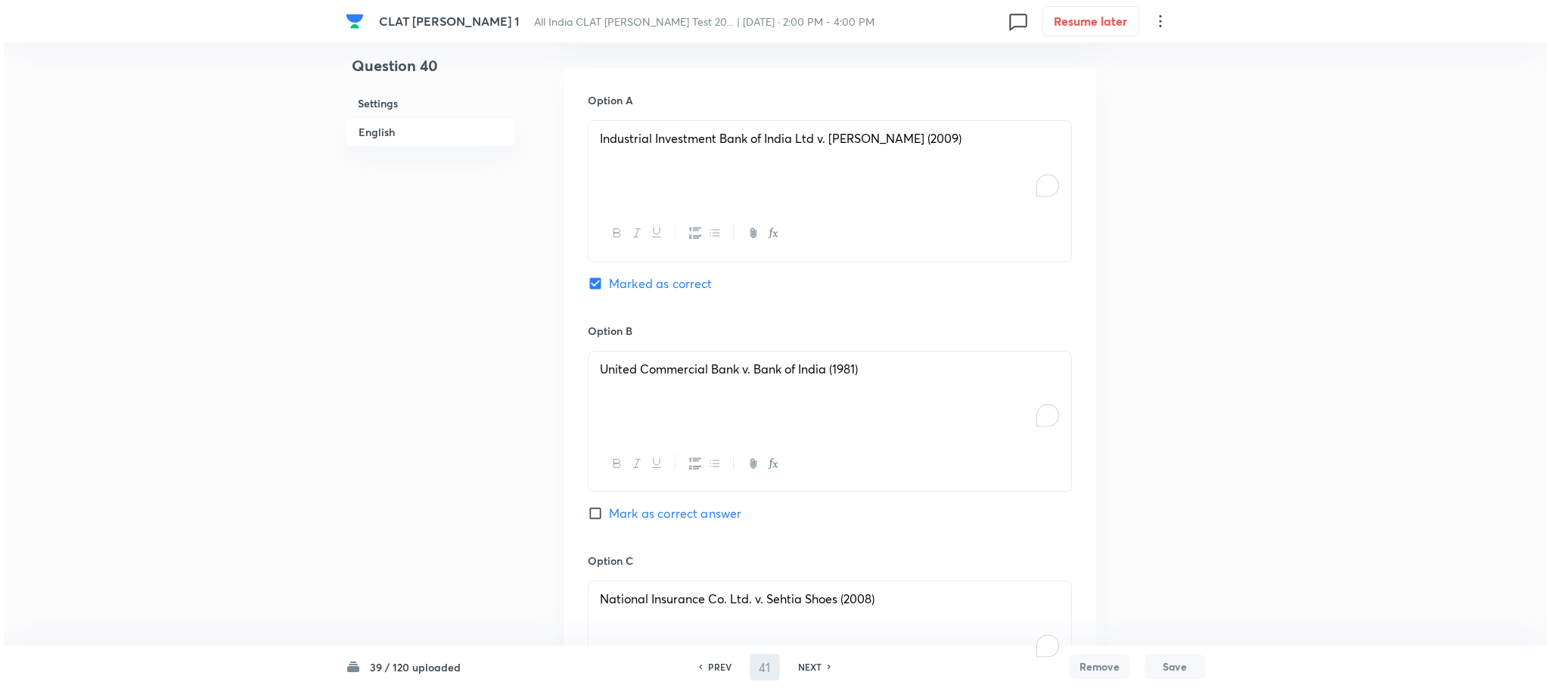
scroll to position [0, 0]
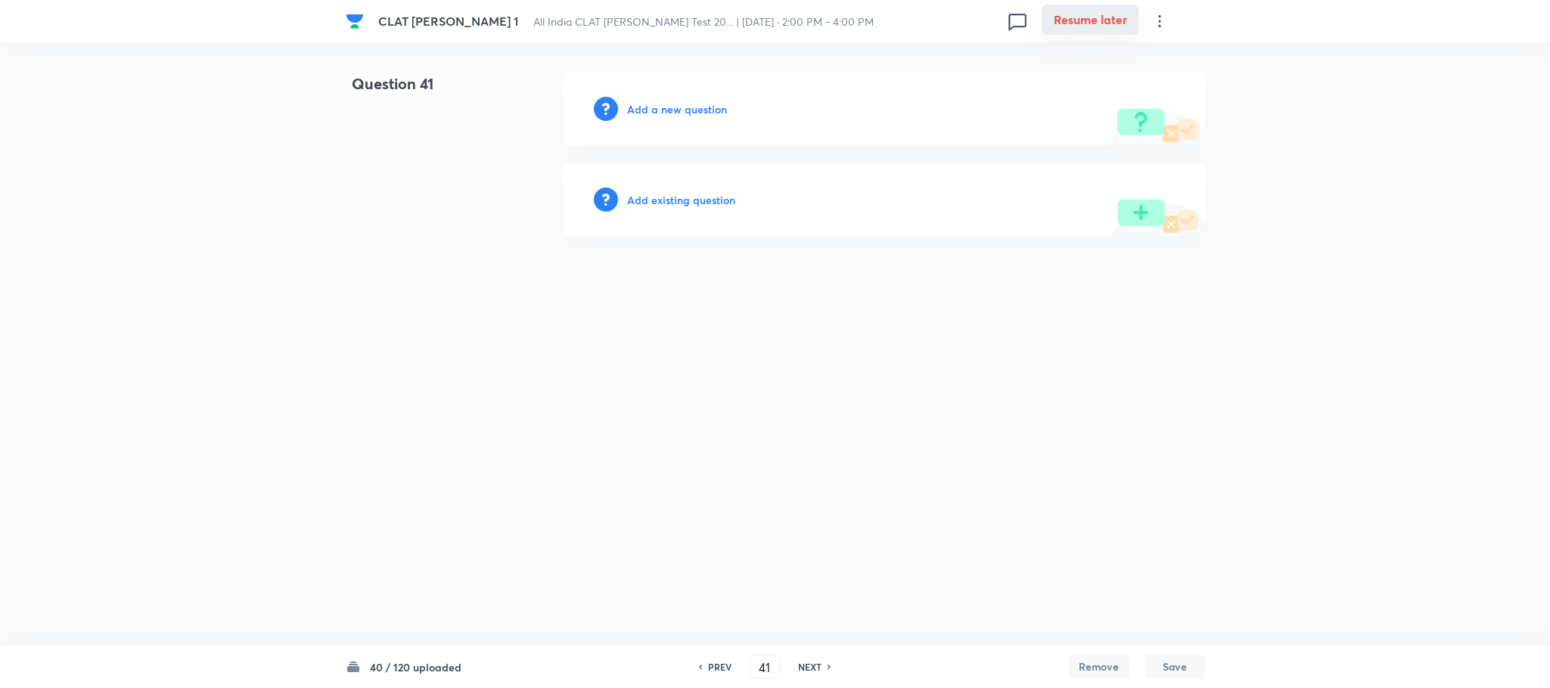
click at [1098, 14] on button "Resume later" at bounding box center [1089, 20] width 97 height 30
